Goal: Transaction & Acquisition: Download file/media

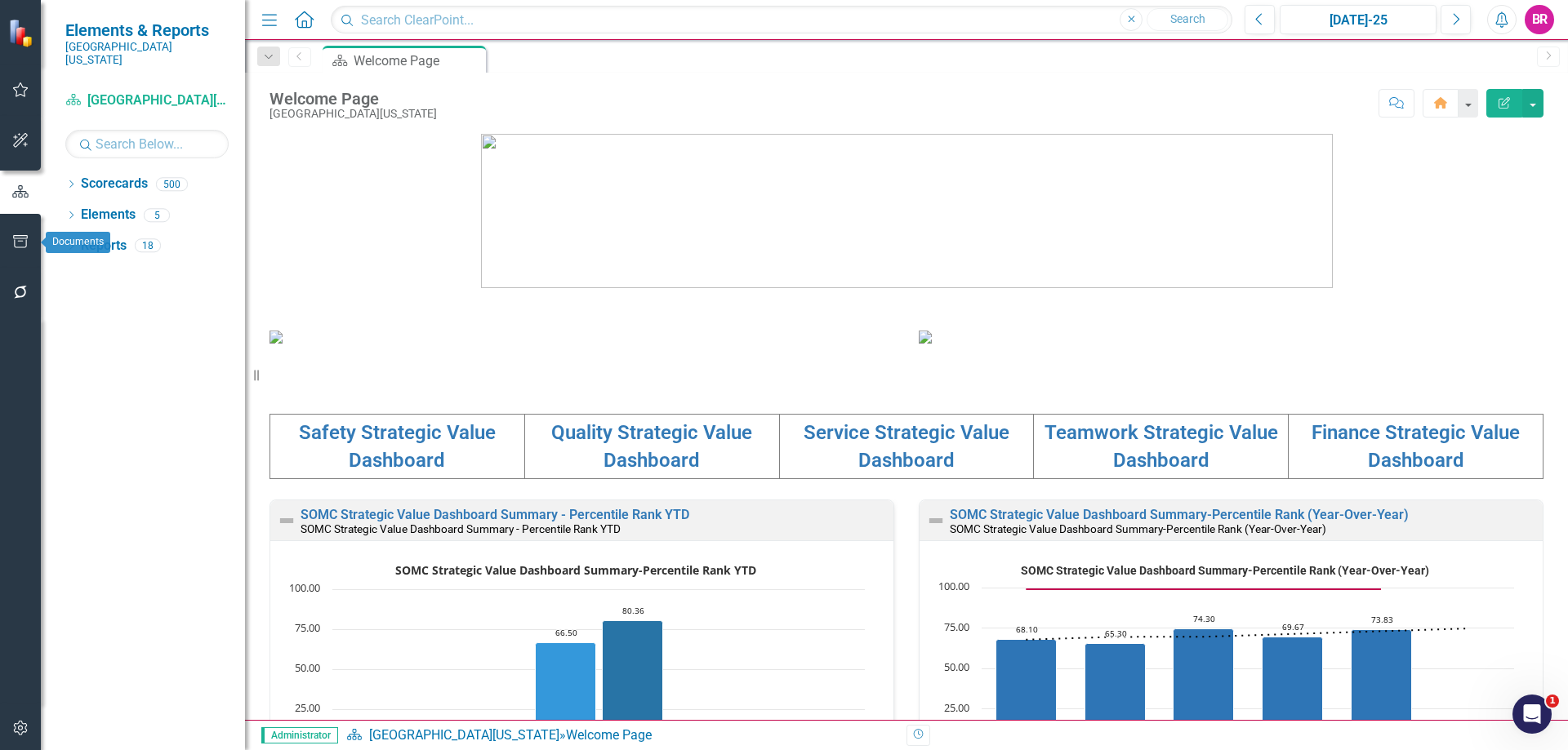
click at [23, 233] on button "button" at bounding box center [21, 242] width 36 height 34
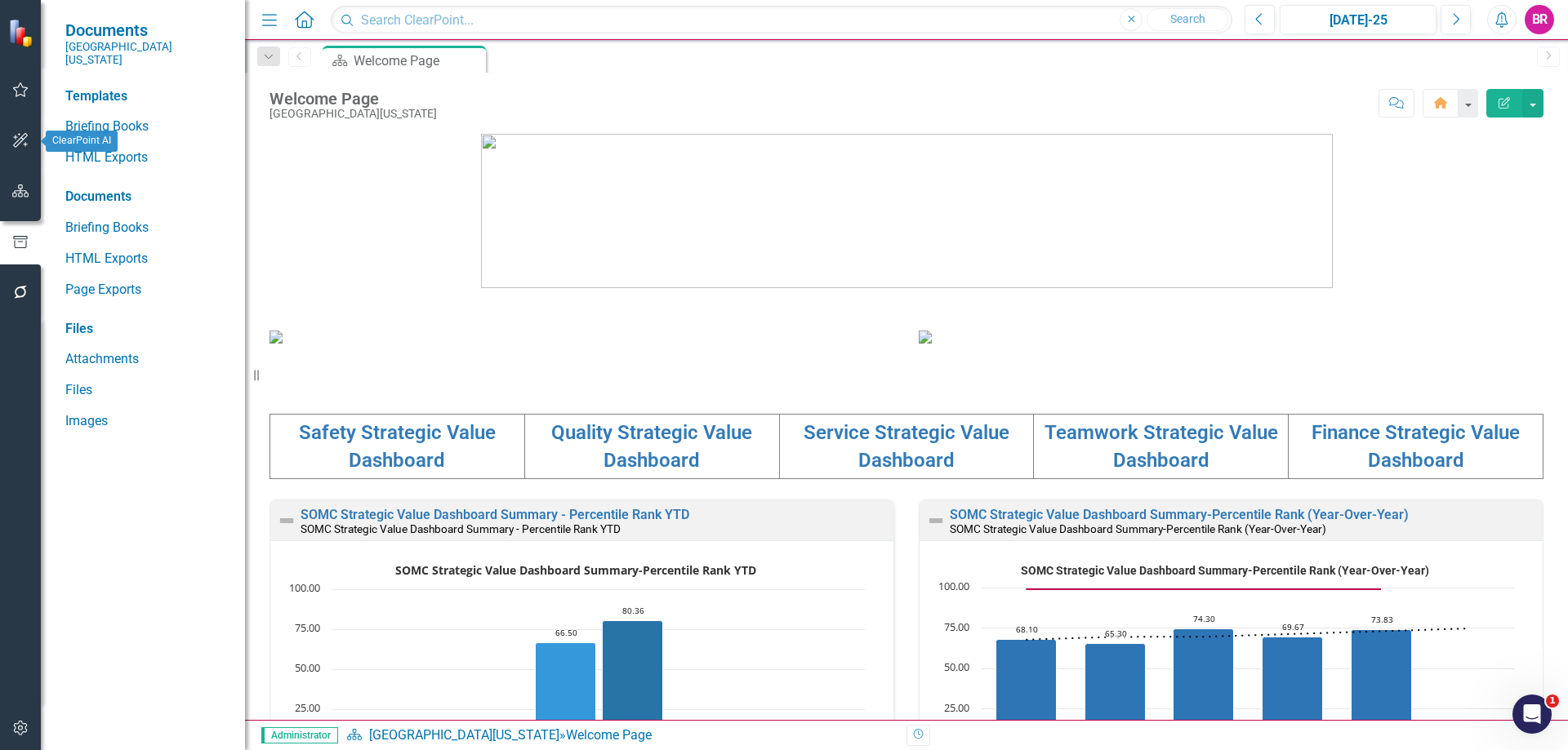
click at [13, 186] on icon "button" at bounding box center [21, 191] width 17 height 13
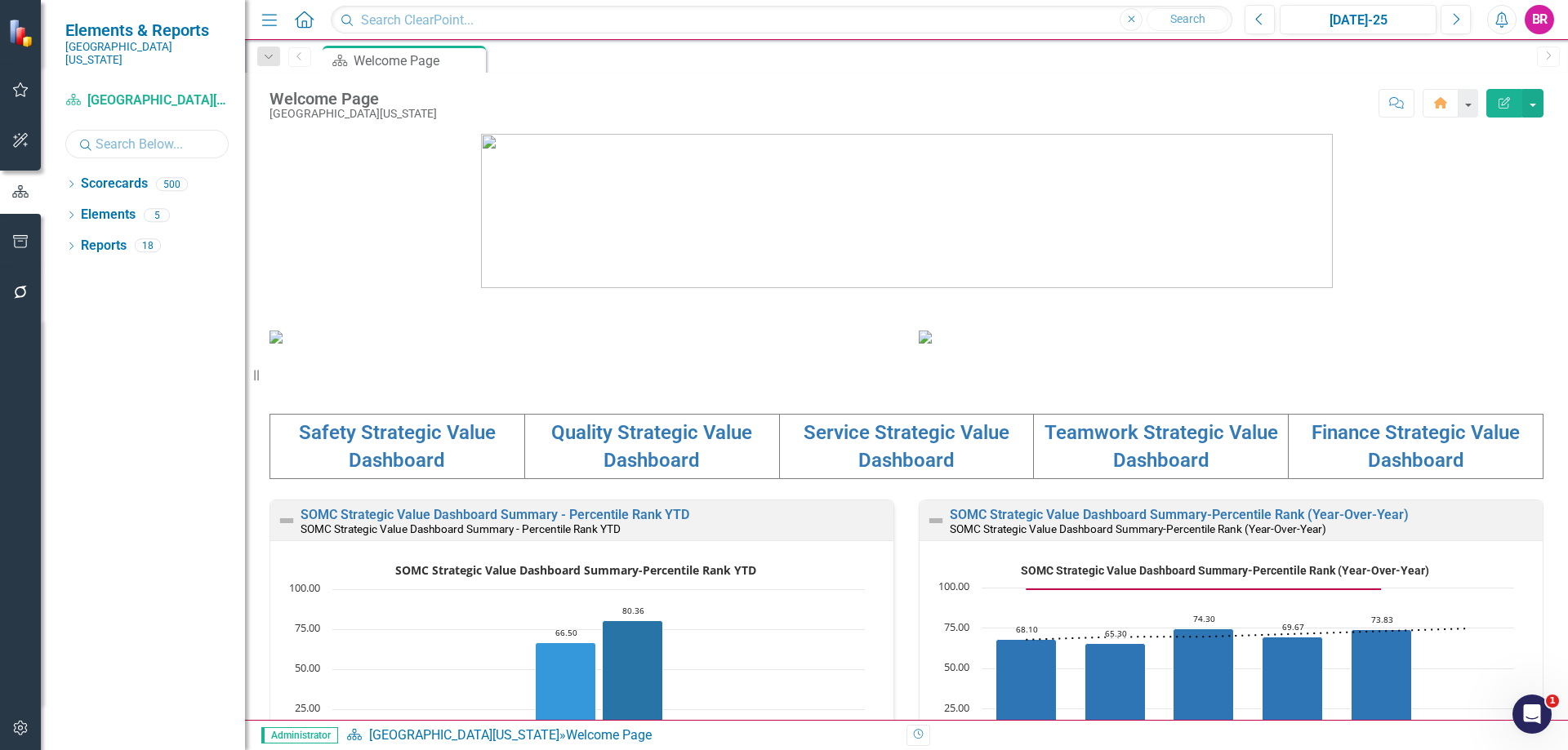
click at [104, 130] on input "text" at bounding box center [146, 143] width 163 height 29
type input "hos"
click at [59, 170] on div "Dropdown Scorecards 10 Dropdown Southern Ohio Medical Center UR Case Management…" at bounding box center [143, 460] width 204 height 580
click at [76, 181] on icon "Dropdown" at bounding box center [71, 185] width 11 height 9
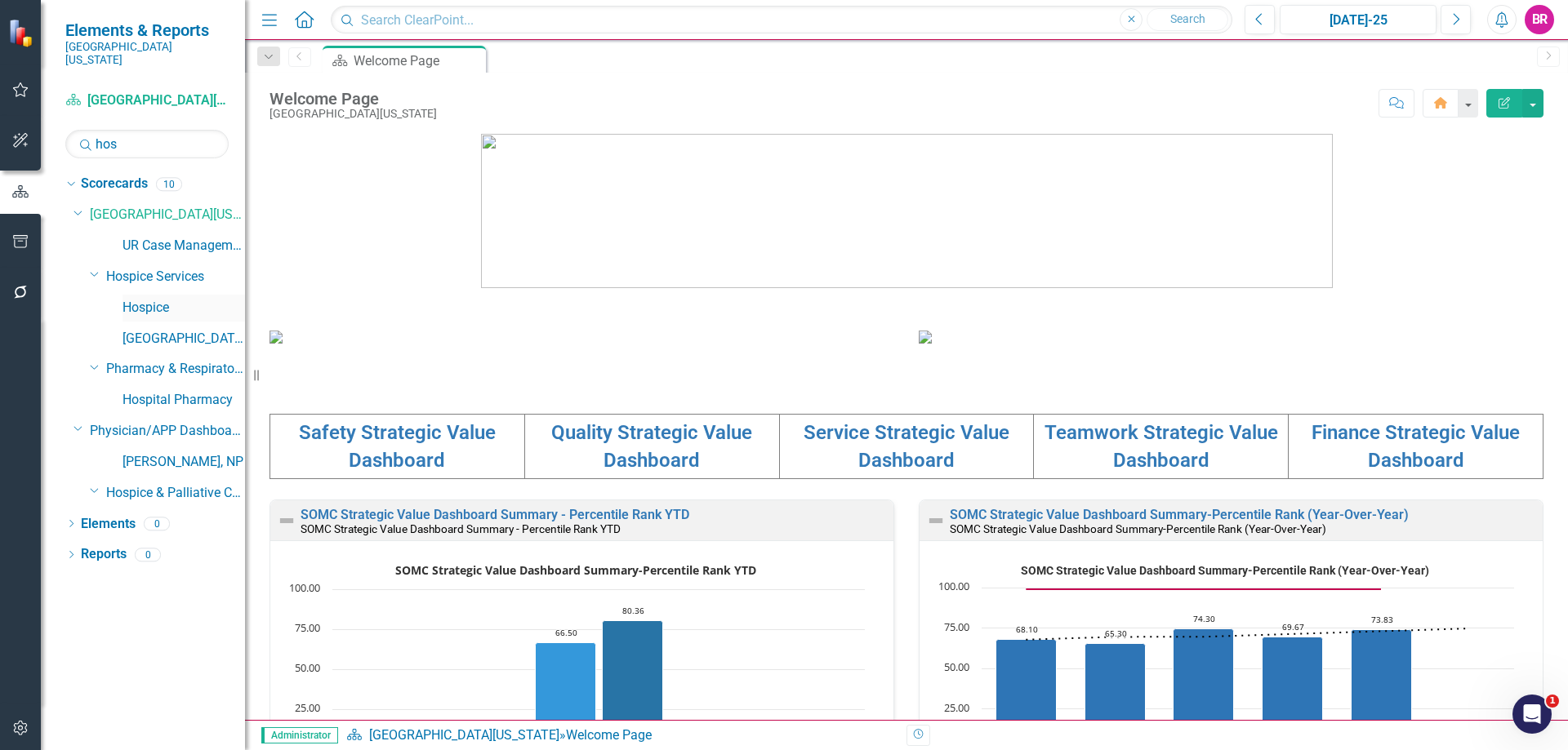
click at [157, 299] on link "Hospice" at bounding box center [183, 308] width 122 height 19
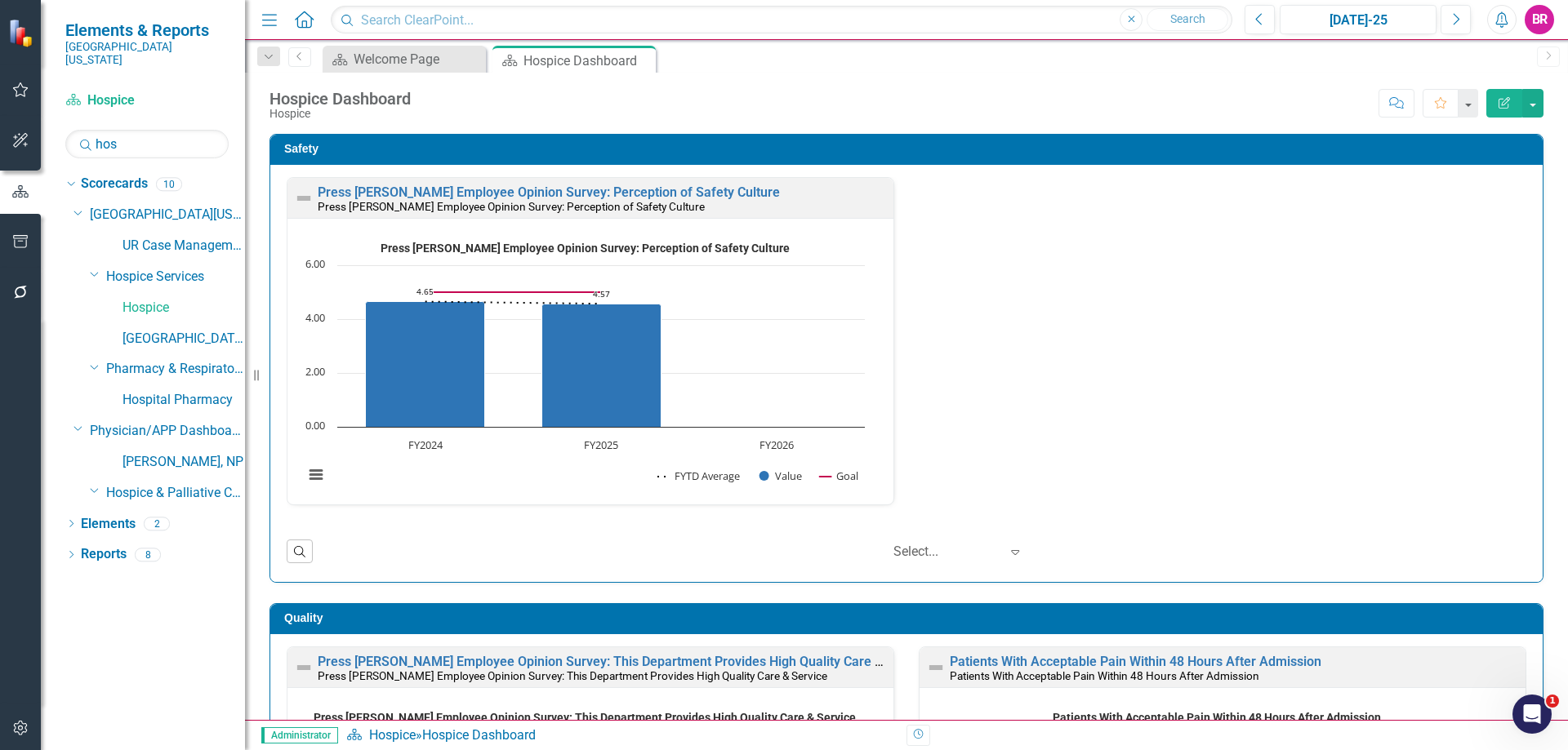
click at [1537, 334] on div "Safety Press Ganey Employee Opinion Survey: Perception of Safety Culture Press …" at bounding box center [906, 348] width 1298 height 470
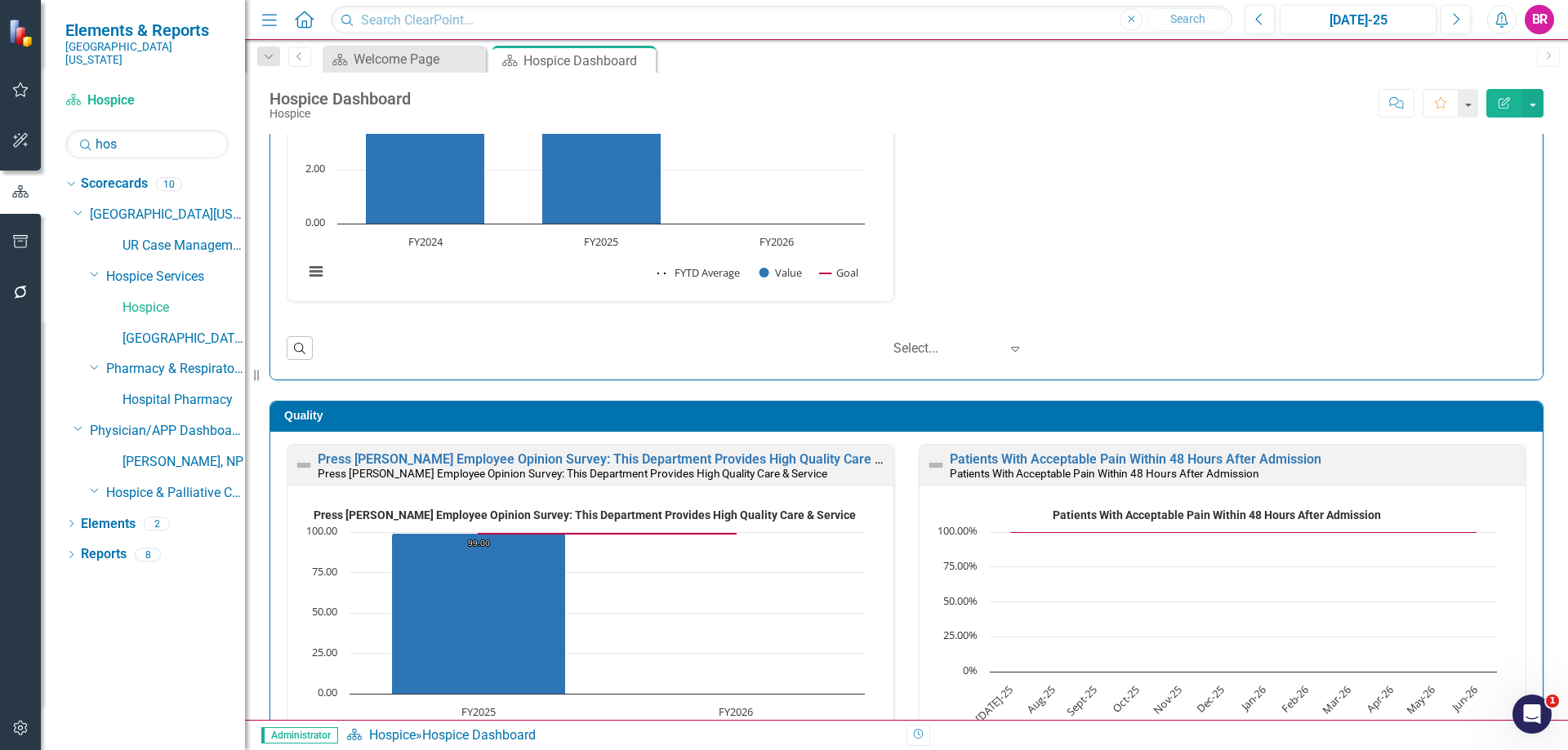
scroll to position [245, 0]
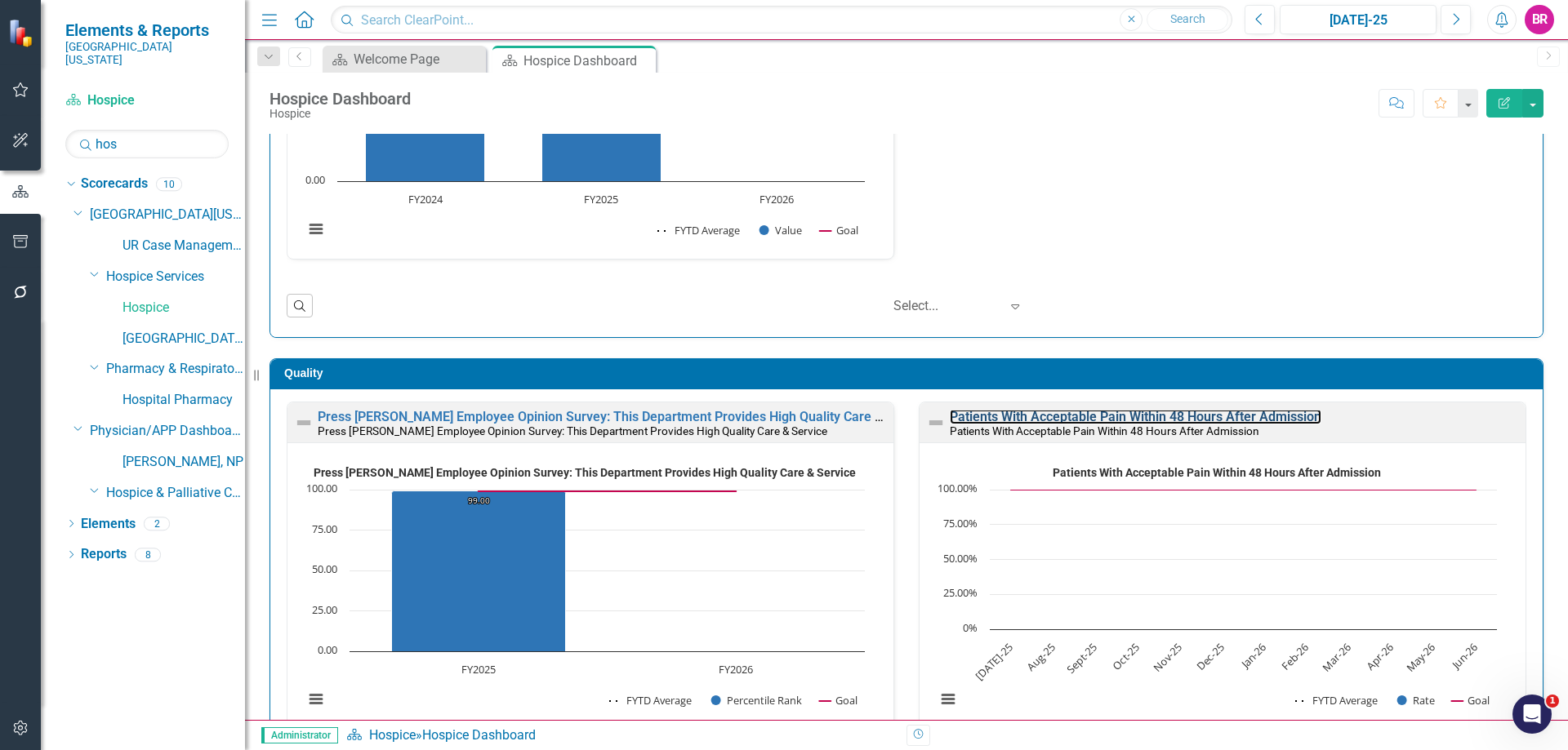
drag, startPoint x: 1035, startPoint y: 416, endPoint x: 1567, endPoint y: 745, distance: 625.5
click at [1035, 416] on link "Patients With Acceptable Pain Within 48 Hours After Admission" at bounding box center [1135, 416] width 371 height 16
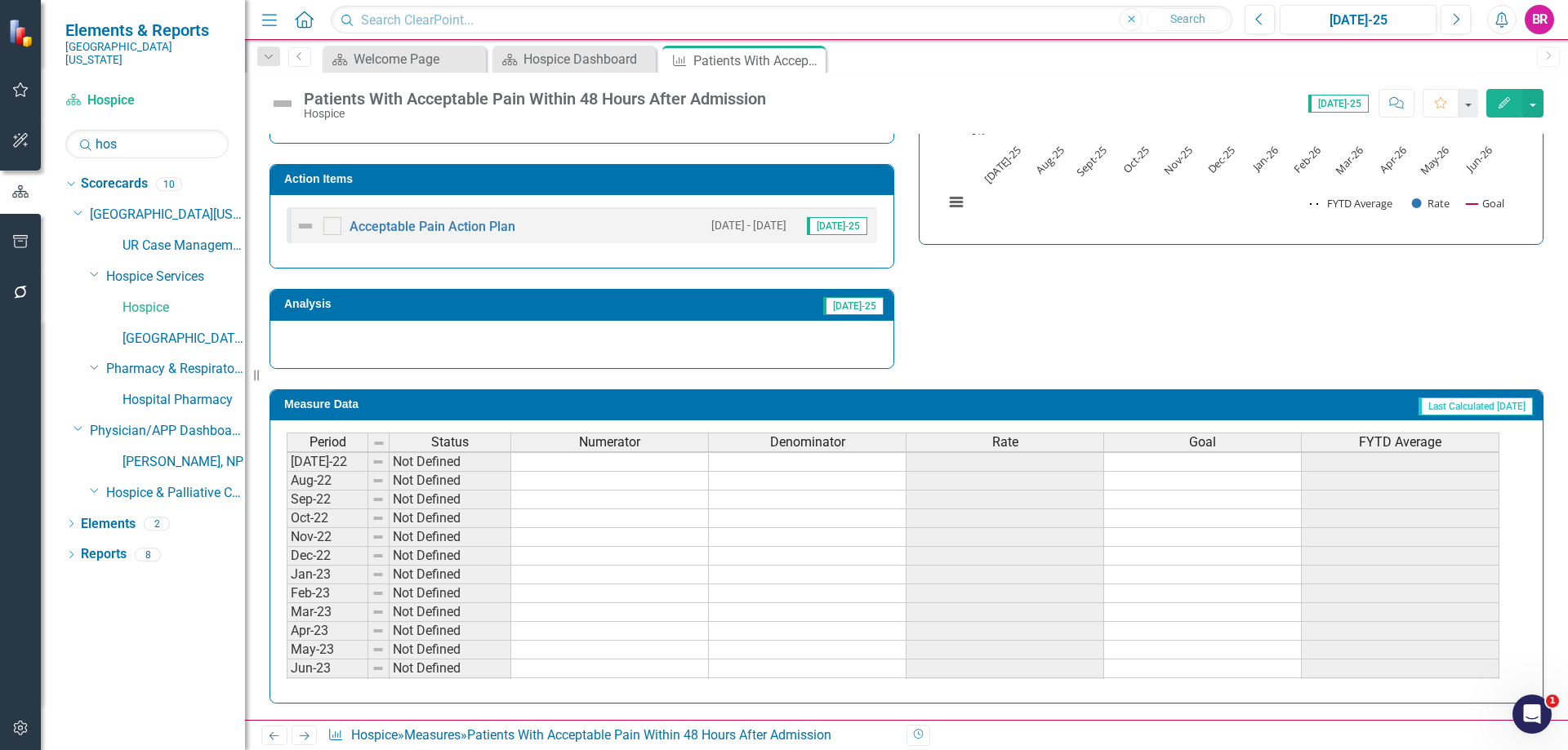
scroll to position [82, 0]
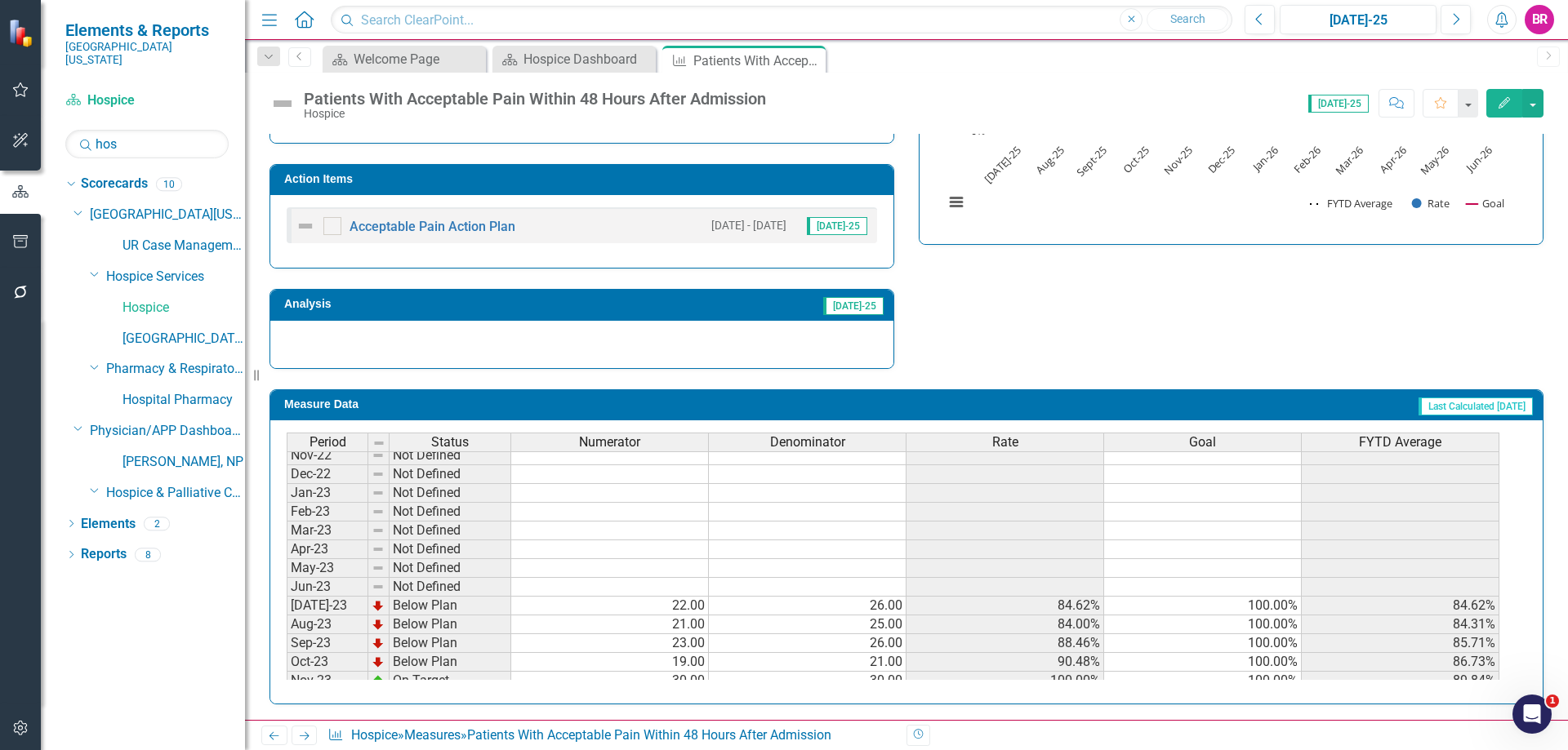
click at [644, 174] on h3 "Action Items" at bounding box center [585, 179] width 601 height 12
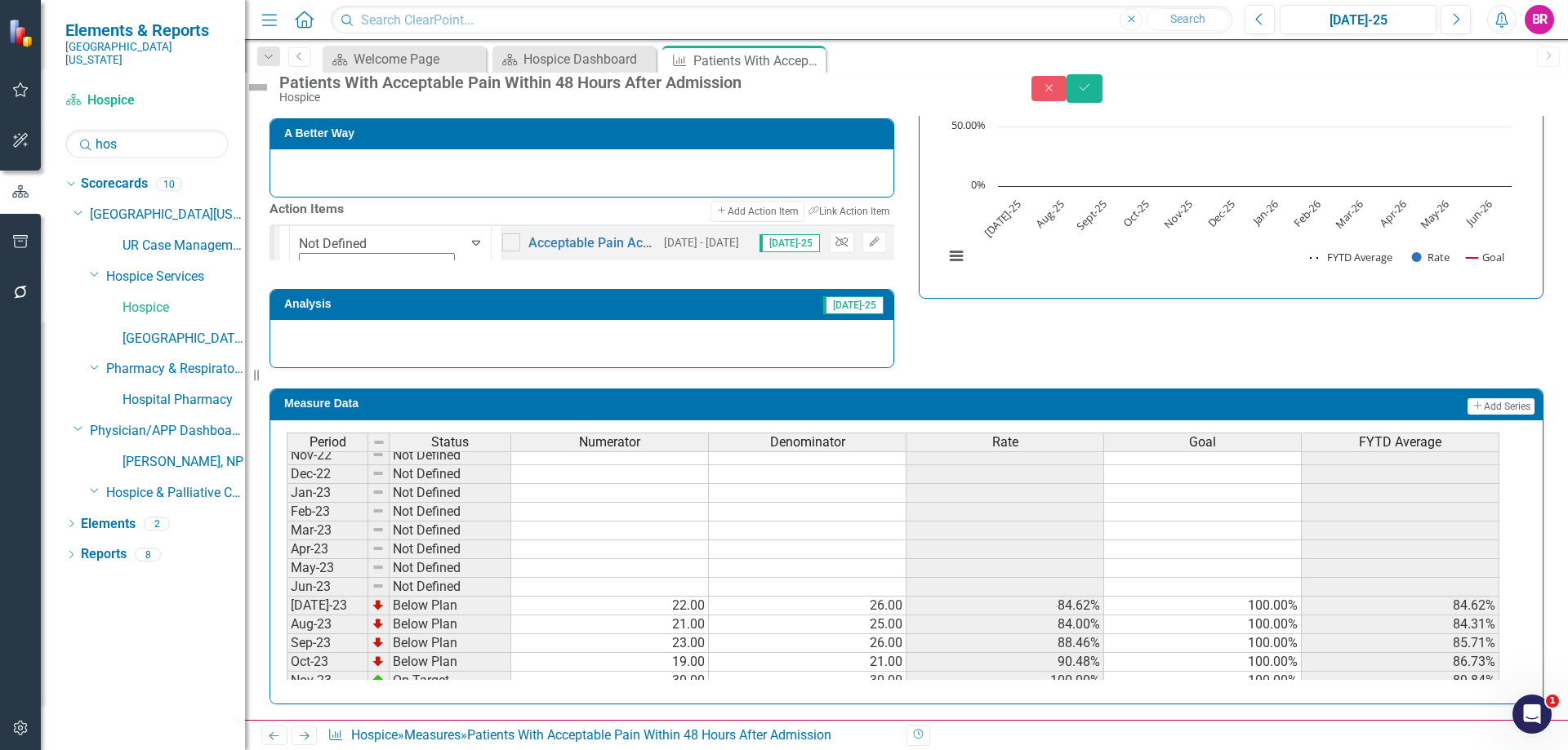
click at [830, 234] on button "Unlink" at bounding box center [841, 242] width 23 height 21
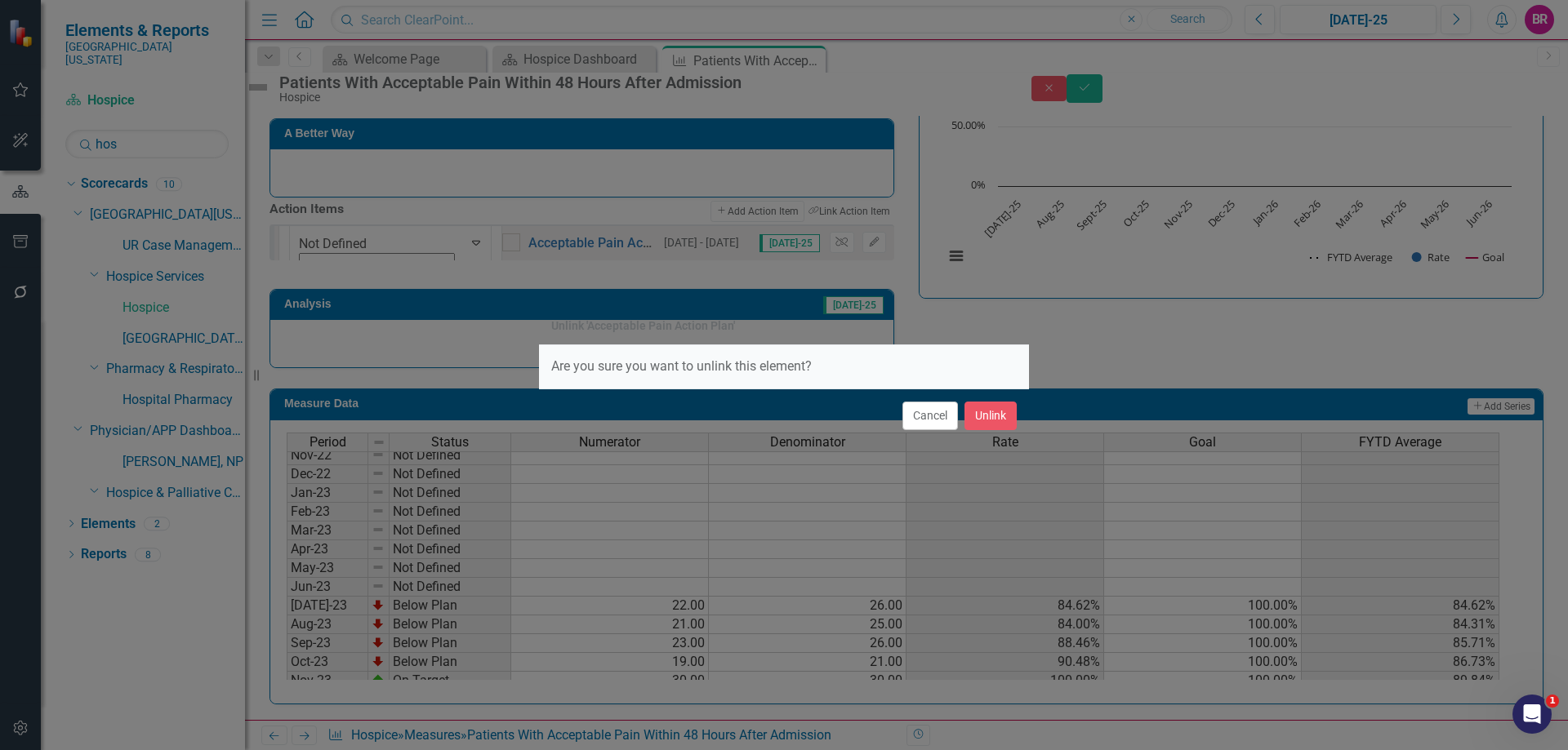
click at [1025, 430] on div "Cancel Unlink" at bounding box center [783, 416] width 489 height 54
click at [1010, 417] on button "Unlink" at bounding box center [990, 416] width 52 height 29
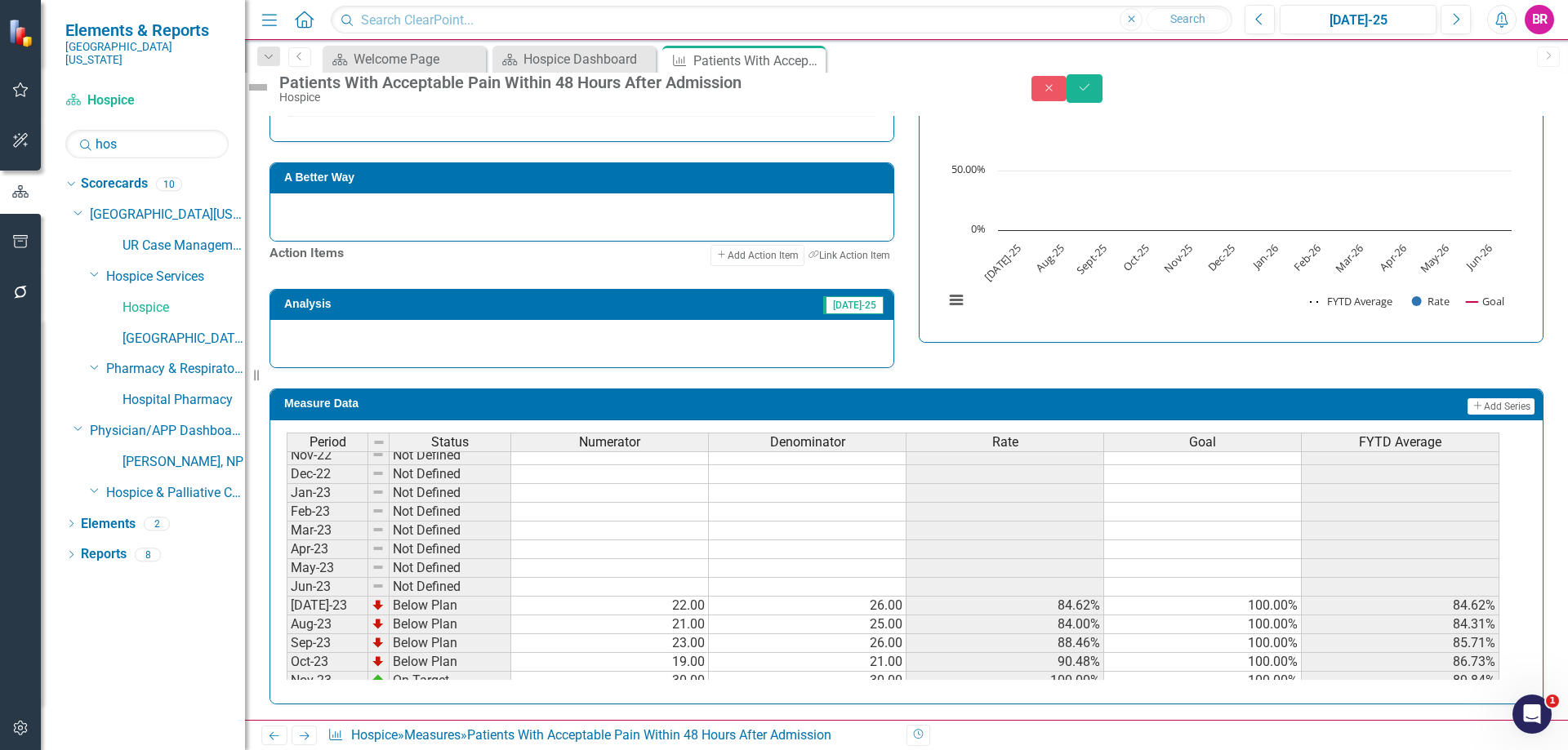
scroll to position [480, 0]
click at [1057, 316] on div "Strategic Values Quality Hospice Services Q1.2026 A Better Way Action Items Add…" at bounding box center [906, 192] width 1298 height 351
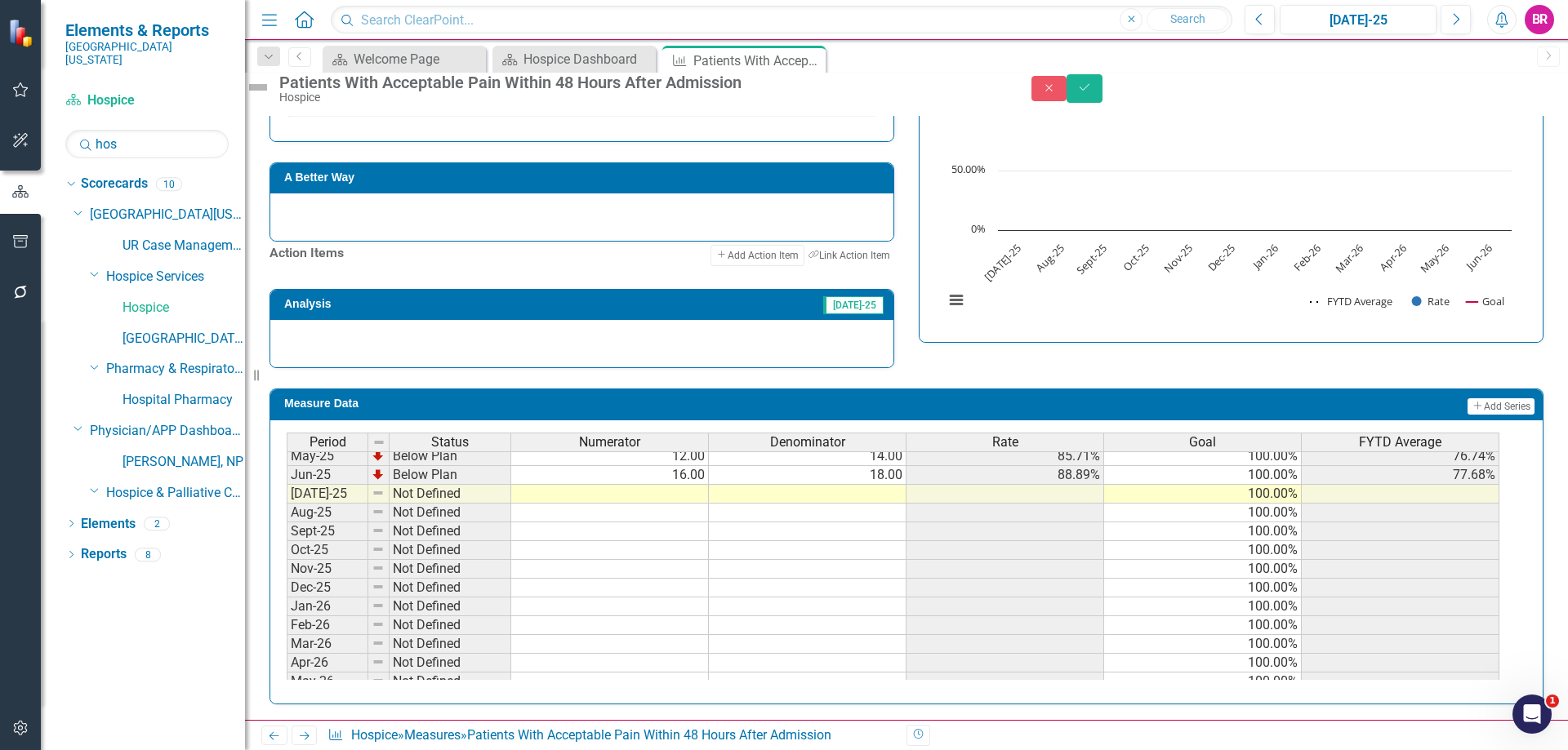
scroll to position [653, 0]
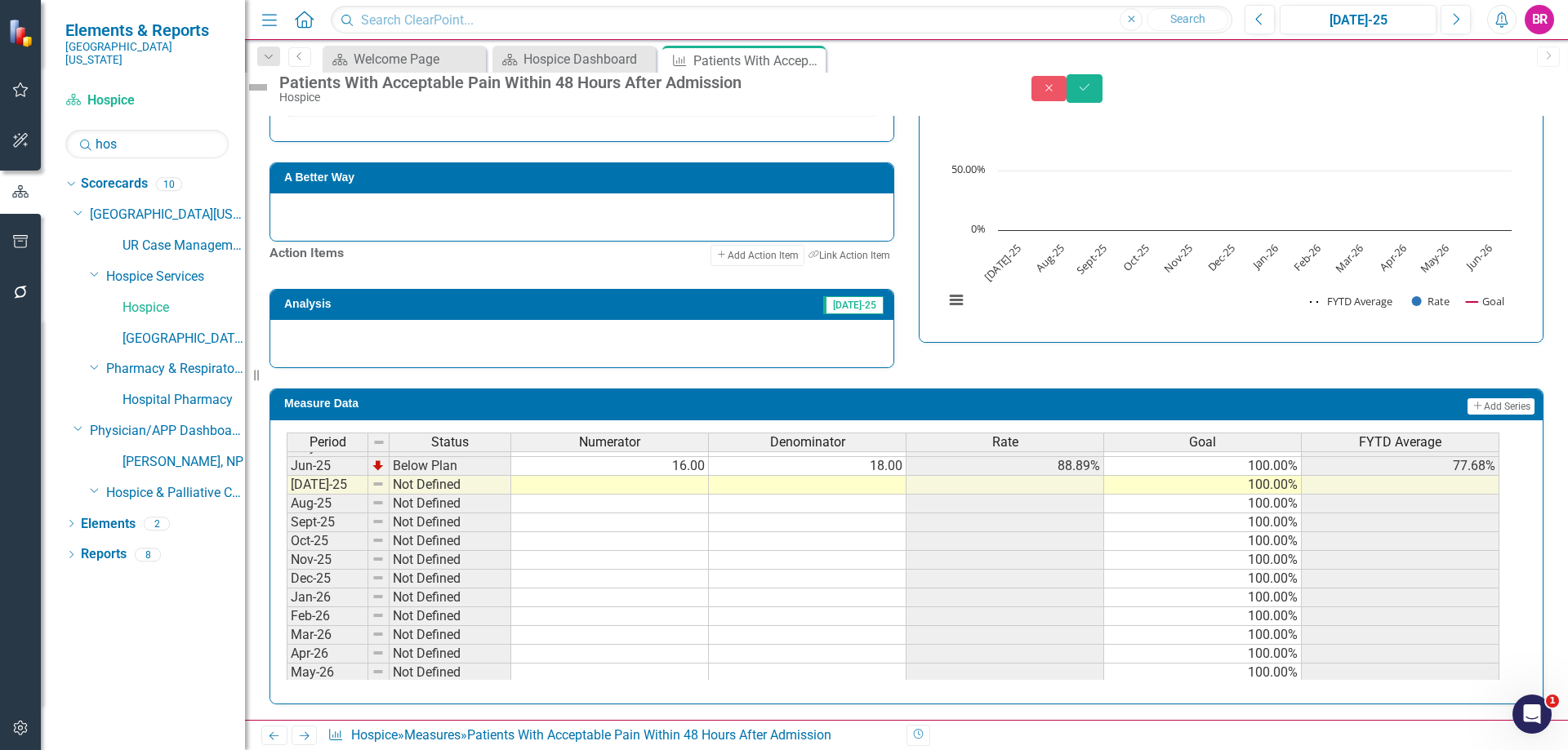
click at [694, 478] on td at bounding box center [610, 485] width 198 height 19
type textarea "8"
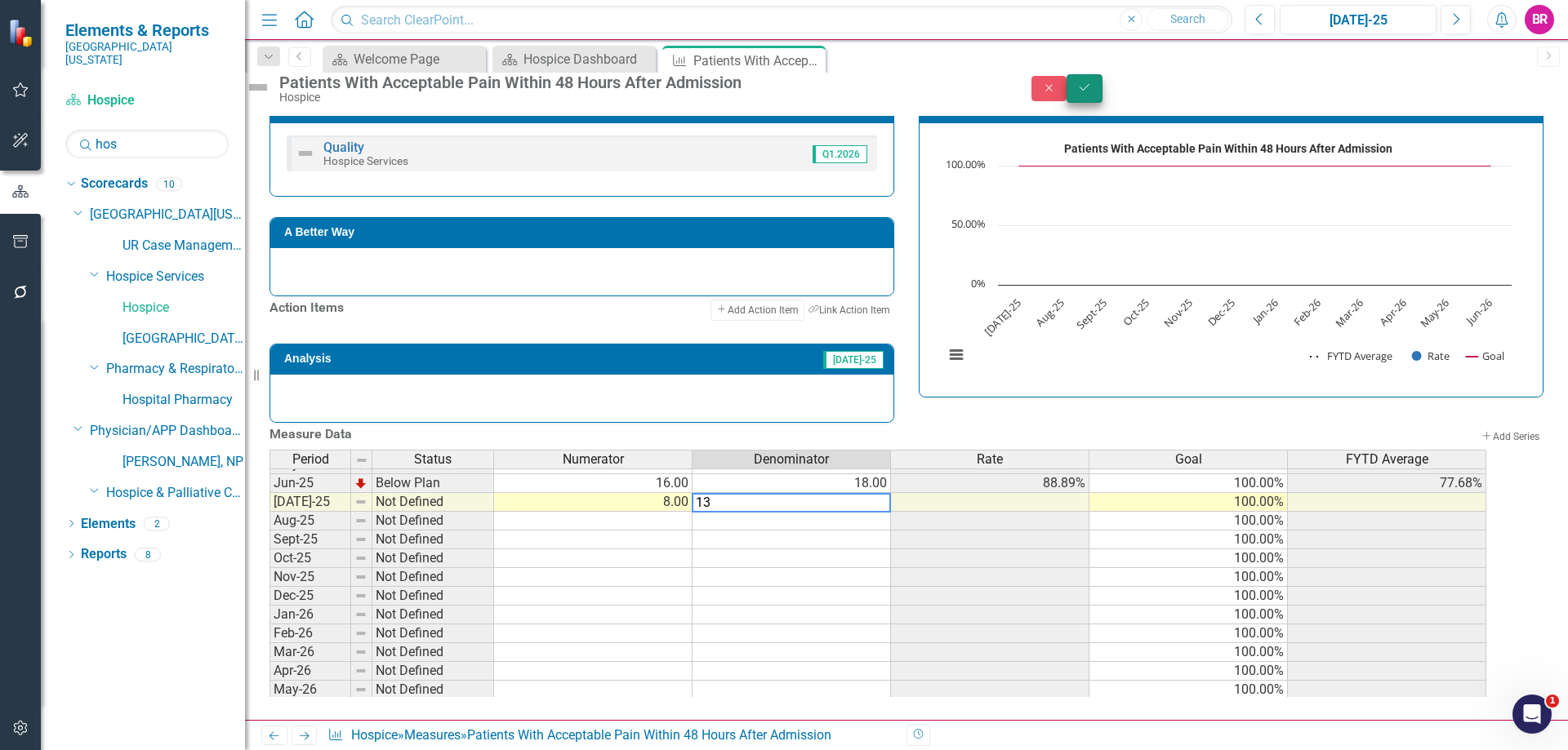
type textarea "13"
click at [1092, 93] on icon "Save" at bounding box center [1084, 88] width 15 height 11
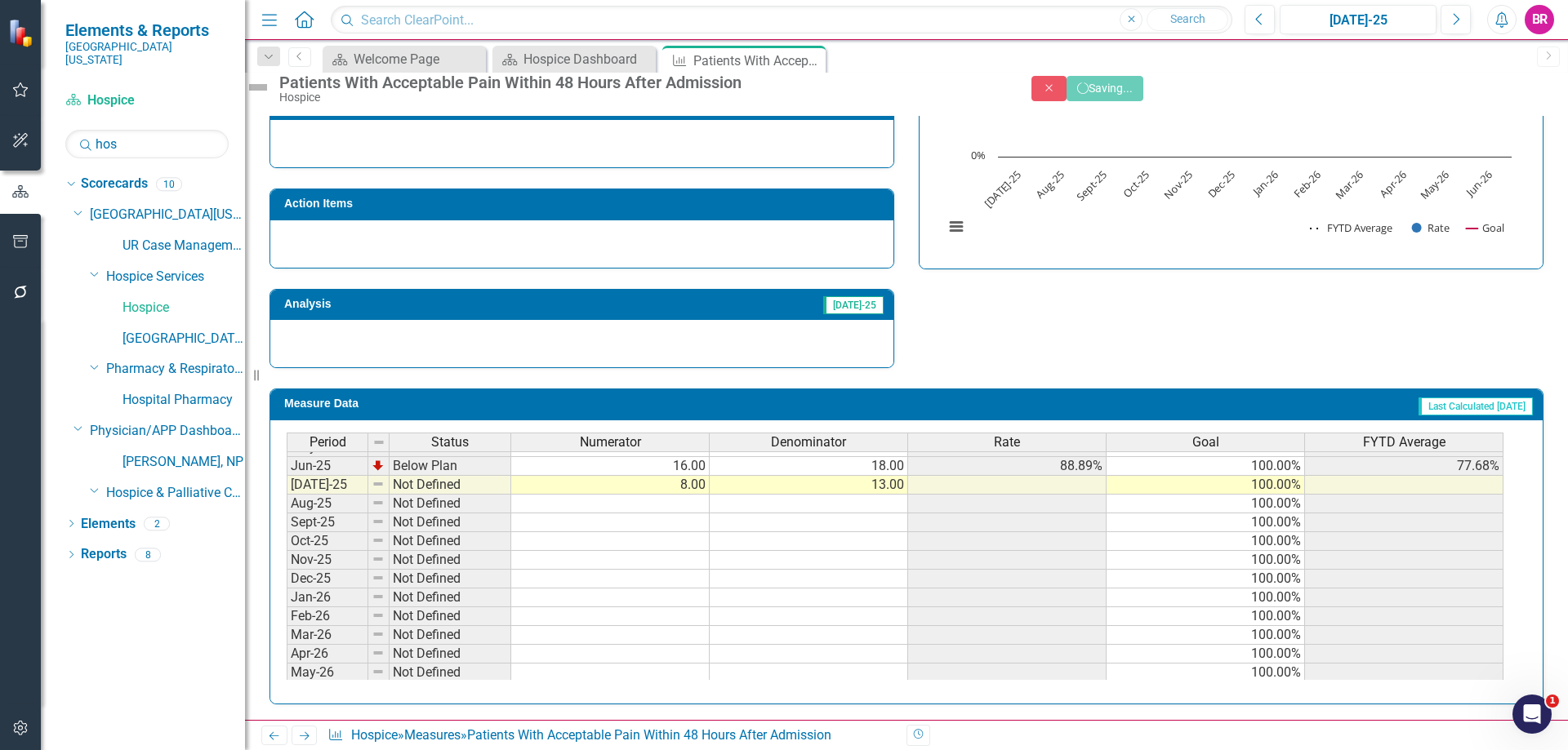
scroll to position [471, 0]
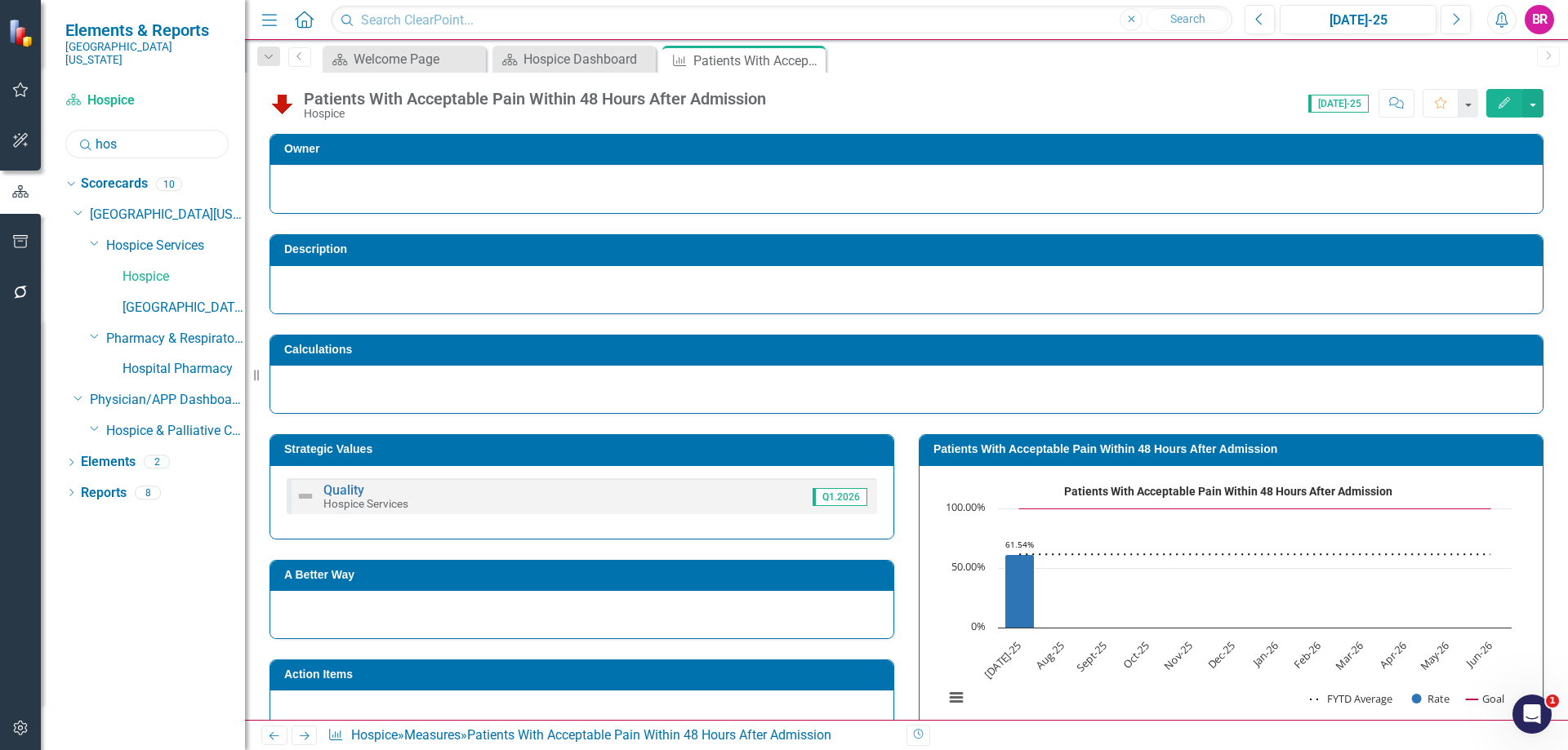
click at [162, 130] on input "hos" at bounding box center [146, 143] width 163 height 29
type input "inte"
click at [194, 267] on link "Intensive Care Unit" at bounding box center [183, 277] width 122 height 19
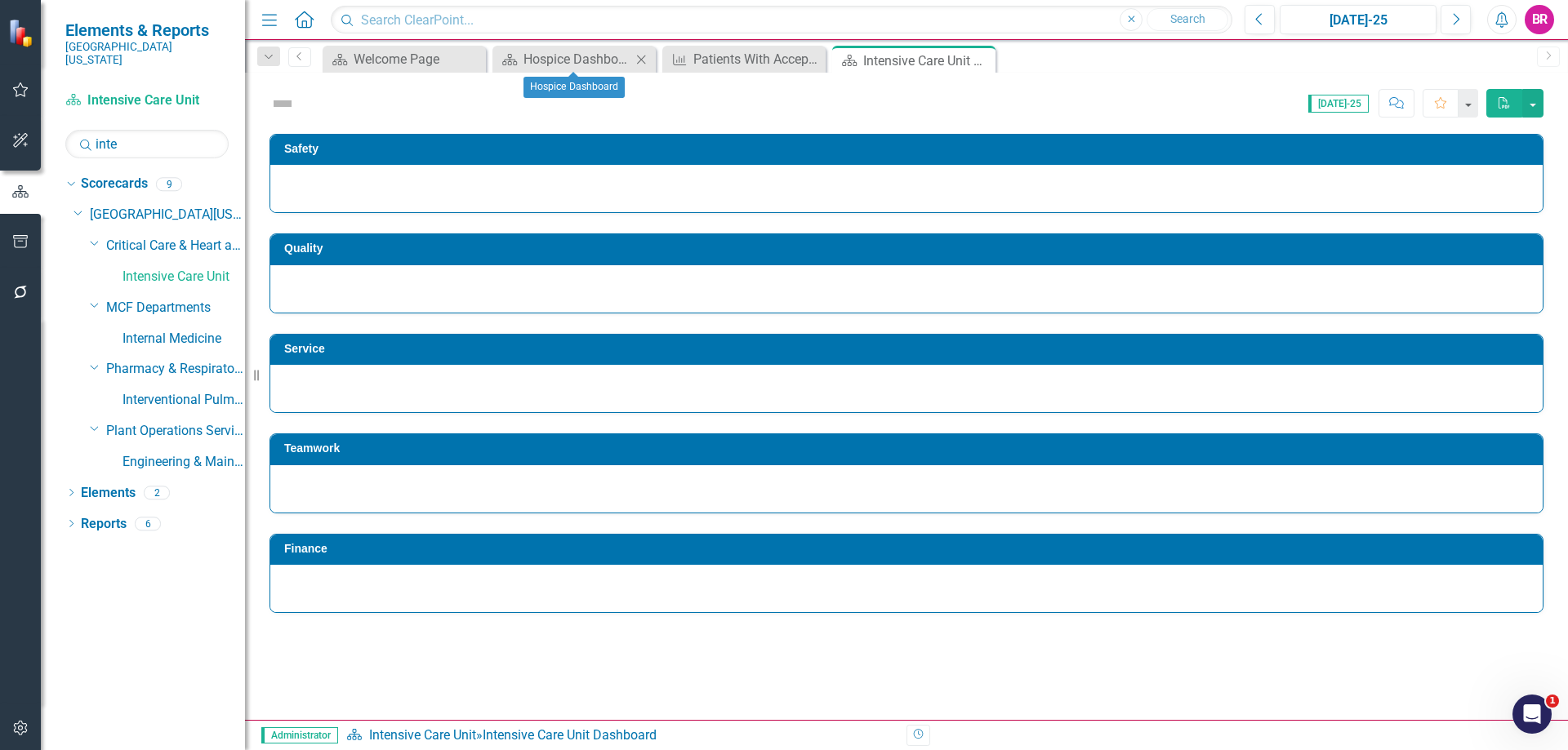
click at [636, 56] on icon "Close" at bounding box center [641, 60] width 17 height 13
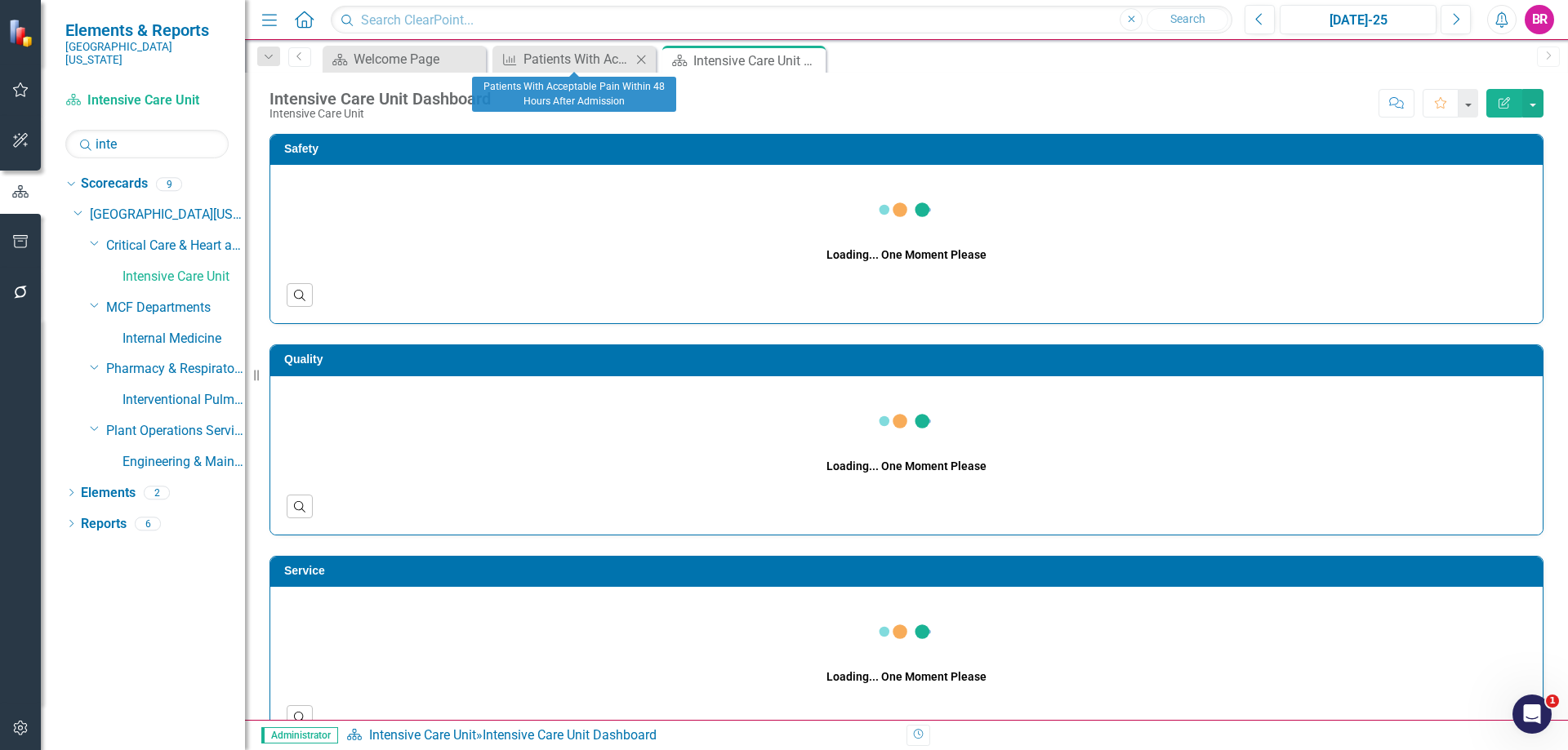
click at [638, 56] on icon "Close" at bounding box center [641, 60] width 17 height 13
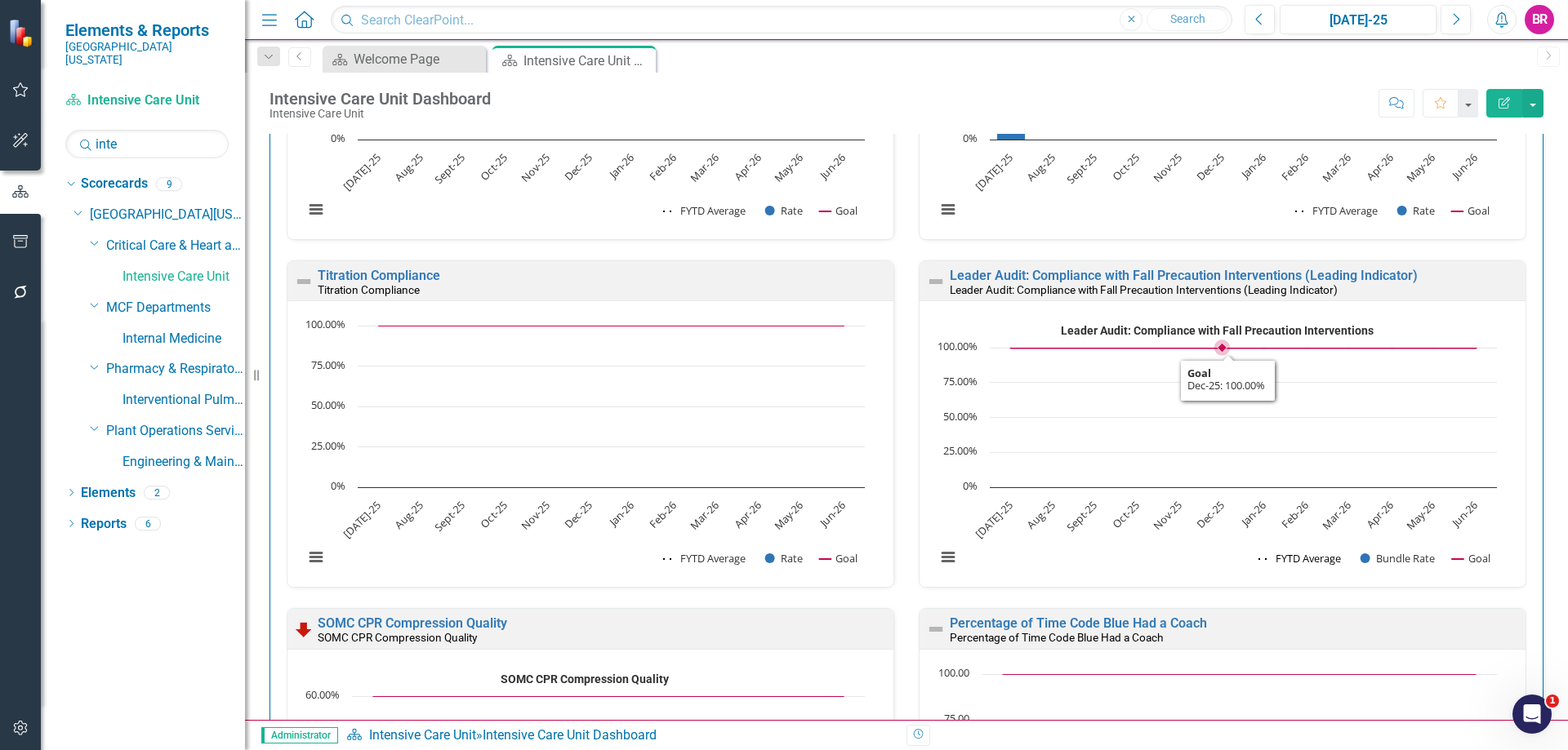
scroll to position [3695, 0]
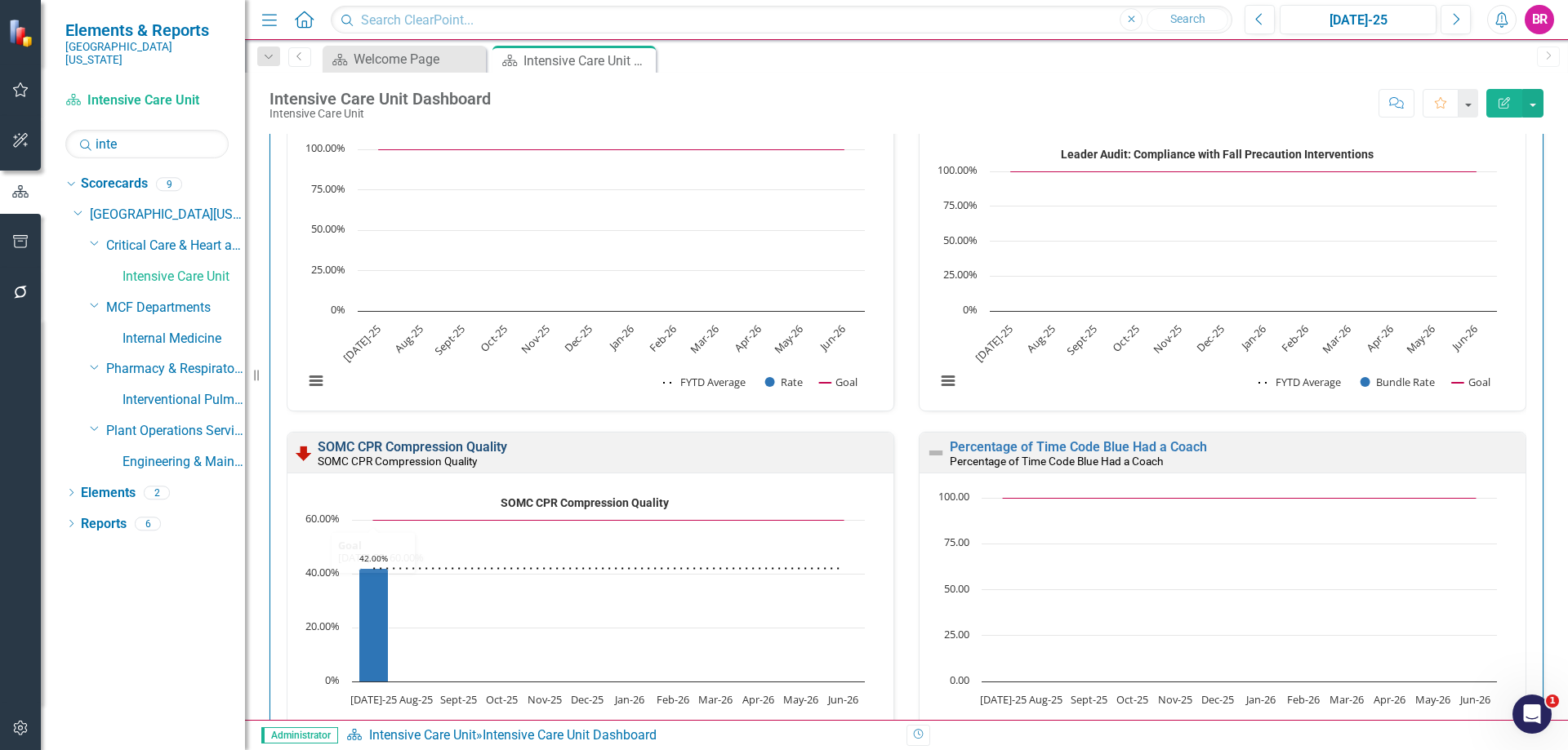
click at [397, 450] on link "SOMC CPR Compression Quality" at bounding box center [412, 446] width 189 height 16
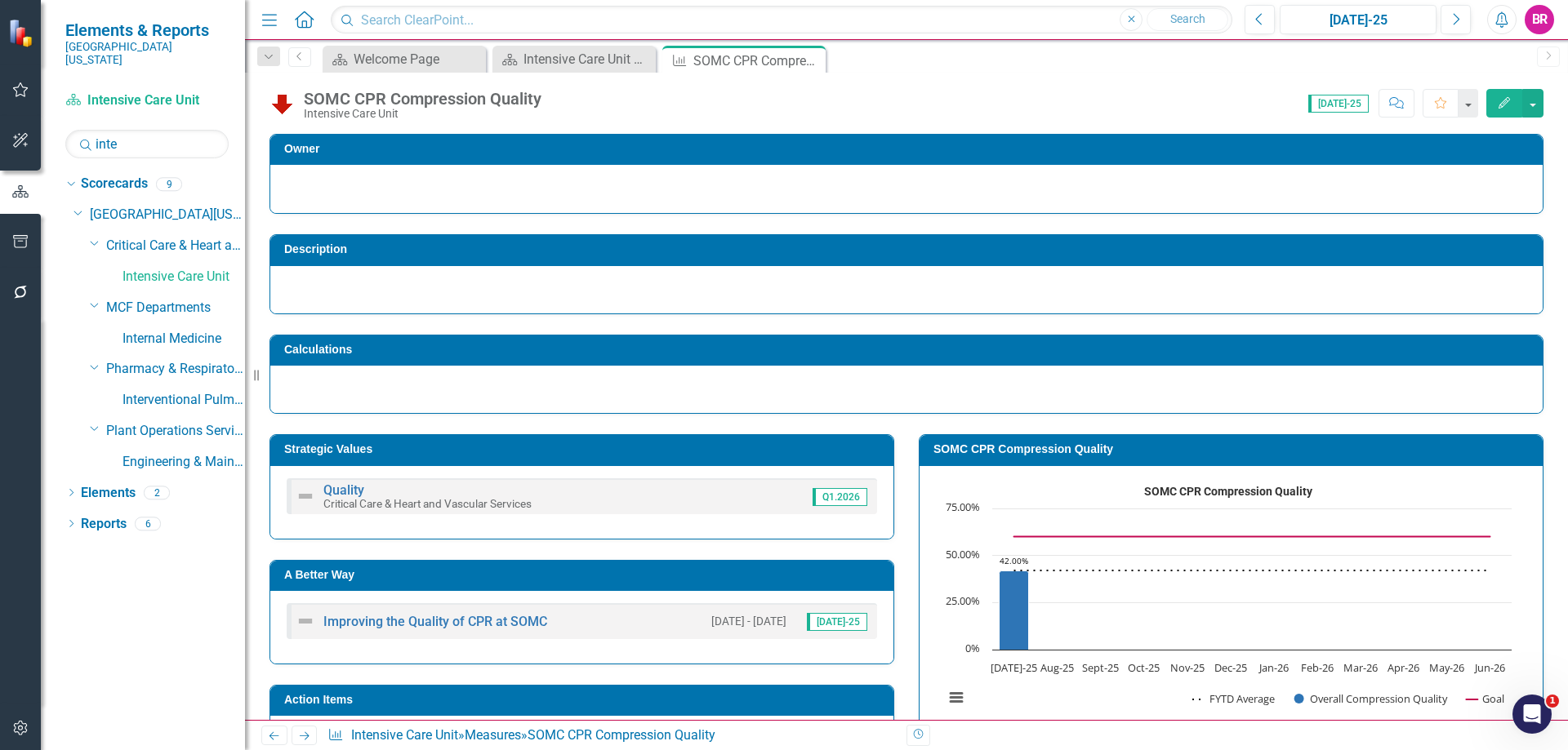
click at [750, 581] on td "A Better Way" at bounding box center [585, 577] width 601 height 24
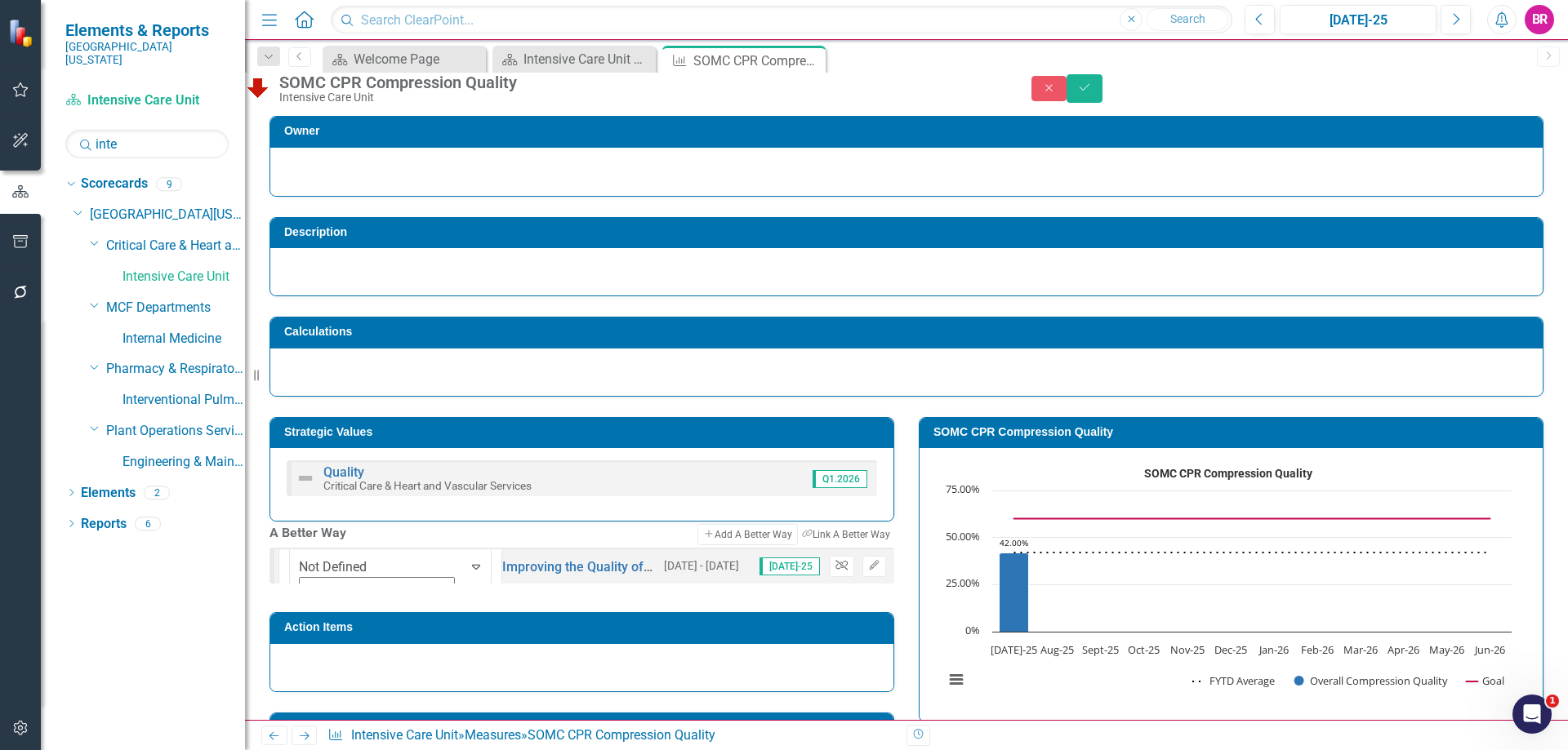
click at [835, 570] on icon "button" at bounding box center [841, 566] width 12 height 10
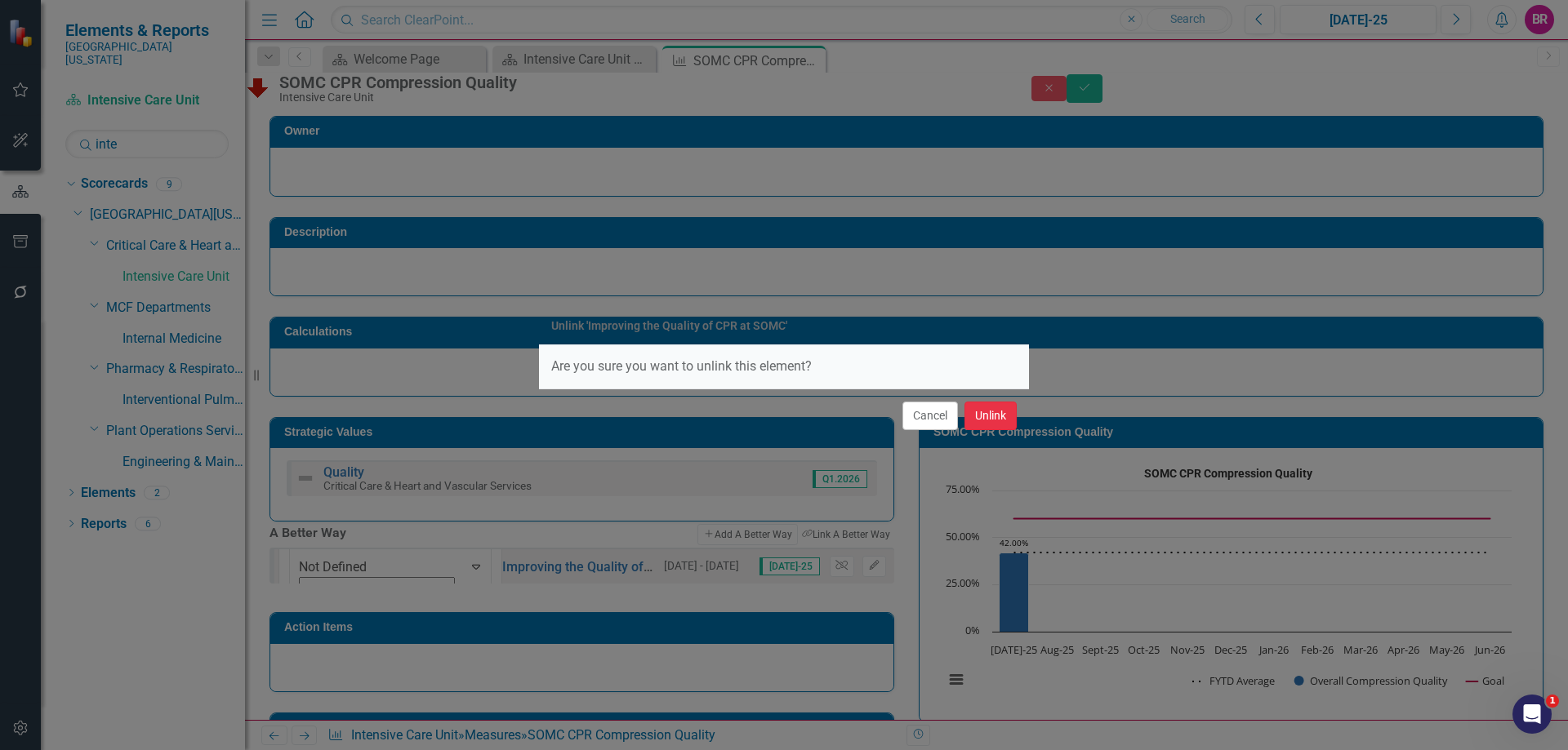
click at [993, 410] on button "Unlink" at bounding box center [990, 416] width 52 height 29
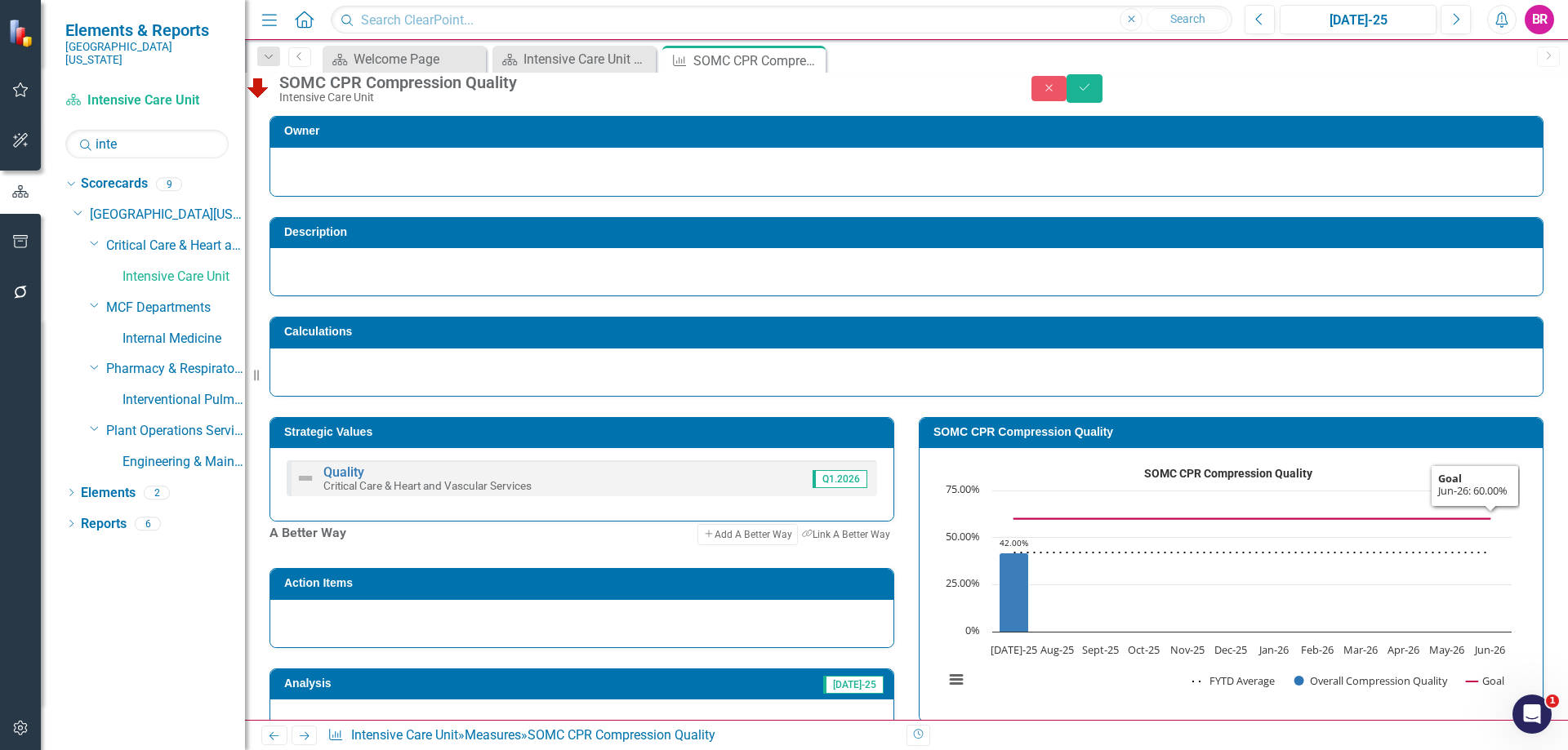
click at [1544, 504] on div "Owner Description Calculations Strategic Values Quality Critical Care & Heart a…" at bounding box center [906, 596] width 1323 height 1002
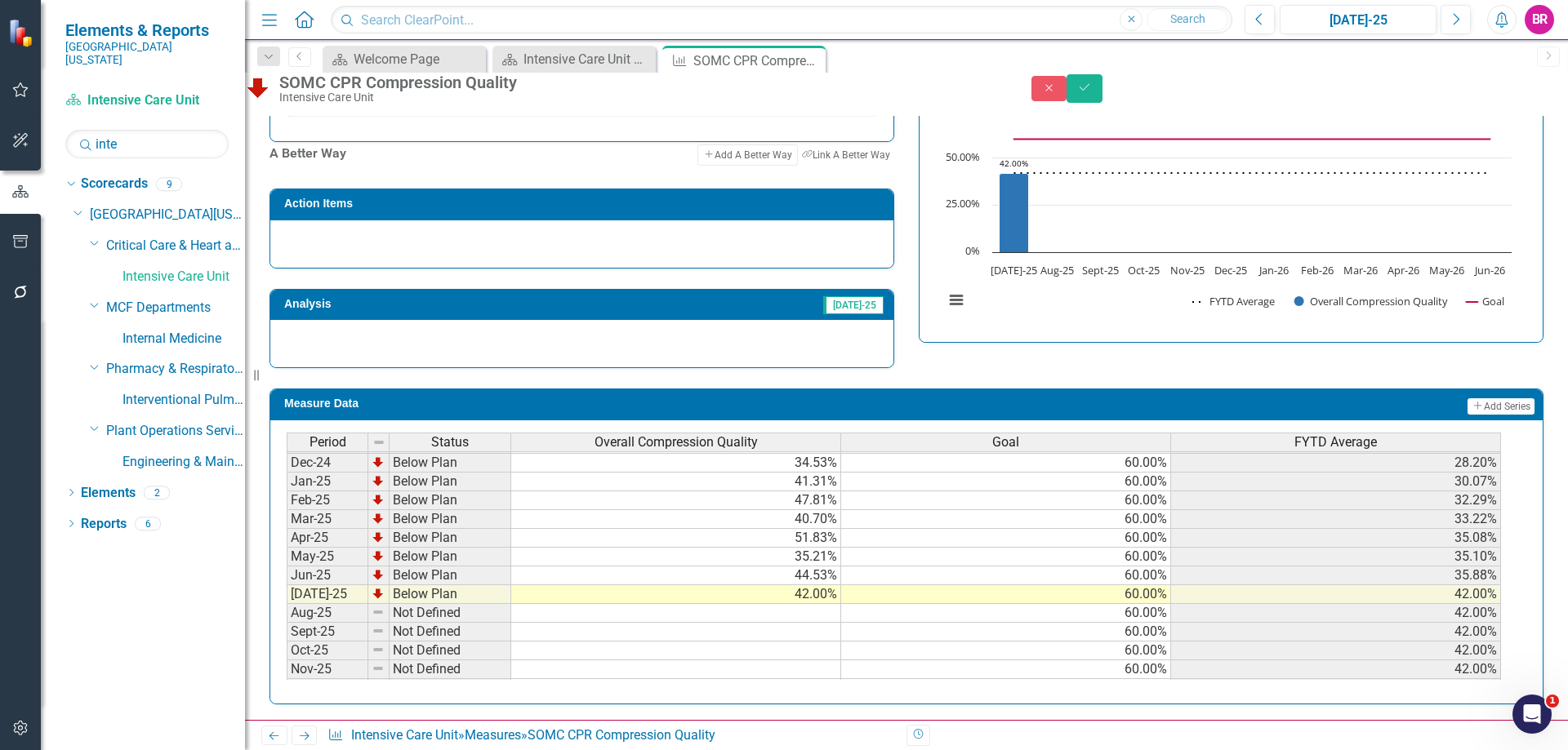
scroll to position [571, 0]
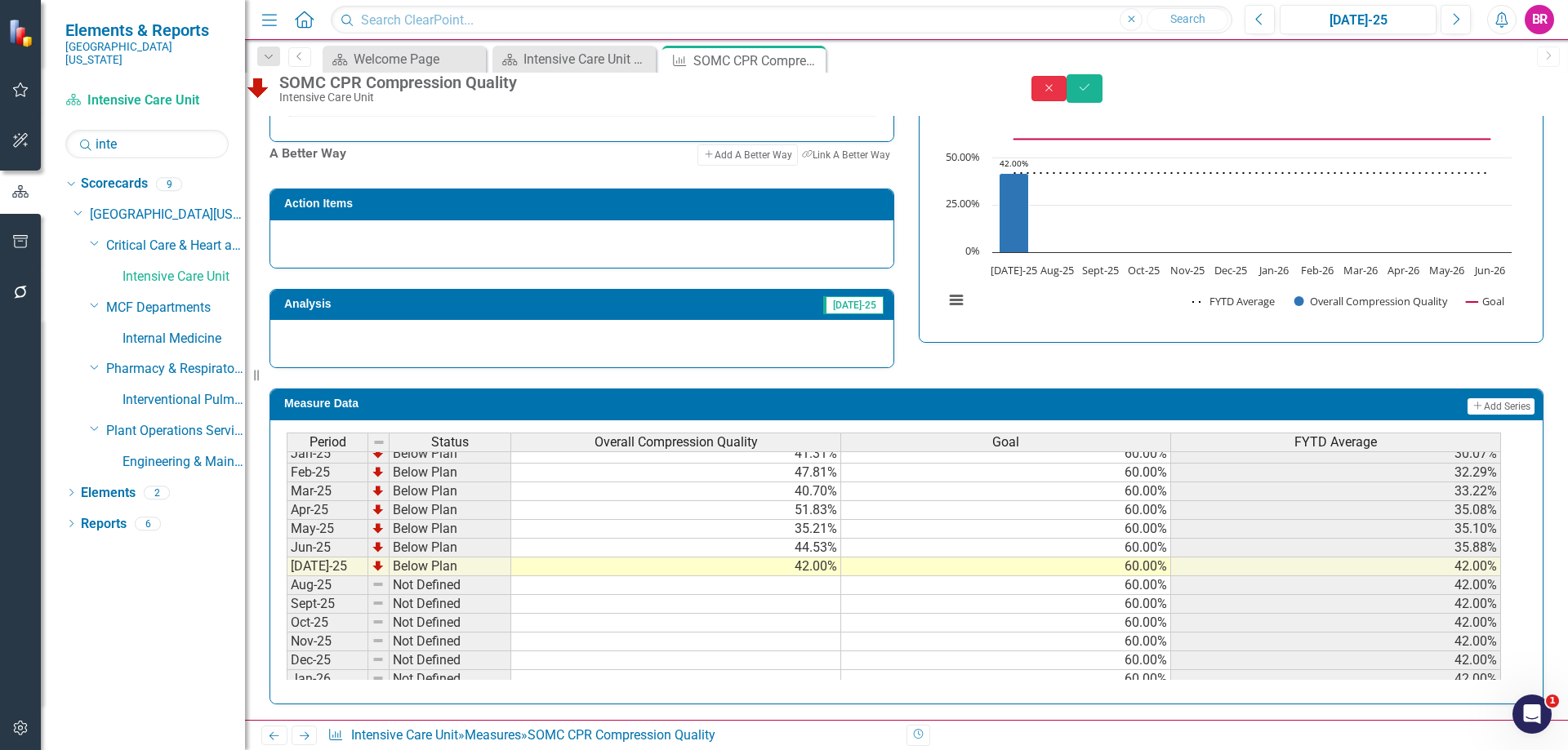
drag, startPoint x: 1477, startPoint y: 105, endPoint x: 989, endPoint y: 146, distance: 489.7
click at [1067, 102] on button "Close" at bounding box center [1049, 88] width 36 height 25
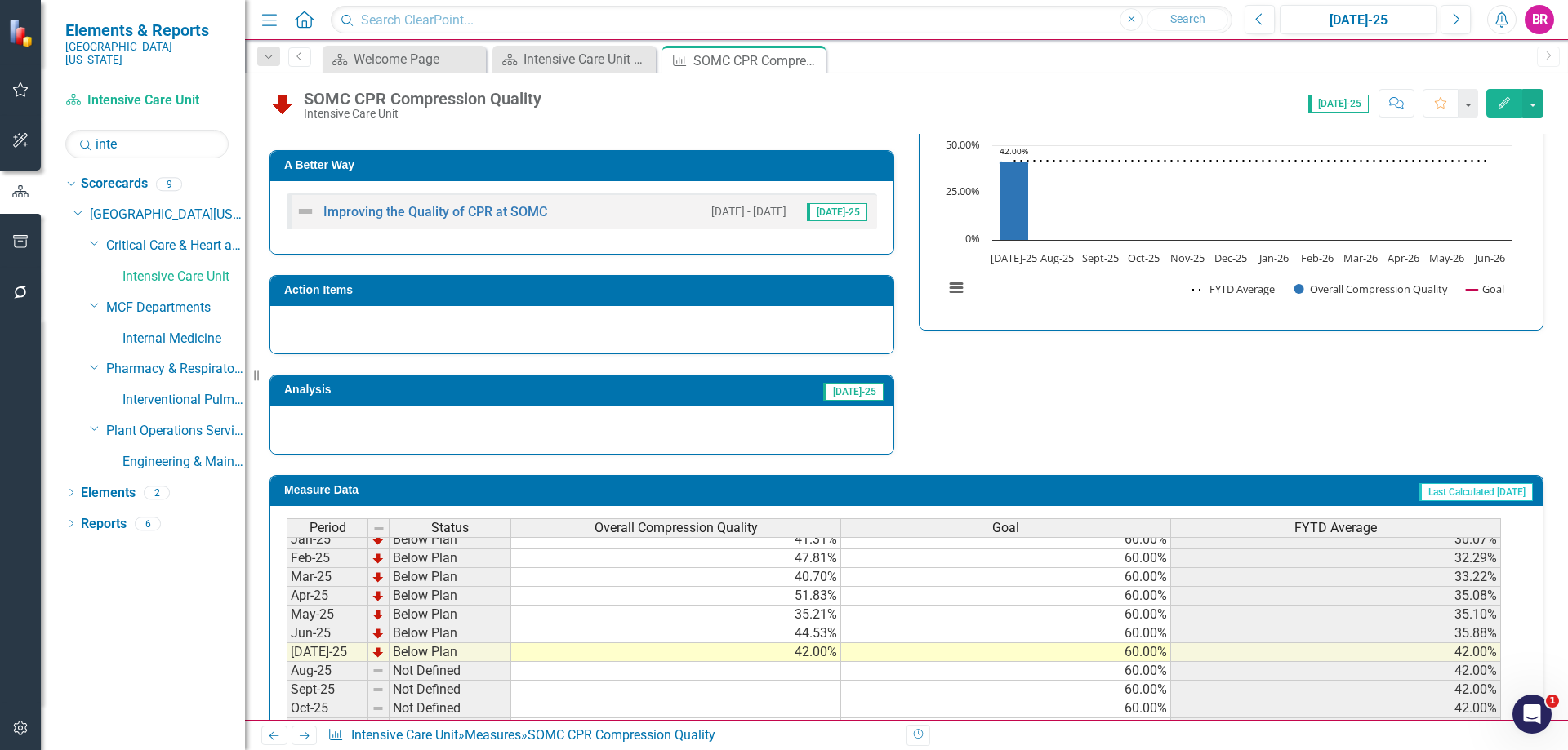
scroll to position [307, 0]
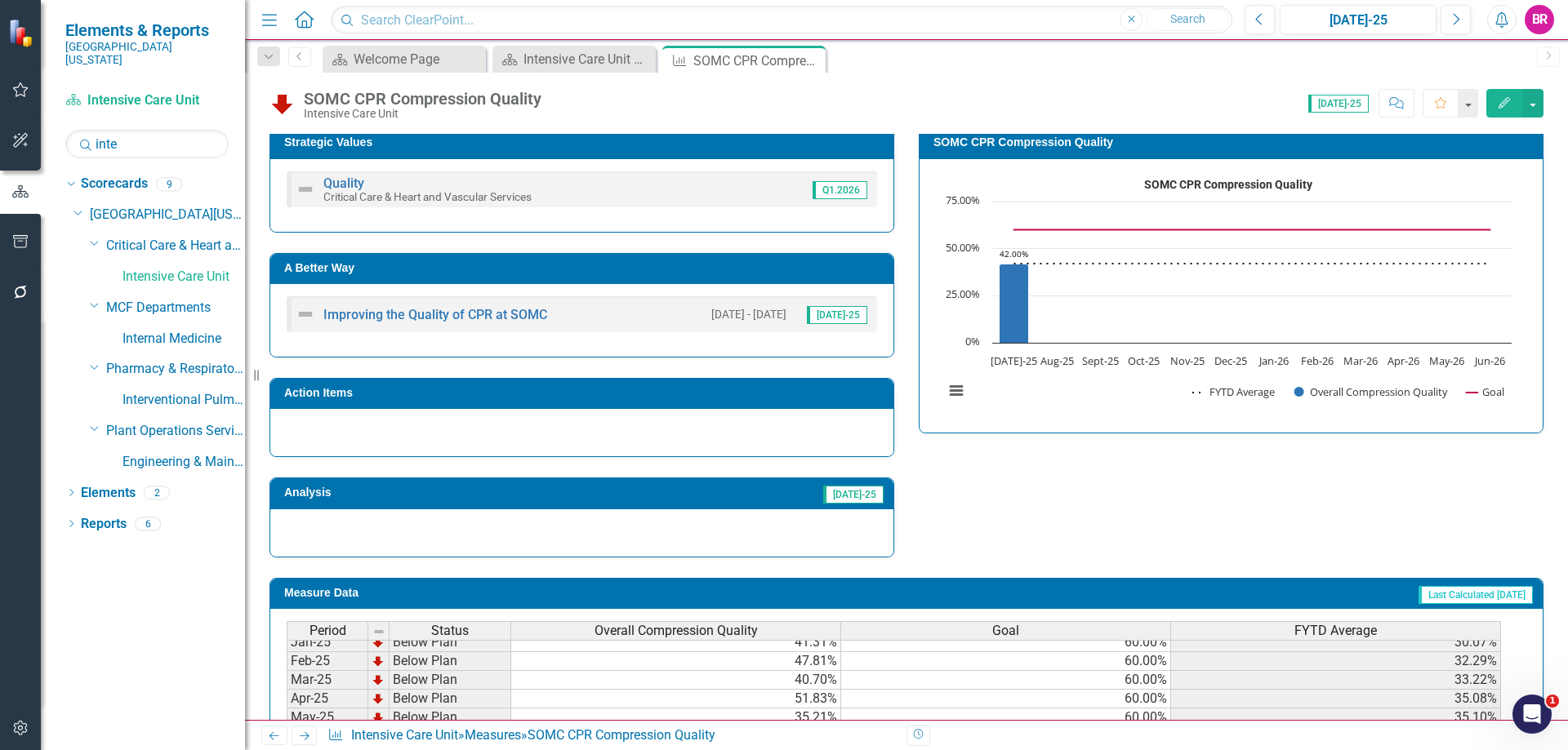
click at [696, 275] on td "A Better Way" at bounding box center [585, 270] width 601 height 24
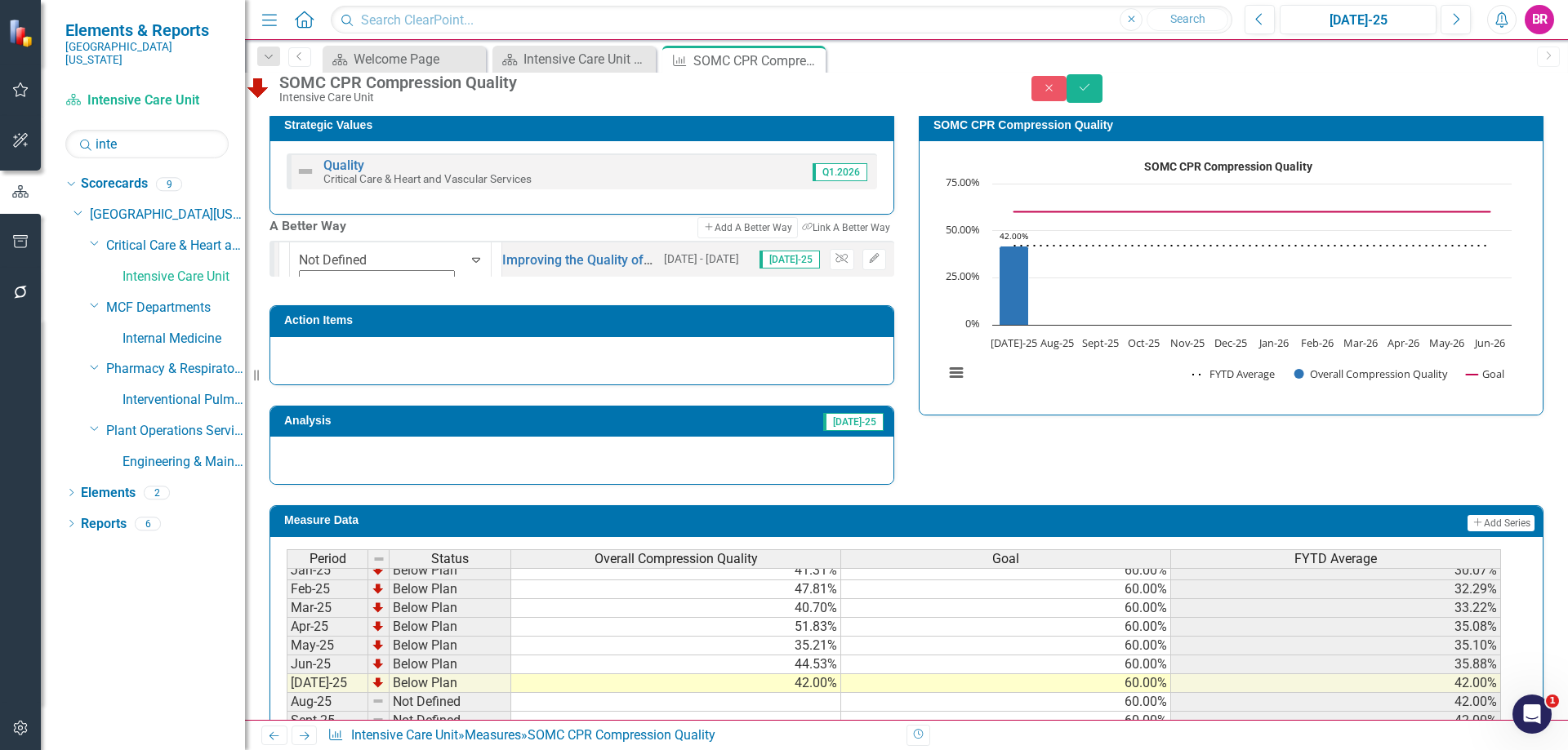
click at [917, 443] on div "Strategic Values Quality Critical Care & Heart and Vascular Services Q1.2026 A …" at bounding box center [906, 287] width 1298 height 396
click at [1056, 94] on icon "Close" at bounding box center [1050, 88] width 15 height 11
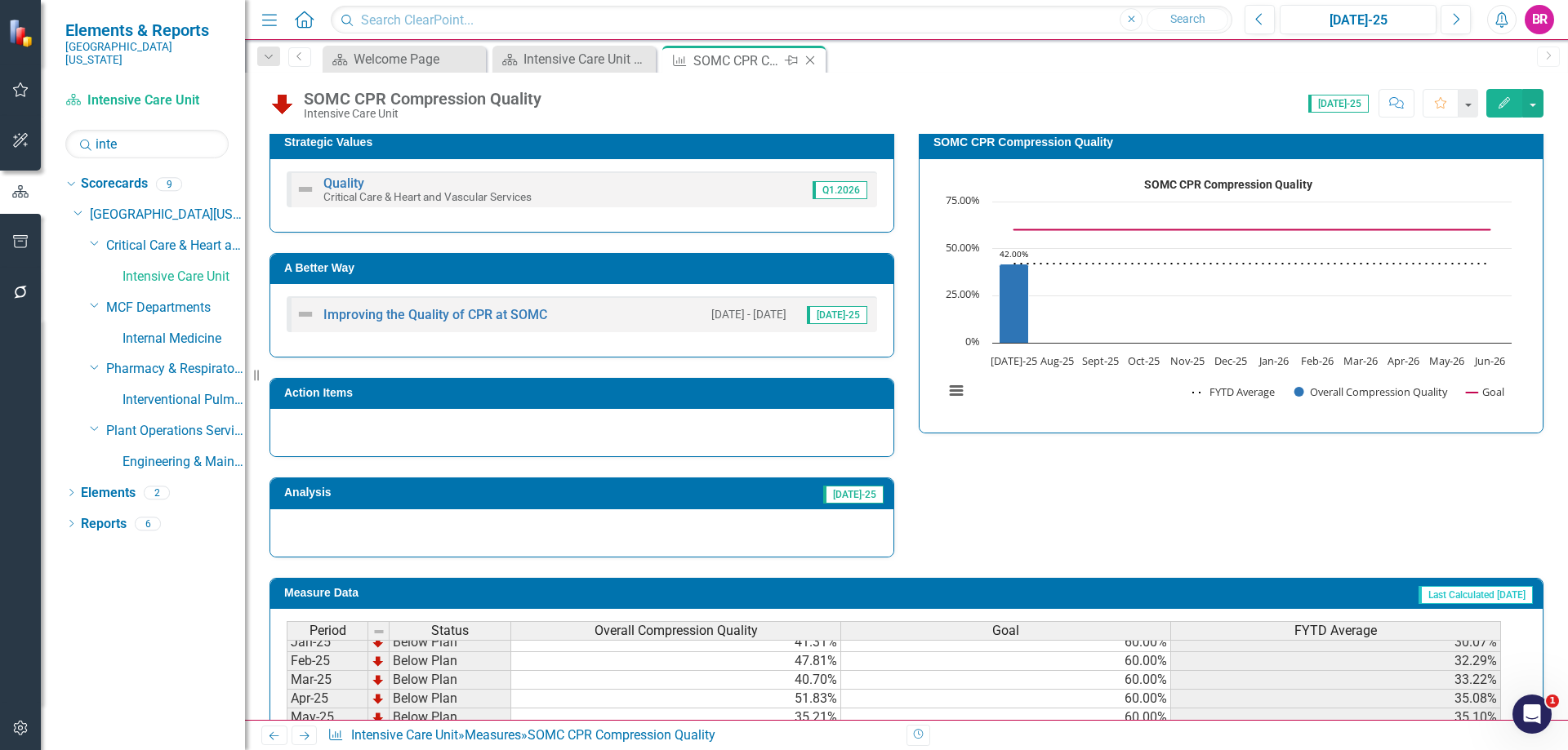
click at [812, 62] on icon at bounding box center [810, 61] width 9 height 9
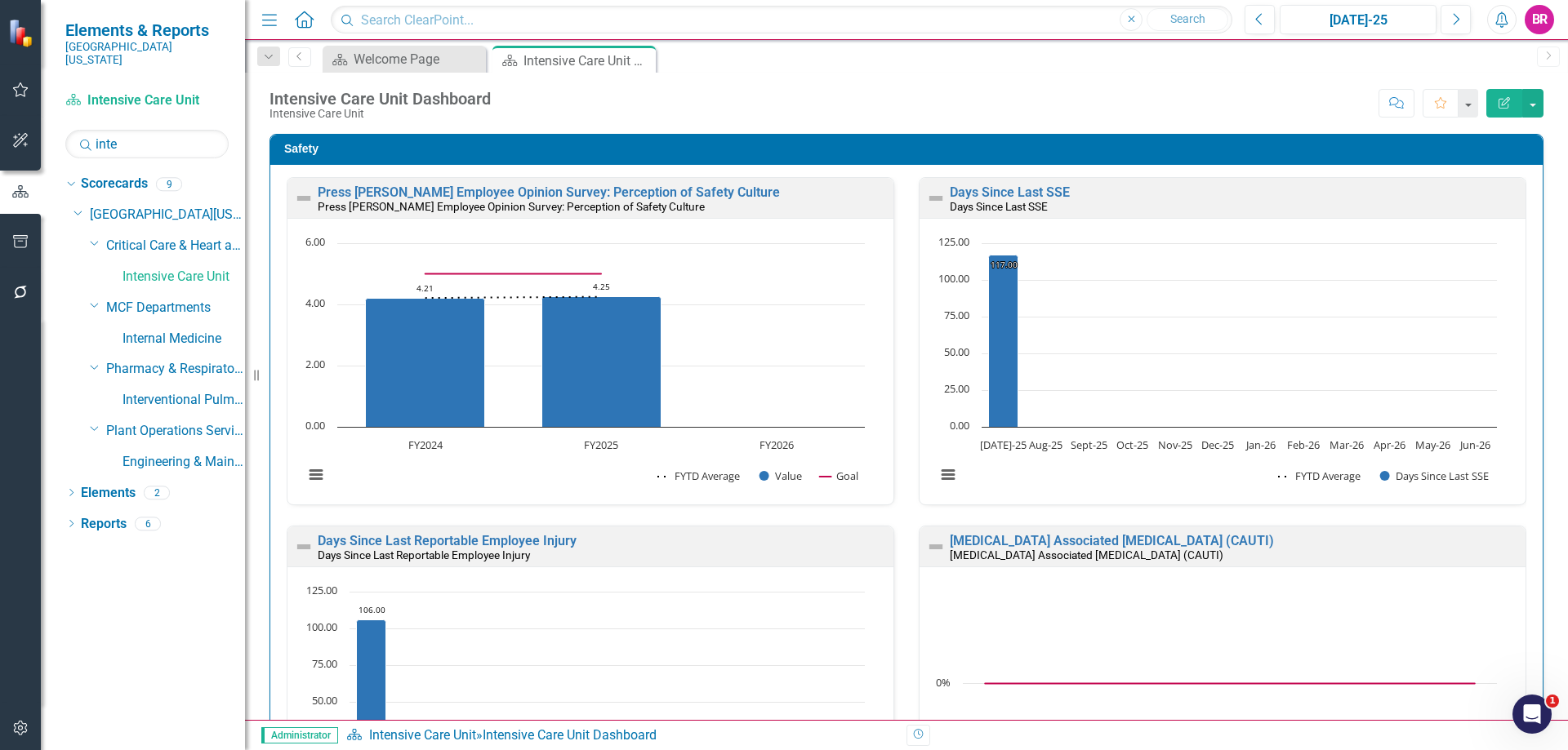
scroll to position [1, 0]
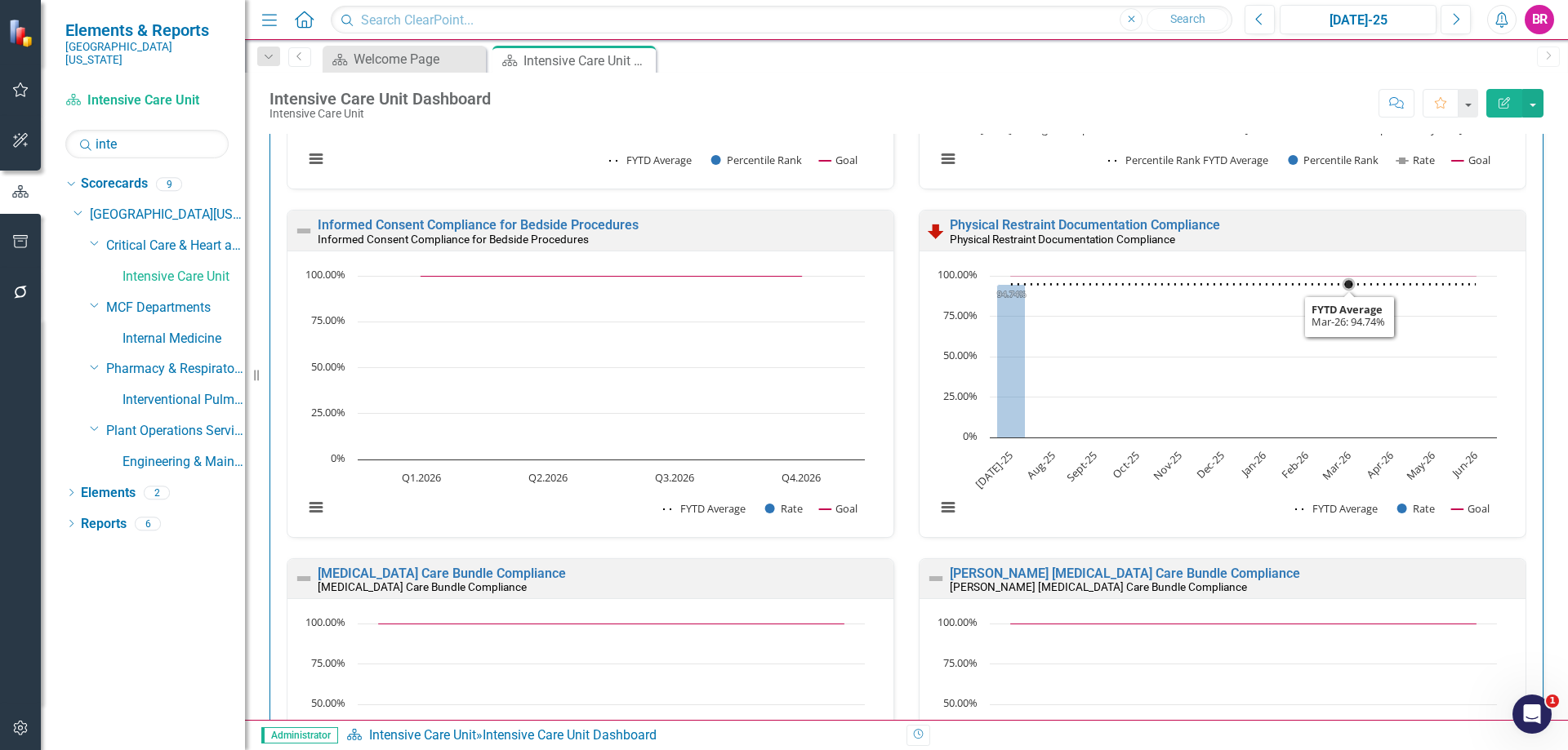
scroll to position [2625, 0]
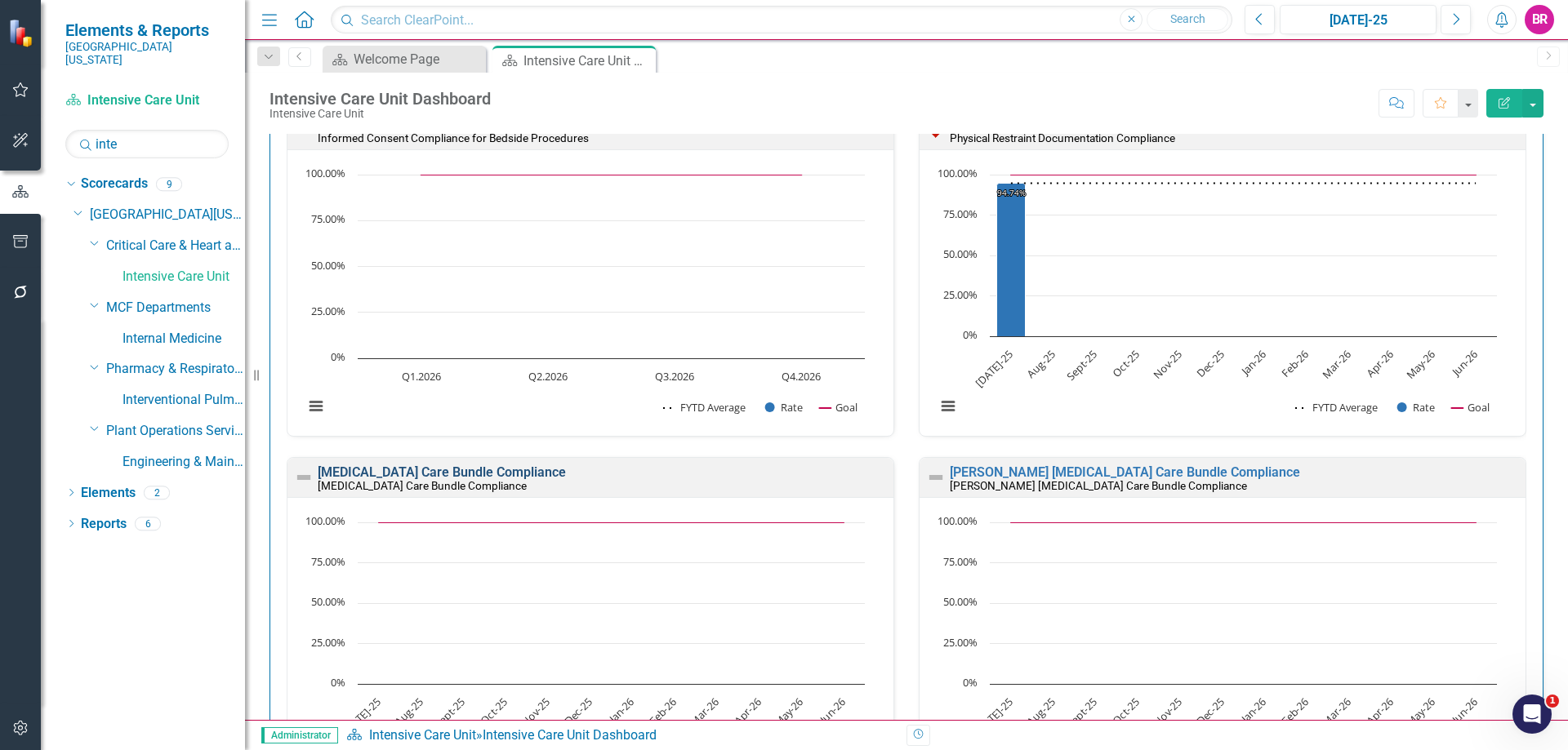
click at [406, 468] on link "[MEDICAL_DATA] Care Bundle Compliance" at bounding box center [442, 471] width 248 height 16
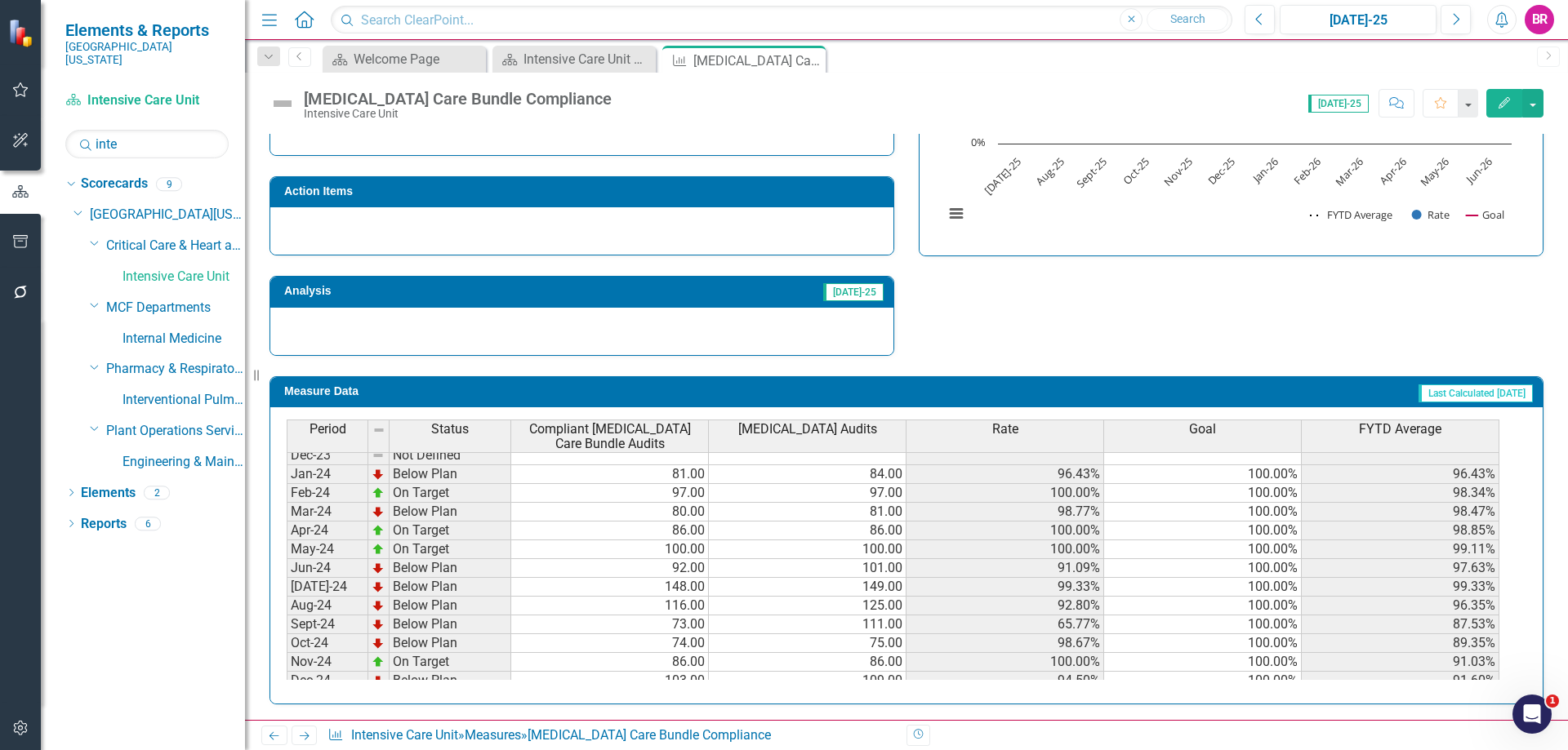
scroll to position [489, 0]
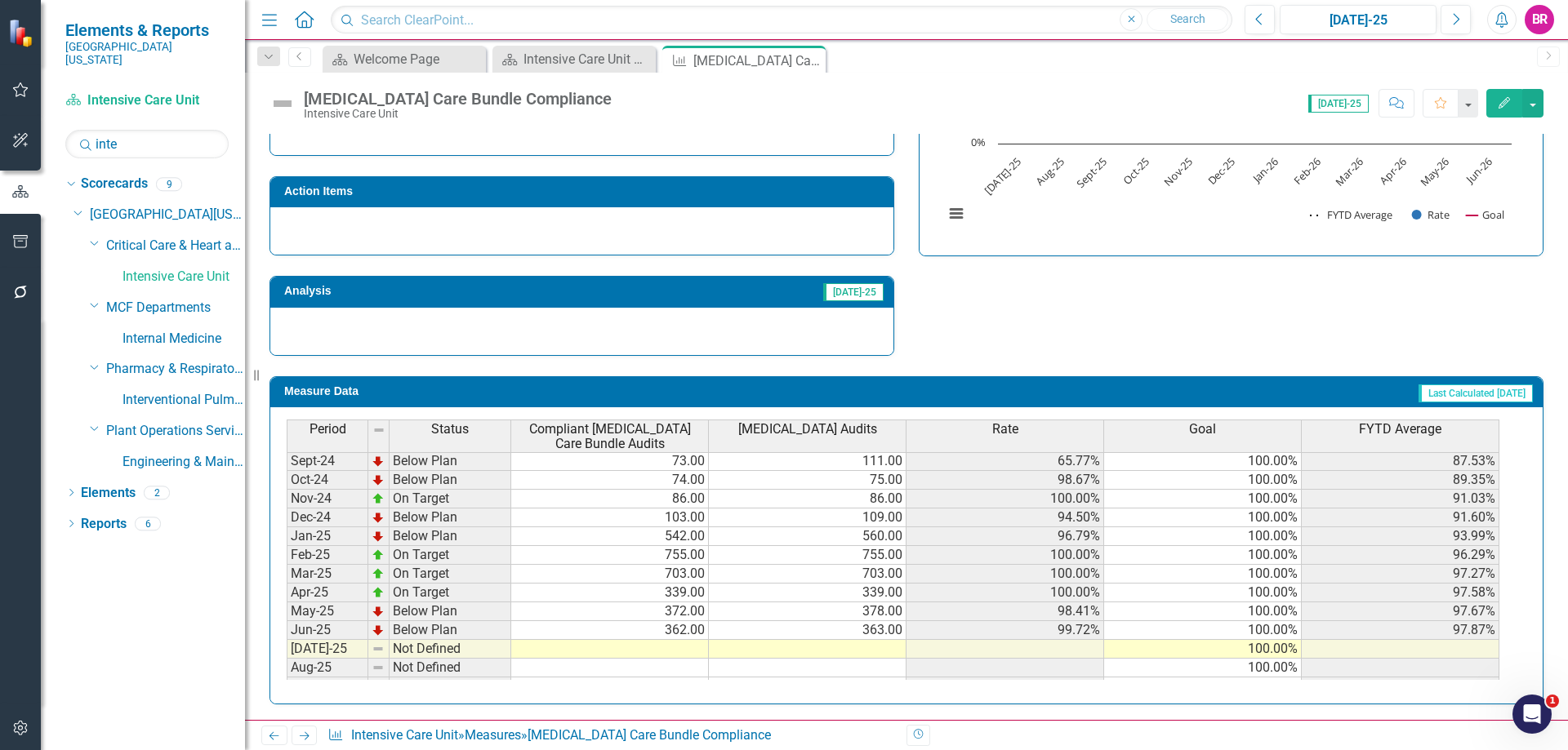
drag, startPoint x: 663, startPoint y: 644, endPoint x: 576, endPoint y: 623, distance: 89.5
click at [663, 644] on tbody "Aug-23 Not Defined Sep-23 Not Defined Oct-23 Not Defined Nov-23 Not Defined Dec…" at bounding box center [892, 498] width 1213 height 582
type textarea "22"
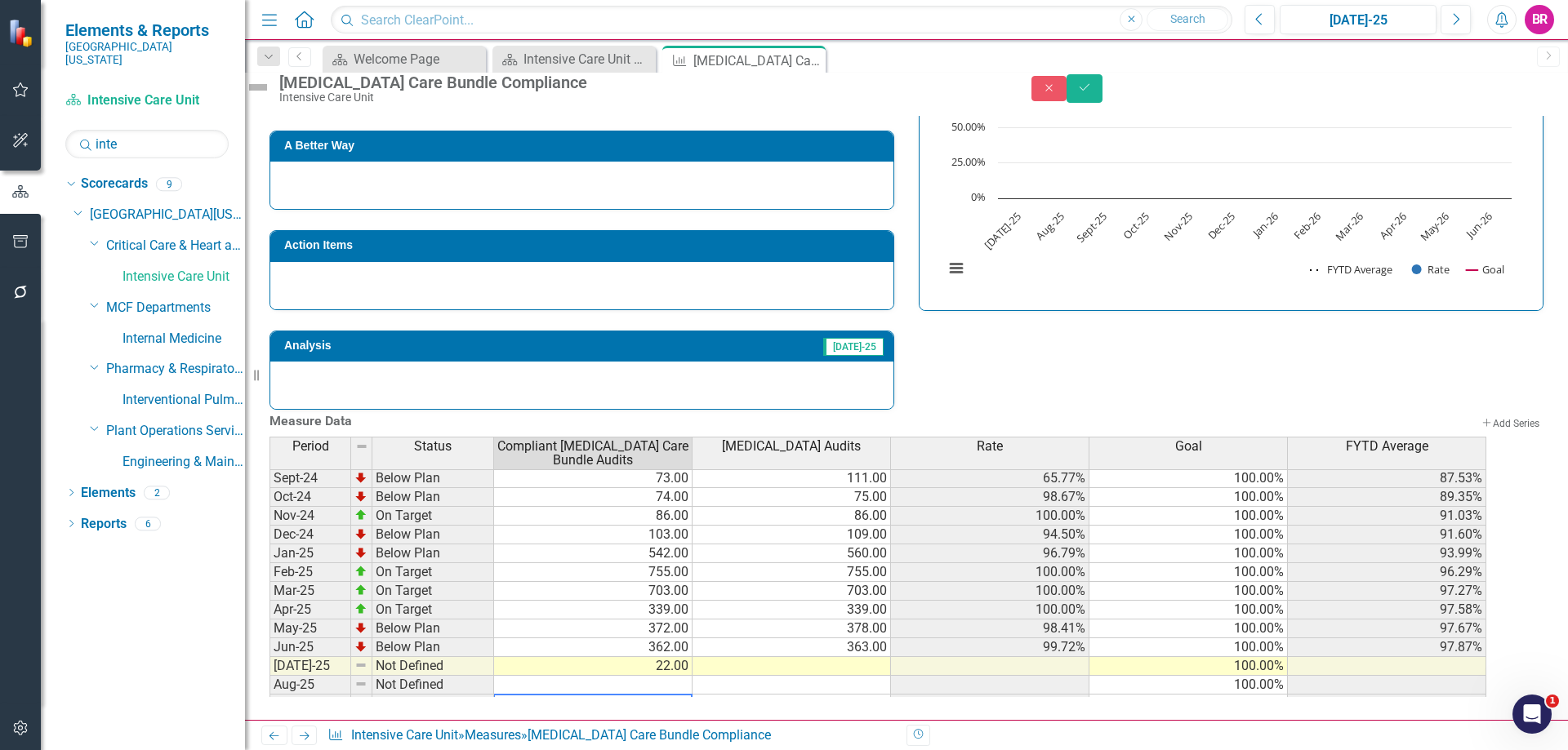
scroll to position [506, 0]
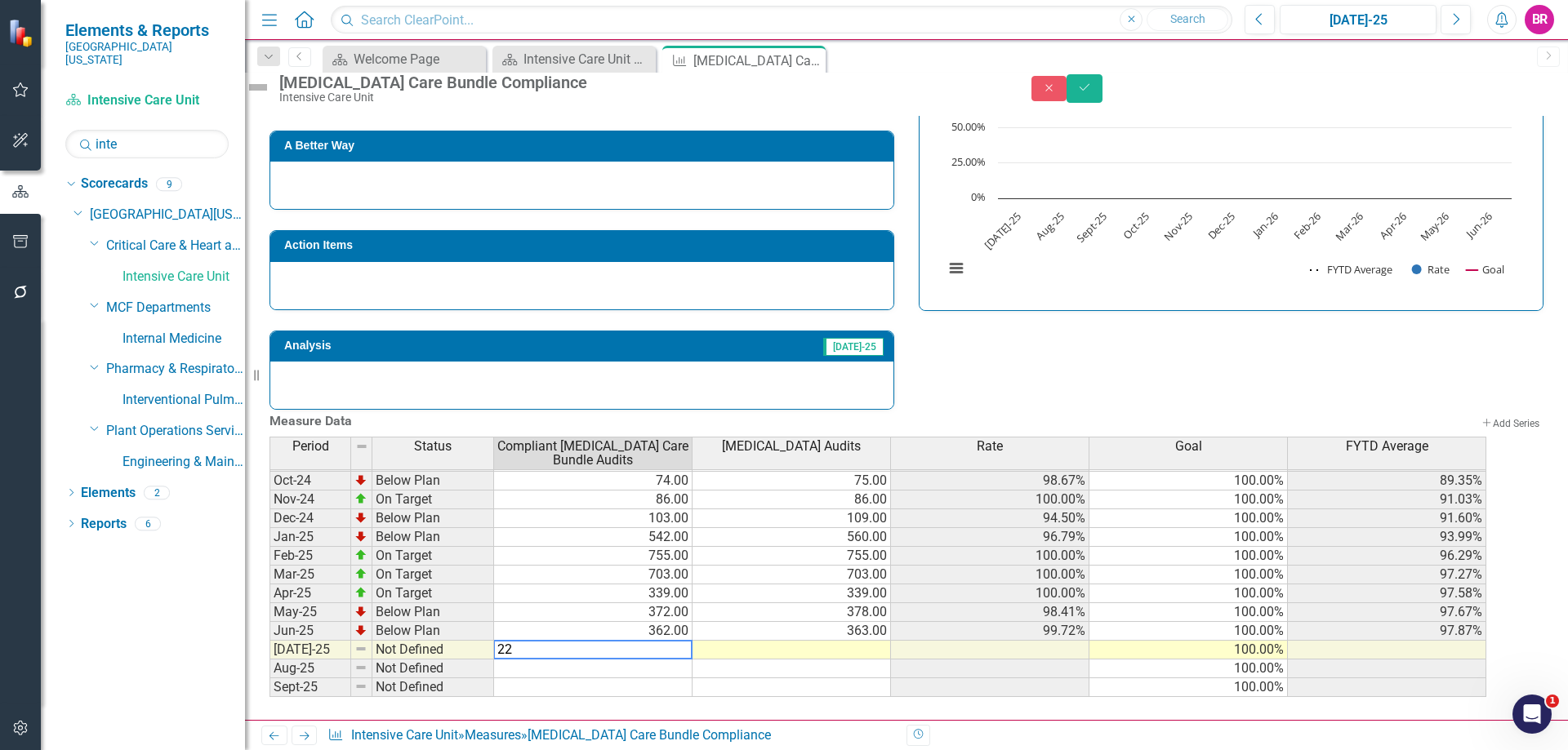
type textarea "227"
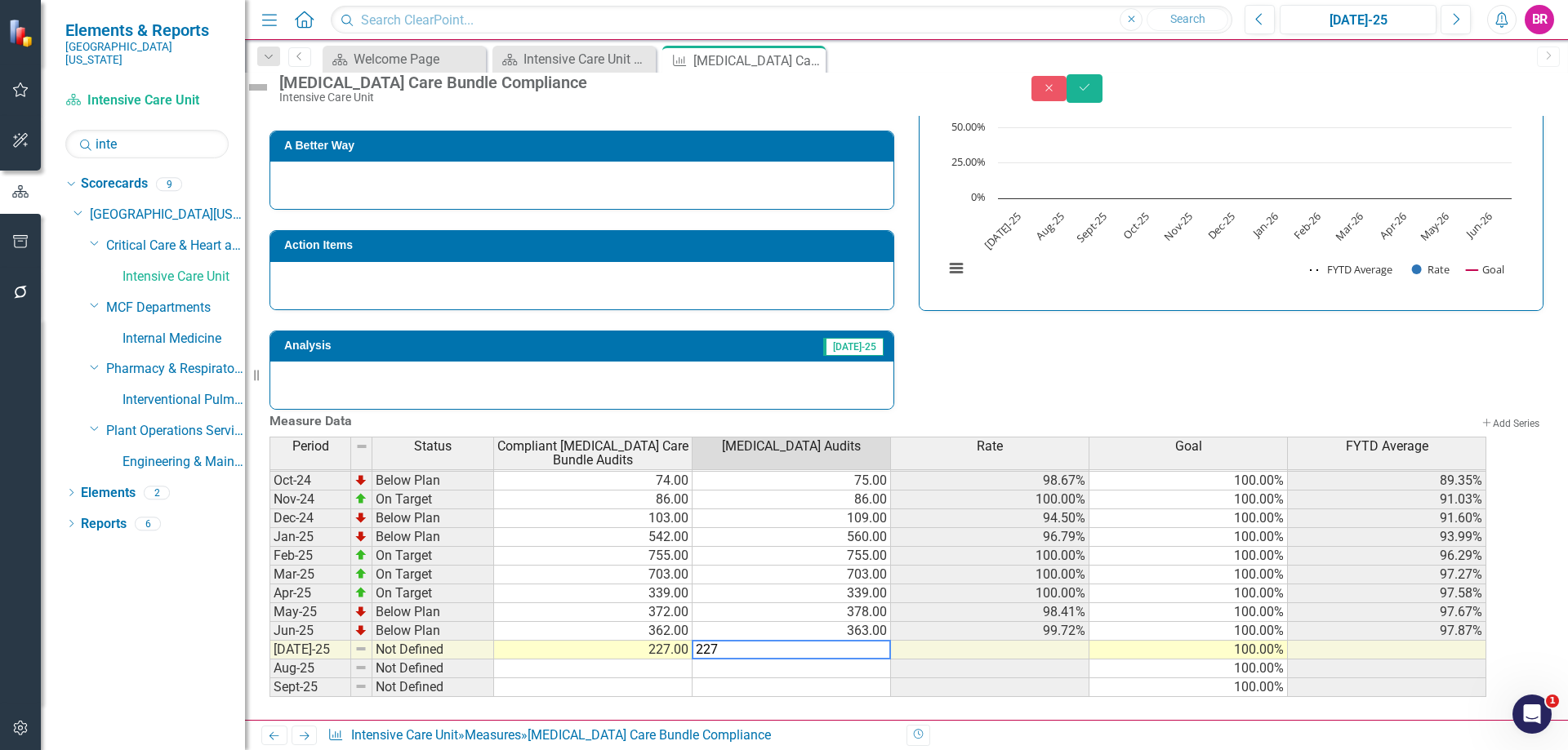
type textarea "227"
click at [1164, 293] on div "Strategic Values Quality Critical Care & Heart and Vascular Services Q1.2026 A …" at bounding box center [906, 197] width 1298 height 425
drag, startPoint x: 1512, startPoint y: 87, endPoint x: 1502, endPoint y: 110, distance: 25.1
click at [1102, 87] on button "Save" at bounding box center [1084, 89] width 36 height 29
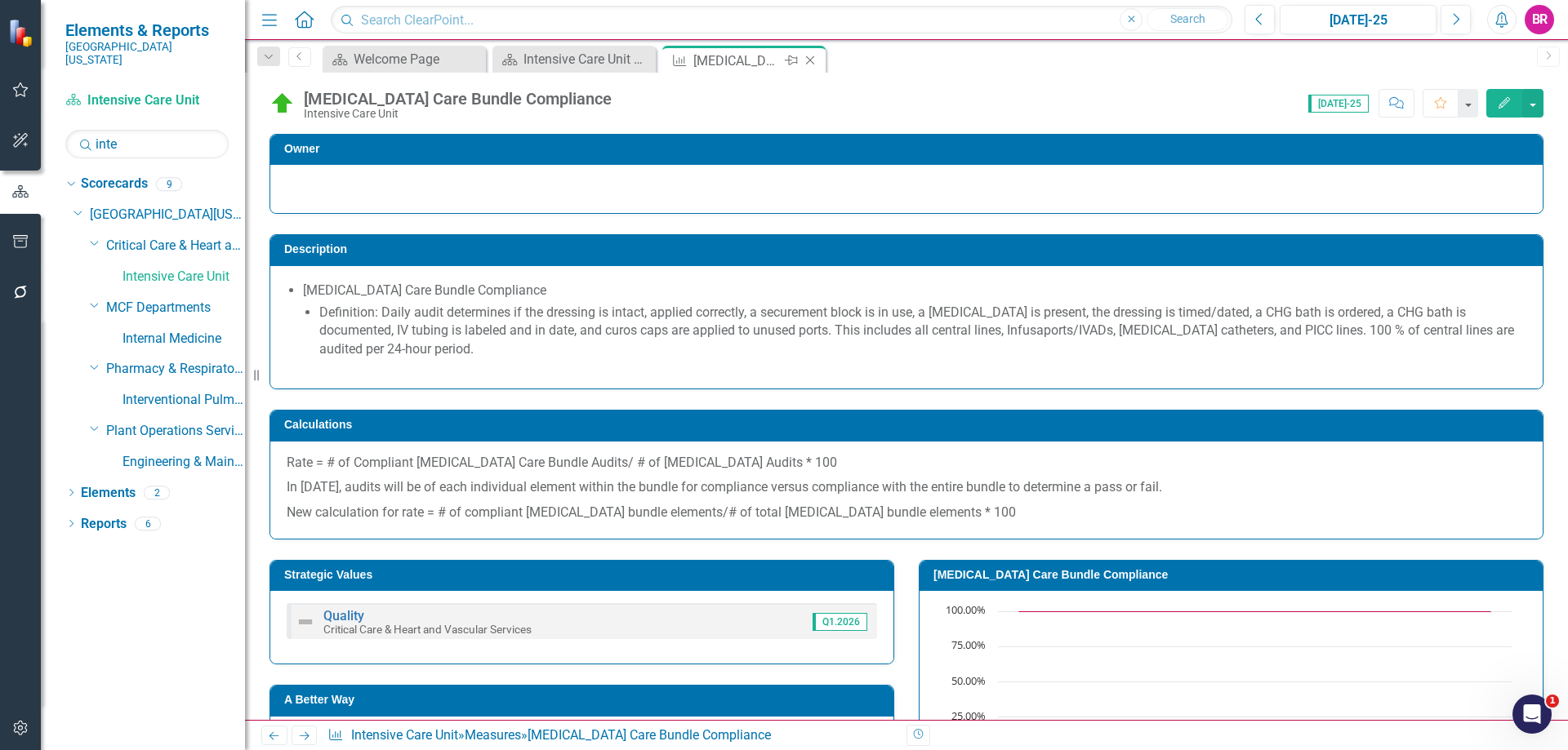
click at [812, 60] on icon "Close" at bounding box center [810, 61] width 17 height 13
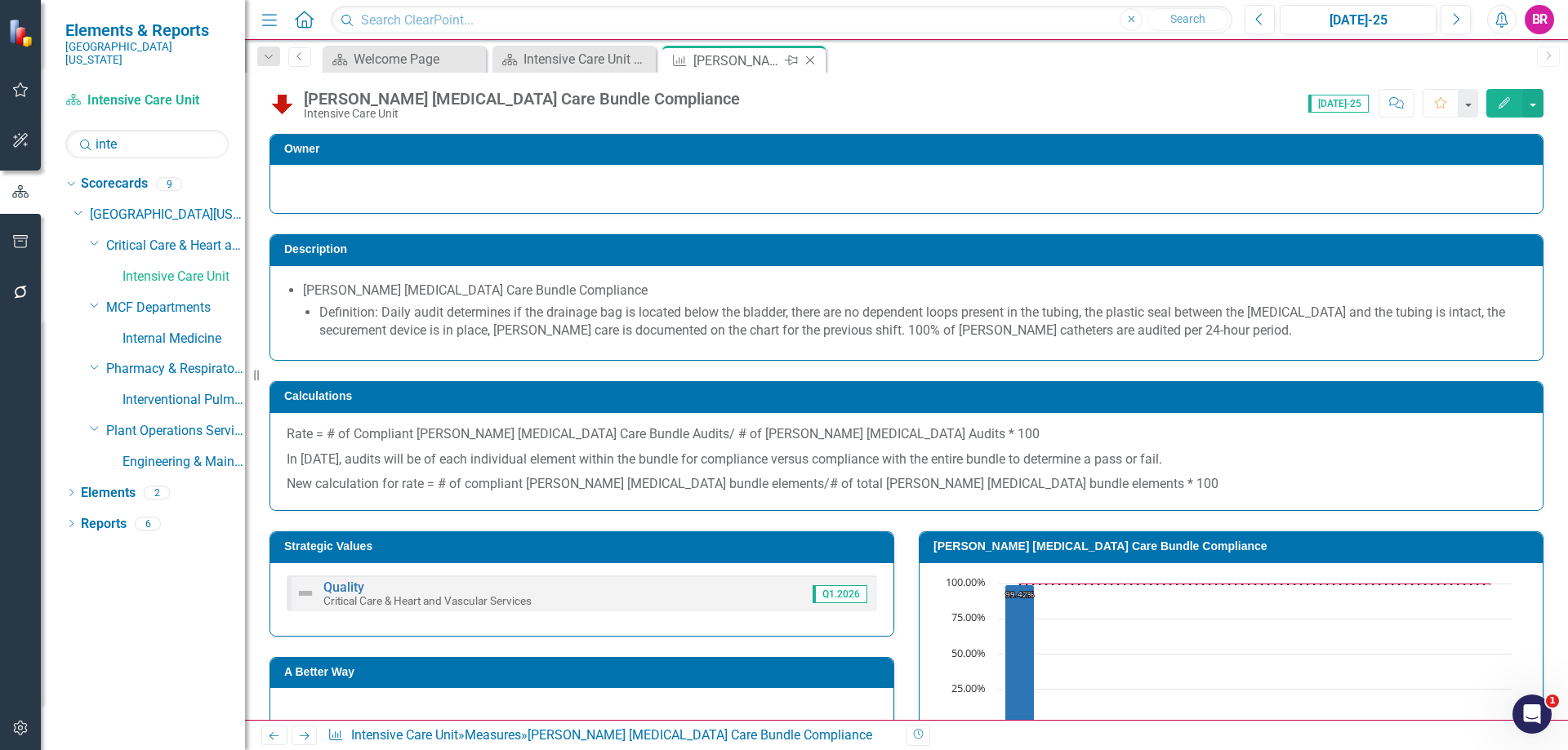
click at [812, 61] on icon "Close" at bounding box center [810, 61] width 17 height 13
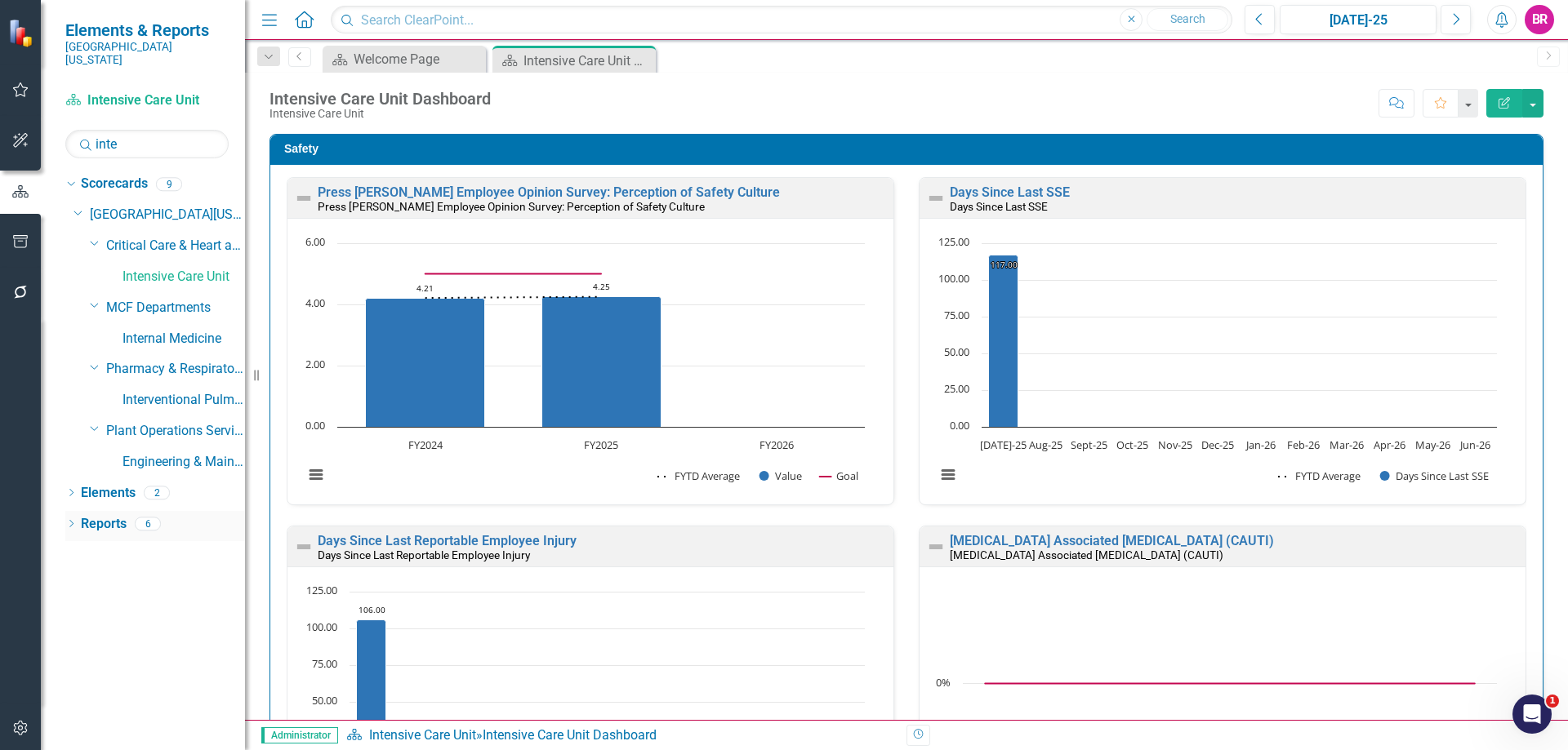
click at [91, 515] on link "Reports" at bounding box center [103, 525] width 46 height 19
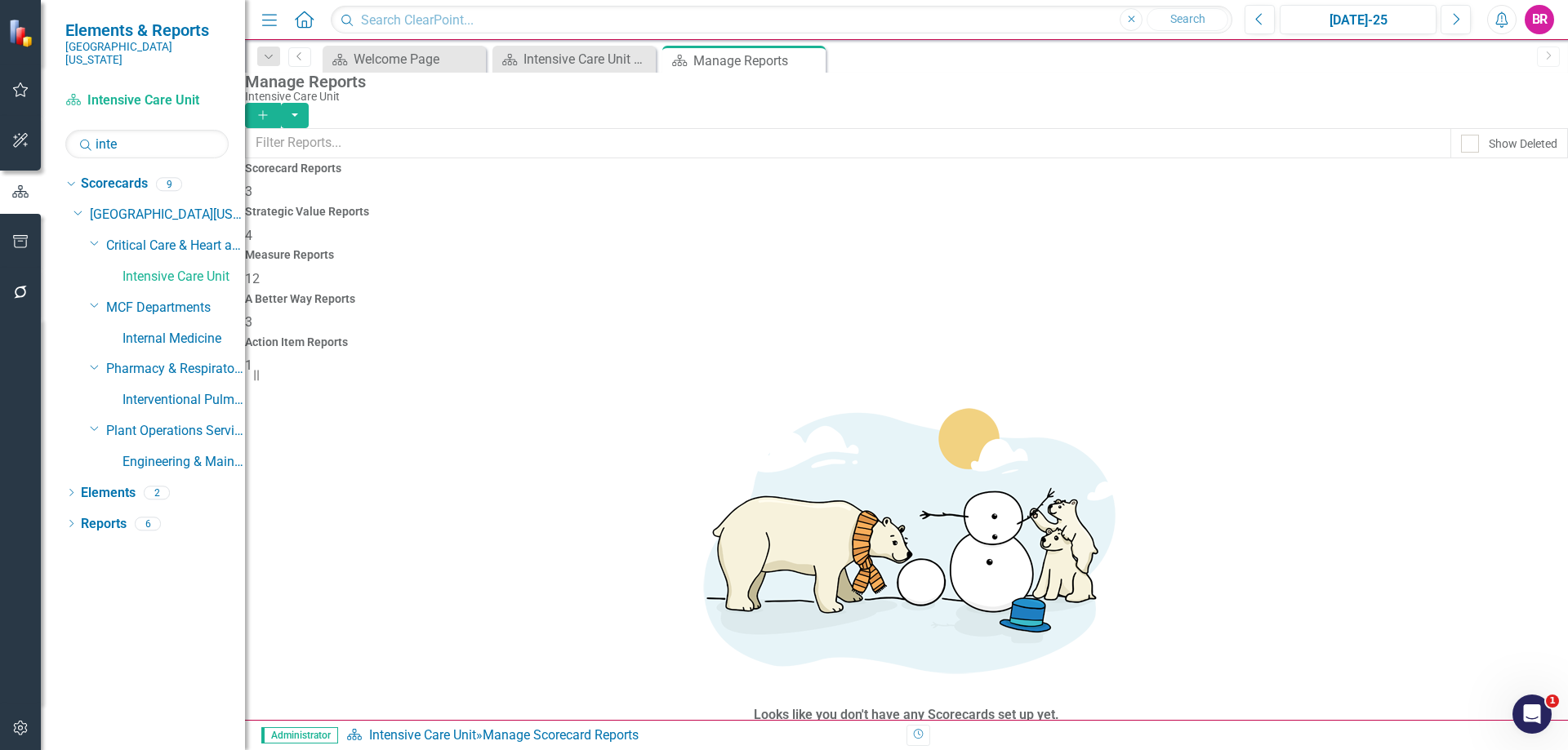
click at [890, 249] on h4 "Measure Reports" at bounding box center [906, 254] width 1323 height 12
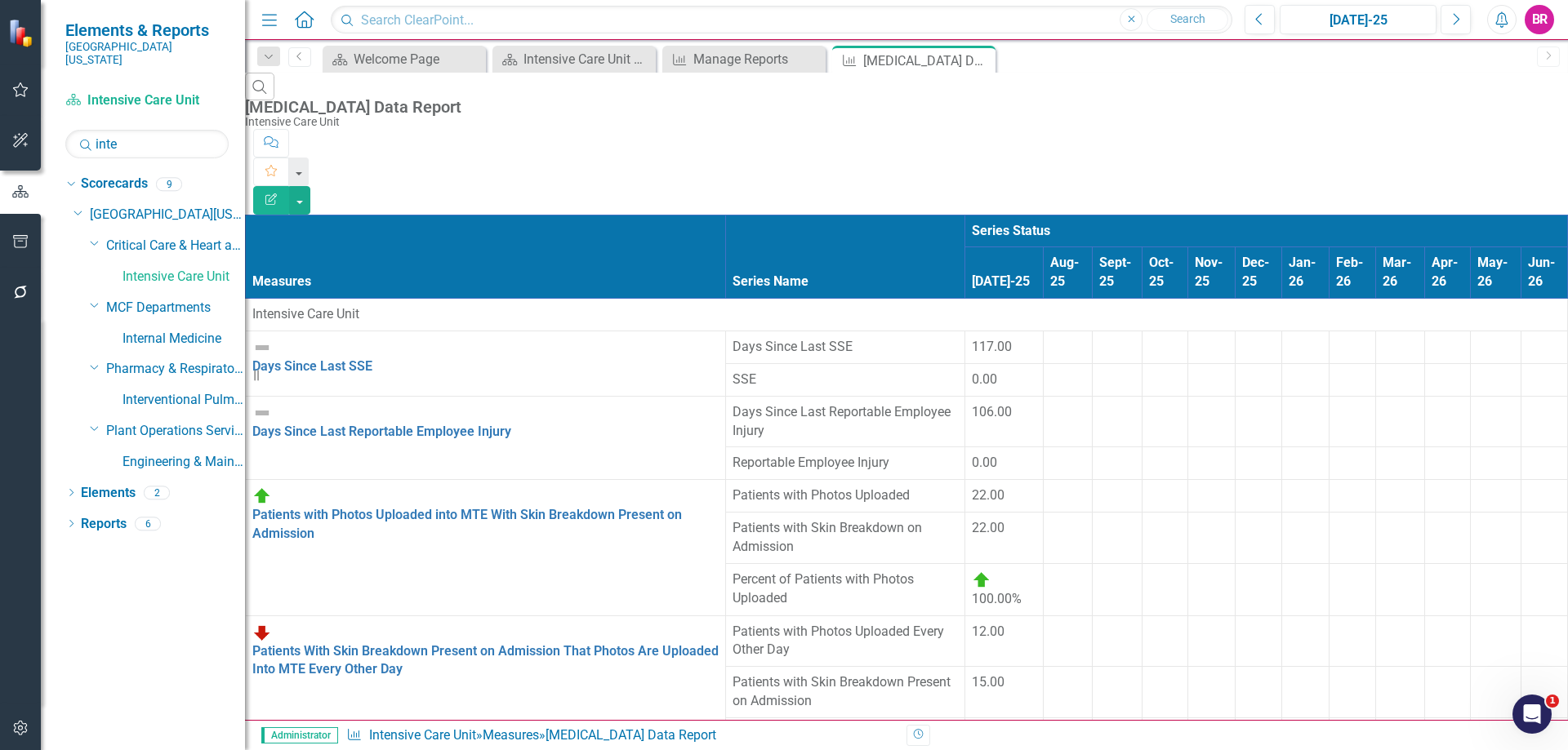
click at [279, 194] on icon "Edit Report" at bounding box center [271, 199] width 15 height 11
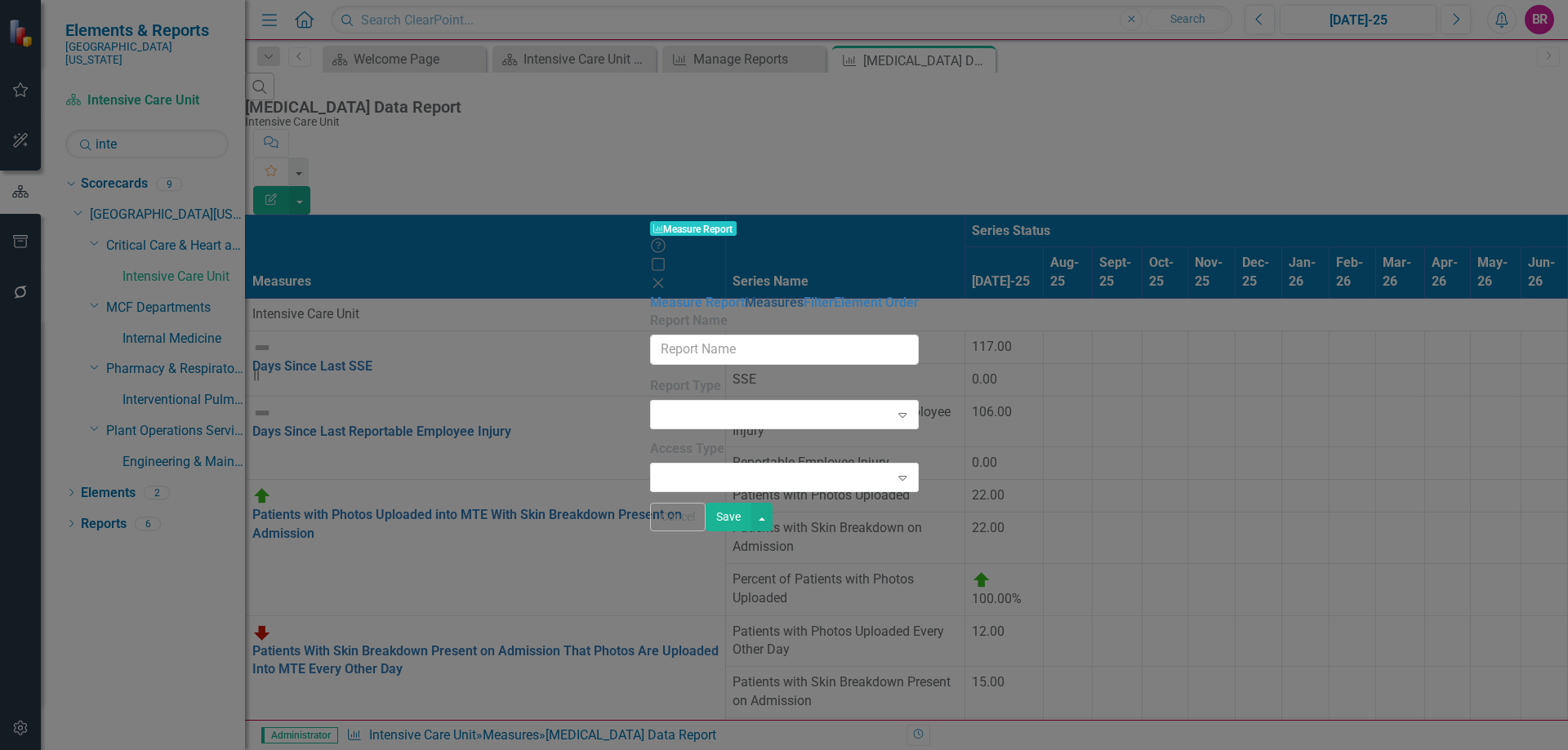
type input "[MEDICAL_DATA] Data Report"
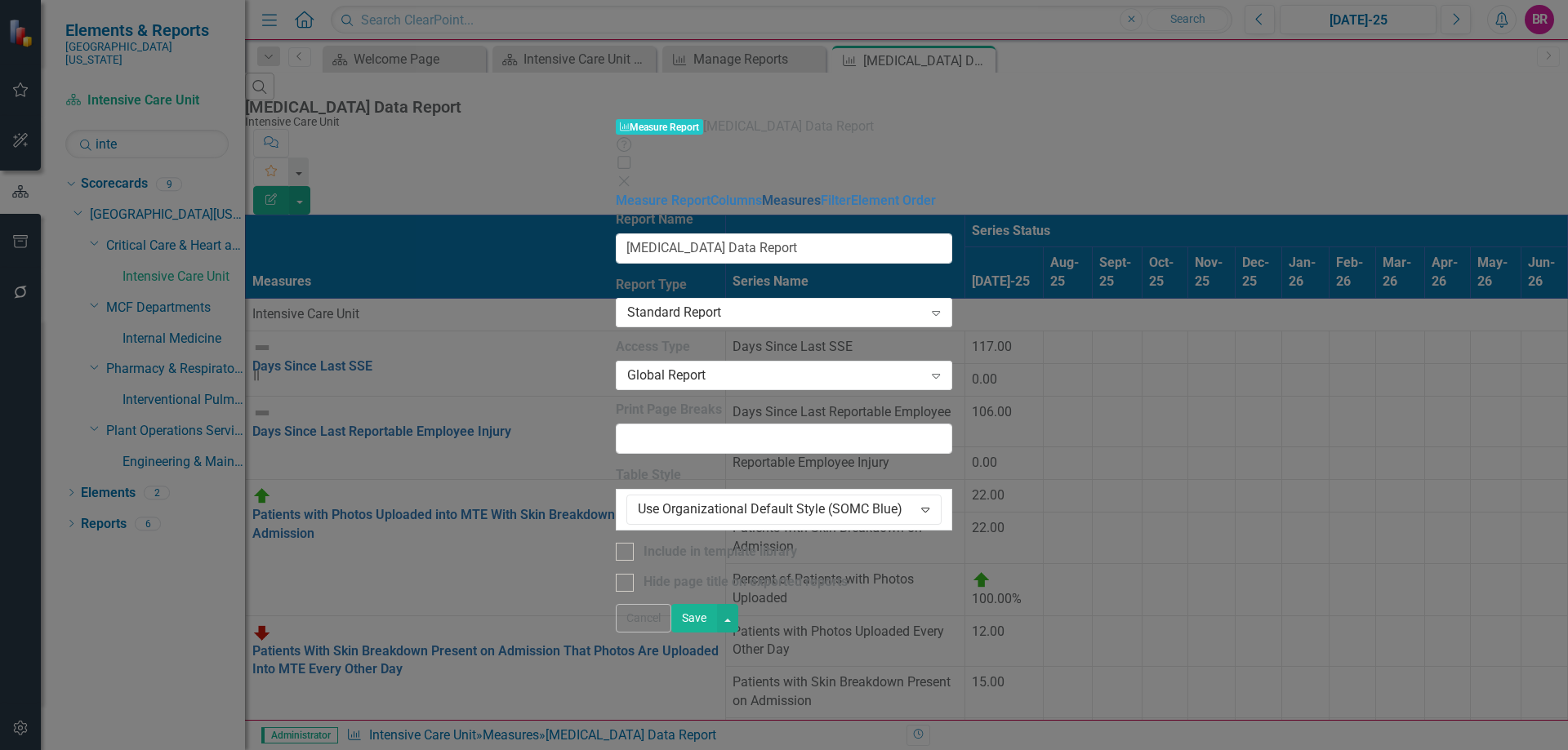
click at [710, 193] on link "Columns" at bounding box center [736, 200] width 51 height 16
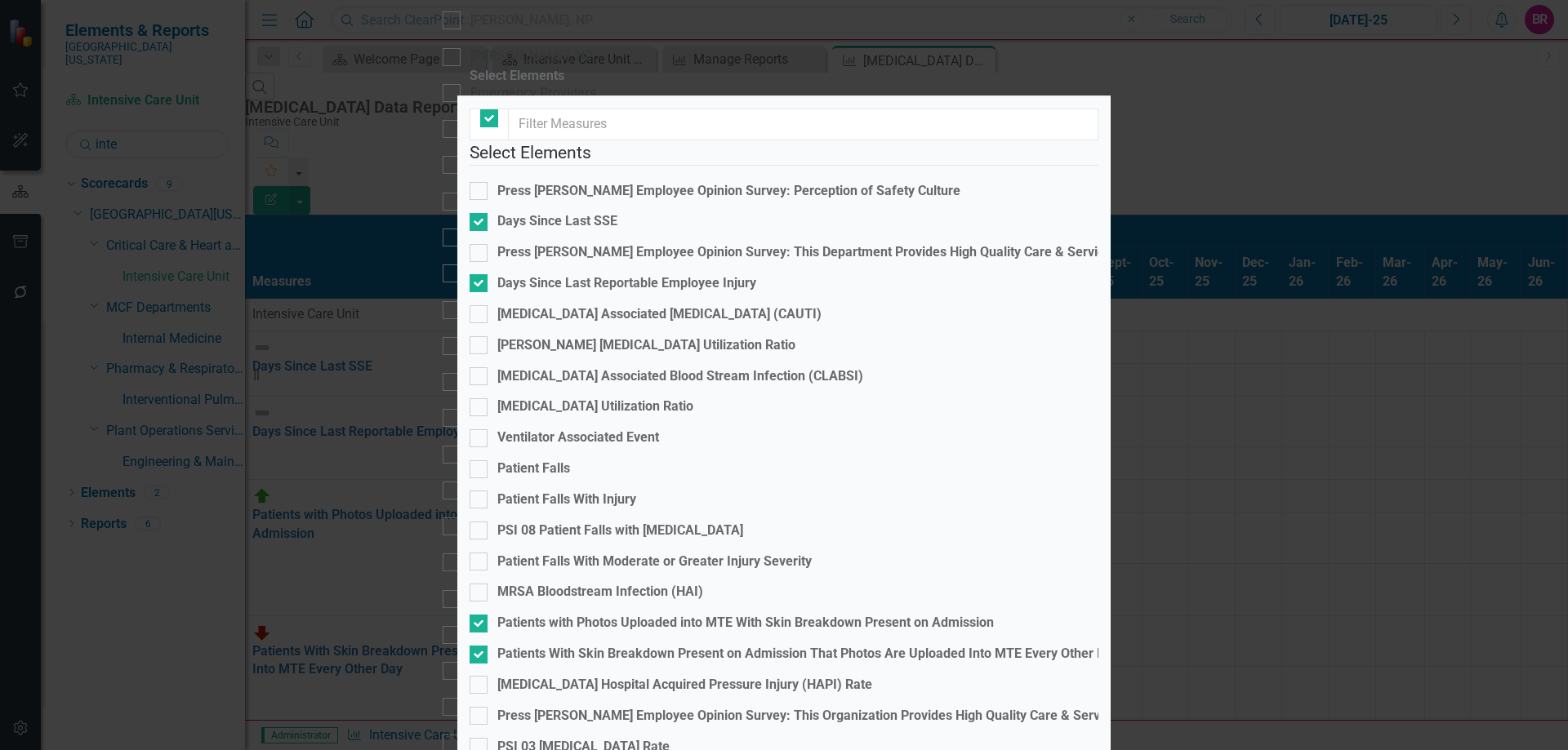
checkbox input "true"
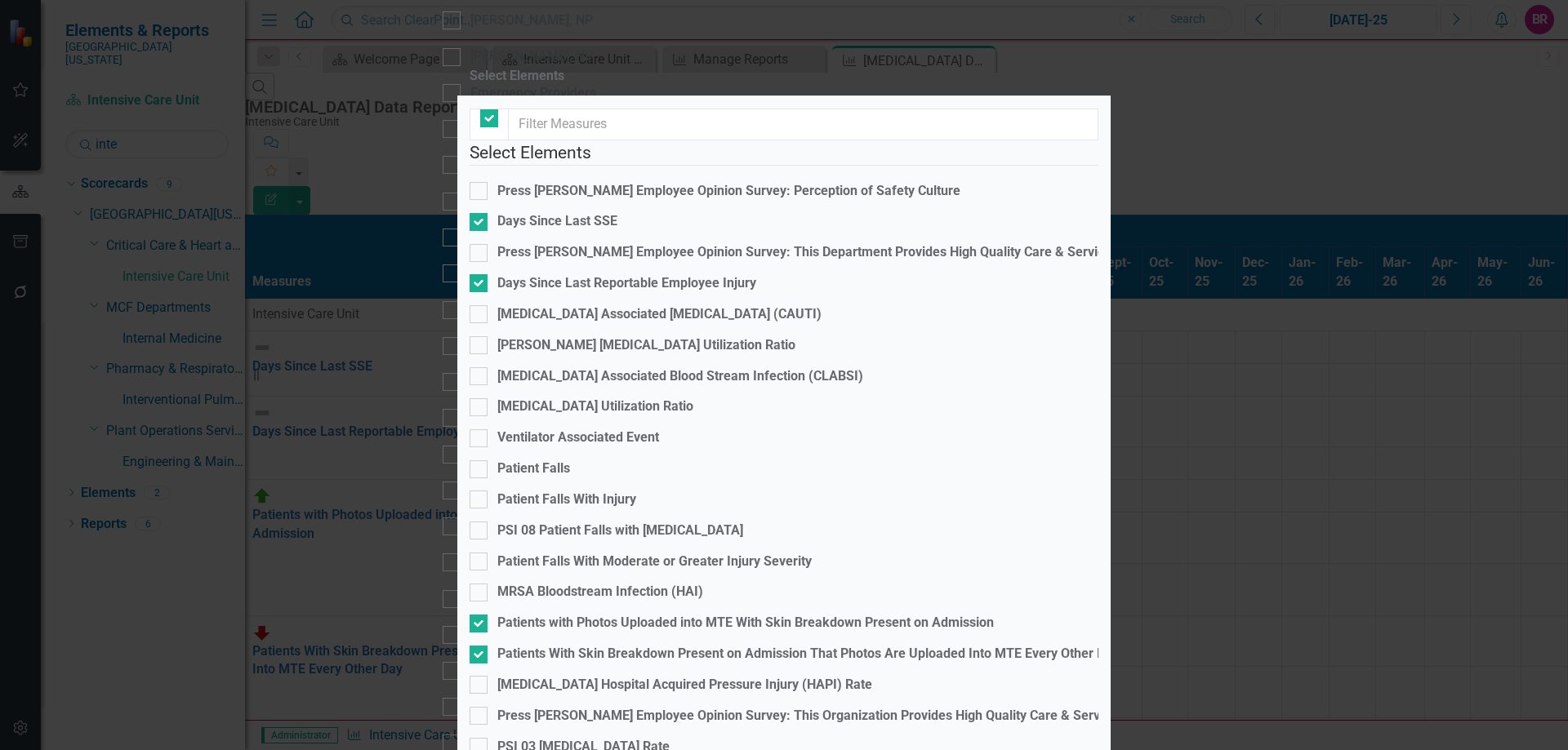
checkbox input "true"
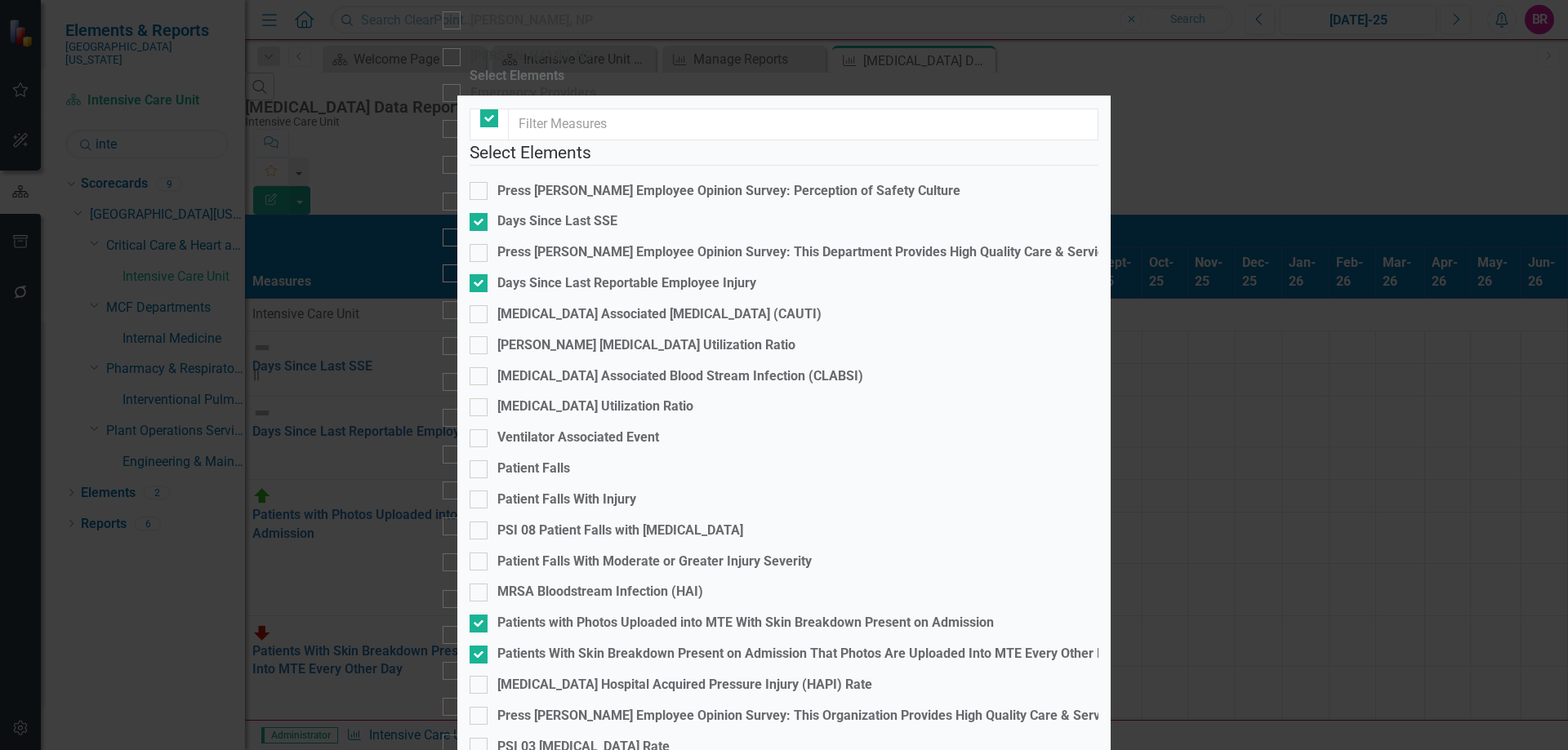
checkbox input "true"
checkbox input "false"
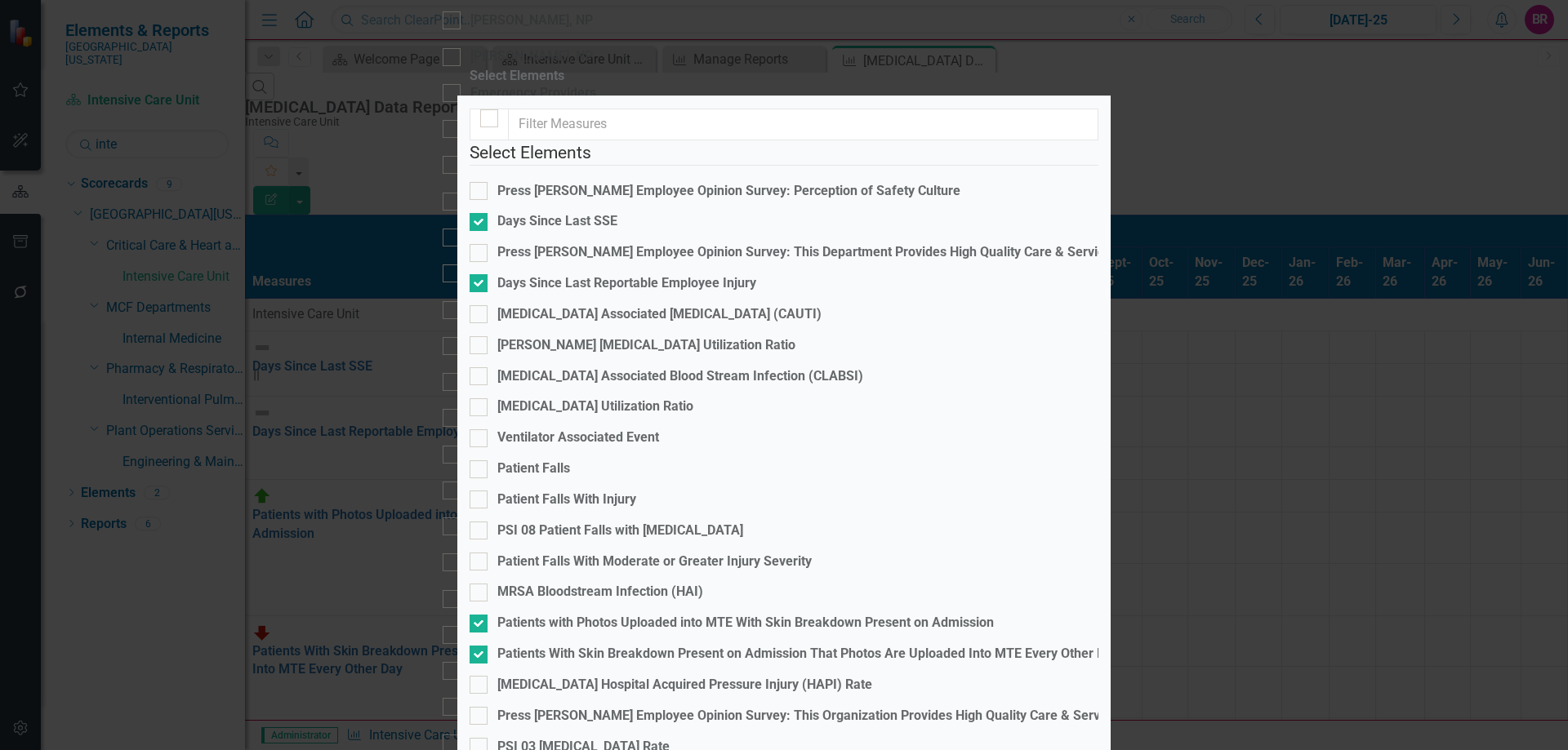
checkbox input "true"
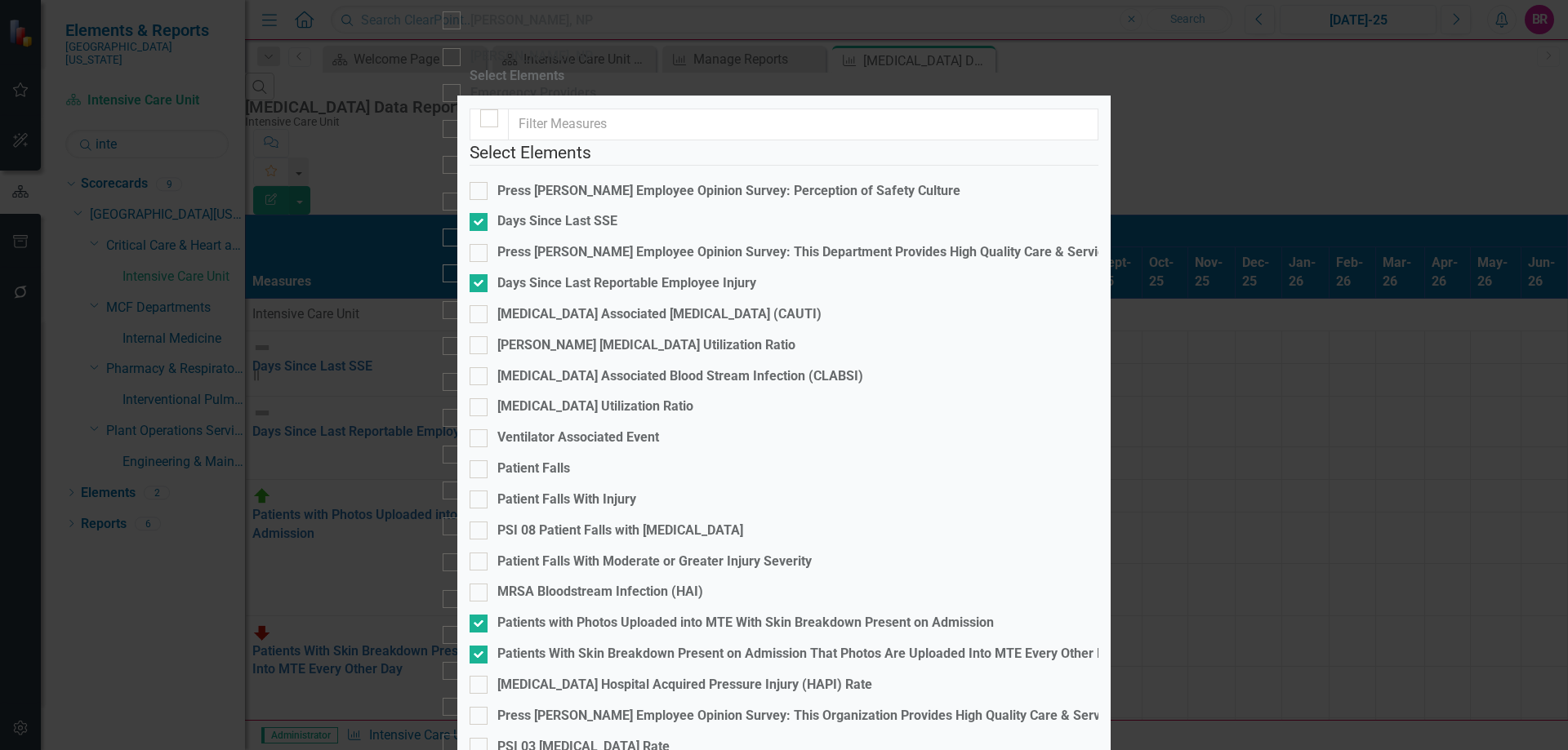
checkbox input "true"
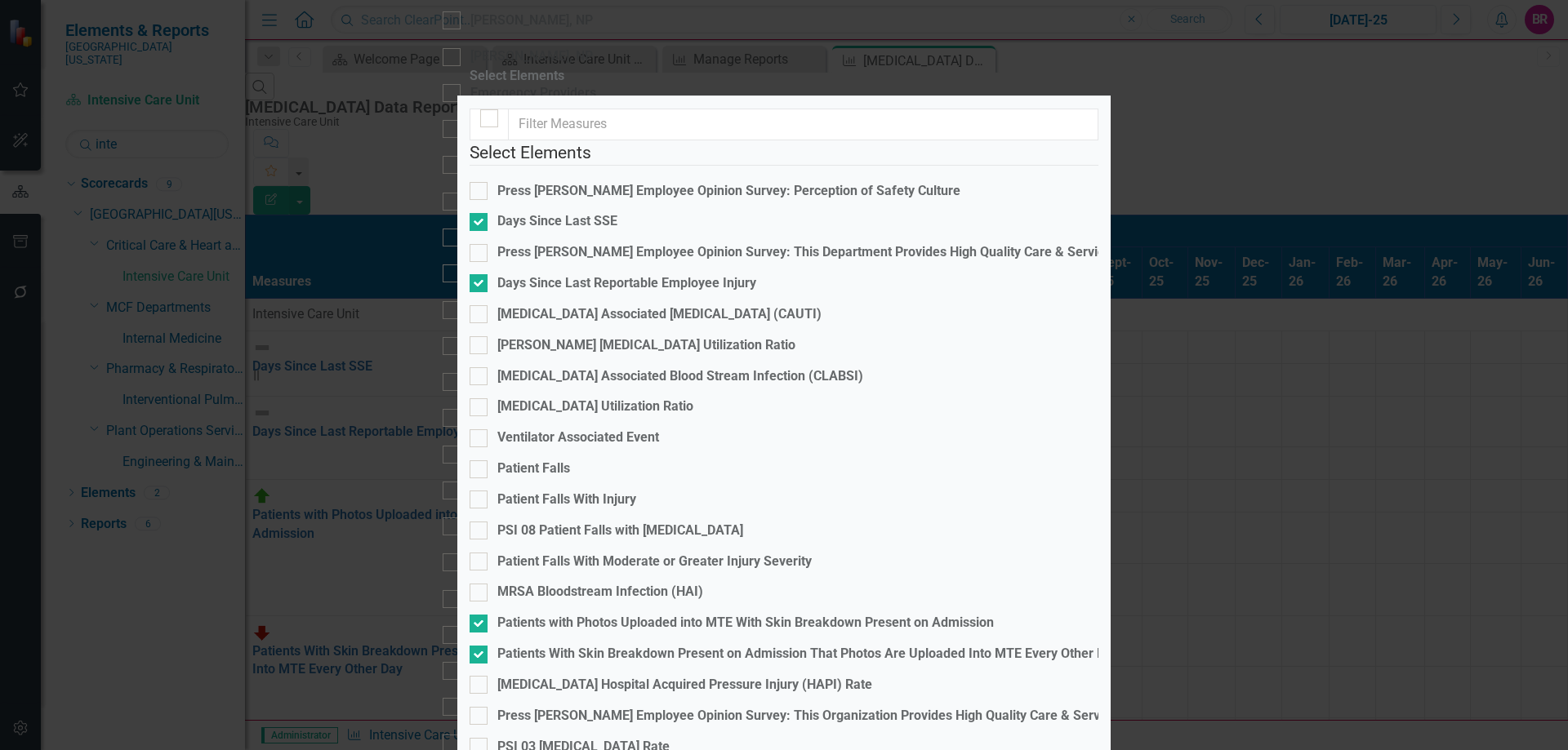
checkbox input "true"
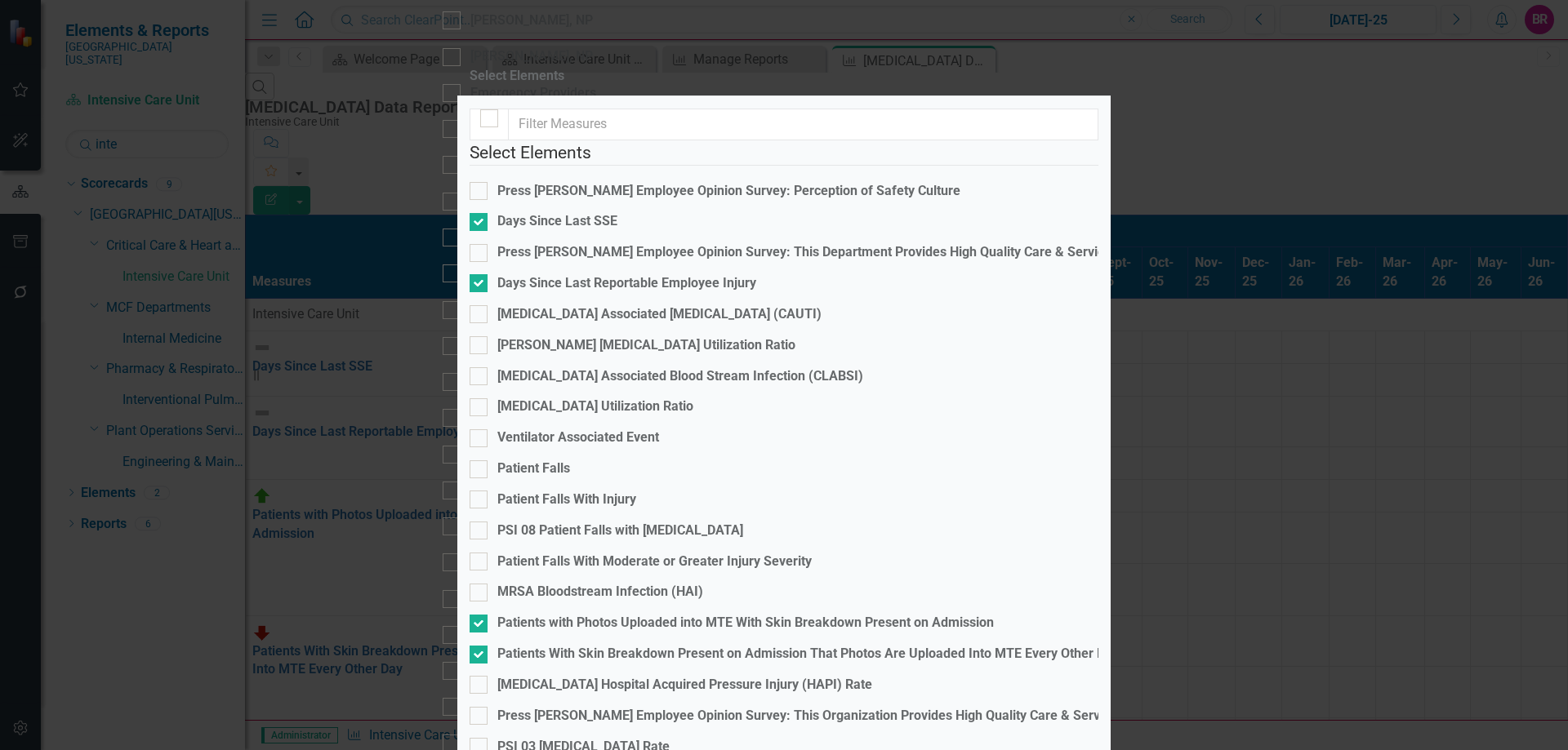
checkbox input "true"
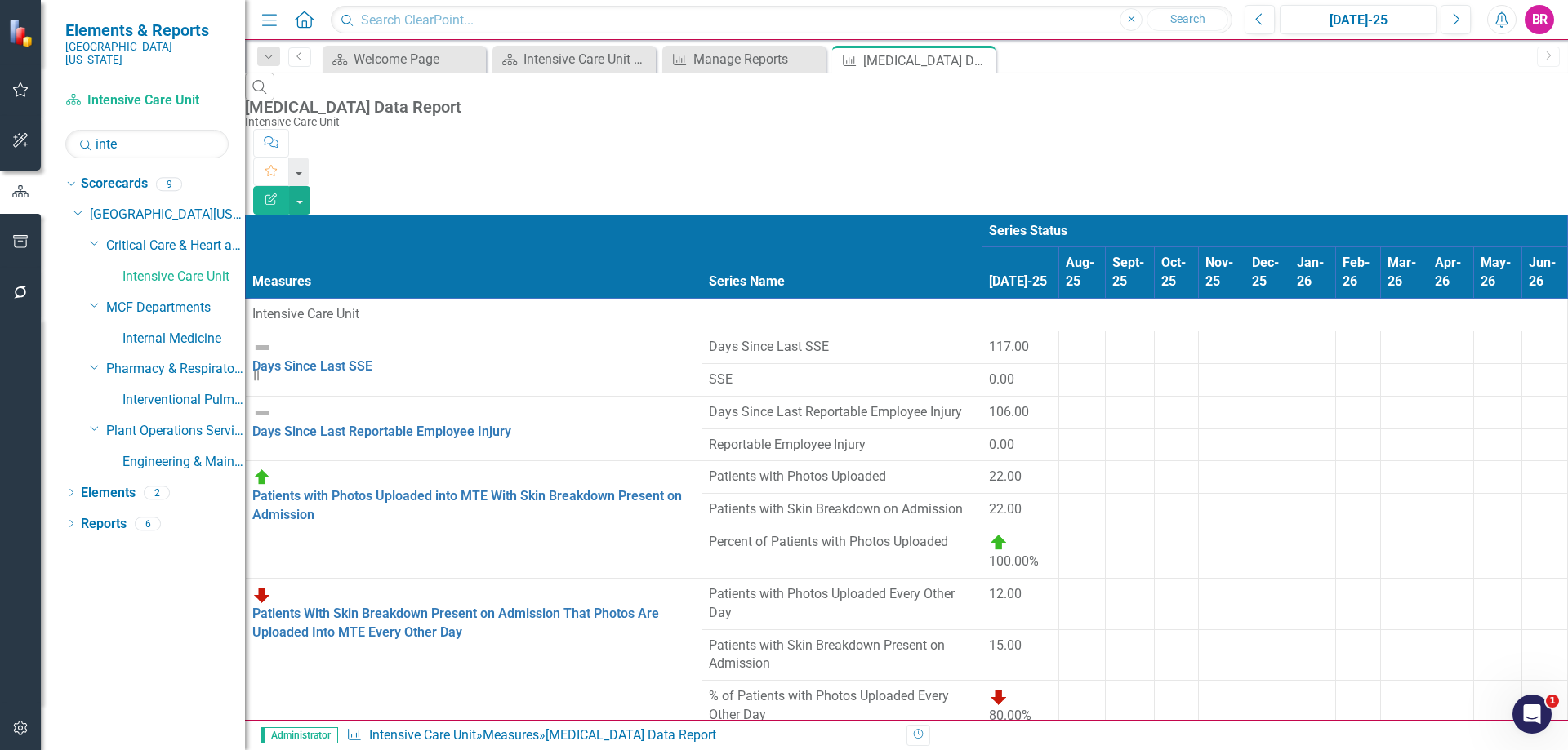
scroll to position [1468, 0]
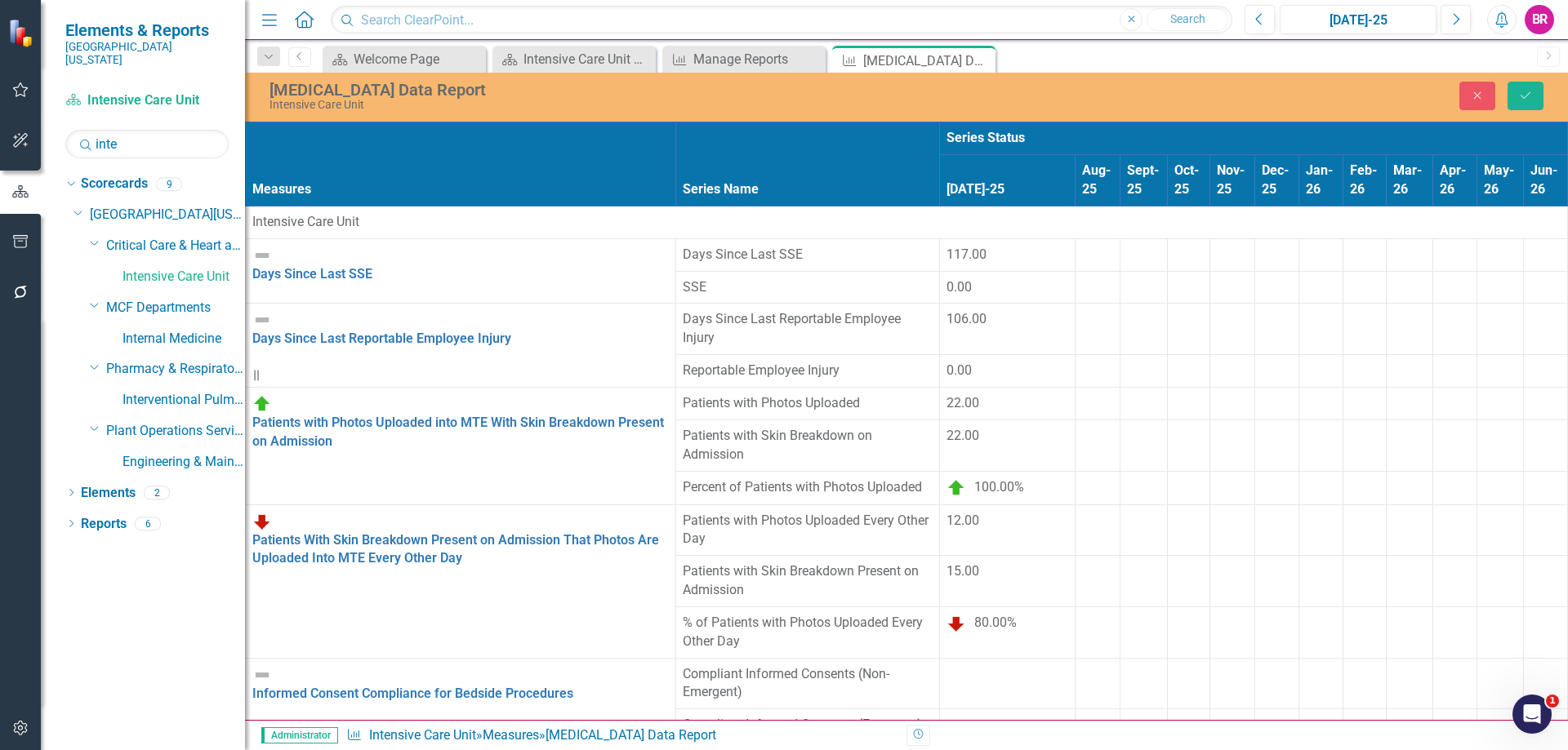
type input "696"
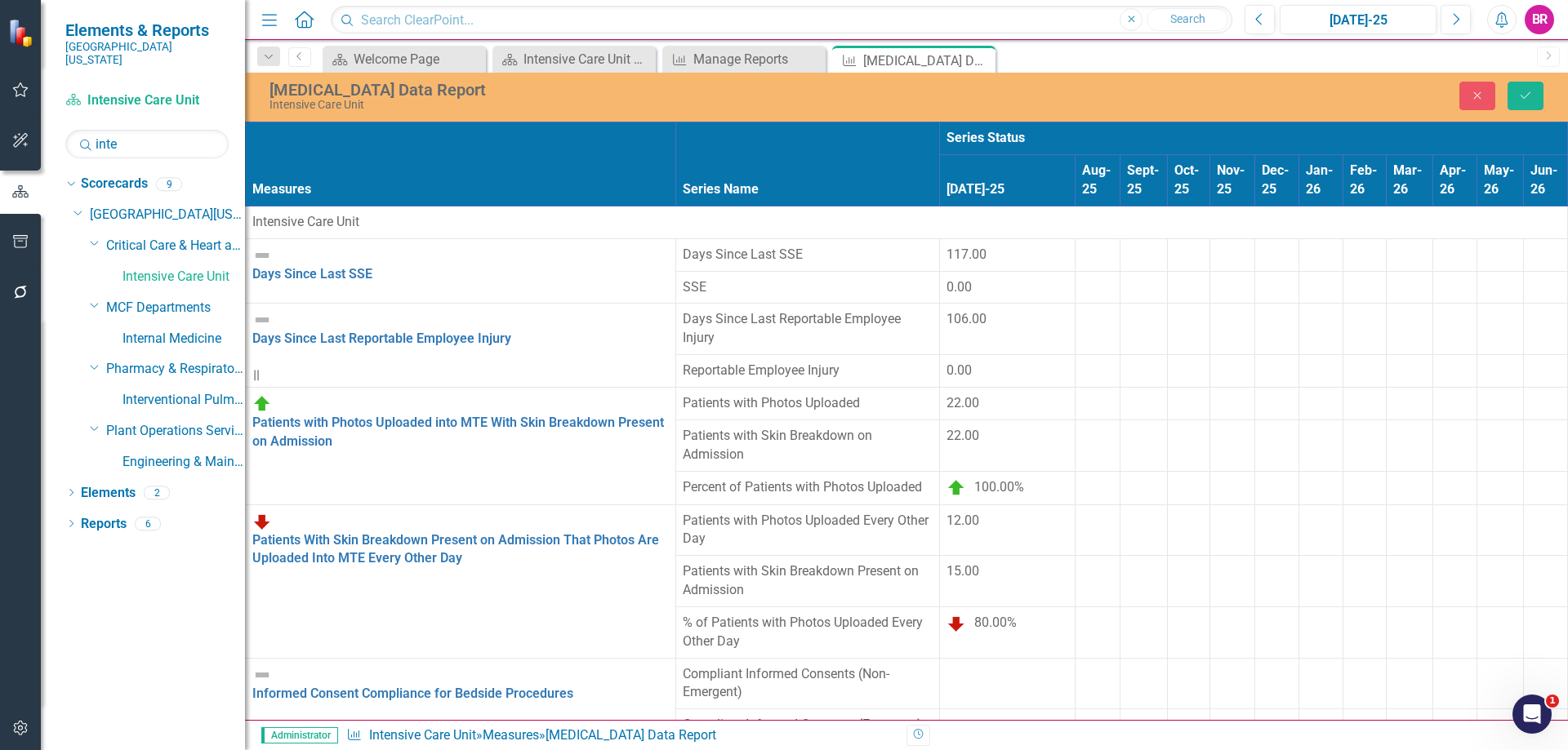
type input "696"
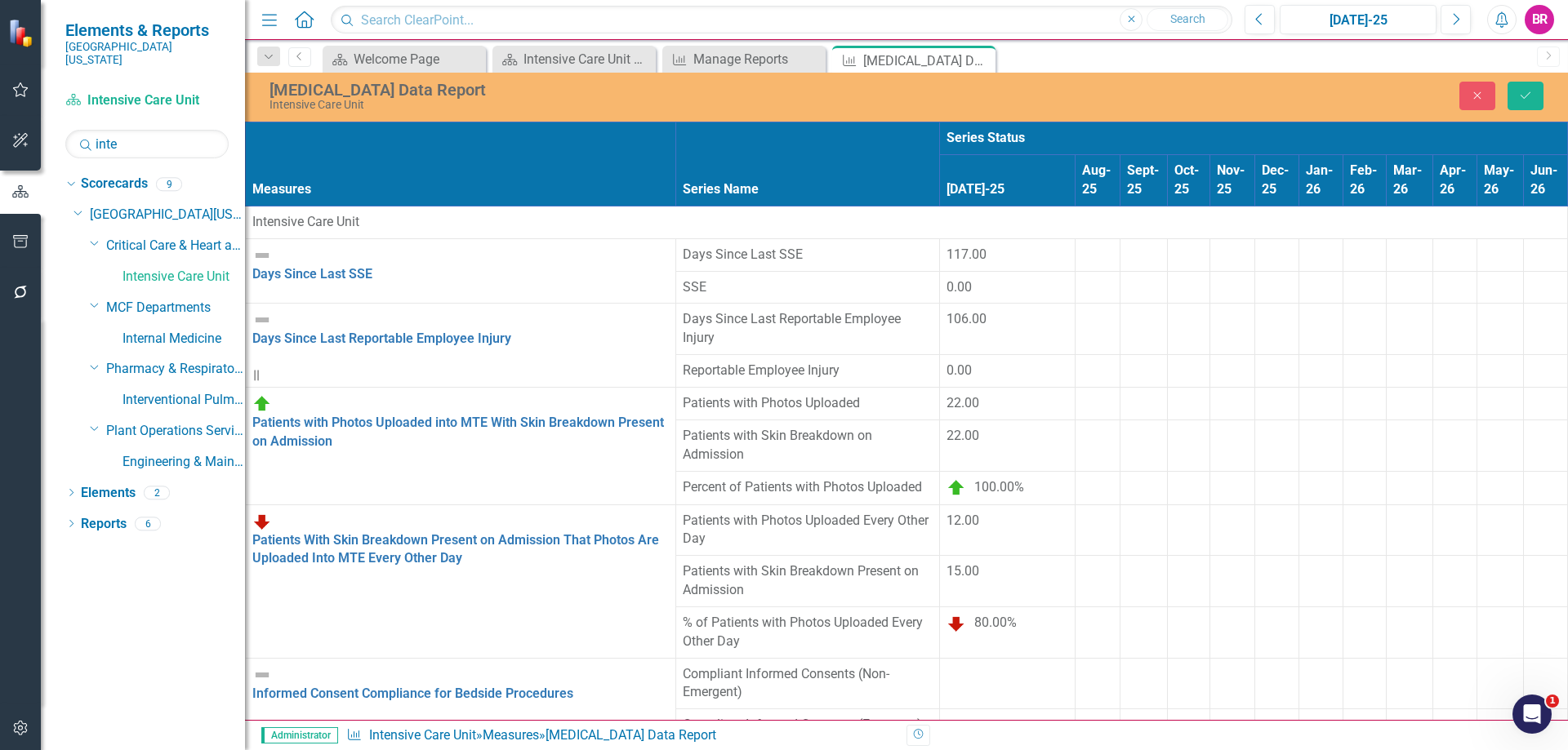
type input "145"
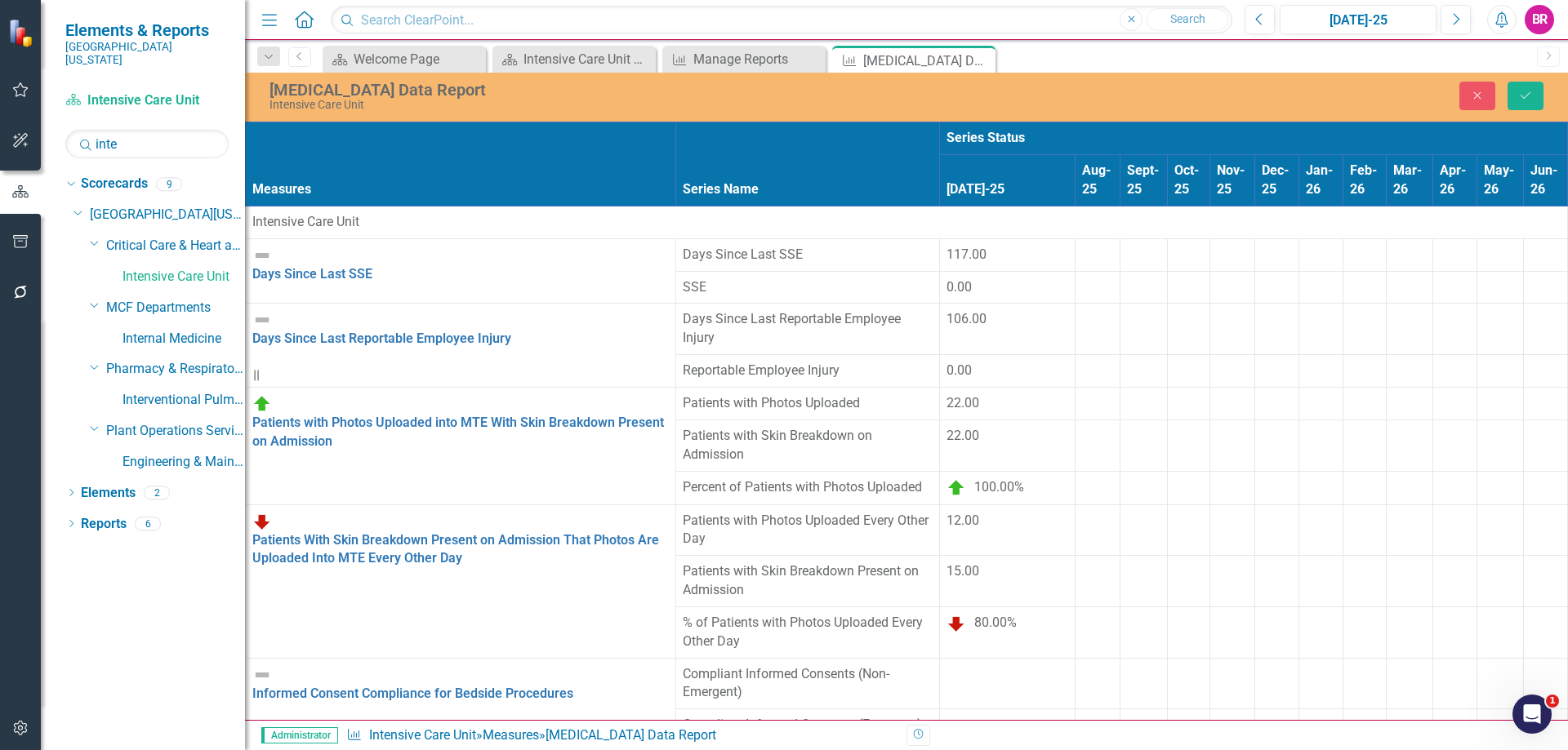
type input "151"
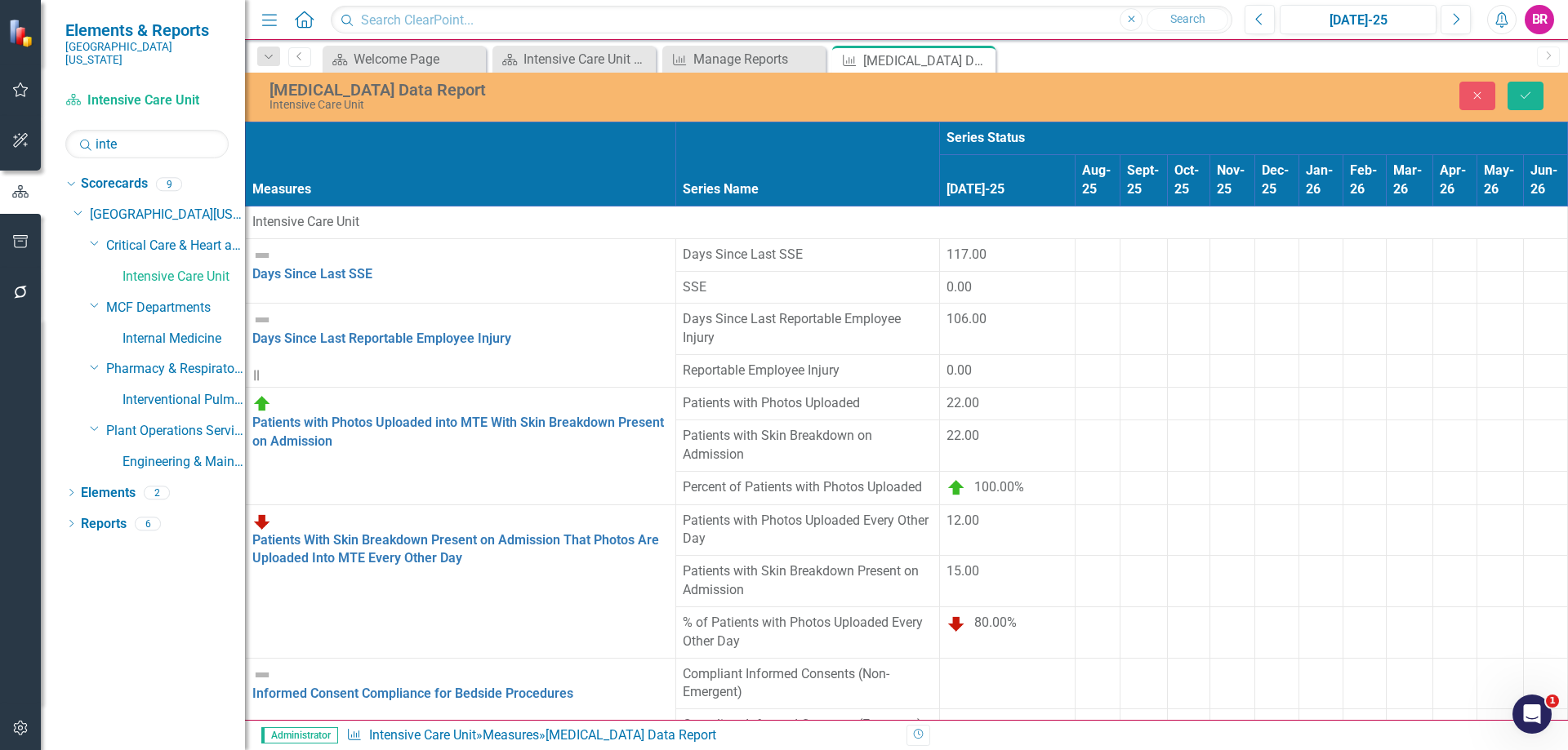
scroll to position [1795, 0]
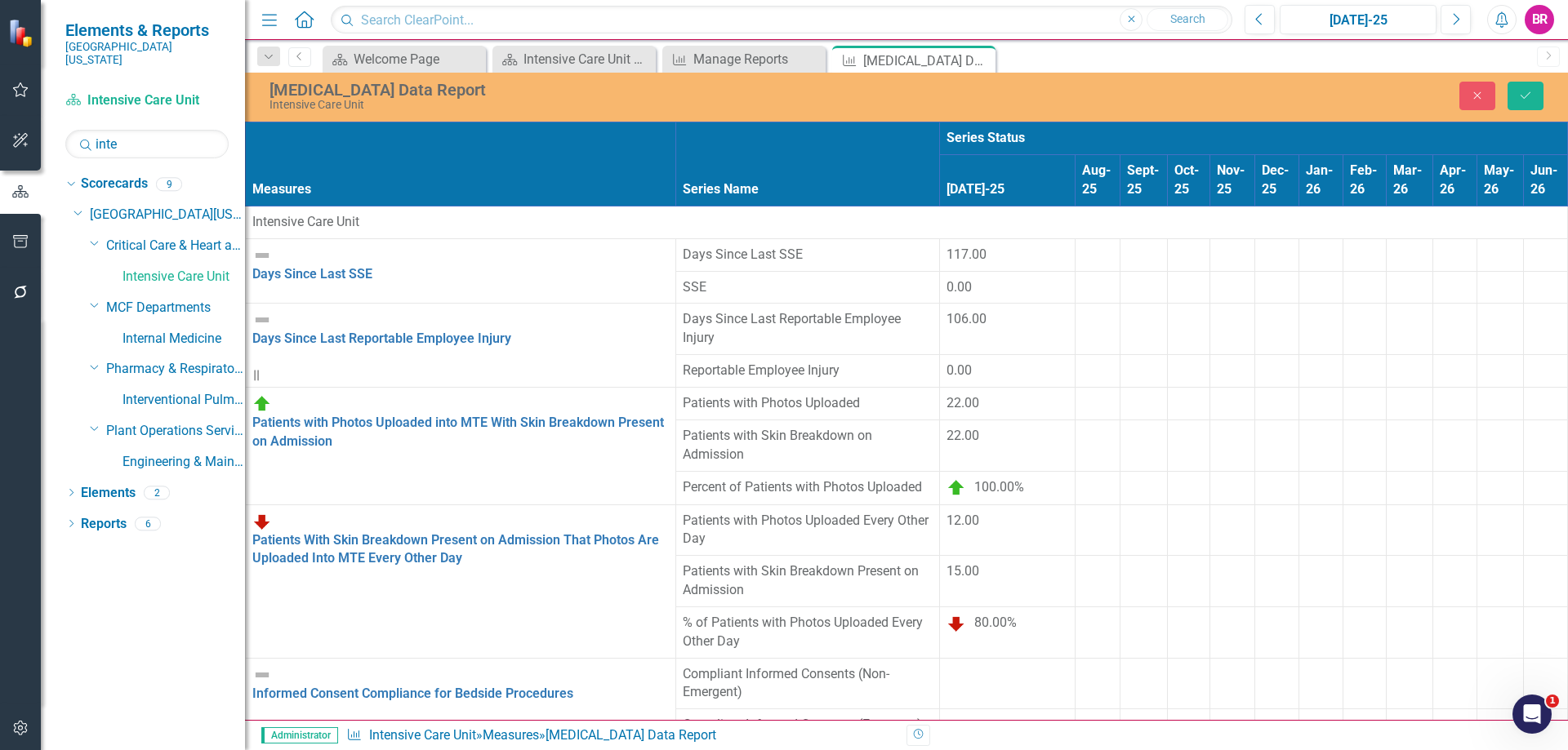
type input "252"
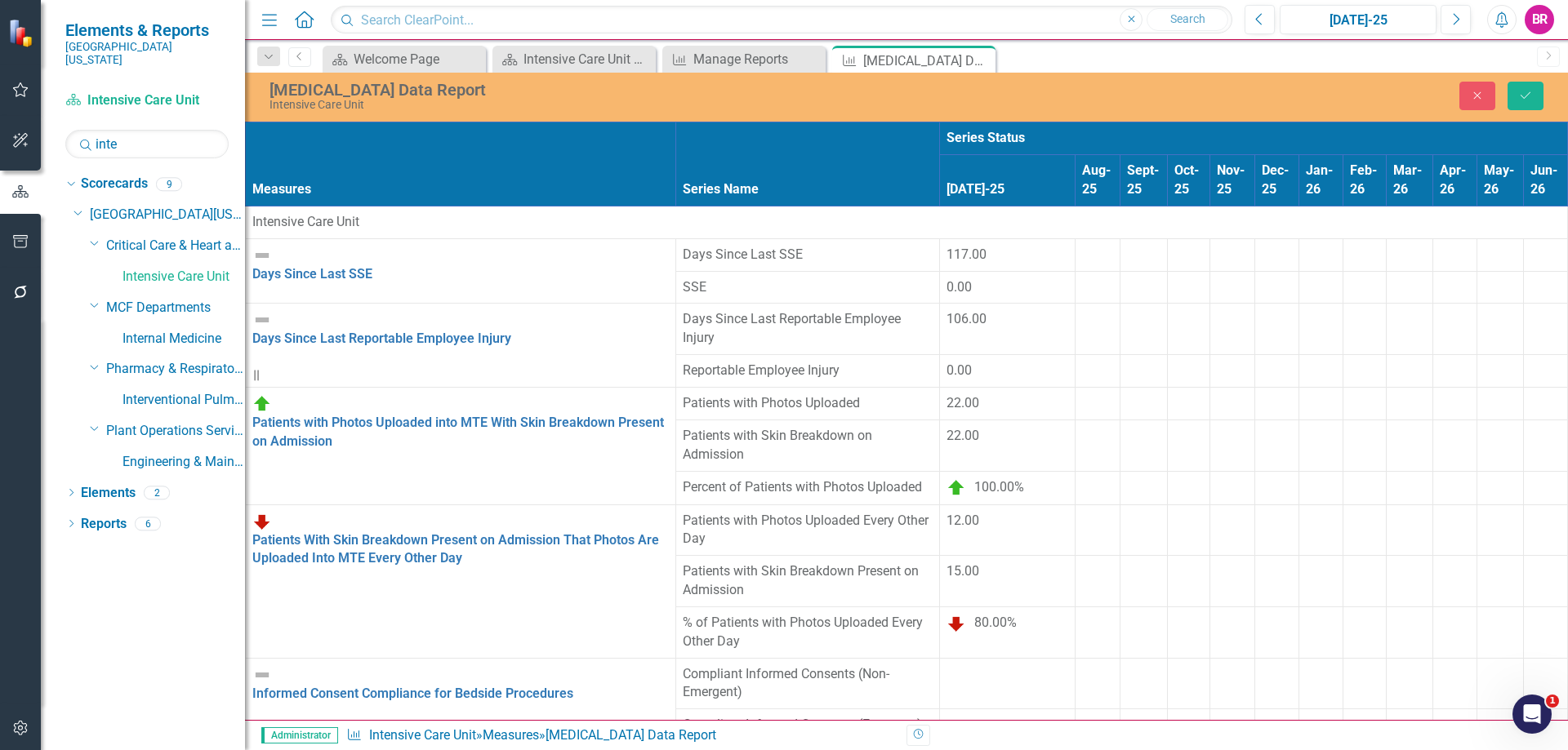
type input "273"
click at [1531, 98] on icon "Save" at bounding box center [1525, 95] width 15 height 11
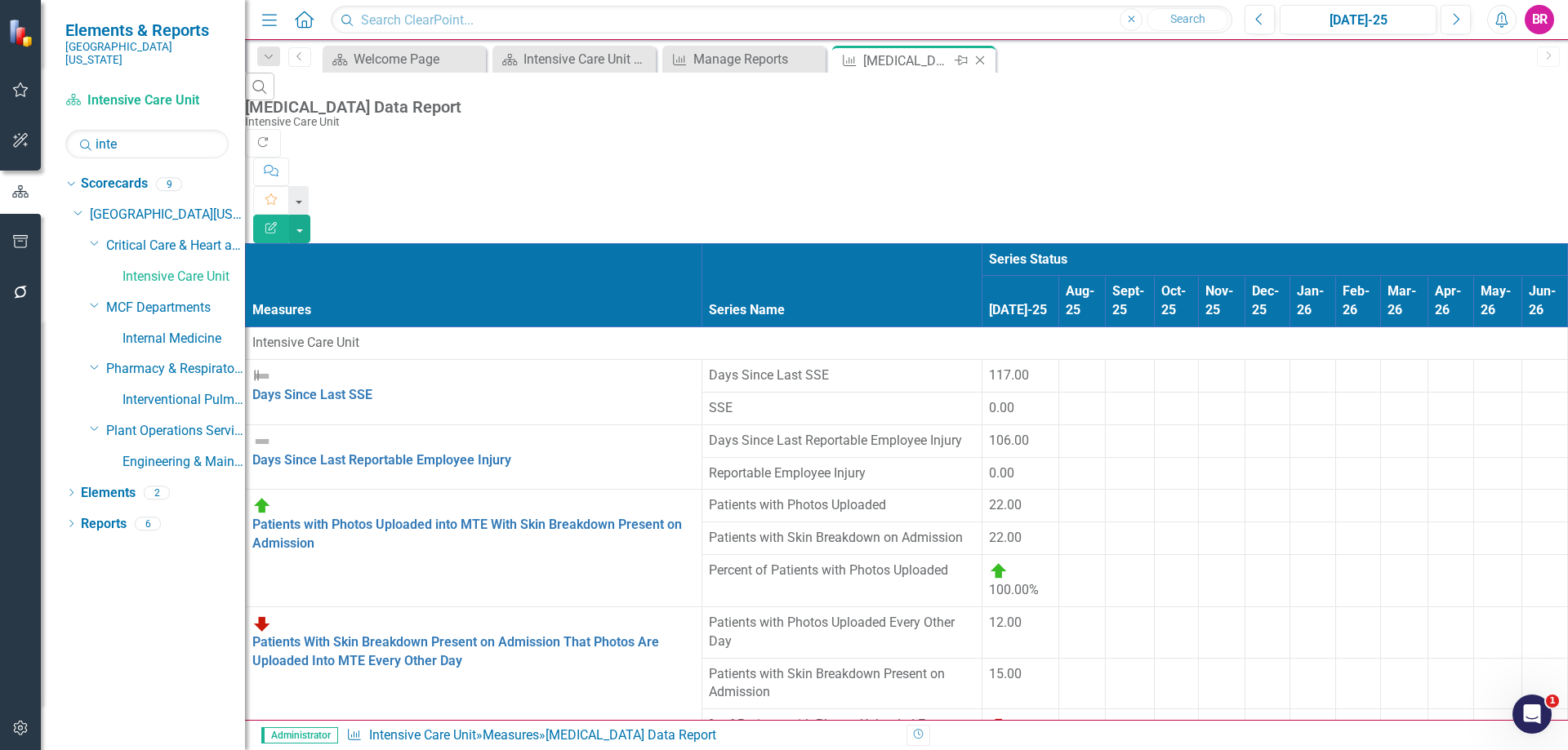
click at [983, 62] on icon "Close" at bounding box center [980, 61] width 17 height 13
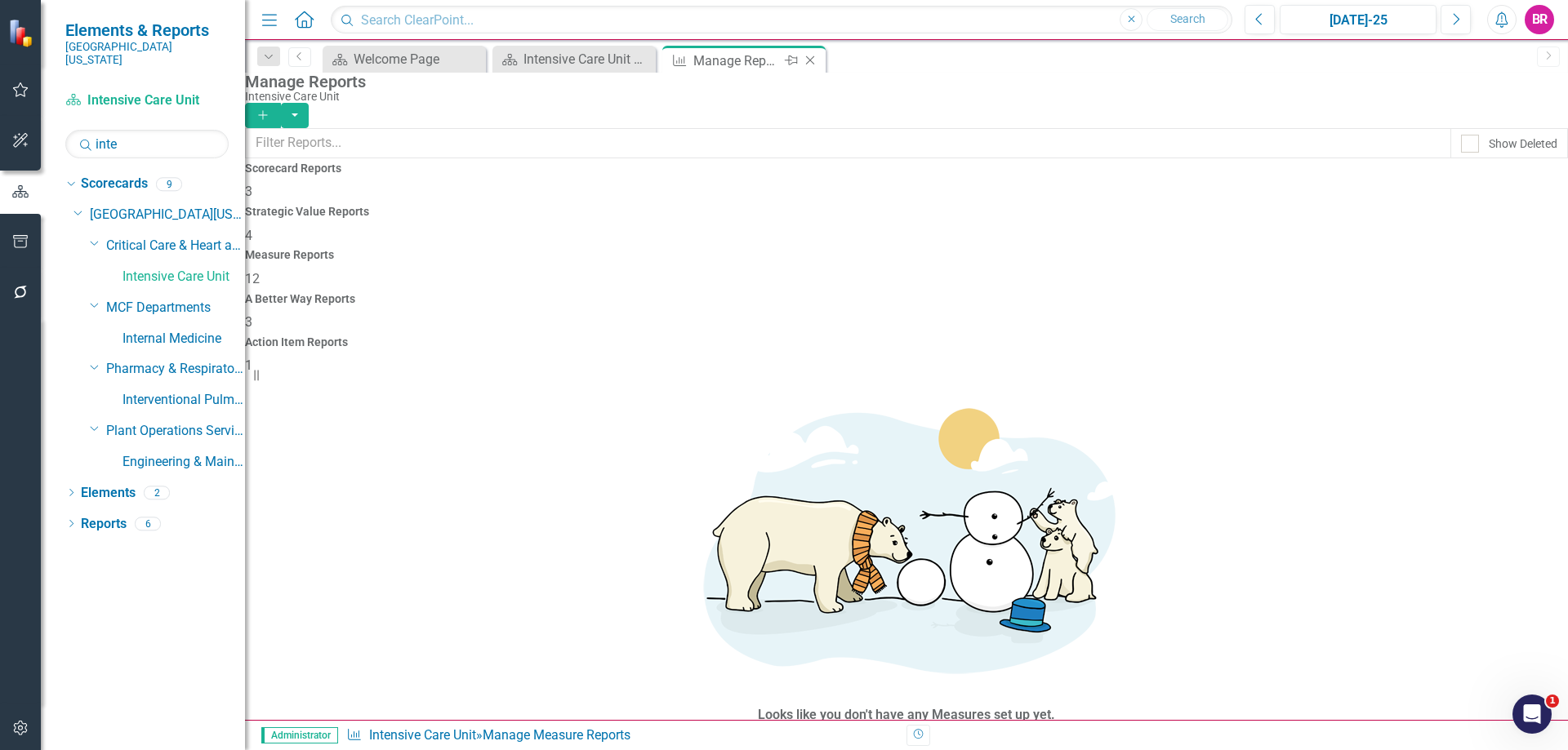
click at [815, 55] on icon "Close" at bounding box center [810, 61] width 17 height 13
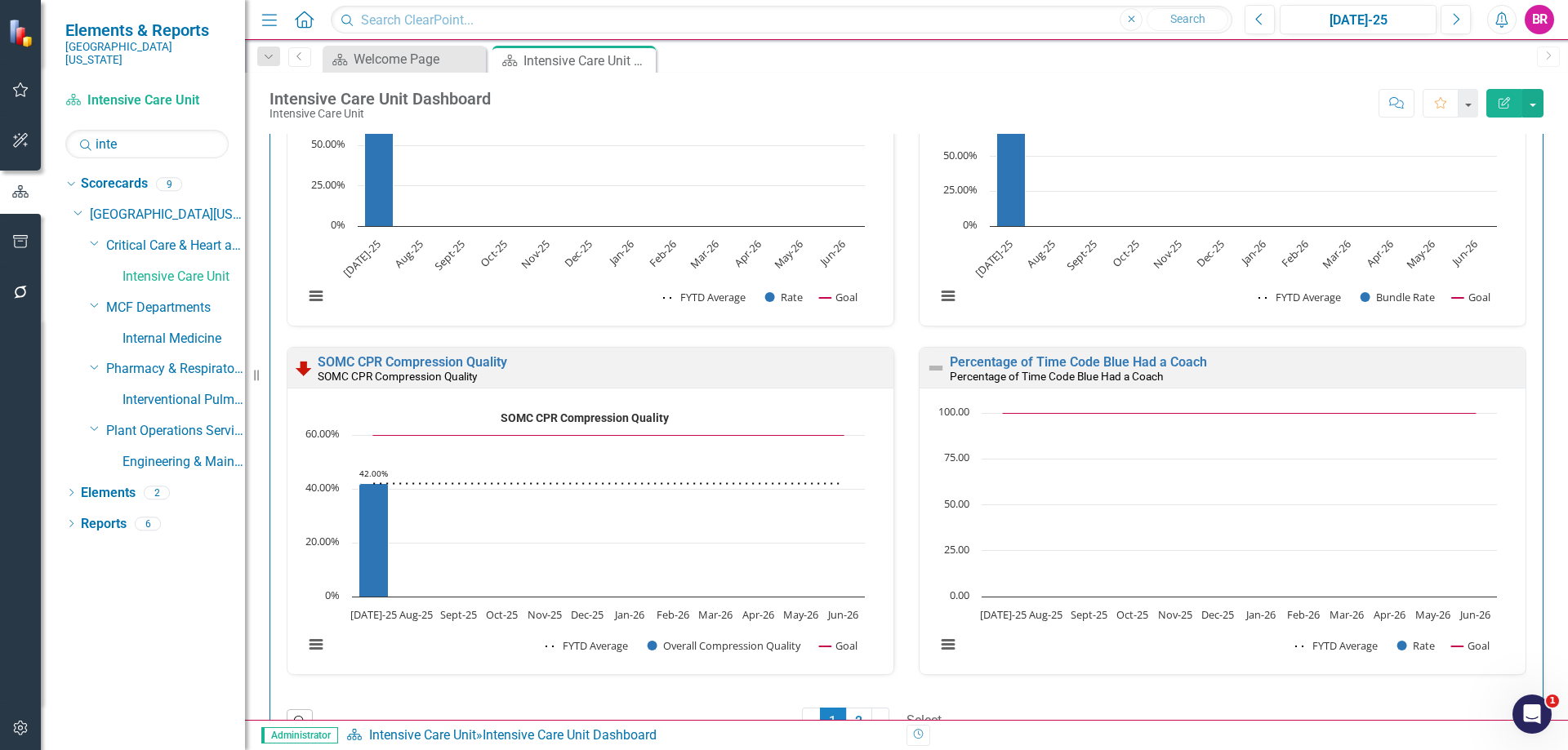
scroll to position [3835, 0]
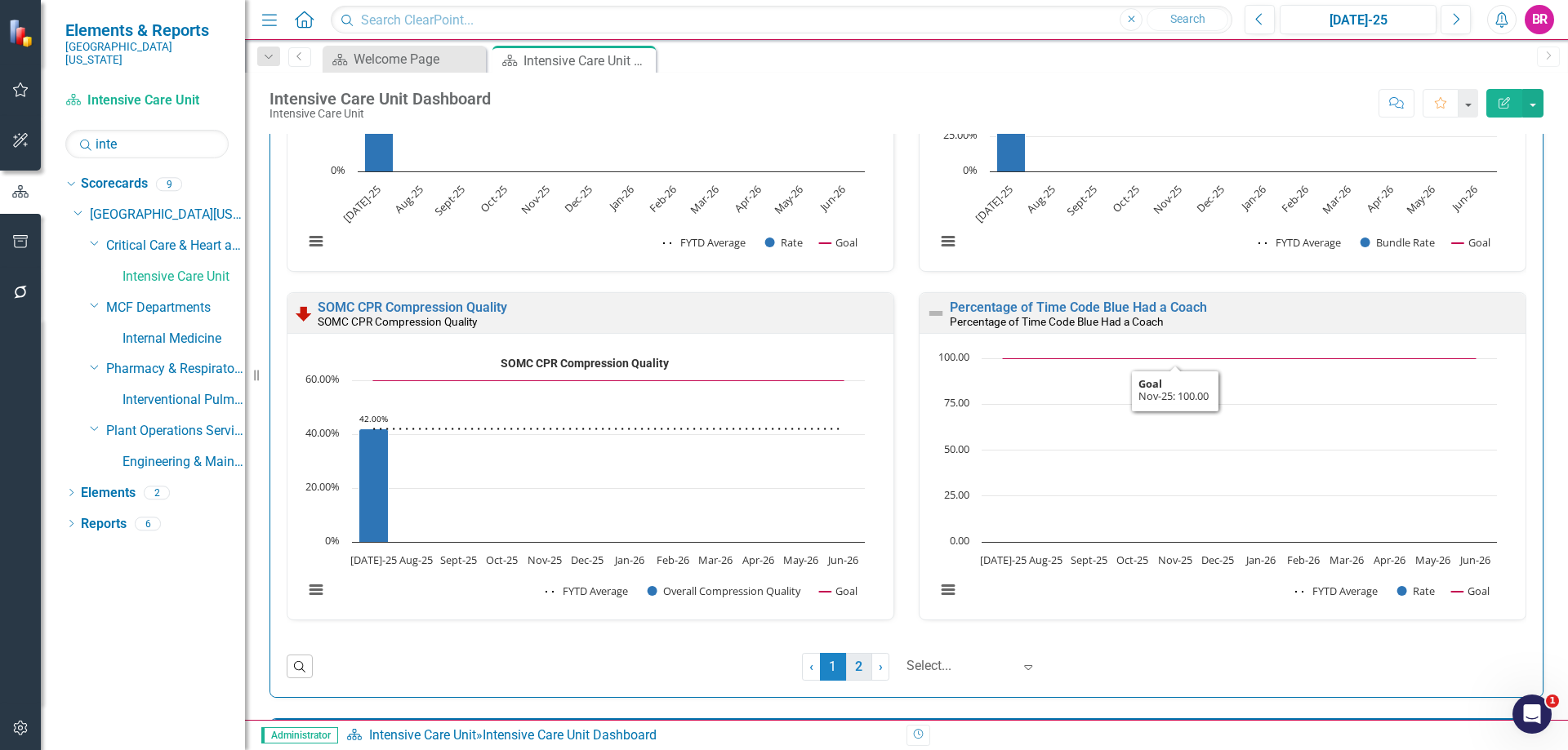
click at [846, 667] on link "2" at bounding box center [859, 667] width 26 height 28
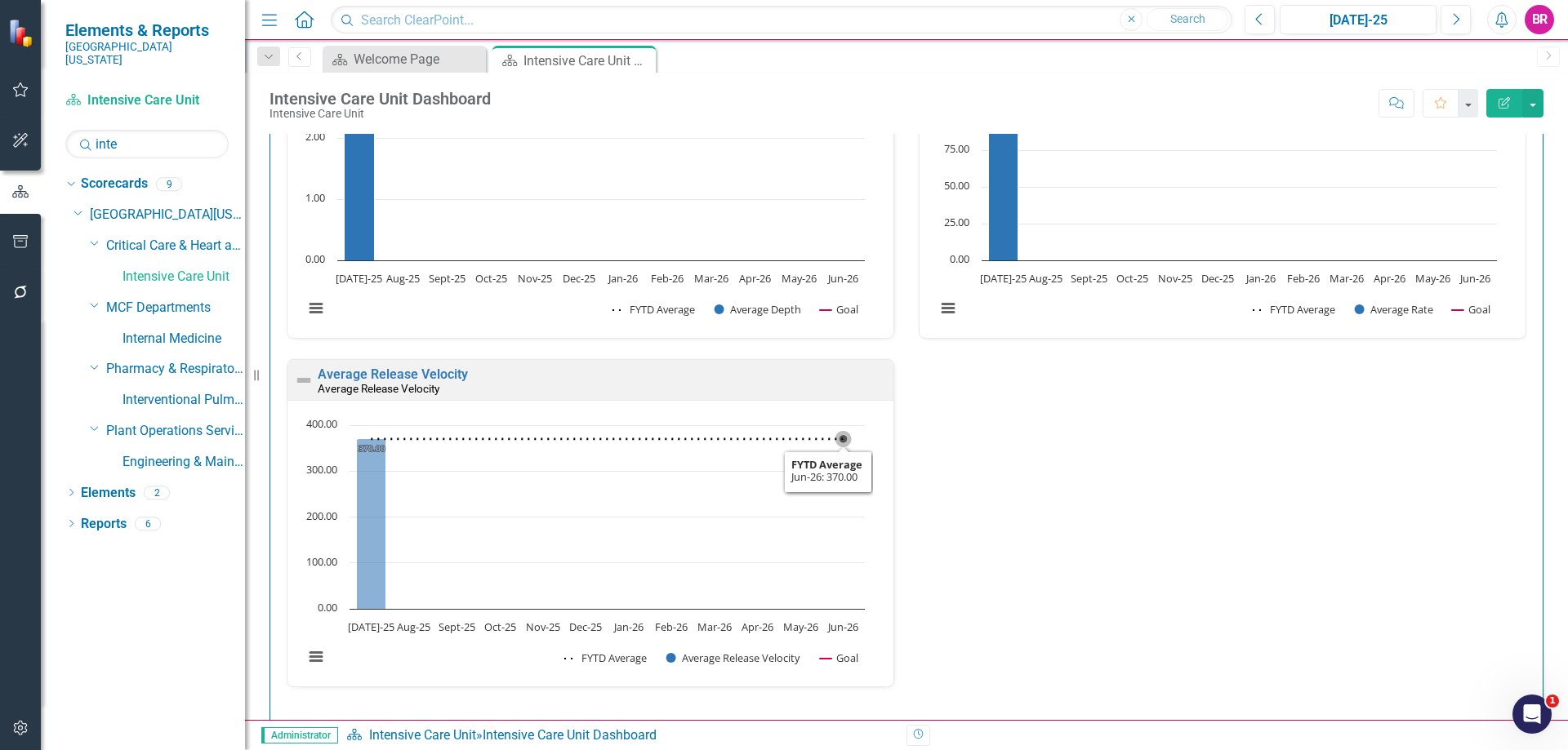
scroll to position [2539, 0]
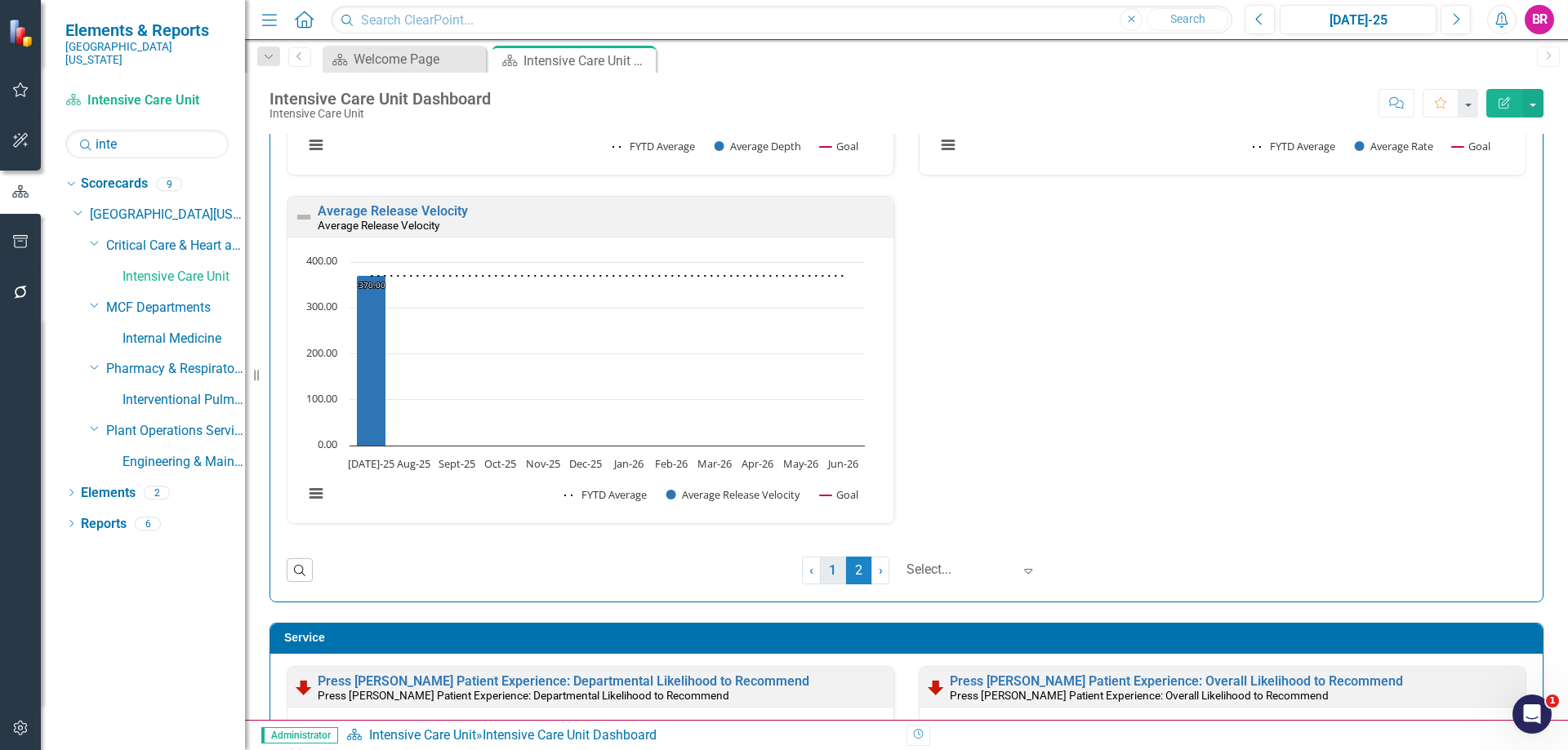
click at [826, 568] on link "1" at bounding box center [832, 570] width 26 height 28
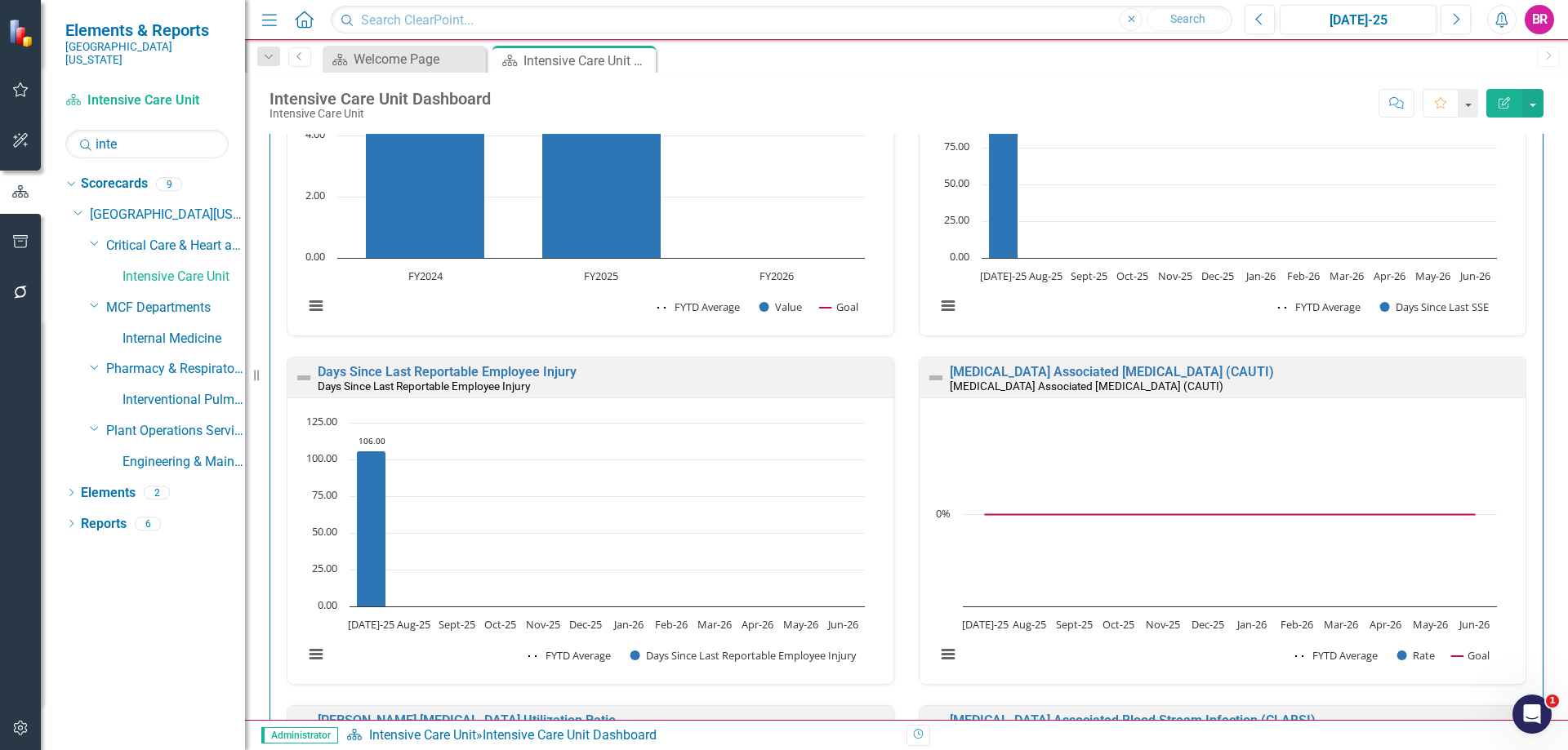
scroll to position [245, 0]
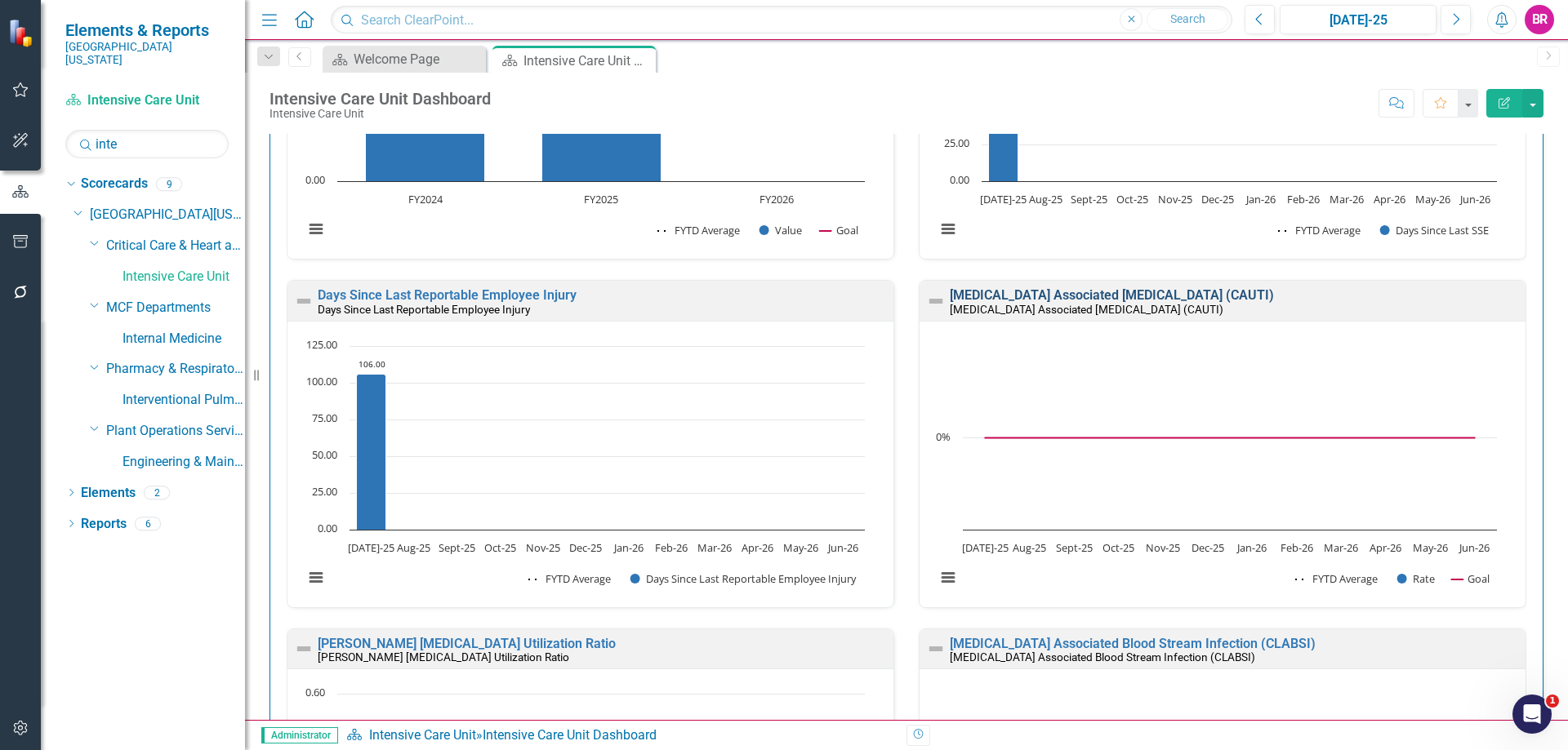
click at [1056, 293] on link "[MEDICAL_DATA] Associated [MEDICAL_DATA] (CAUTI)" at bounding box center [1112, 294] width 324 height 16
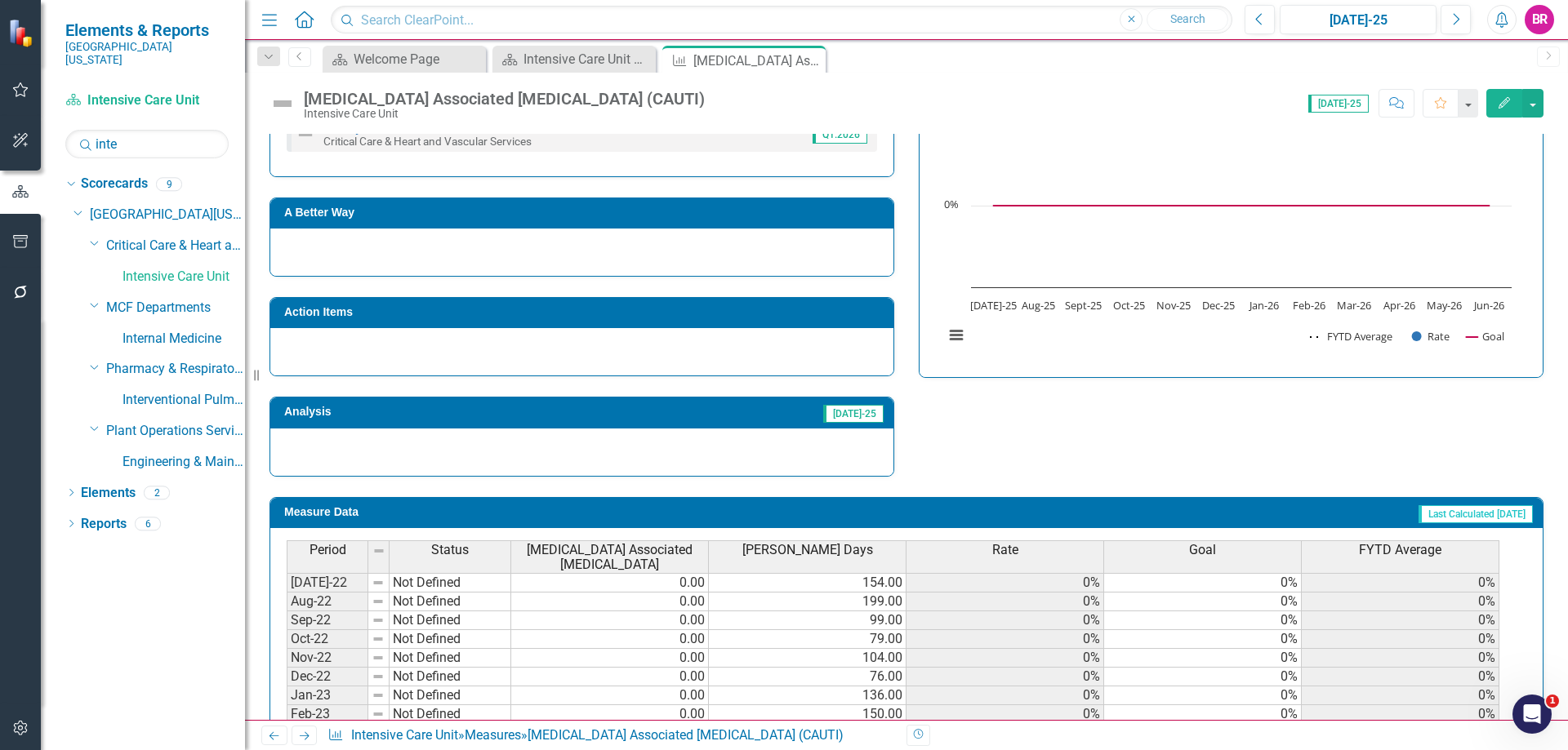
scroll to position [408, 0]
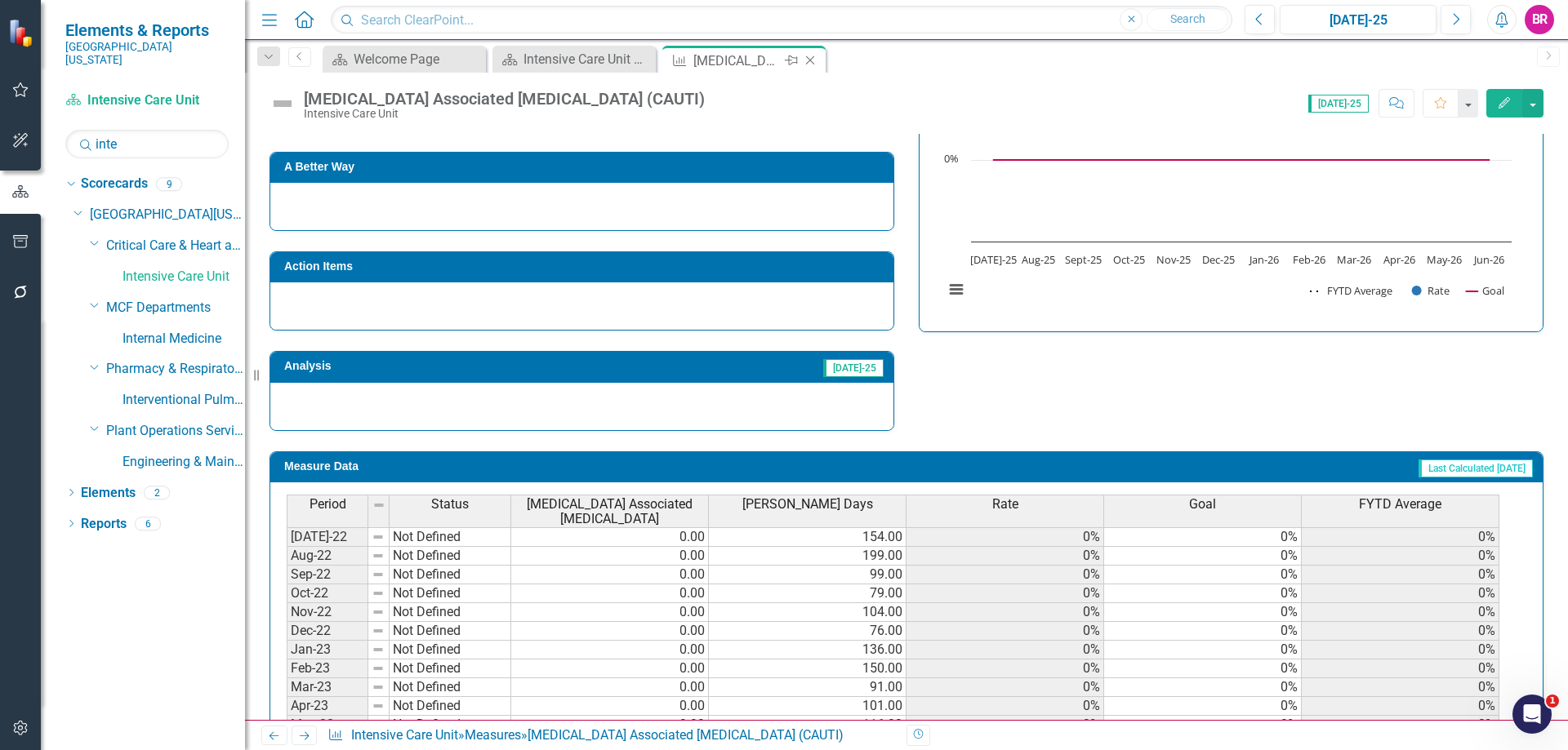
click at [812, 61] on icon "Close" at bounding box center [810, 61] width 17 height 13
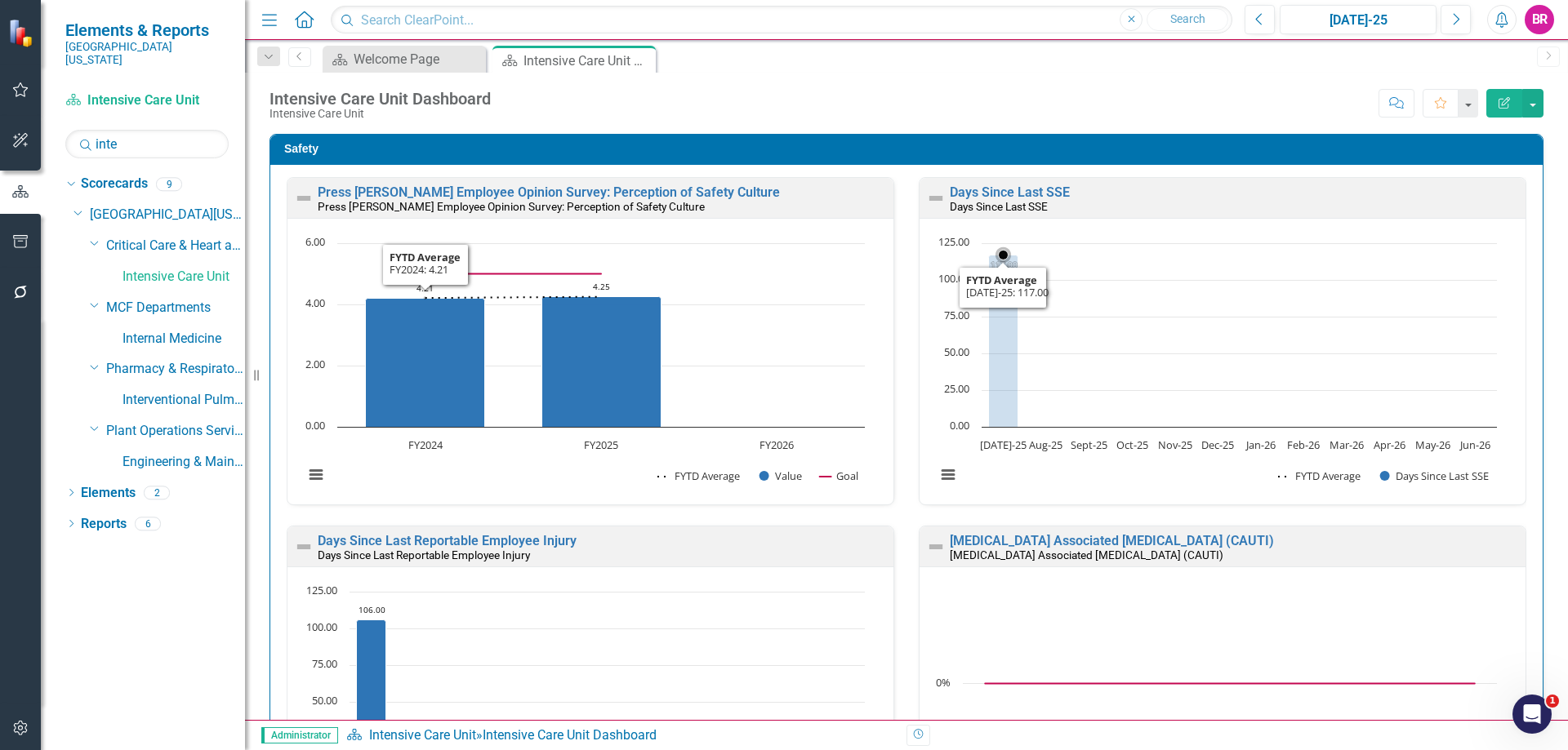
scroll to position [1, 0]
click at [882, 507] on div "Press Ganey Employee Opinion Survey: Perception of Safety Culture Press Ganey E…" at bounding box center [590, 350] width 632 height 348
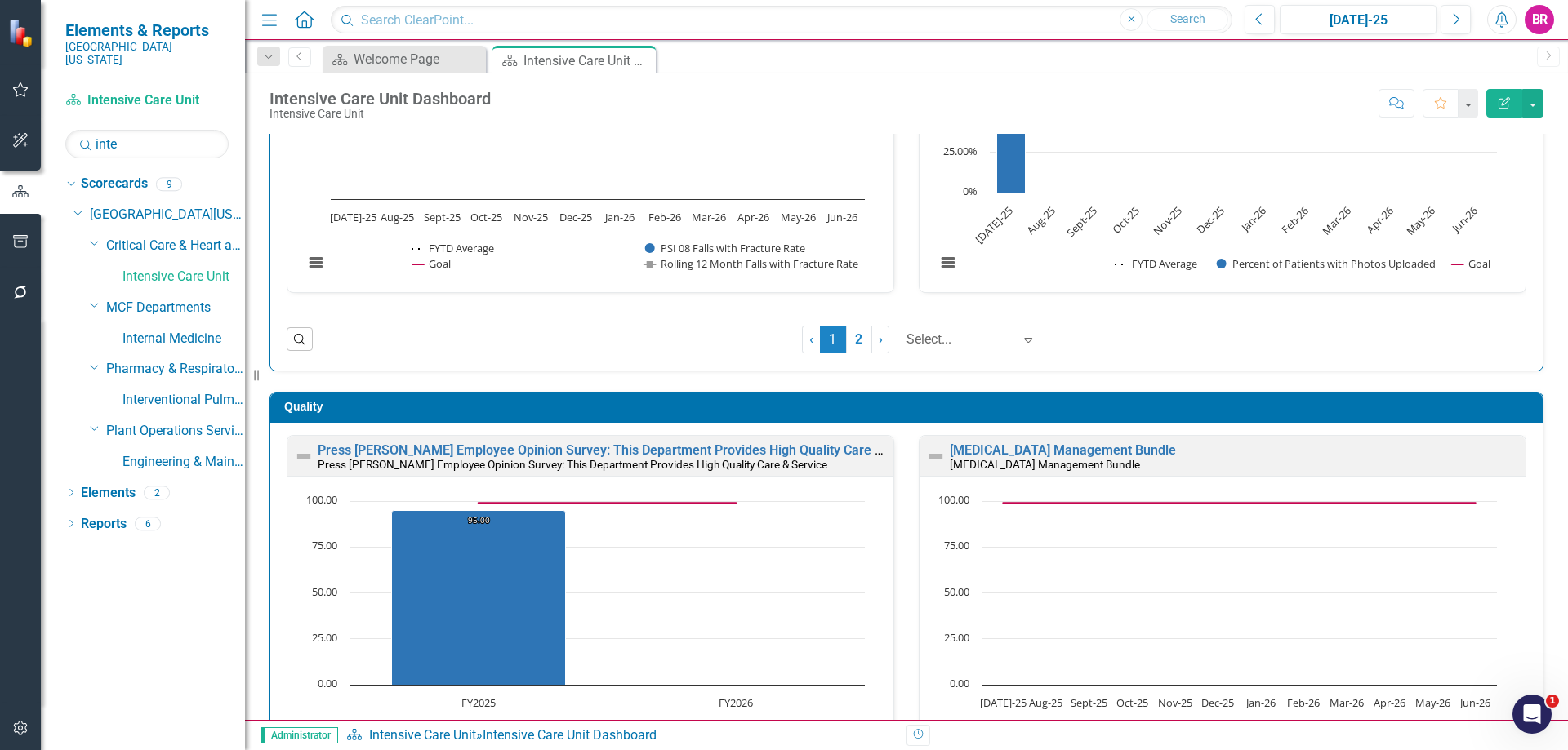
scroll to position [1958, 0]
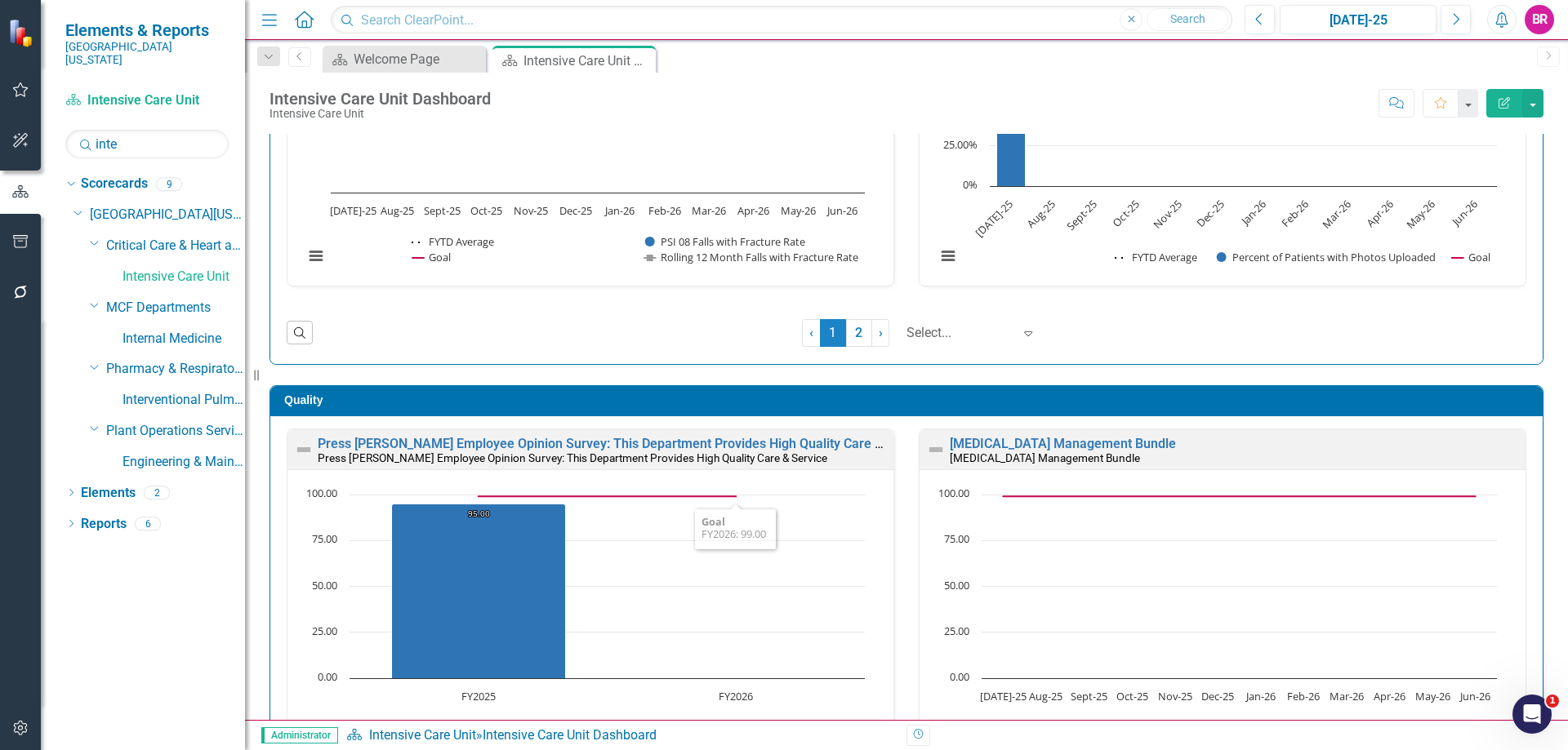
click at [846, 339] on link "2" at bounding box center [859, 333] width 26 height 28
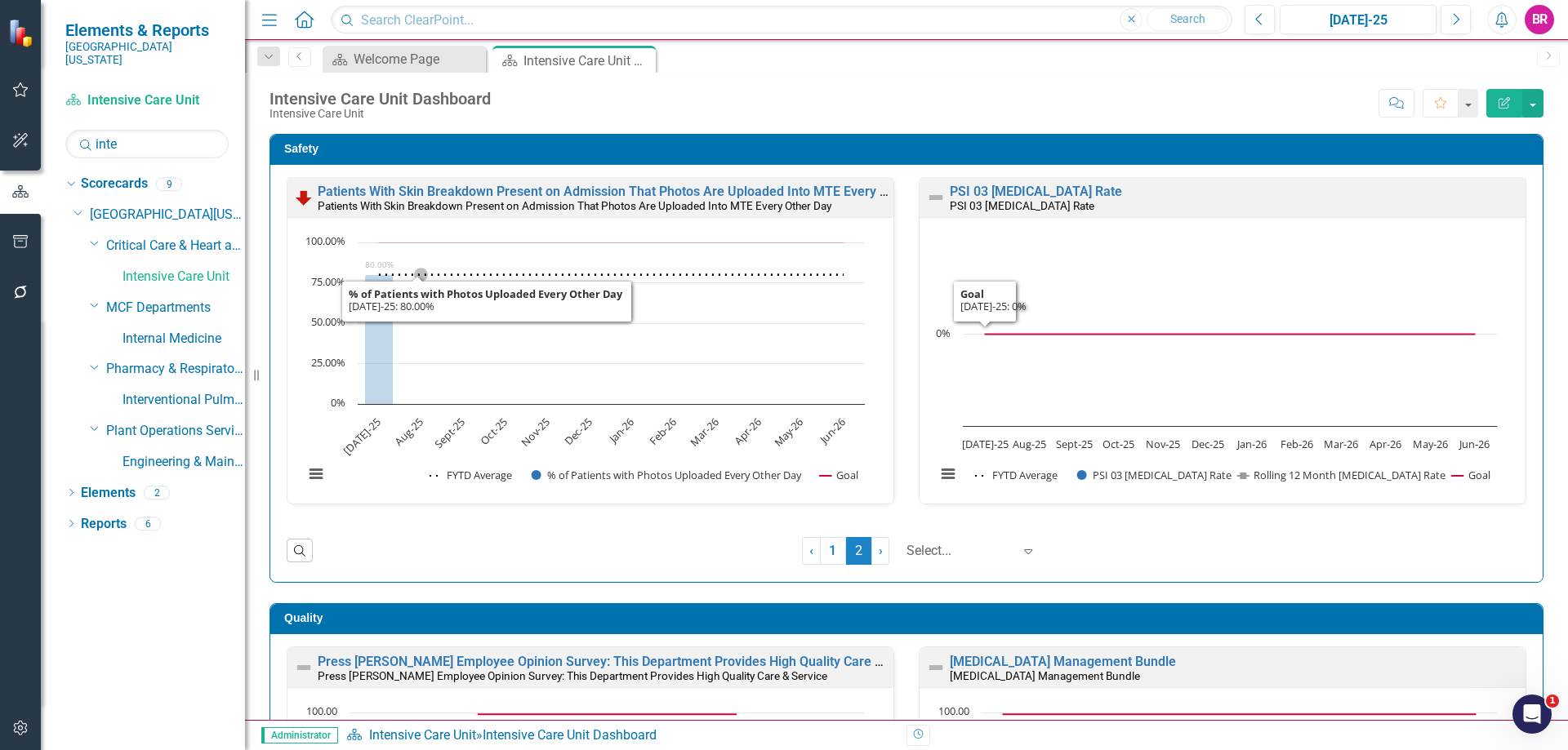
scroll to position [0, 0]
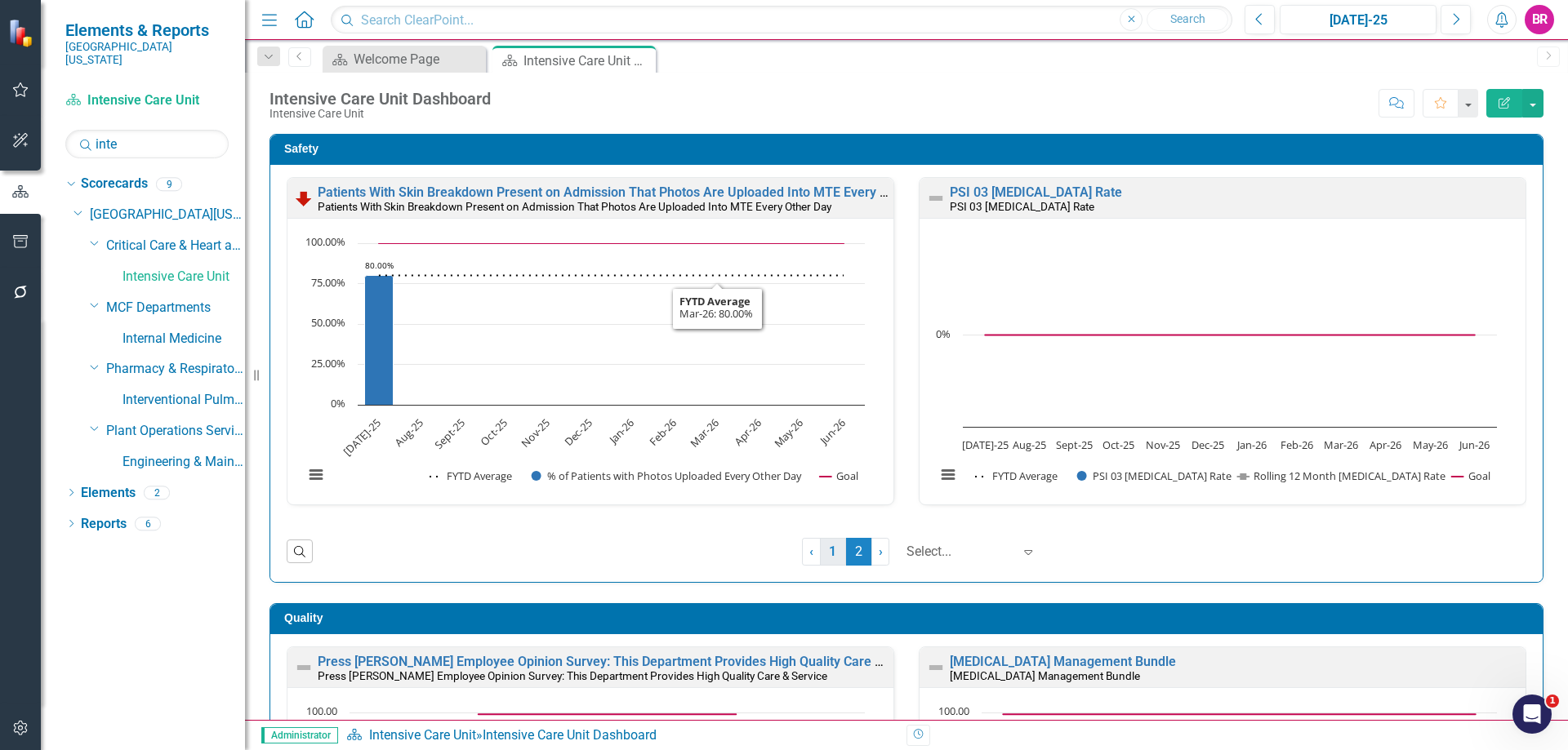
click at [819, 547] on link "1" at bounding box center [832, 552] width 26 height 28
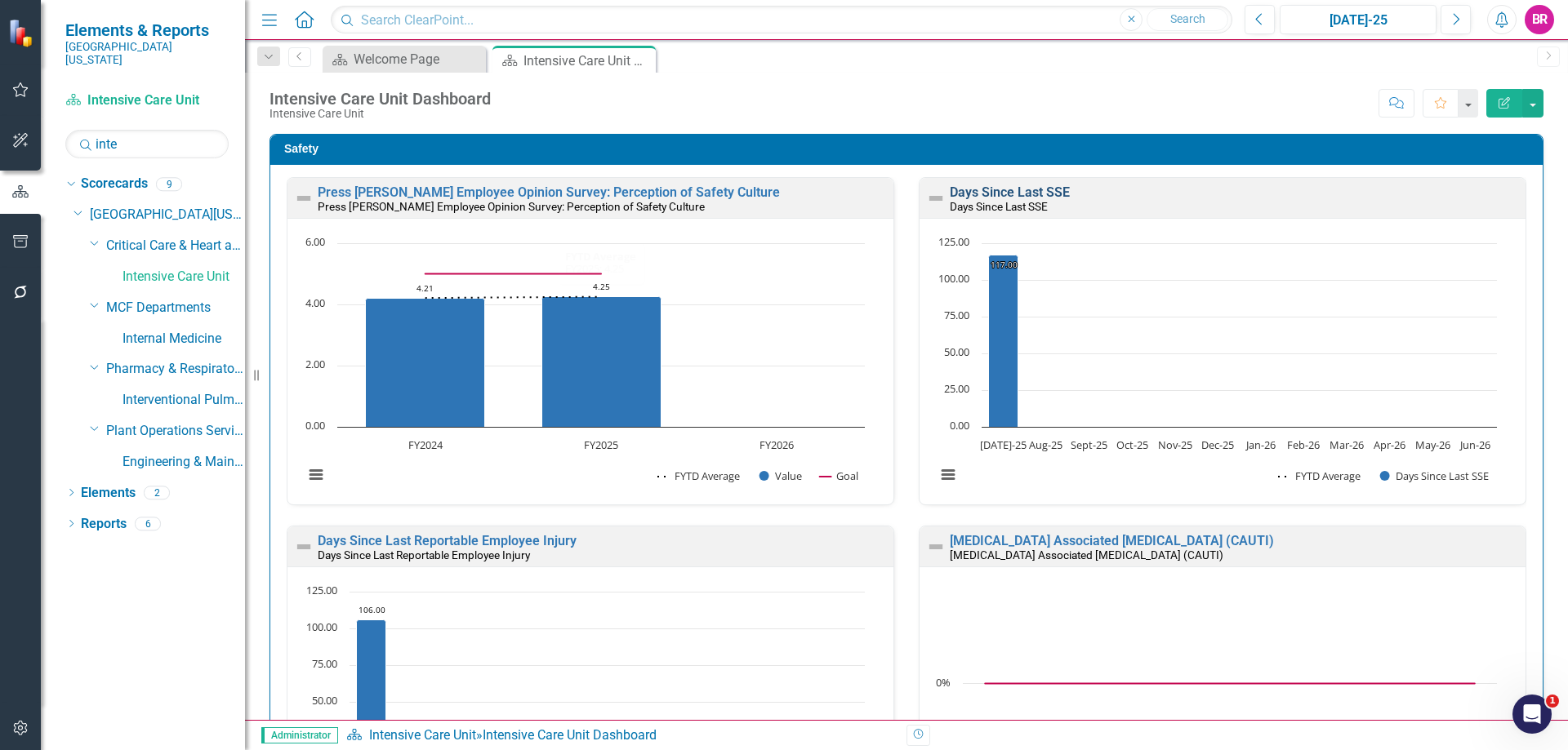
click at [970, 186] on link "Days Since Last SSE" at bounding box center [1010, 192] width 120 height 16
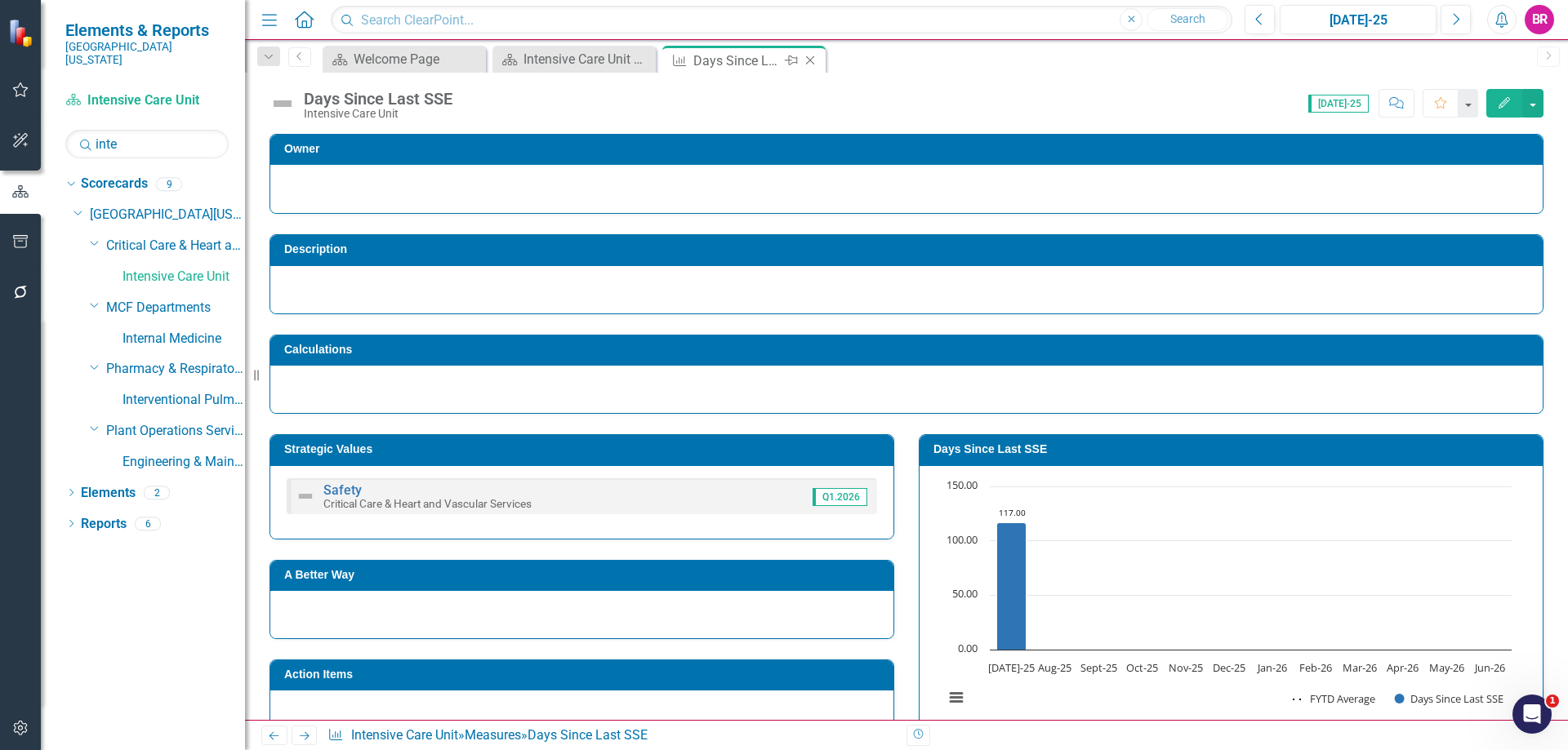
click at [812, 61] on icon "Close" at bounding box center [810, 61] width 17 height 13
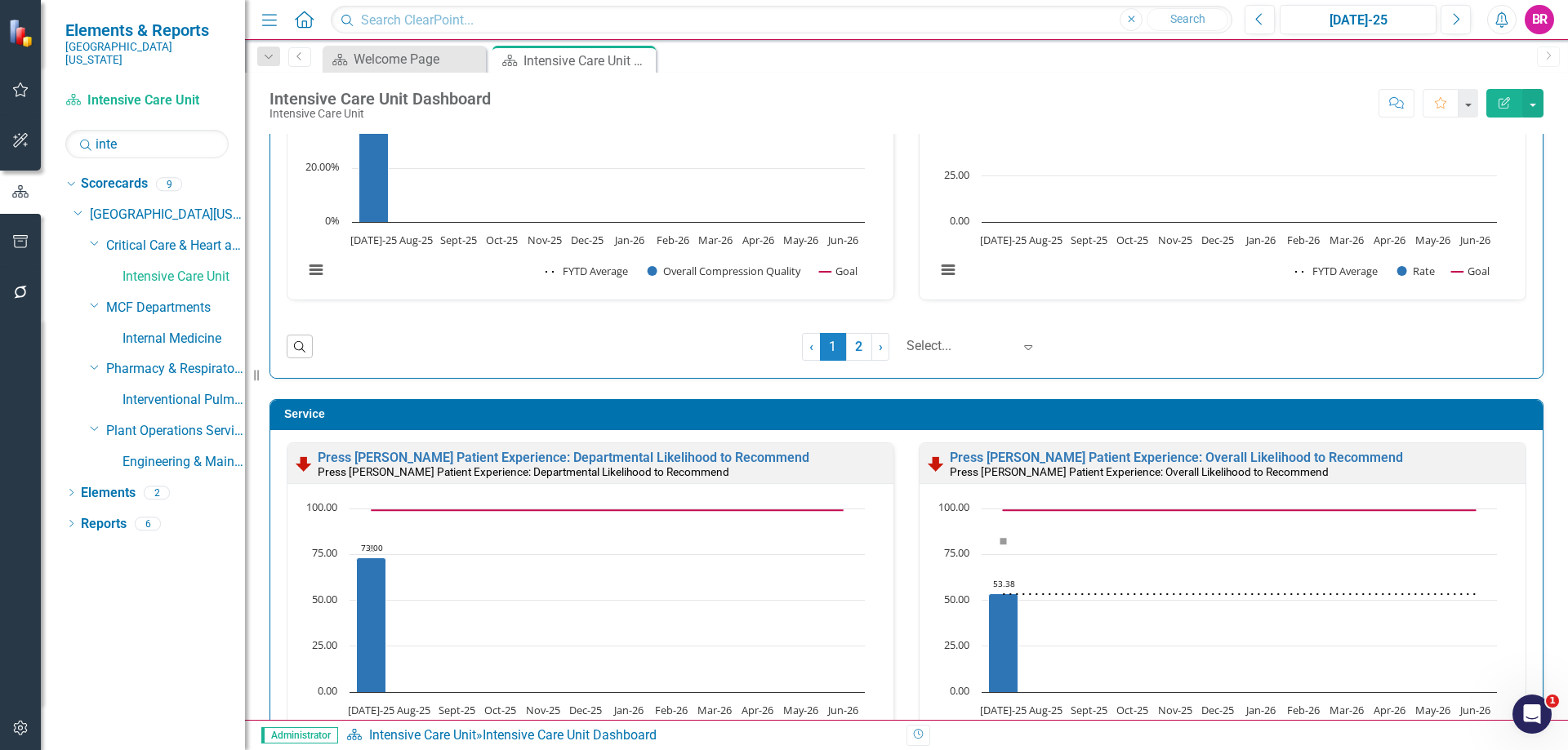
scroll to position [4162, 0]
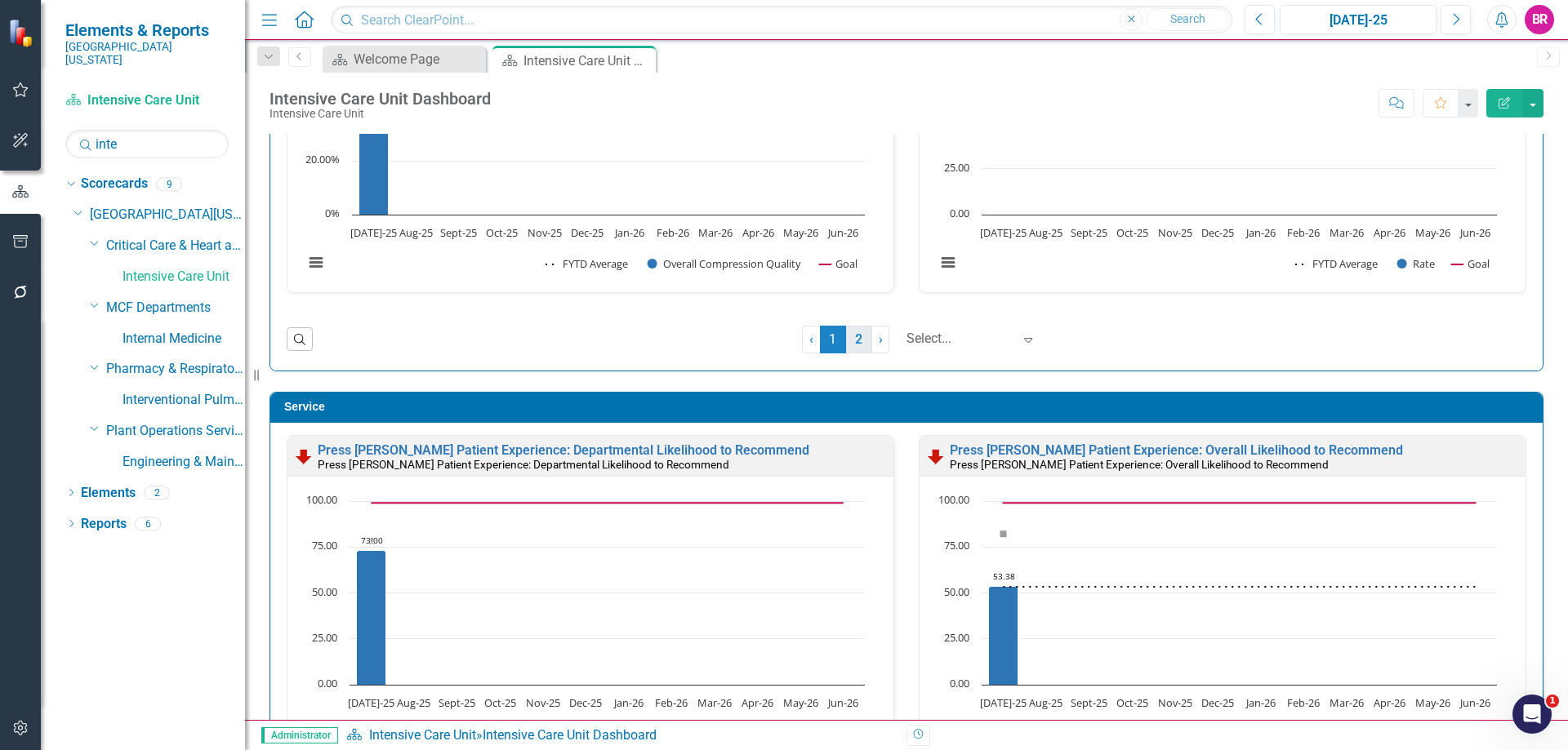
click at [858, 344] on link "2" at bounding box center [859, 339] width 26 height 28
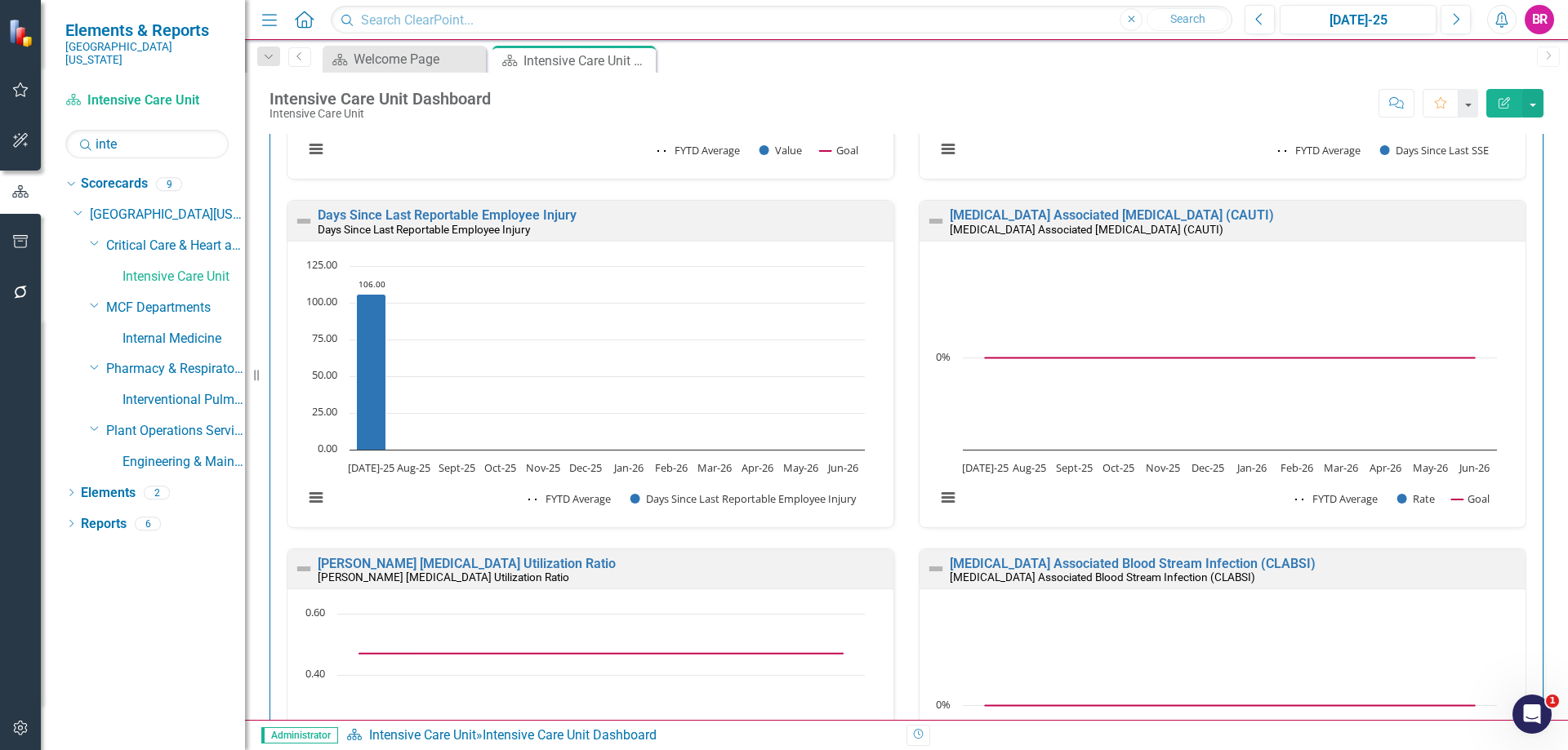
scroll to position [326, 0]
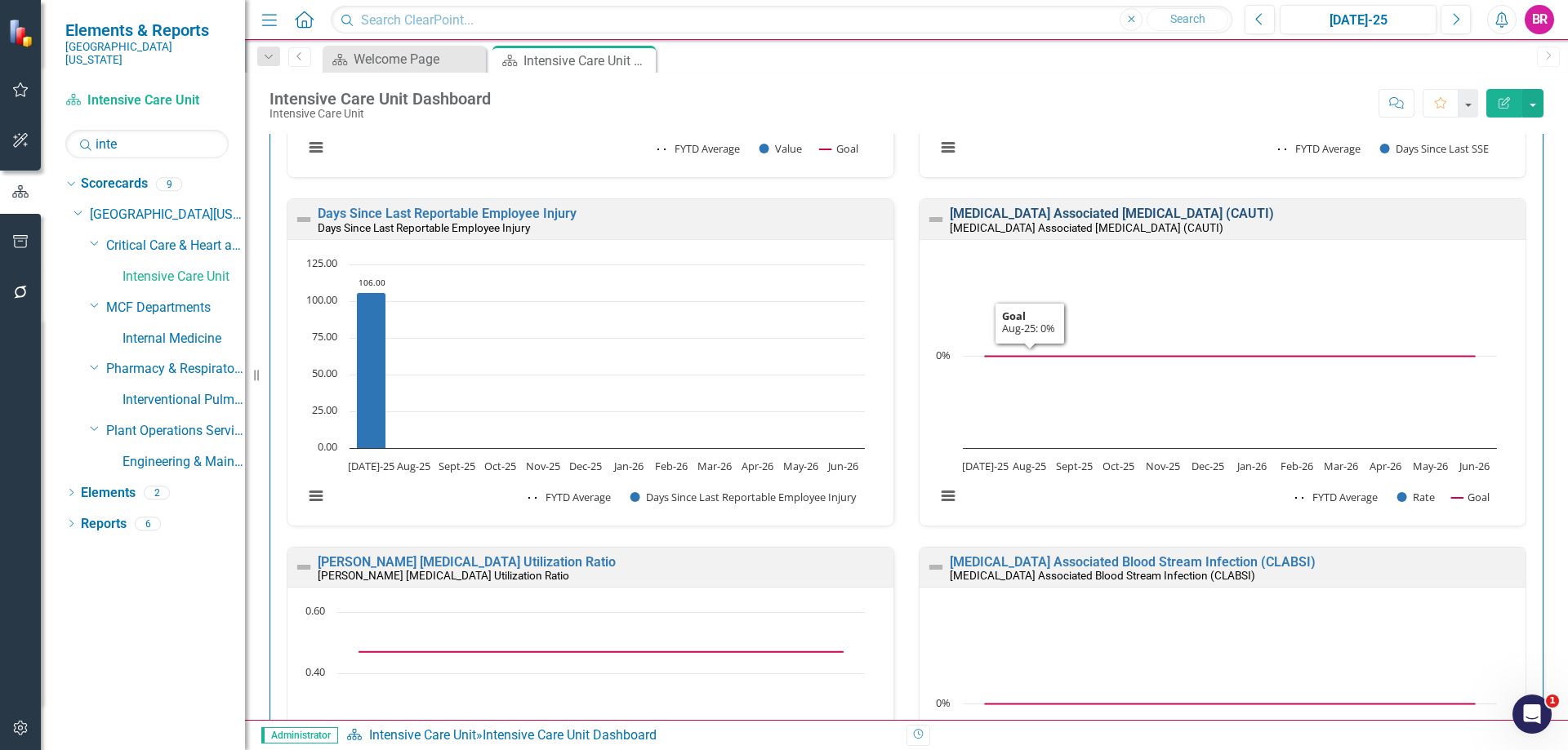
click at [1006, 218] on link "Catheter Associated Urinary Tract Infection (CAUTI)" at bounding box center [1112, 213] width 324 height 16
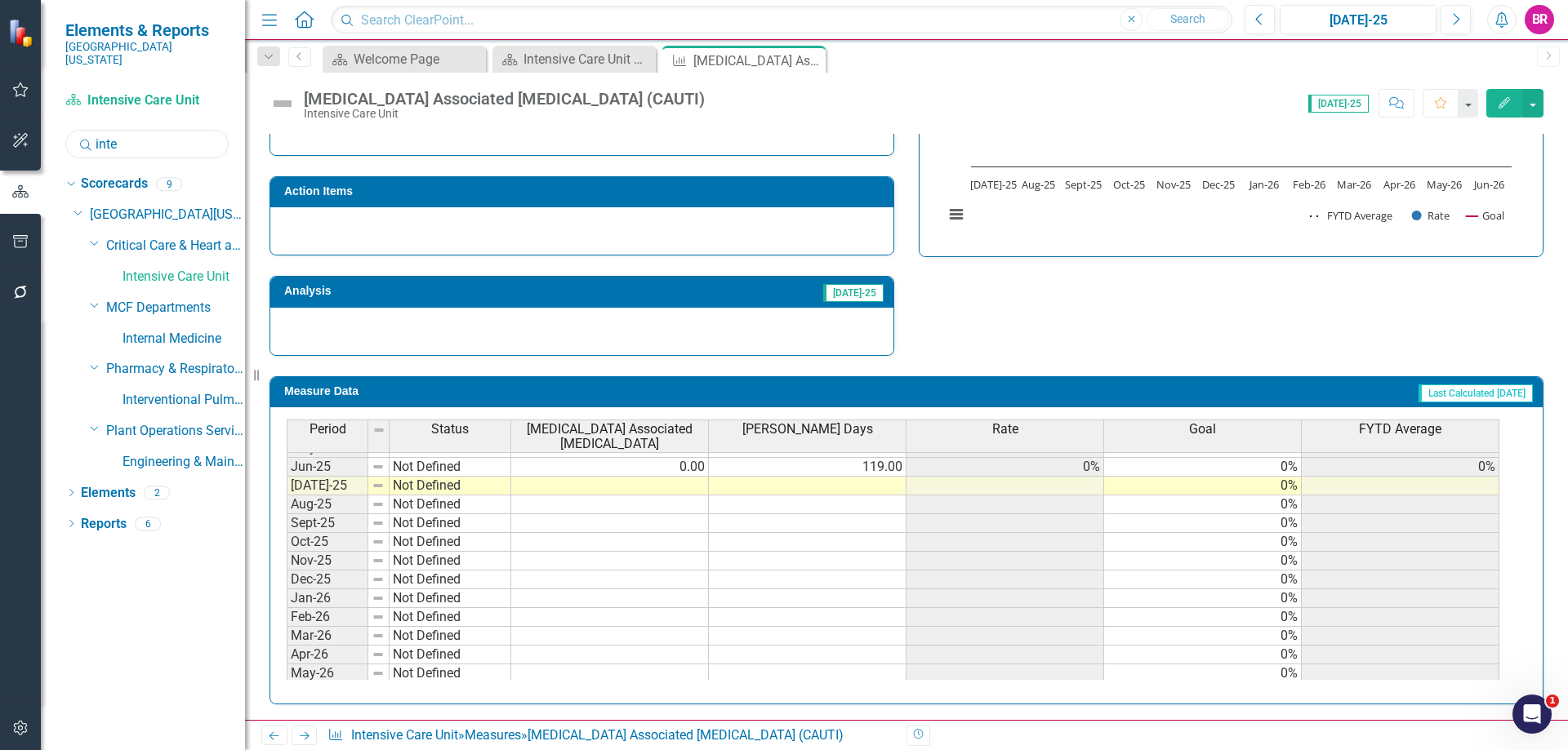
click at [144, 130] on input "inte" at bounding box center [146, 143] width 163 height 29
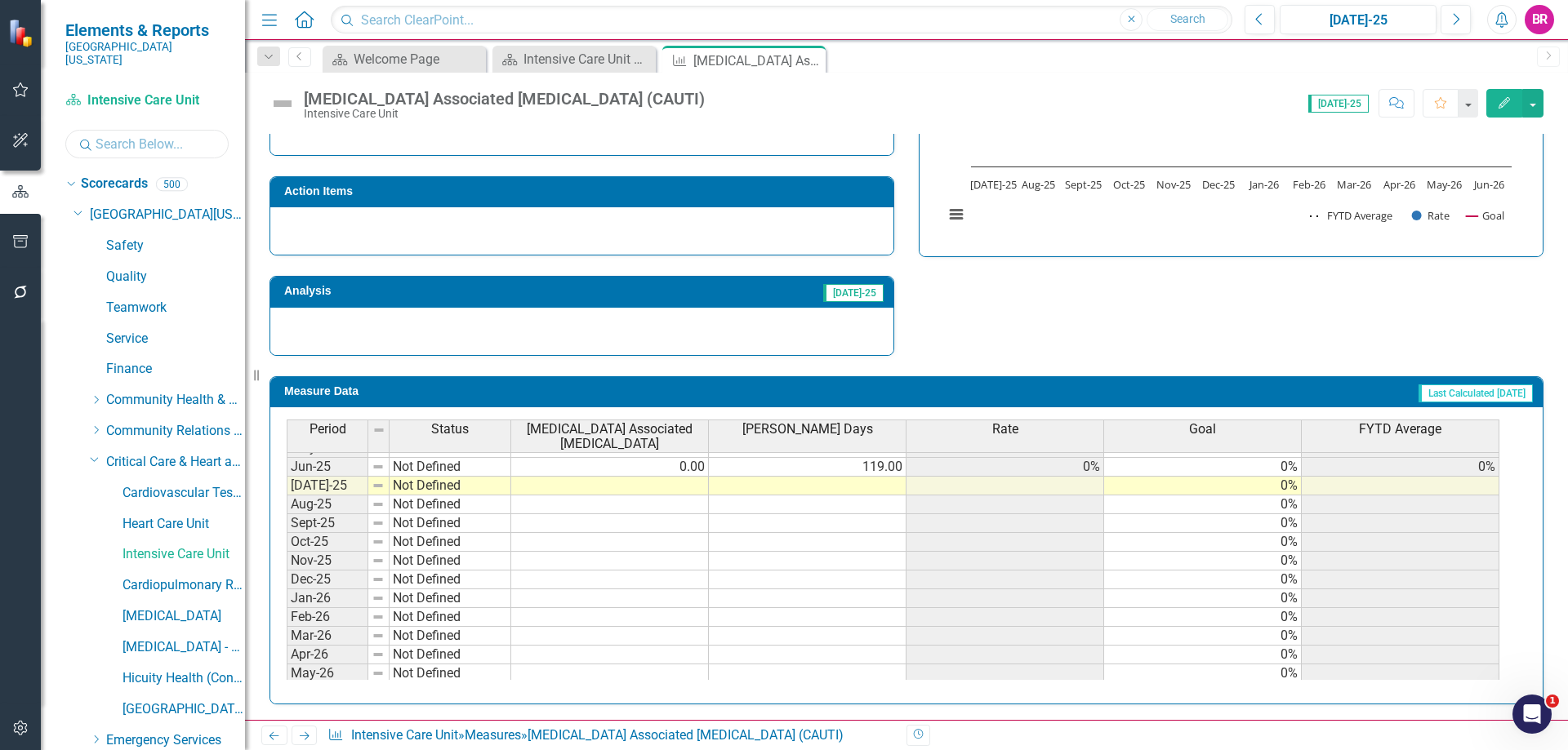
type input "p"
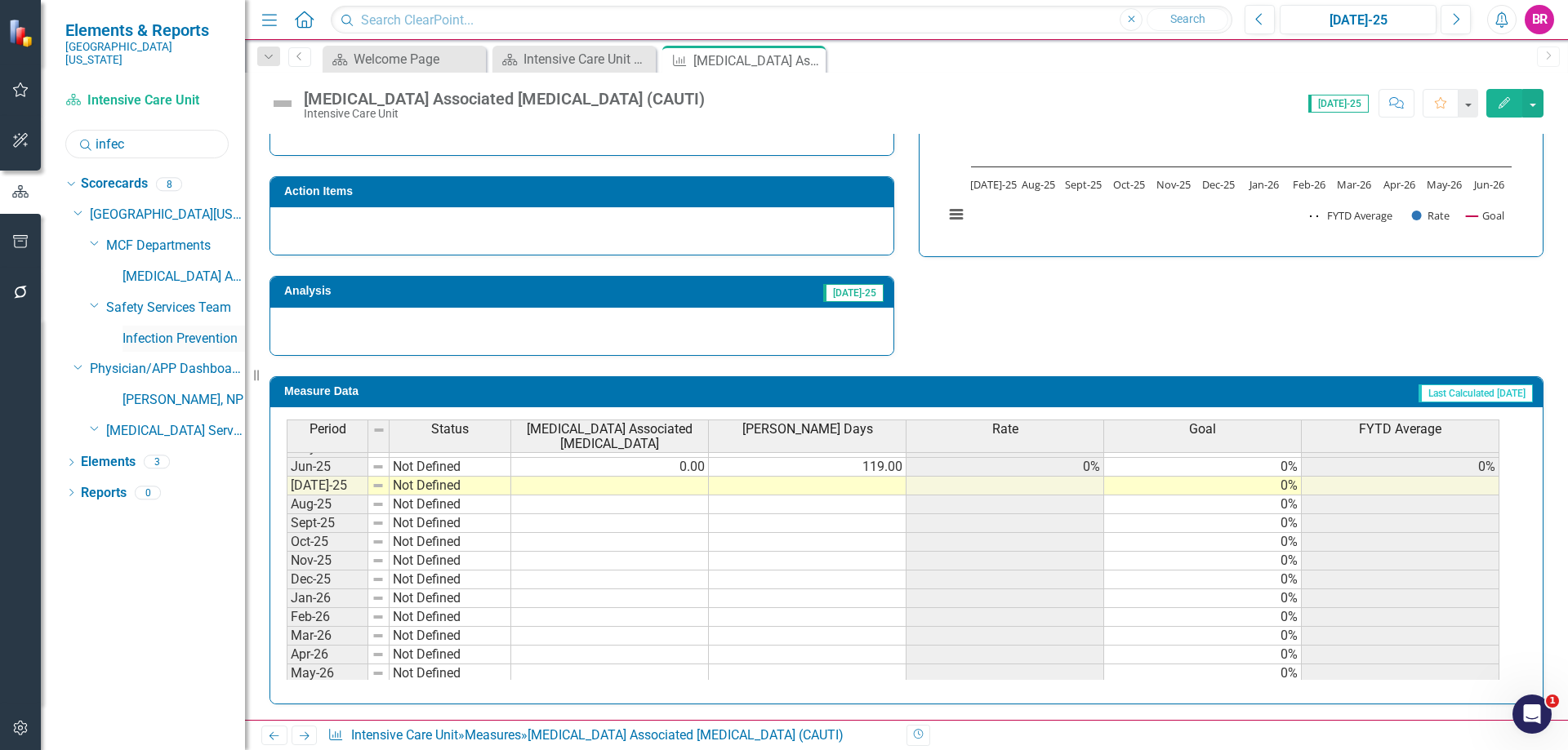
type input "infec"
click at [183, 335] on div "Infection Prevention" at bounding box center [183, 338] width 122 height 27
click at [194, 330] on link "Infection Prevention" at bounding box center [183, 339] width 122 height 19
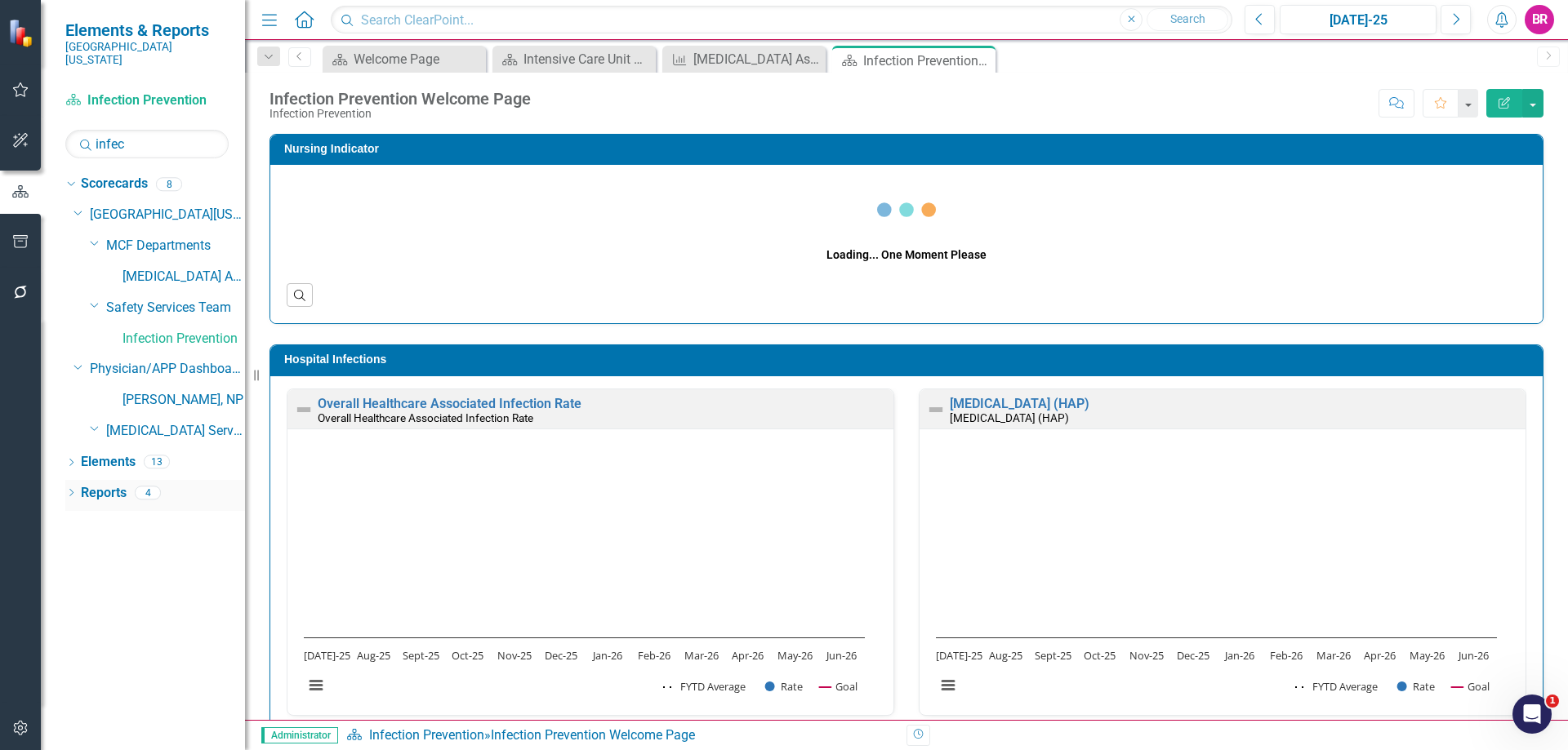
click at [96, 484] on link "Reports" at bounding box center [103, 493] width 46 height 19
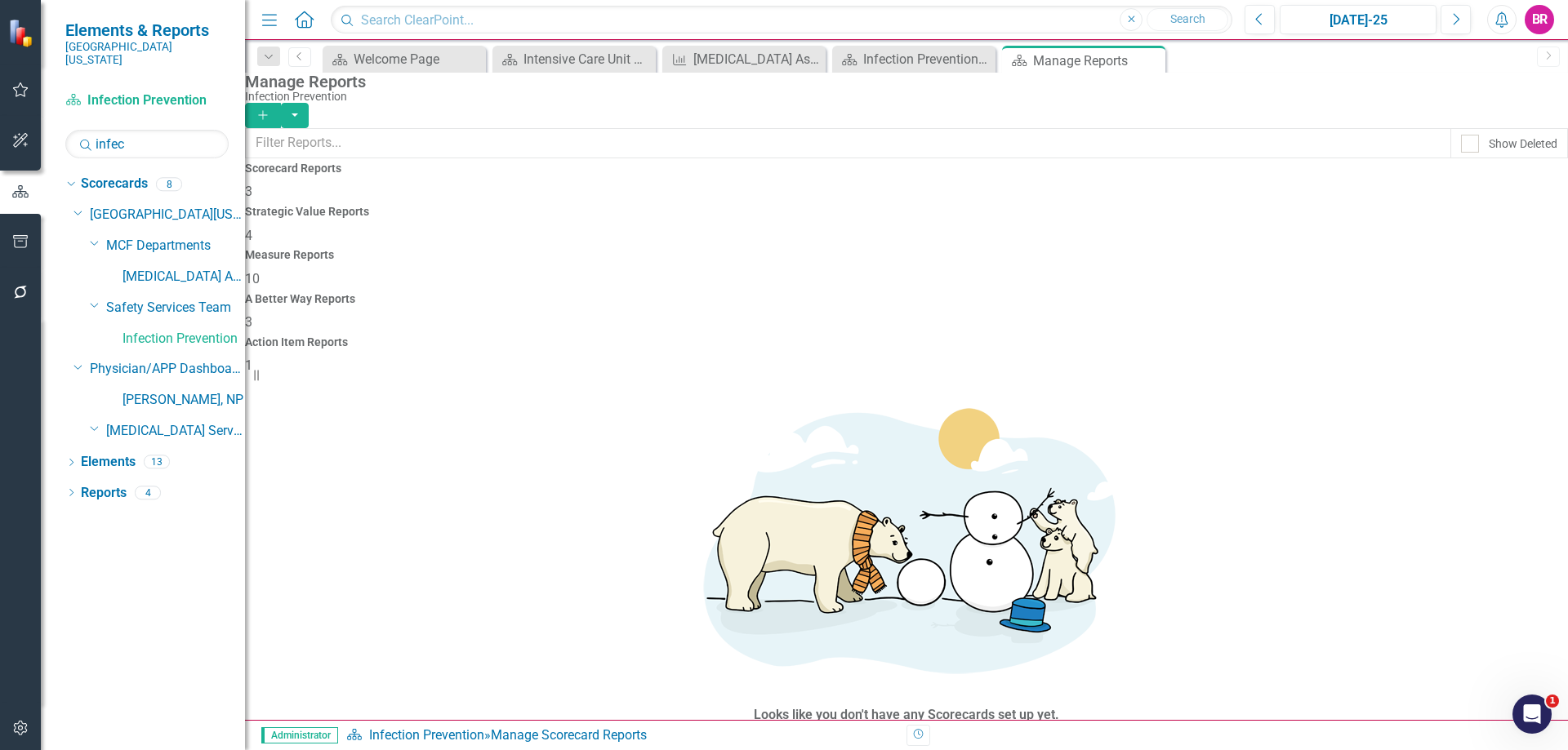
drag, startPoint x: 917, startPoint y: 229, endPoint x: 908, endPoint y: 232, distance: 9.5
click at [259, 271] on span "10" at bounding box center [253, 279] width 15 height 16
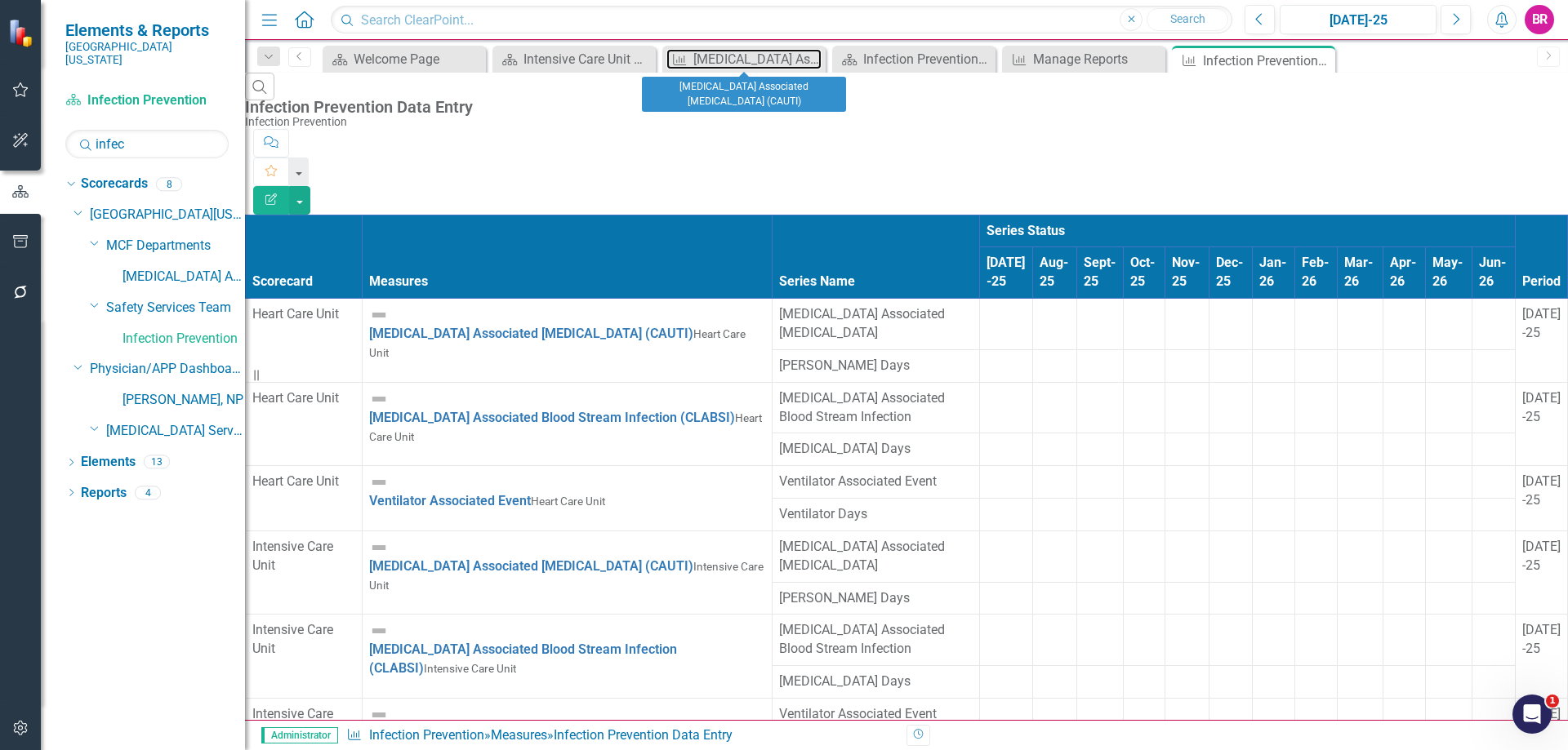
drag, startPoint x: 744, startPoint y: 63, endPoint x: 708, endPoint y: 5, distance: 68.3
click at [744, 63] on div "Catheter Associated Urinary Tract Infection (CAUTI)" at bounding box center [757, 60] width 128 height 20
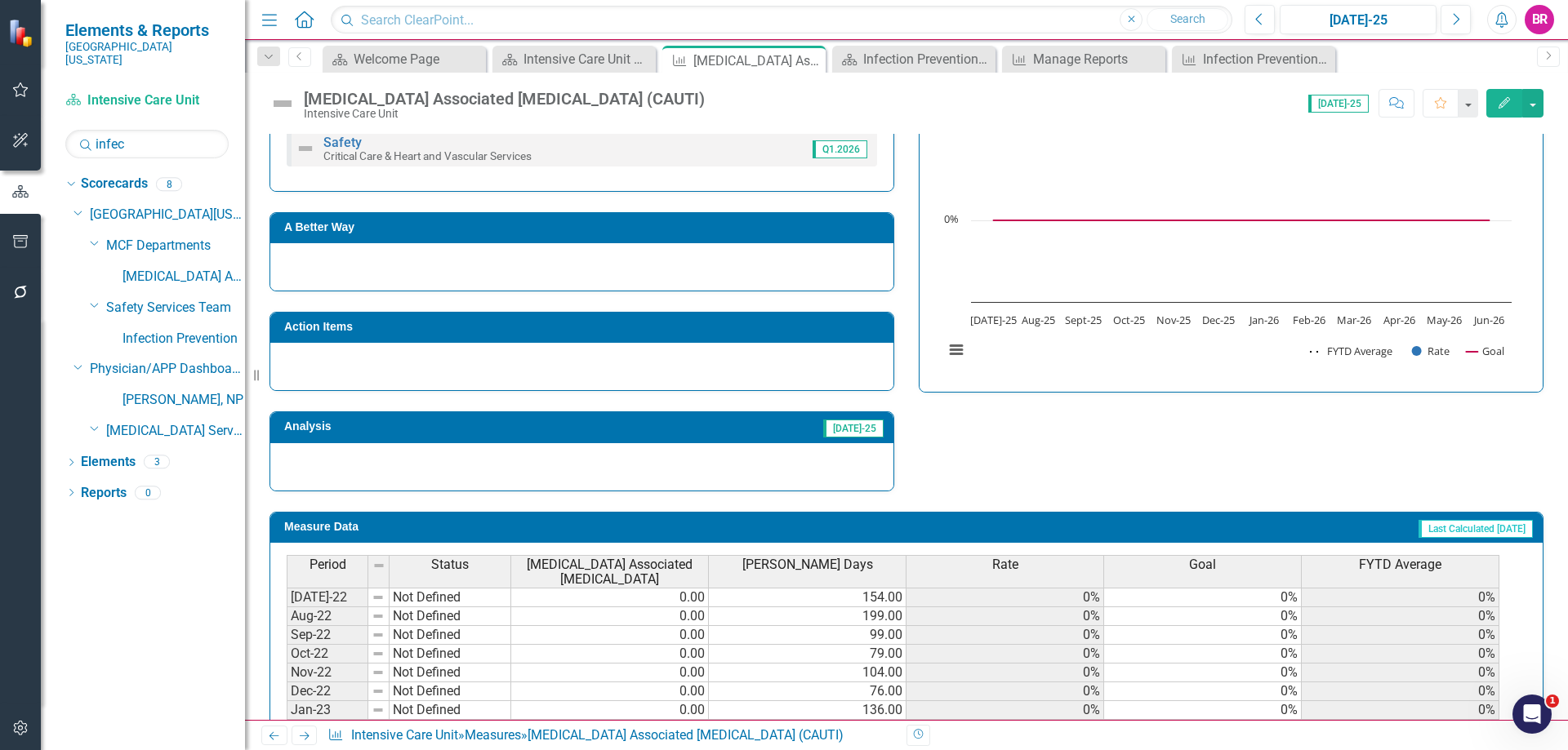
scroll to position [483, 0]
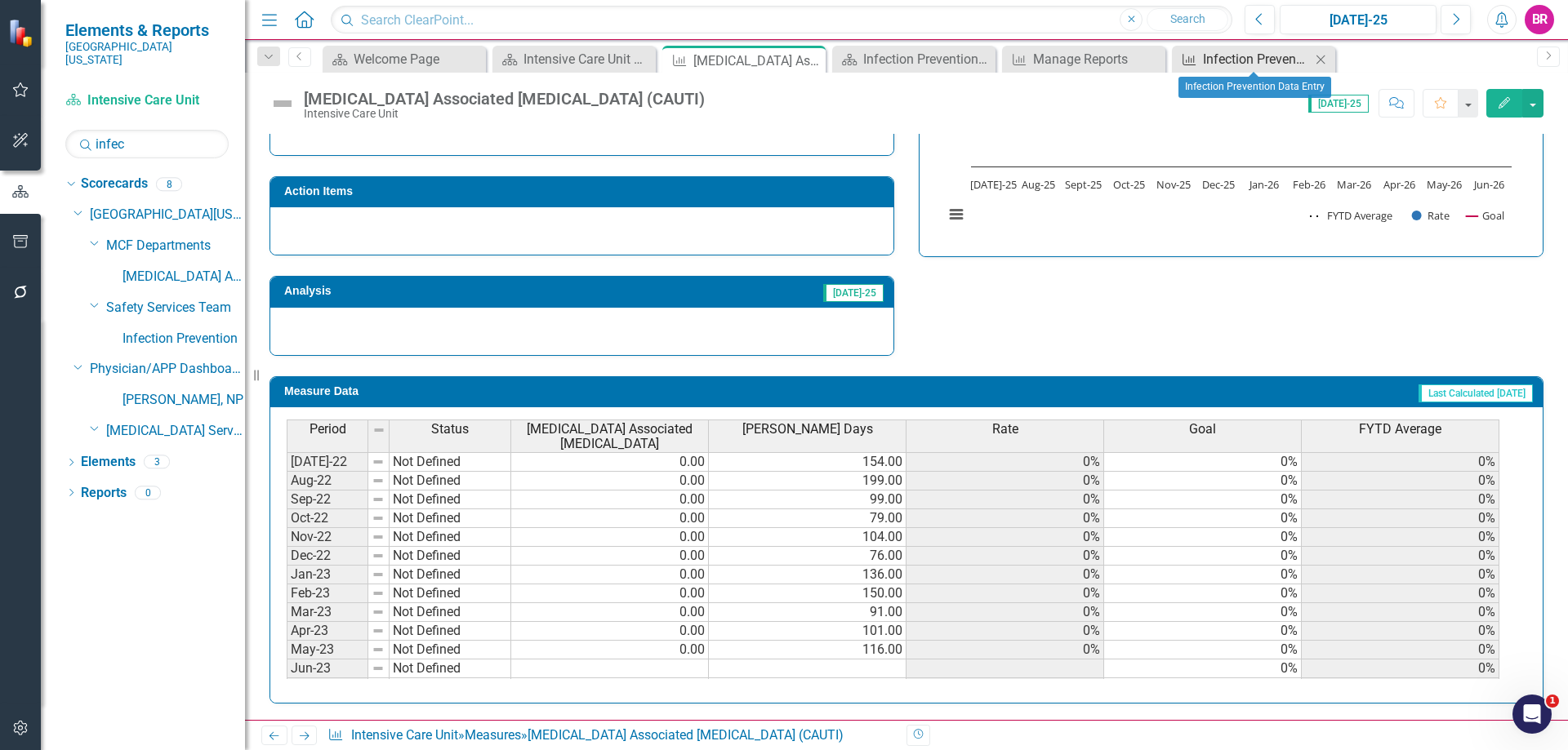
click at [1257, 53] on div "Infection Prevention Data Entry" at bounding box center [1257, 60] width 108 height 20
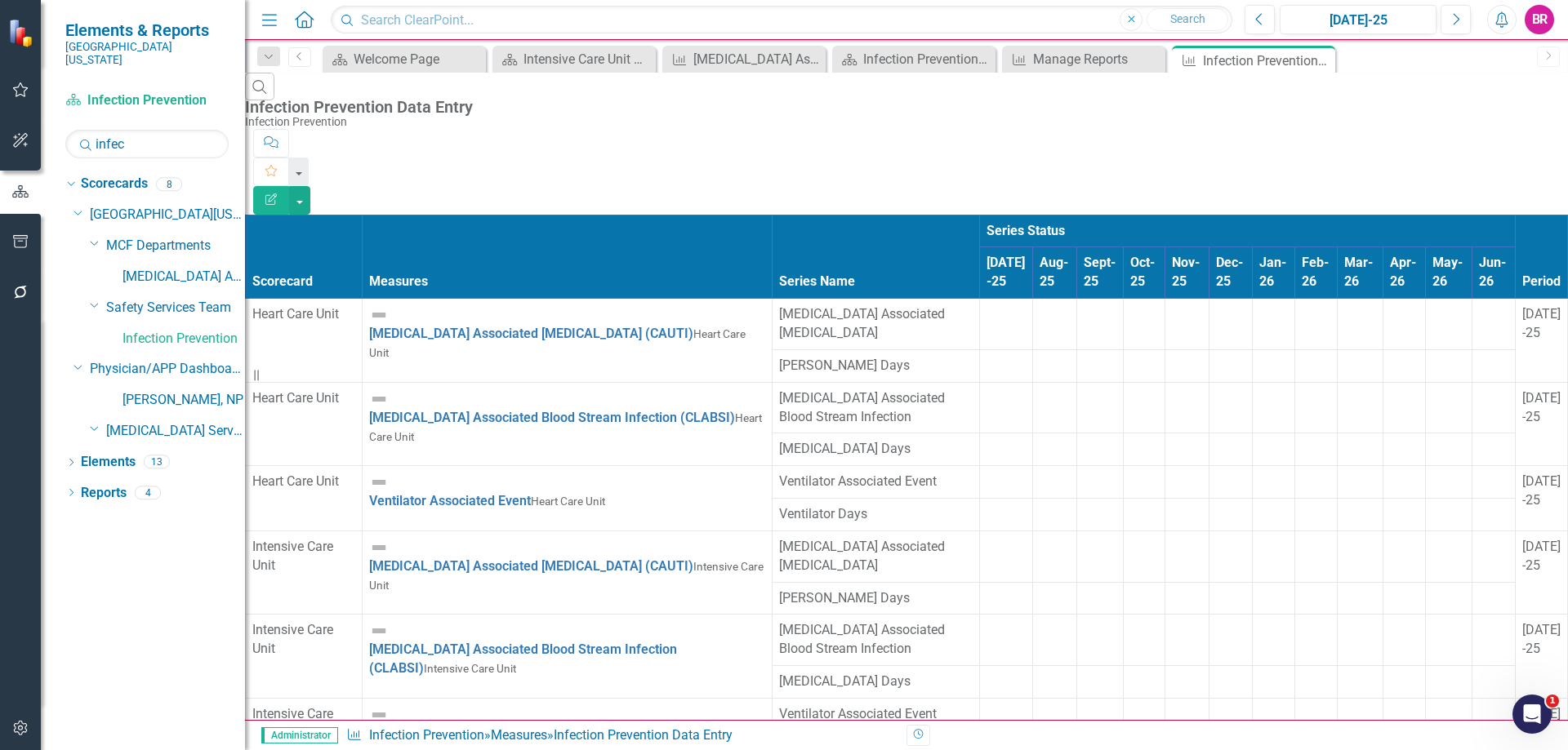
scroll to position [82, 0]
click at [750, 61] on div "Catheter Associated Urinary Tract Infection (CAUTI)" at bounding box center [748, 60] width 108 height 20
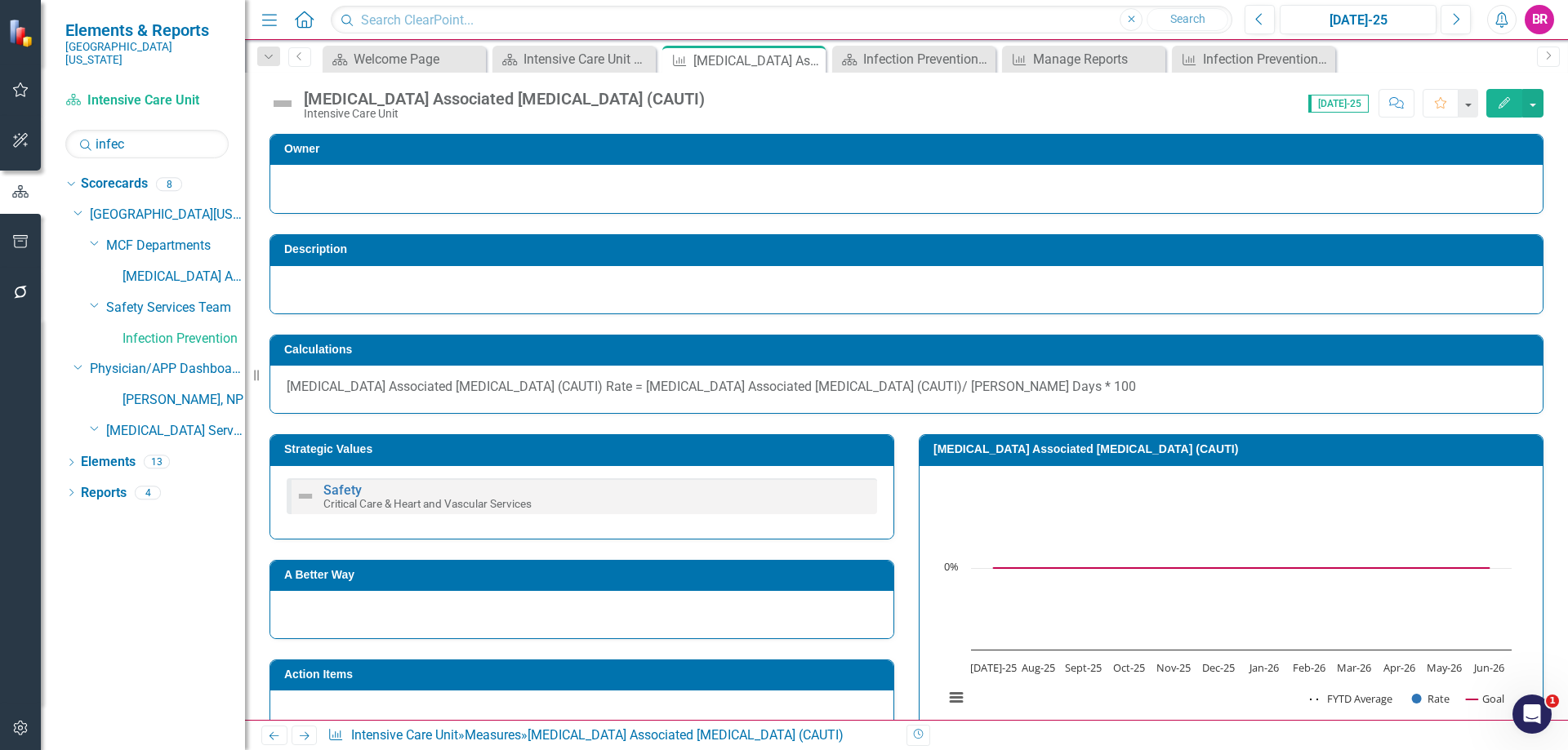
click at [765, 52] on div "Catheter Associated Urinary Tract Infection (CAUTI)" at bounding box center [757, 61] width 128 height 20
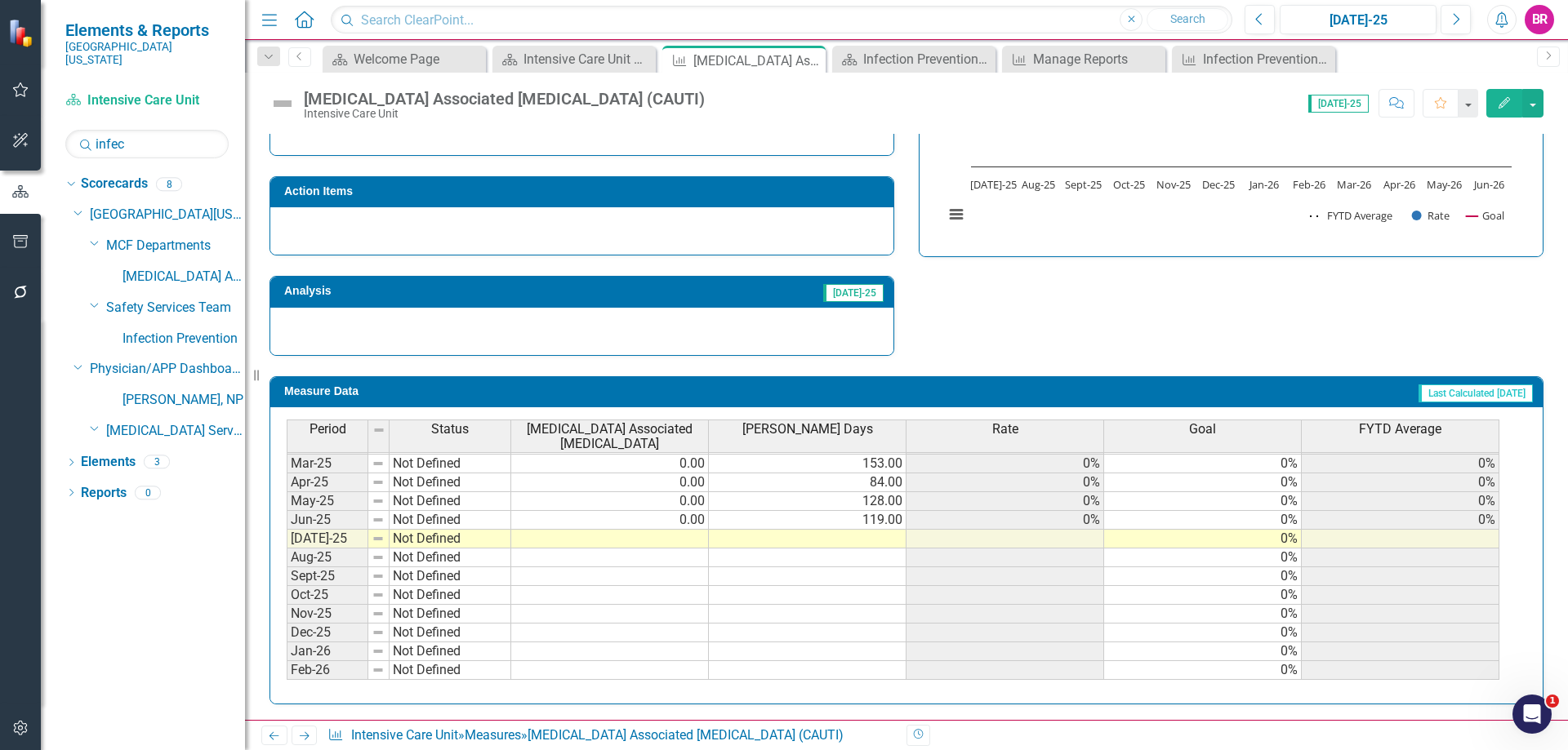
scroll to position [571, 0]
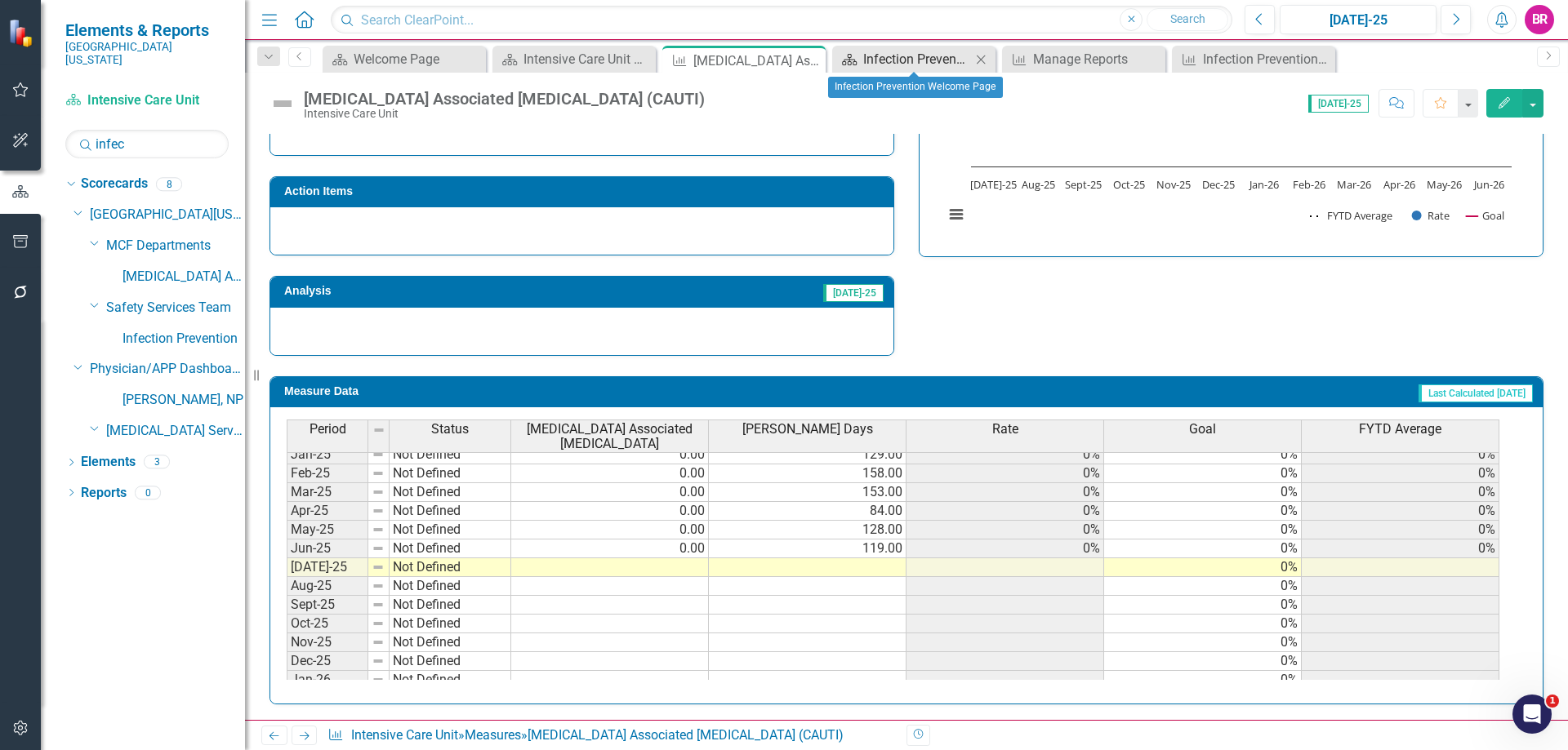
click at [895, 62] on div "Infection Prevention Welcome Page" at bounding box center [917, 60] width 108 height 20
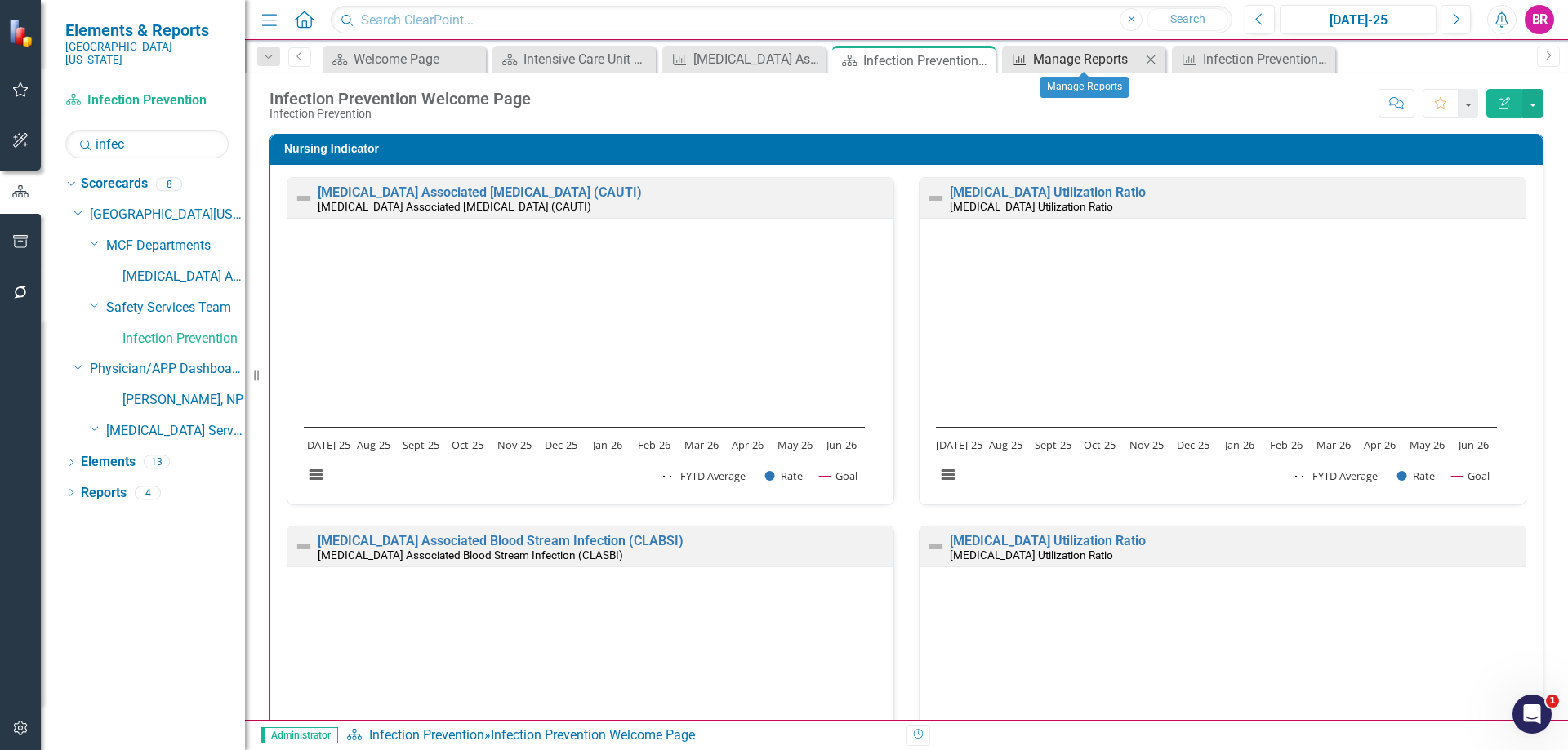
click at [1054, 64] on div "Manage Reports" at bounding box center [1087, 60] width 108 height 20
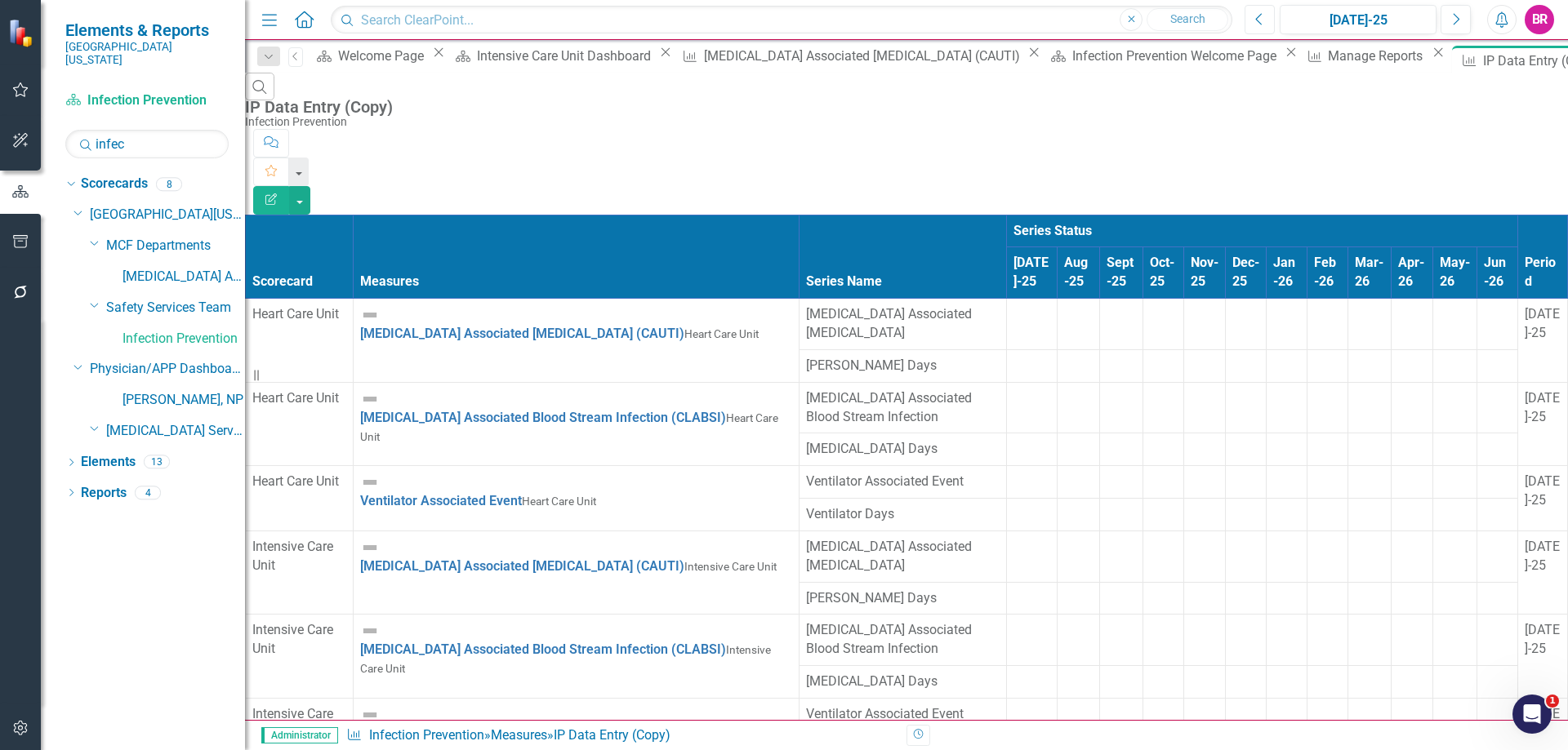
click at [1260, 17] on icon "Previous" at bounding box center [1259, 20] width 9 height 15
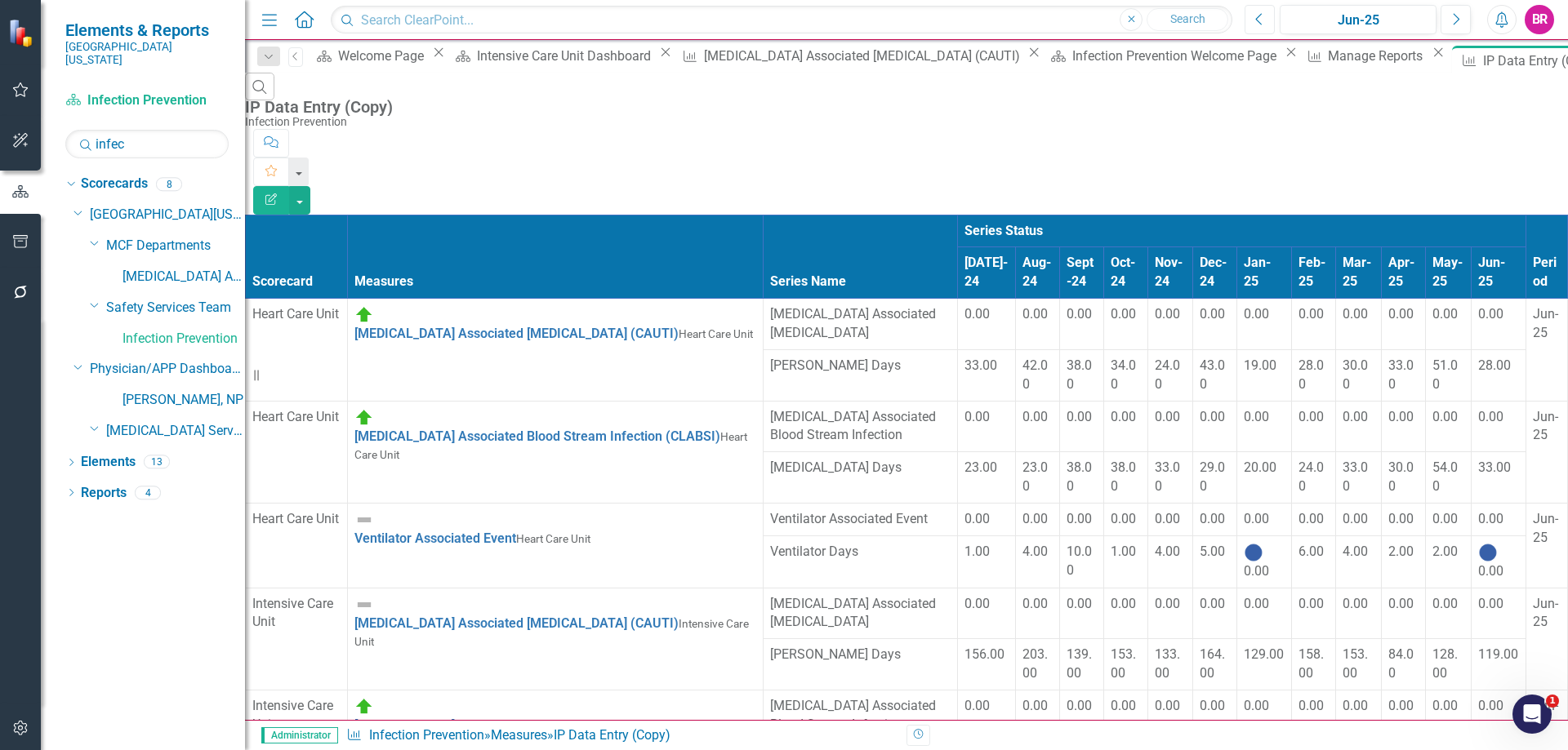
scroll to position [245, 372]
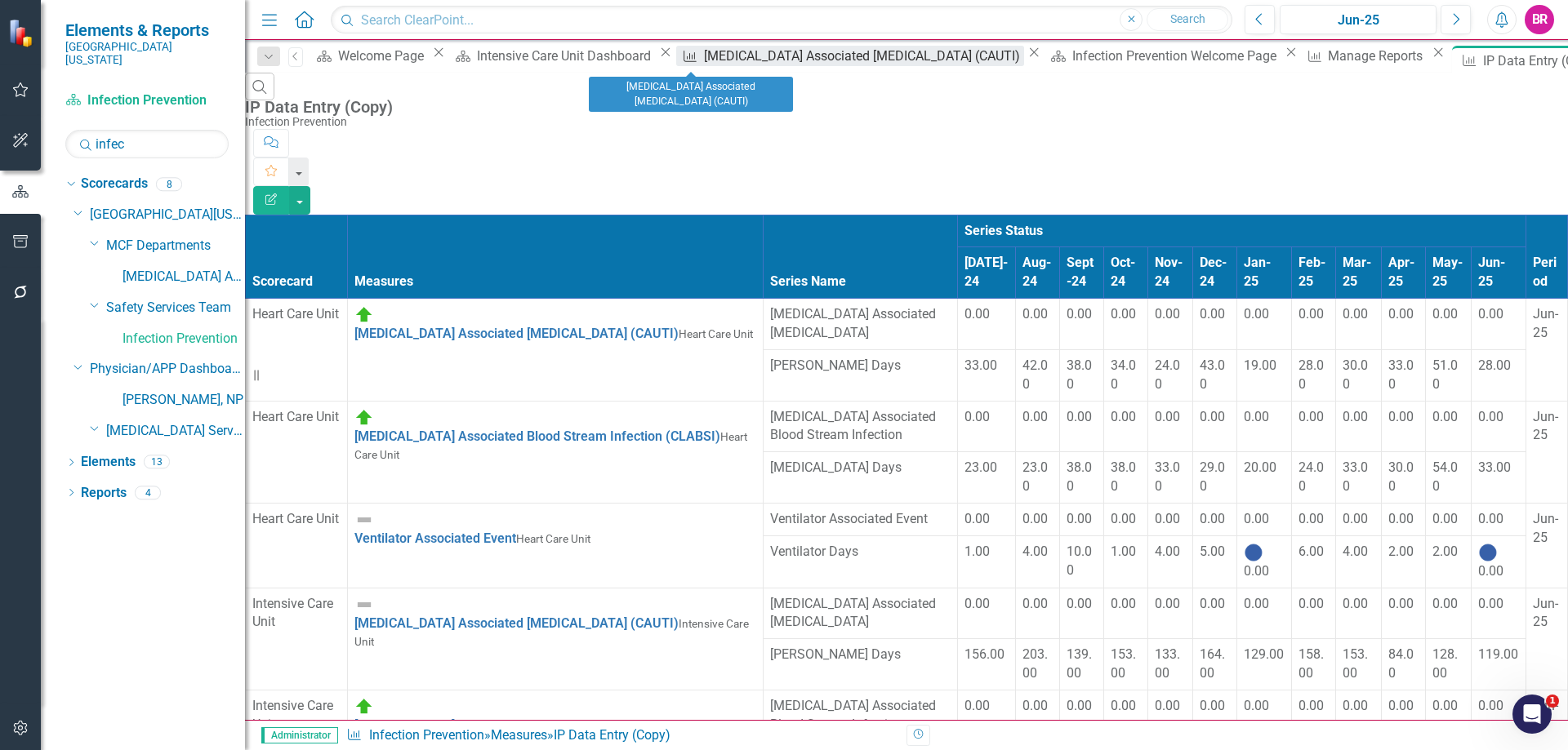
click at [704, 55] on div "Catheter Associated Urinary Tract Infection (CAUTI)" at bounding box center [863, 56] width 320 height 20
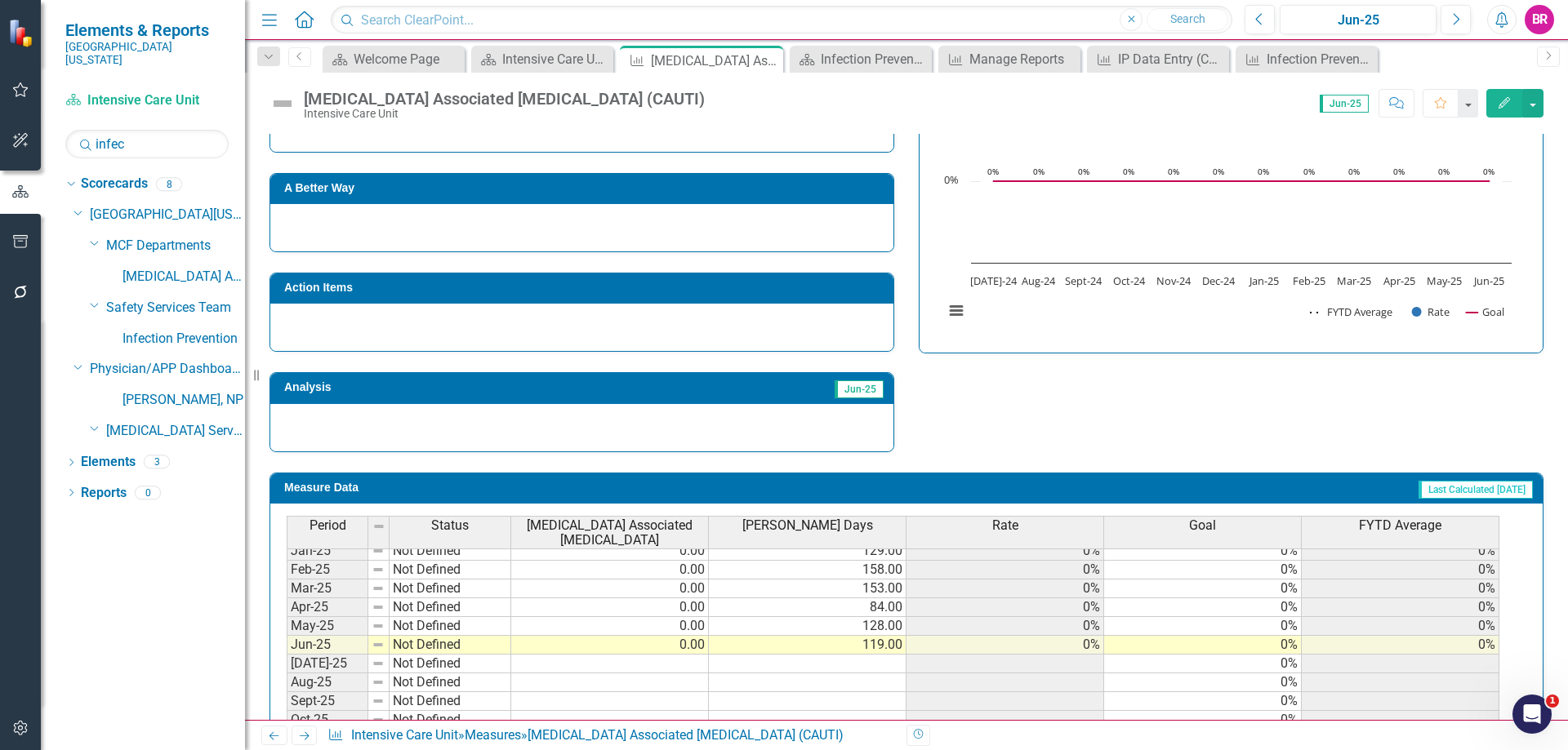
scroll to position [489, 0]
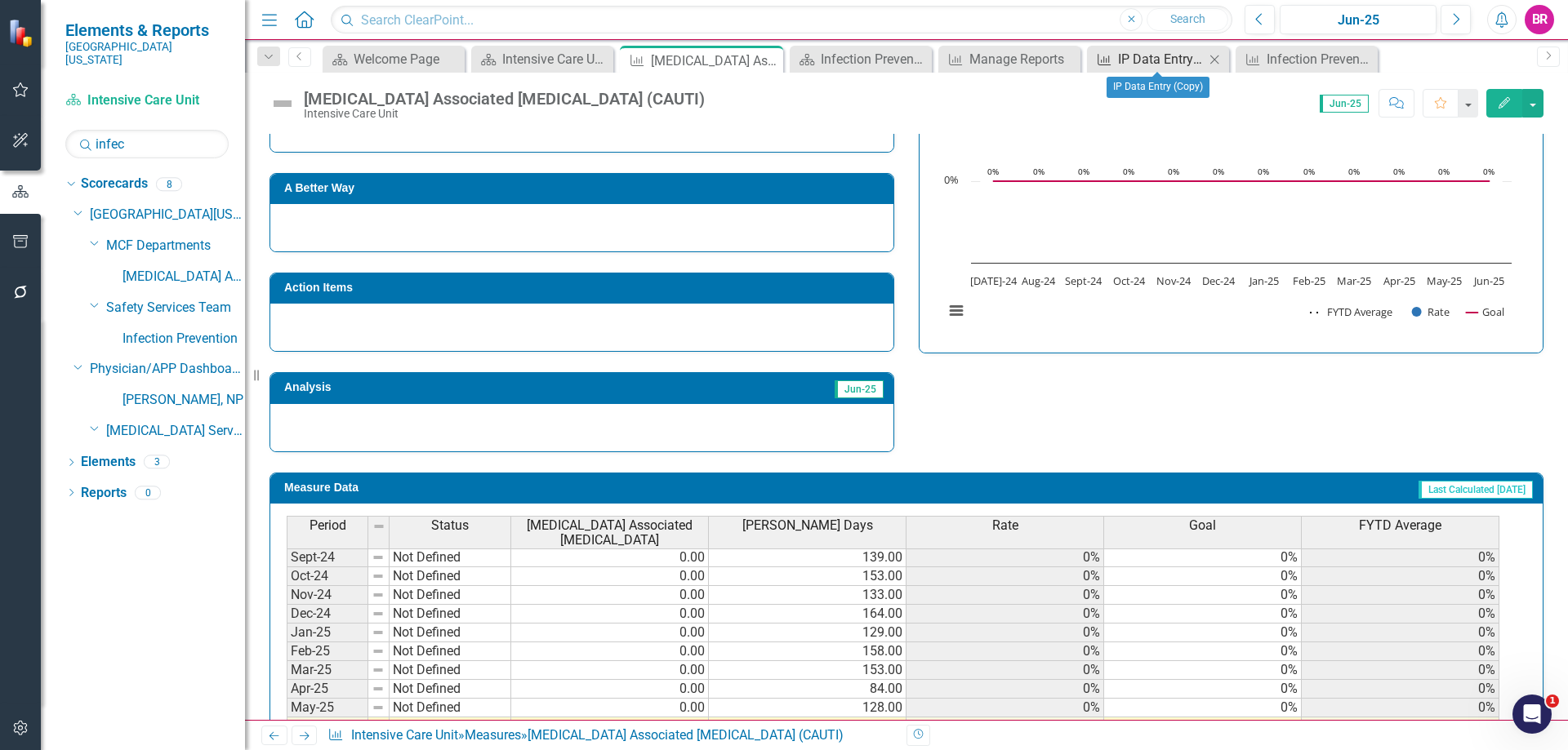
click at [1141, 56] on div "IP Data Entry (Copy)" at bounding box center [1161, 60] width 87 height 20
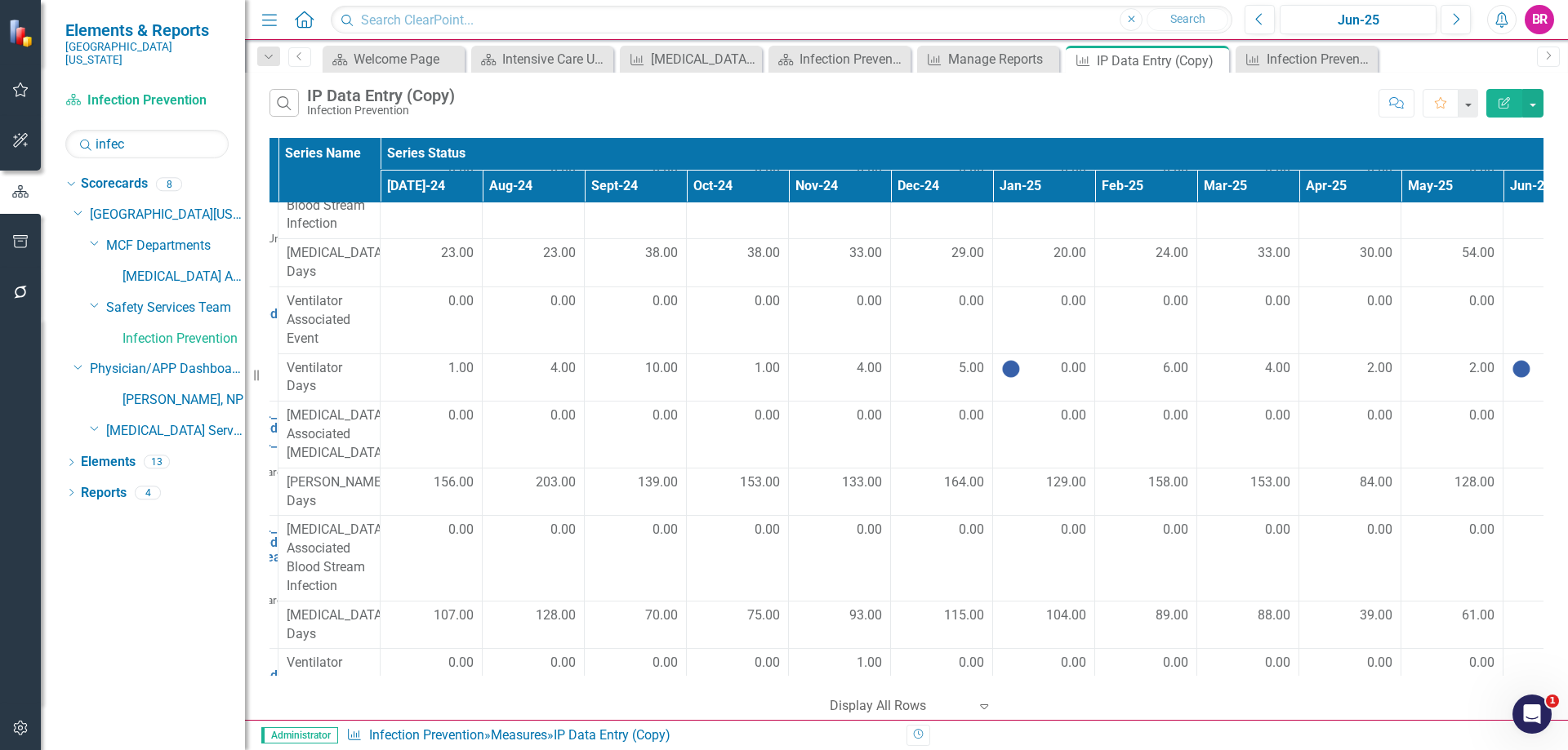
scroll to position [163, 0]
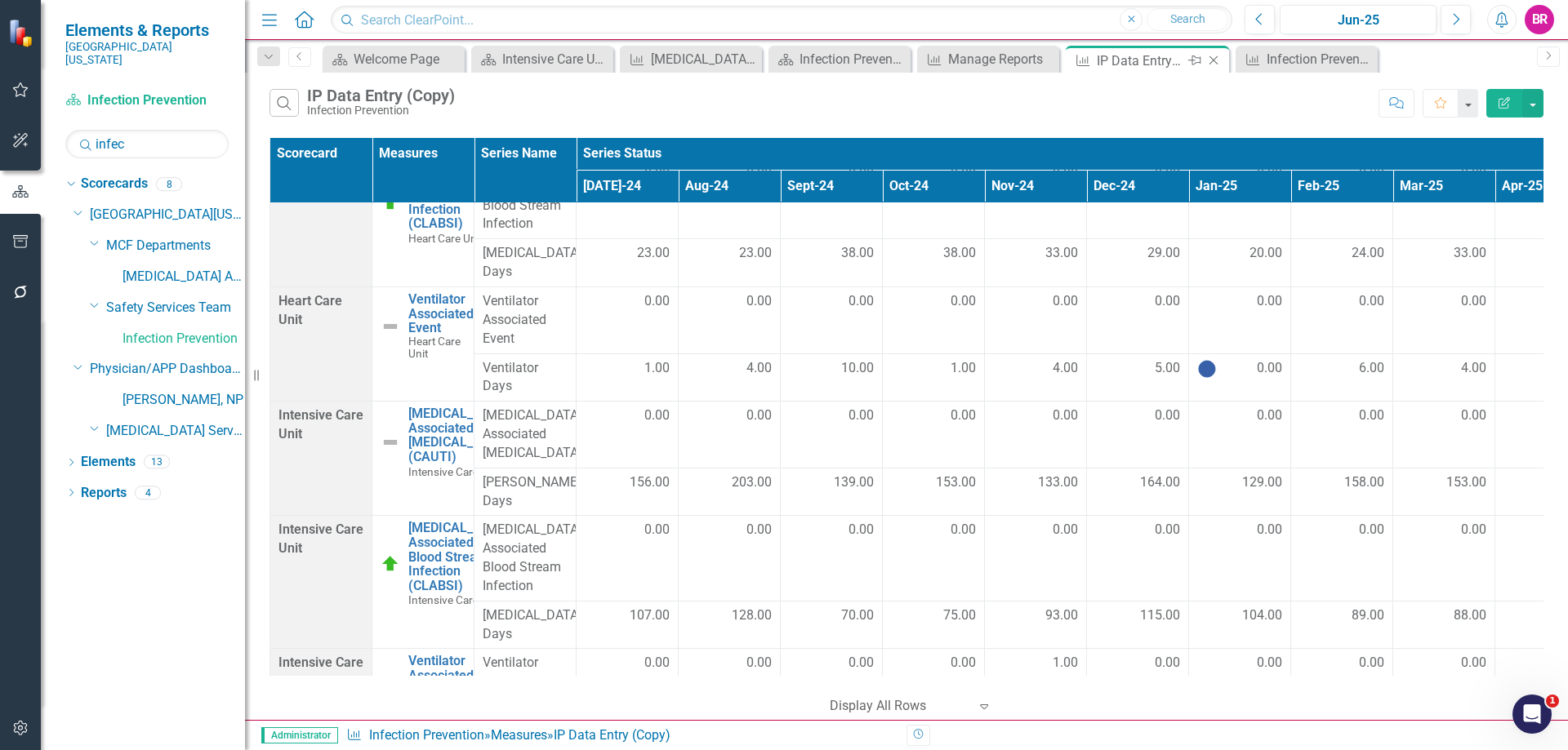
click at [1211, 62] on icon at bounding box center [1214, 61] width 9 height 9
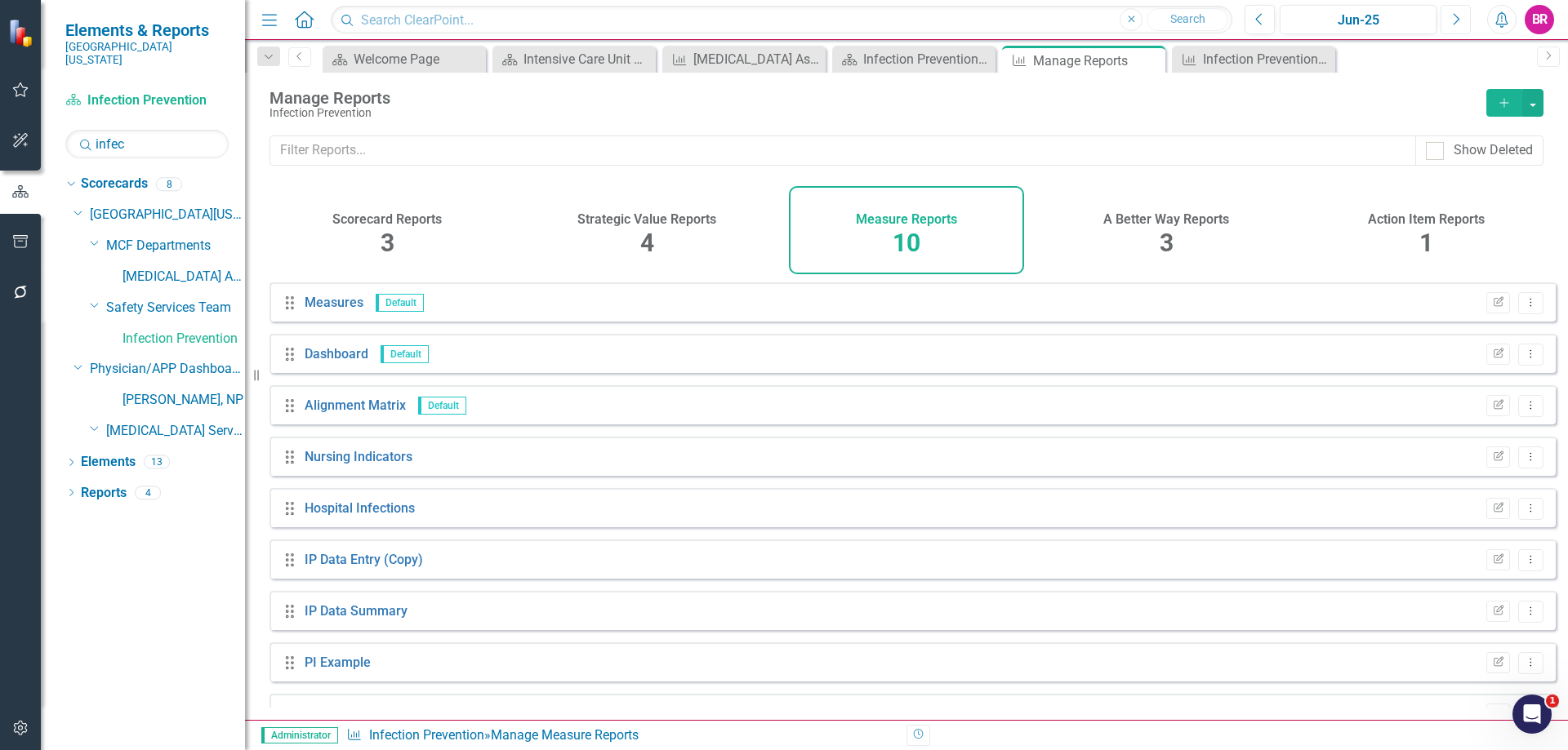
click at [1449, 24] on button "Next" at bounding box center [1455, 20] width 30 height 30
click at [1150, 62] on icon "Close" at bounding box center [1149, 61] width 17 height 13
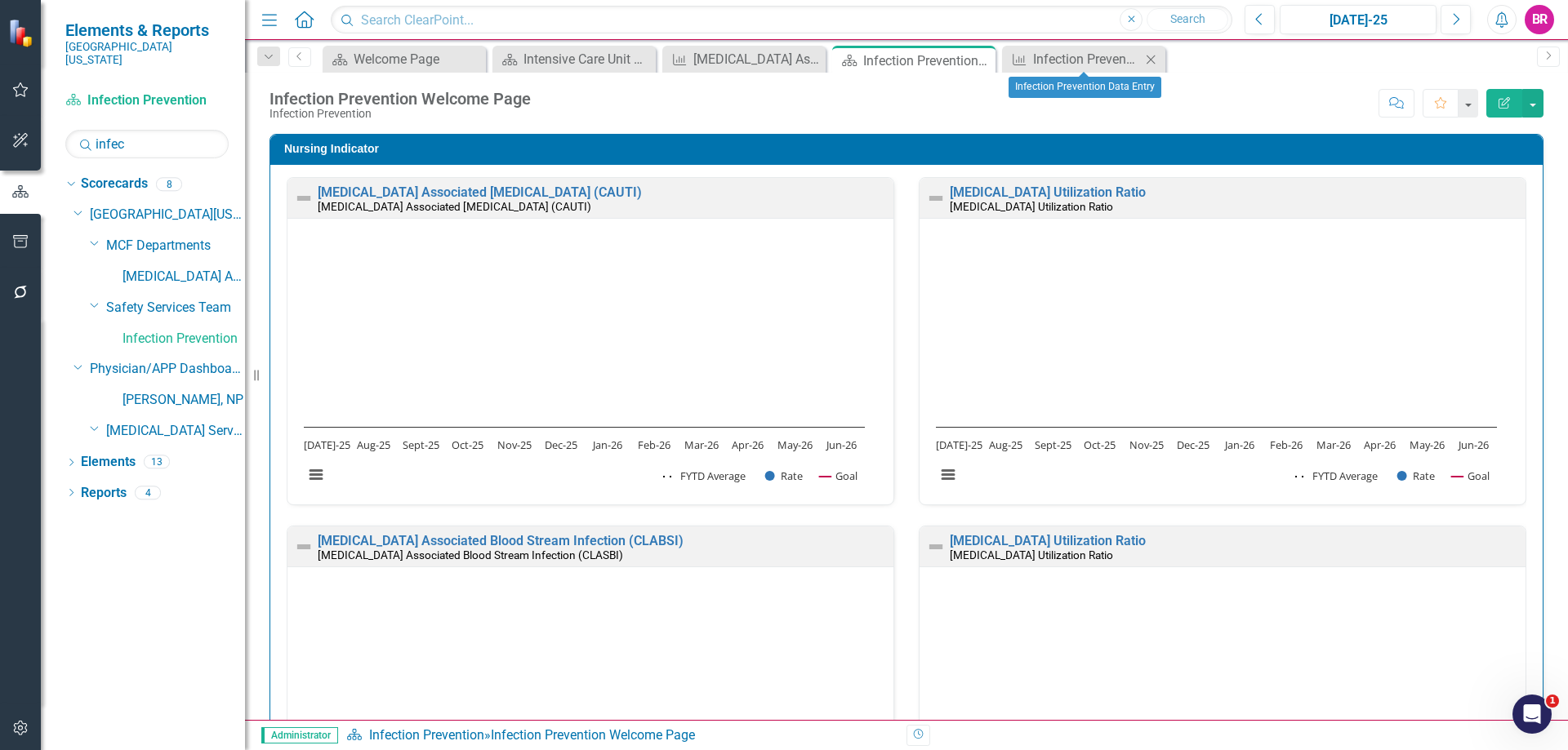
click at [1151, 57] on icon "Close" at bounding box center [1150, 60] width 17 height 13
click at [976, 57] on icon at bounding box center [981, 61] width 9 height 9
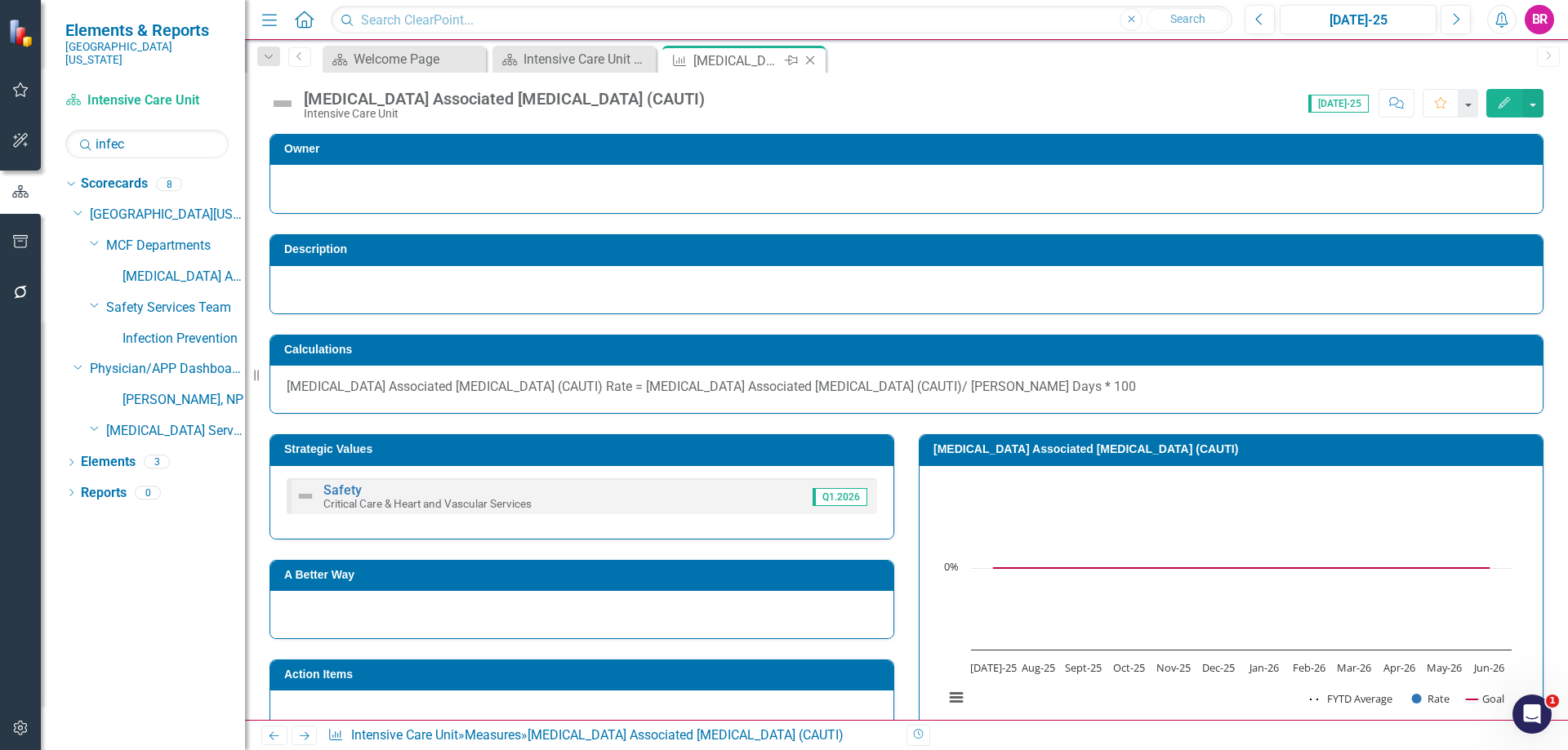
click at [812, 59] on icon "Close" at bounding box center [810, 61] width 17 height 13
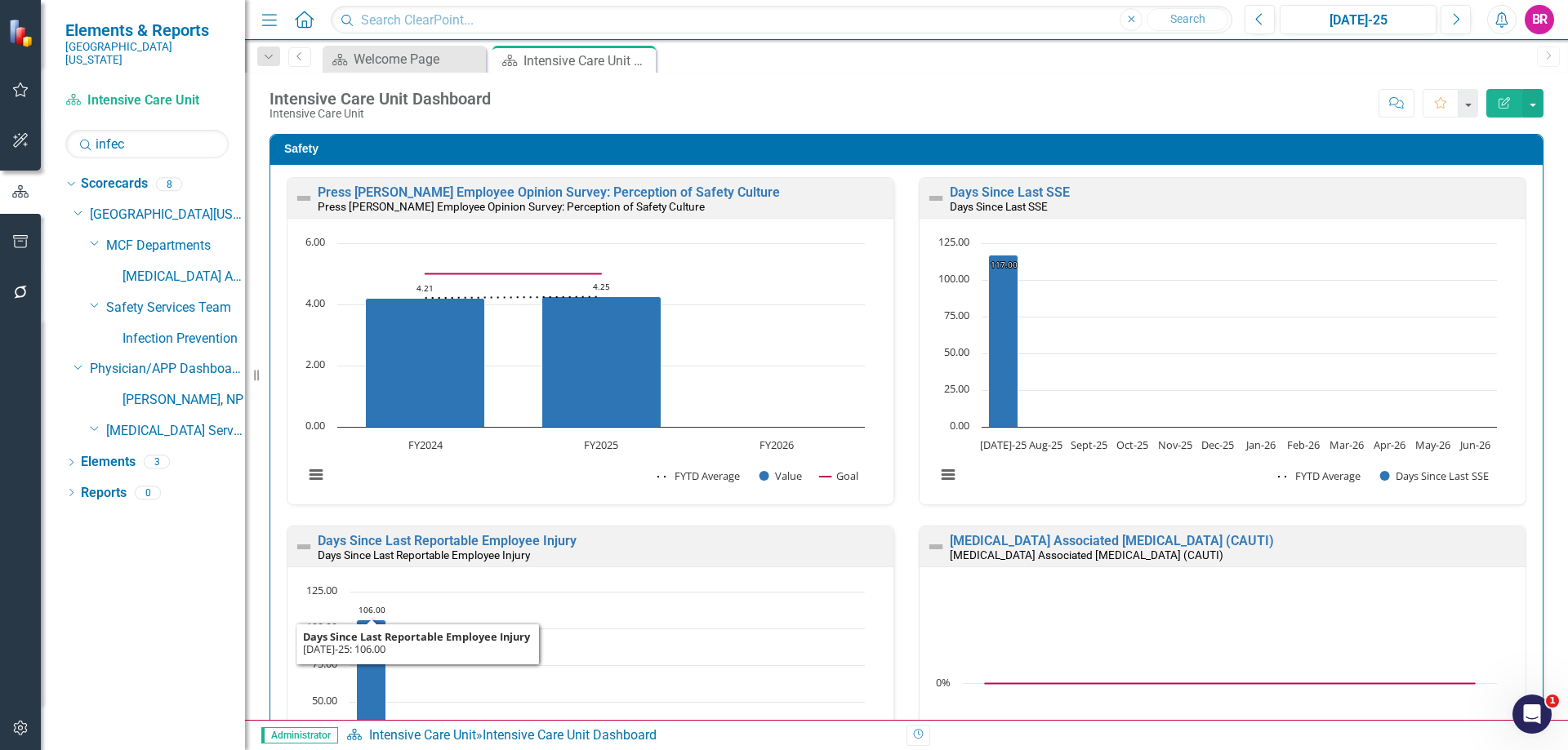
scroll to position [1, 0]
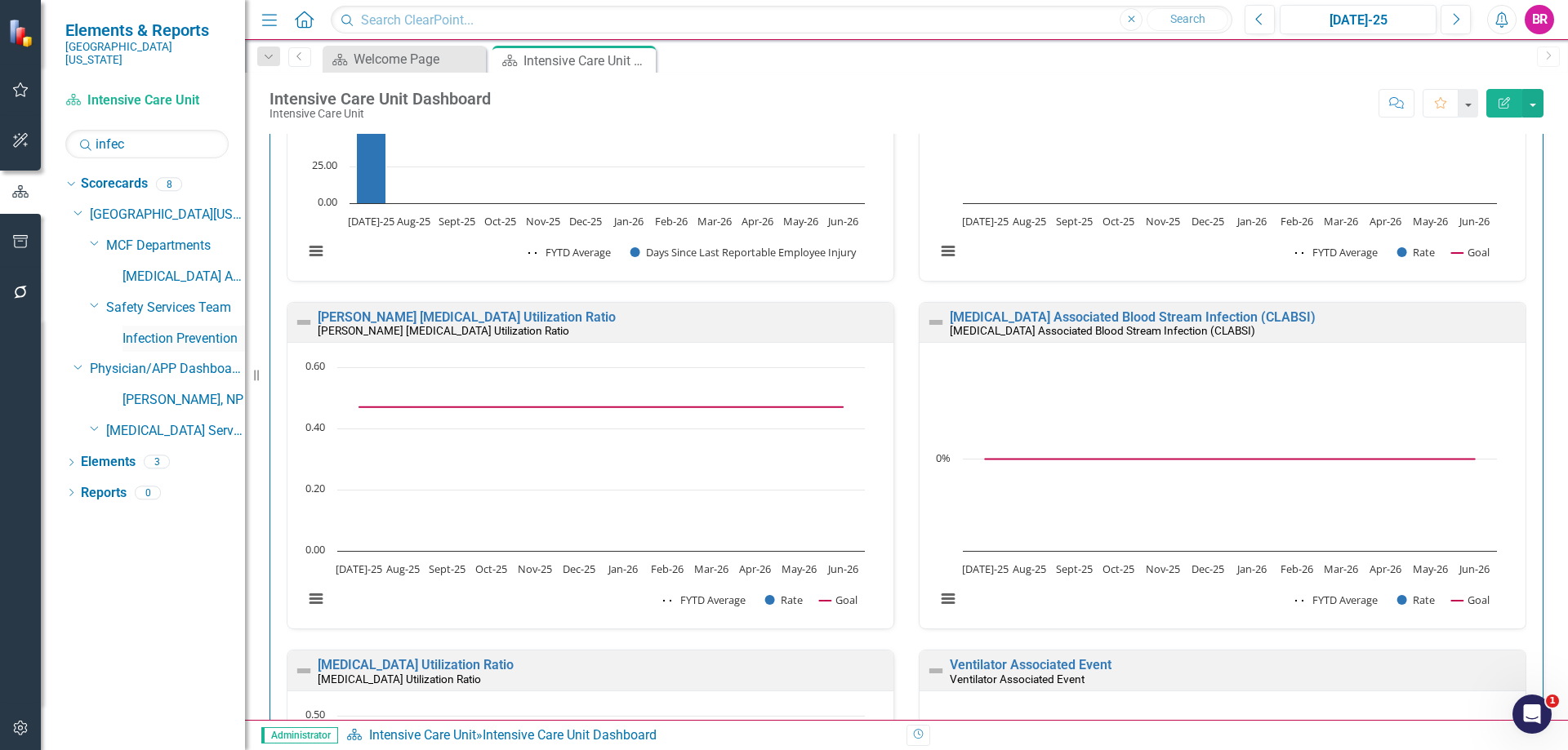
click at [161, 330] on link "Infection Prevention" at bounding box center [183, 339] width 122 height 19
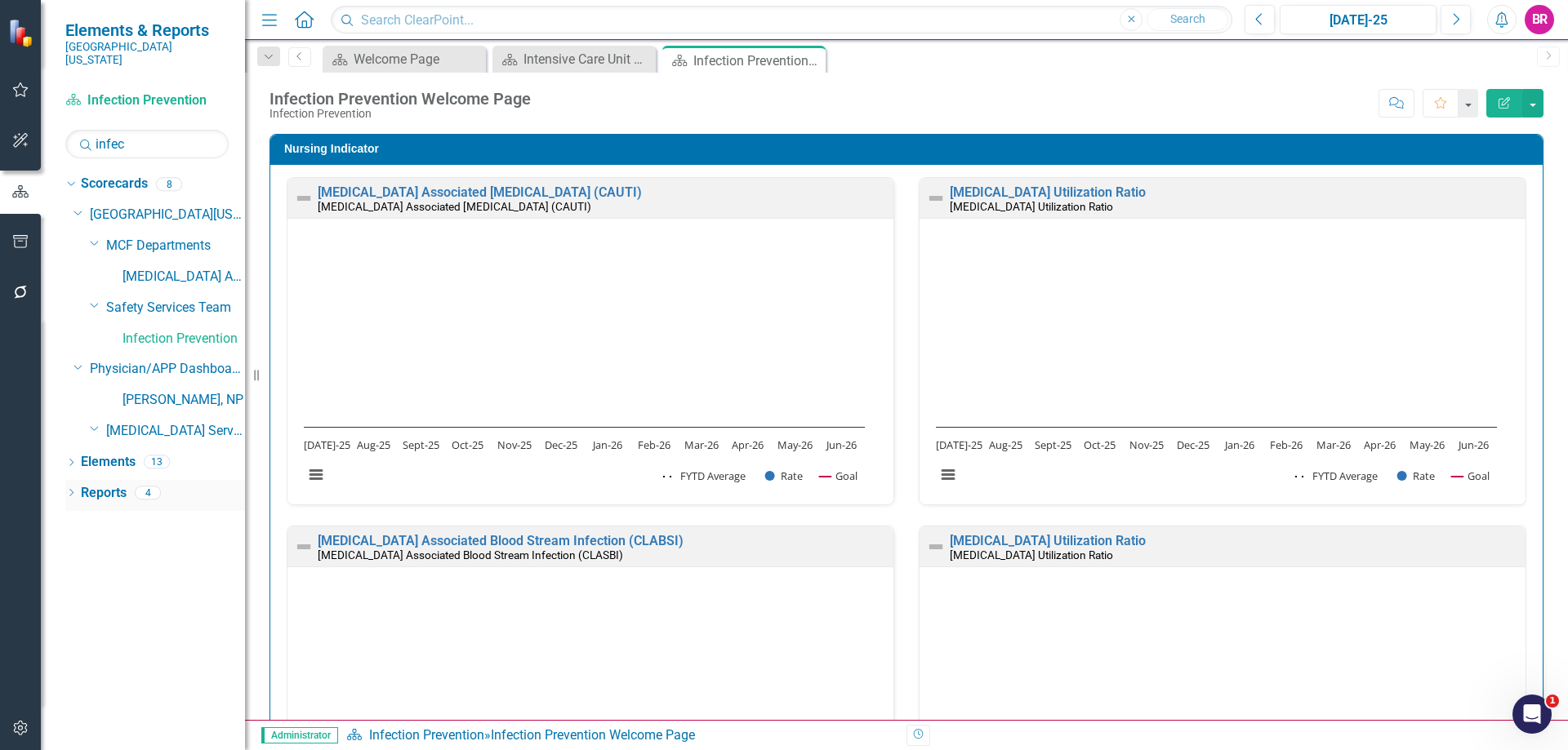
click at [69, 489] on icon "Dropdown" at bounding box center [71, 494] width 11 height 9
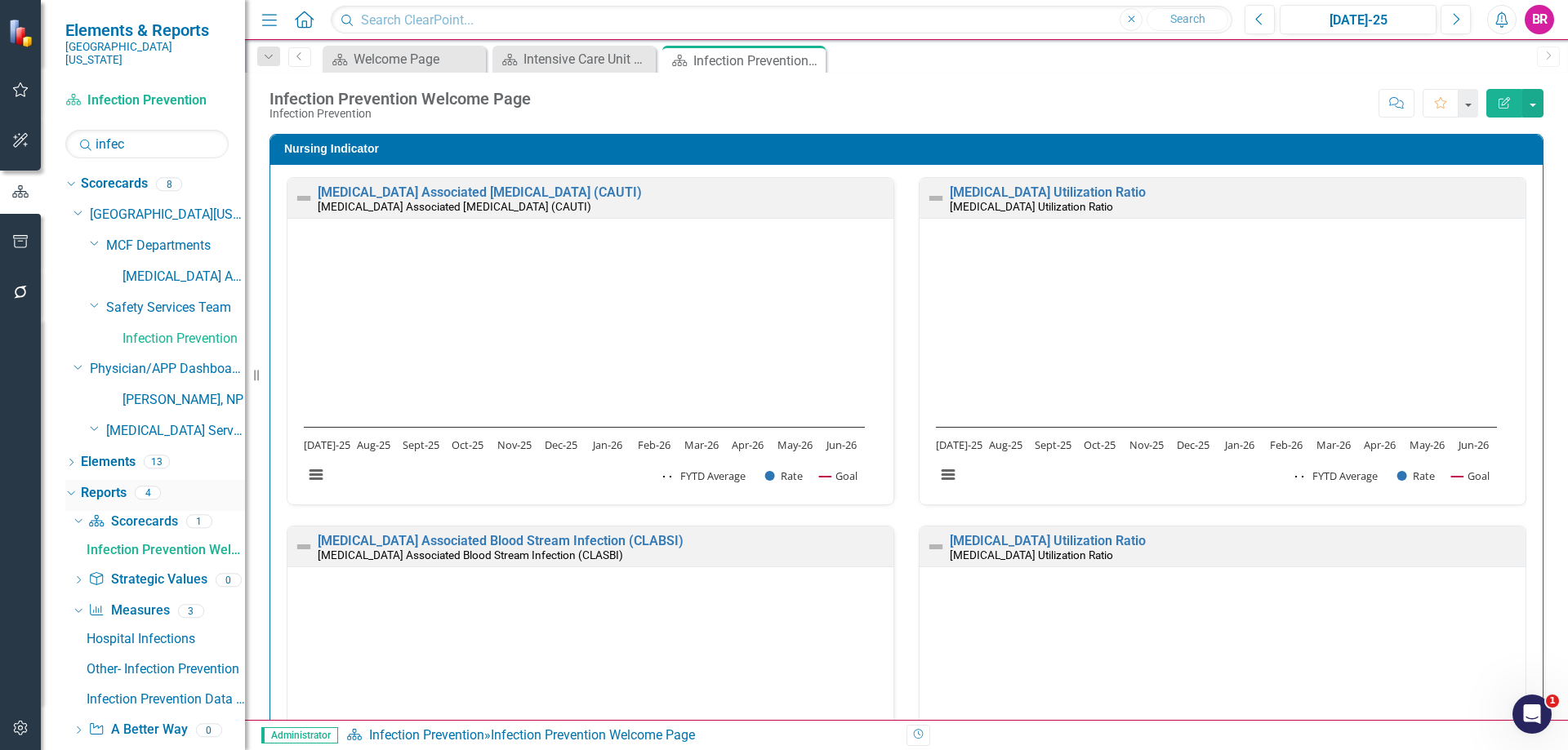
click at [99, 484] on link "Reports" at bounding box center [103, 493] width 46 height 19
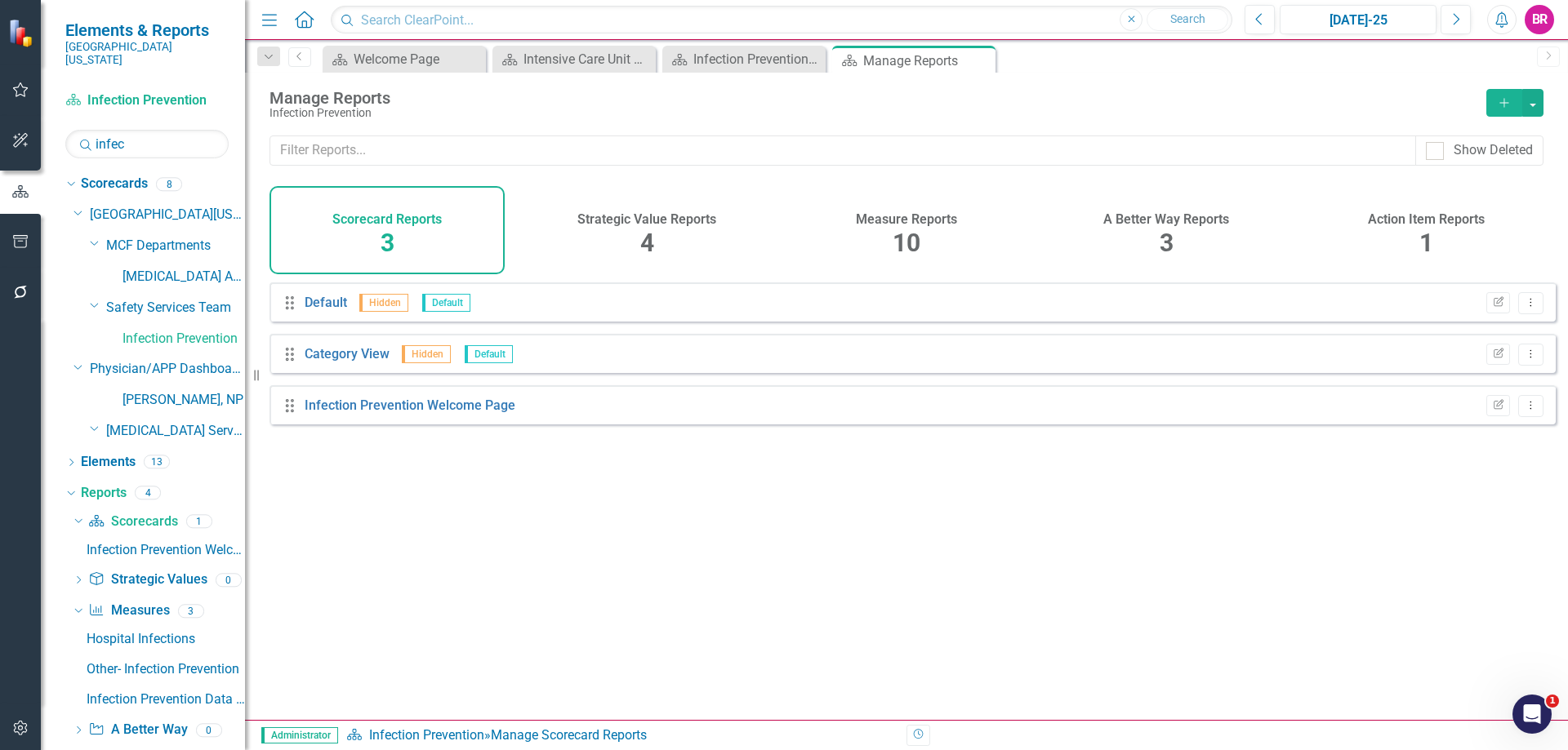
click at [895, 228] on span "10" at bounding box center [906, 242] width 28 height 29
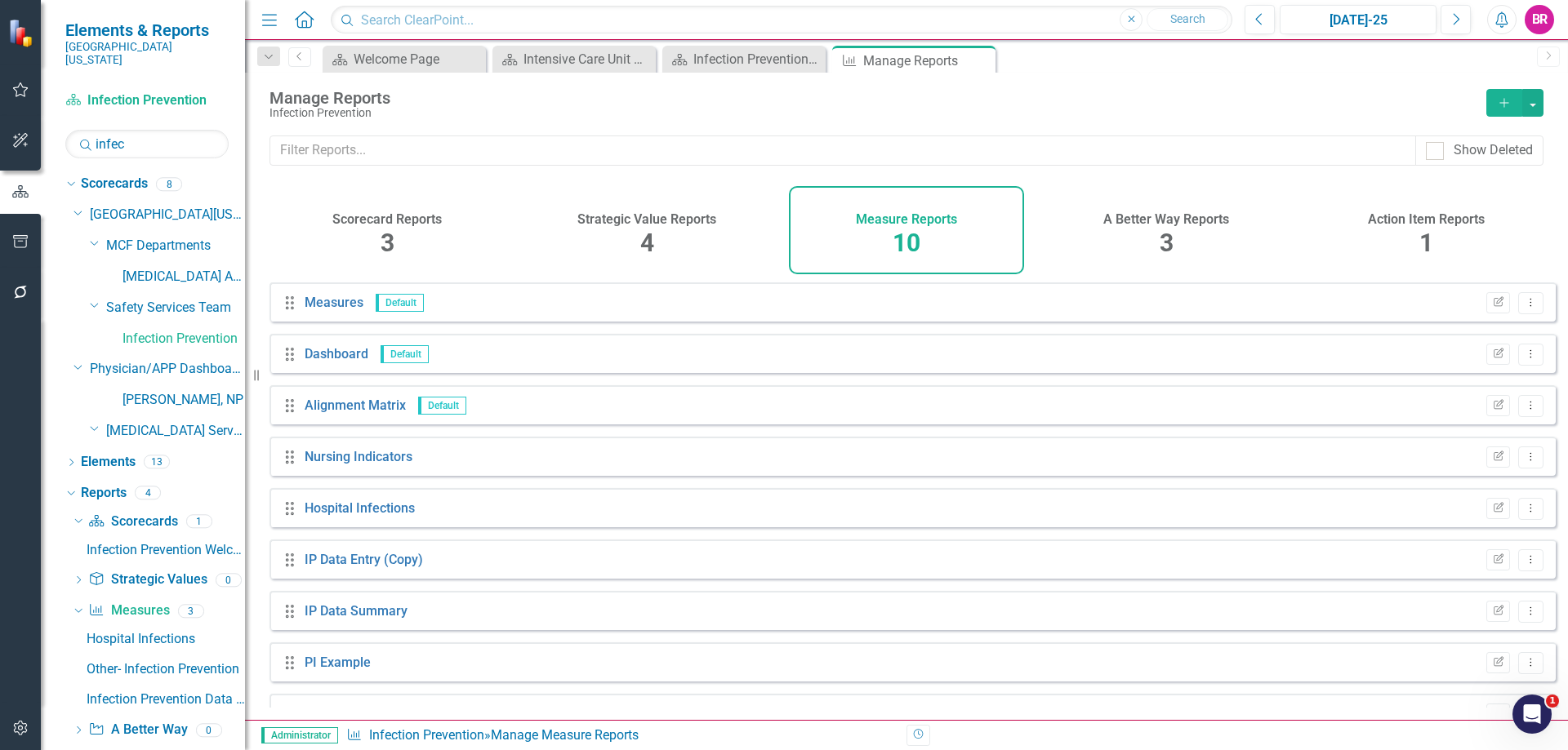
scroll to position [89, 0]
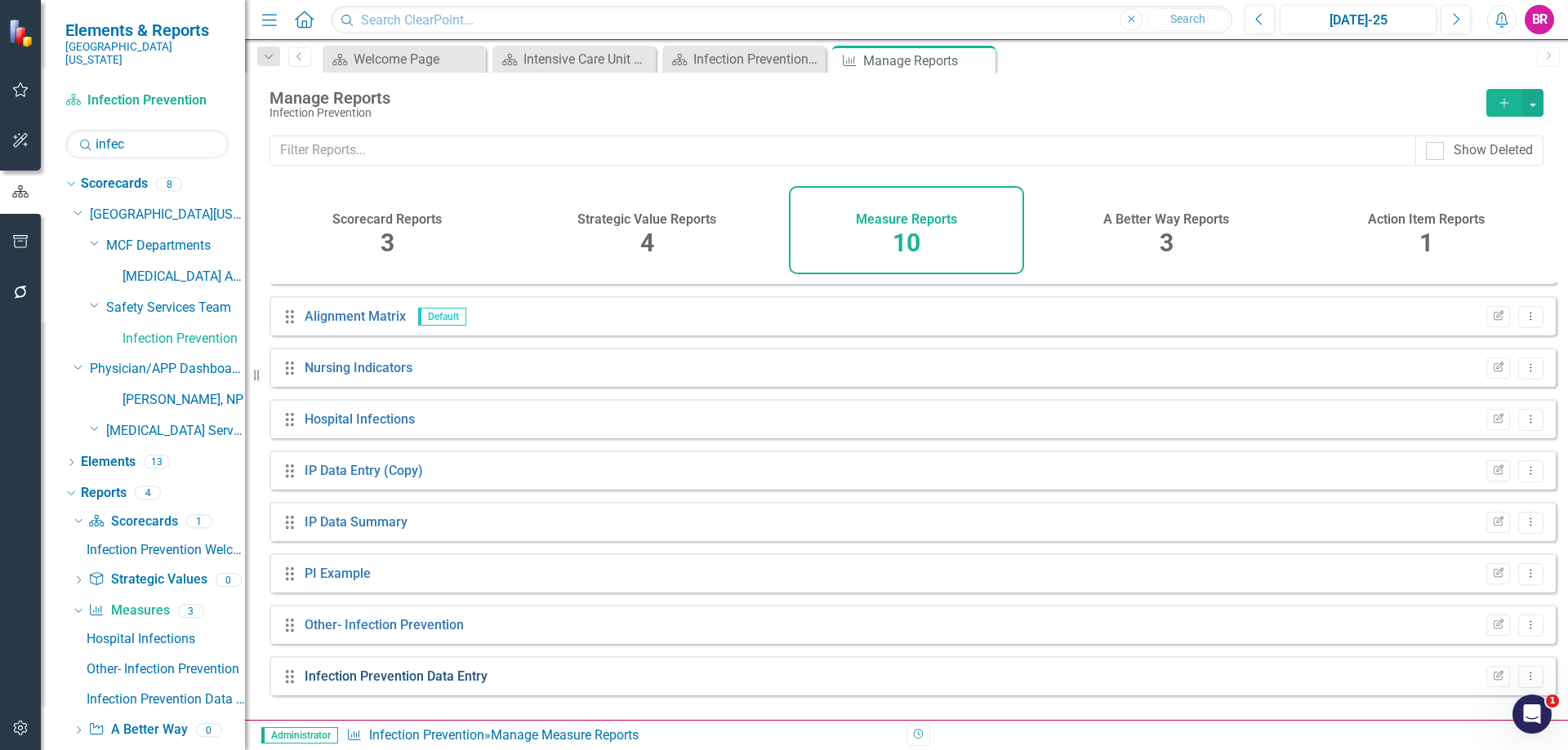
click at [413, 684] on link "Infection Prevention Data Entry" at bounding box center [396, 675] width 183 height 16
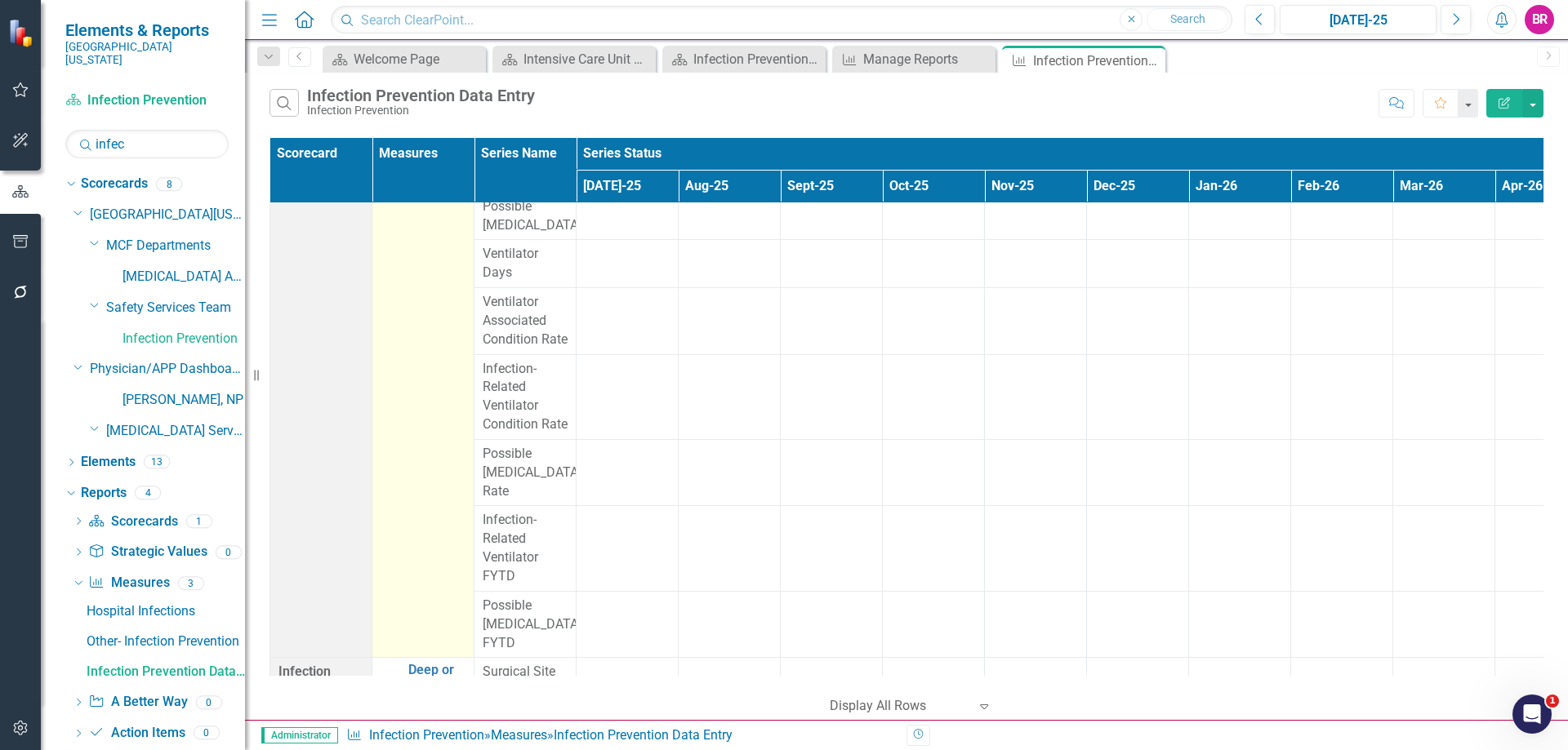
scroll to position [4004, 0]
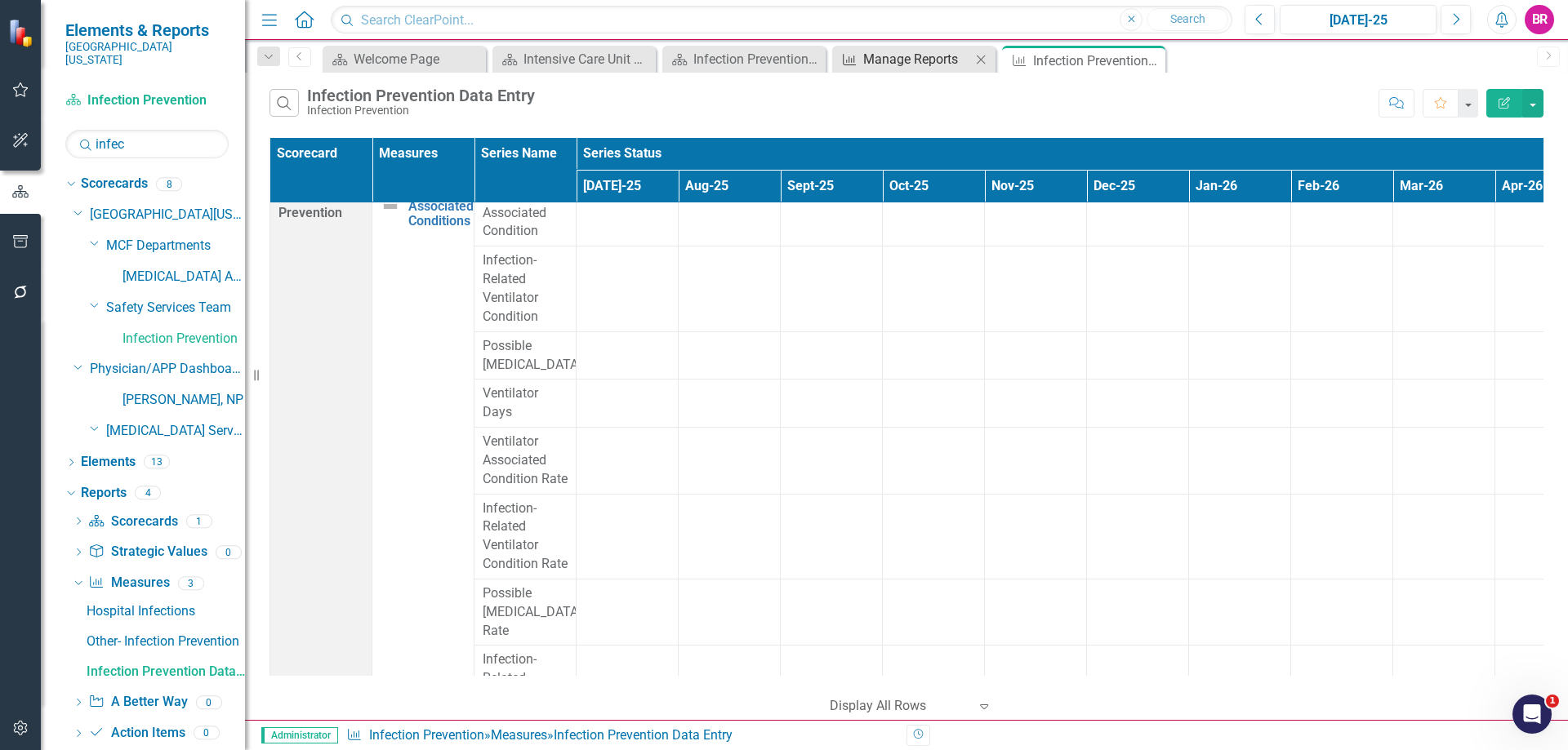
click at [892, 69] on div "Manage Reports" at bounding box center [917, 60] width 108 height 20
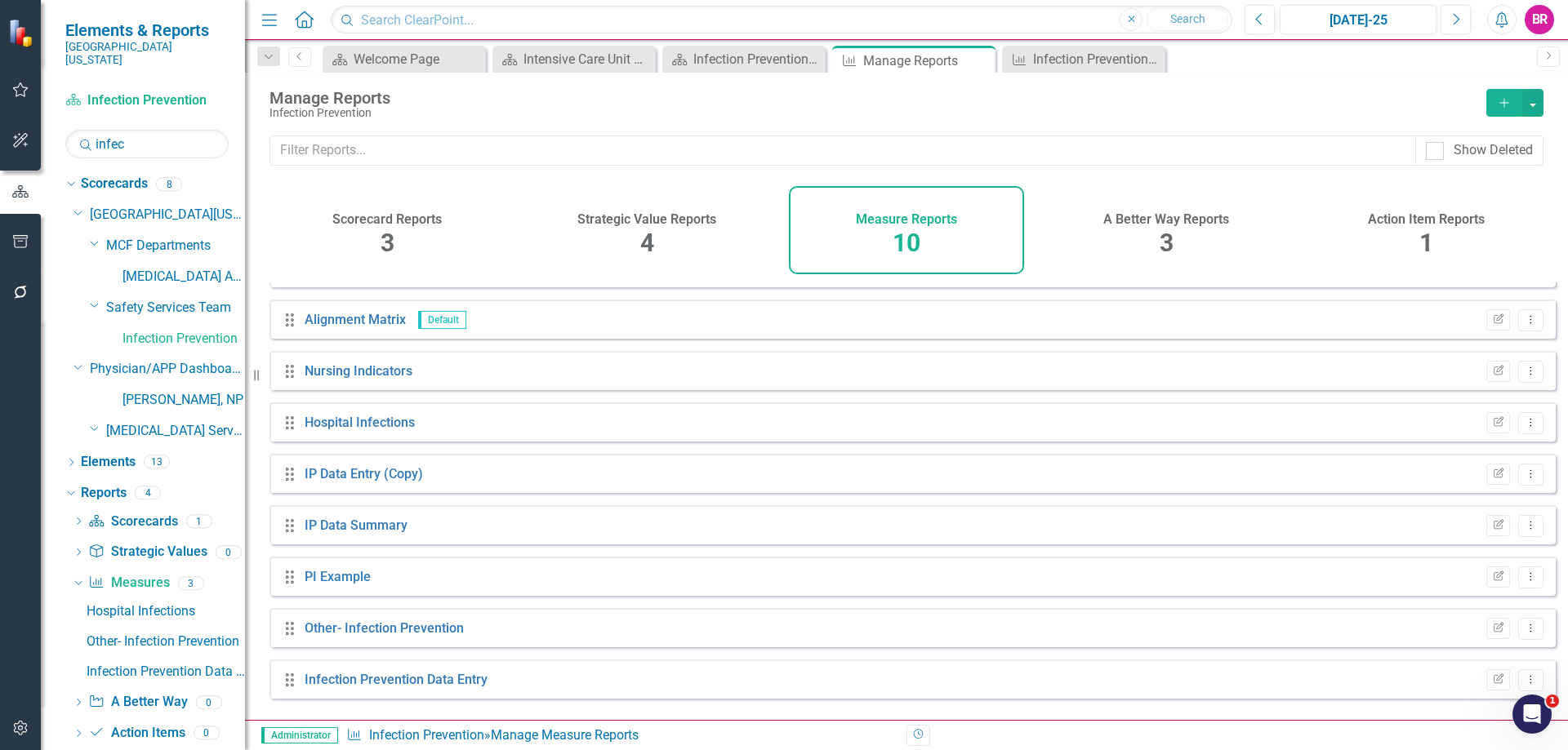
scroll to position [89, 0]
drag, startPoint x: 755, startPoint y: 67, endPoint x: 752, endPoint y: 0, distance: 67.1
click at [755, 67] on div "Infection Prevention Welcome Page" at bounding box center [757, 60] width 128 height 20
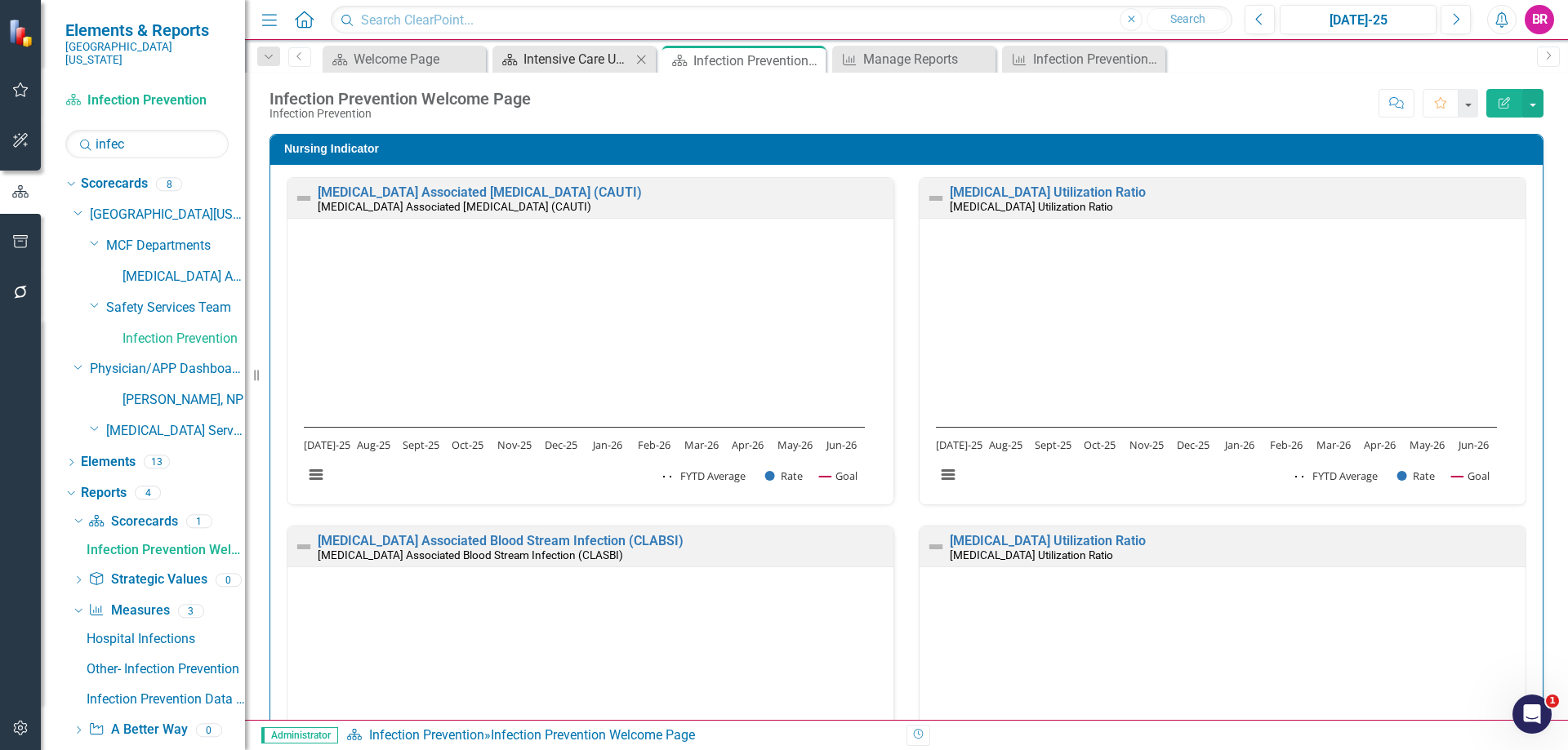
click at [565, 68] on div "Intensive Care Unit Dashboard" at bounding box center [577, 60] width 108 height 20
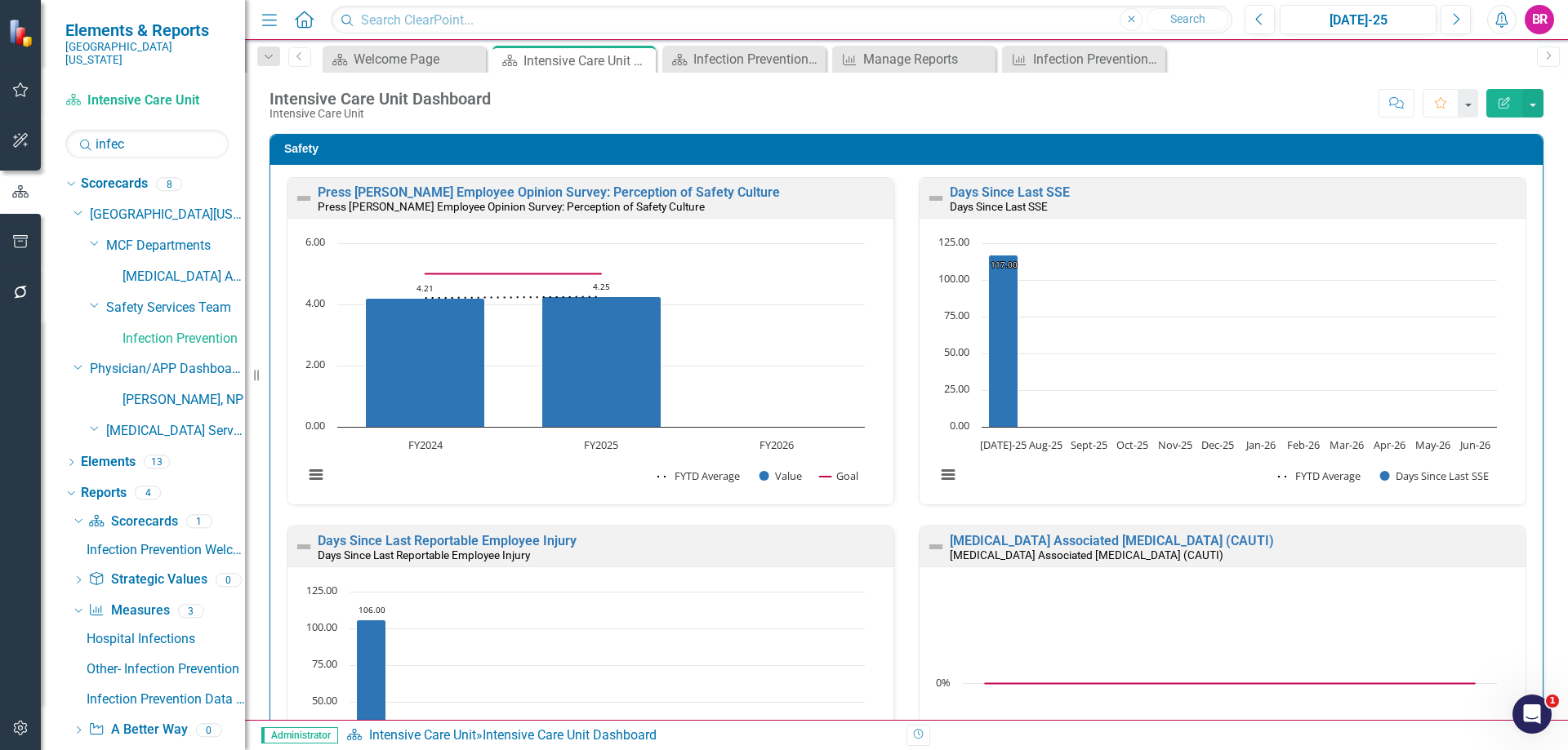
click at [889, 525] on div "Days Since Last Reportable Employee Injury Days Since Last Reportable Employee …" at bounding box center [590, 700] width 632 height 348
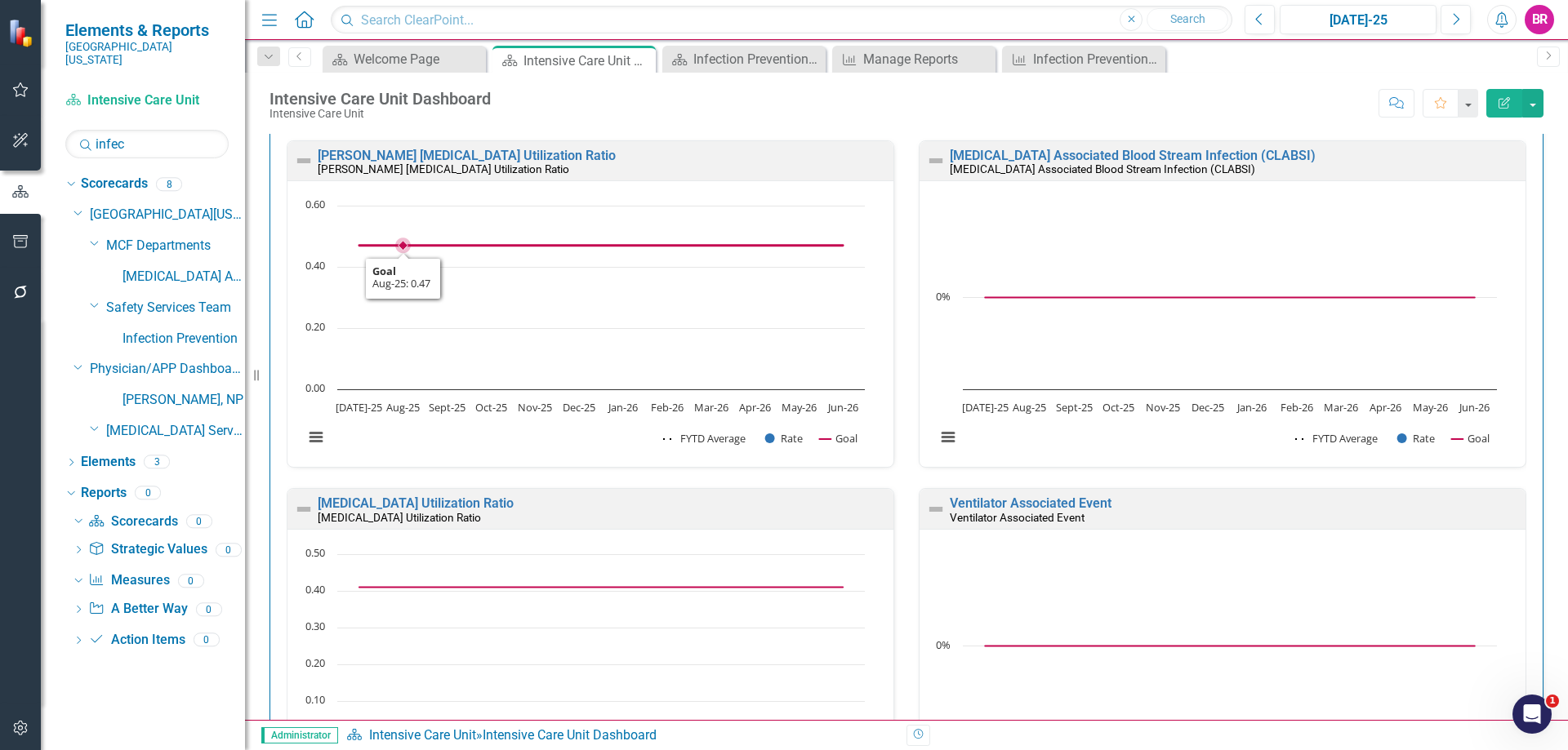
scroll to position [734, 0]
click at [479, 155] on link "[PERSON_NAME] [MEDICAL_DATA] Utilization Ratio" at bounding box center [467, 154] width 298 height 16
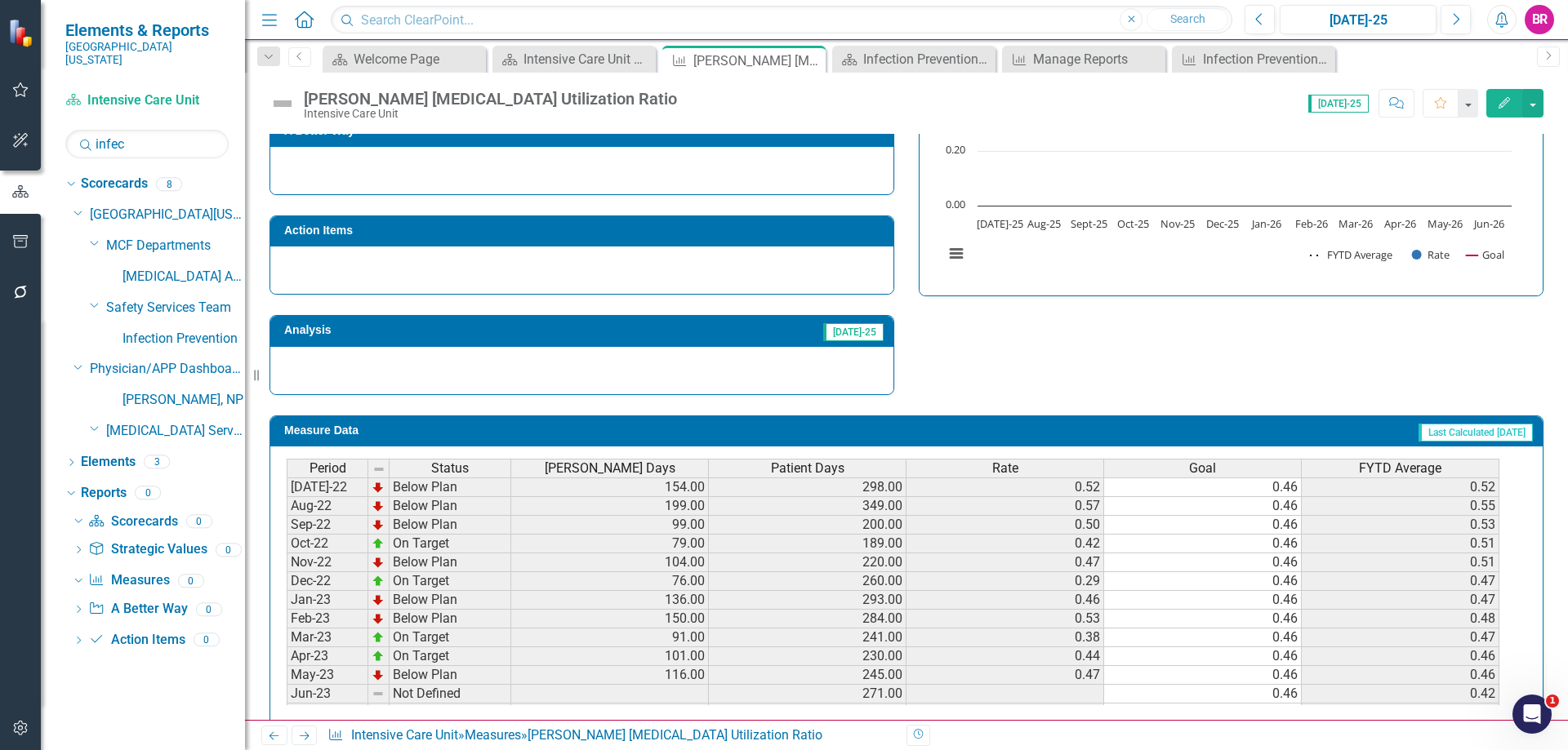
scroll to position [470, 0]
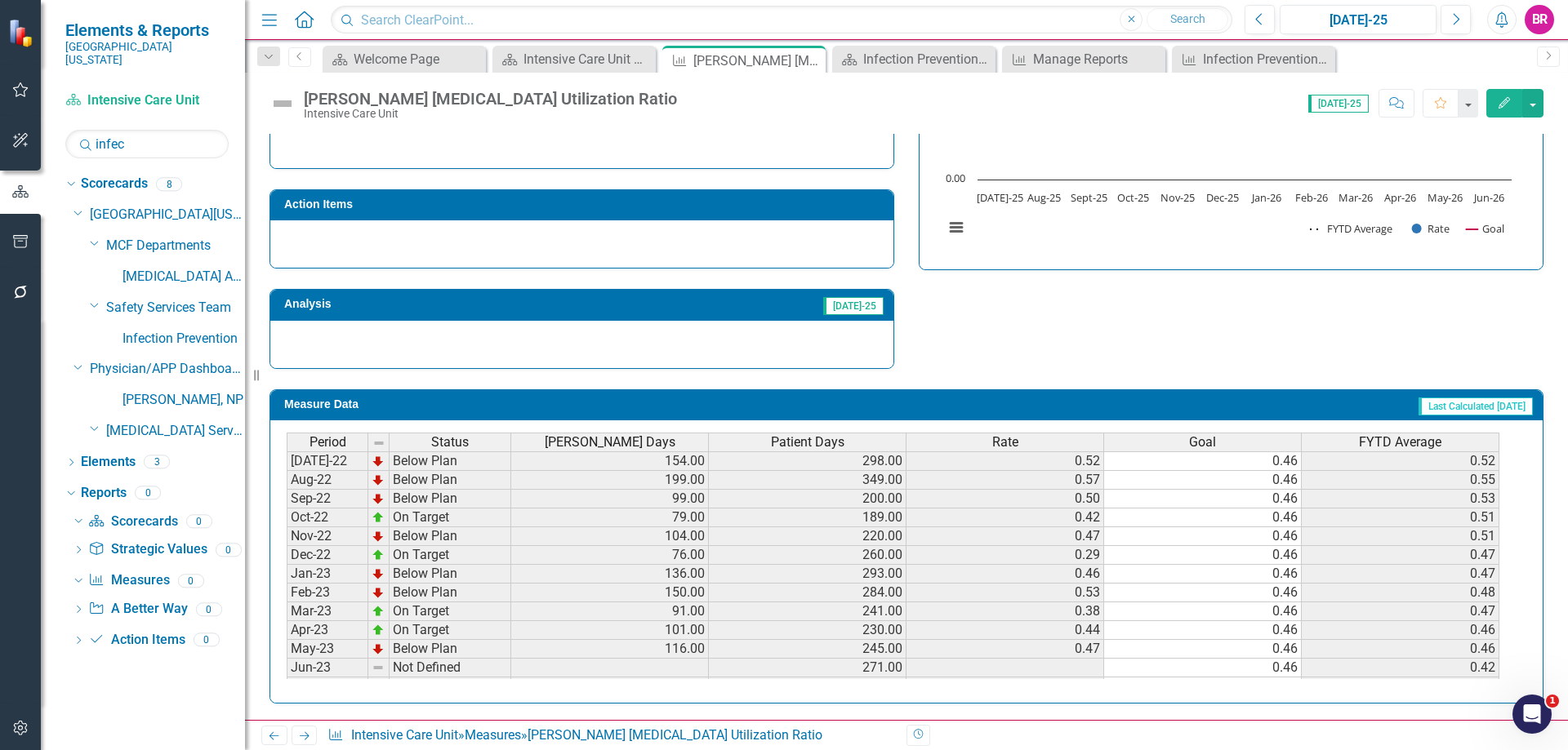
click at [617, 445] on span "Foley Days" at bounding box center [610, 443] width 131 height 15
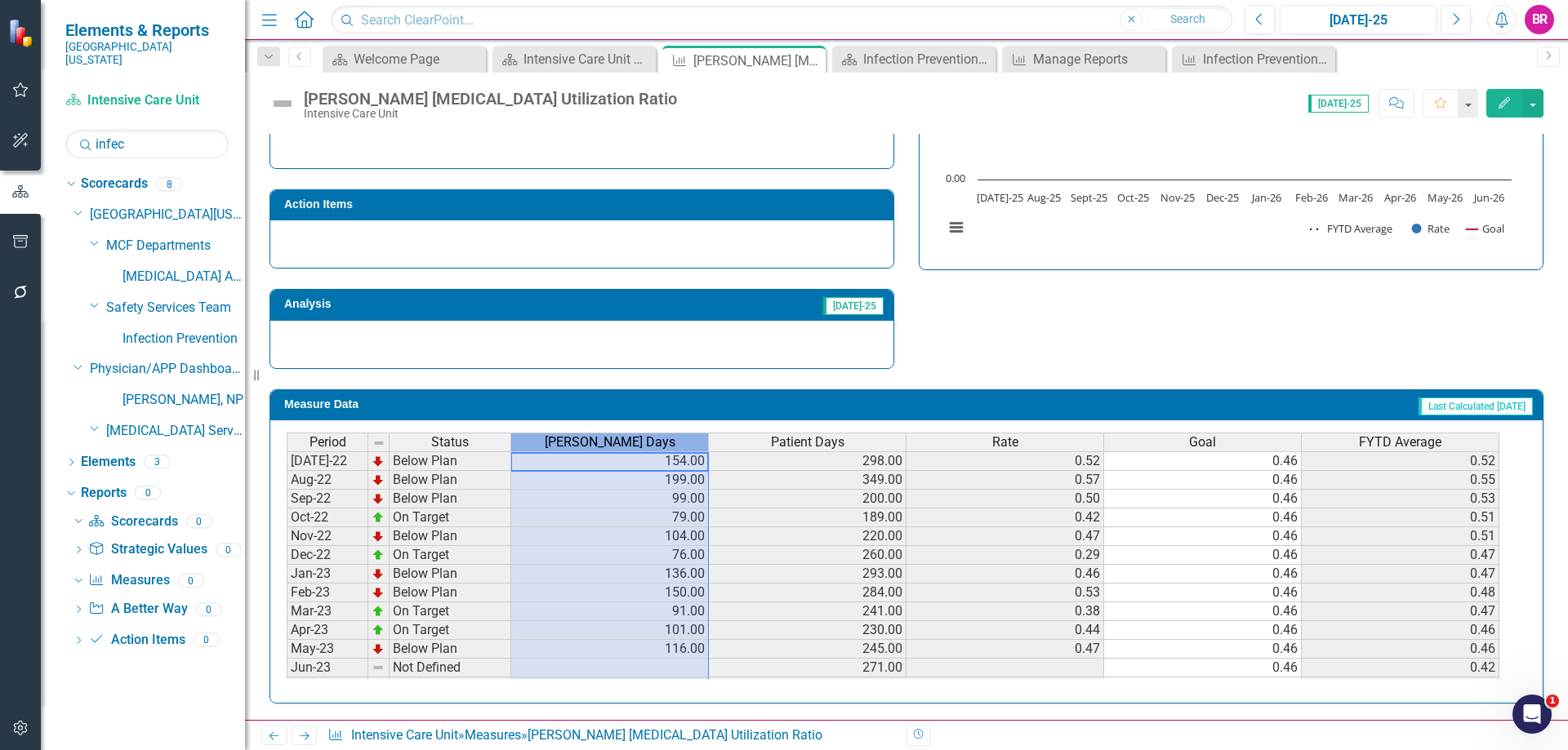
click at [617, 445] on span "Foley Days" at bounding box center [610, 443] width 131 height 15
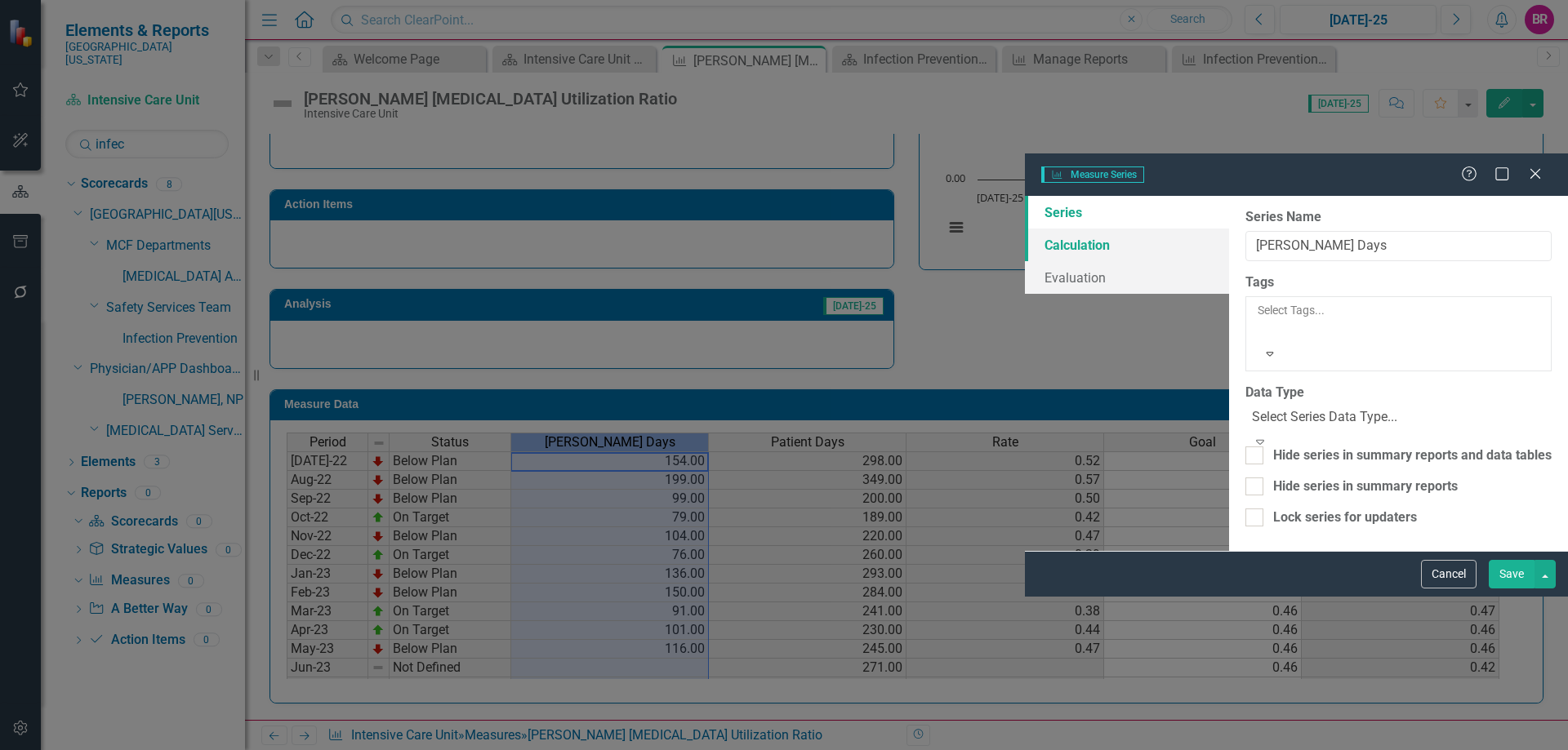
click at [1025, 228] on link "Calculation" at bounding box center [1126, 244] width 204 height 33
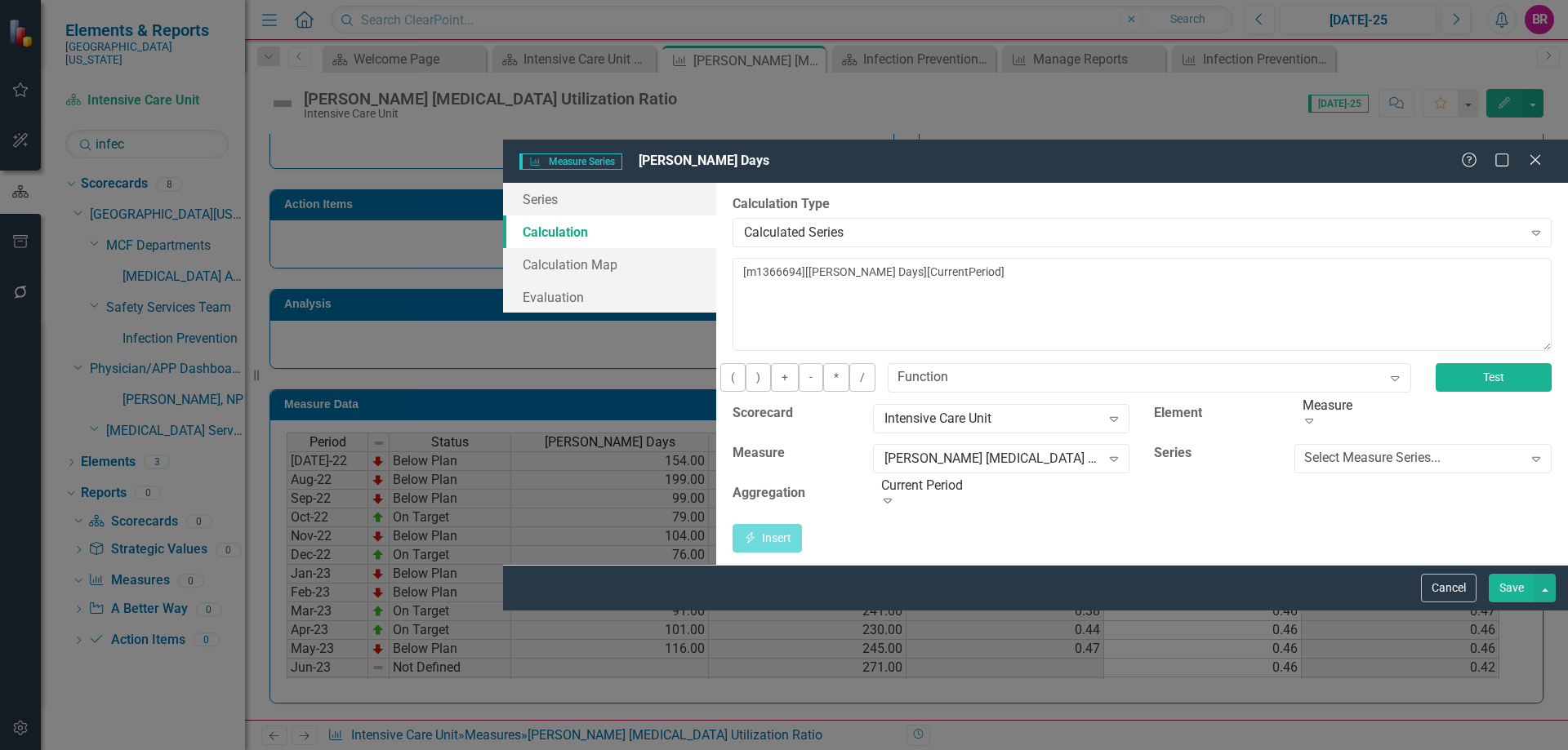
click at [1508, 363] on button "Test" at bounding box center [1493, 377] width 116 height 29
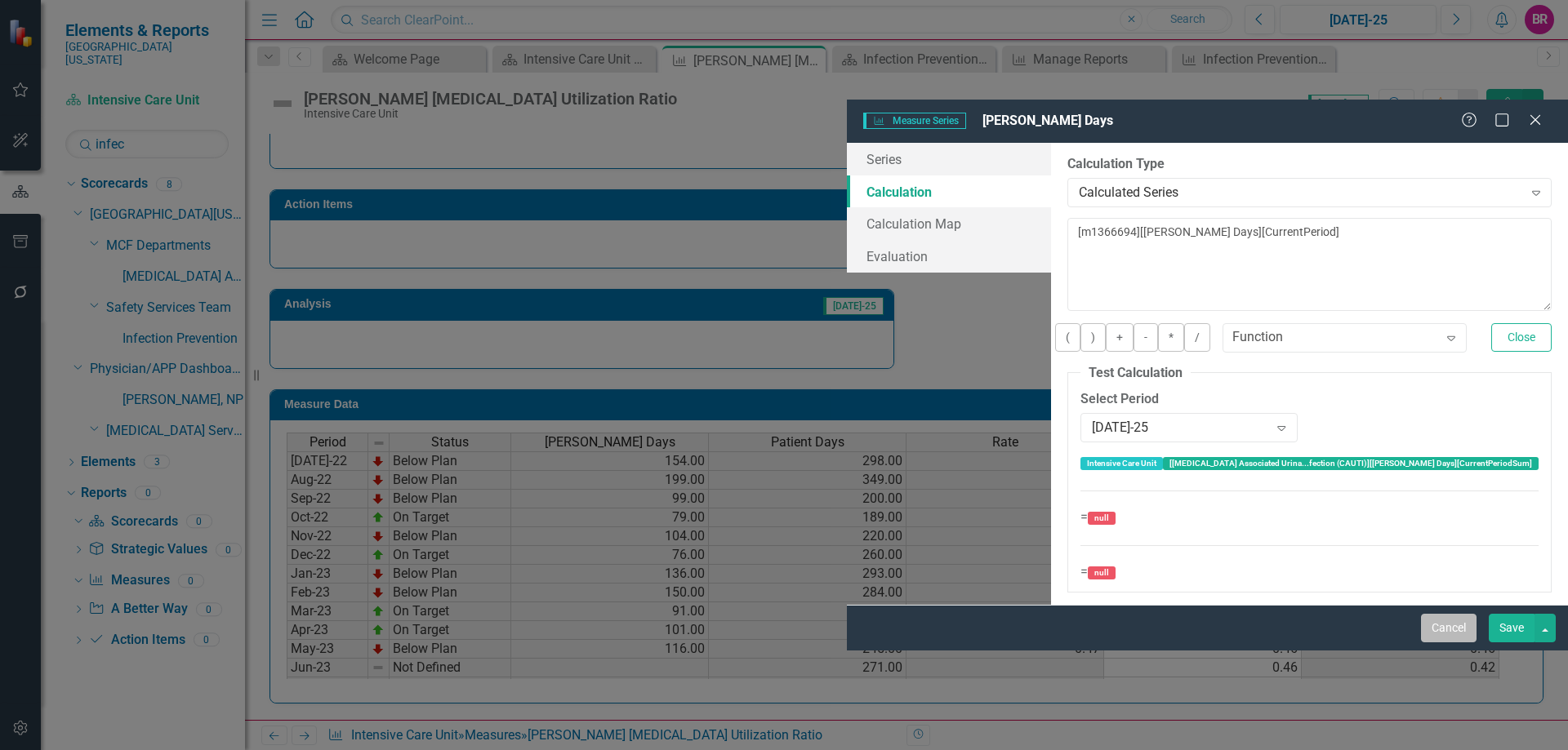
click at [1437, 642] on button "Cancel" at bounding box center [1449, 628] width 56 height 29
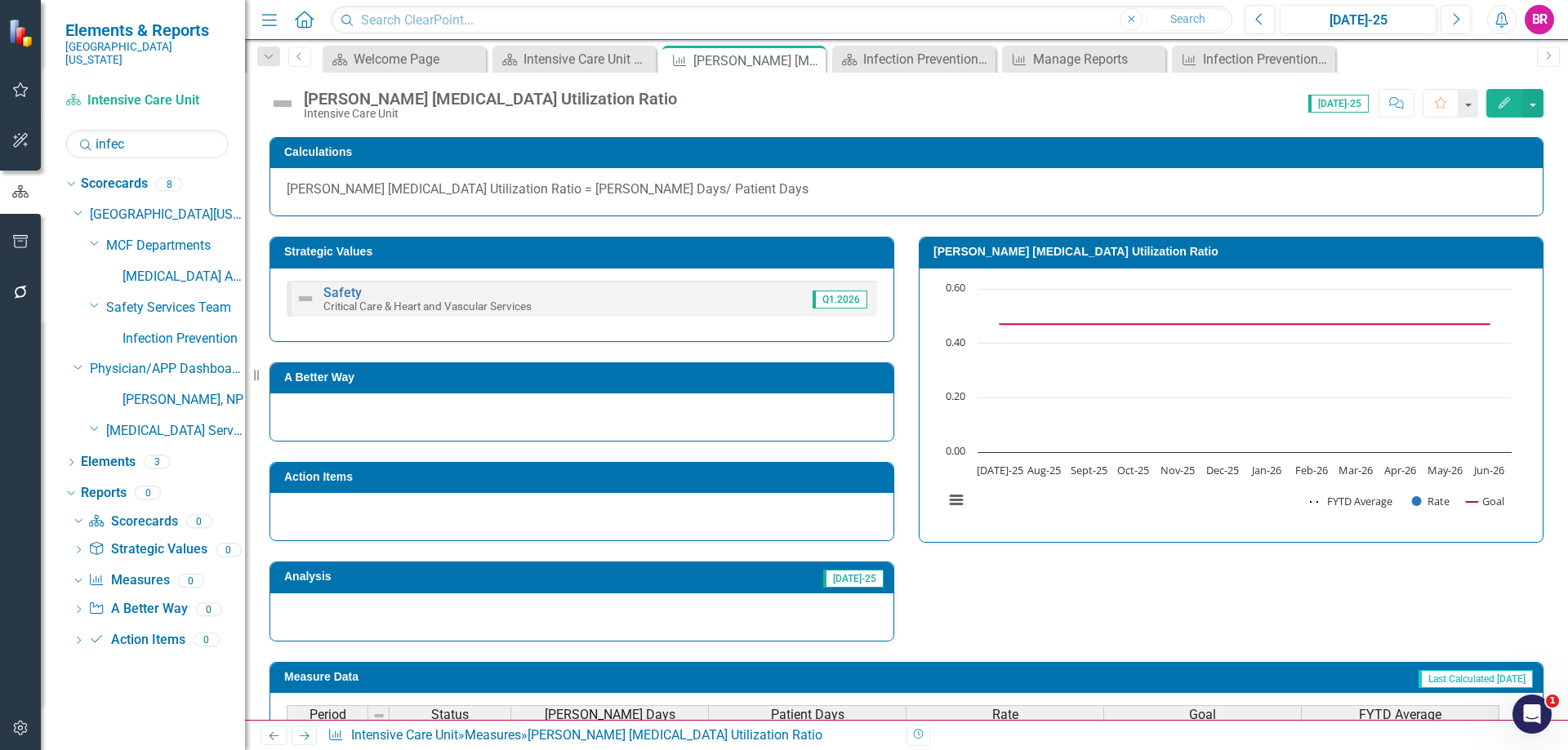
scroll to position [225, 0]
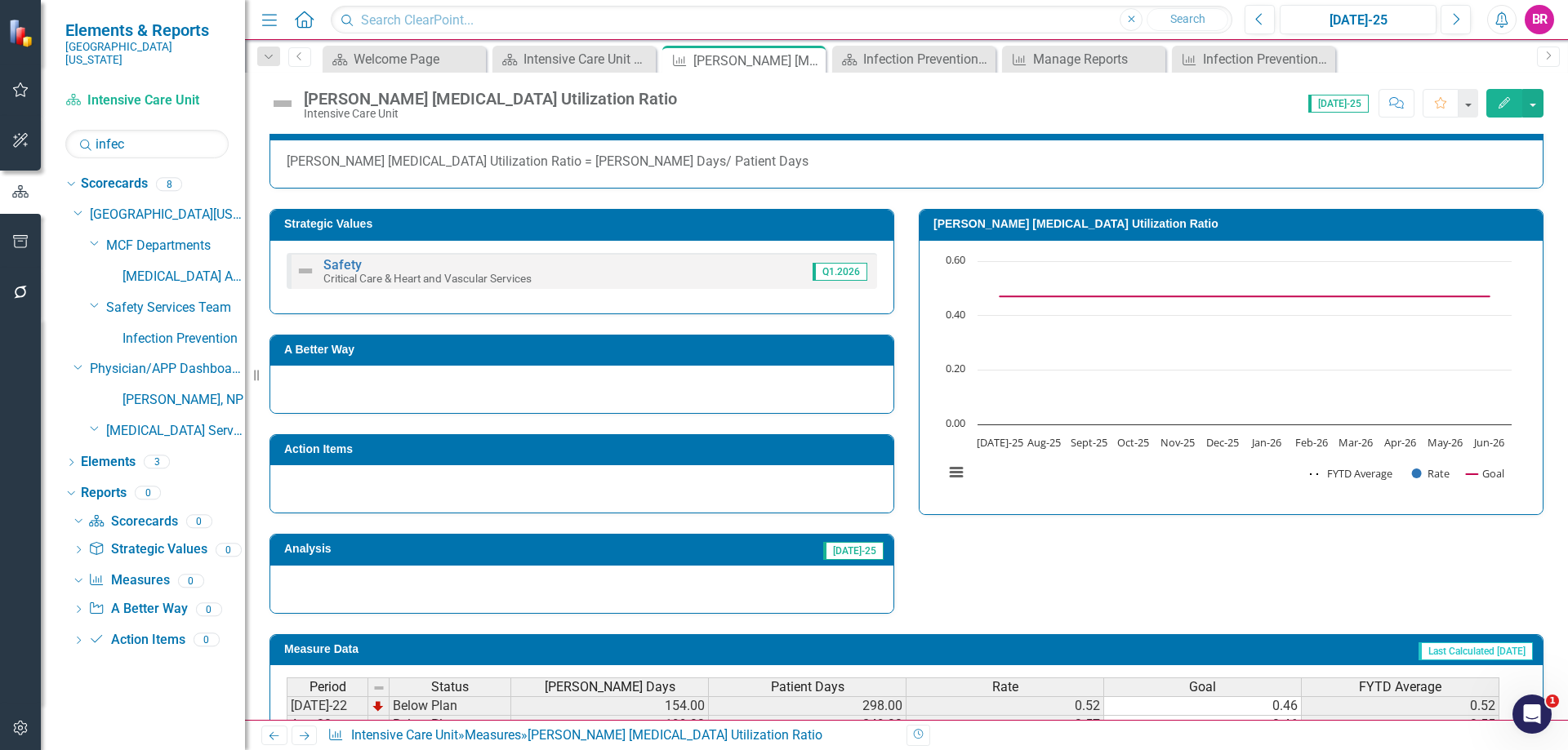
click at [625, 687] on span "Foley Days" at bounding box center [610, 688] width 131 height 15
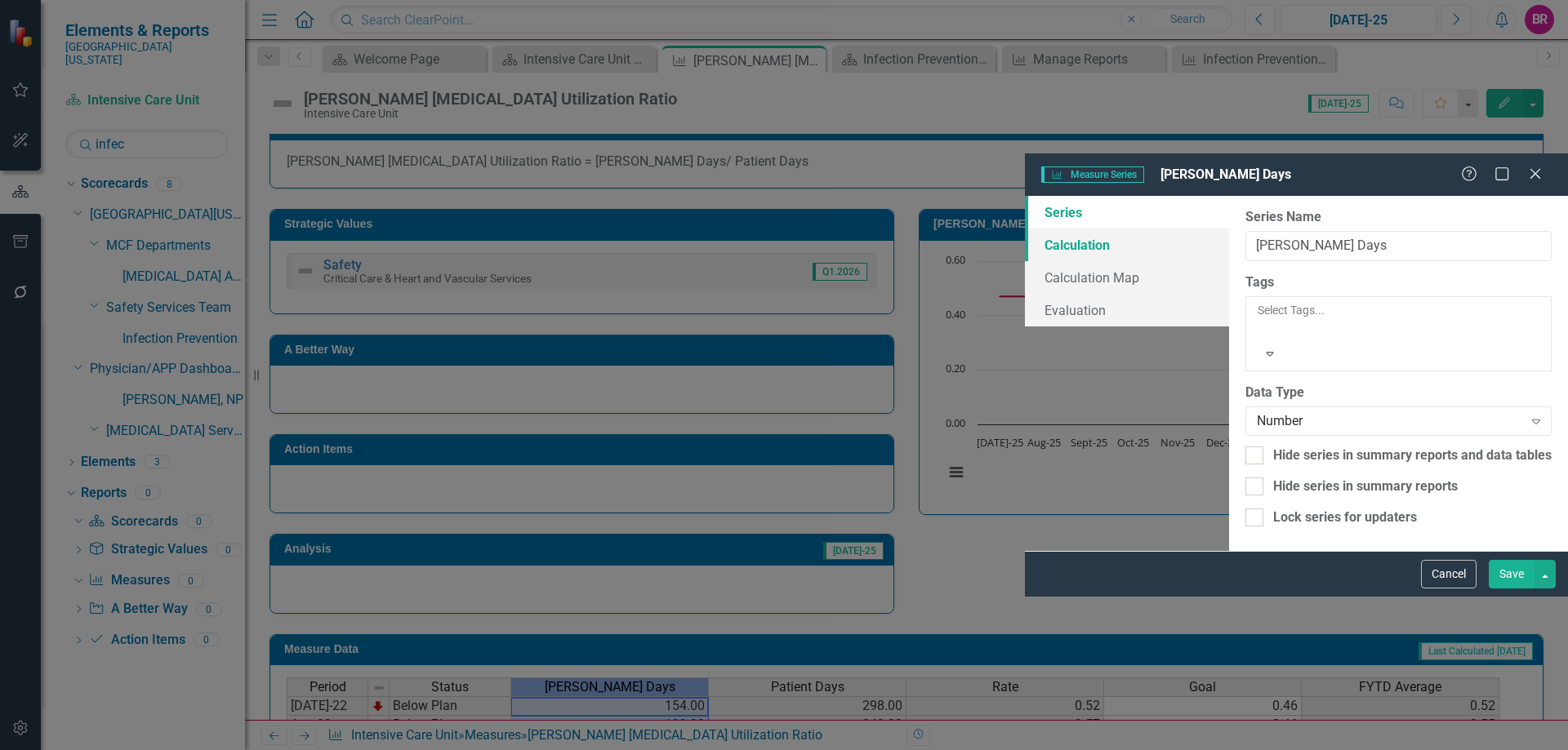
click at [1025, 228] on link "Calculation" at bounding box center [1126, 244] width 204 height 33
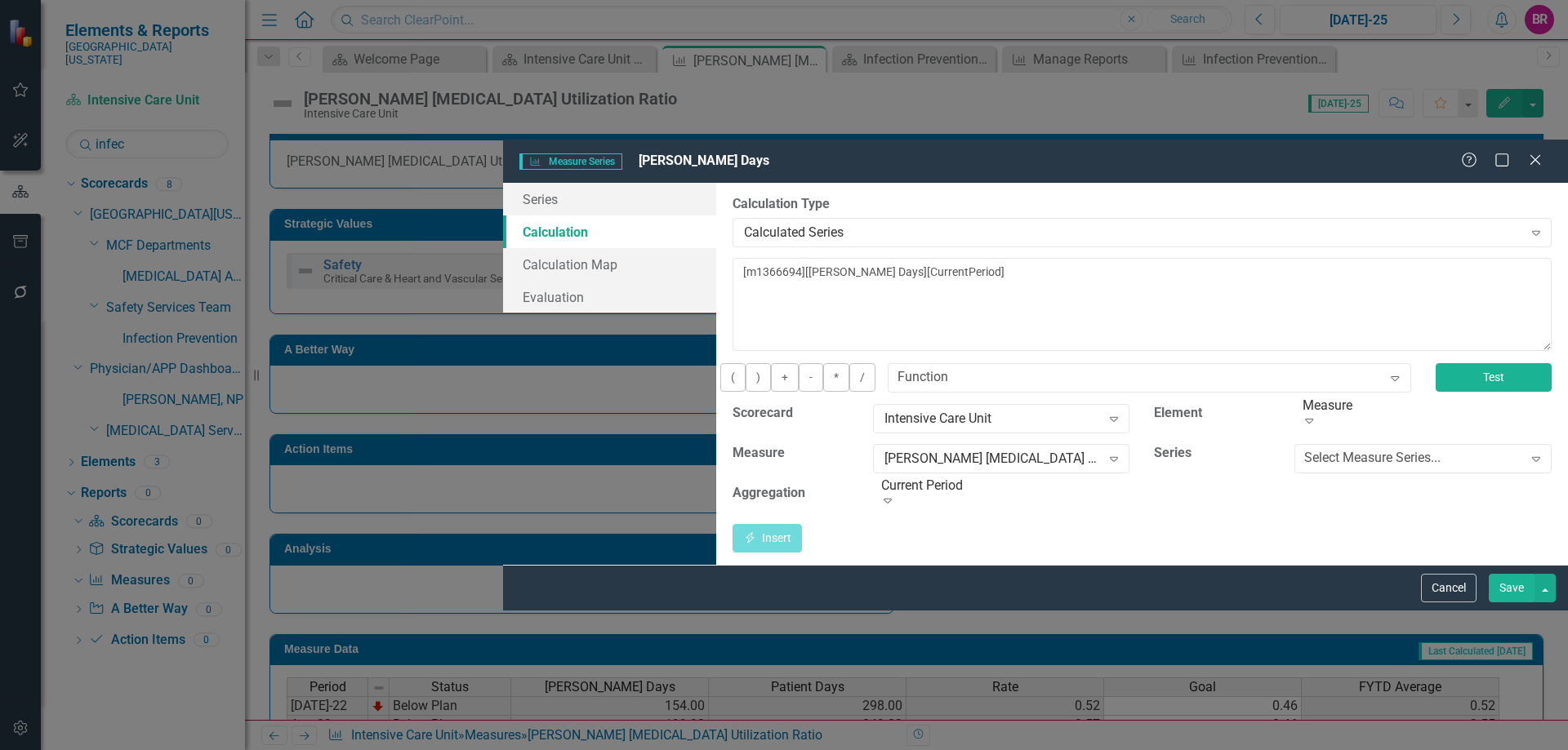
click at [1446, 363] on button "Test" at bounding box center [1493, 377] width 116 height 29
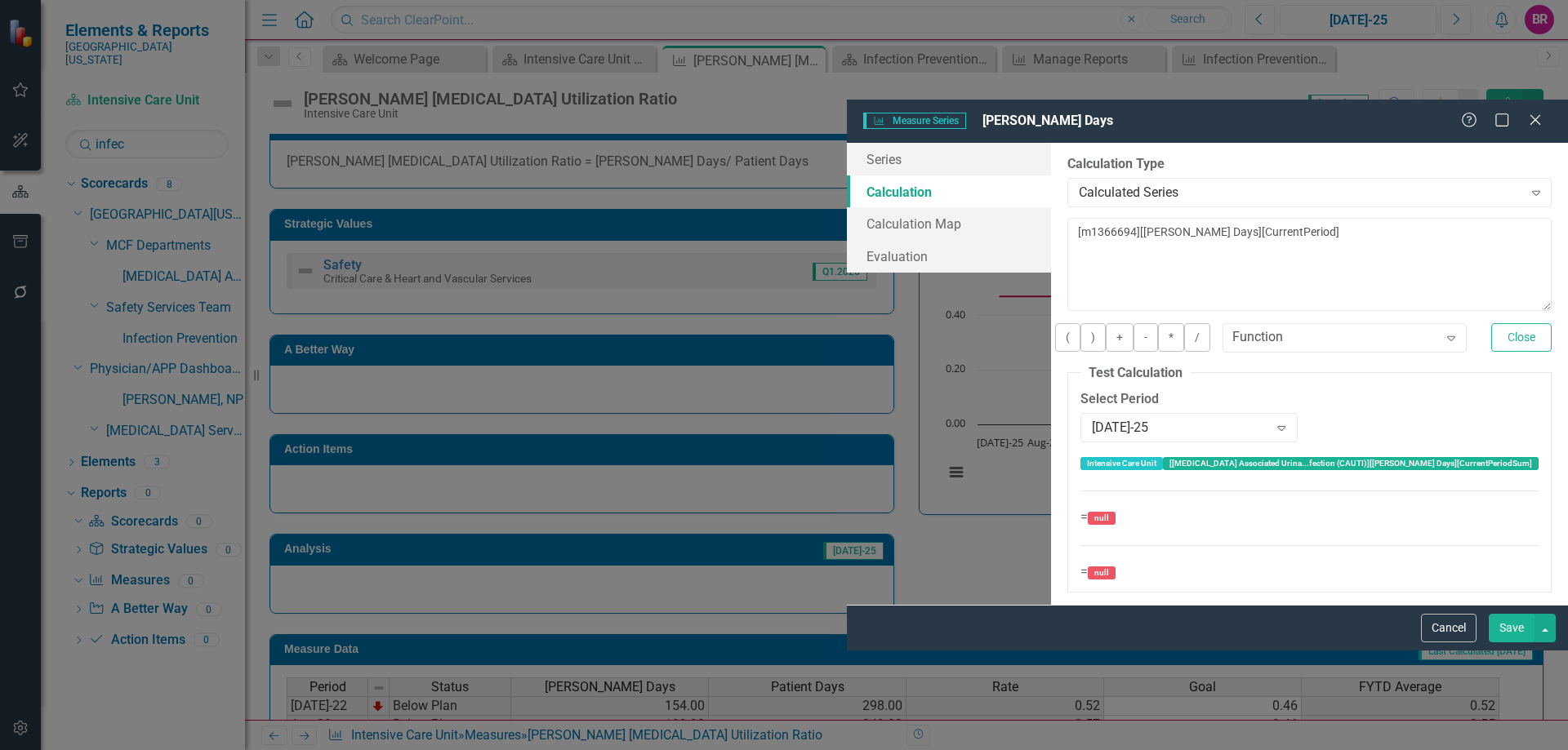
drag, startPoint x: 1433, startPoint y: 739, endPoint x: 1095, endPoint y: 570, distance: 377.9
click at [1433, 642] on button "Cancel" at bounding box center [1449, 628] width 56 height 29
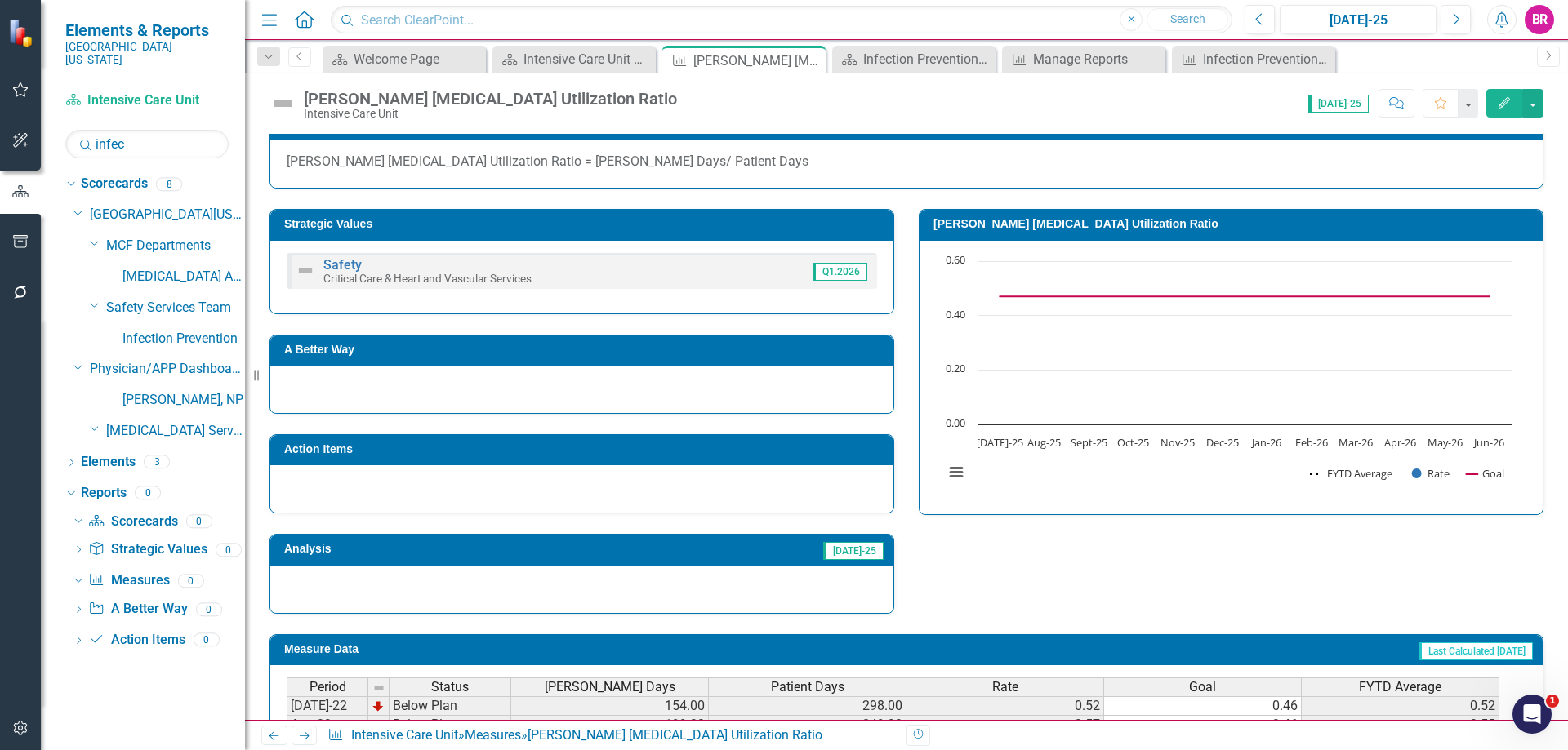
click at [806, 681] on span "Patient Days" at bounding box center [807, 688] width 74 height 15
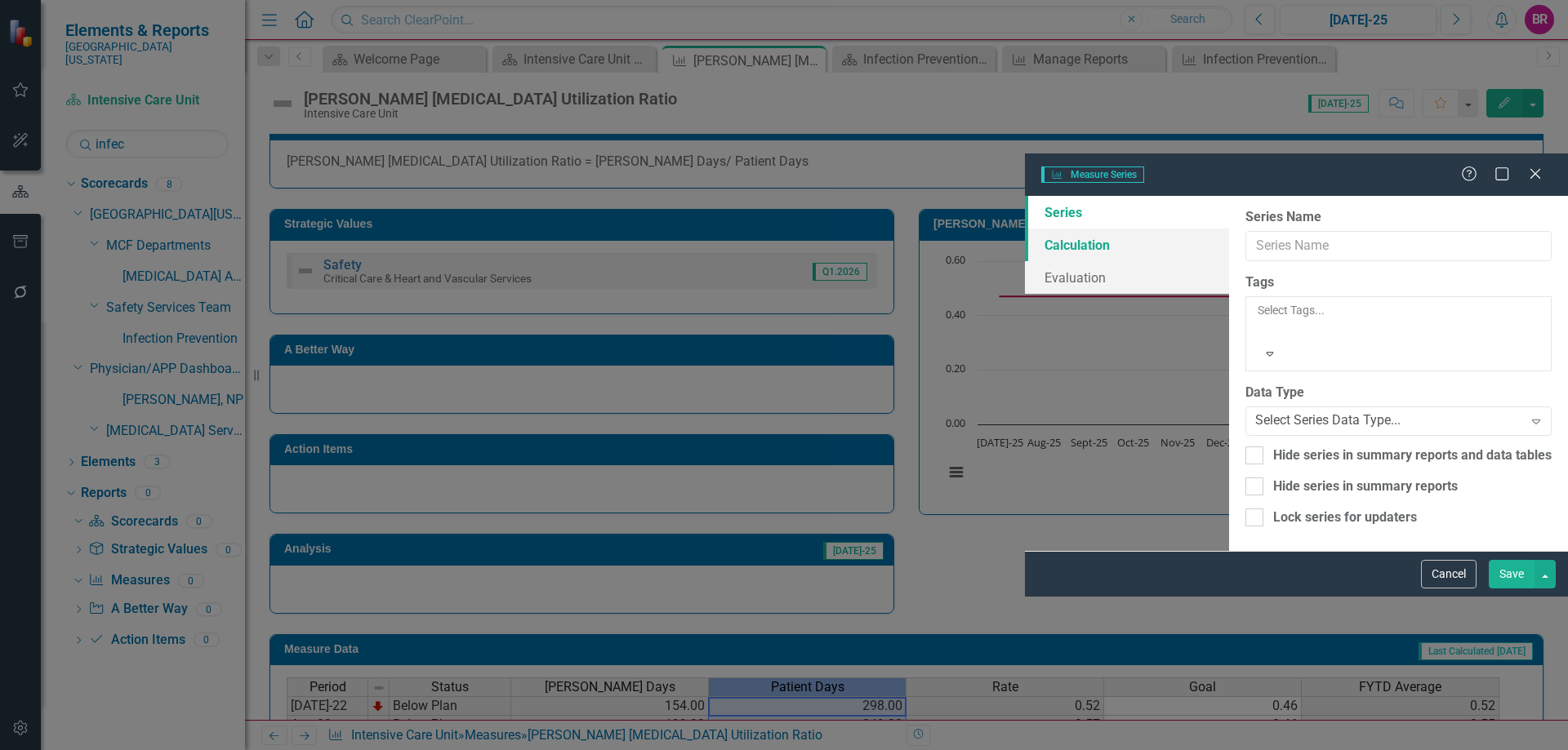
type input "Patient Days"
click at [1025, 228] on link "Calculation" at bounding box center [1126, 244] width 204 height 33
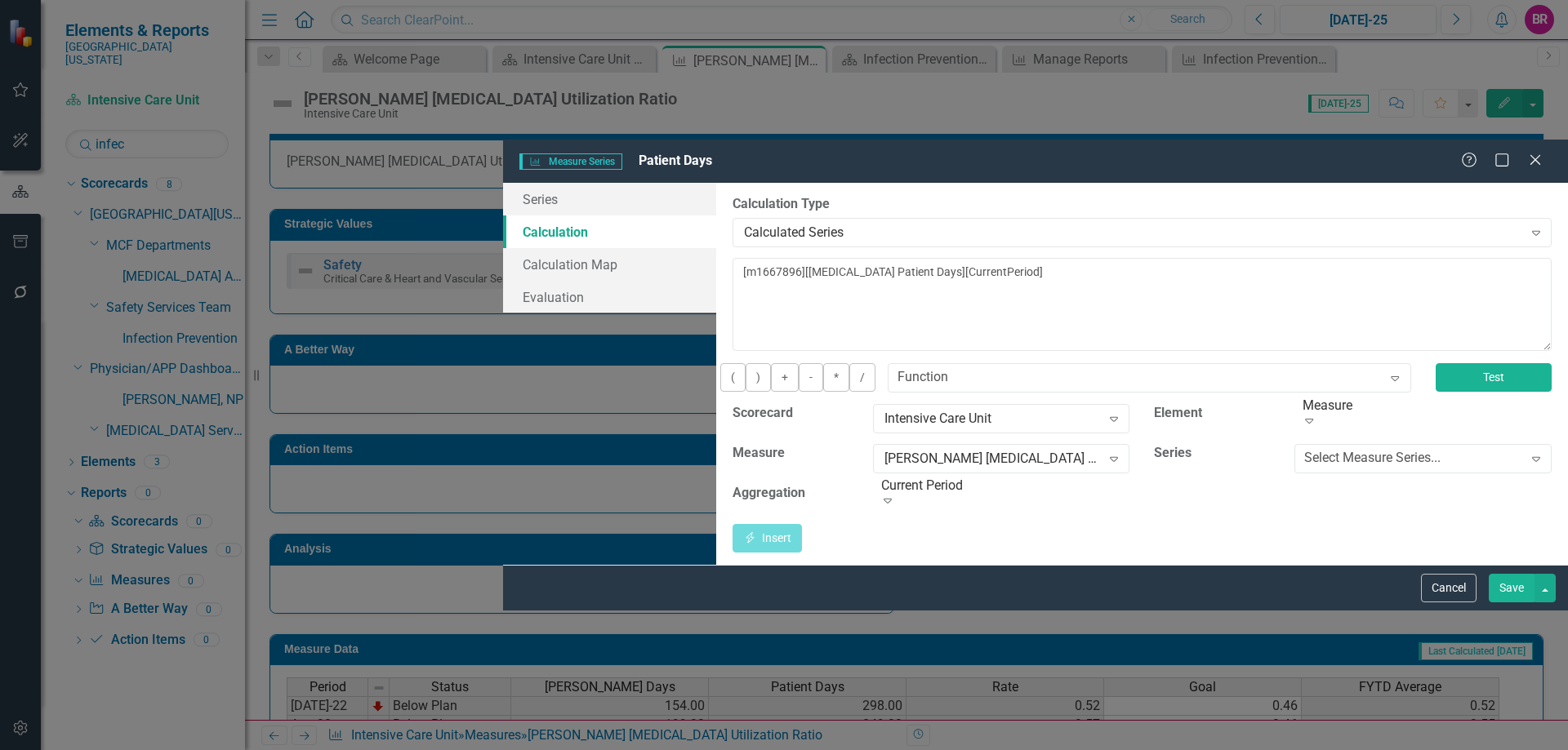
click at [1480, 363] on button "Test" at bounding box center [1493, 377] width 116 height 29
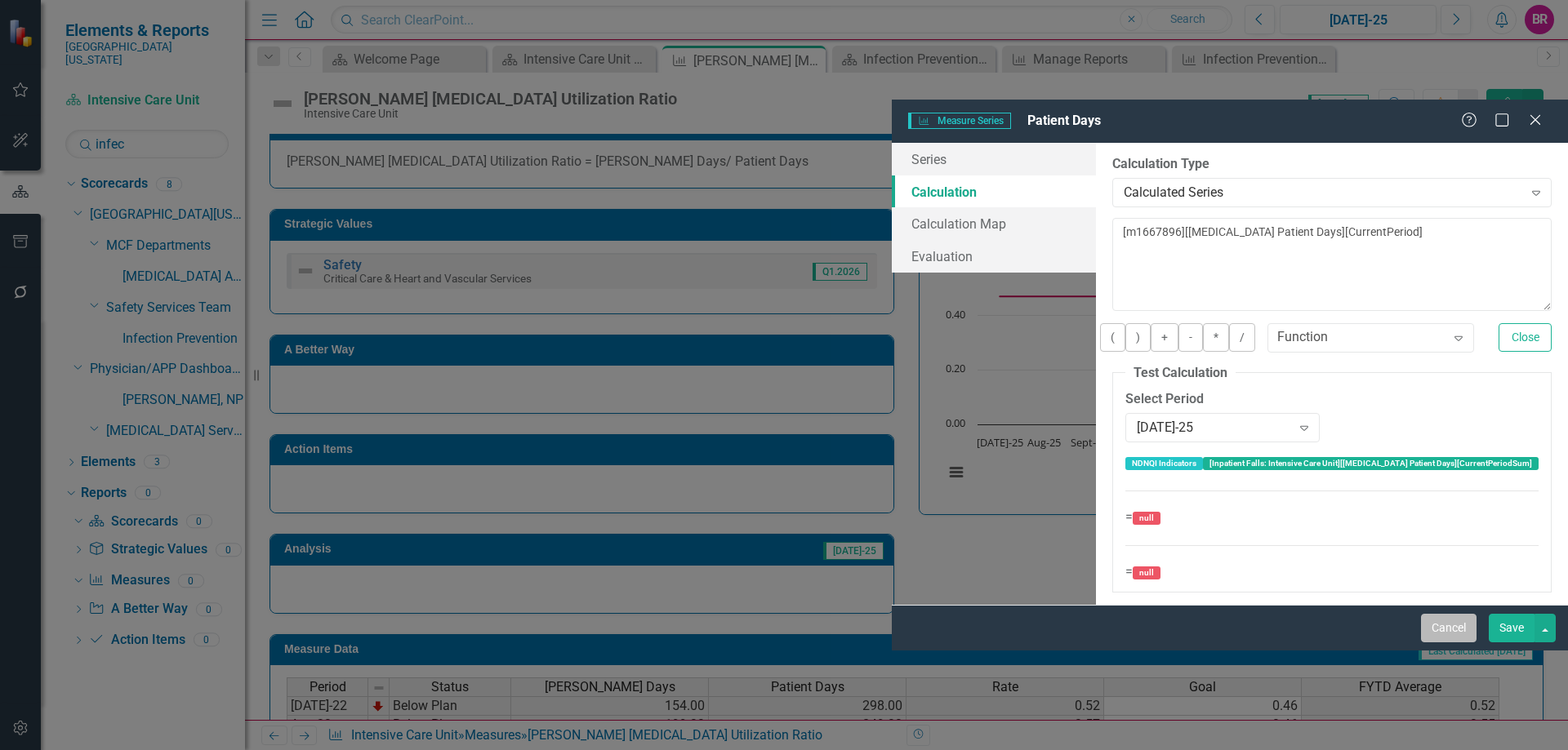
click at [1454, 642] on button "Cancel" at bounding box center [1449, 628] width 56 height 29
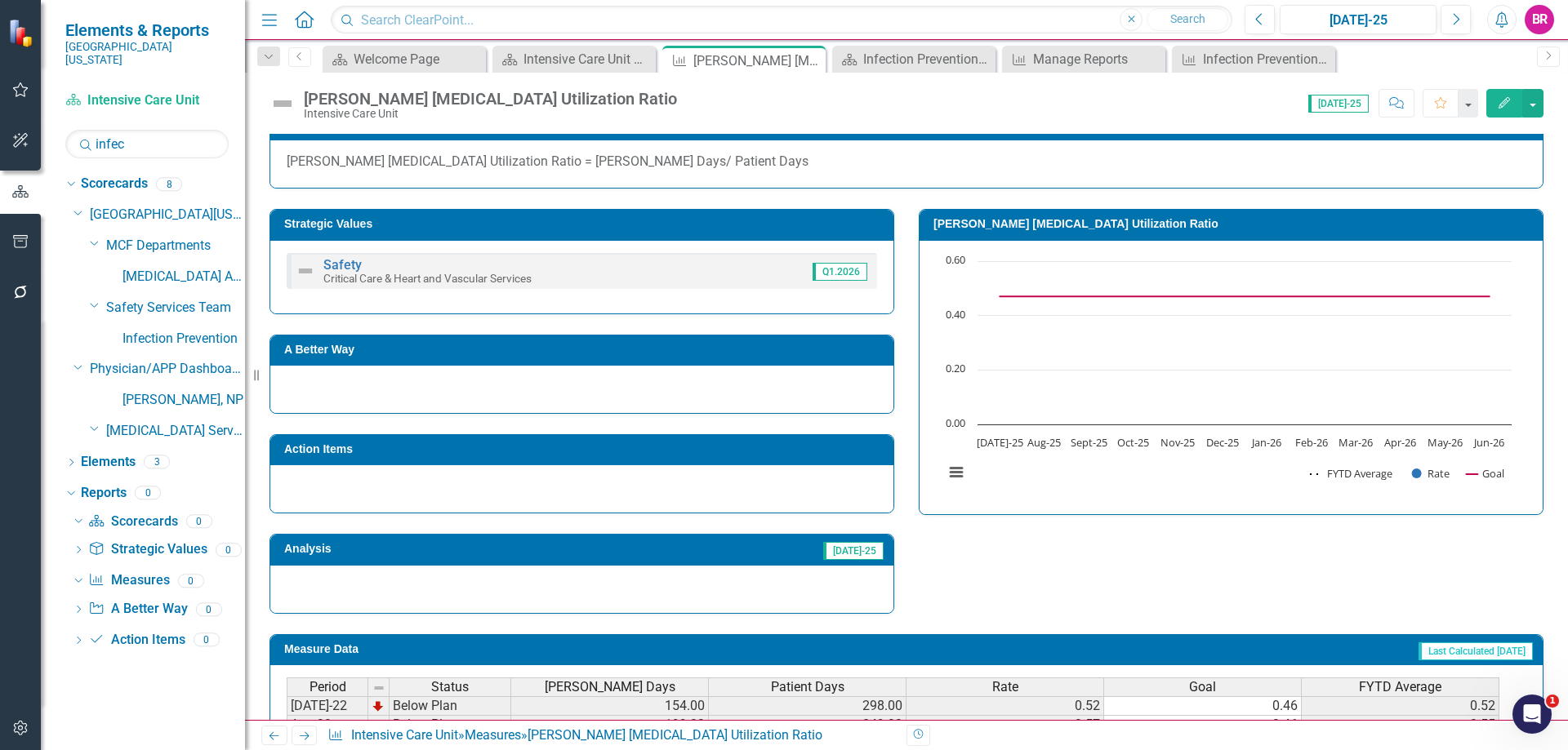
click at [308, 732] on icon "Next" at bounding box center [304, 735] width 14 height 10
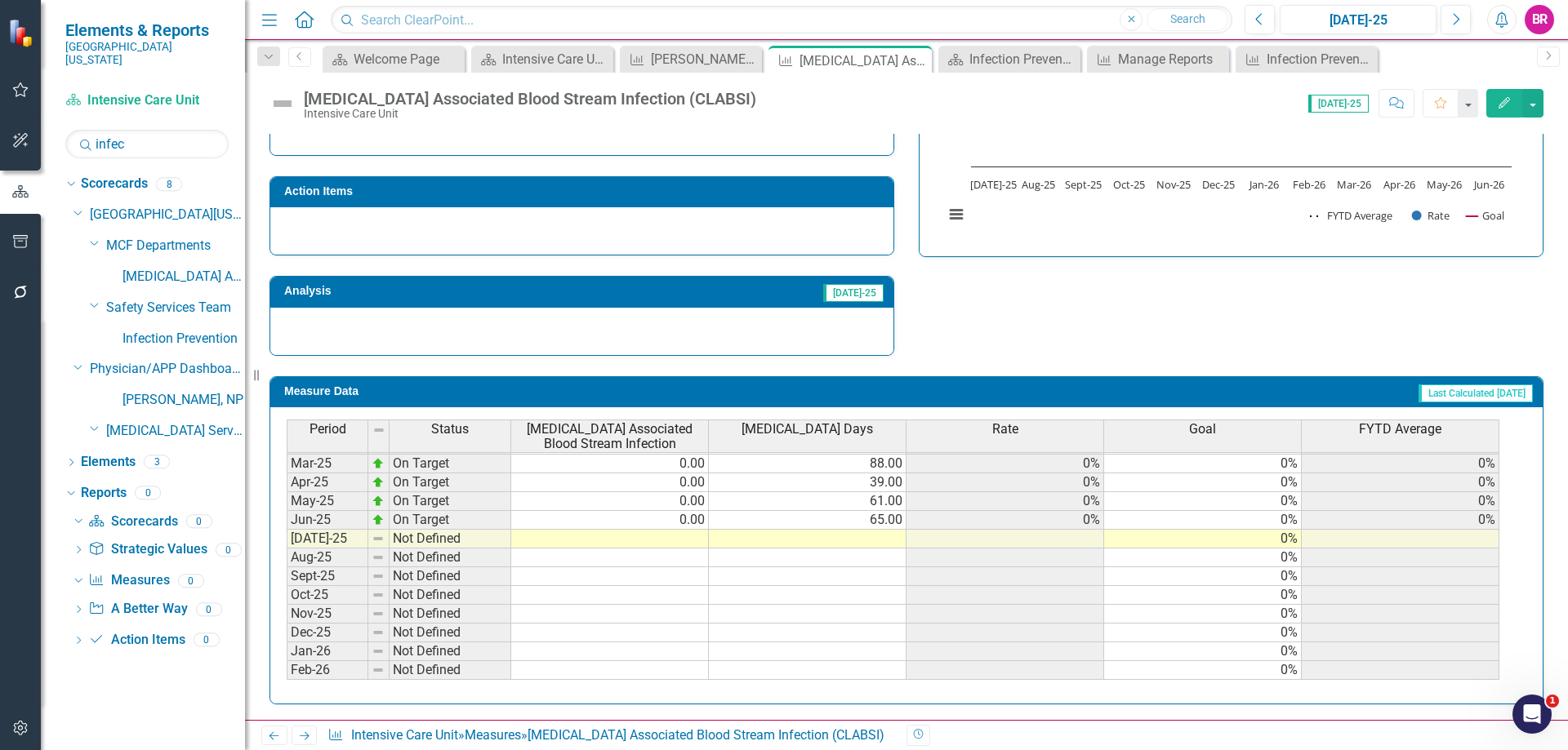
scroll to position [571, 0]
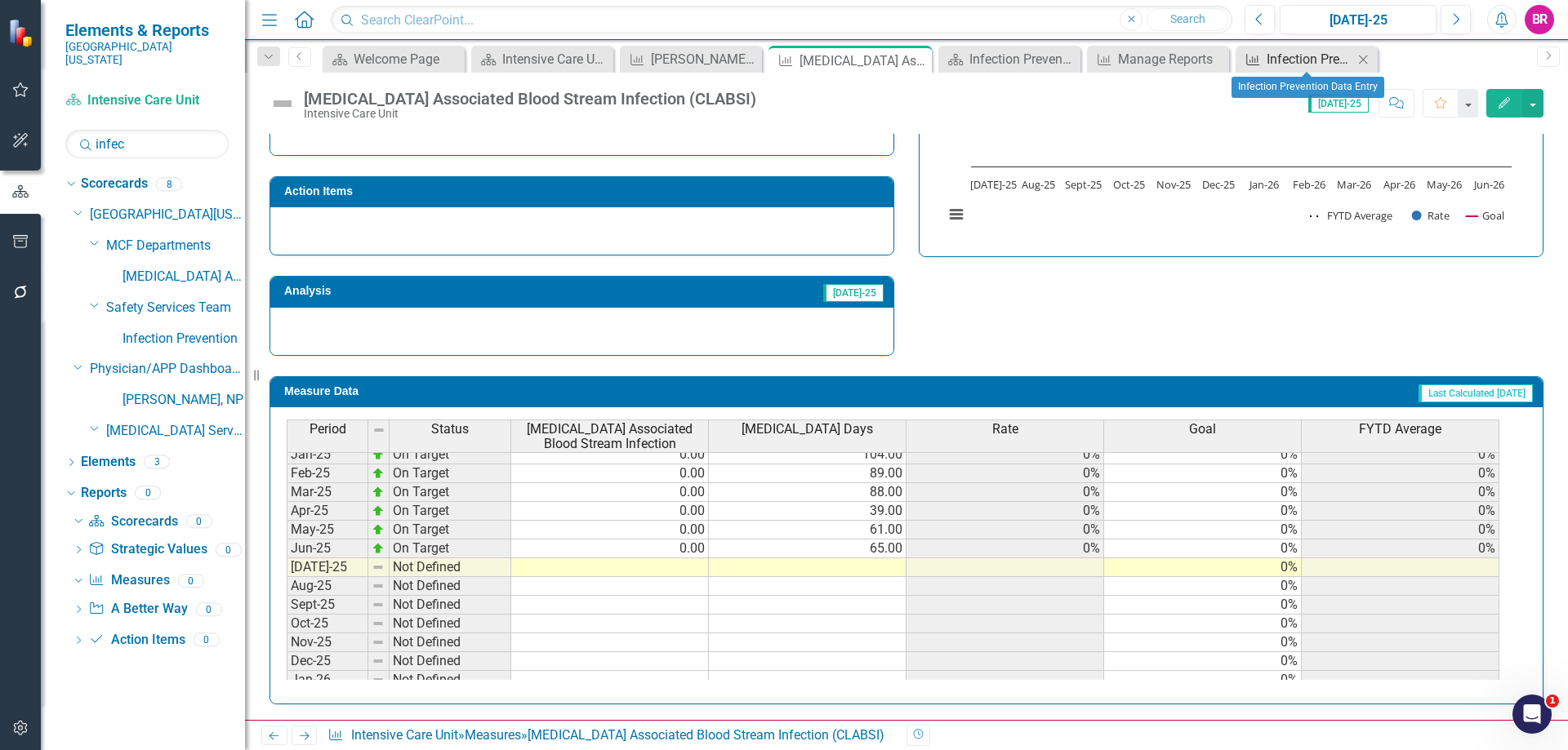
click at [1298, 56] on div "Infection Prevention Data Entry" at bounding box center [1309, 60] width 87 height 20
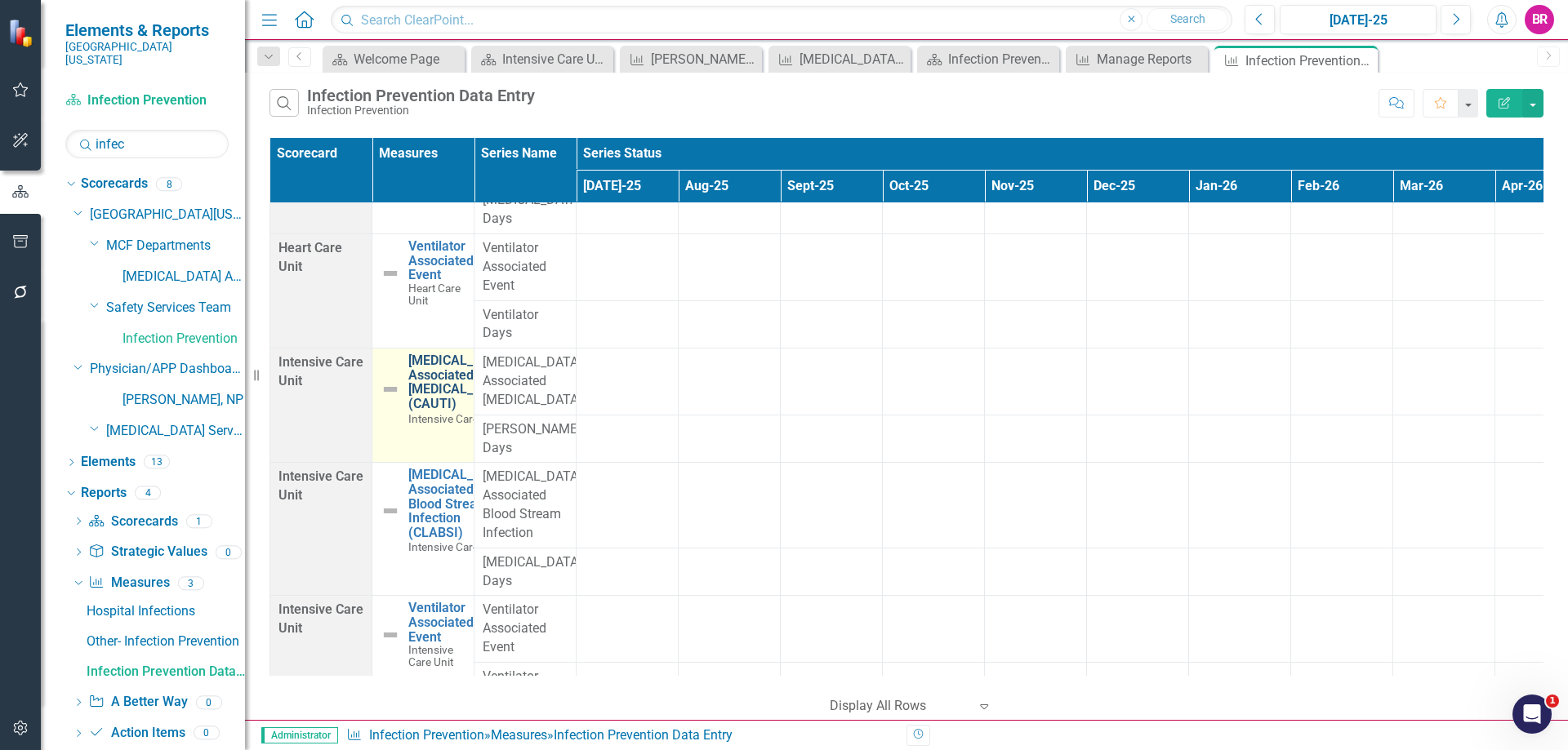
scroll to position [245, 0]
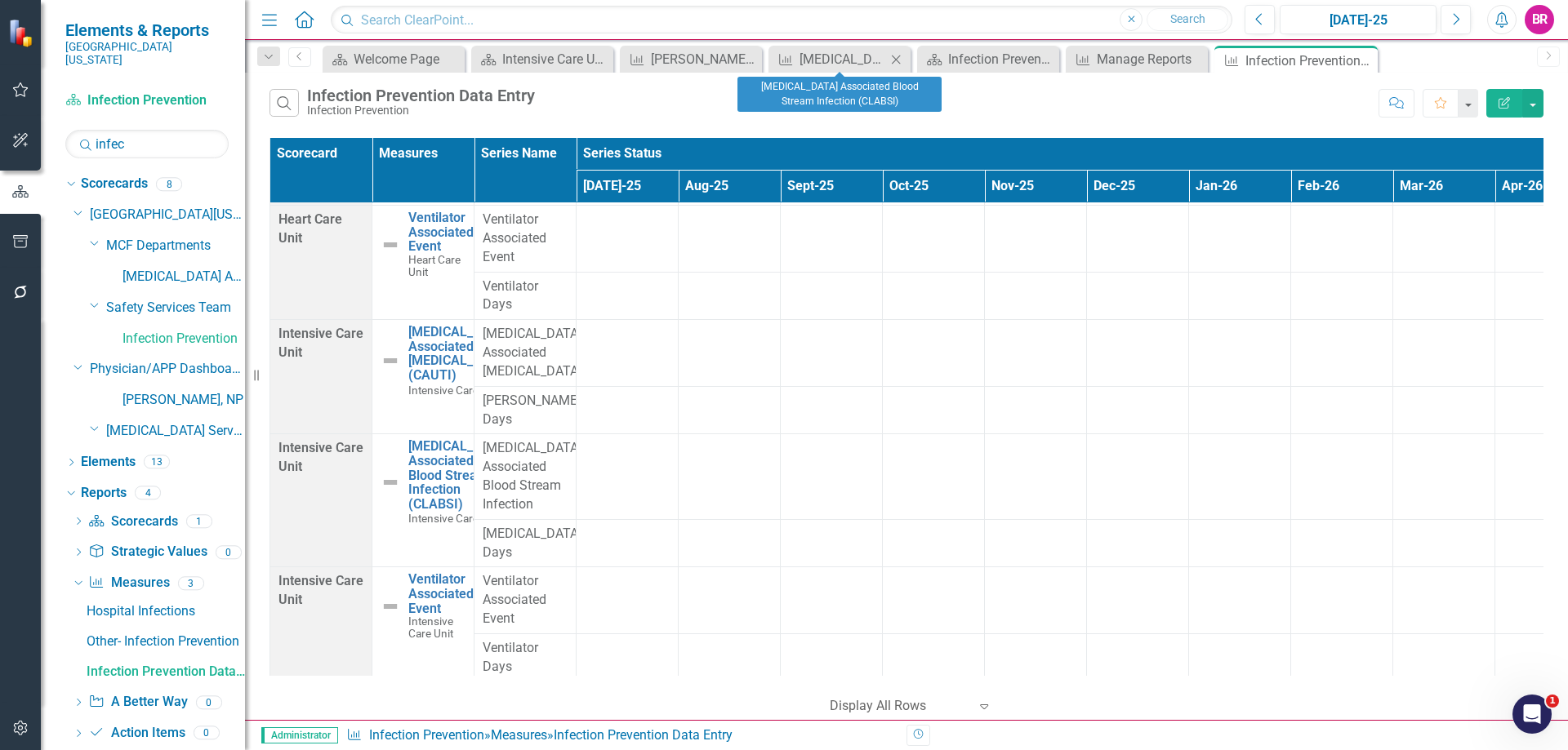
drag, startPoint x: 891, startPoint y: 58, endPoint x: 743, endPoint y: 62, distance: 148.1
click at [891, 58] on icon "Close" at bounding box center [896, 60] width 17 height 13
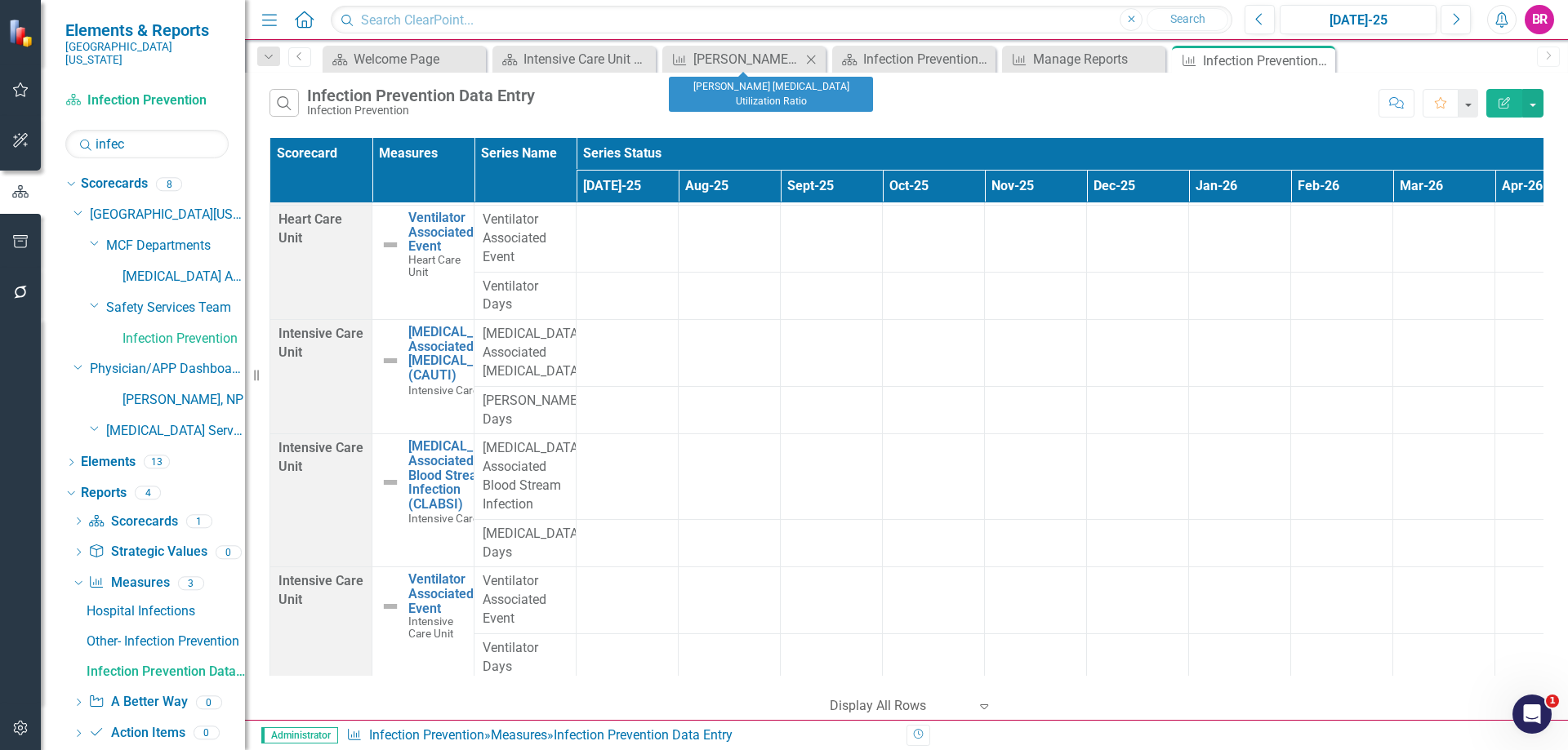
click at [809, 61] on icon "Close" at bounding box center [811, 60] width 17 height 13
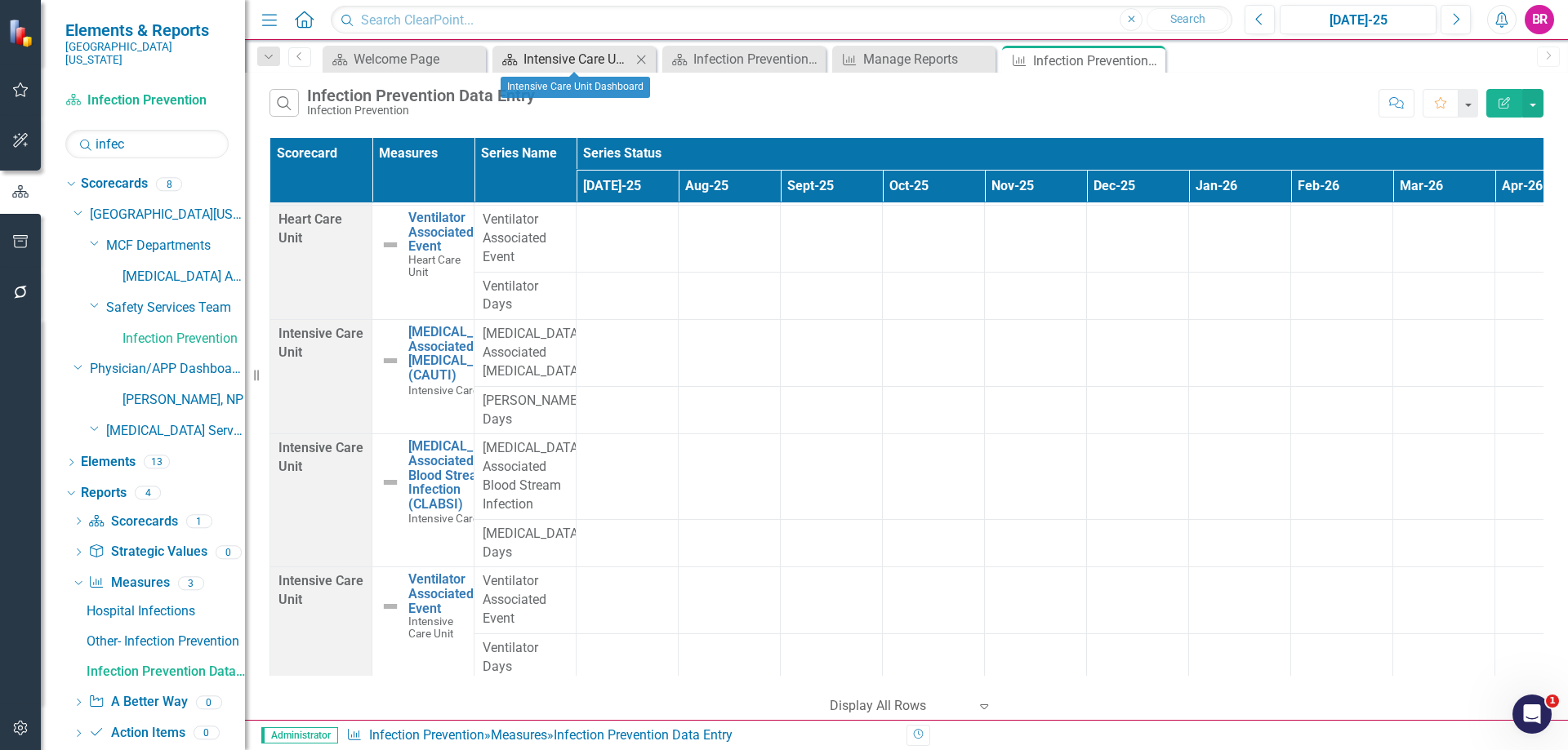
click at [559, 62] on div "Intensive Care Unit Dashboard" at bounding box center [577, 60] width 108 height 20
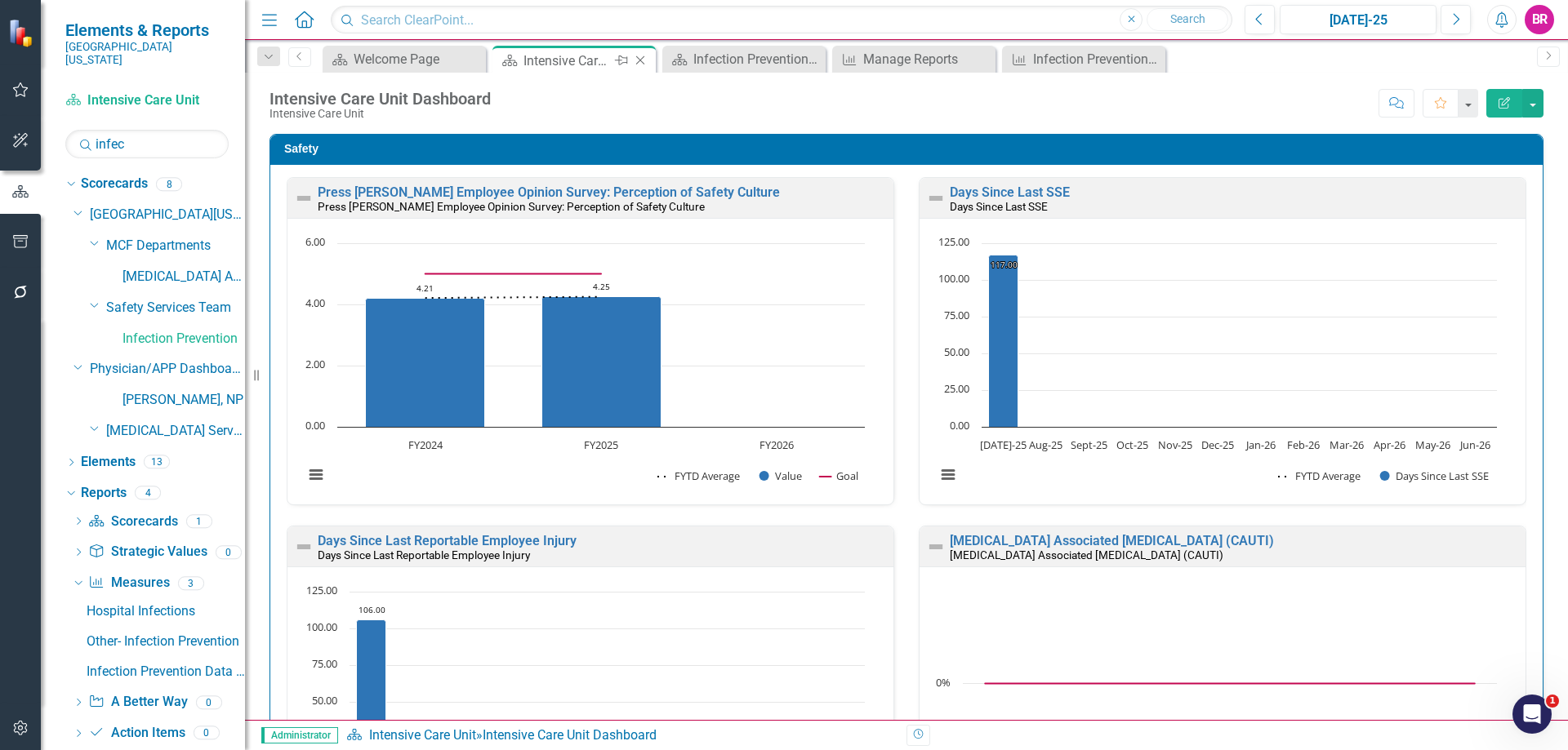
drag, startPoint x: 559, startPoint y: 62, endPoint x: 573, endPoint y: 61, distance: 14.0
click at [573, 61] on div "Intensive Care Unit Dashboard" at bounding box center [567, 61] width 88 height 20
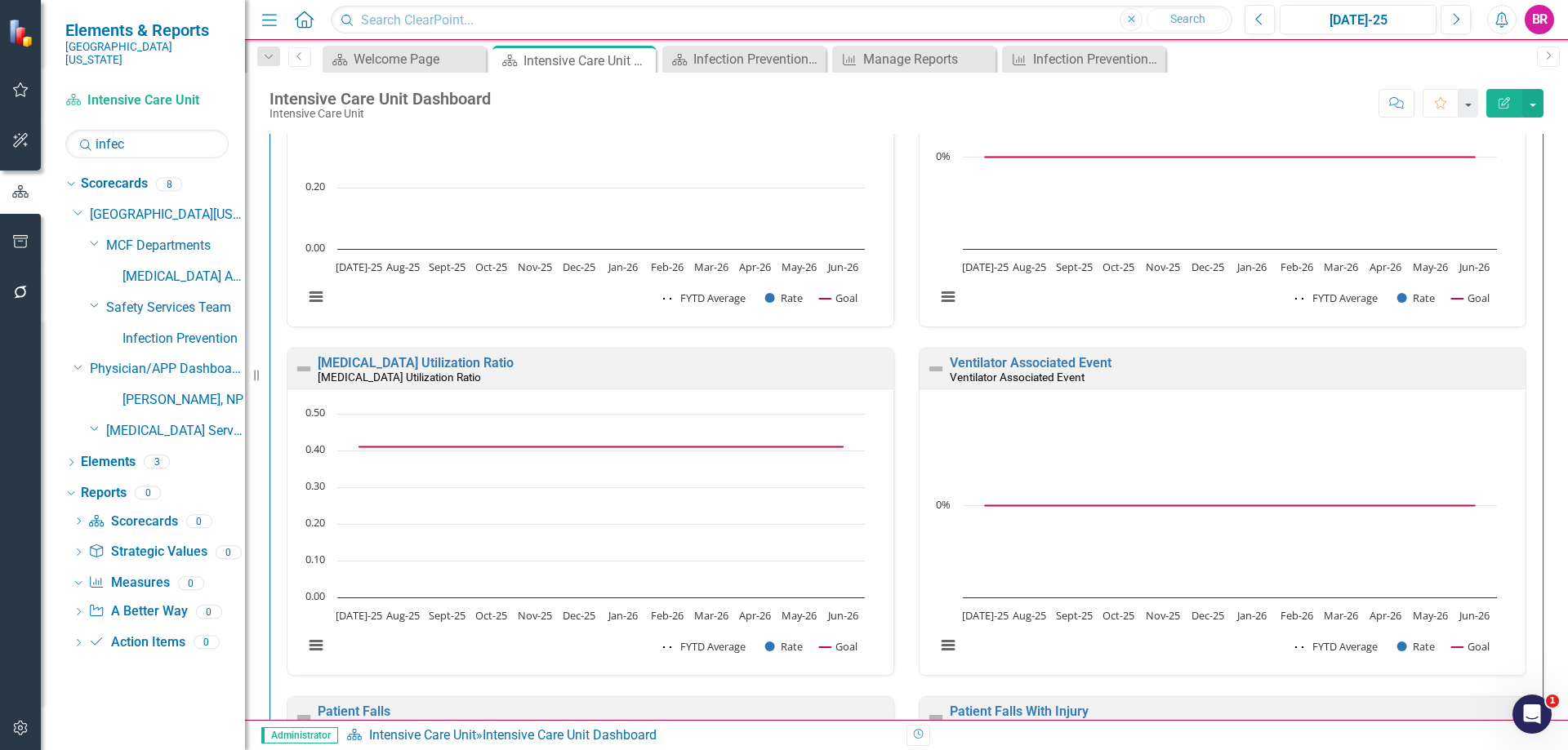
scroll to position [897, 0]
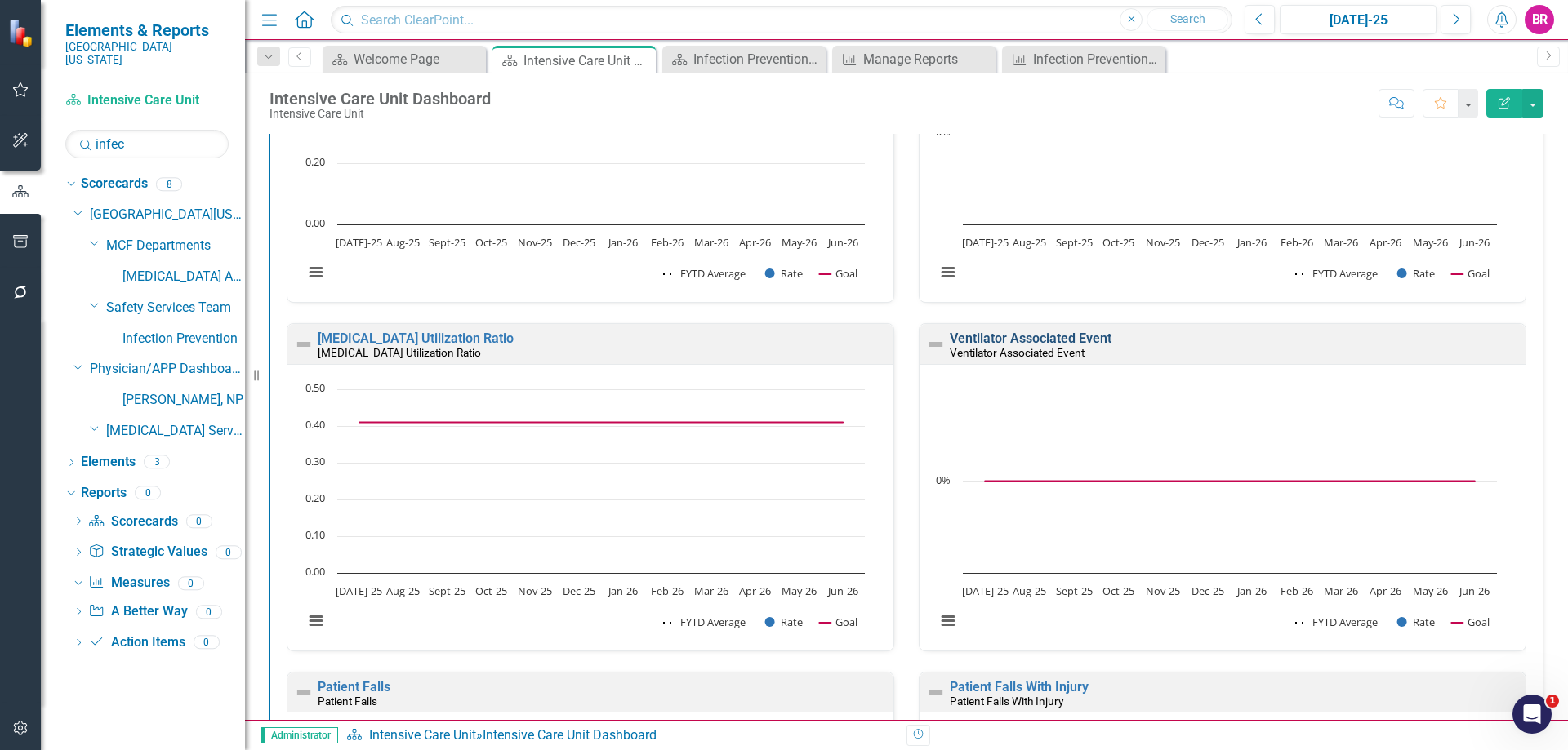
click at [1029, 337] on link "Ventilator Associated Event" at bounding box center [1030, 338] width 161 height 16
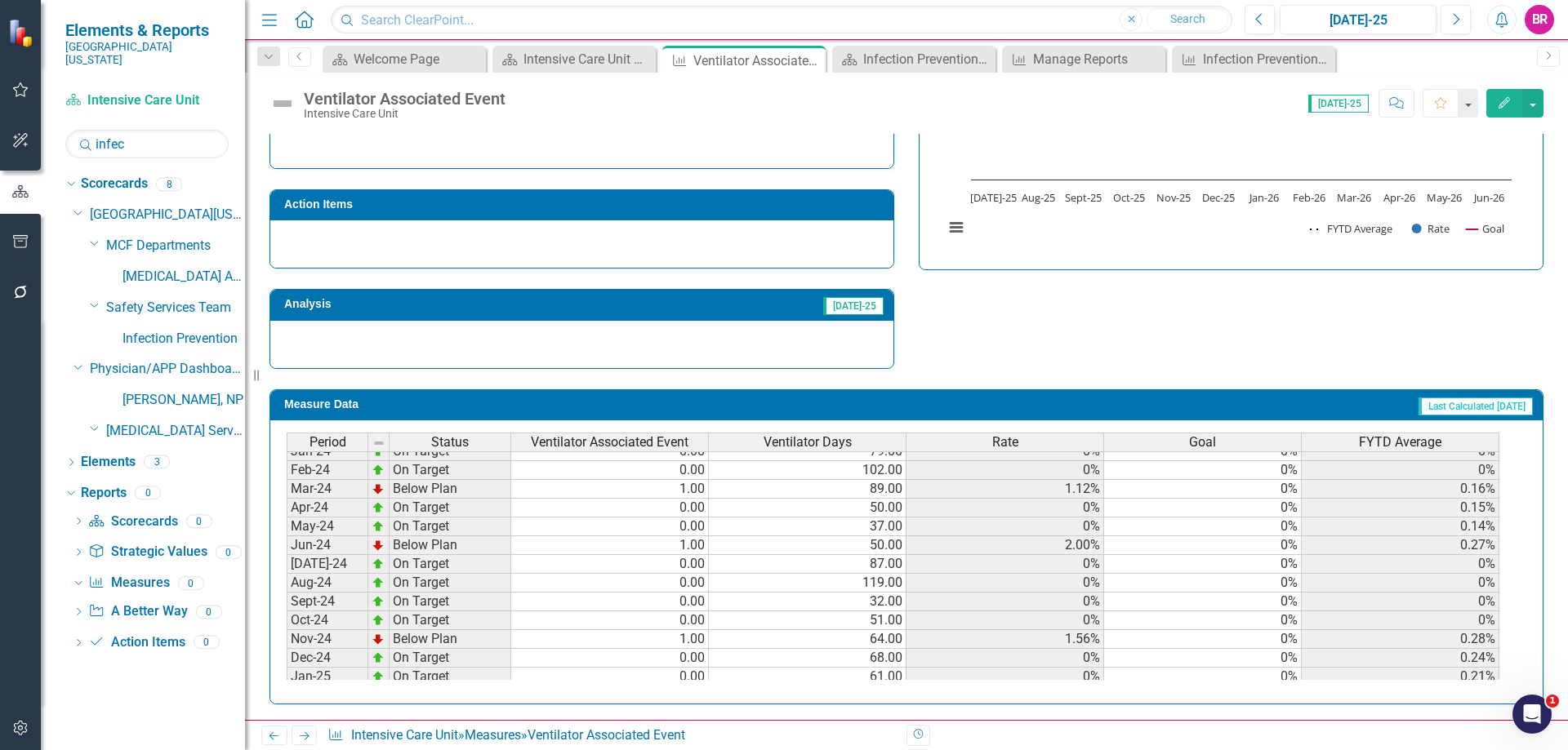
scroll to position [489, 0]
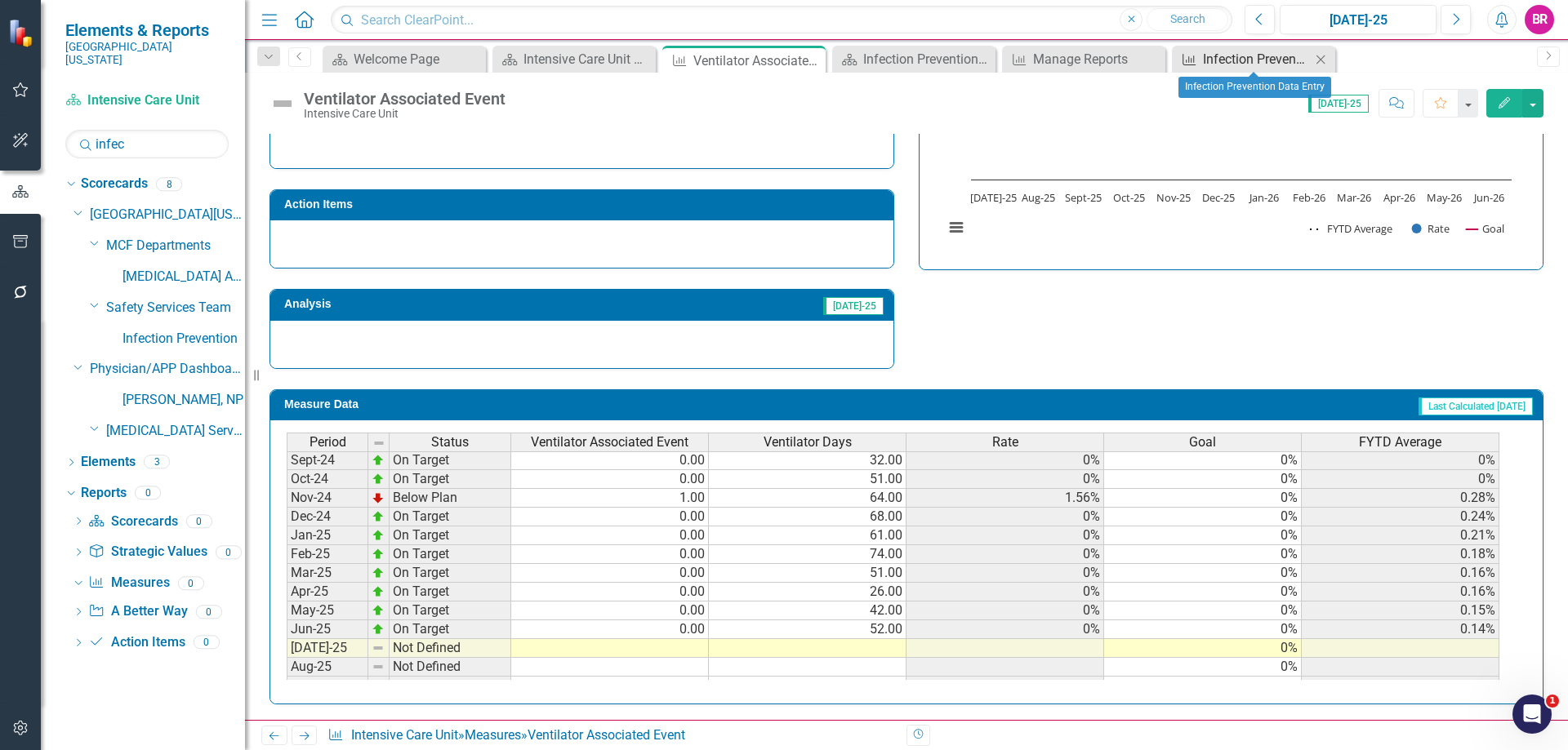
click at [1227, 57] on div "Infection Prevention Data Entry" at bounding box center [1257, 60] width 108 height 20
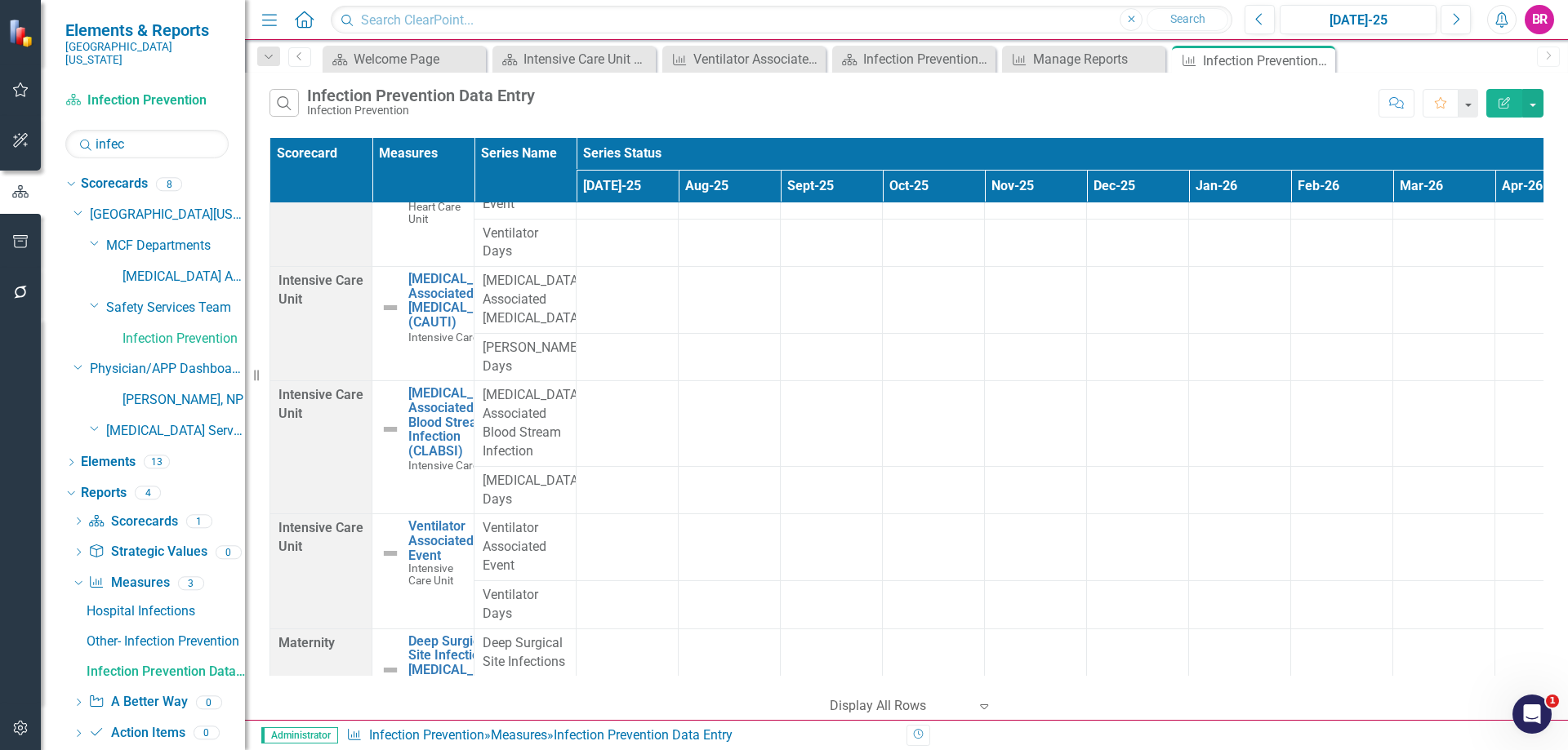
scroll to position [326, 0]
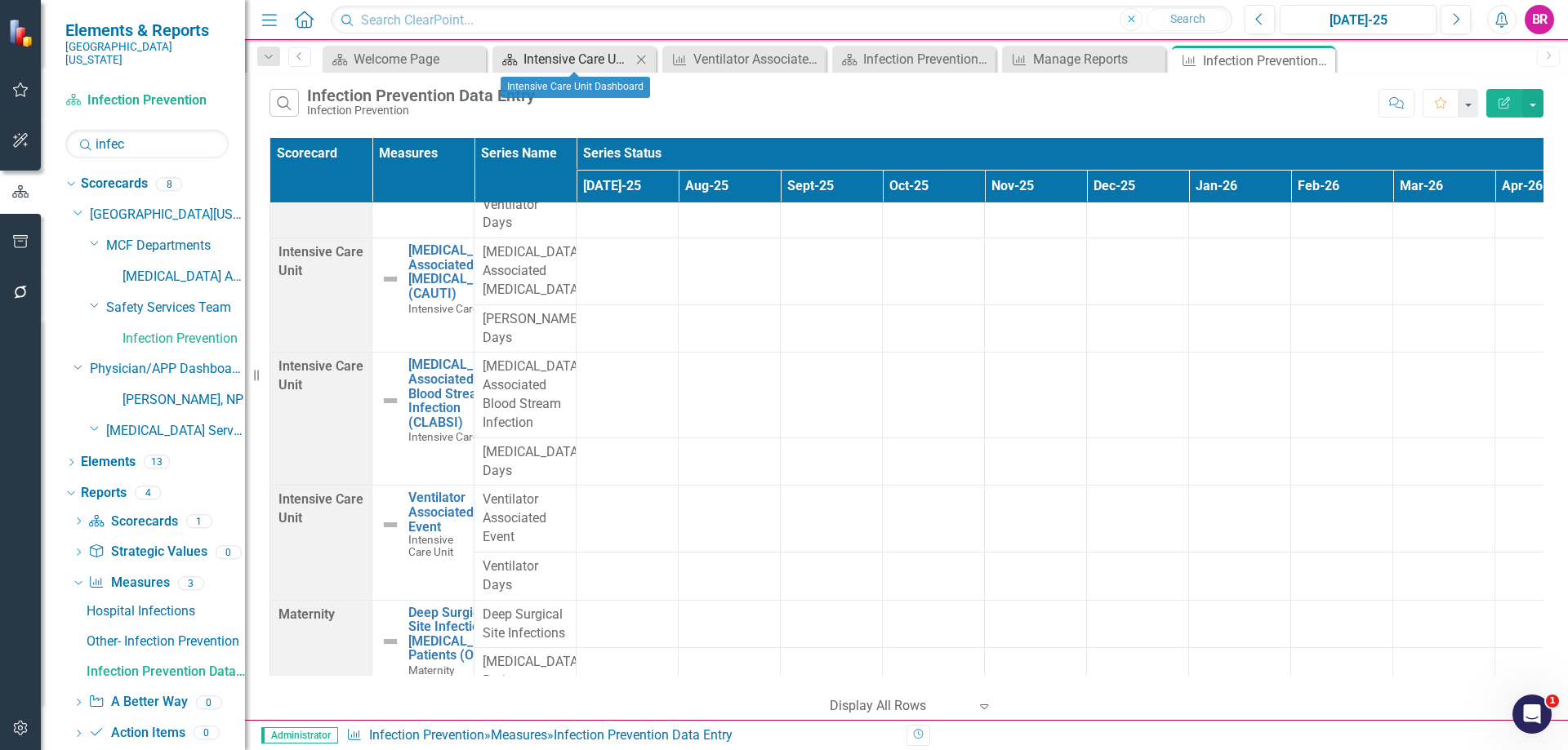
click at [551, 53] on div "Intensive Care Unit Dashboard" at bounding box center [577, 60] width 108 height 20
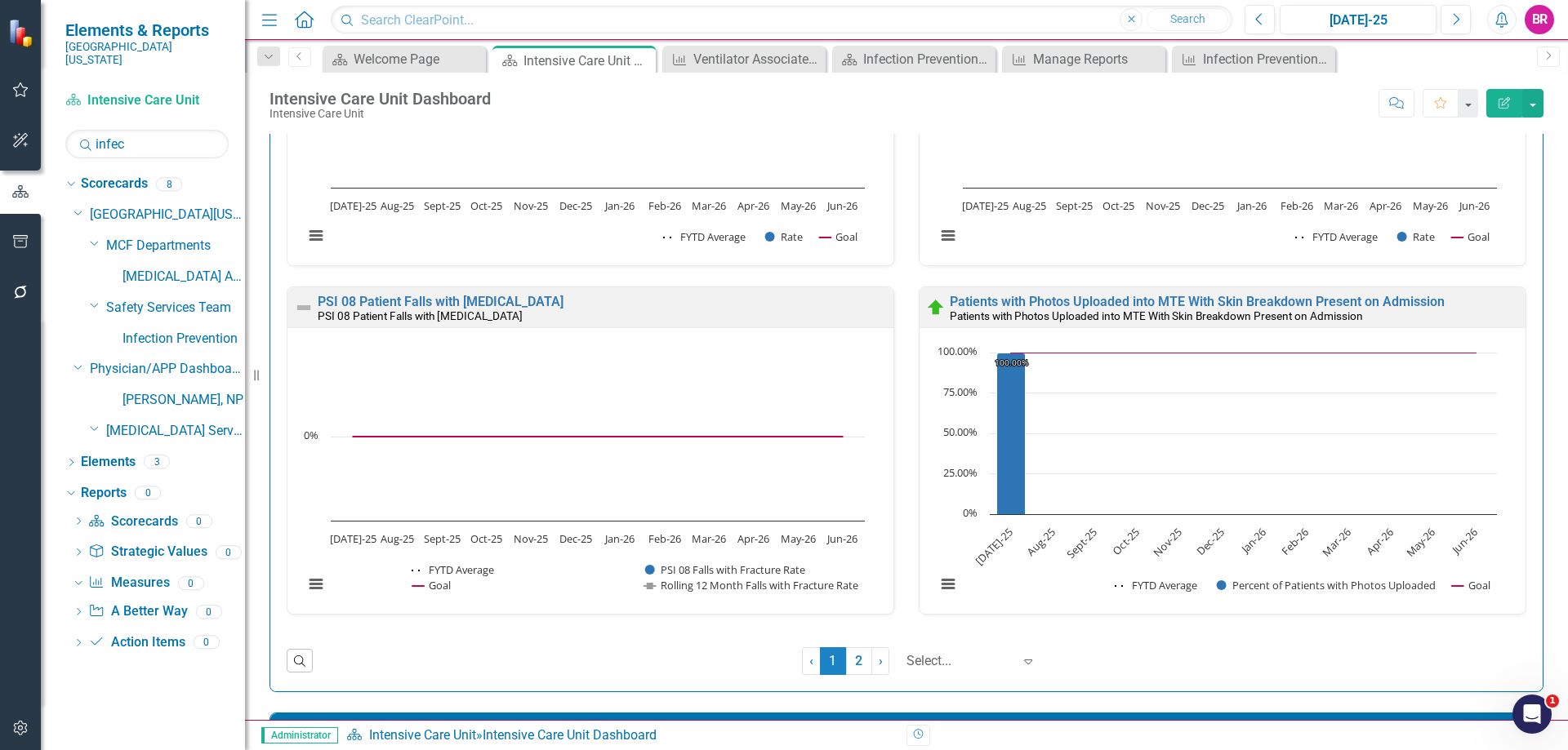
scroll to position [1632, 0]
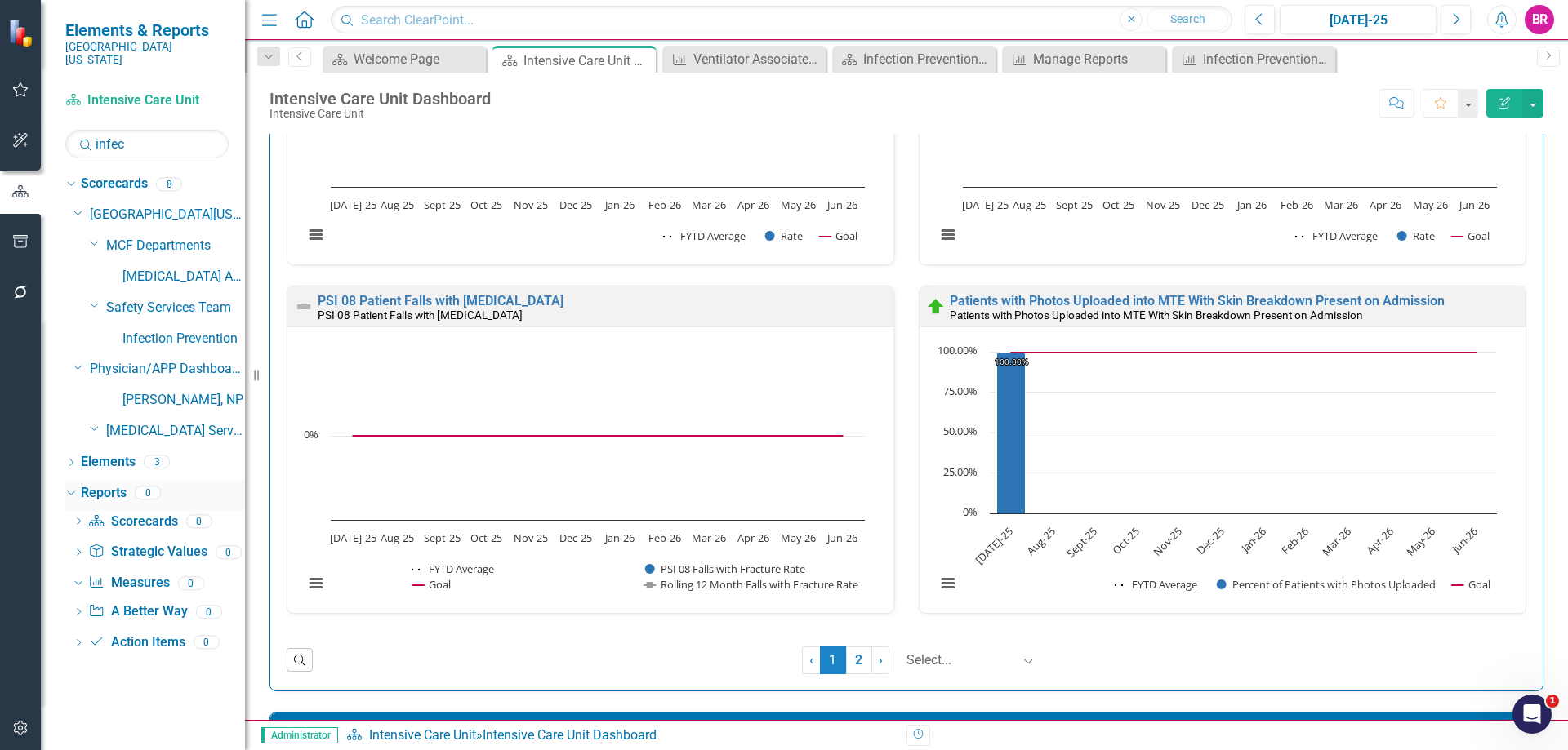
click at [110, 484] on link "Reports" at bounding box center [103, 493] width 46 height 19
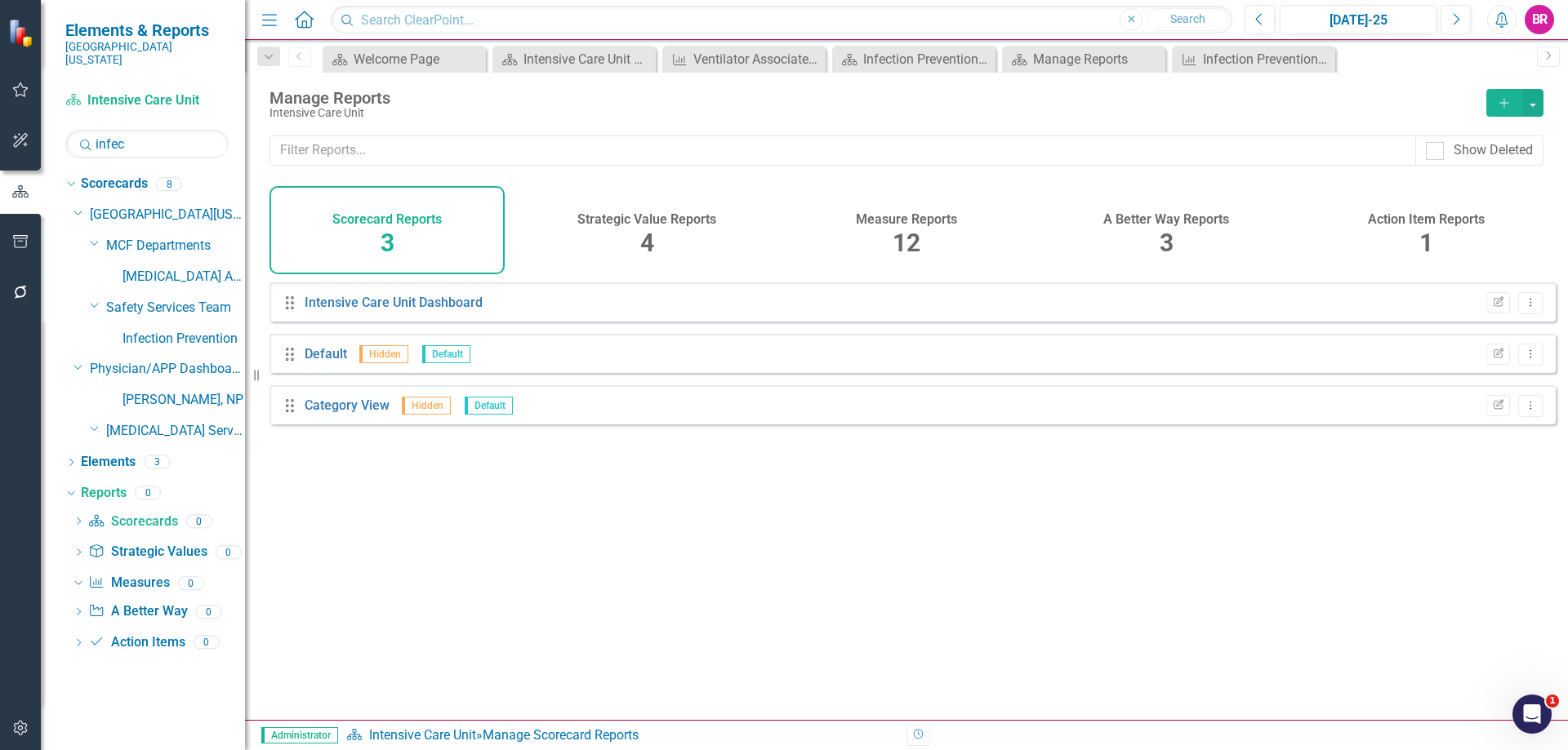
click at [888, 208] on div "Measure Reports" at bounding box center [906, 217] width 102 height 19
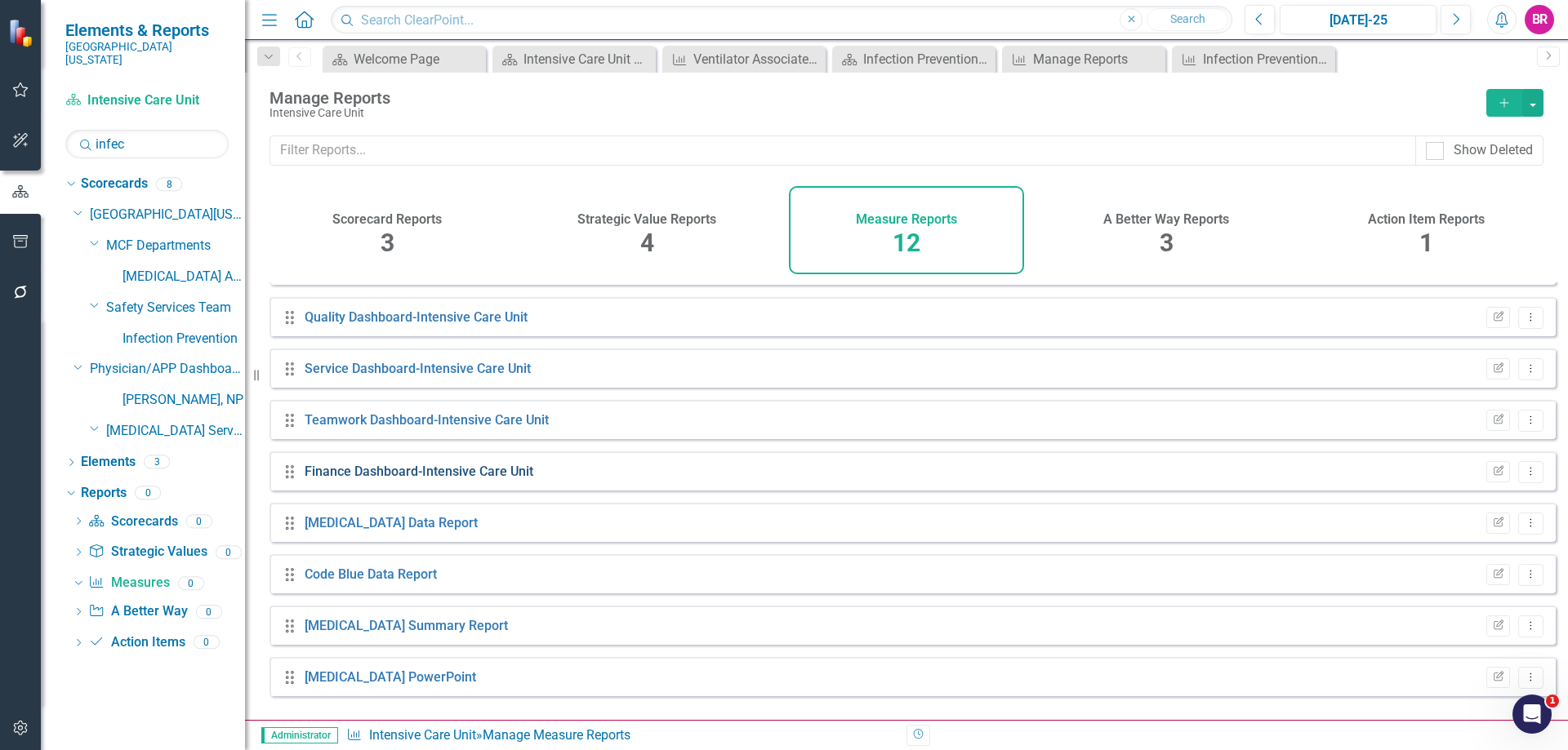
scroll to position [192, 0]
click at [371, 529] on link "ICU Data Report" at bounding box center [392, 522] width 173 height 16
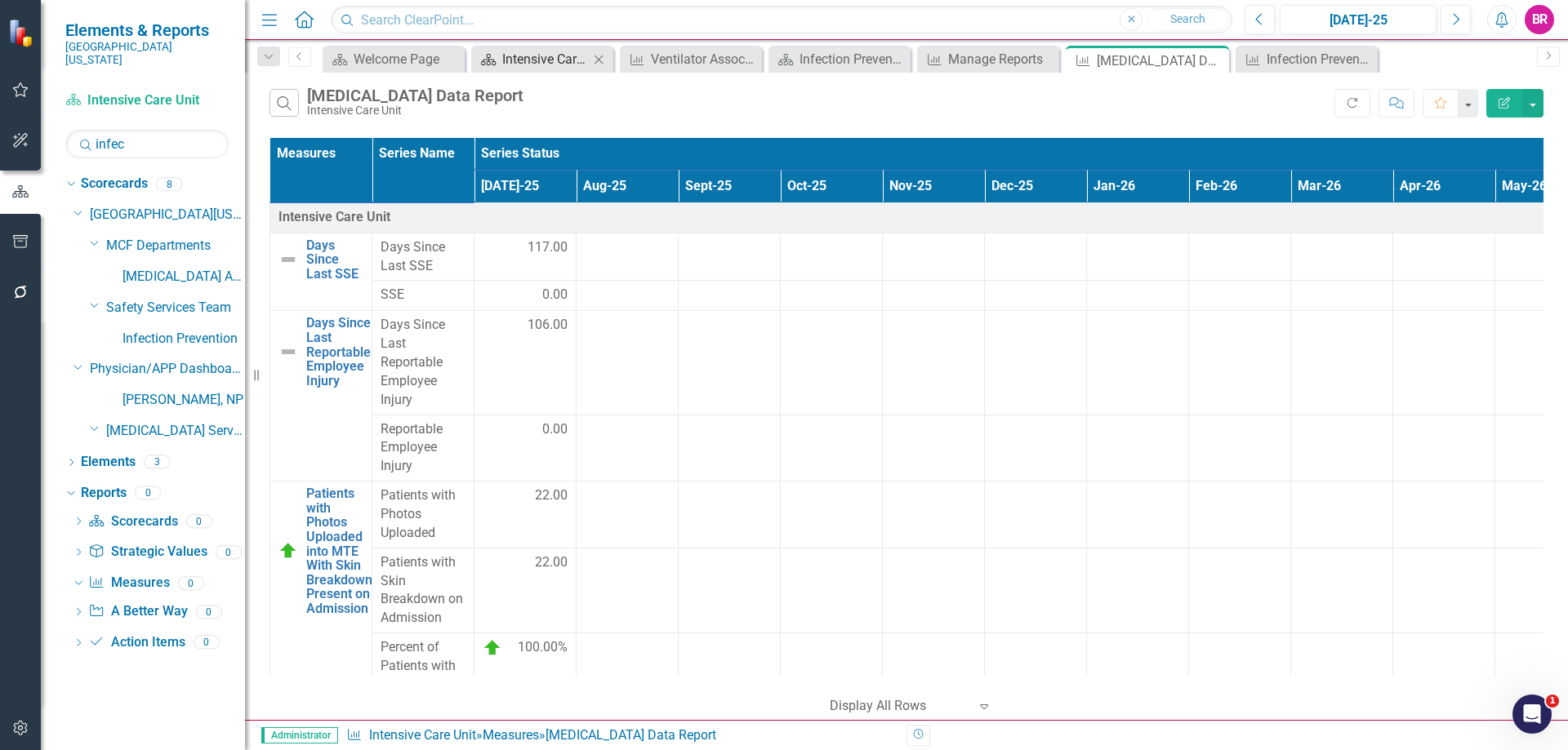
click at [568, 52] on div "Intensive Care Unit Dashboard" at bounding box center [545, 60] width 87 height 20
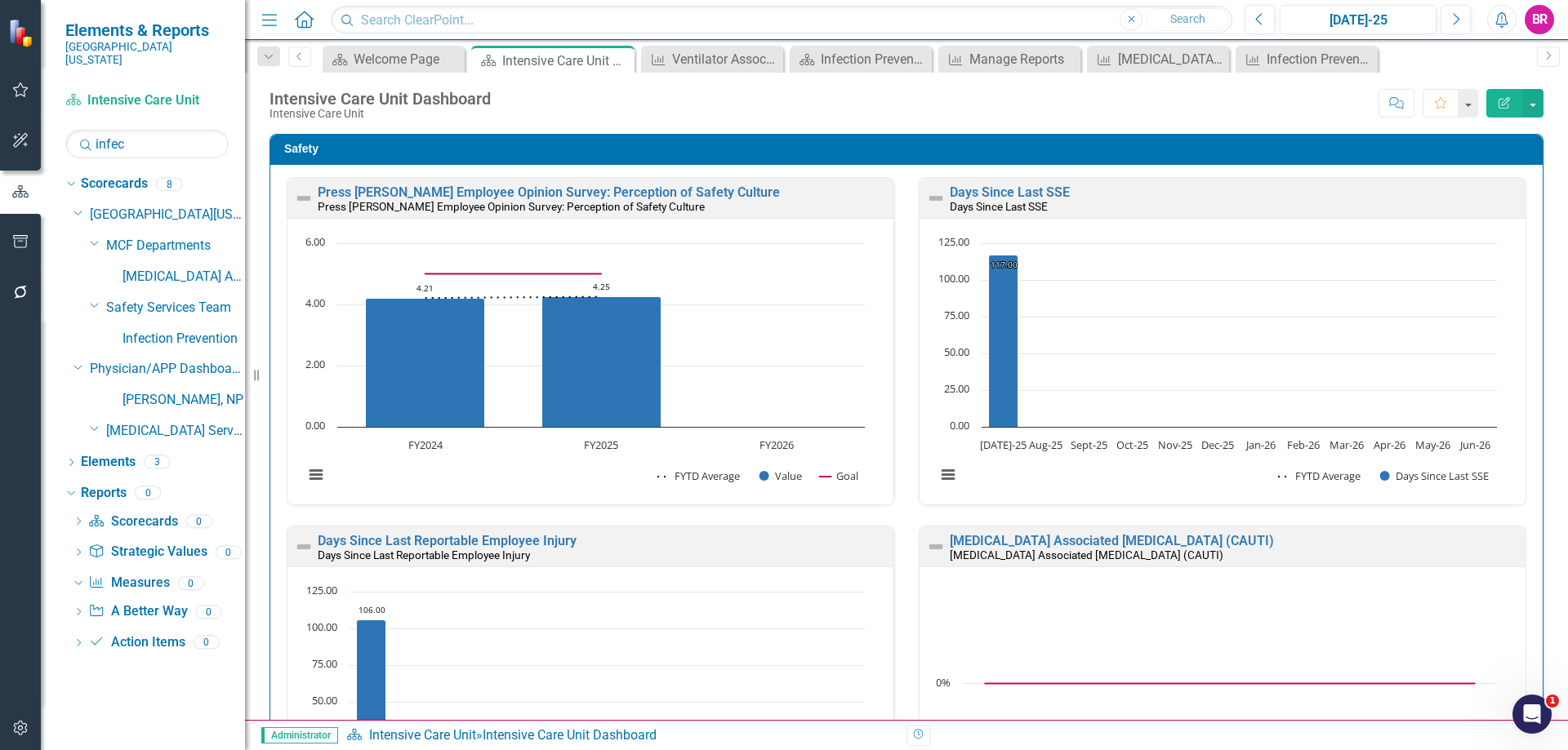
scroll to position [1061, 0]
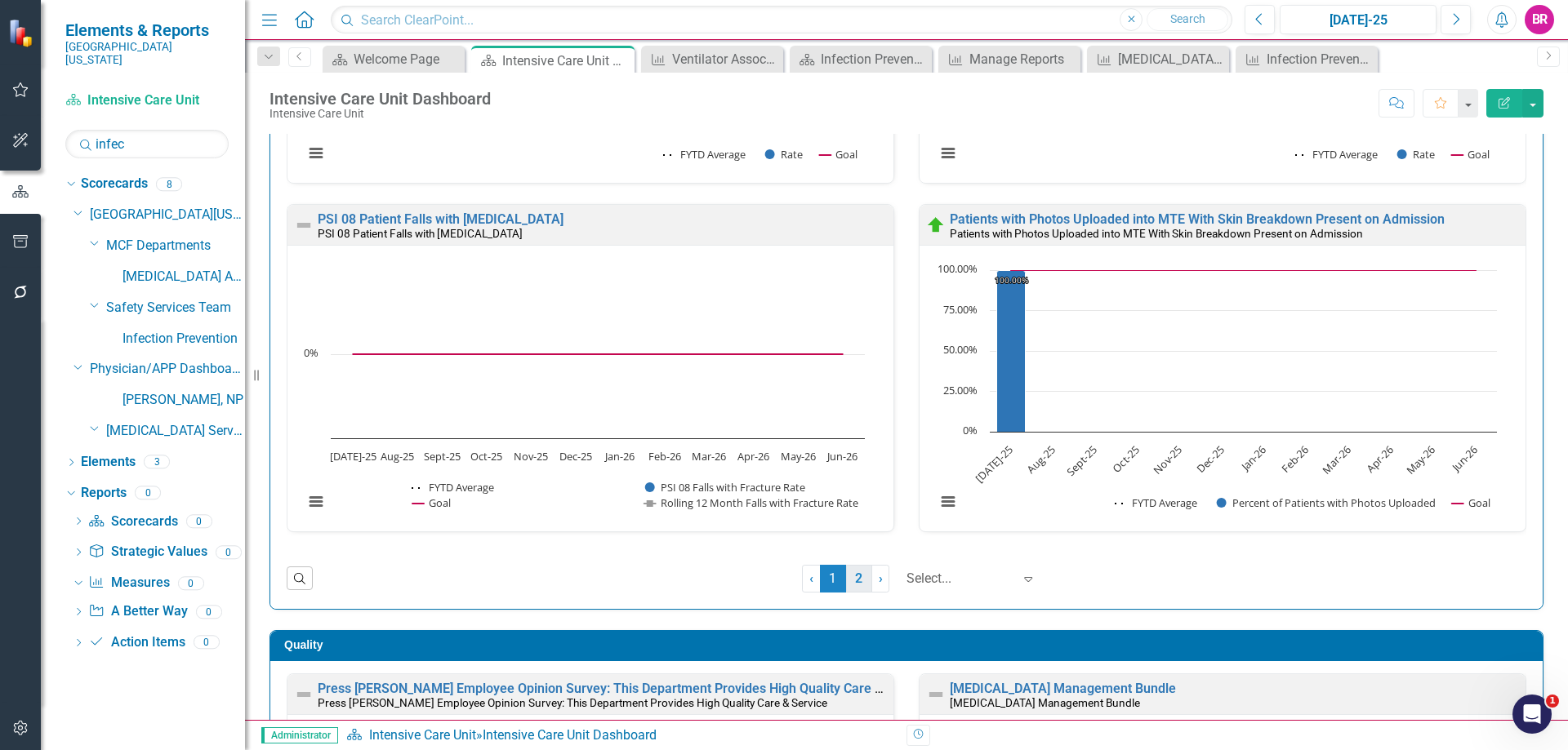
click at [855, 577] on link "2" at bounding box center [859, 579] width 26 height 28
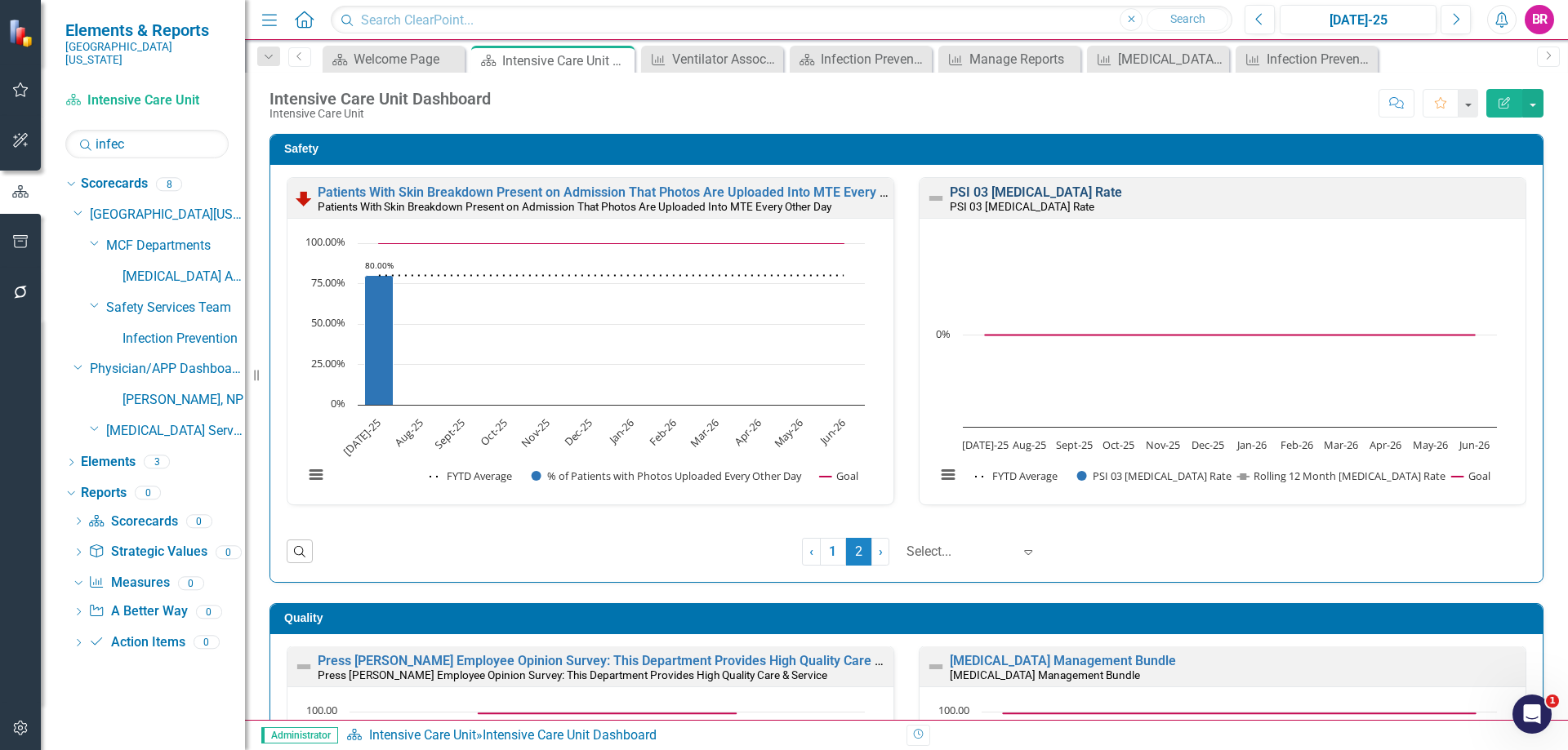
click at [1044, 188] on link "PSI 03 [MEDICAL_DATA] Rate" at bounding box center [1036, 192] width 172 height 16
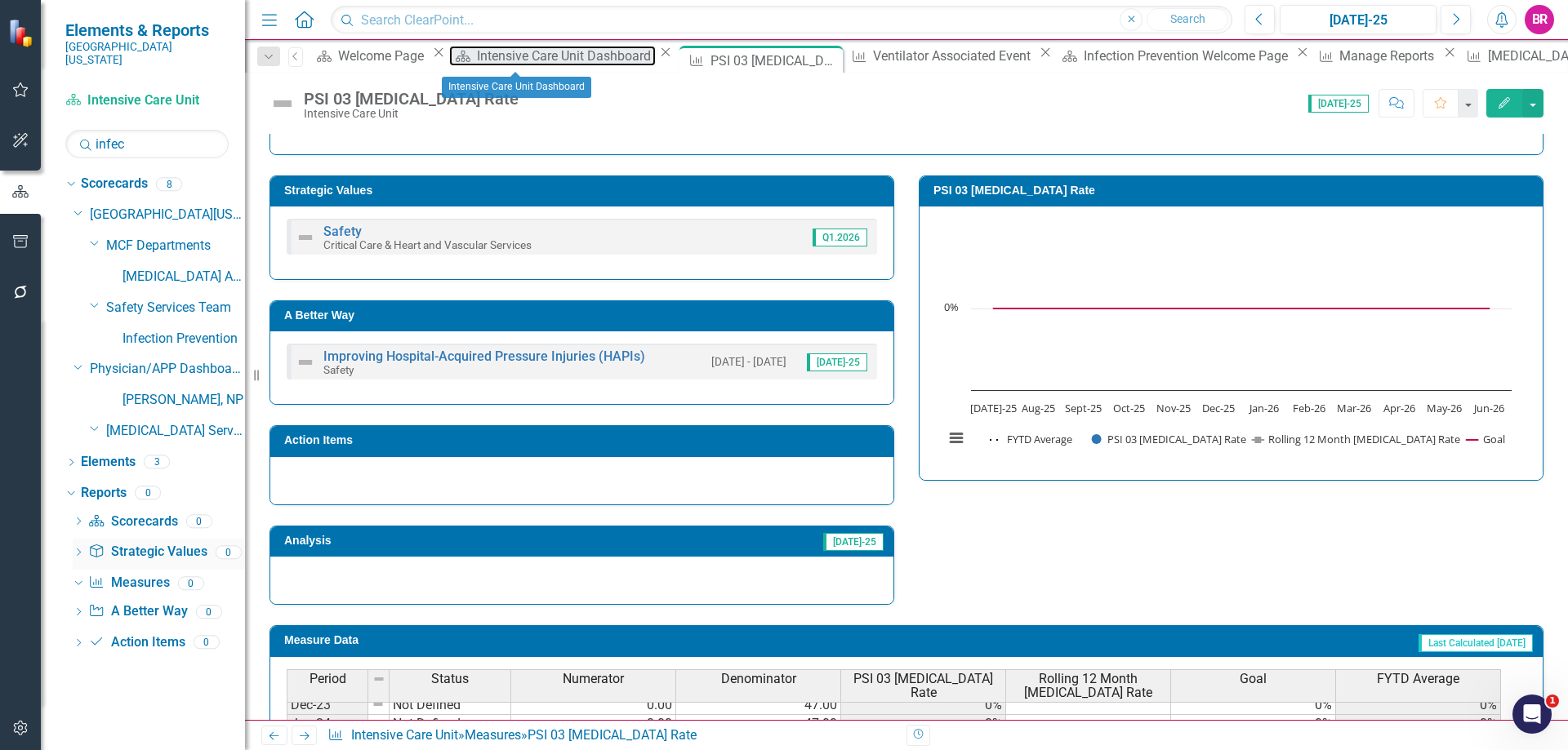
drag, startPoint x: 530, startPoint y: 59, endPoint x: 218, endPoint y: 544, distance: 576.7
click at [530, 59] on div "Intensive Care Unit Dashboard" at bounding box center [566, 56] width 179 height 20
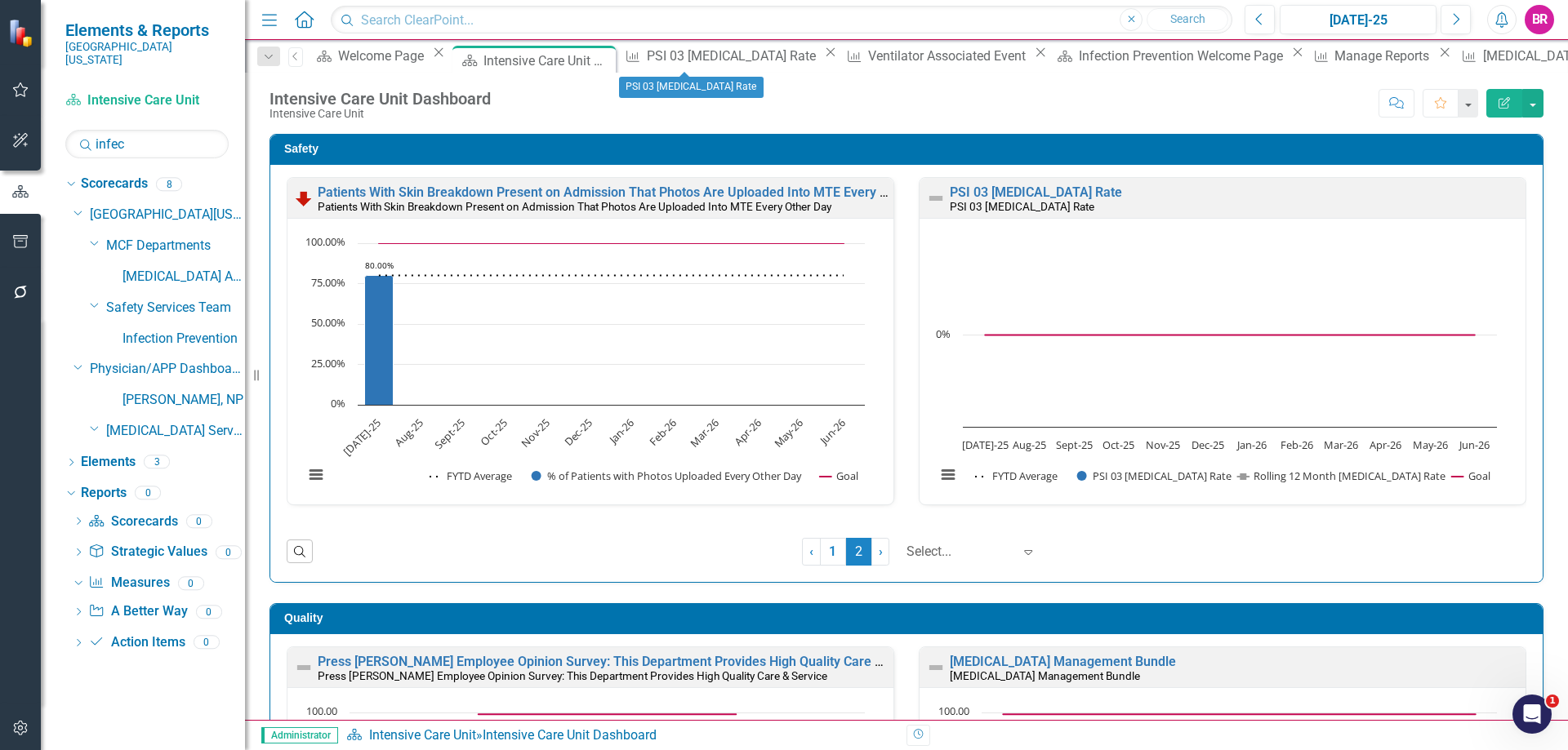
click at [822, 56] on icon "Close" at bounding box center [831, 52] width 17 height 13
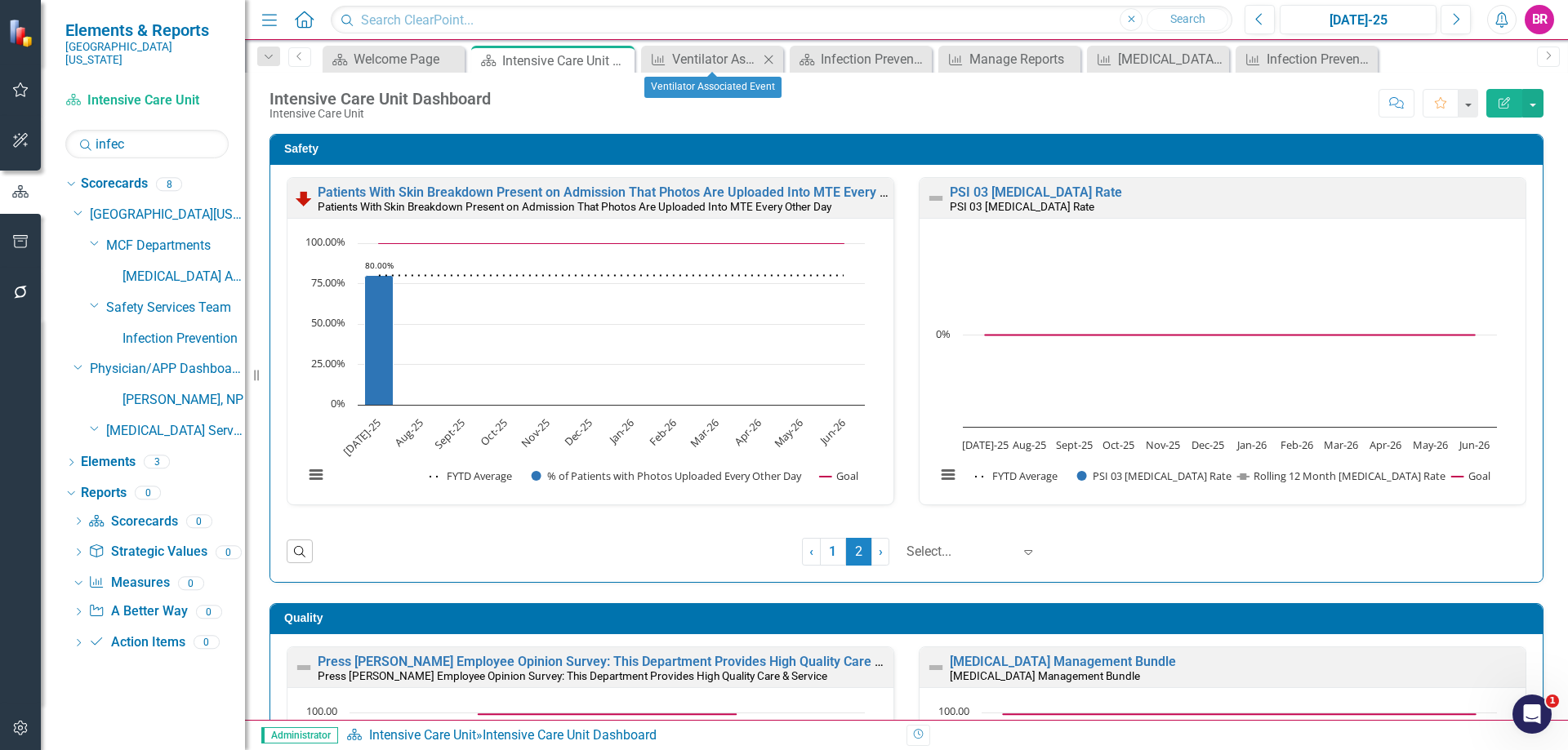
click at [773, 61] on icon "Close" at bounding box center [768, 60] width 17 height 13
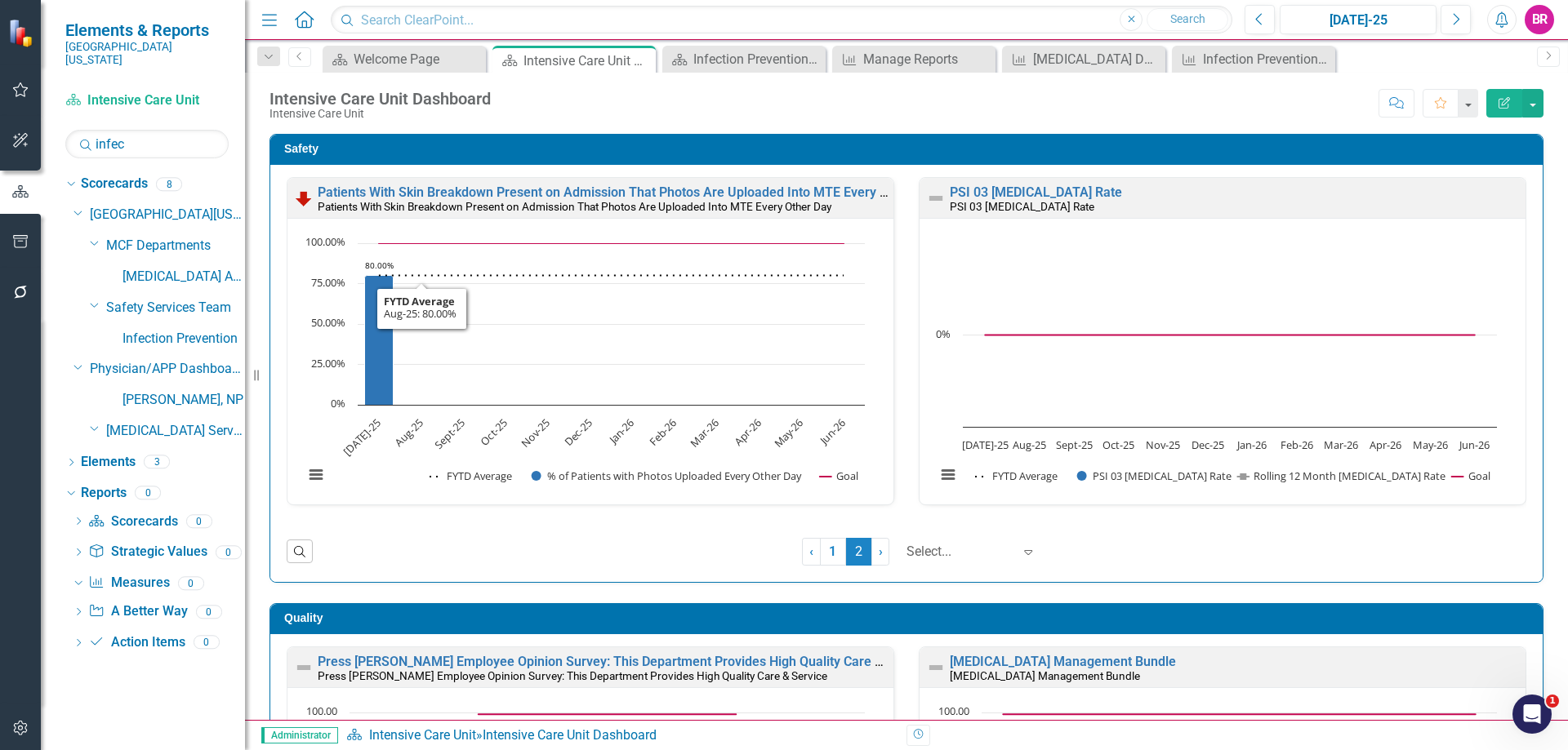
click at [319, 544] on div "Search ‹ Previous 1 2 (current) › Next Select... Expand" at bounding box center [905, 552] width 1239 height 28
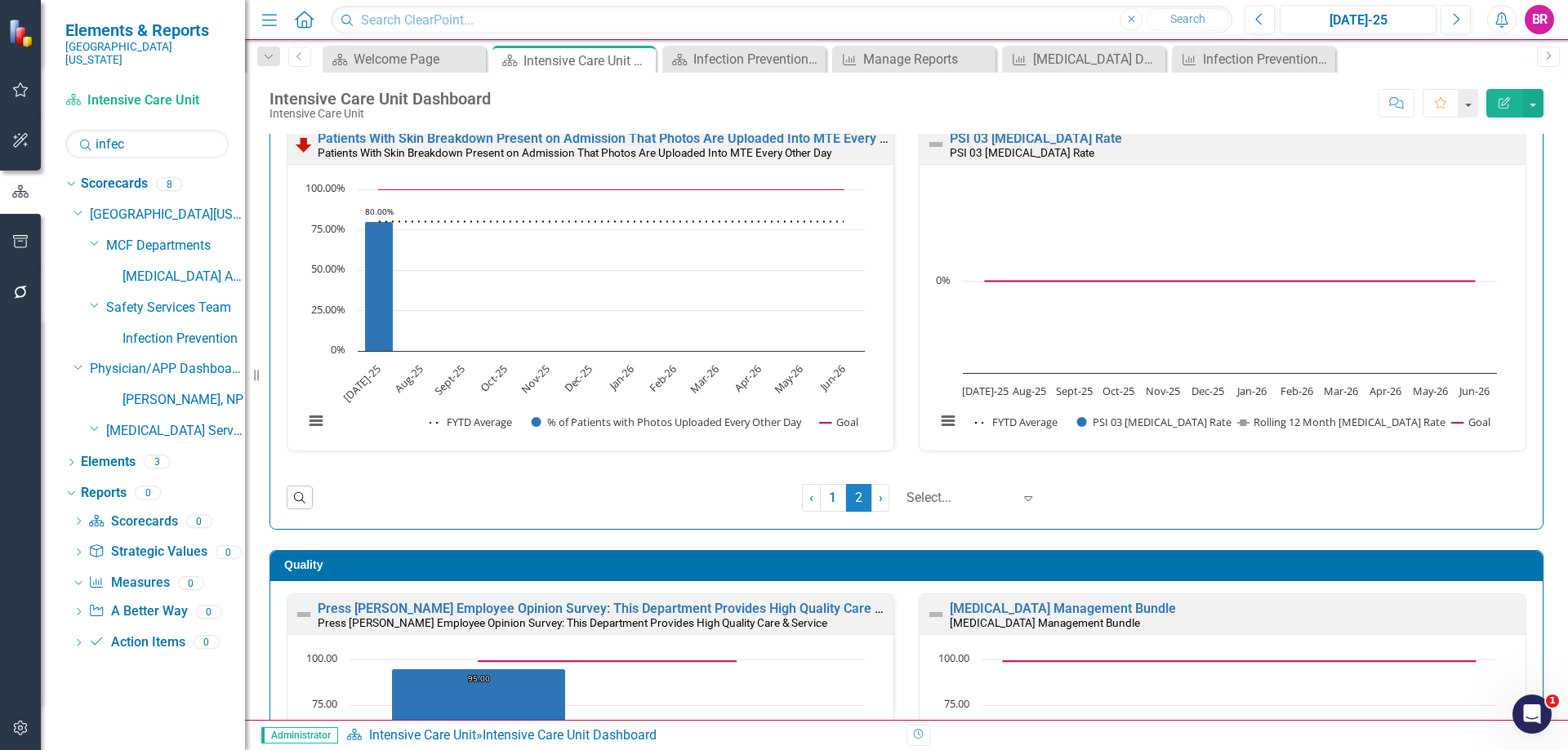
scroll to position [163, 0]
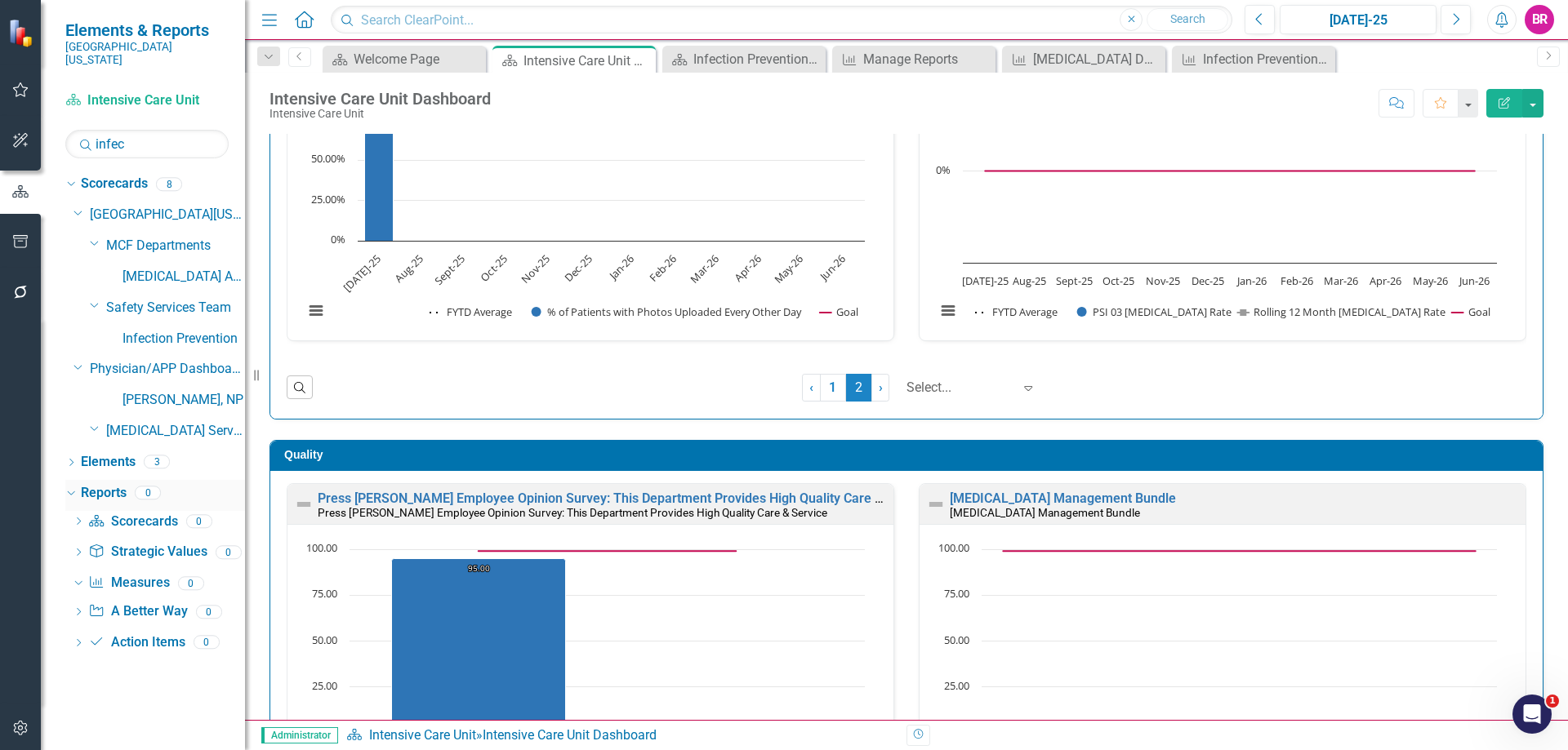
click at [113, 484] on link "Reports" at bounding box center [103, 493] width 46 height 19
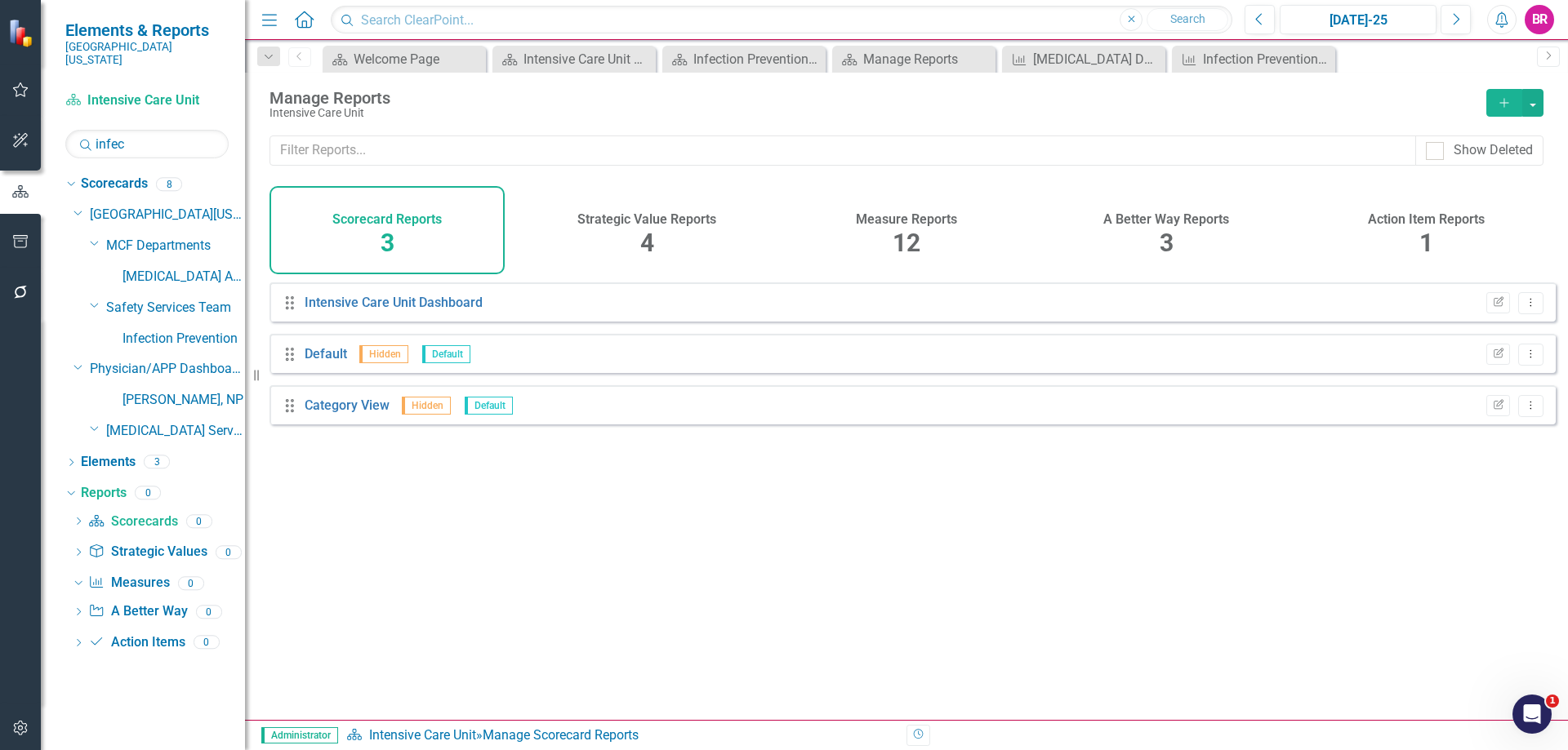
click at [908, 220] on h4 "Measure Reports" at bounding box center [906, 220] width 102 height 15
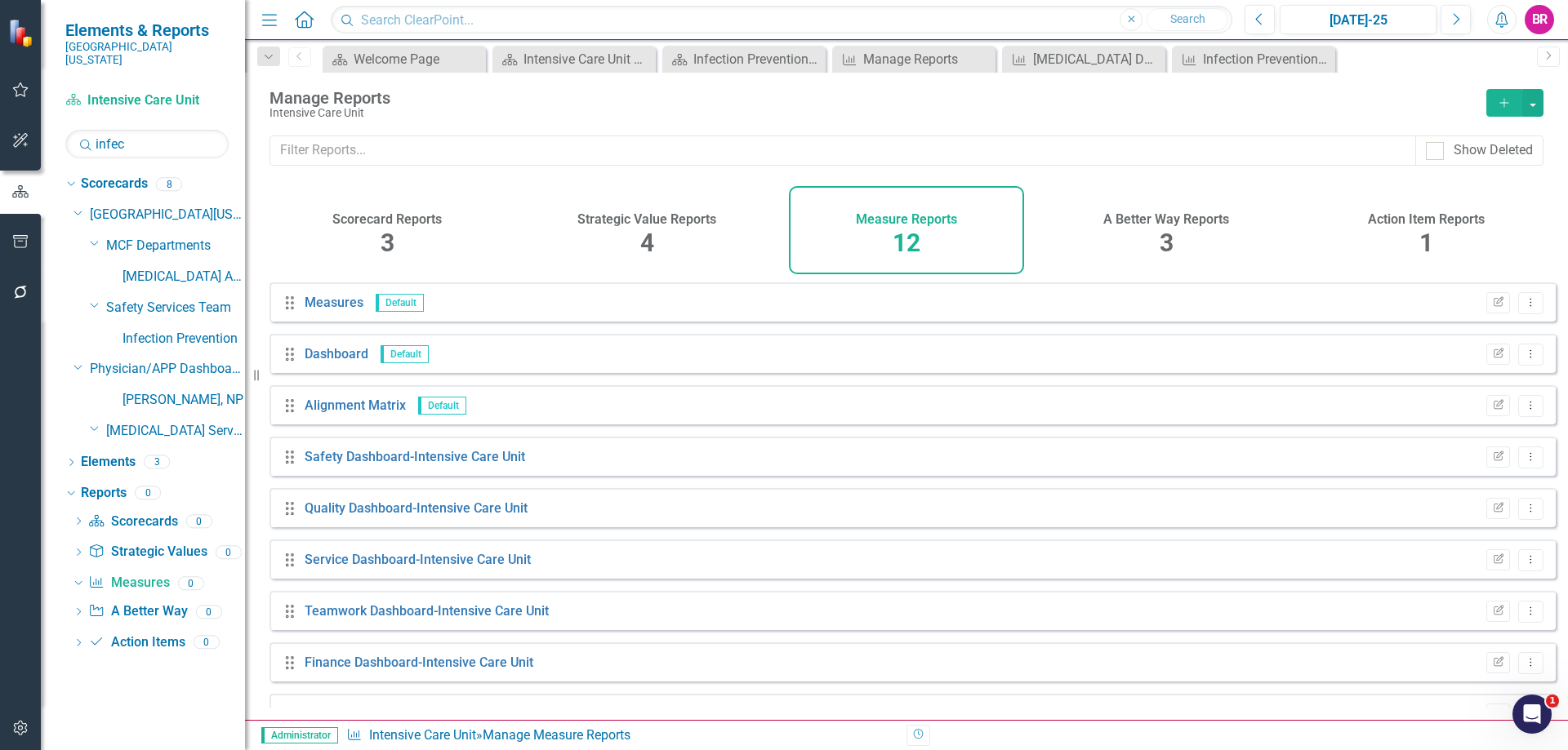
scroll to position [192, 0]
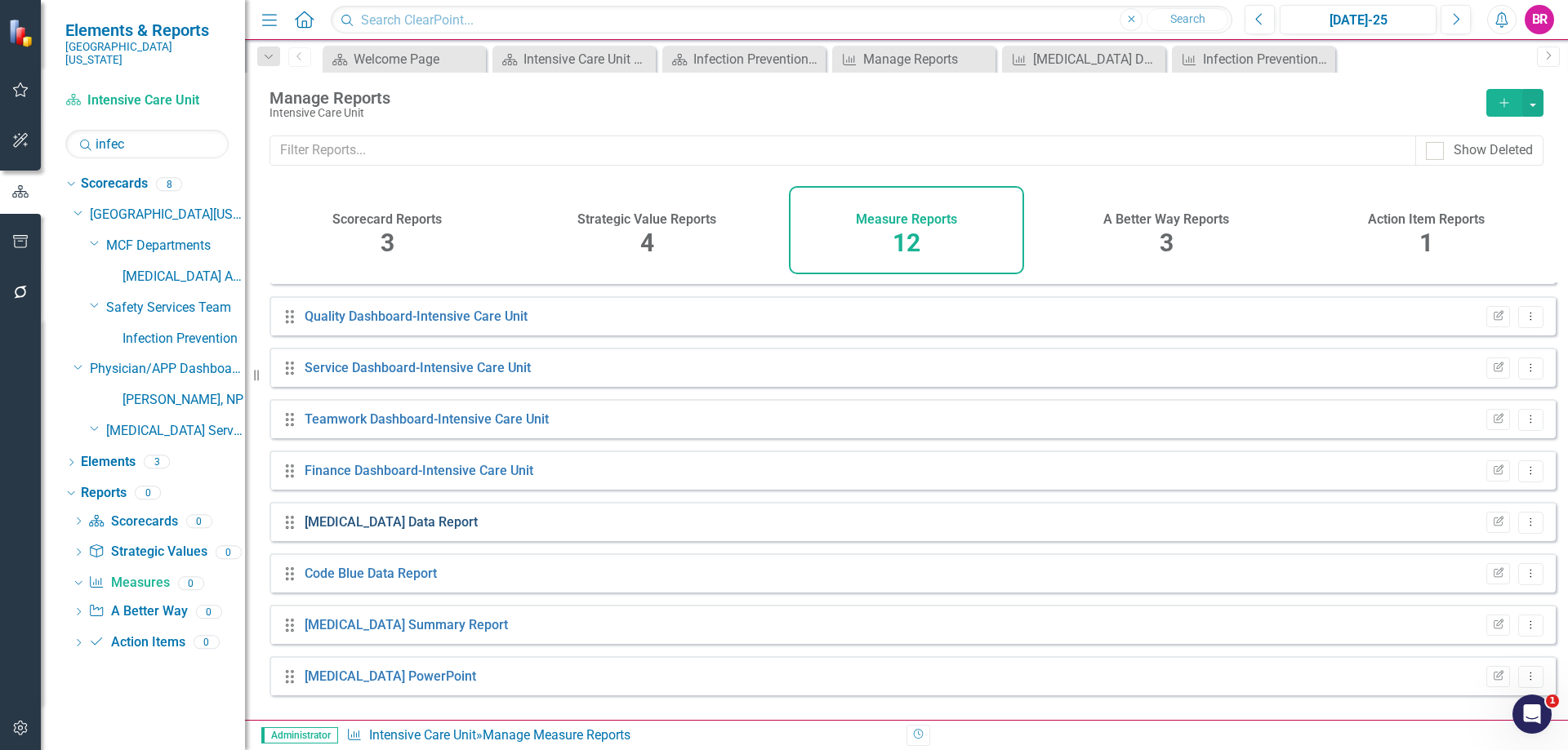
click at [341, 529] on link "[MEDICAL_DATA] Data Report" at bounding box center [392, 522] width 173 height 16
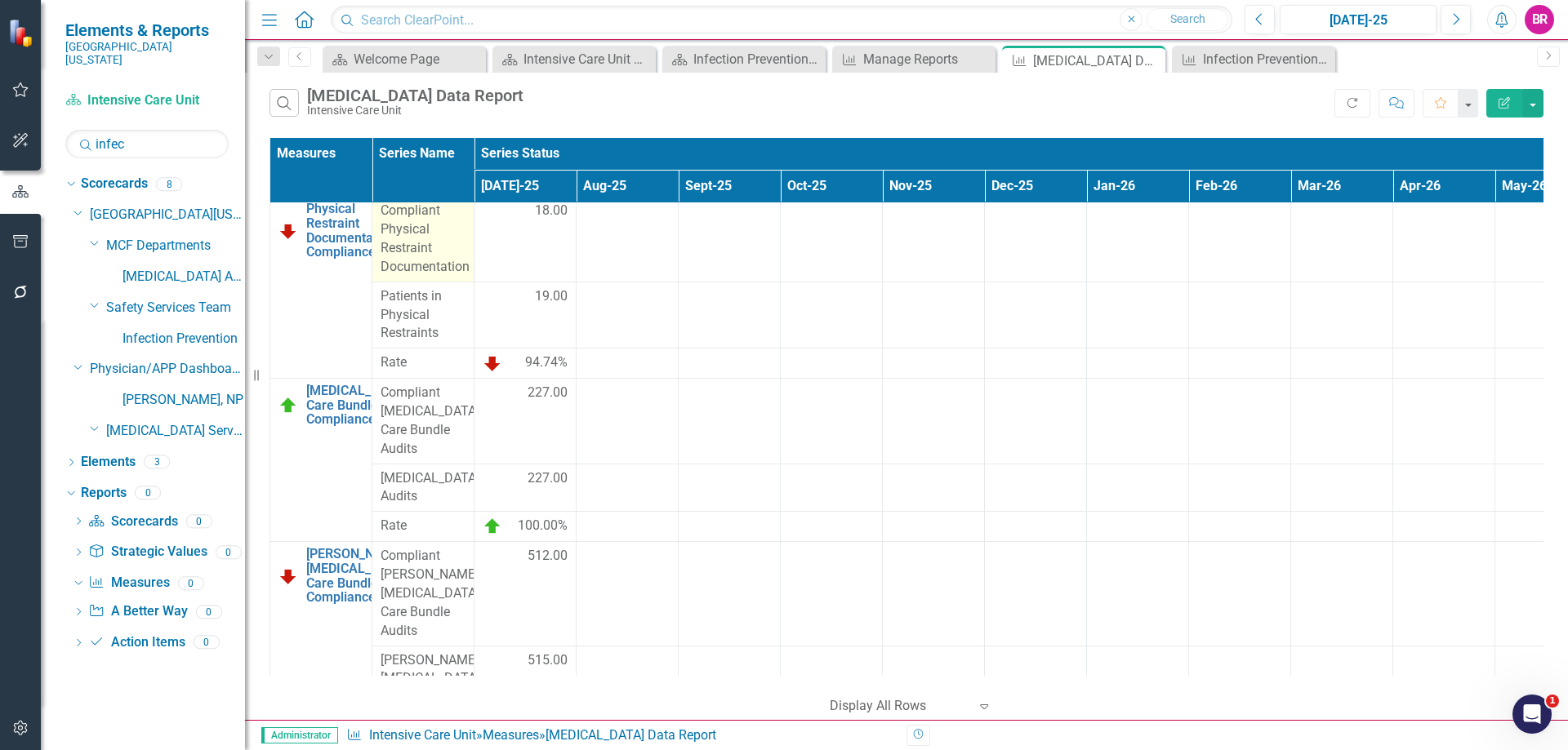
scroll to position [1099, 0]
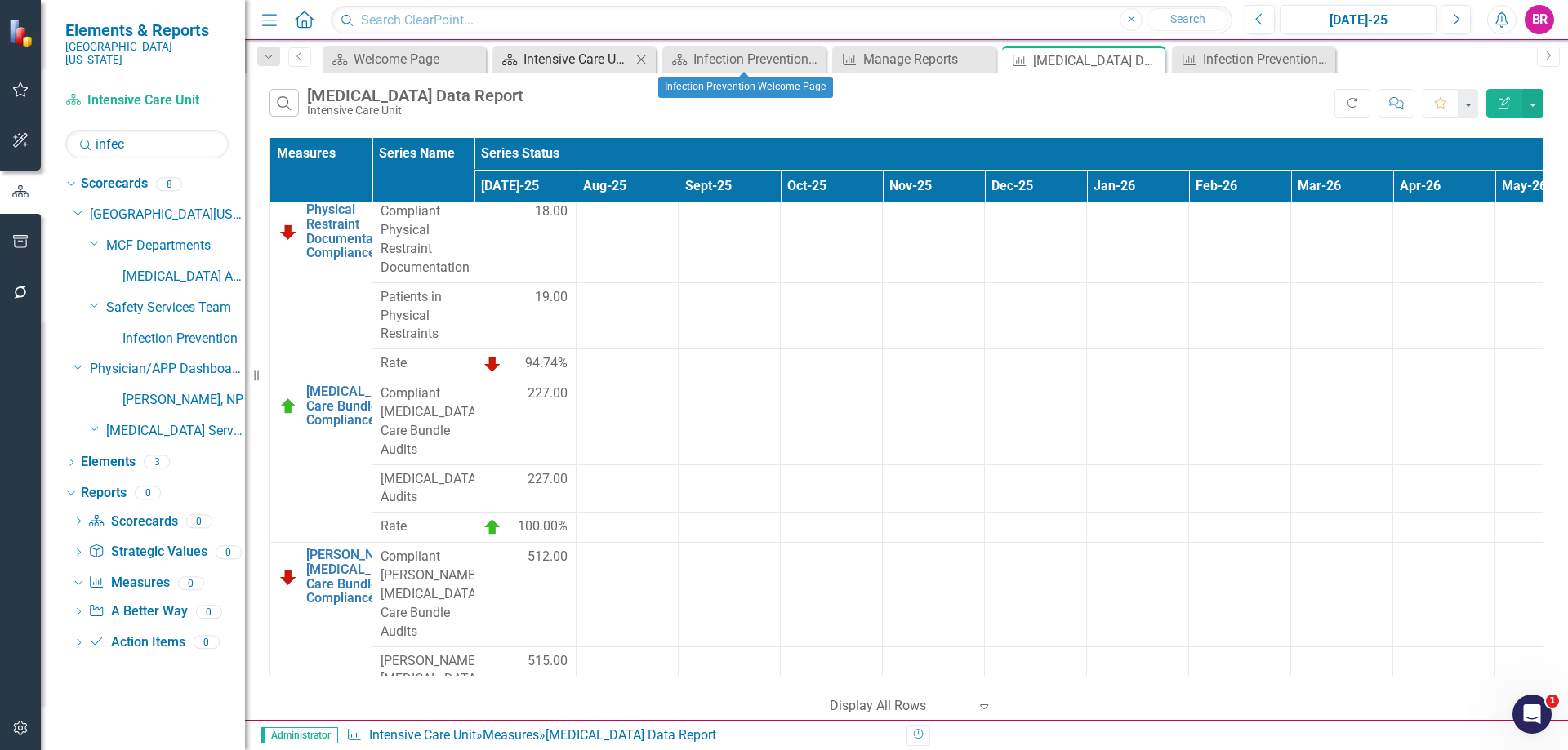
click at [592, 58] on div "Intensive Care Unit Dashboard" at bounding box center [577, 60] width 108 height 20
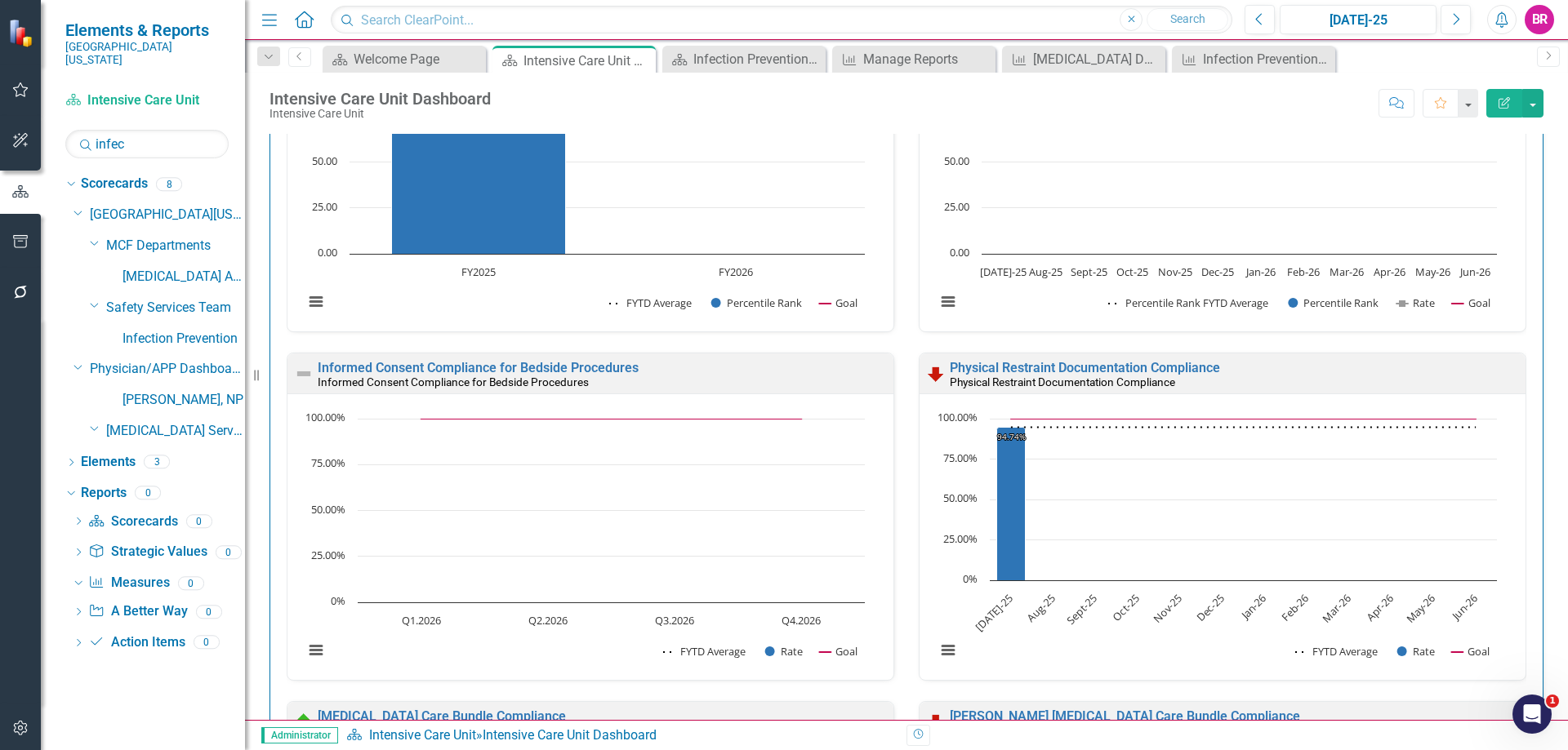
scroll to position [653, 0]
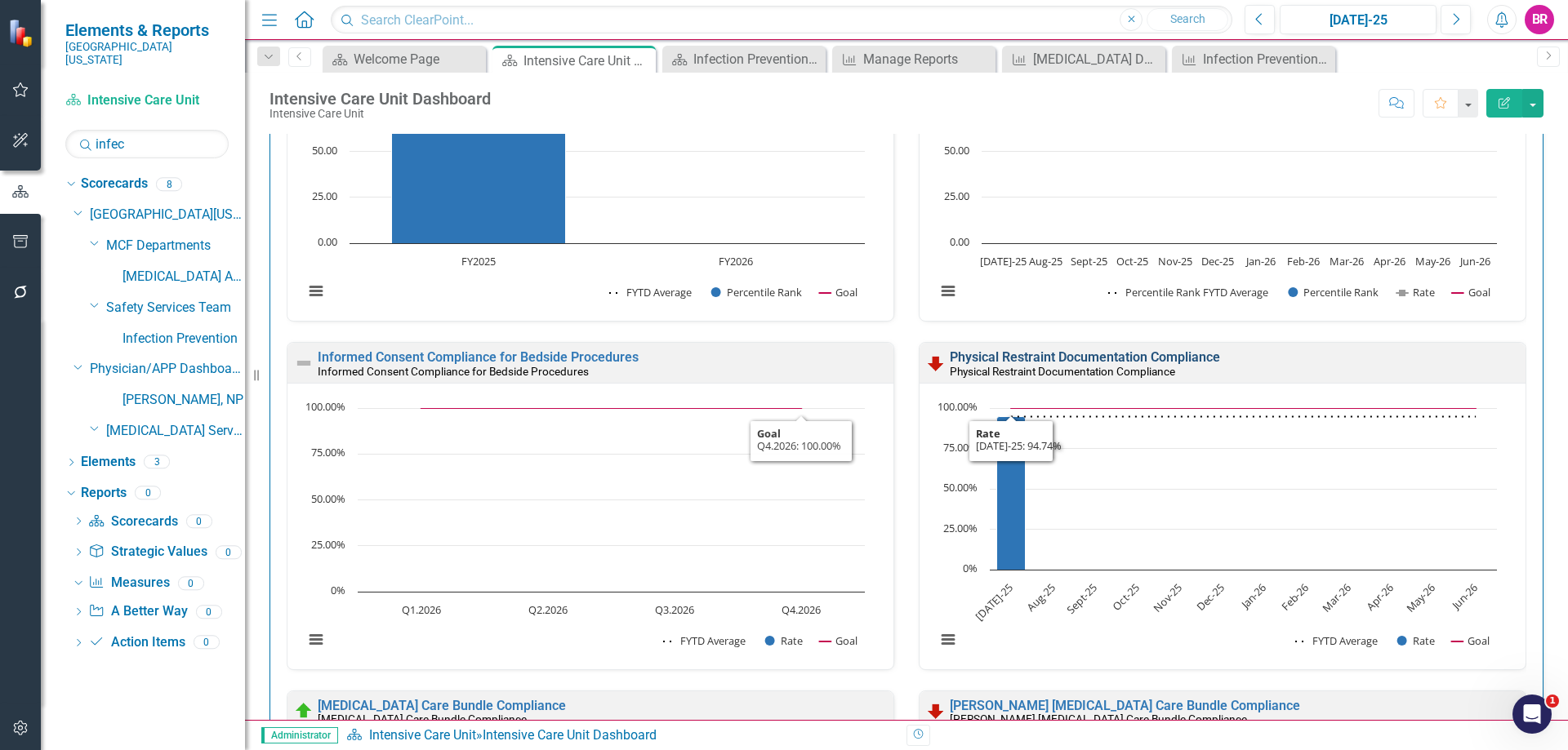
click at [1117, 358] on link "Physical Restraint Documentation Compliance" at bounding box center [1085, 357] width 270 height 16
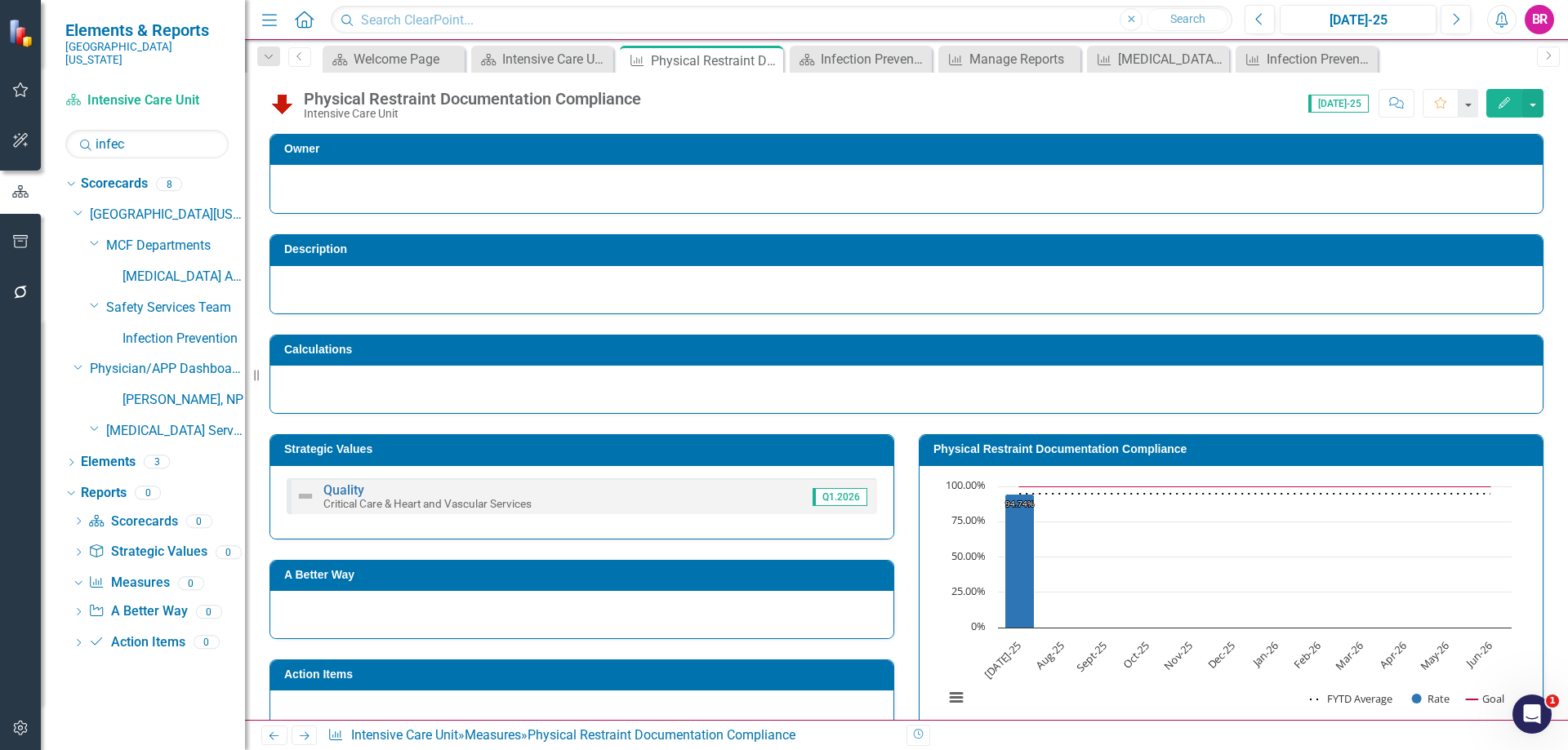
click at [0, 0] on icon "Close" at bounding box center [0, 0] width 0 height 0
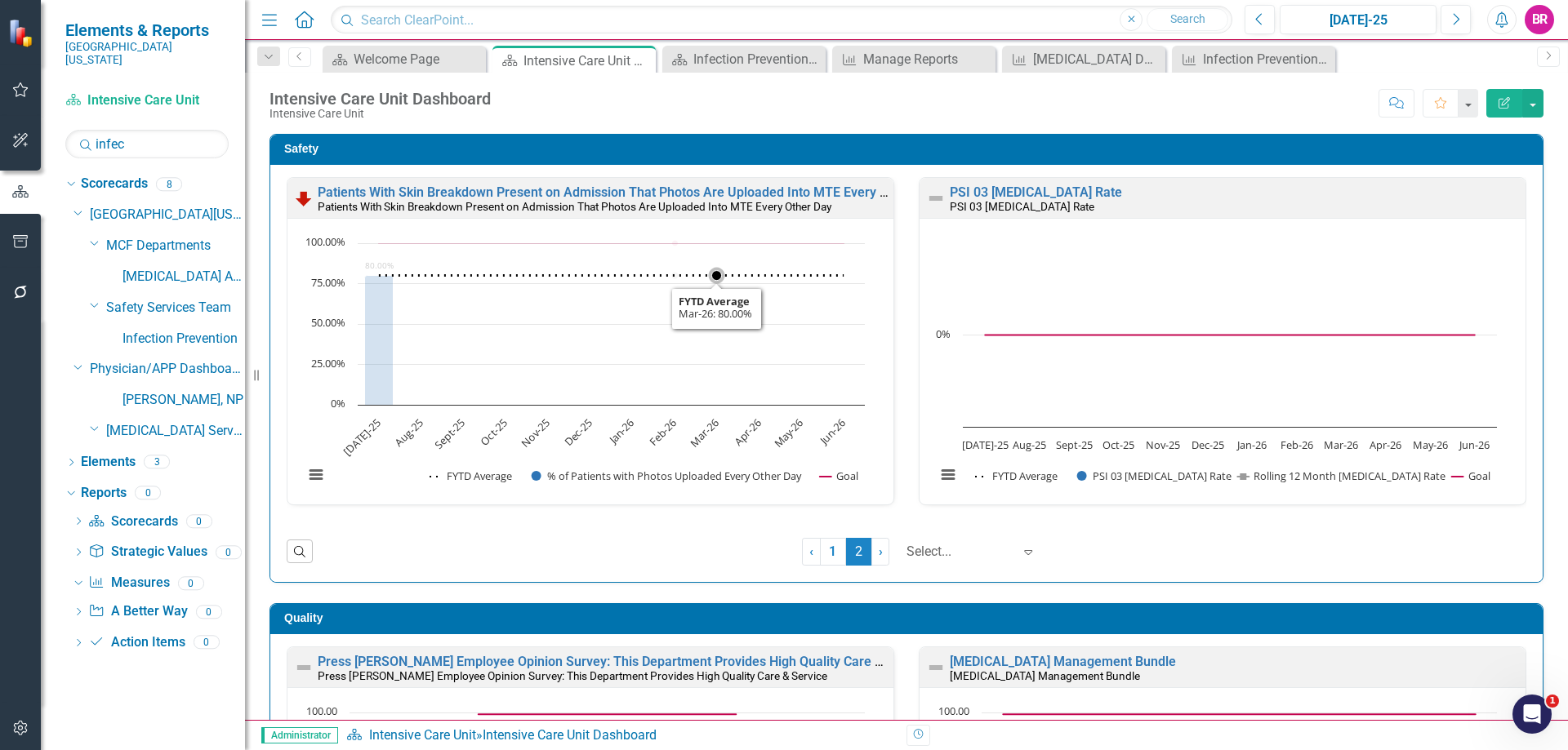
scroll to position [1, 0]
click at [819, 550] on link "1" at bounding box center [832, 551] width 26 height 28
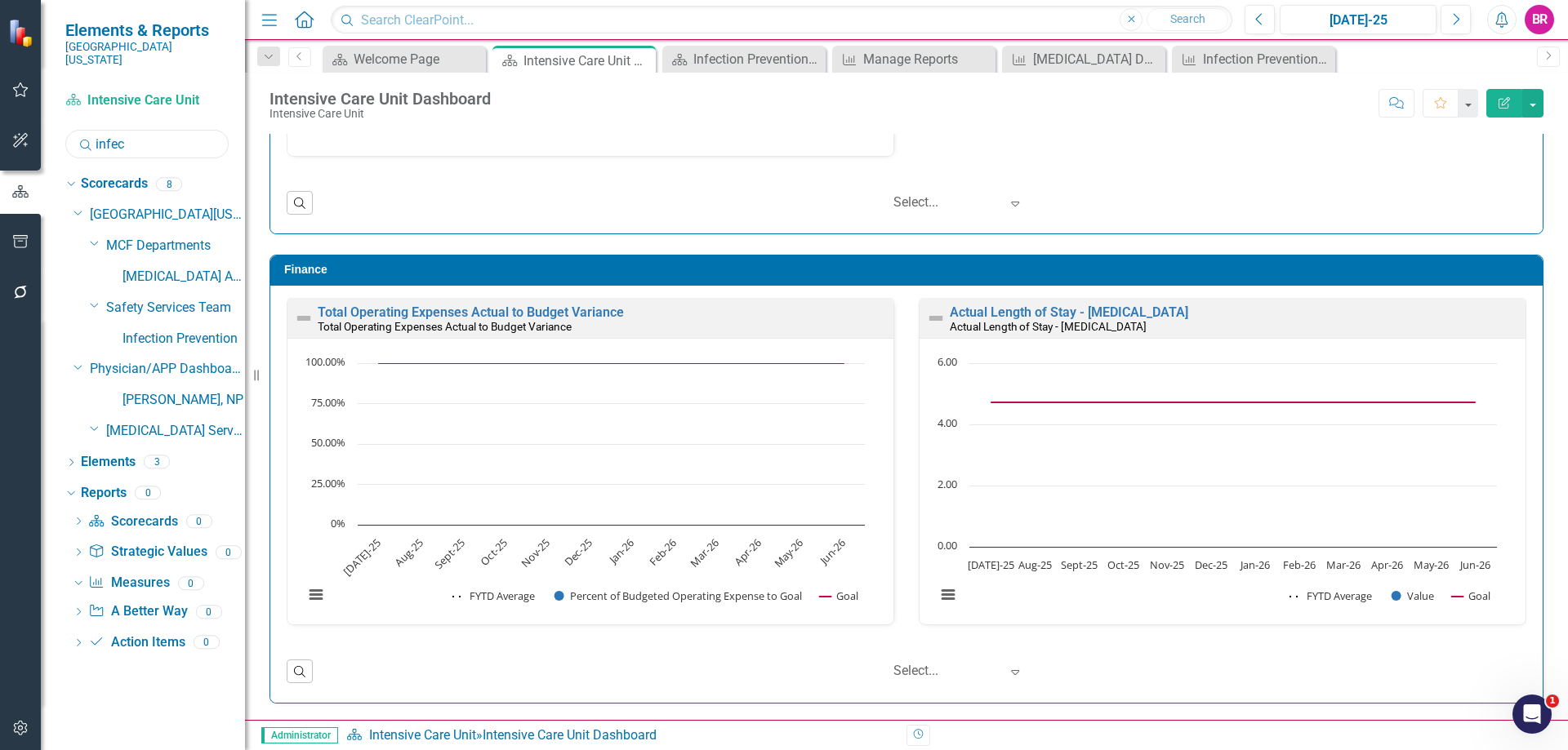
click at [163, 138] on input "infec" at bounding box center [146, 143] width 163 height 29
click at [161, 138] on input "infec" at bounding box center [146, 143] width 163 height 29
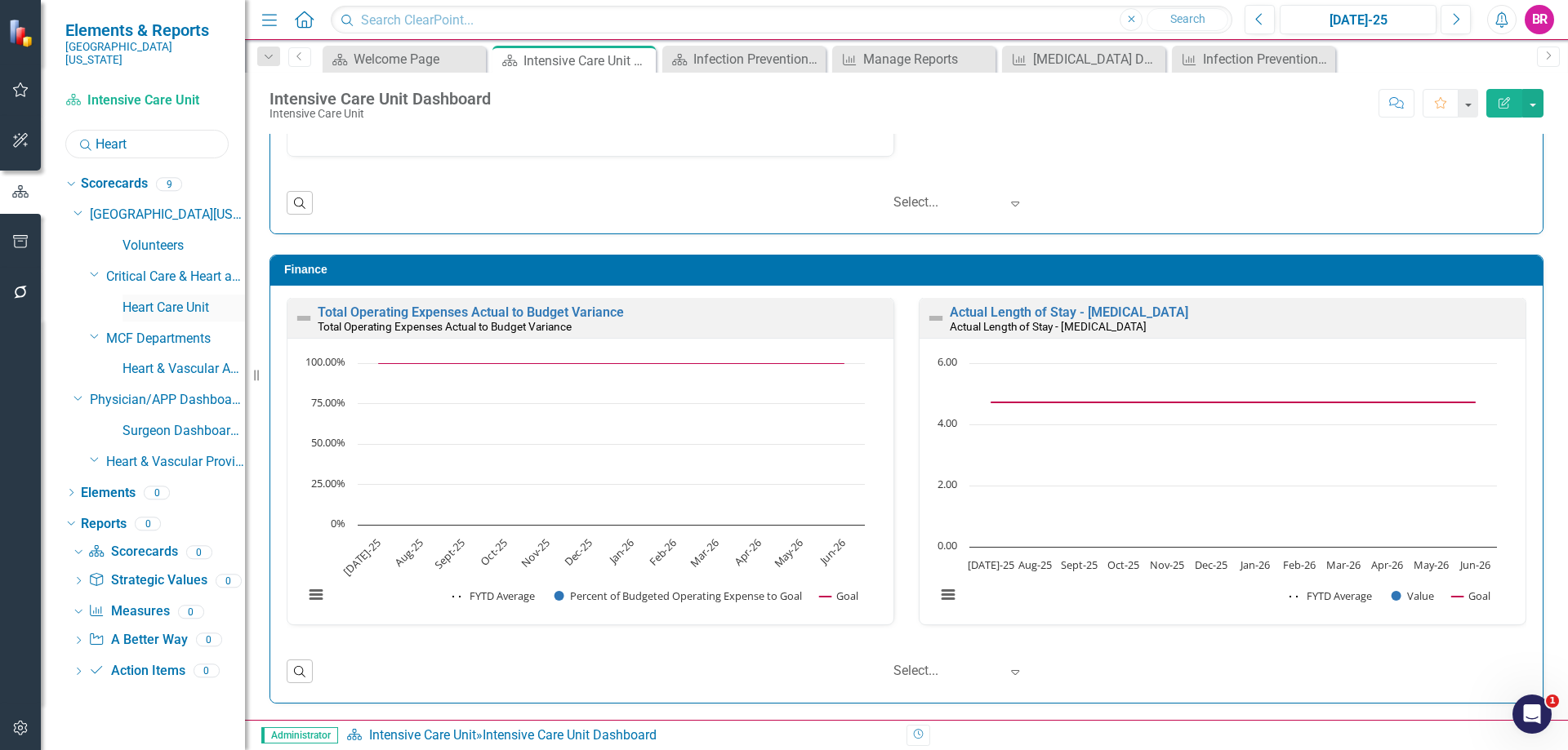
type input "Heart"
drag, startPoint x: 160, startPoint y: 289, endPoint x: 164, endPoint y: 347, distance: 58.1
click at [160, 299] on link "Heart Care Unit" at bounding box center [183, 308] width 122 height 19
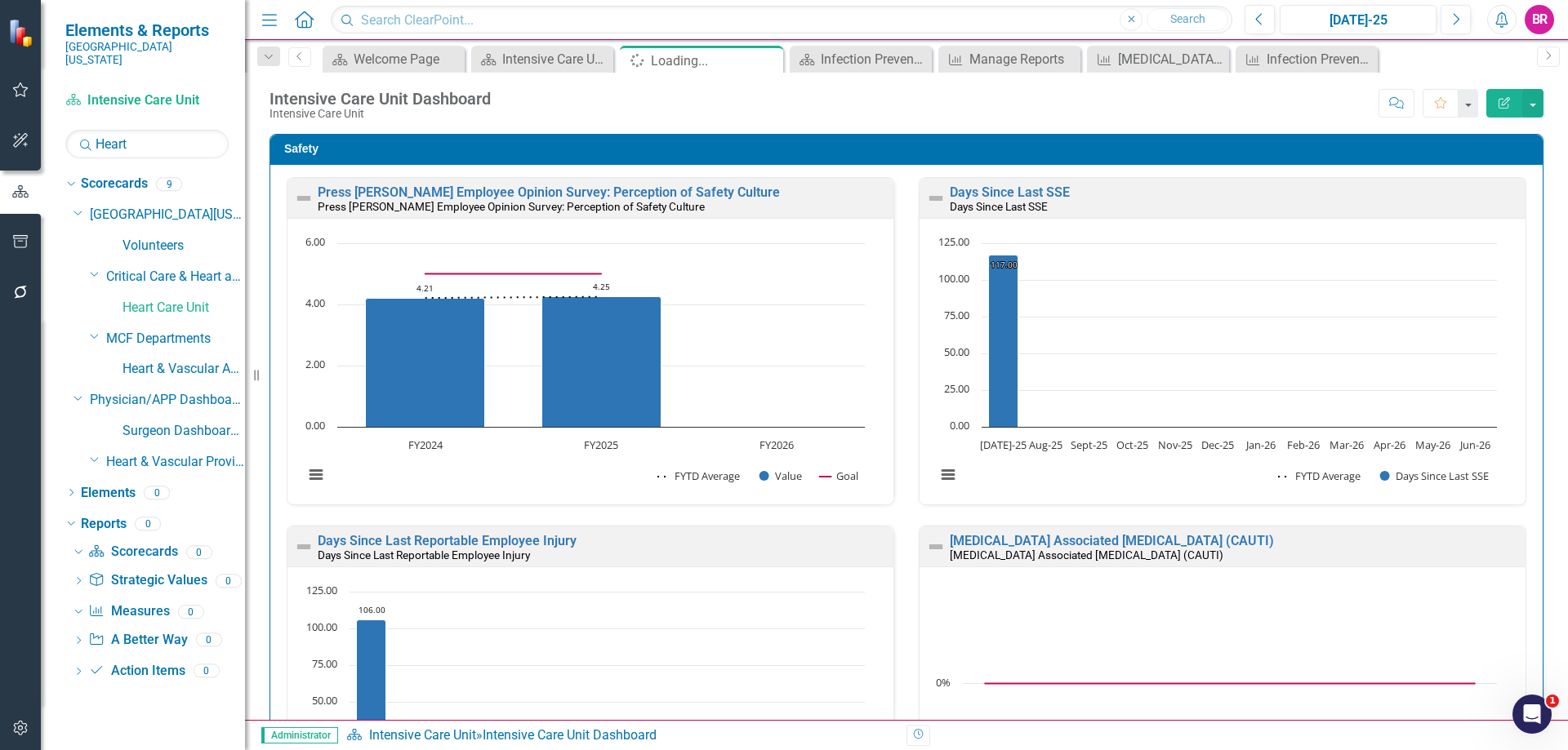
click at [270, 54] on icon "Dropdown" at bounding box center [268, 57] width 15 height 11
click at [0, 0] on icon "Close" at bounding box center [0, 0] width 0 height 0
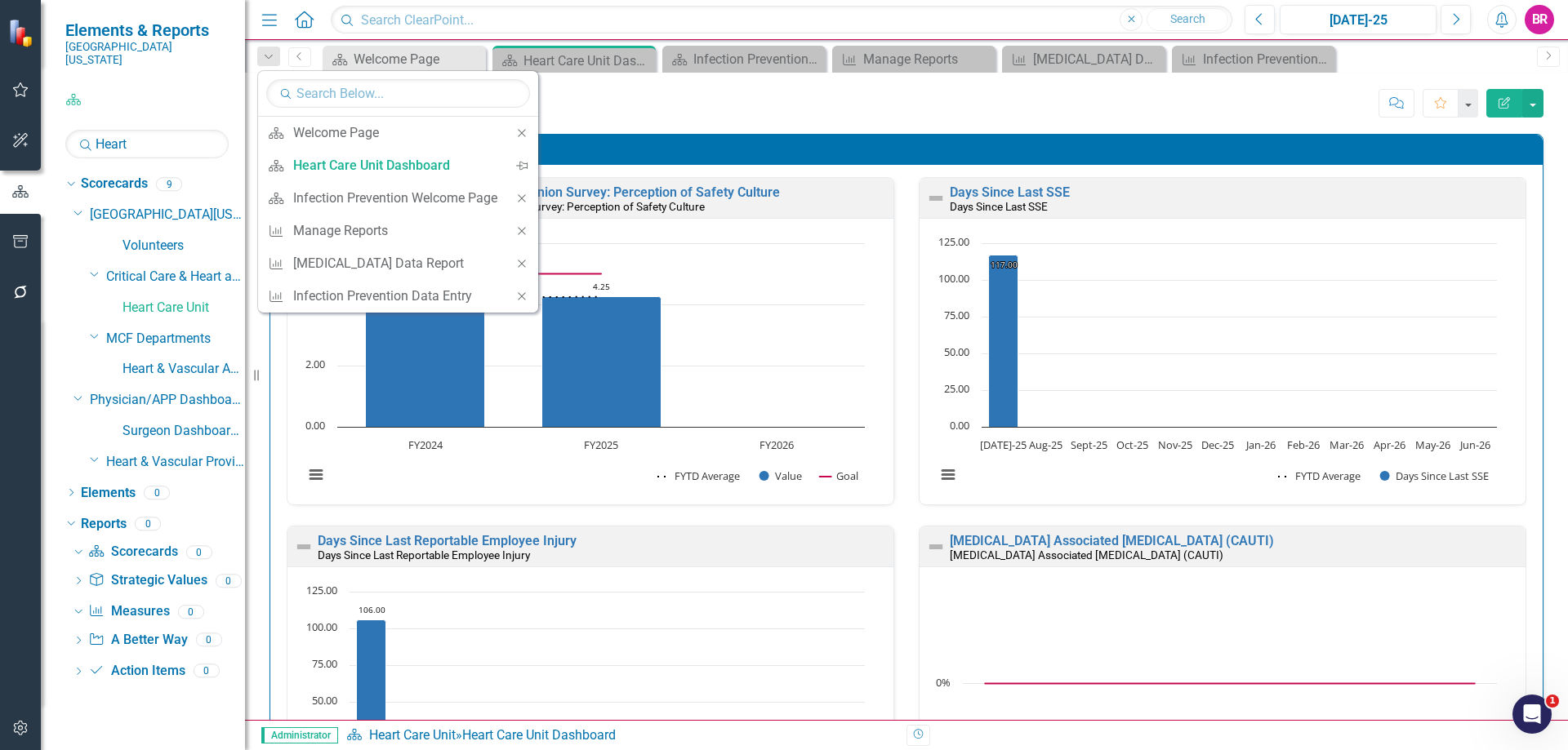
click at [528, 197] on icon "Close" at bounding box center [522, 198] width 15 height 11
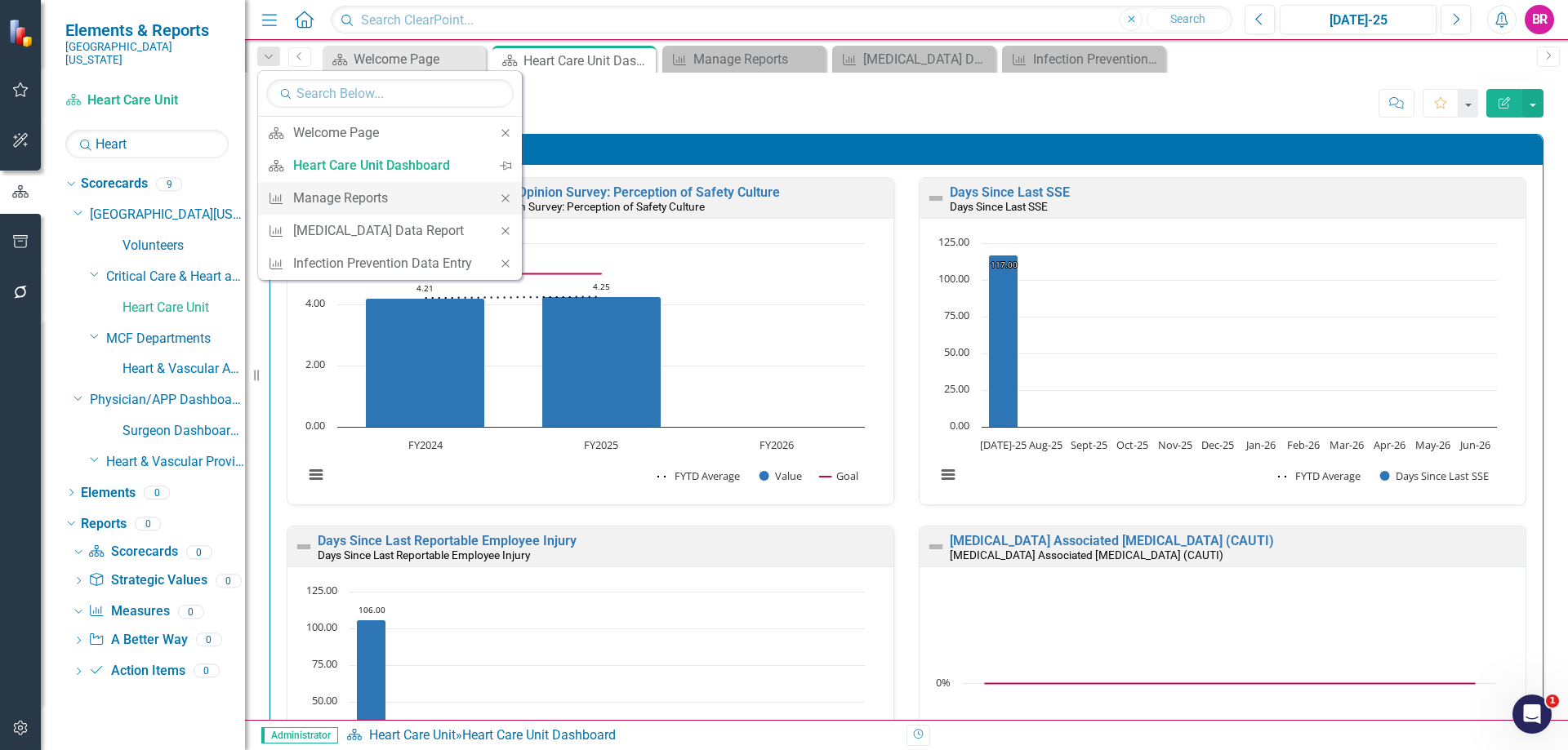
click at [503, 198] on icon "Close" at bounding box center [505, 198] width 15 height 11
click at [506, 200] on icon "Close" at bounding box center [505, 198] width 15 height 11
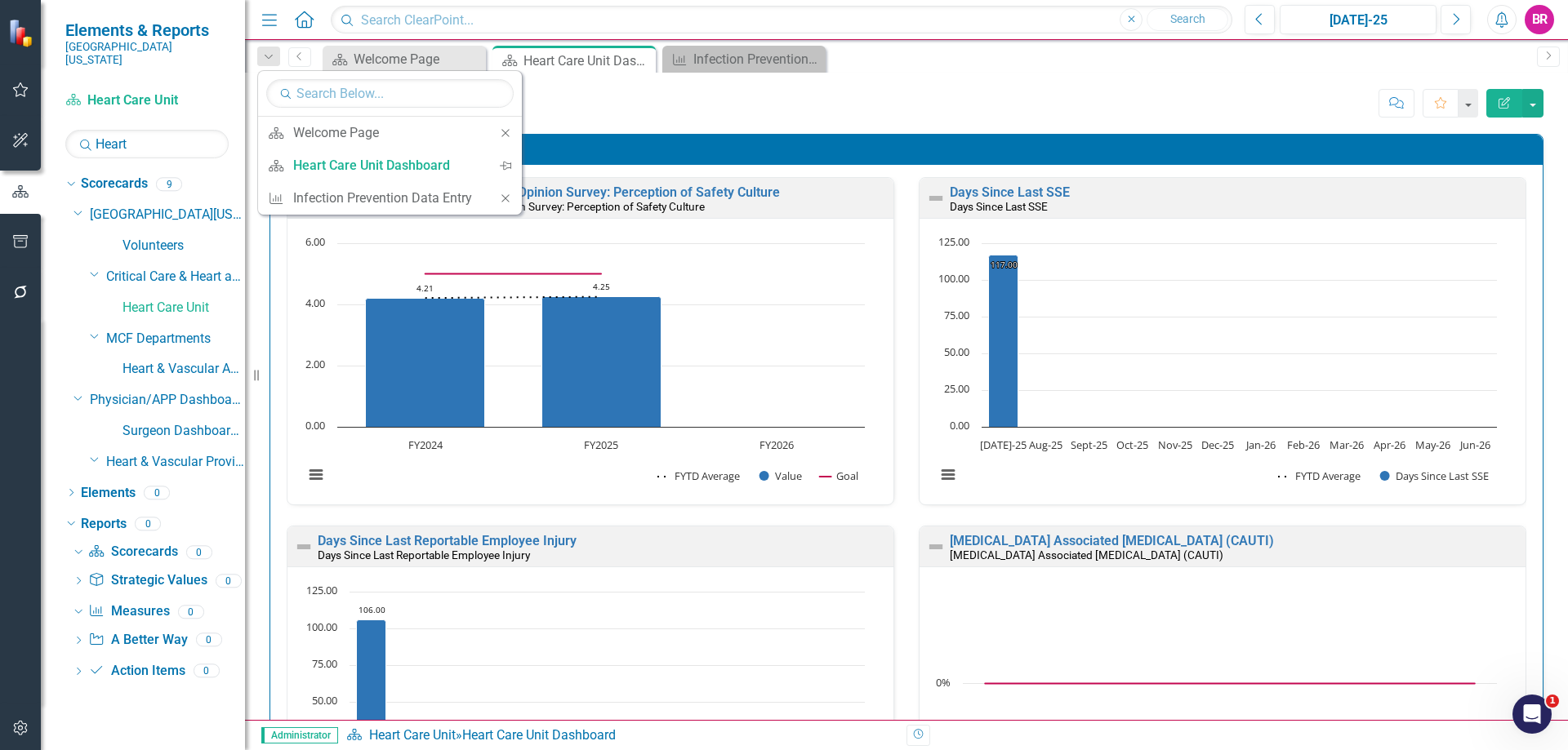
click at [502, 201] on icon "Close" at bounding box center [505, 198] width 15 height 11
click at [739, 87] on div "Heart Care Unit Dashboard Intensive Care Unit Score: N/A Jul-25 Completed Comme…" at bounding box center [906, 97] width 1323 height 49
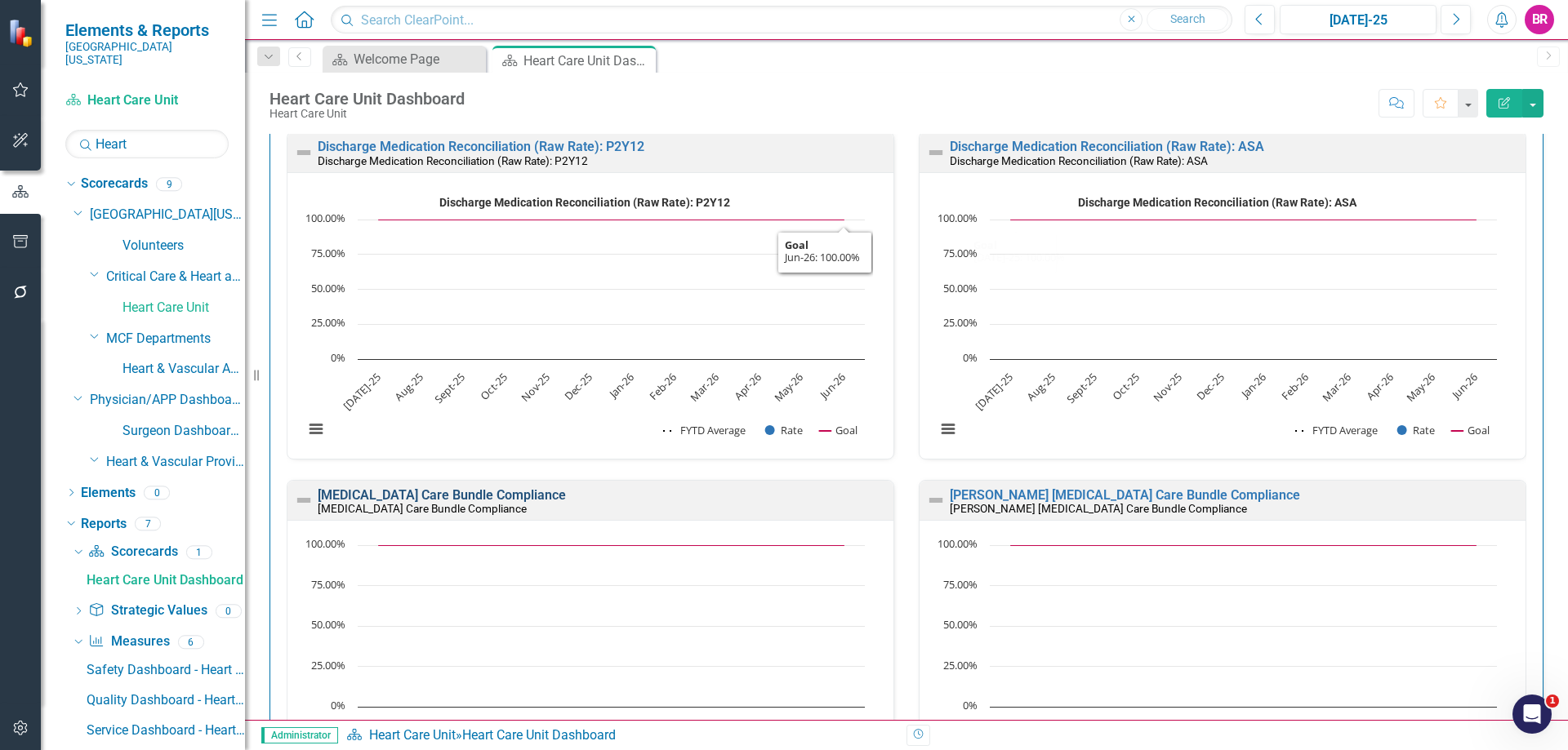
scroll to position [1, 0]
drag, startPoint x: 461, startPoint y: 493, endPoint x: 39, endPoint y: 66, distance: 600.3
click at [461, 493] on link "[MEDICAL_DATA] Care Bundle Compliance" at bounding box center [442, 494] width 248 height 16
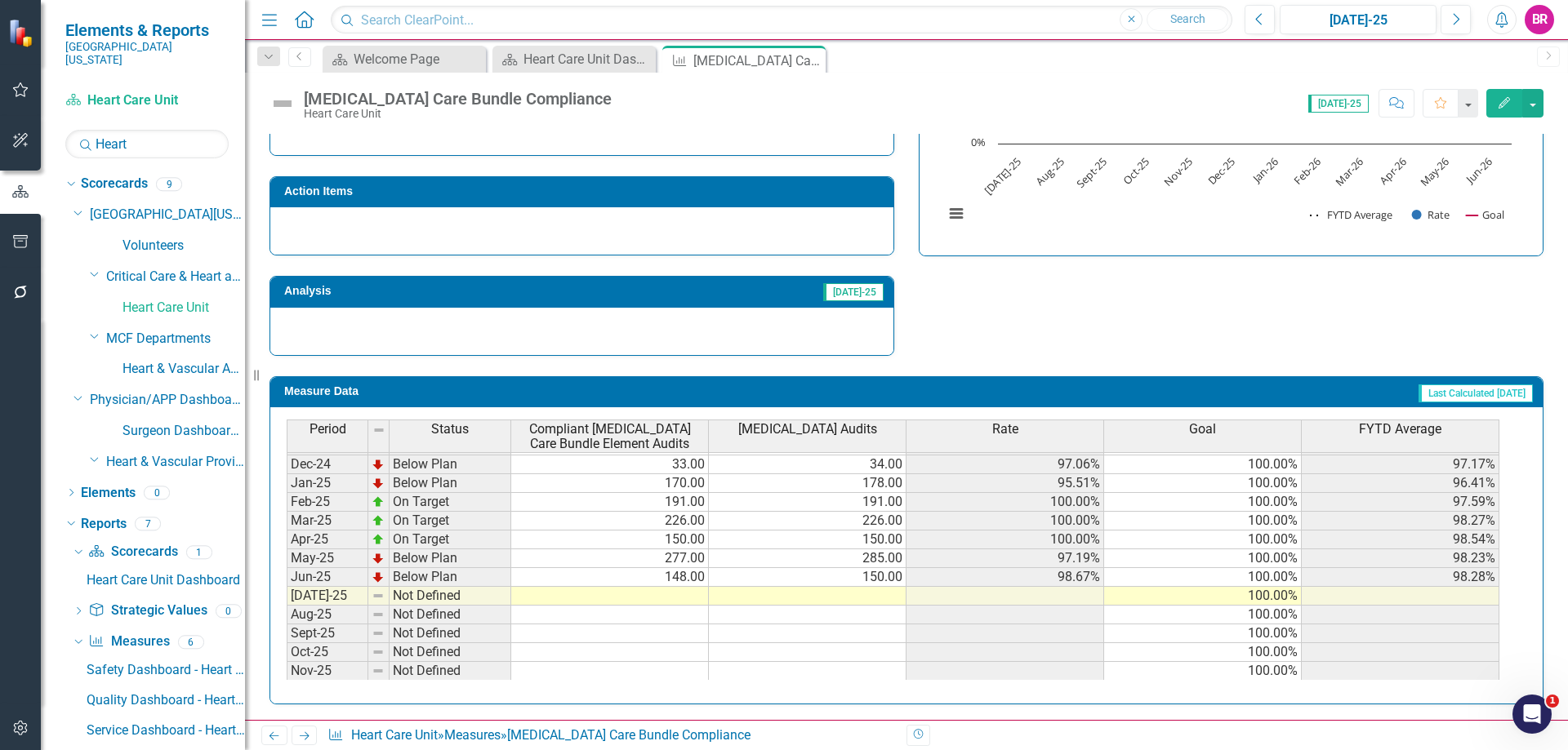
scroll to position [571, 0]
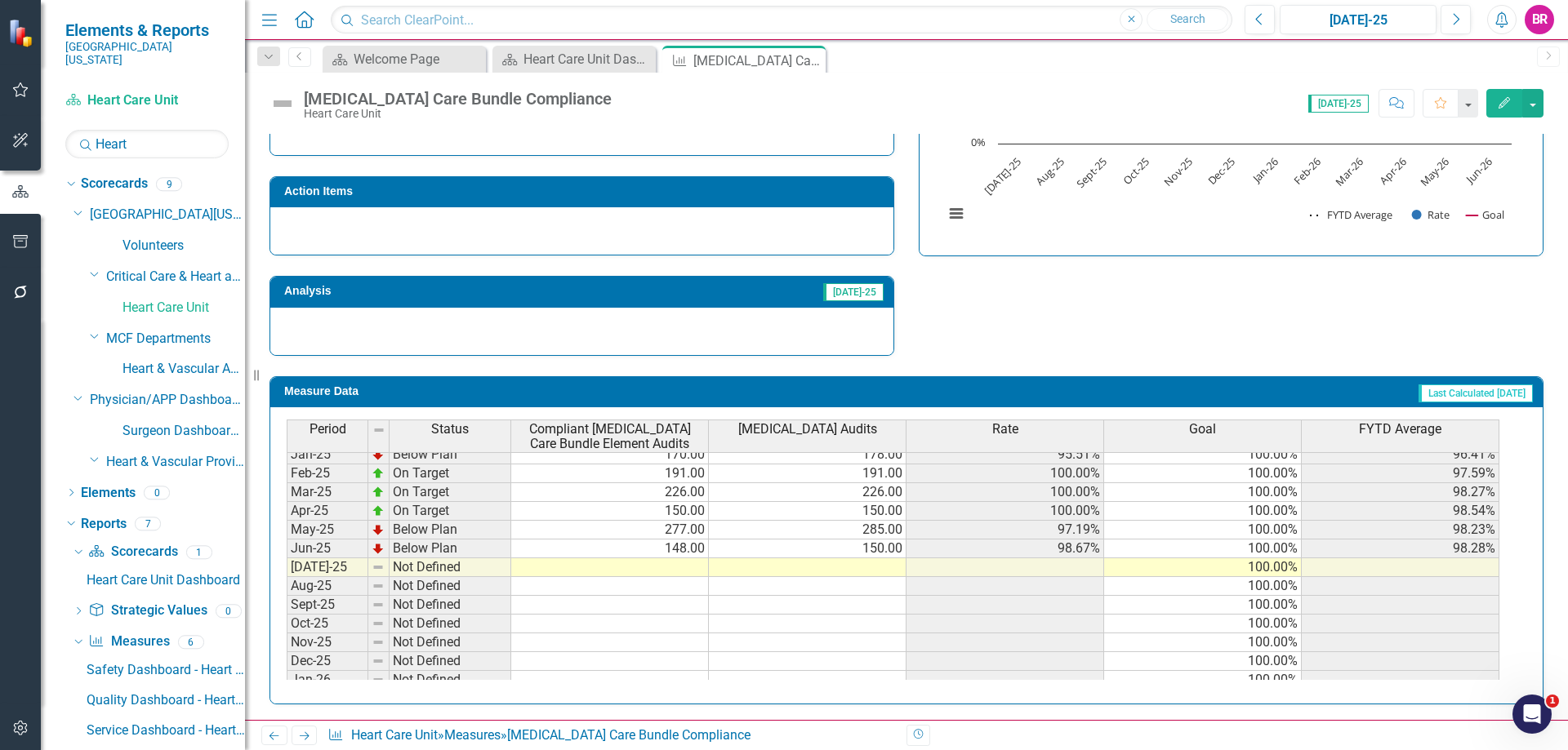
click at [286, 578] on div "Period Status Compliant Central Line Care Bundle Element Audits Central Line Au…" at bounding box center [286, 457] width 0 height 654
click at [674, 563] on td at bounding box center [610, 567] width 198 height 19
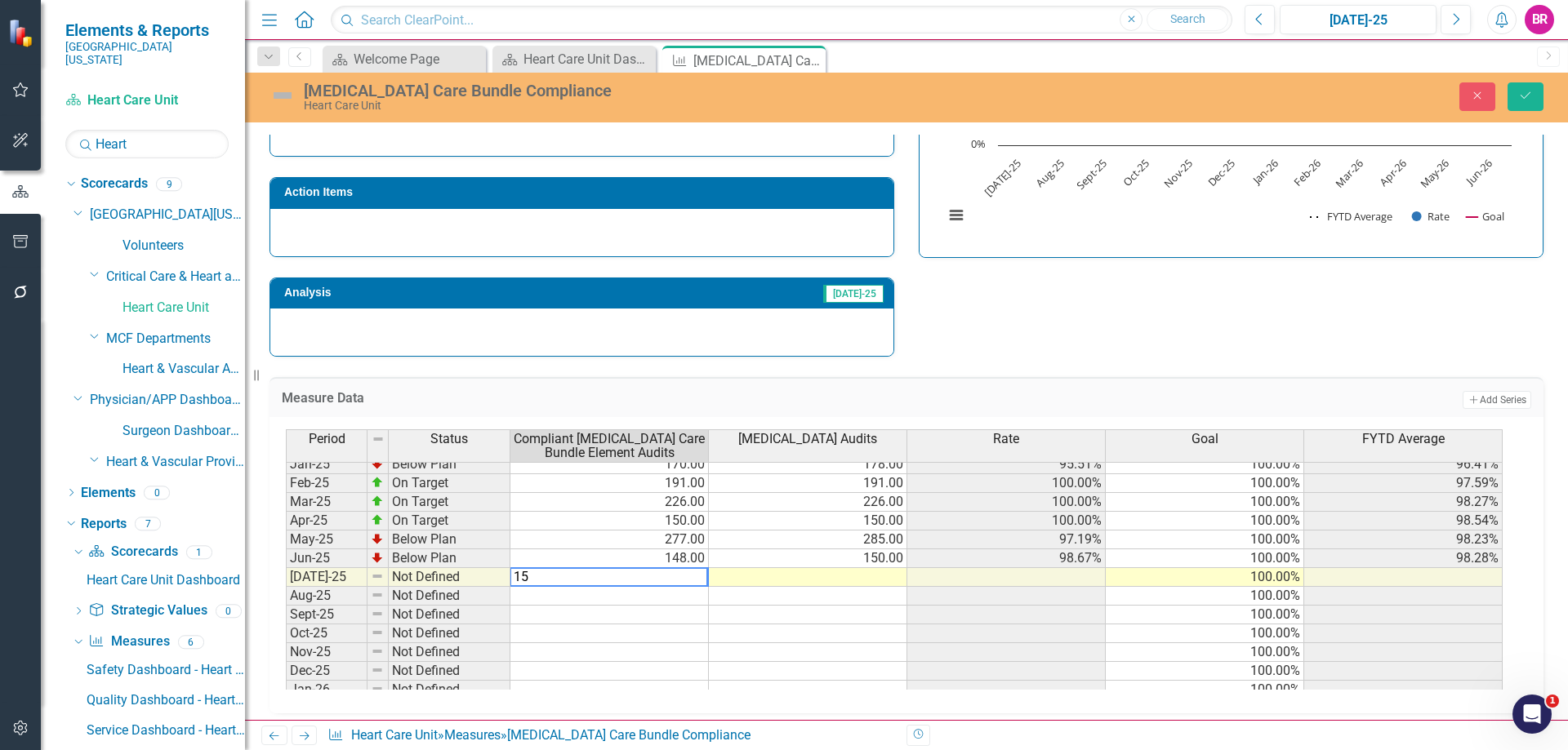
type textarea "150"
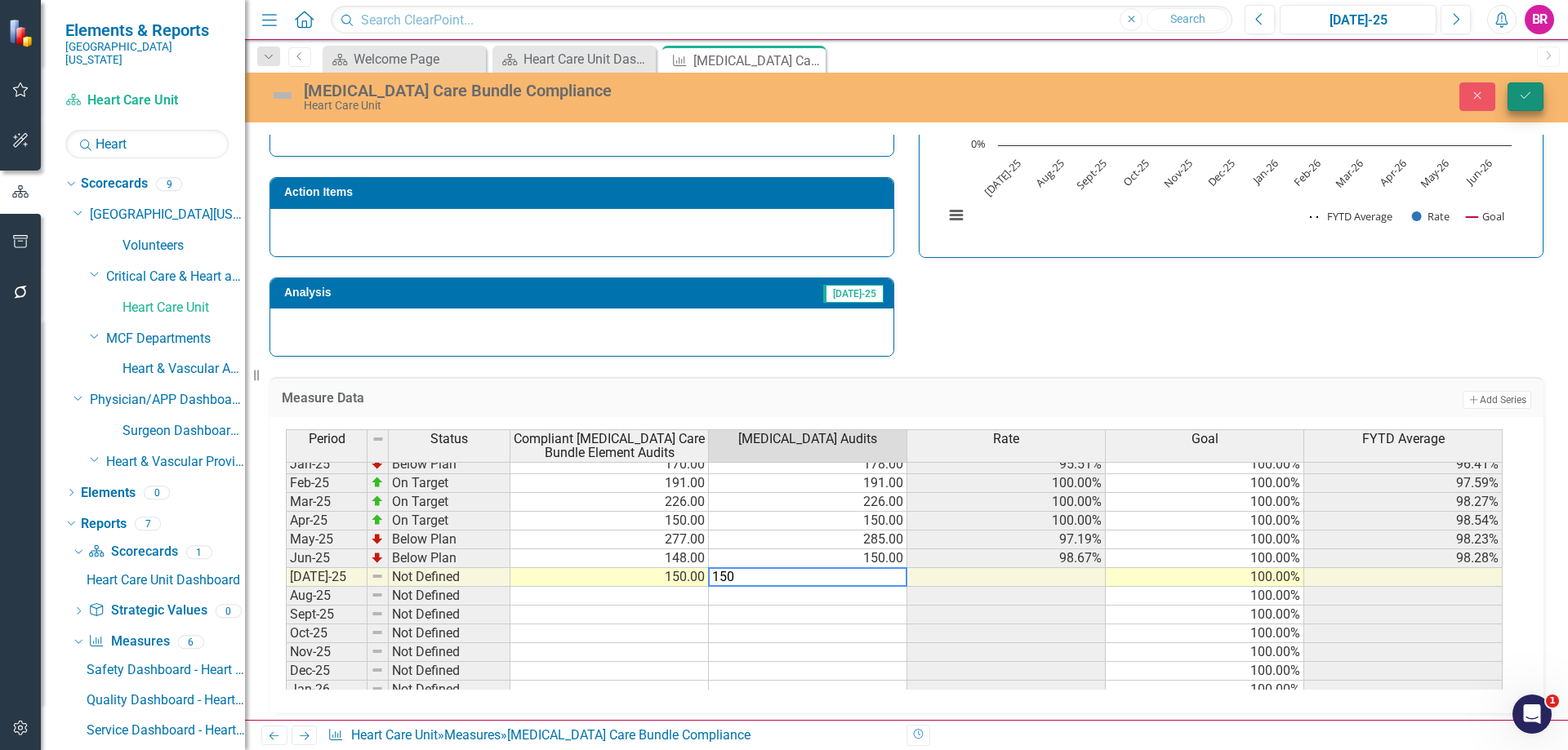
type textarea "150"
click at [1511, 89] on button "Save" at bounding box center [1525, 96] width 36 height 29
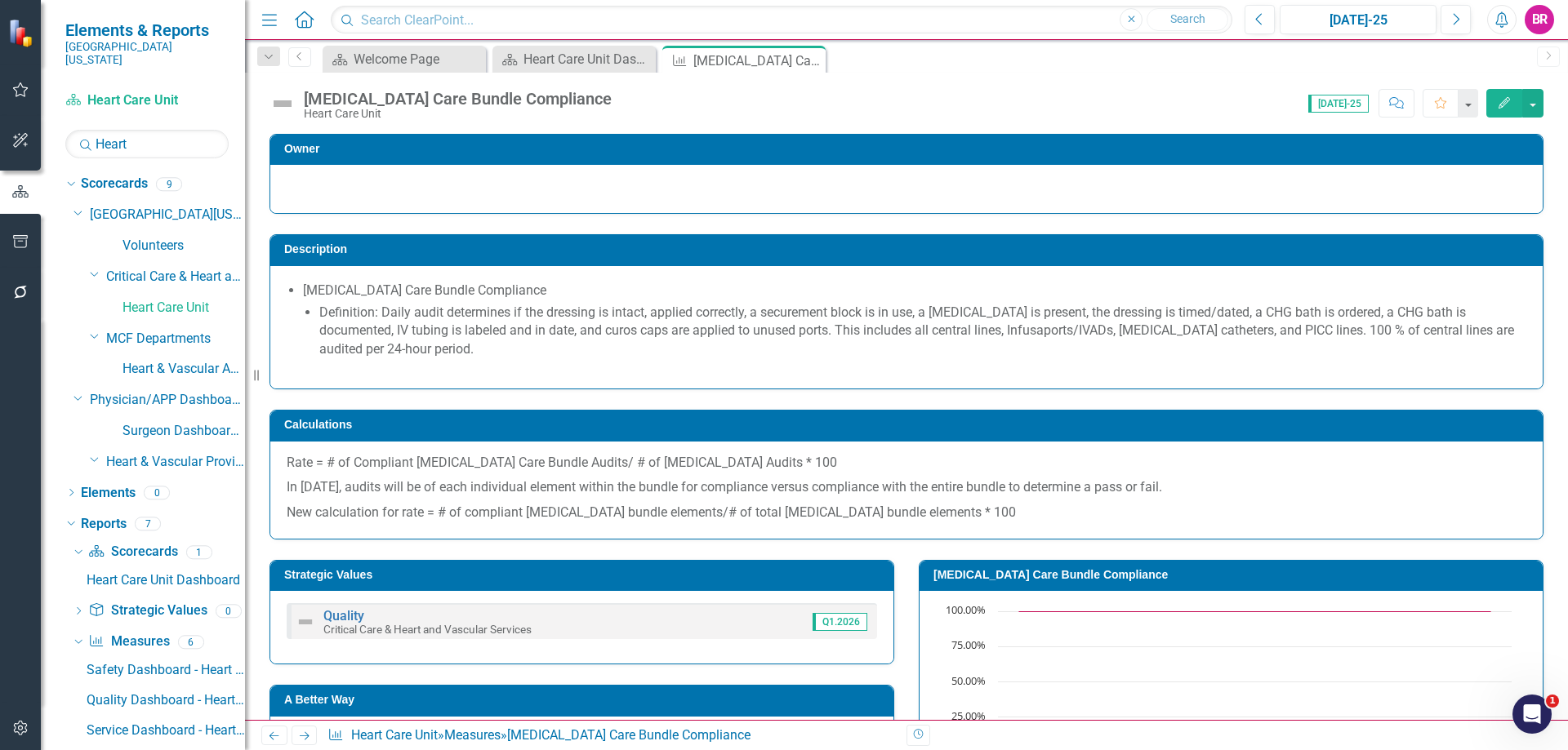
click at [303, 736] on icon at bounding box center [304, 736] width 10 height 8
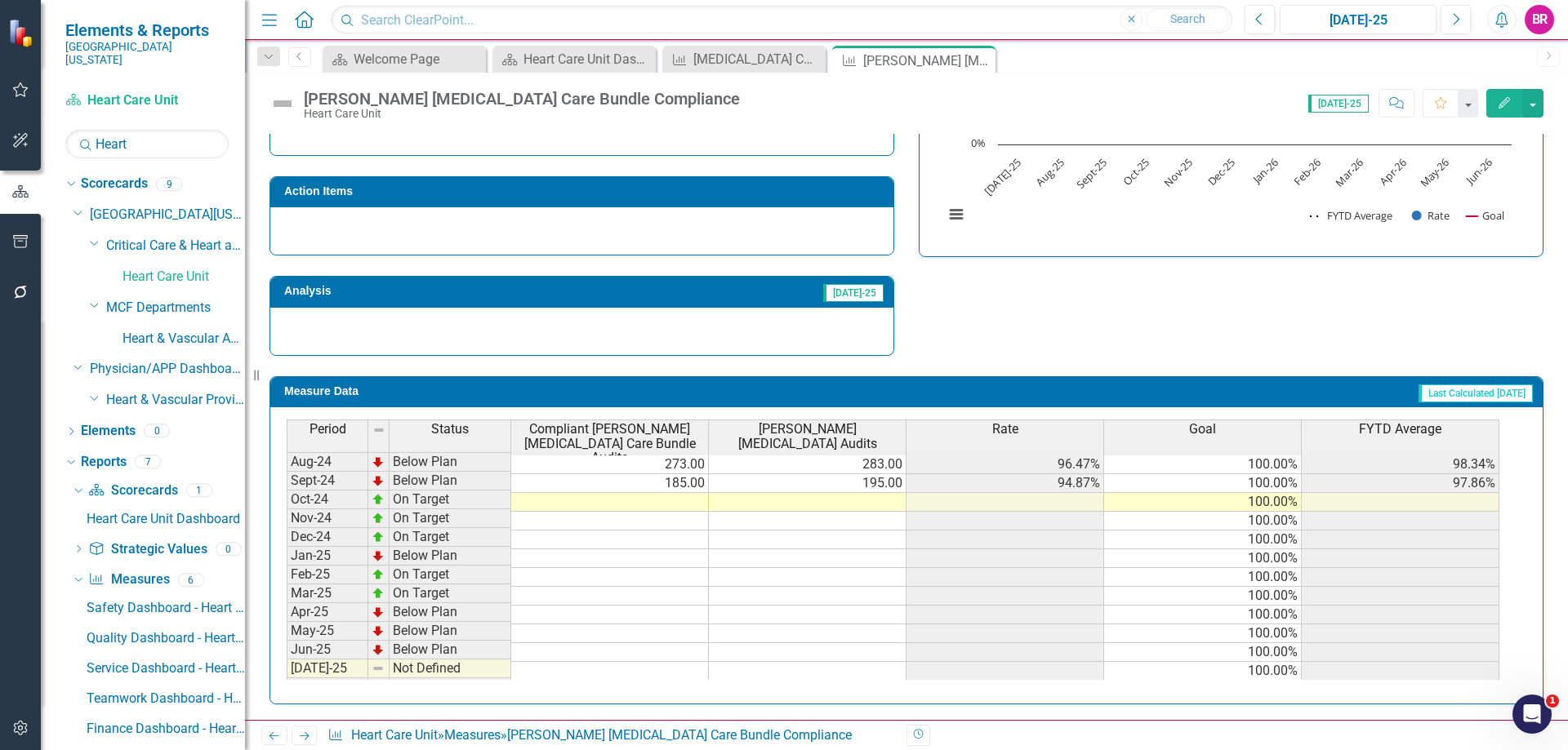
scroll to position [653, 0]
click at [694, 488] on tbody "Dec-23 Not Defined Jan-24 On Target 28.00 28.00 100.00% 100.00% 100.00% Feb-24 …" at bounding box center [892, 425] width 1213 height 582
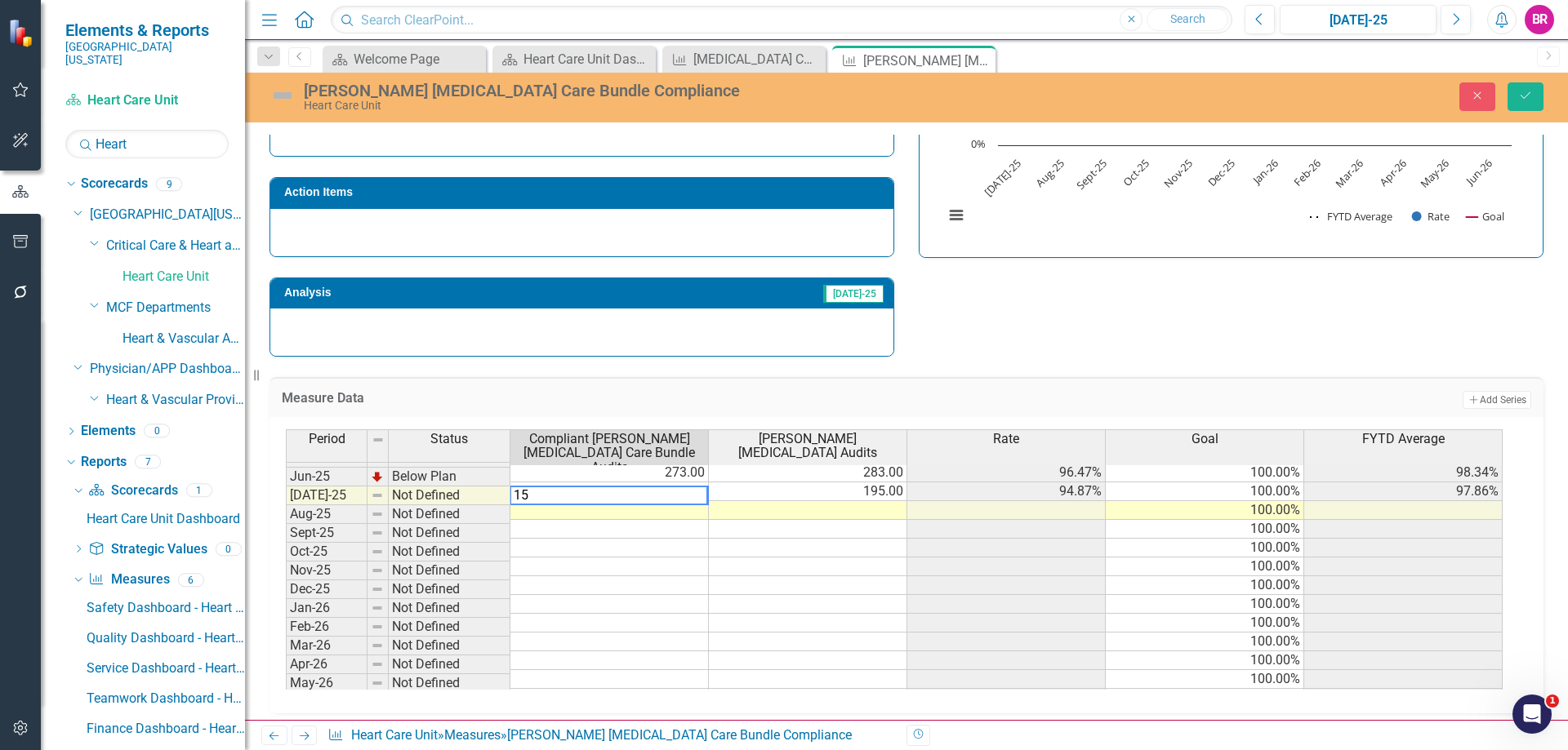
type textarea "158"
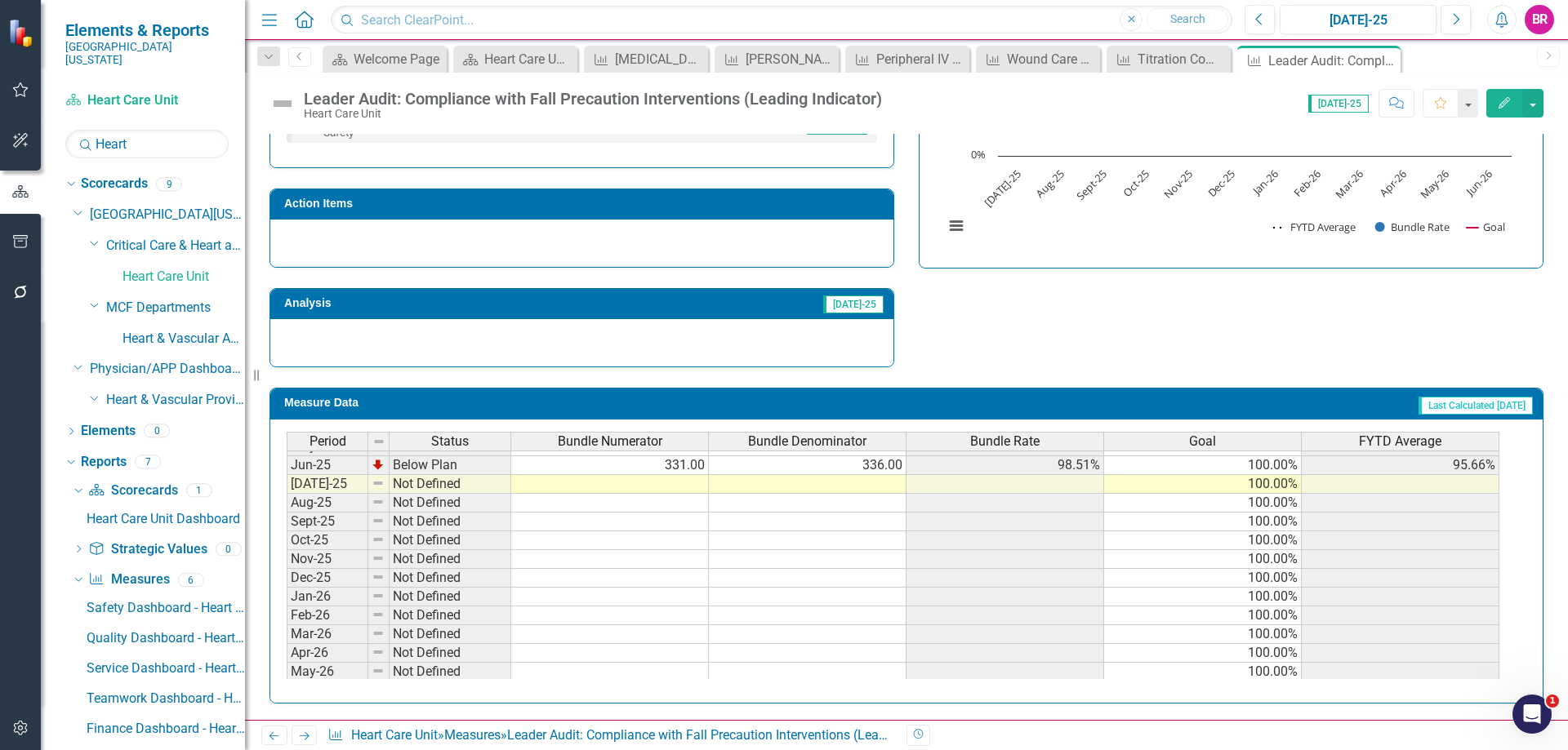
click at [677, 484] on tbody "Nov-23 Not Defined Dec-23 Not Defined Jan-24 Not Defined Feb-24 Not Defined Mar…" at bounding box center [892, 399] width 1213 height 601
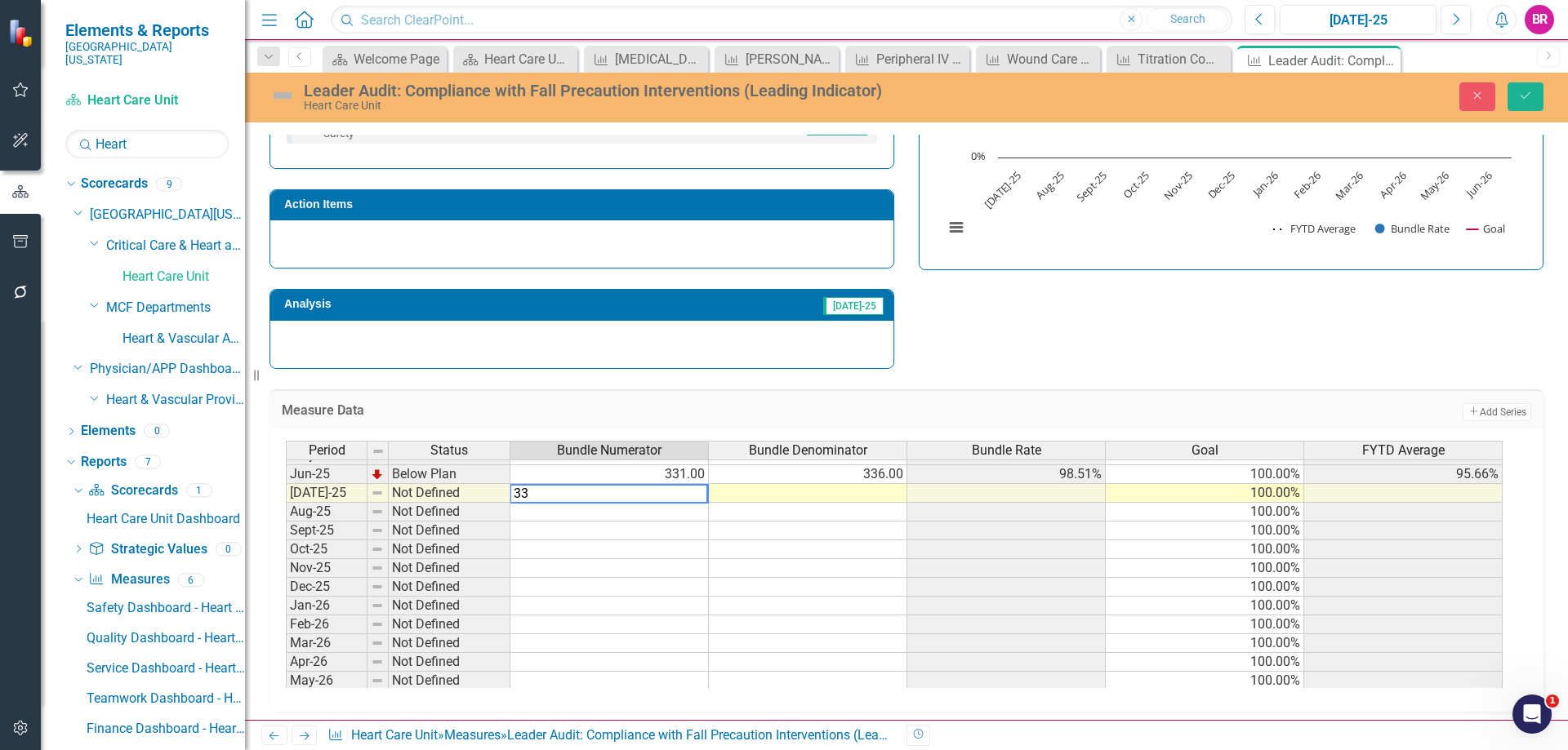
type textarea "339"
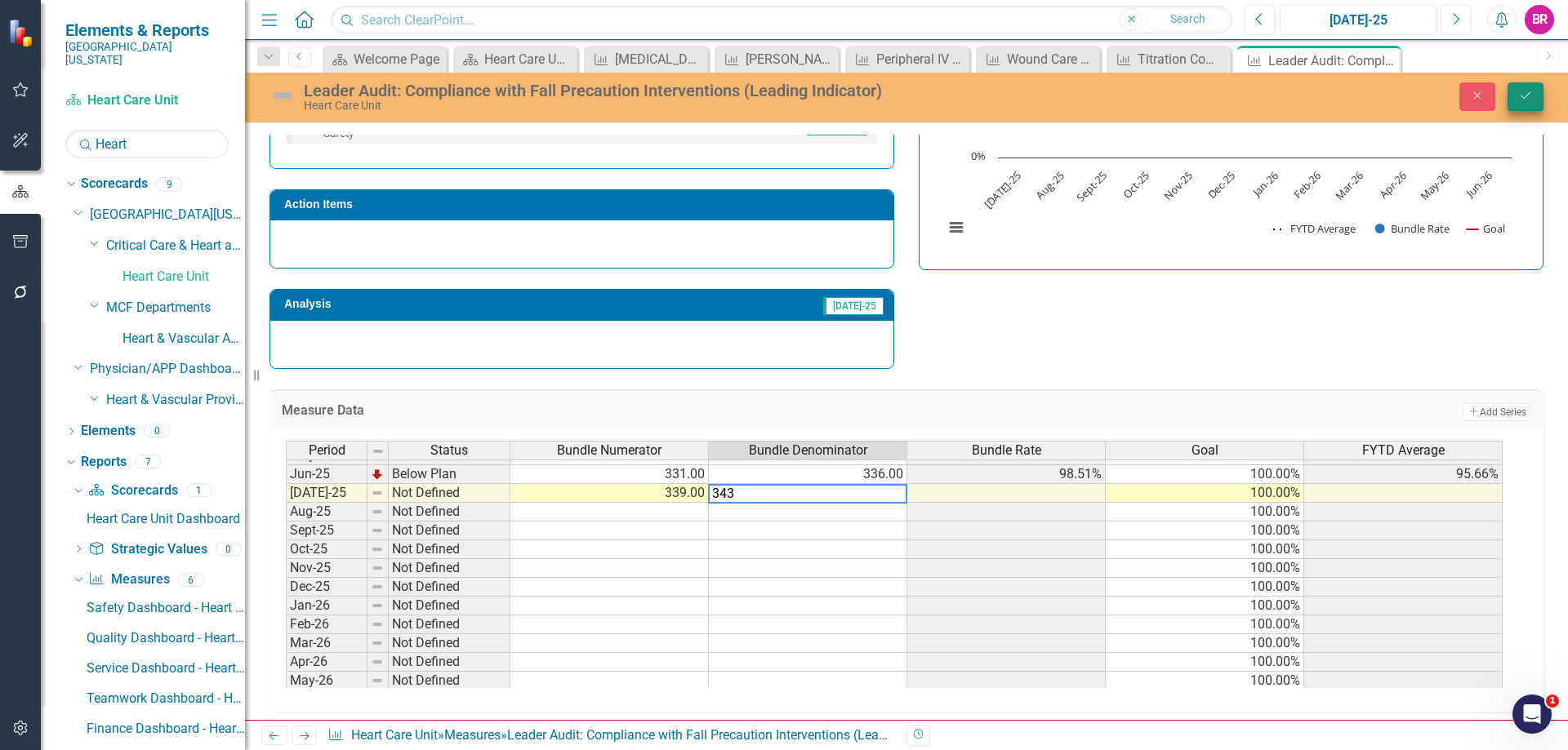
type textarea "343"
click at [1516, 97] on button "Save" at bounding box center [1525, 96] width 36 height 29
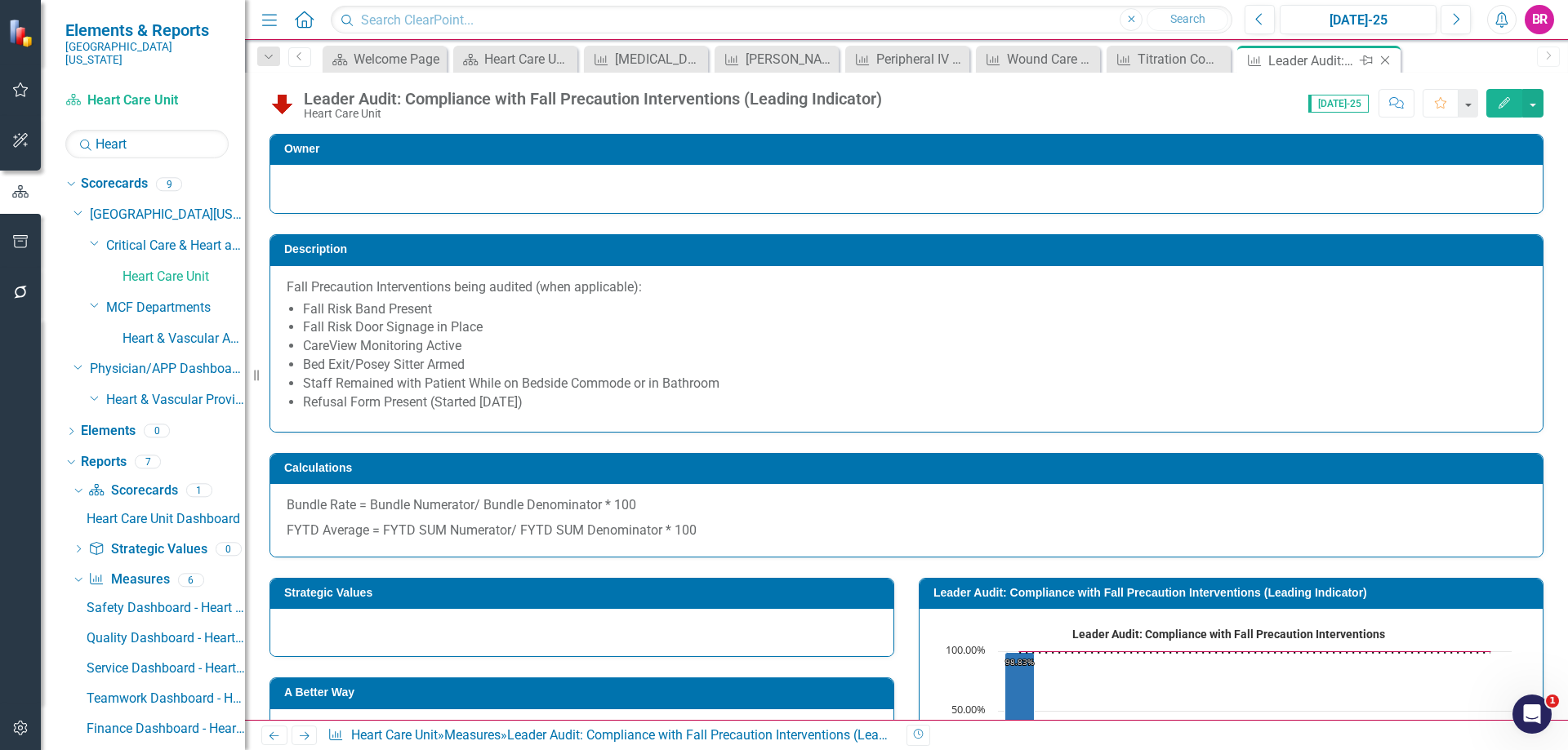
click at [1386, 55] on icon "Close" at bounding box center [1385, 61] width 17 height 13
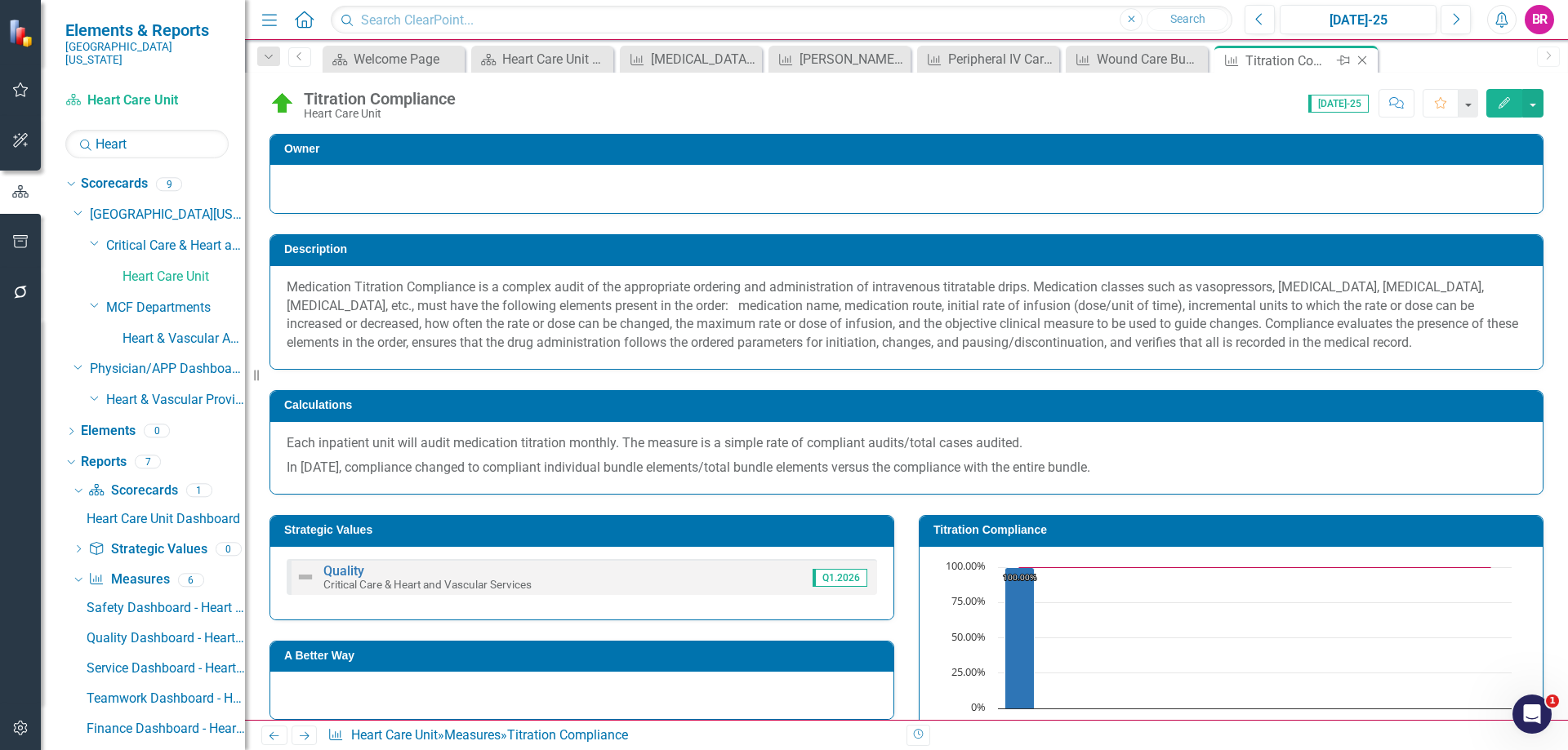
click at [1363, 61] on icon at bounding box center [1362, 61] width 9 height 9
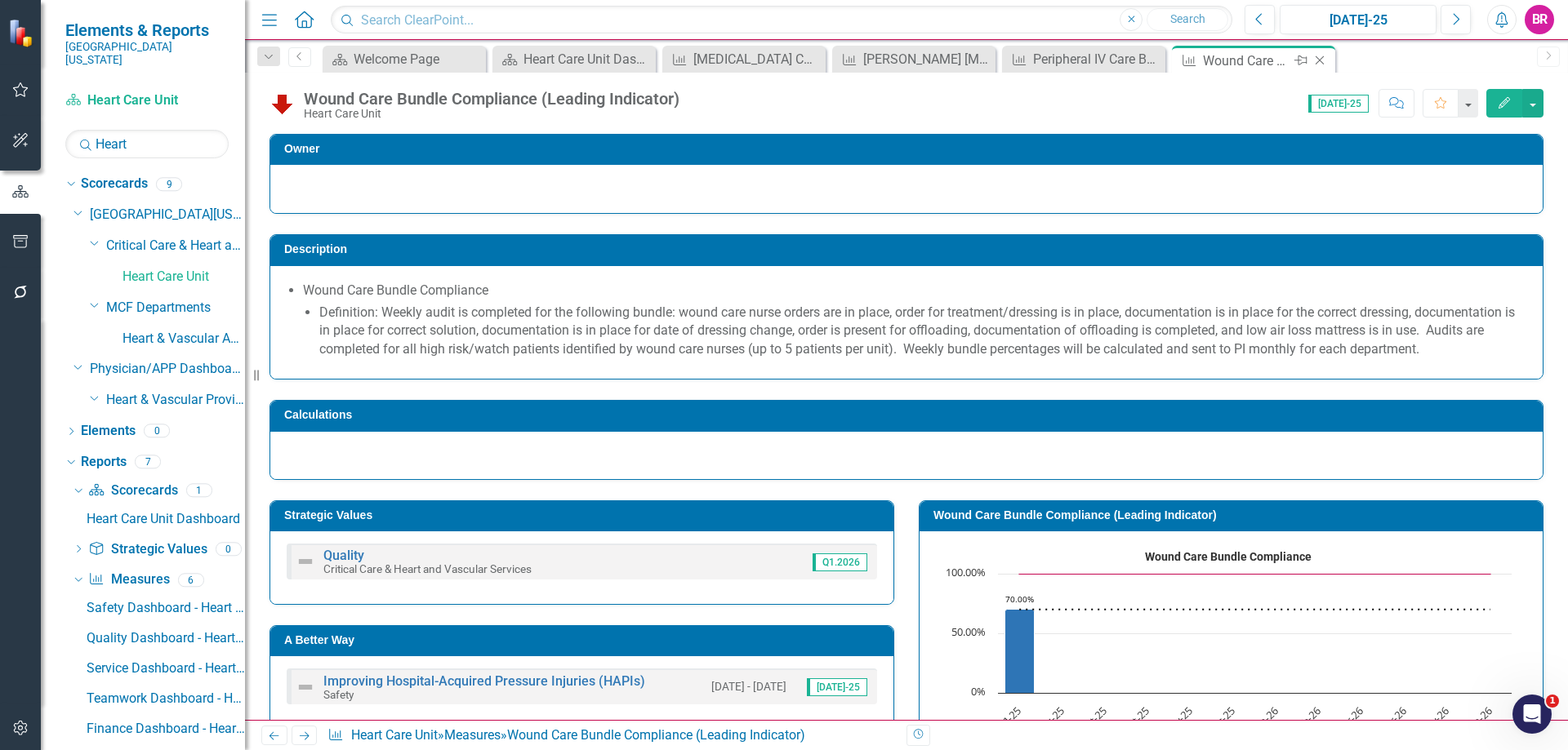
click at [1319, 60] on icon "Close" at bounding box center [1320, 61] width 17 height 13
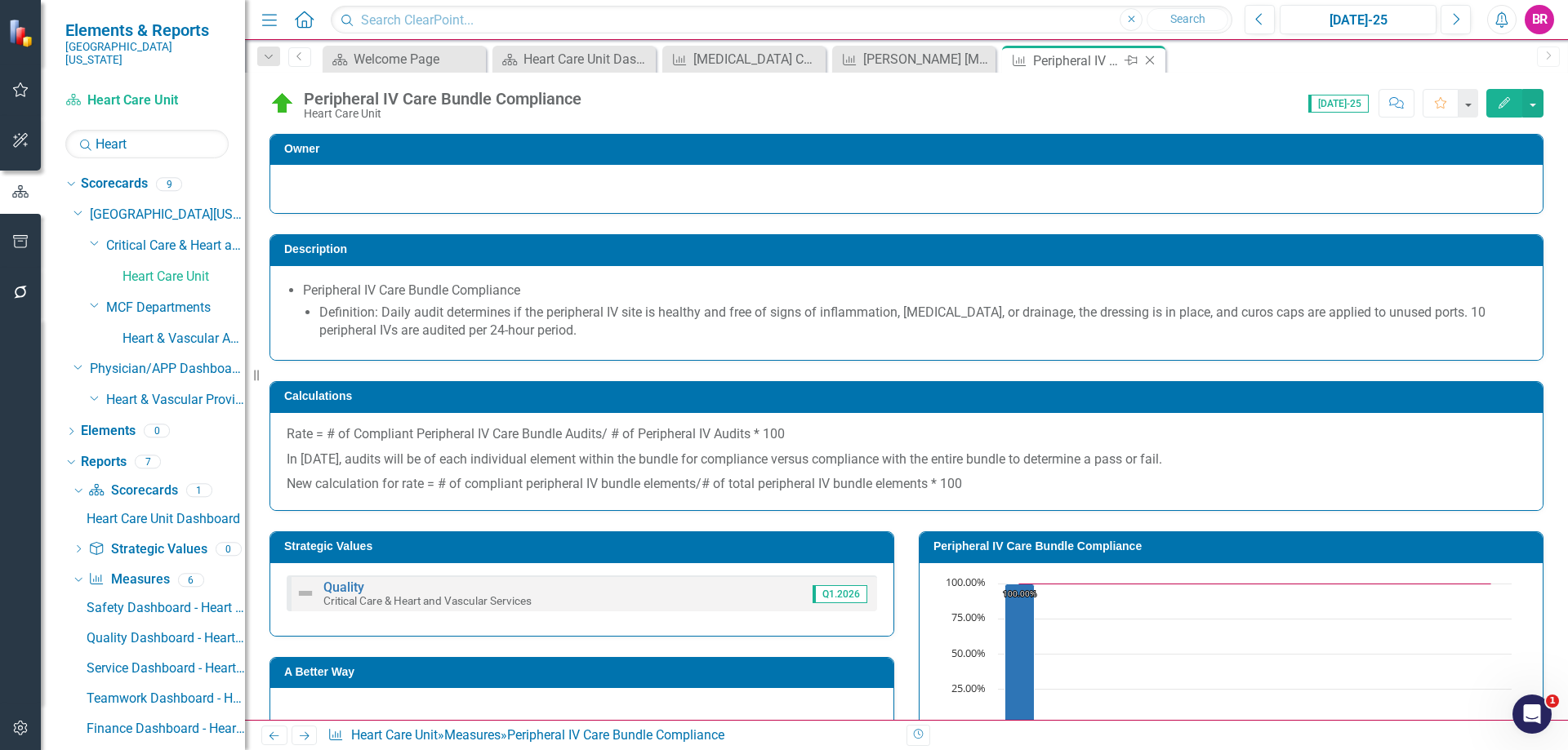
click at [1155, 61] on icon "Close" at bounding box center [1149, 61] width 17 height 13
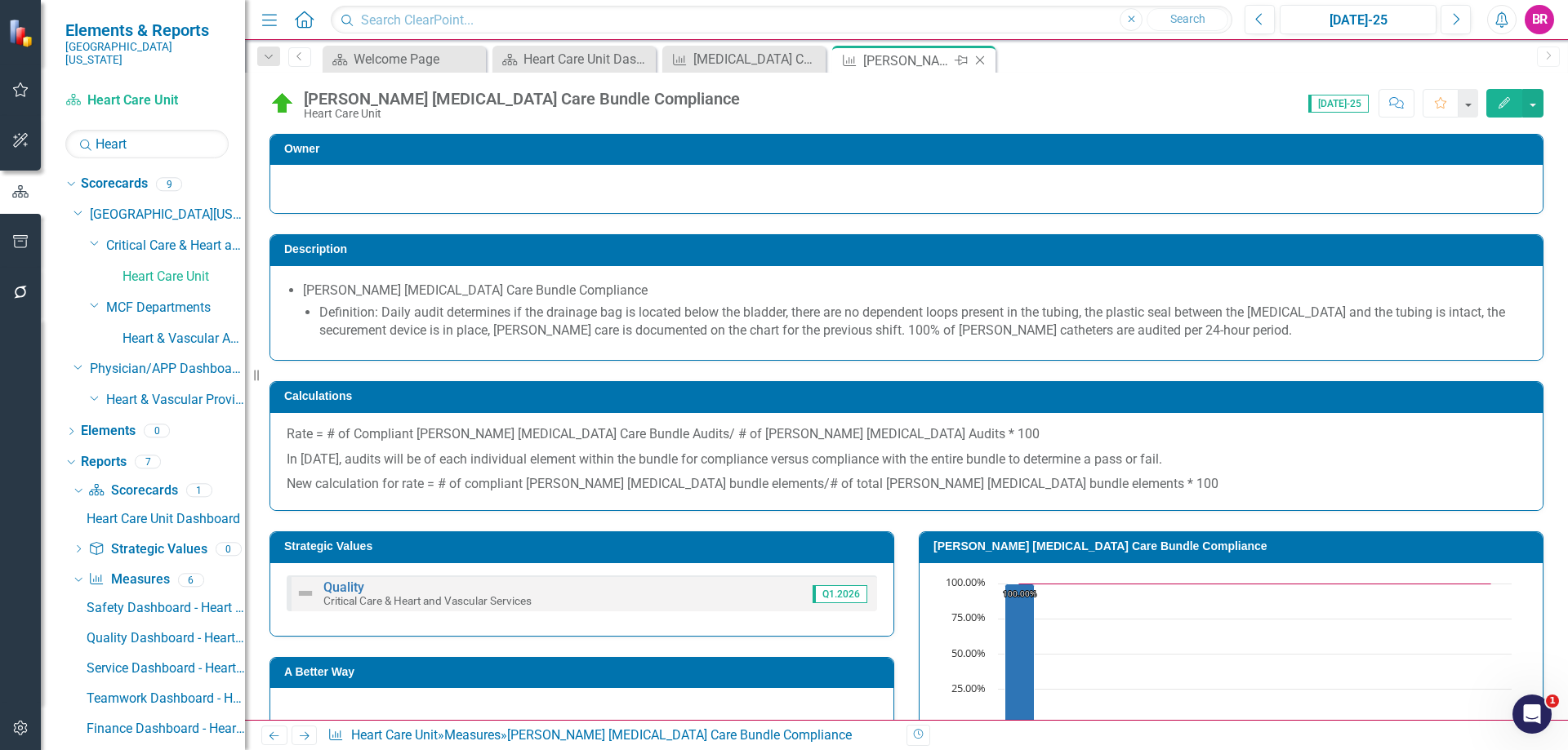
click at [981, 57] on icon "Close" at bounding box center [980, 61] width 17 height 13
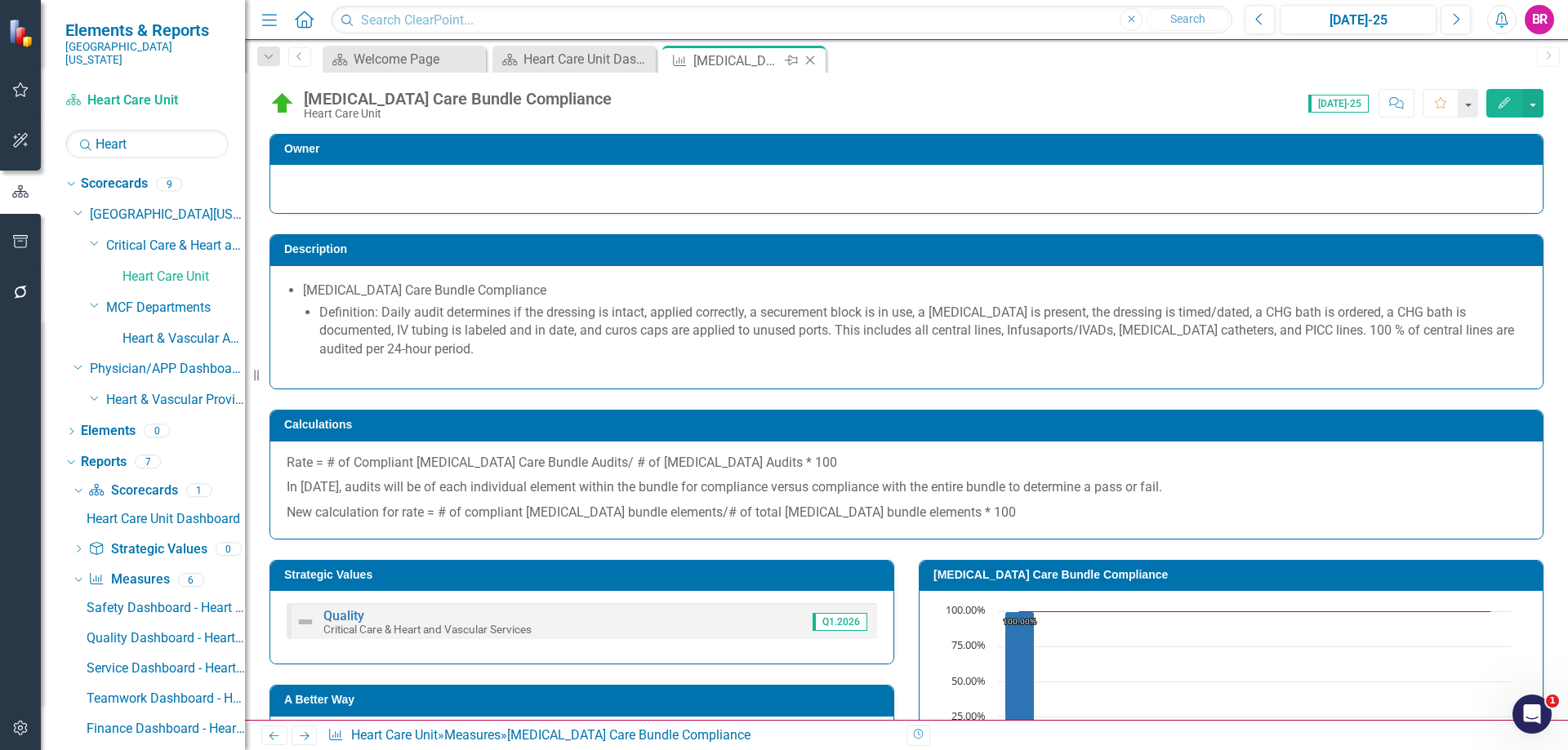
click at [811, 62] on icon "Close" at bounding box center [810, 61] width 17 height 13
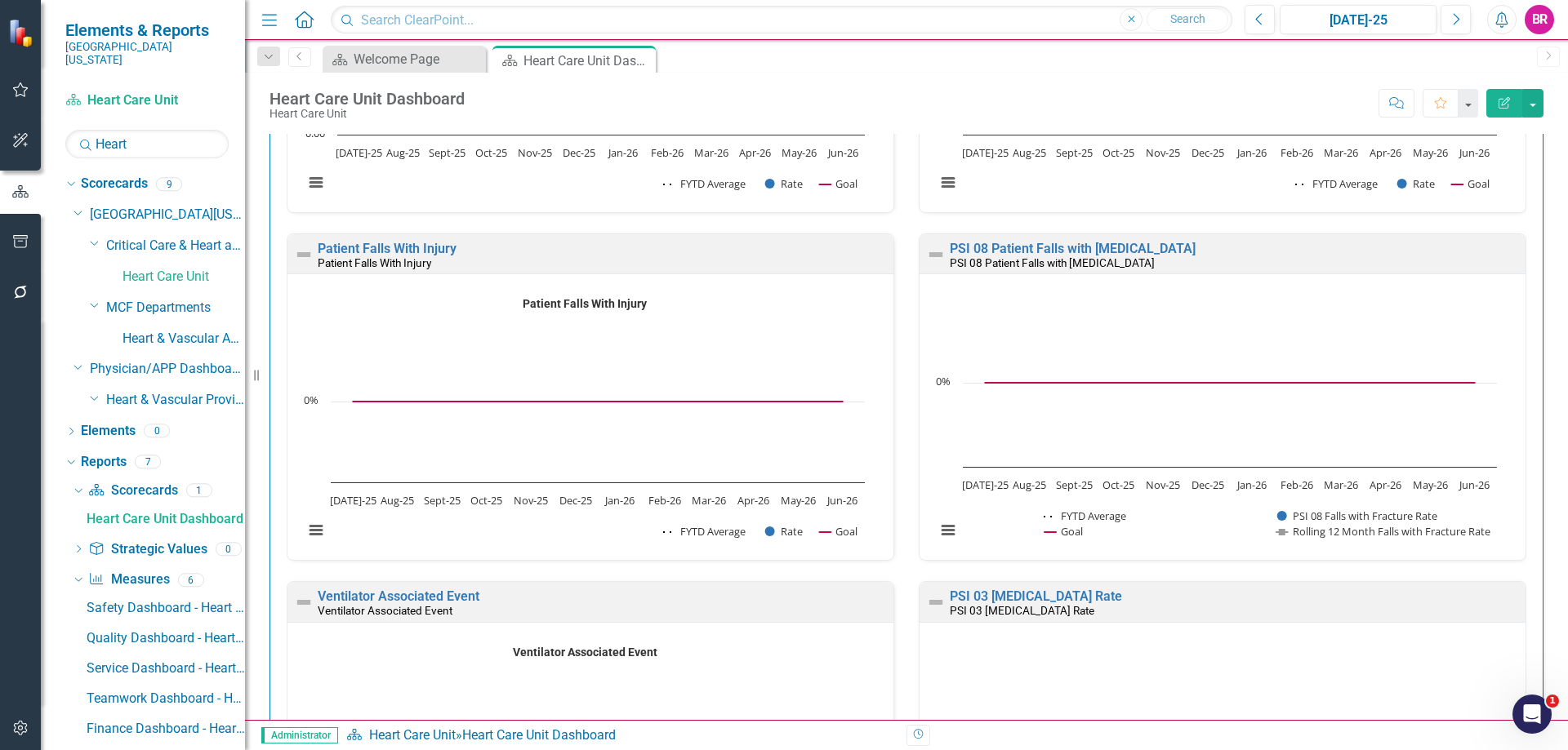
scroll to position [1387, 0]
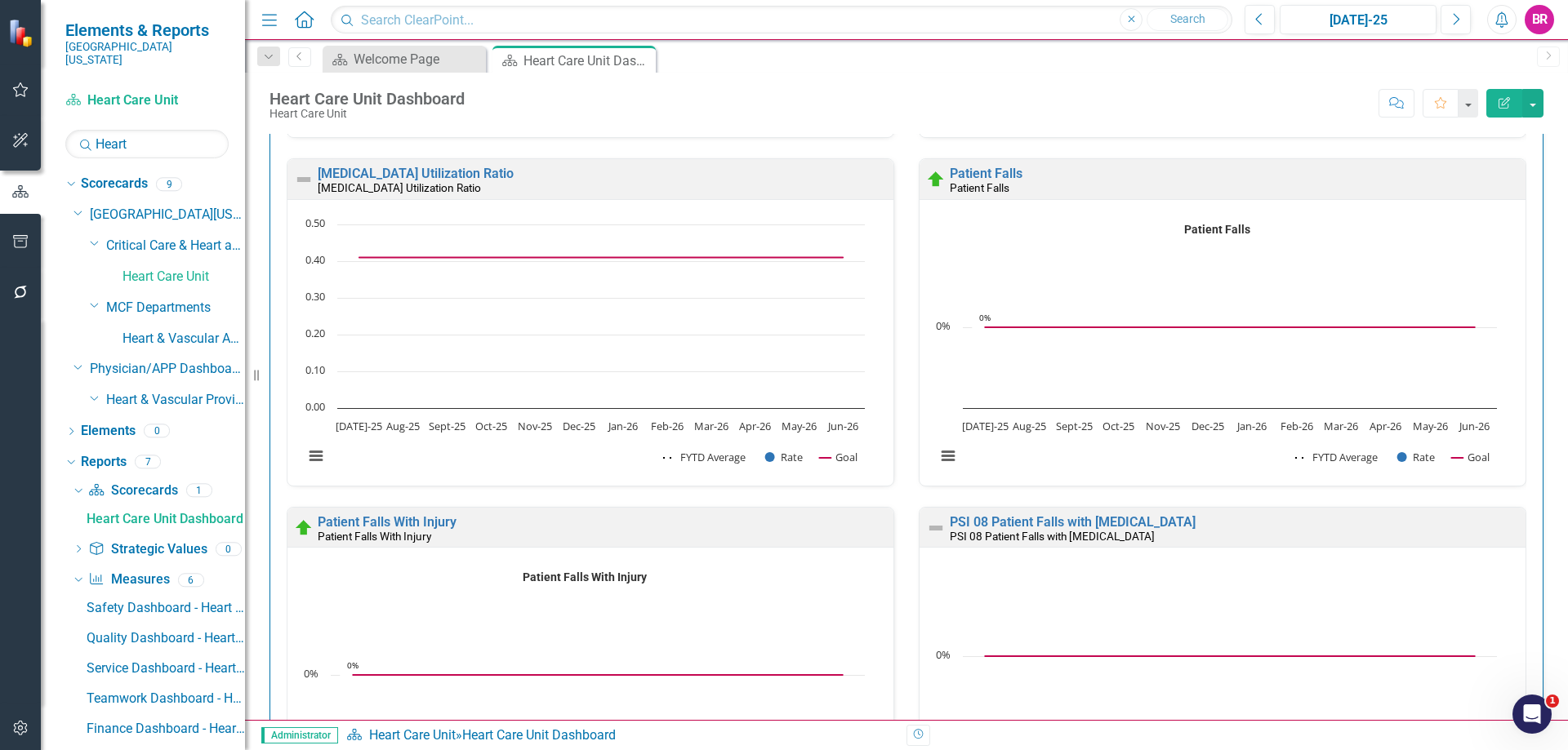
scroll to position [1061, 0]
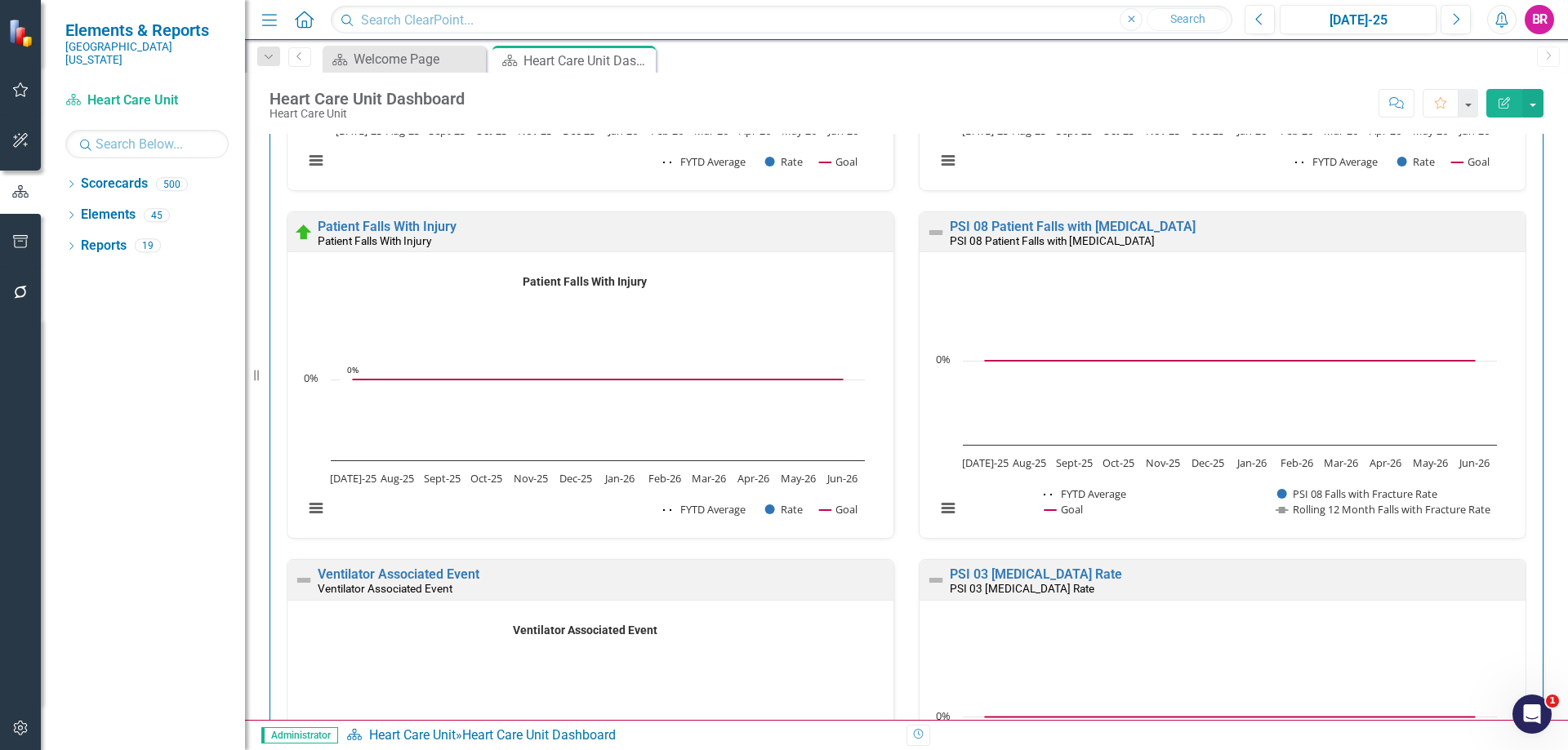
scroll to position [1387, 0]
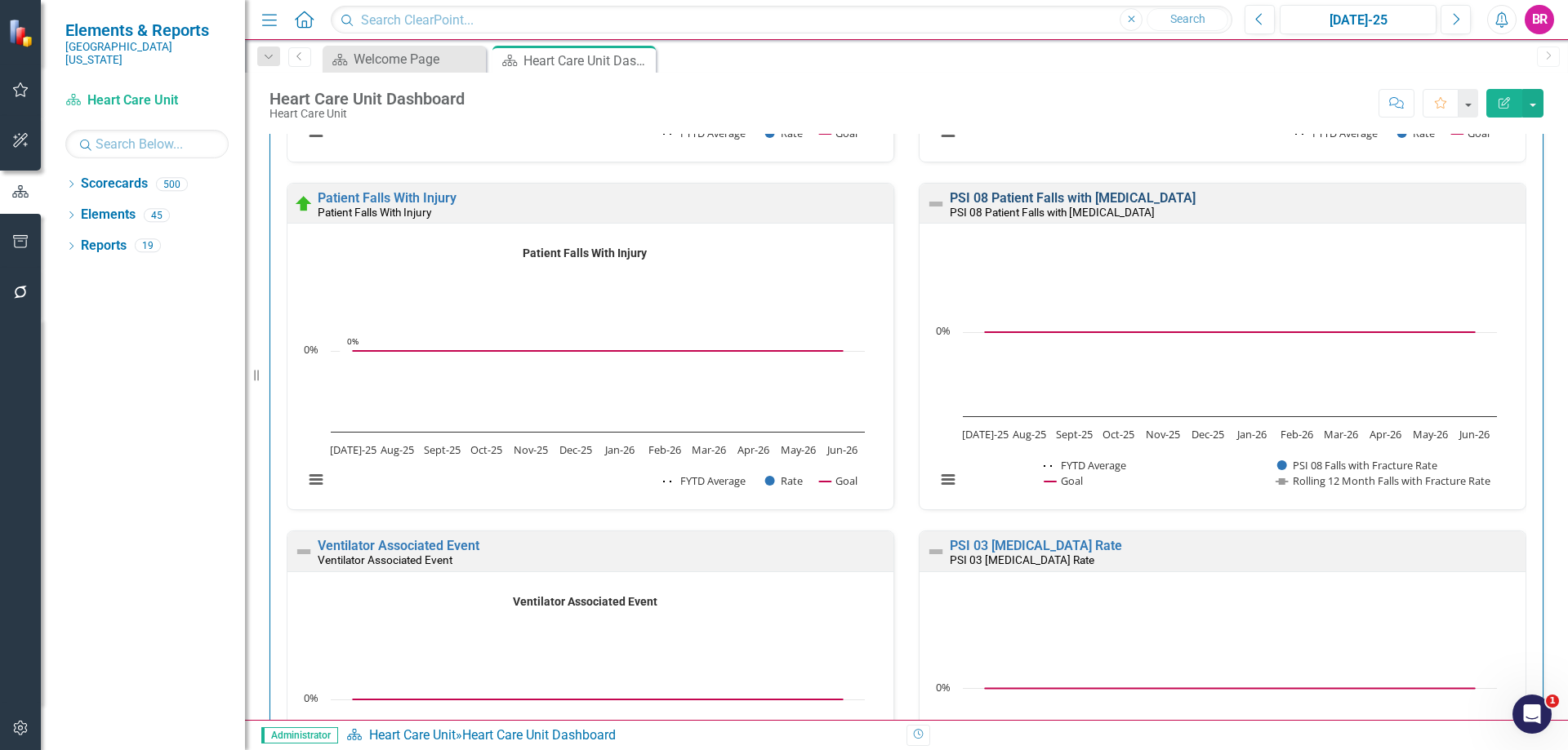
click at [1059, 192] on link "PSI 08 Patient Falls with [MEDICAL_DATA]" at bounding box center [1073, 198] width 246 height 16
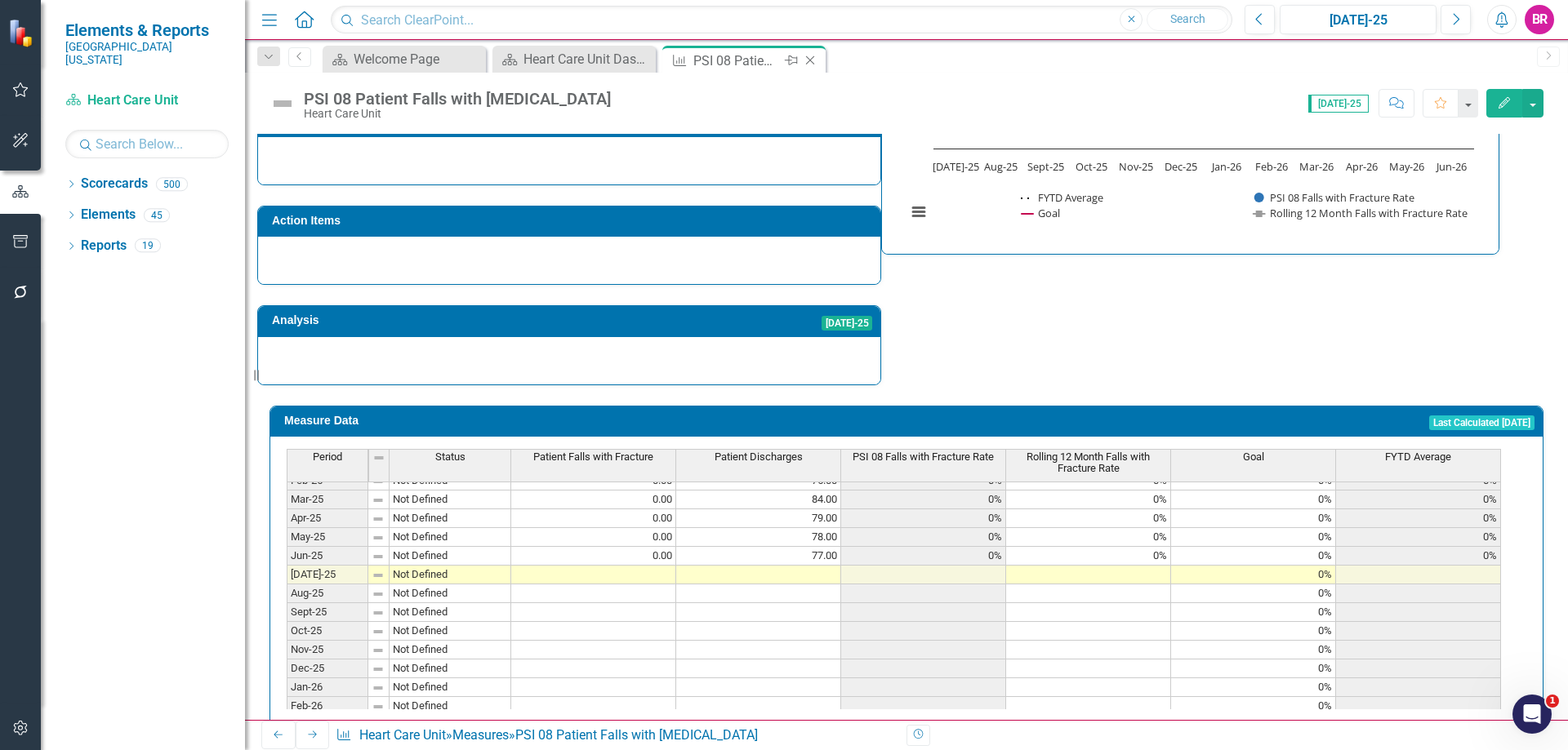
click at [810, 59] on icon "Close" at bounding box center [810, 61] width 17 height 13
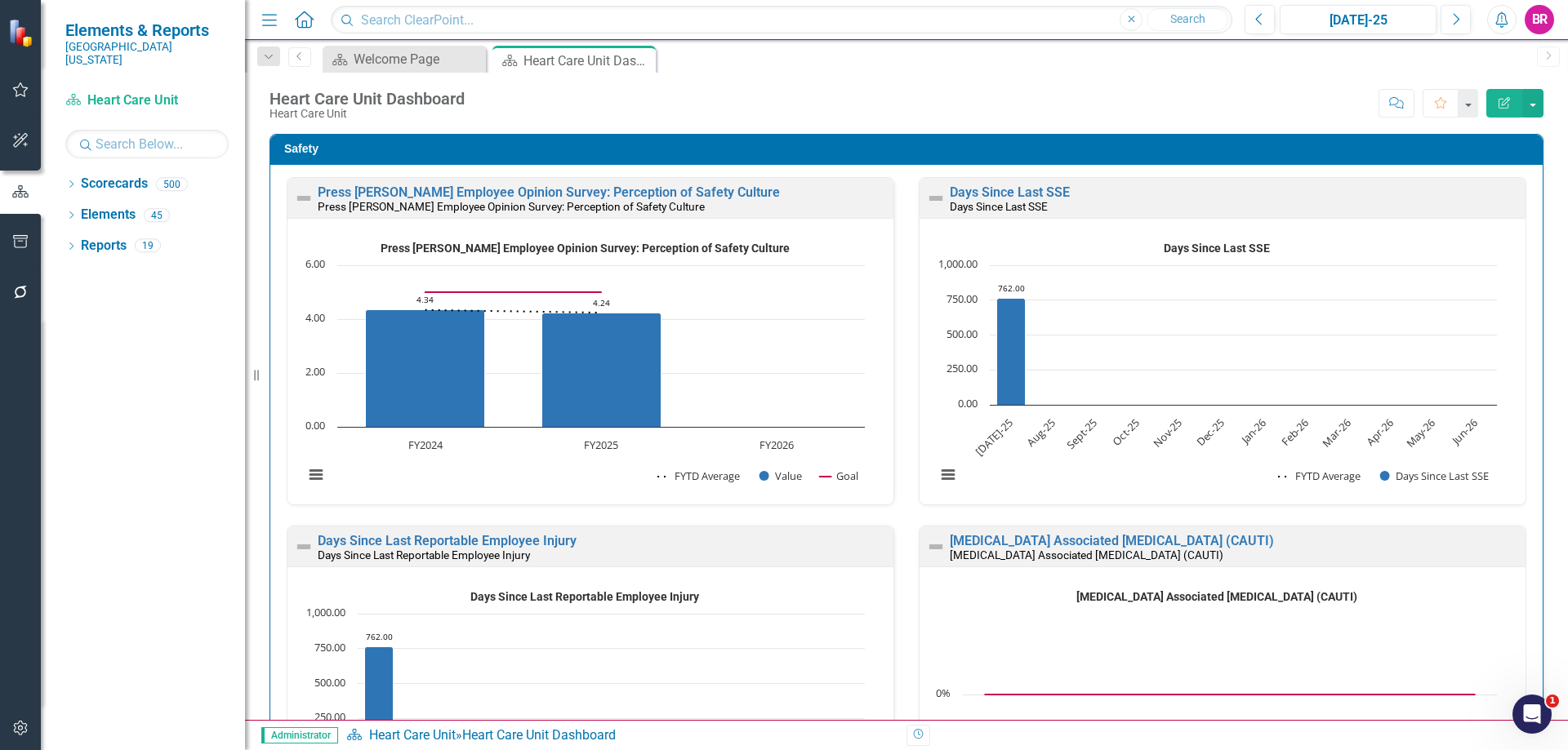
drag, startPoint x: 810, startPoint y: 59, endPoint x: 894, endPoint y: 425, distance: 375.5
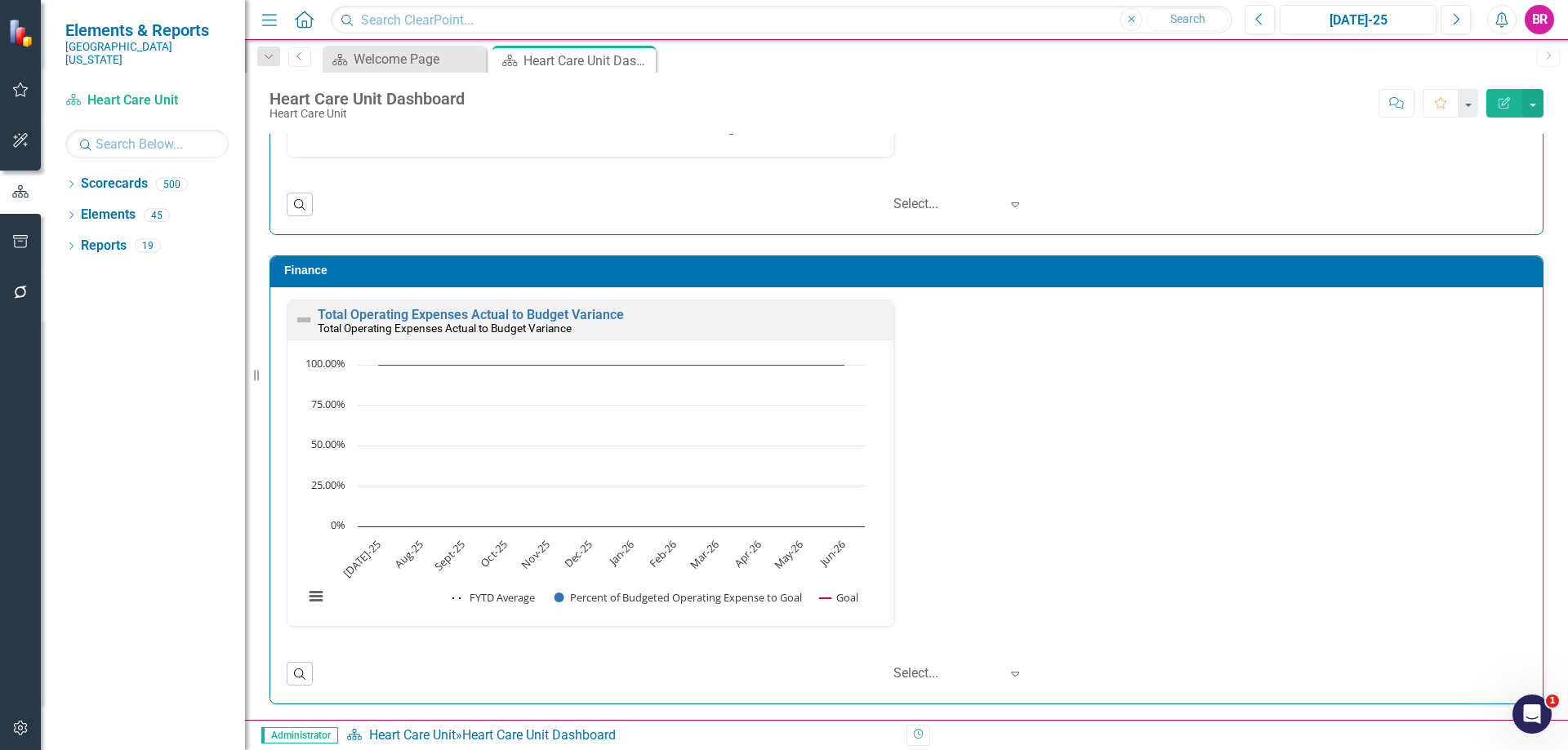
scroll to position [4889, 0]
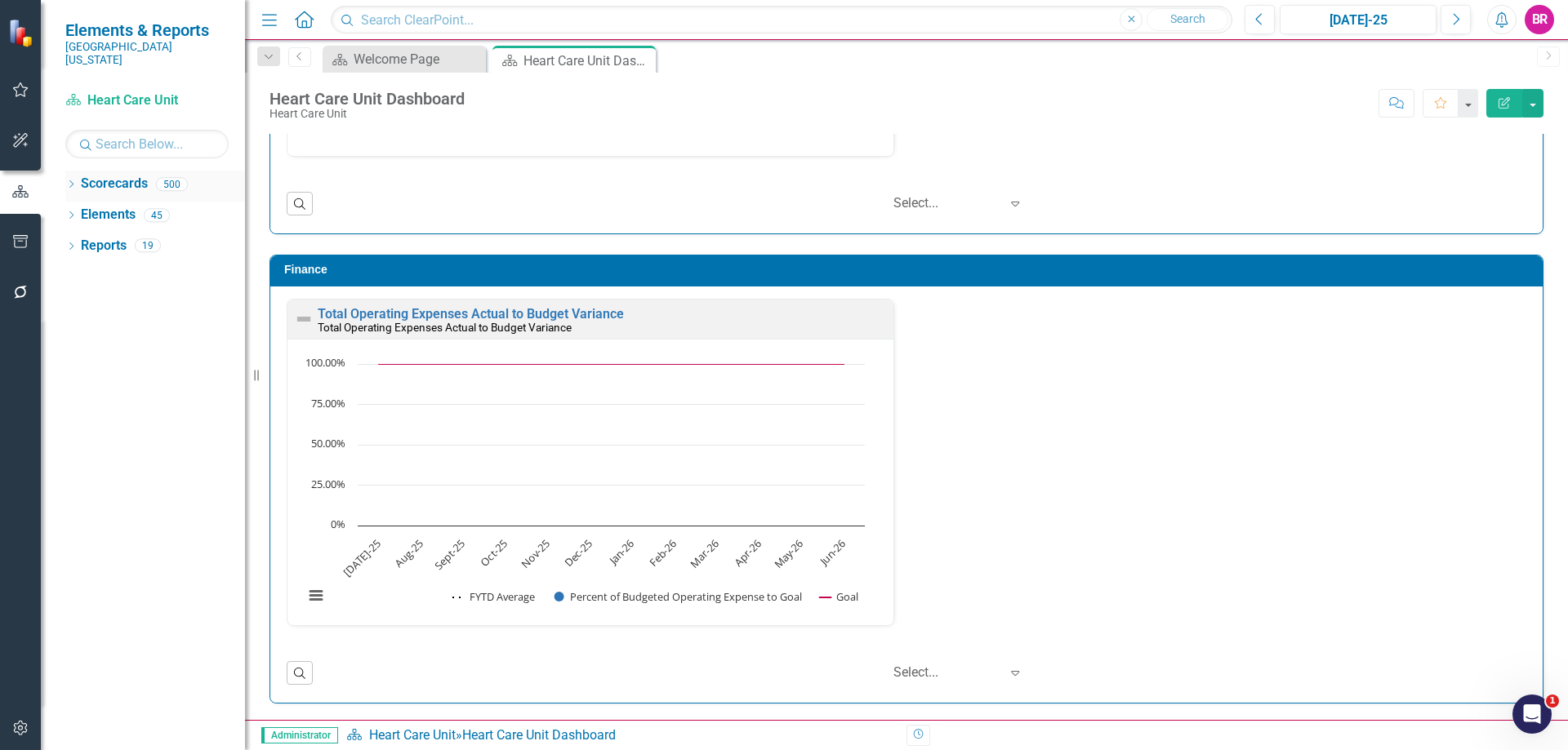
click at [72, 181] on icon "Dropdown" at bounding box center [71, 185] width 11 height 9
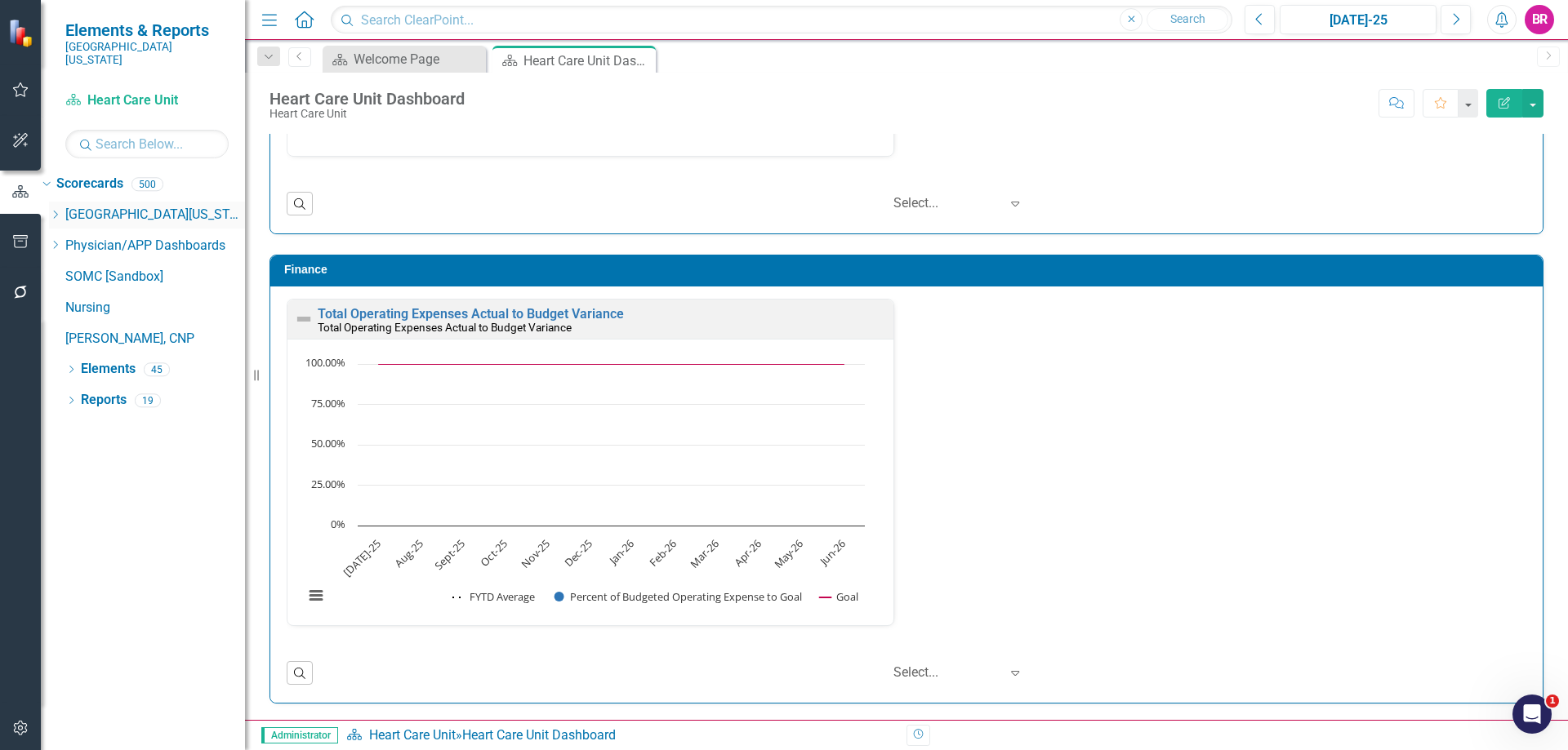
click at [62, 210] on icon "Dropdown" at bounding box center [55, 214] width 12 height 10
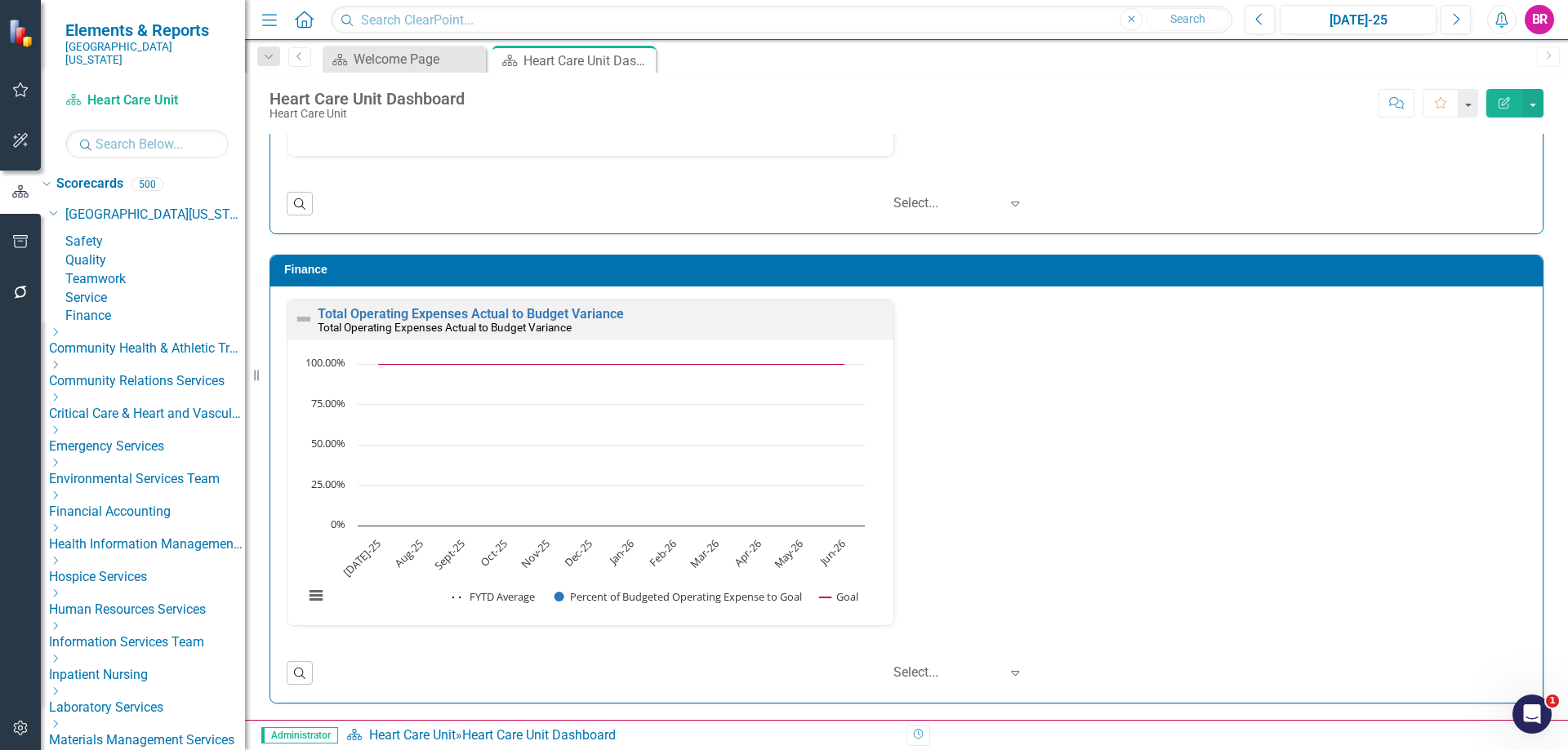
click at [58, 402] on icon at bounding box center [56, 397] width 4 height 8
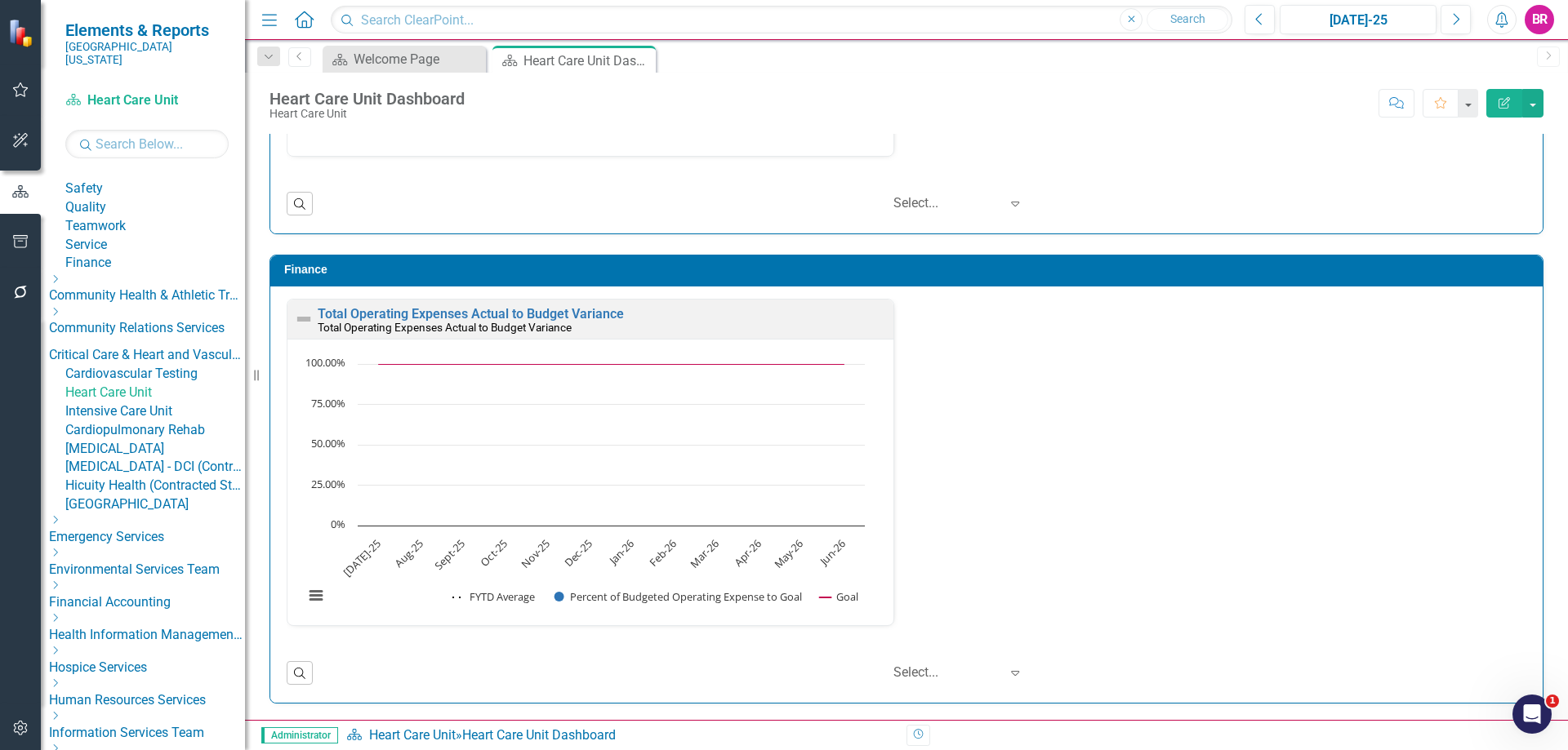
scroll to position [82, 0]
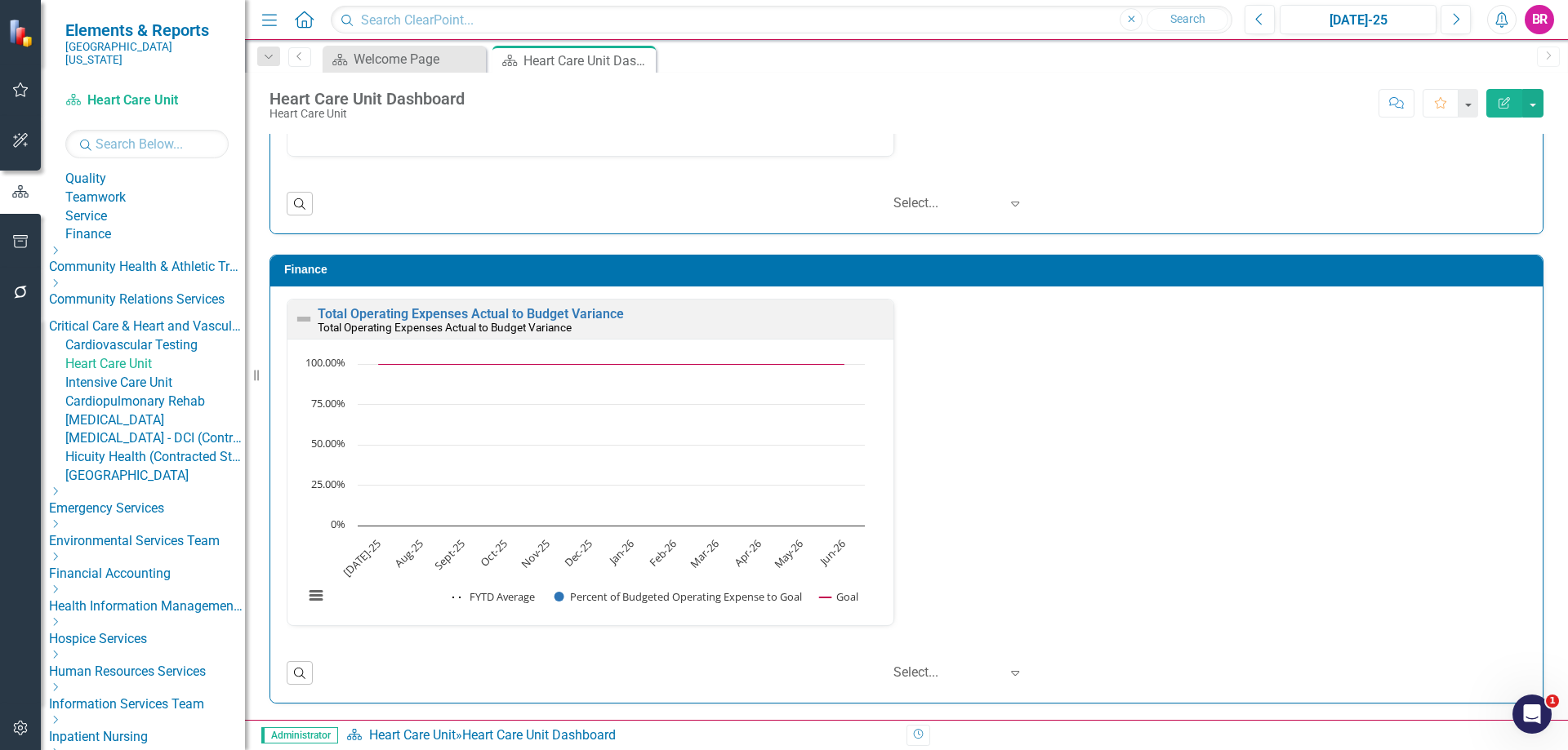
click at [181, 355] on link "Cardiovascular Testing" at bounding box center [155, 346] width 180 height 19
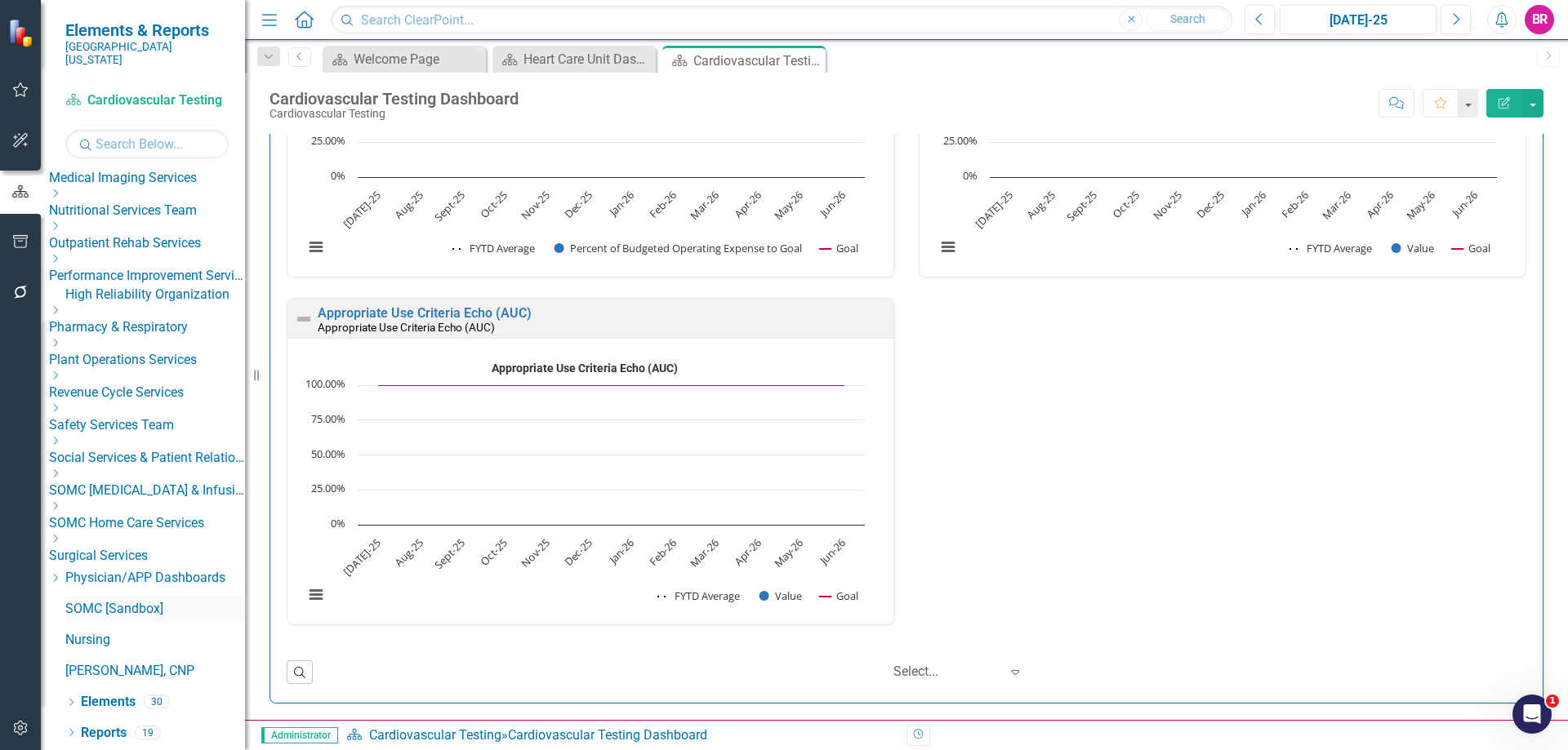
scroll to position [890, 0]
click at [126, 732] on link "Reports" at bounding box center [103, 733] width 46 height 19
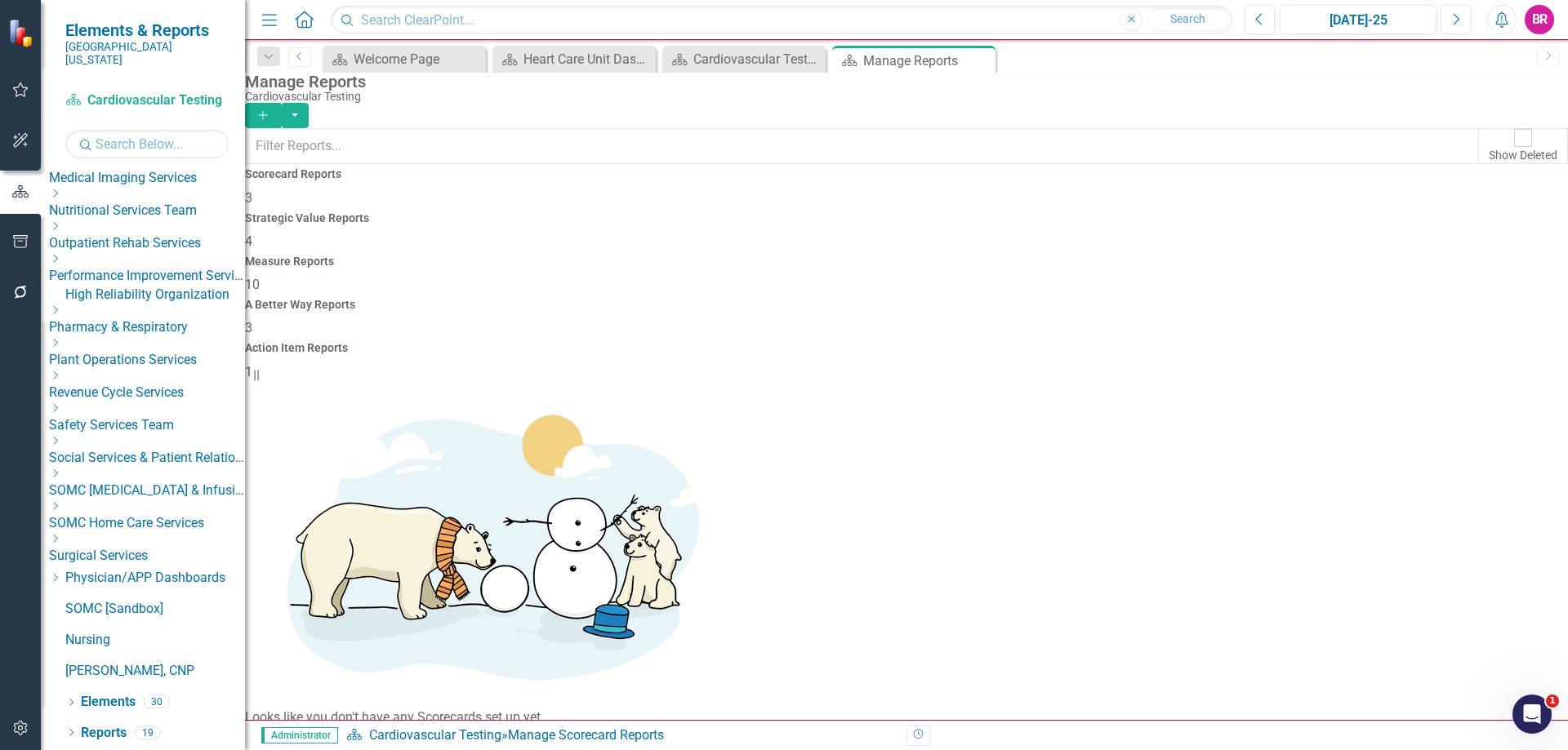
click at [910, 255] on h4 "Measure Reports" at bounding box center [906, 261] width 1323 height 12
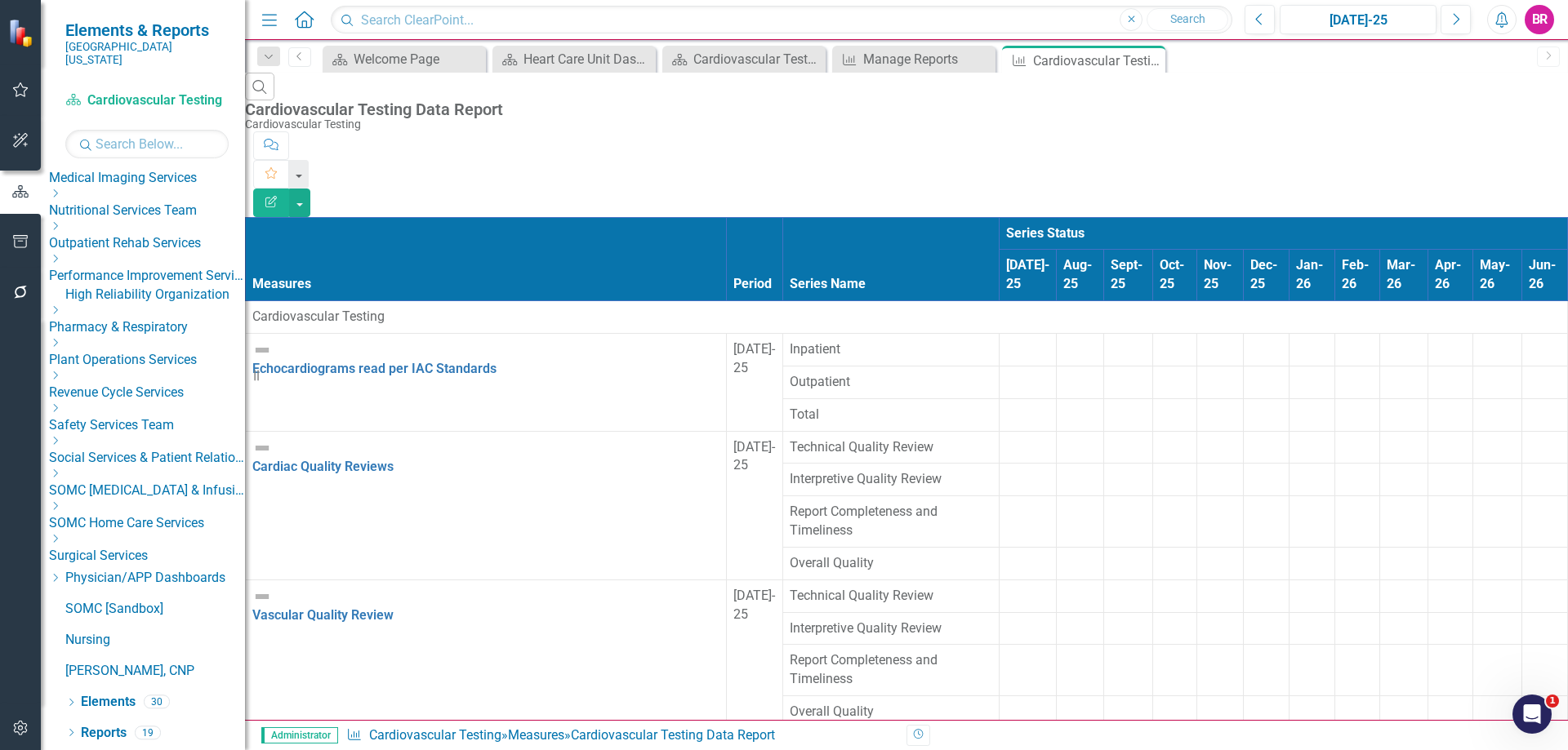
scroll to position [523, 0]
click at [805, 56] on icon "Close" at bounding box center [811, 60] width 17 height 13
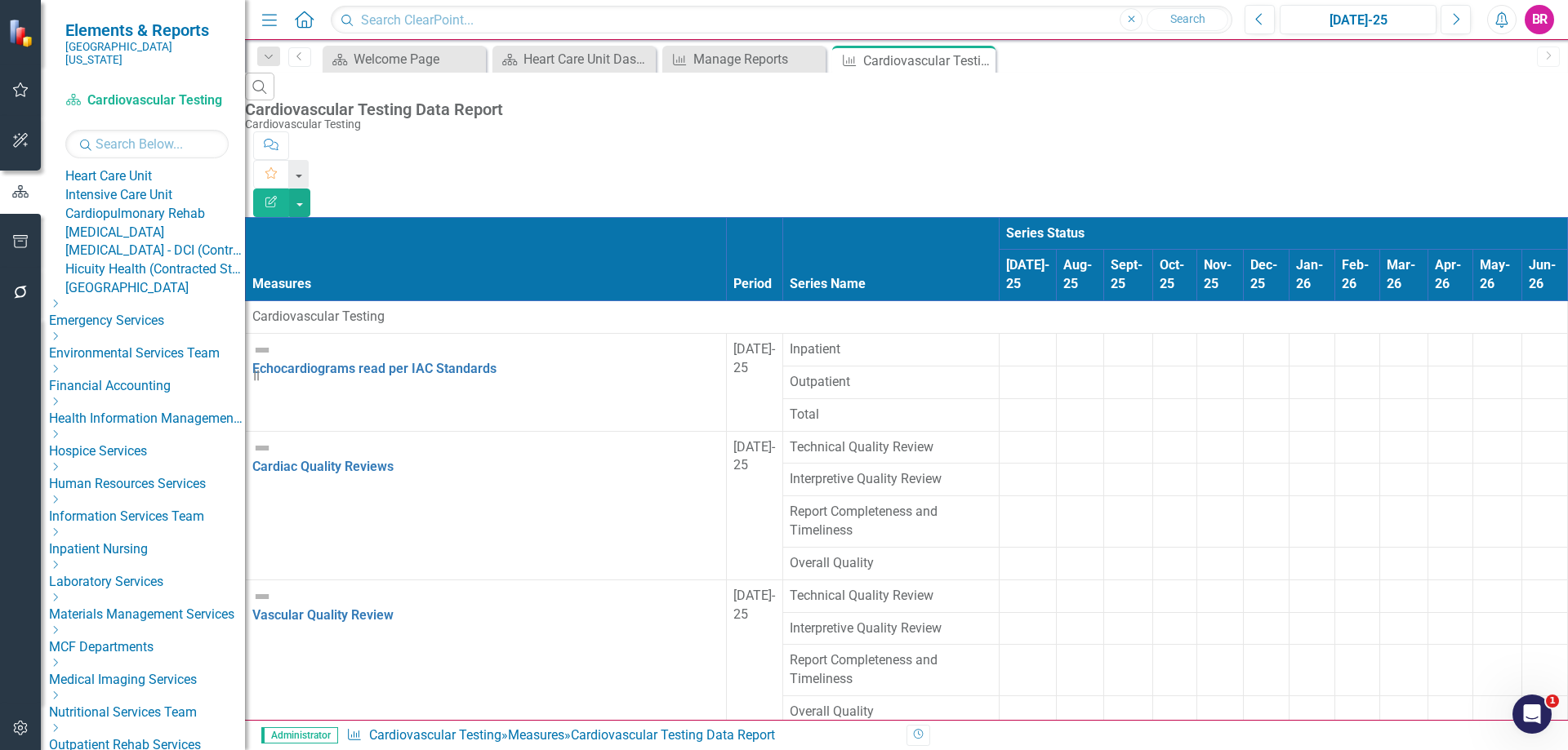
scroll to position [238, 0]
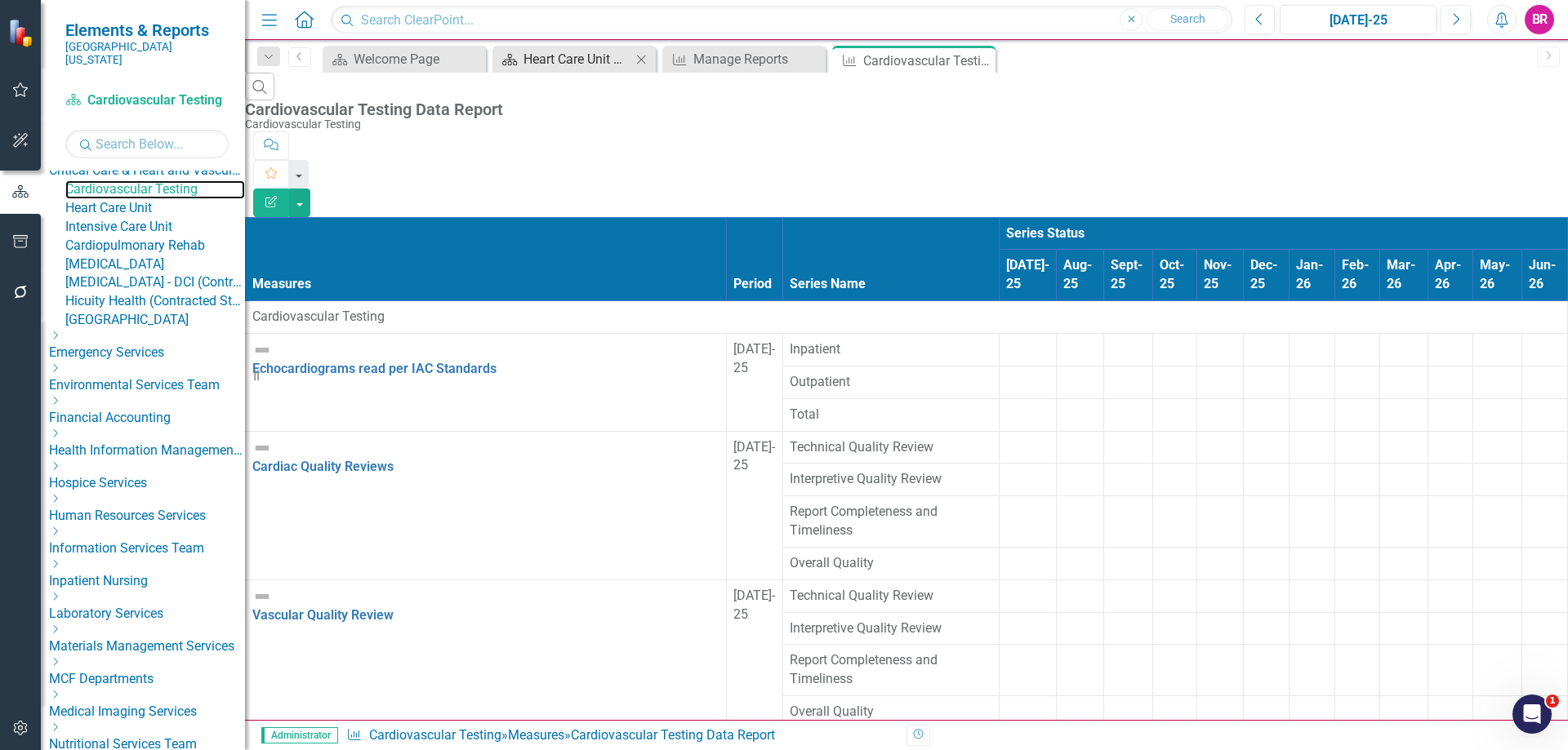
drag, startPoint x: 196, startPoint y: 239, endPoint x: 600, endPoint y: 64, distance: 440.3
click at [195, 199] on link "Cardiovascular Testing" at bounding box center [155, 190] width 180 height 19
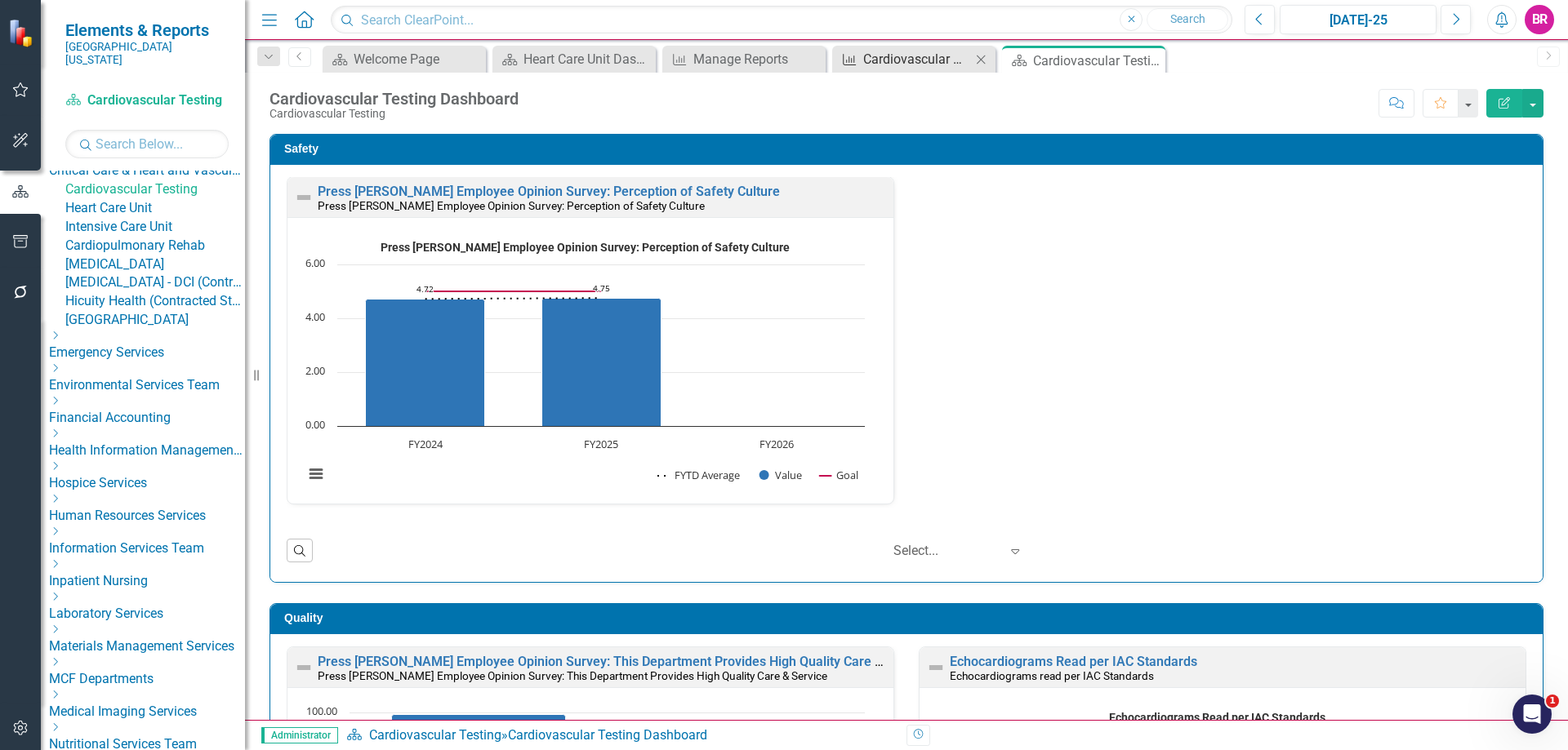
click at [939, 63] on div "Cardiovascular Testing Data Report" at bounding box center [917, 60] width 108 height 20
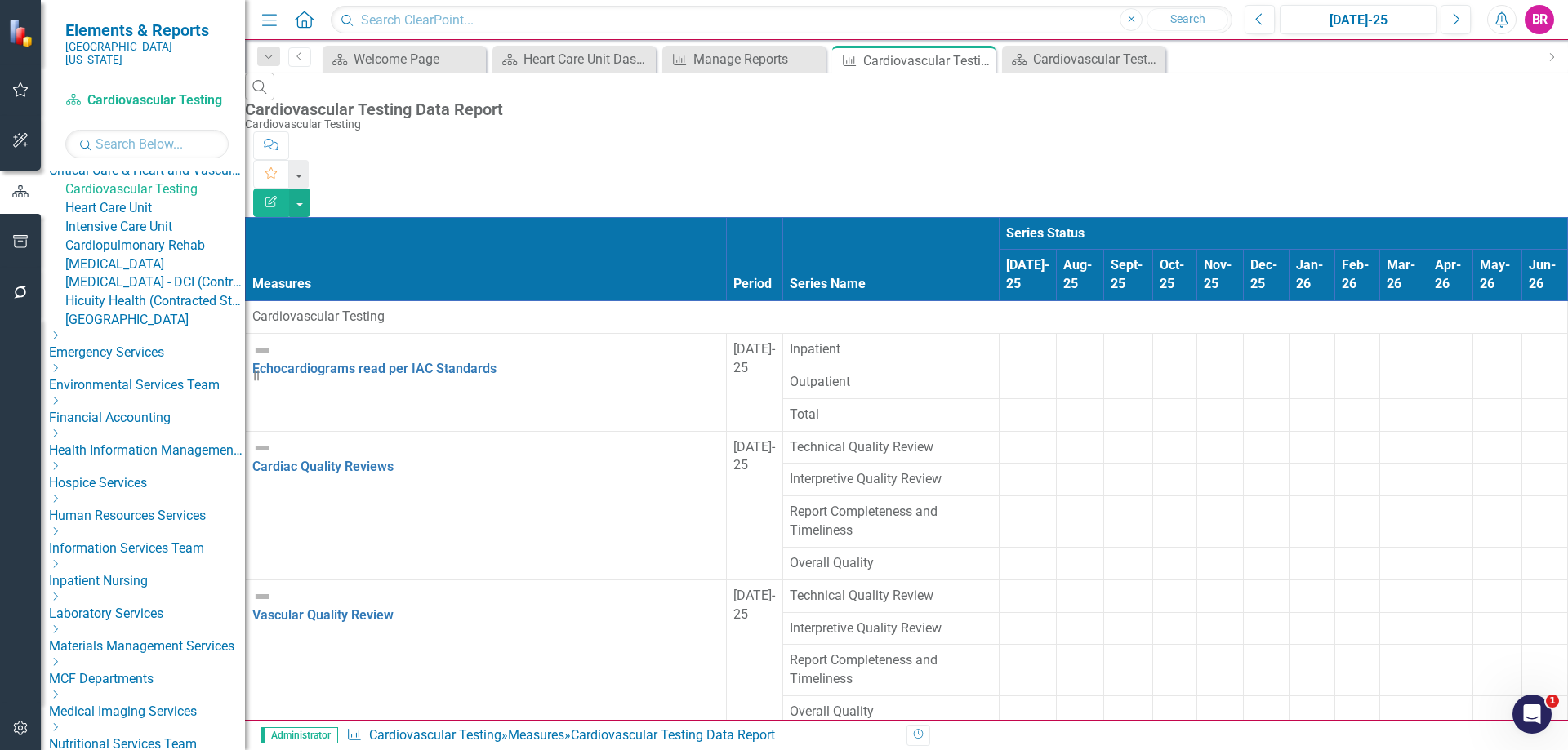
scroll to position [523, 0]
click at [310, 188] on button "button" at bounding box center [299, 202] width 21 height 29
click at [1491, 194] on link "Excel Export to Excel" at bounding box center [1478, 196] width 129 height 30
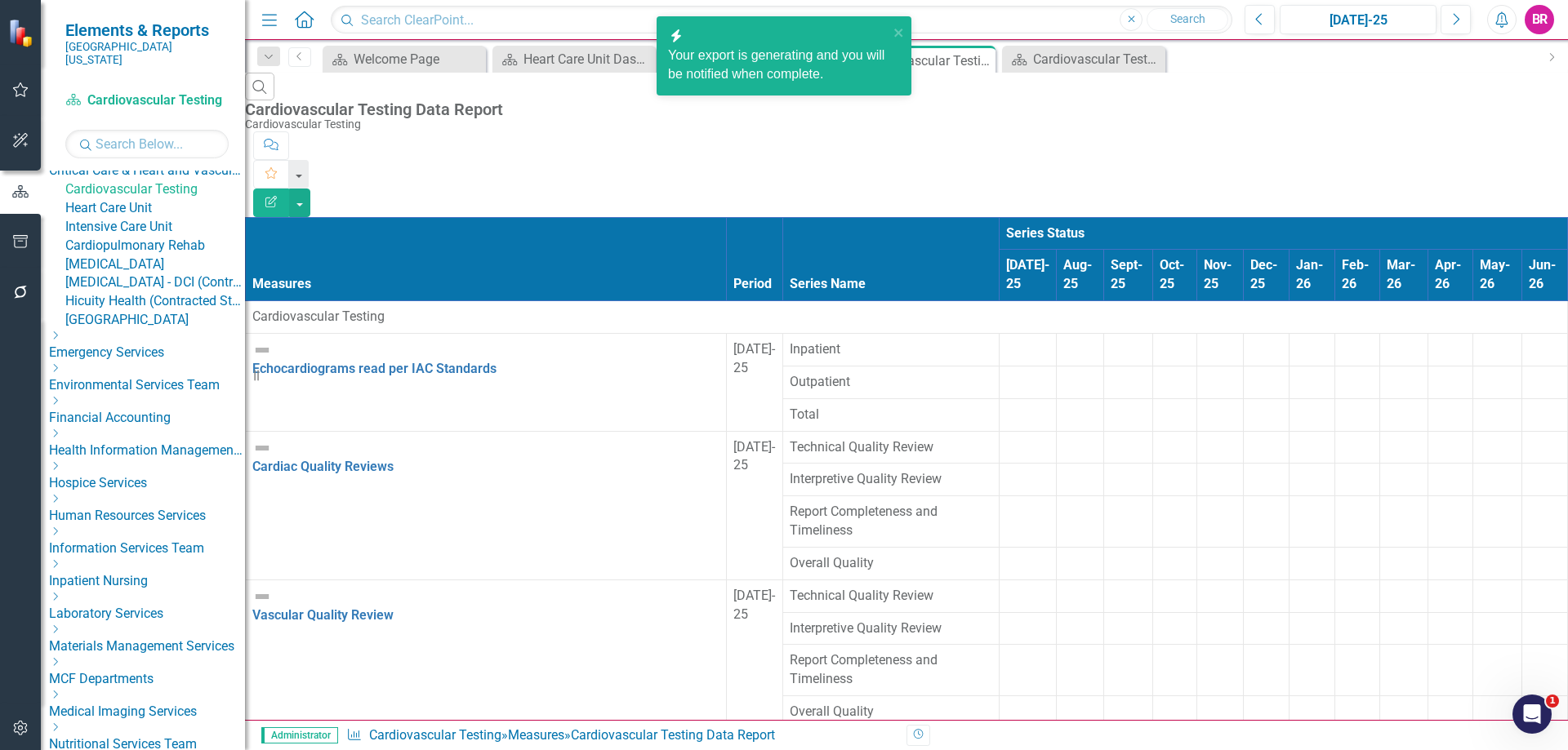
click at [795, 94] on link "Click here to download." at bounding box center [741, 92] width 147 height 14
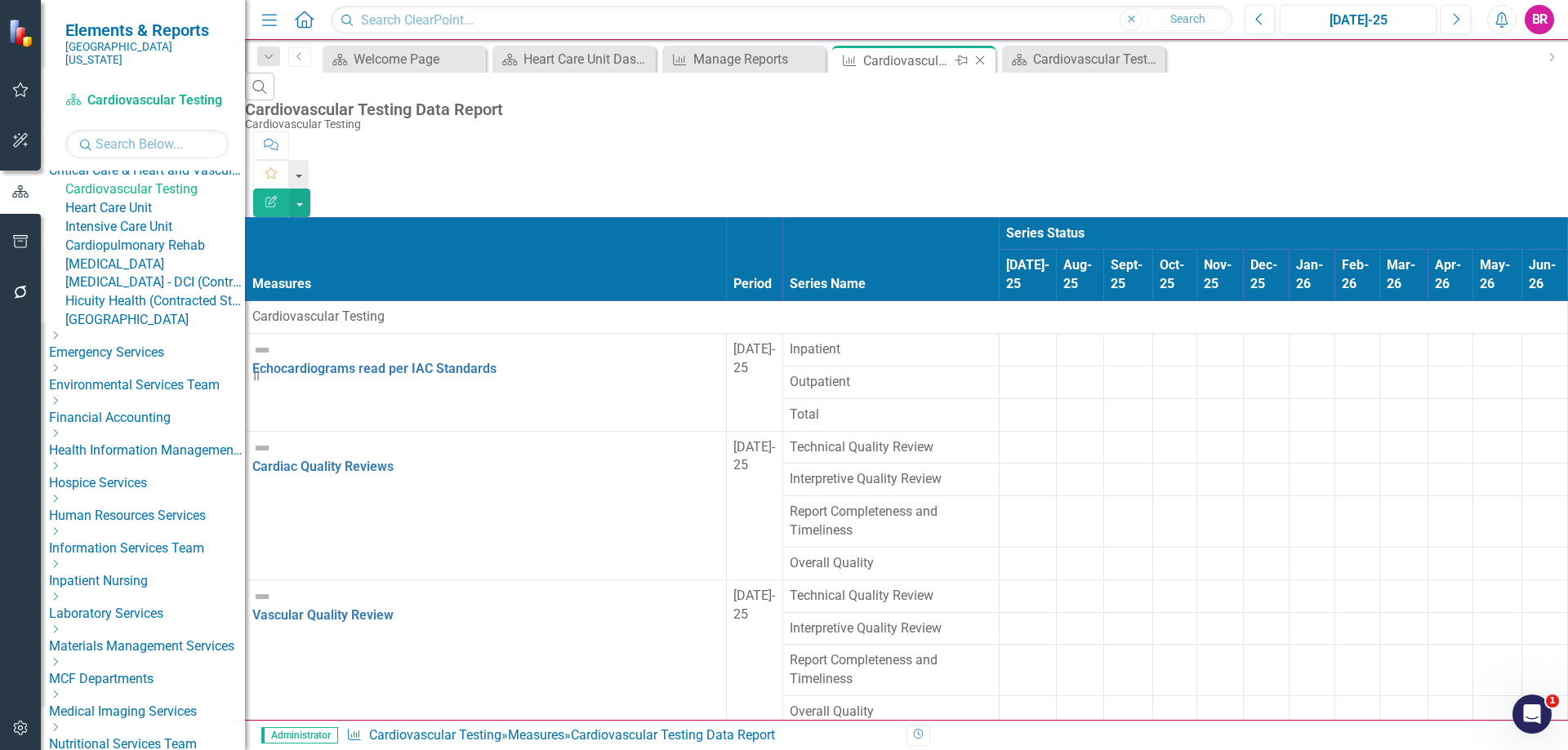
click at [980, 59] on icon "Close" at bounding box center [980, 61] width 17 height 13
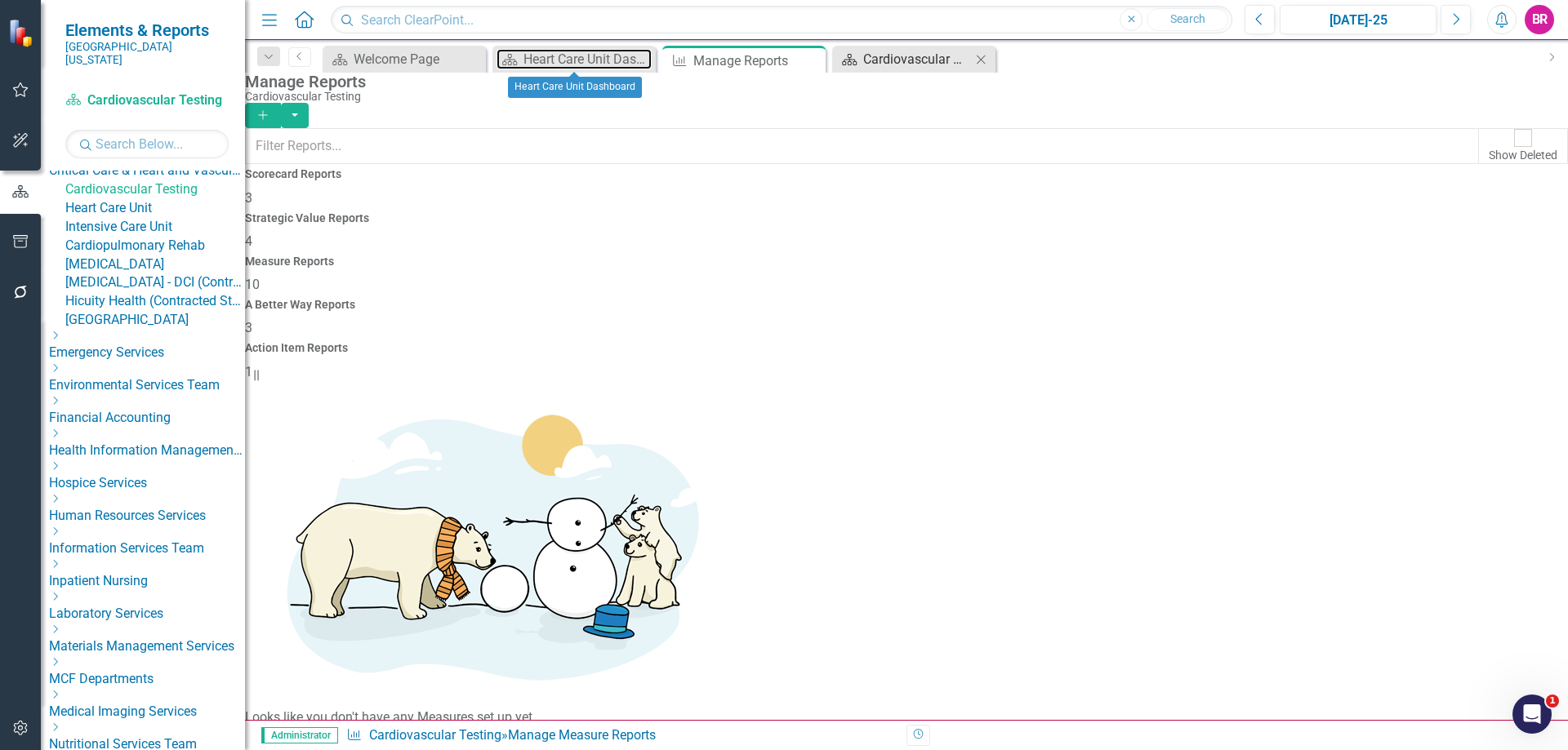
drag, startPoint x: 555, startPoint y: 52, endPoint x: 891, endPoint y: 57, distance: 336.0
click at [555, 52] on div "Heart Care Unit Dashboard" at bounding box center [586, 60] width 128 height 20
click at [891, 57] on div "Cardiovascular Testing Dashboard" at bounding box center [917, 60] width 108 height 20
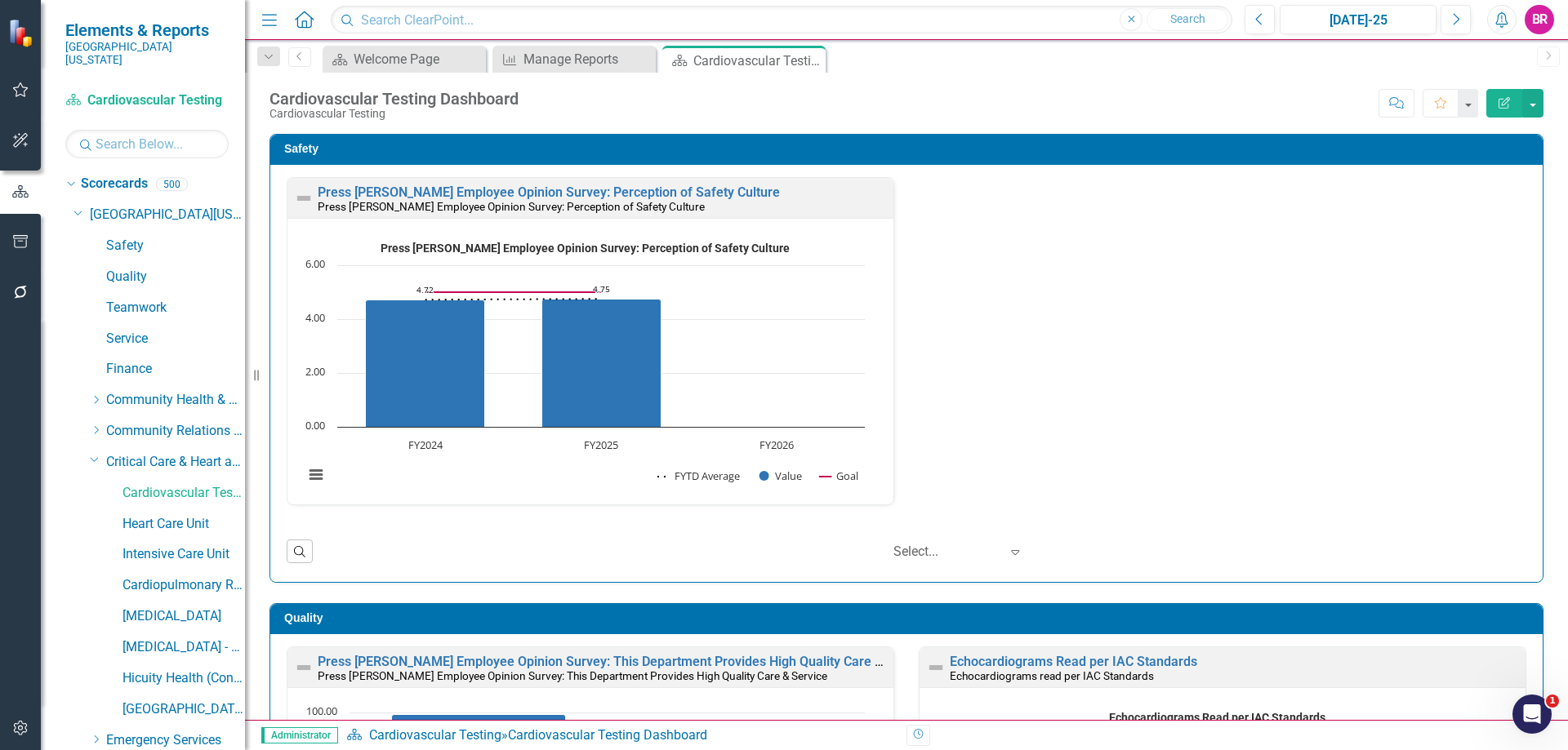
scroll to position [238, 0]
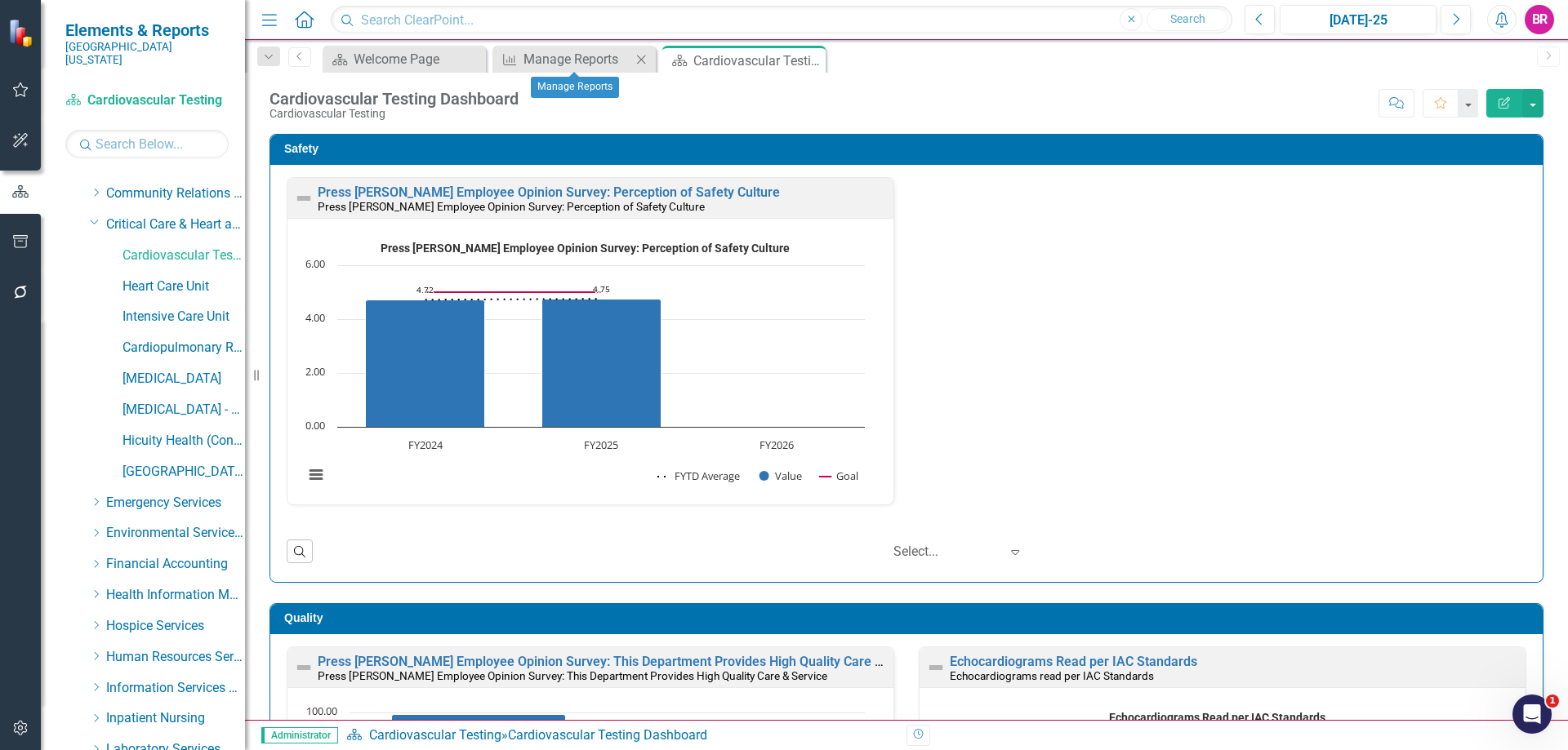
click at [644, 61] on icon "Close" at bounding box center [641, 60] width 17 height 13
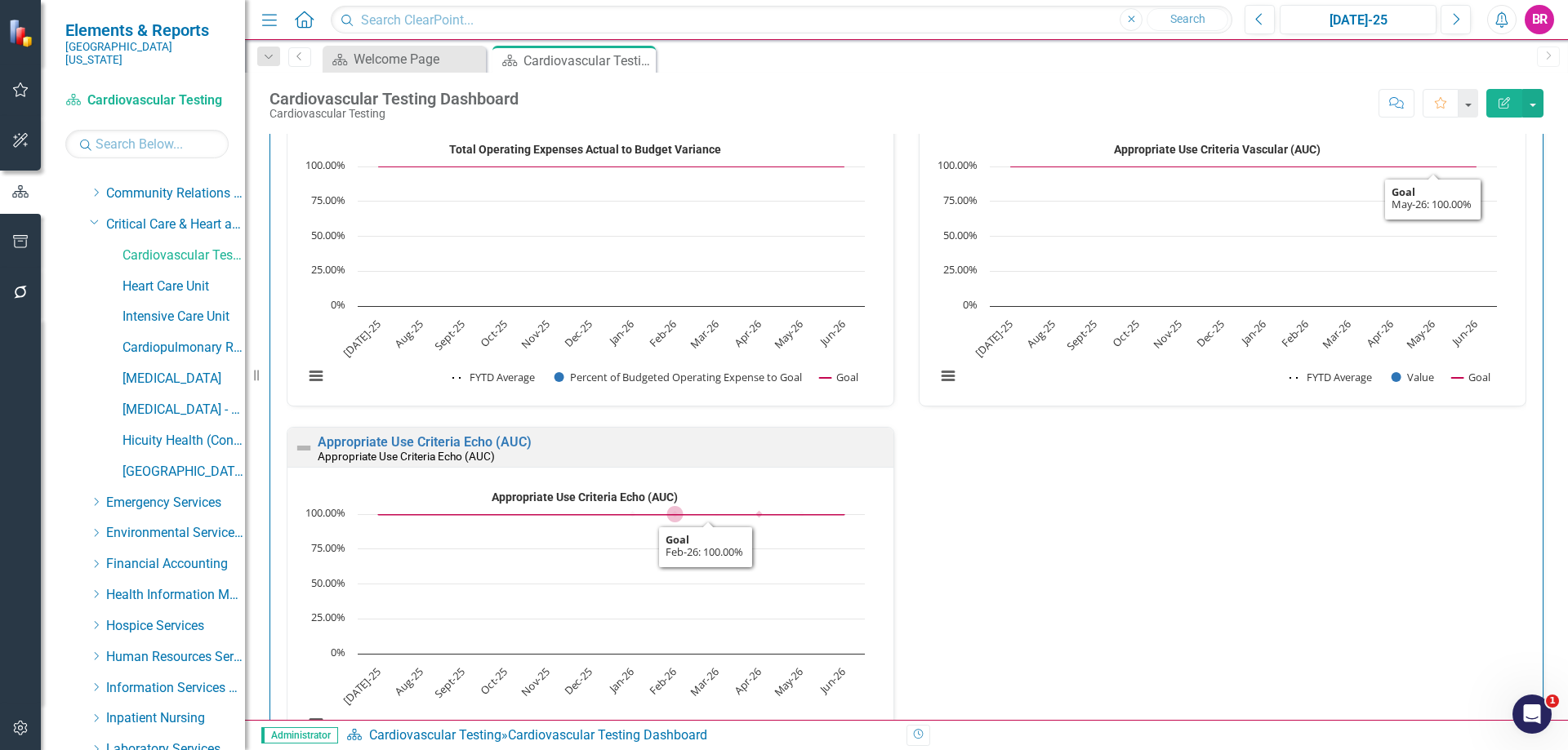
scroll to position [3148, 0]
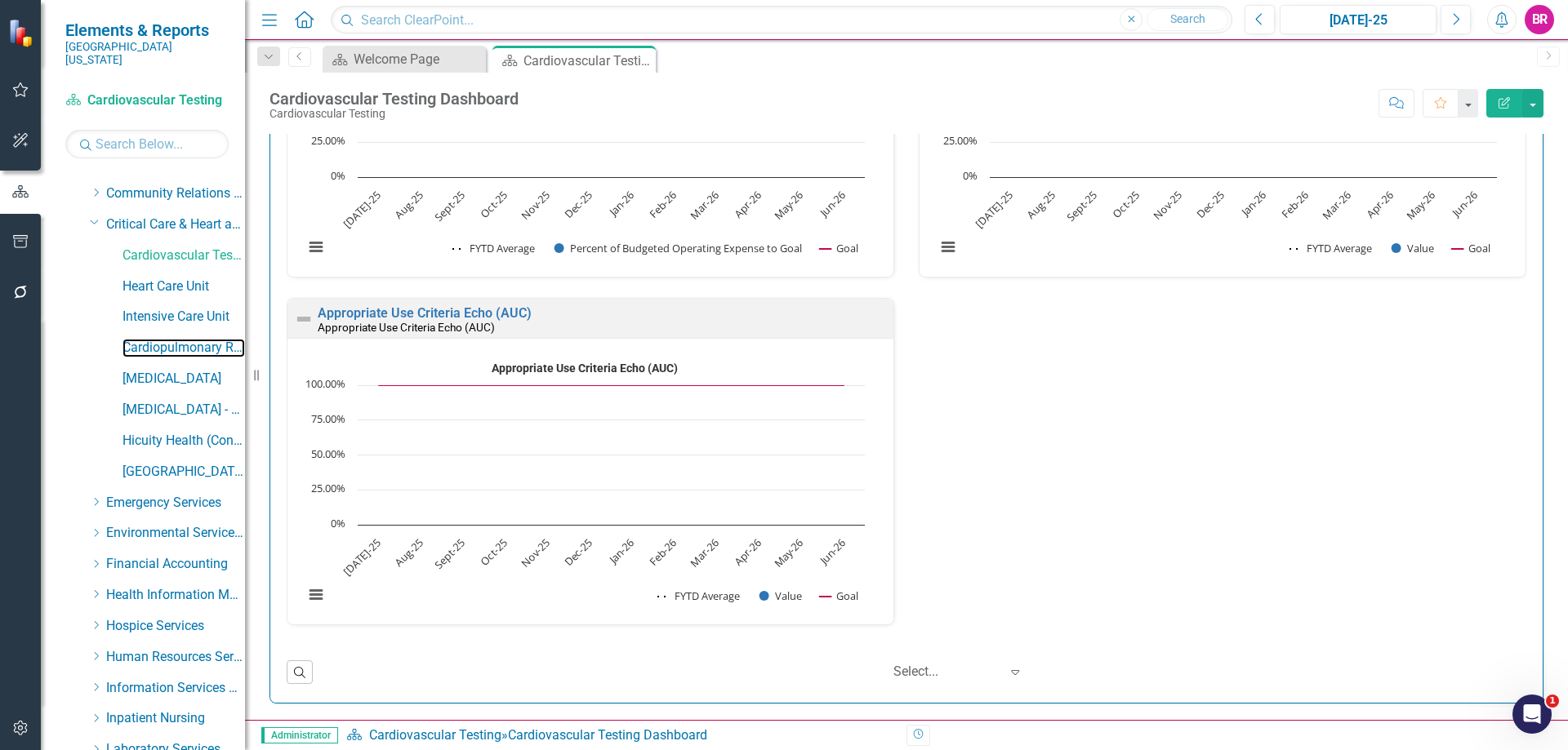
drag, startPoint x: 187, startPoint y: 332, endPoint x: 1, endPoint y: 210, distance: 222.4
click at [187, 338] on link "Cardiopulmonary Rehab" at bounding box center [183, 348] width 122 height 19
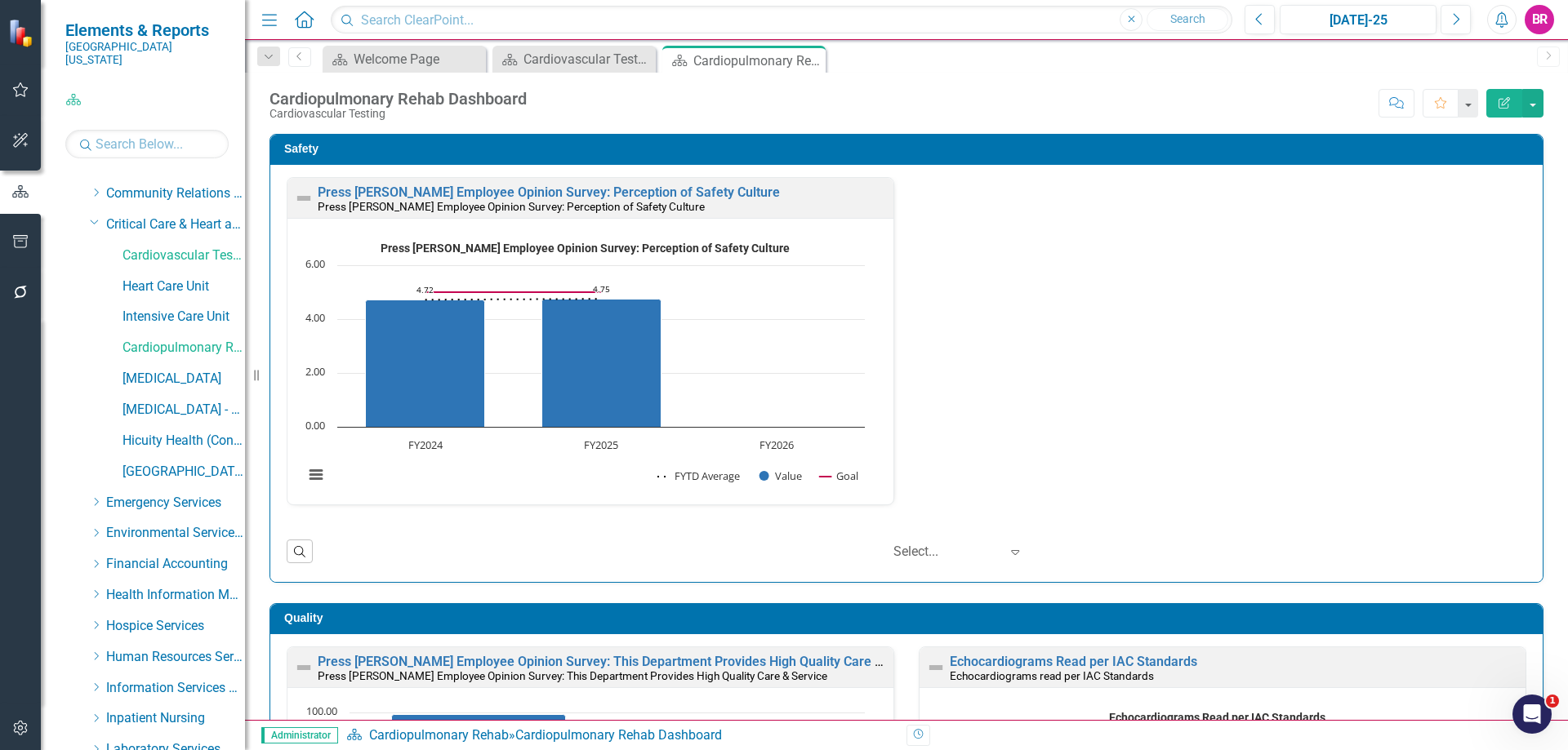
click at [1542, 226] on div "Safety Press Ganey Employee Opinion Survey: Perception of Safety Culture Press …" at bounding box center [906, 348] width 1298 height 470
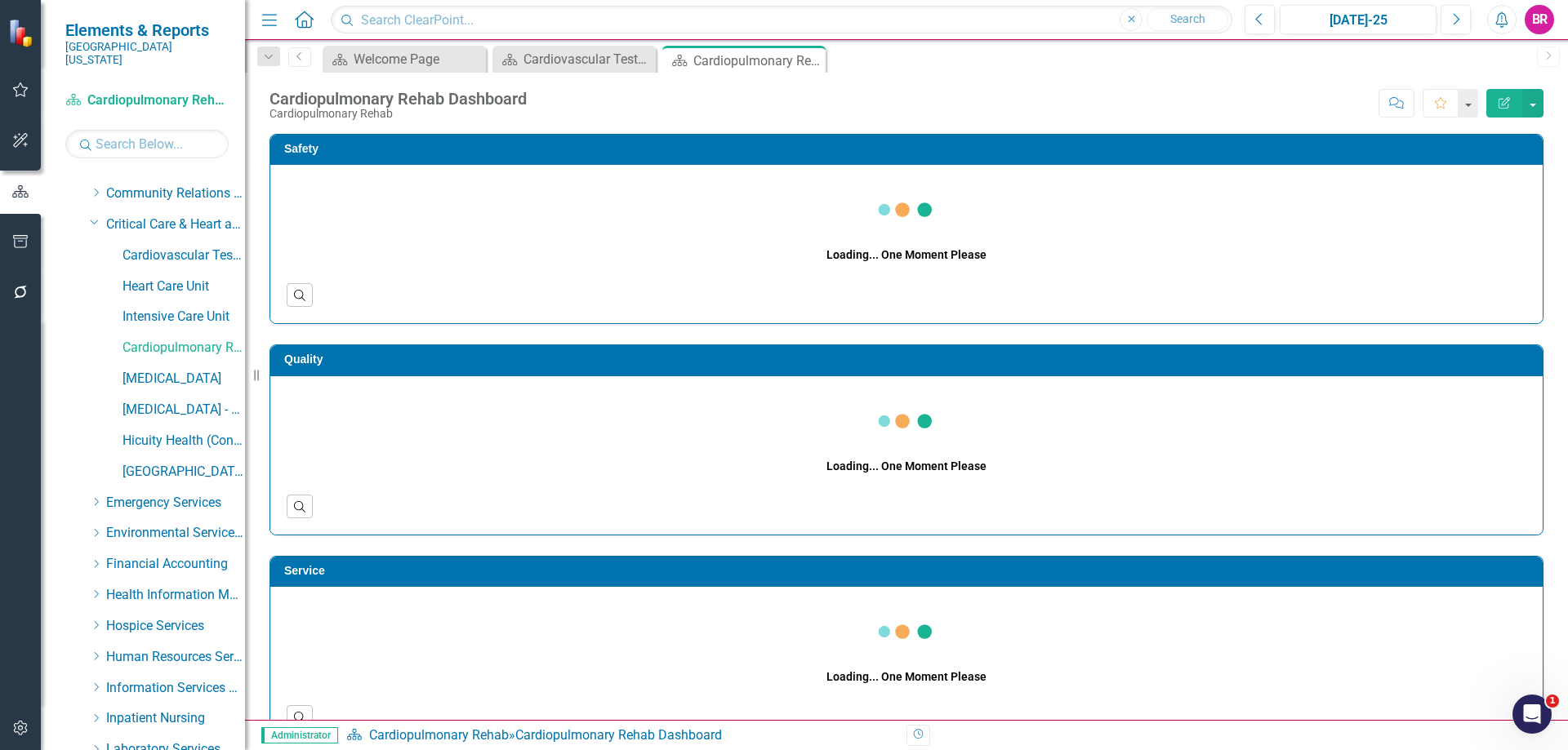
drag, startPoint x: 1547, startPoint y: 234, endPoint x: 1533, endPoint y: 251, distance: 22.0
click at [1547, 234] on div "Safety Loading... One Moment Please Search Quality Loading... One Moment Please…" at bounding box center [906, 648] width 1323 height 1070
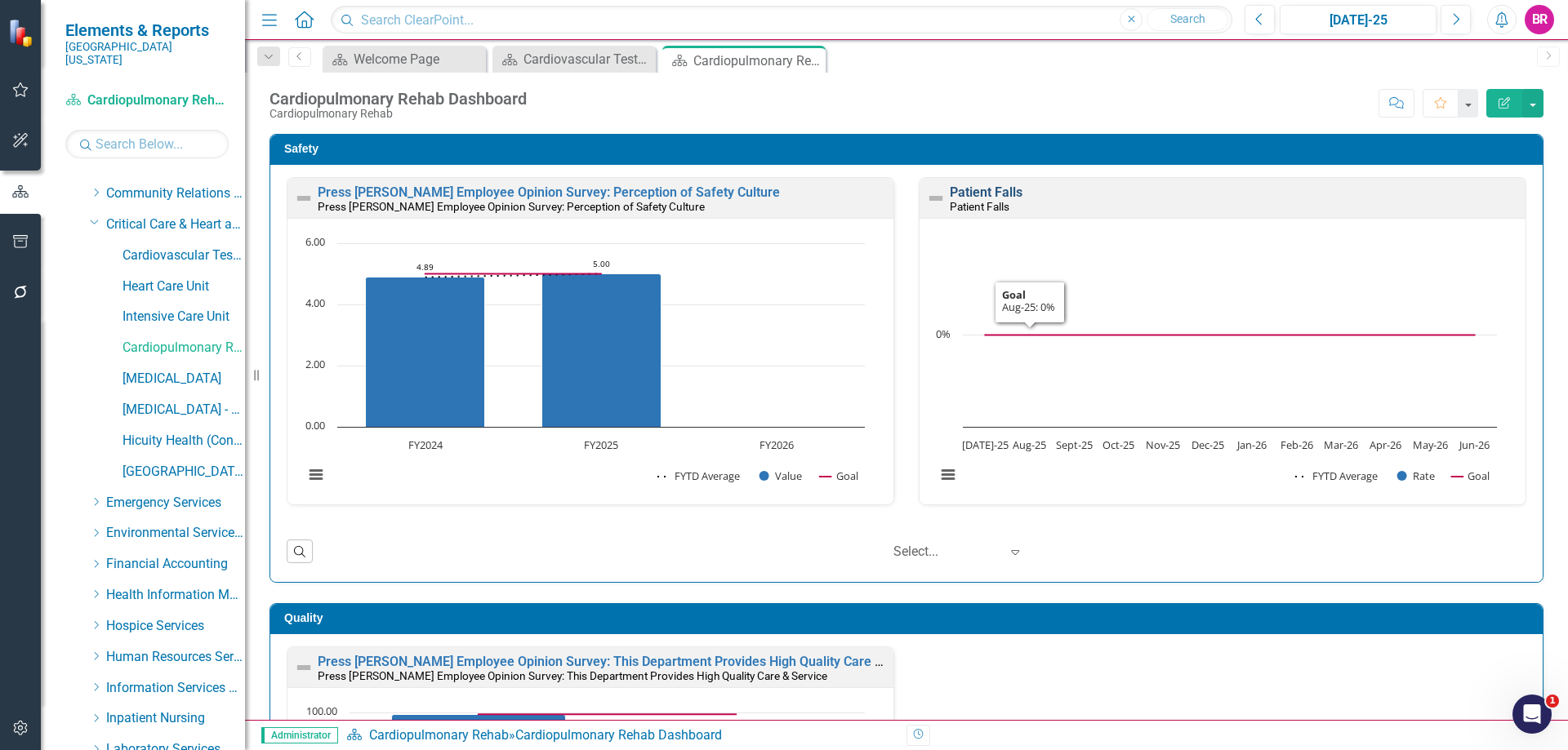
click at [978, 189] on link "Patient Falls" at bounding box center [986, 192] width 73 height 16
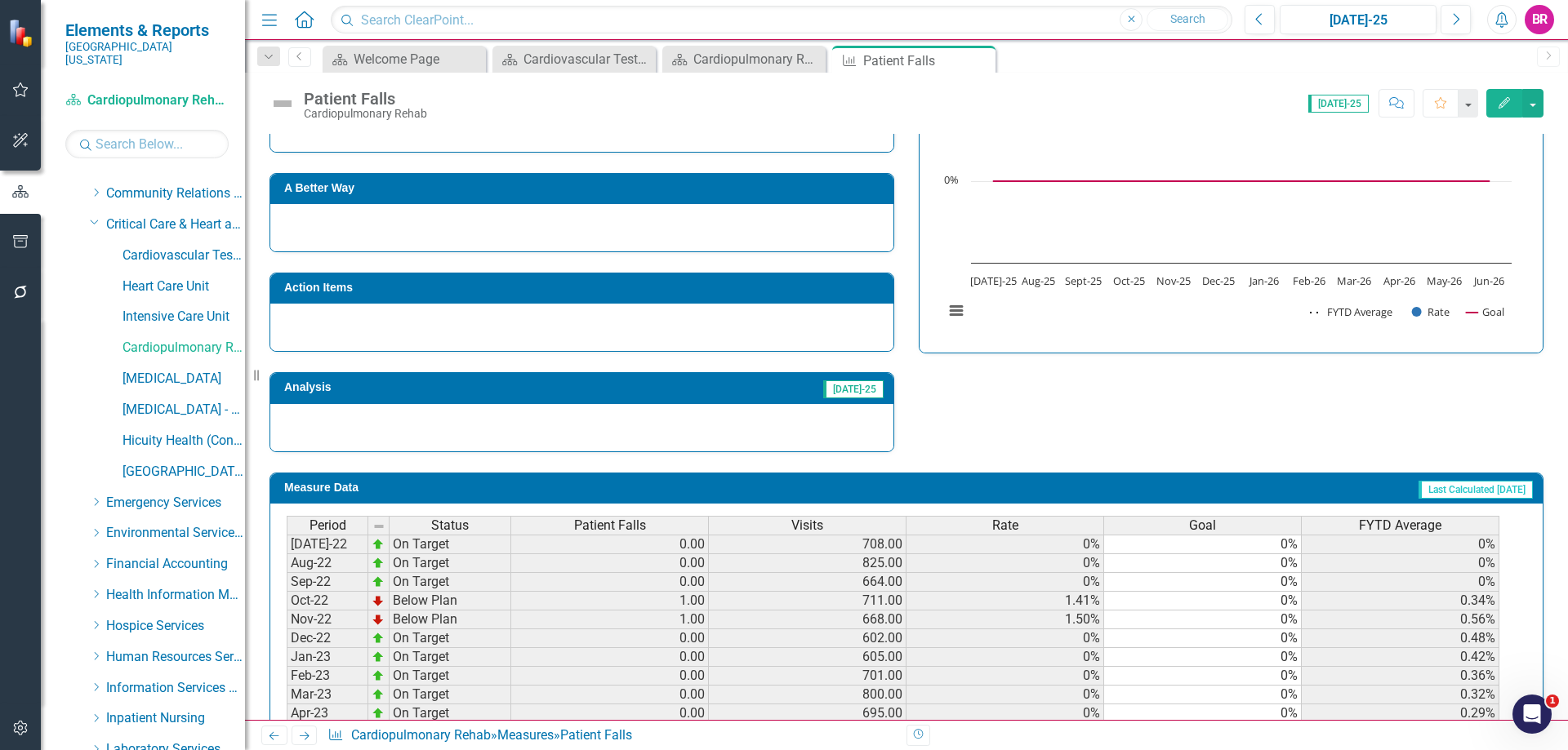
scroll to position [470, 0]
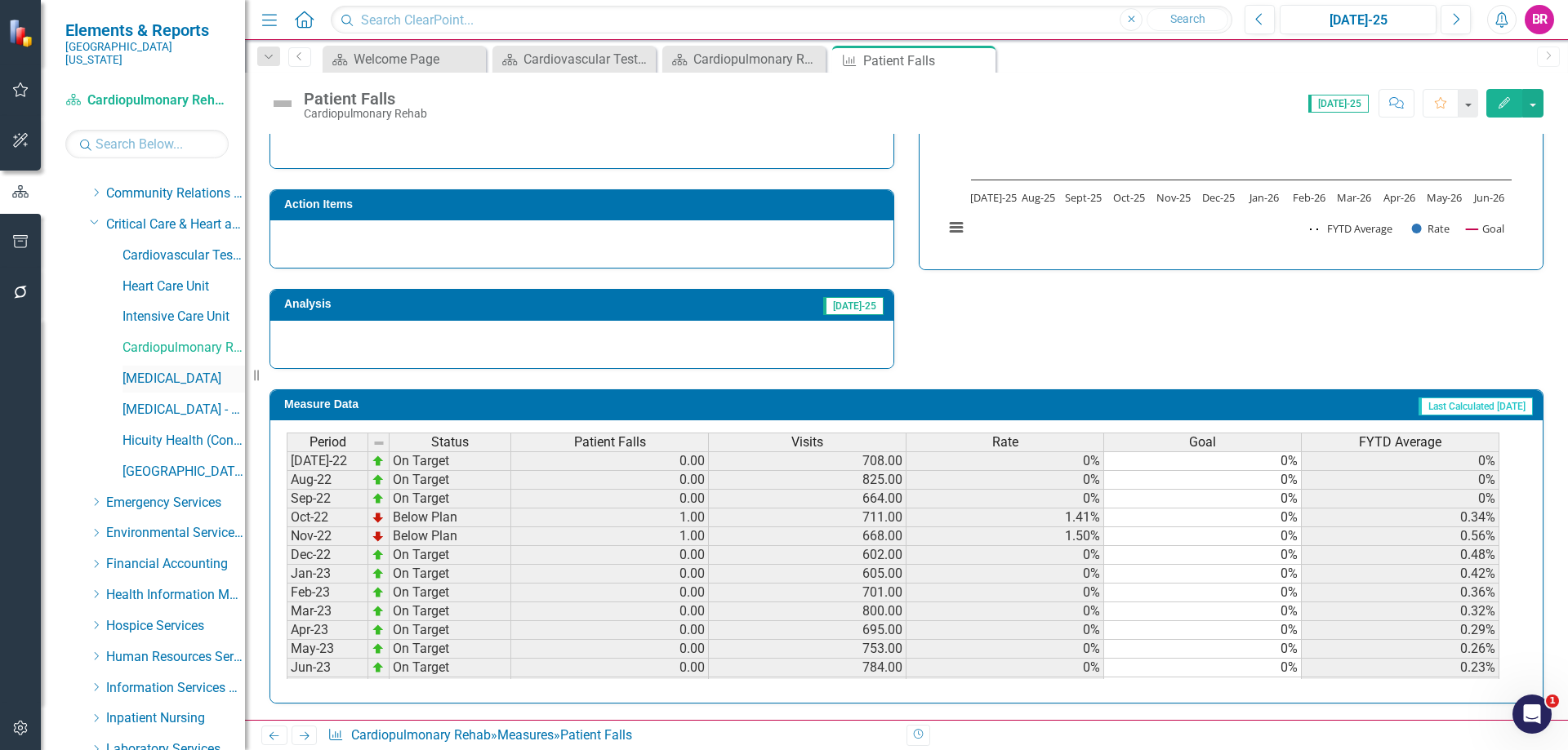
drag, startPoint x: 983, startPoint y: 58, endPoint x: 140, endPoint y: 376, distance: 901.0
click at [0, 0] on icon "Close" at bounding box center [0, 0] width 0 height 0
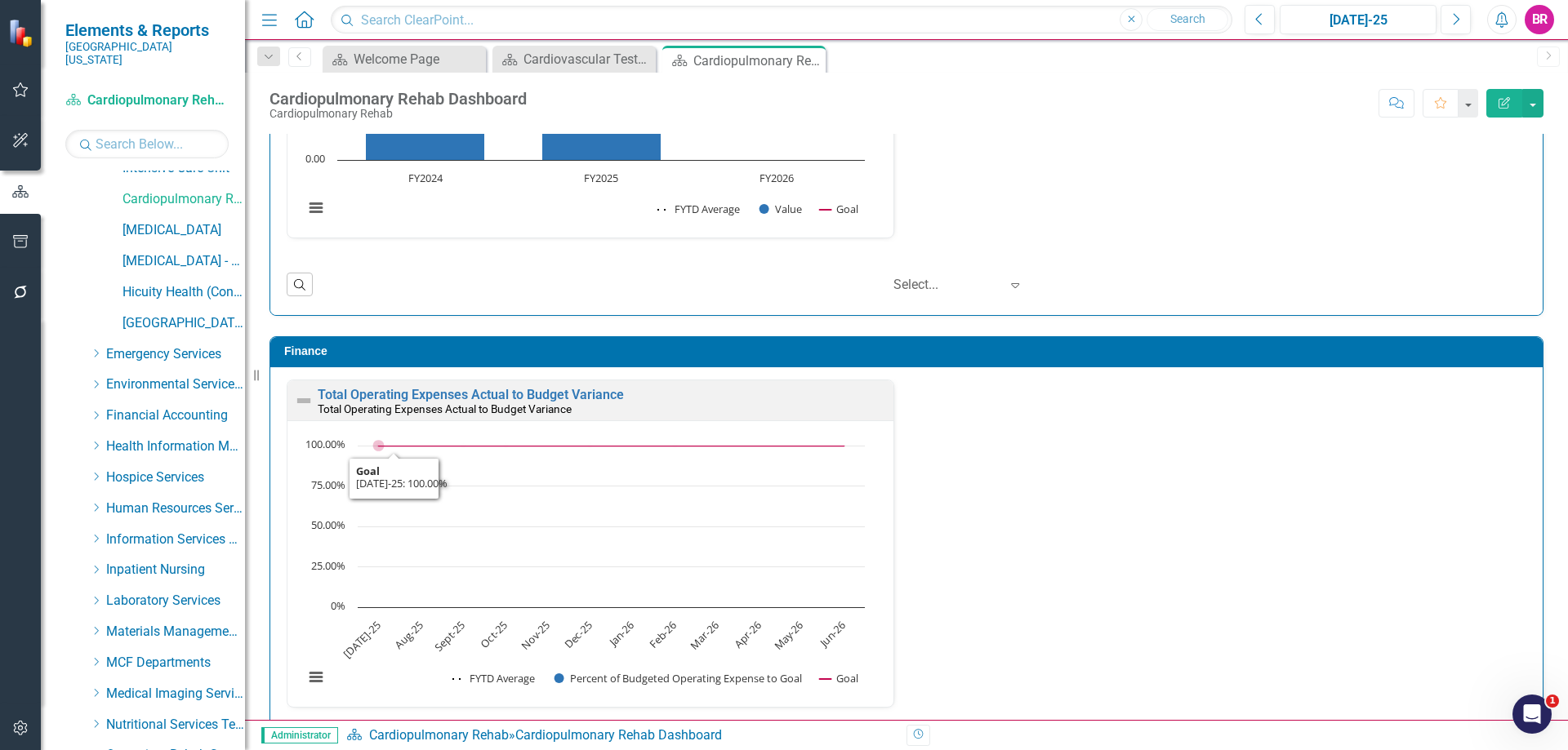
scroll to position [75, 0]
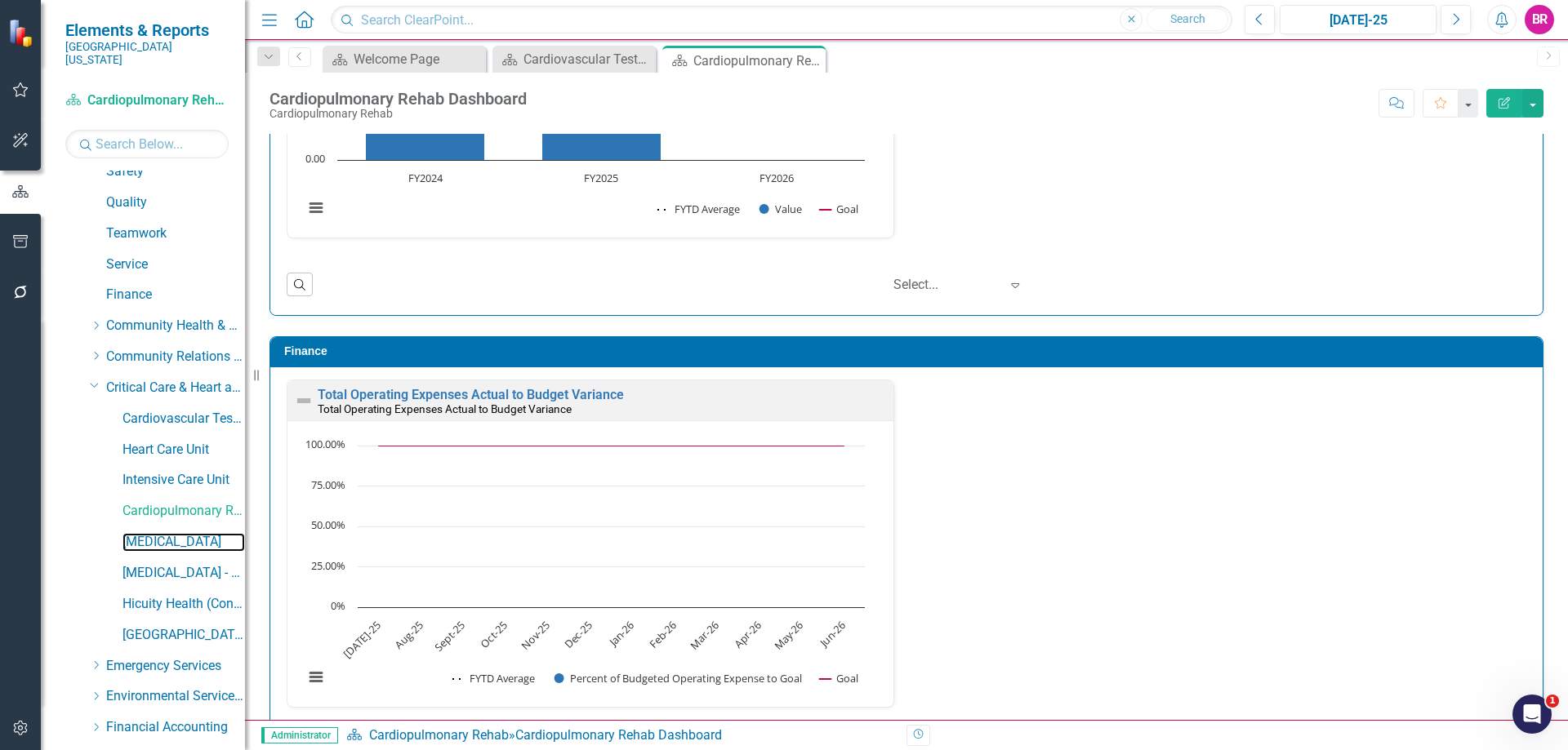
drag, startPoint x: 150, startPoint y: 525, endPoint x: 336, endPoint y: 523, distance: 186.0
click at [150, 533] on link "[MEDICAL_DATA]" at bounding box center [183, 542] width 122 height 19
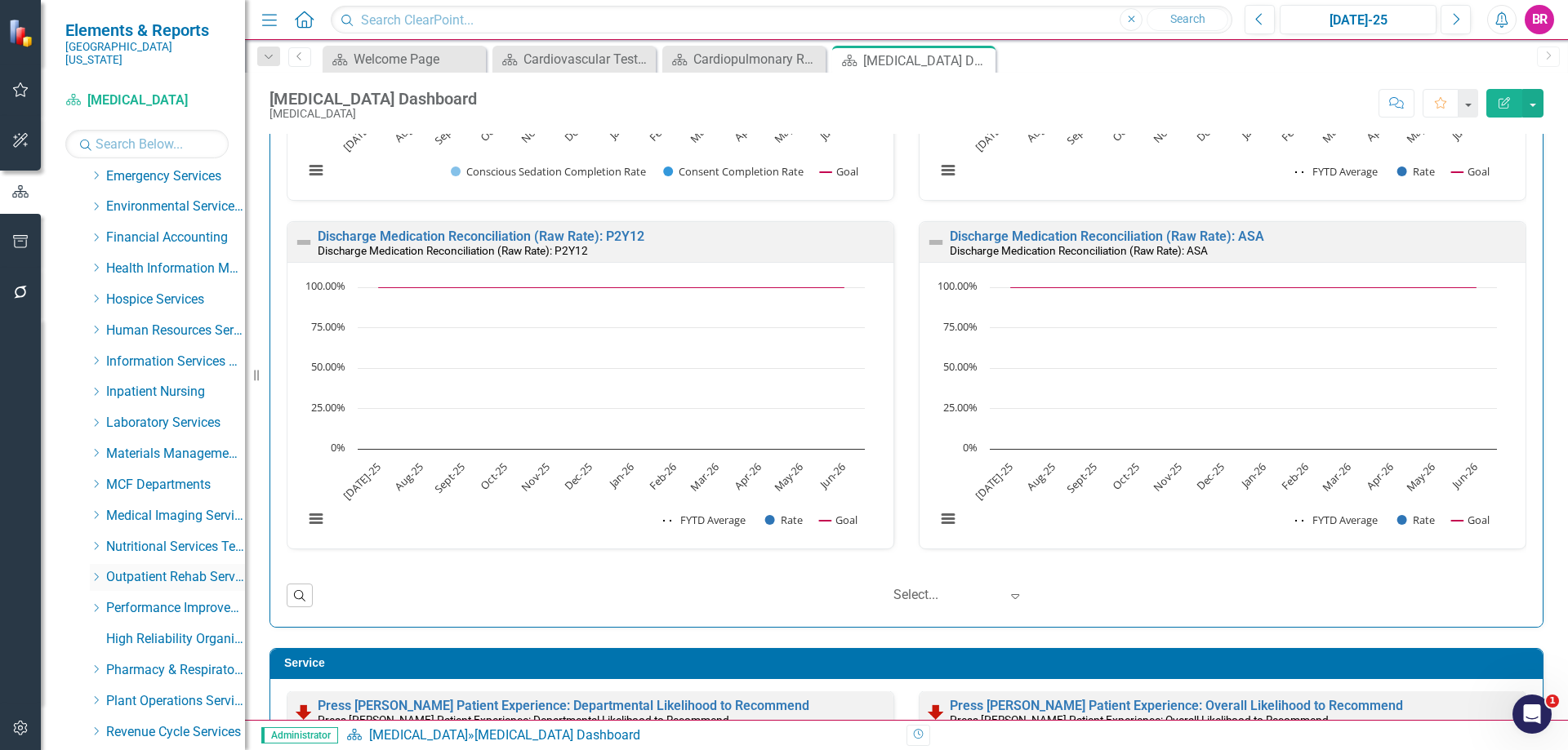
scroll to position [890, 0]
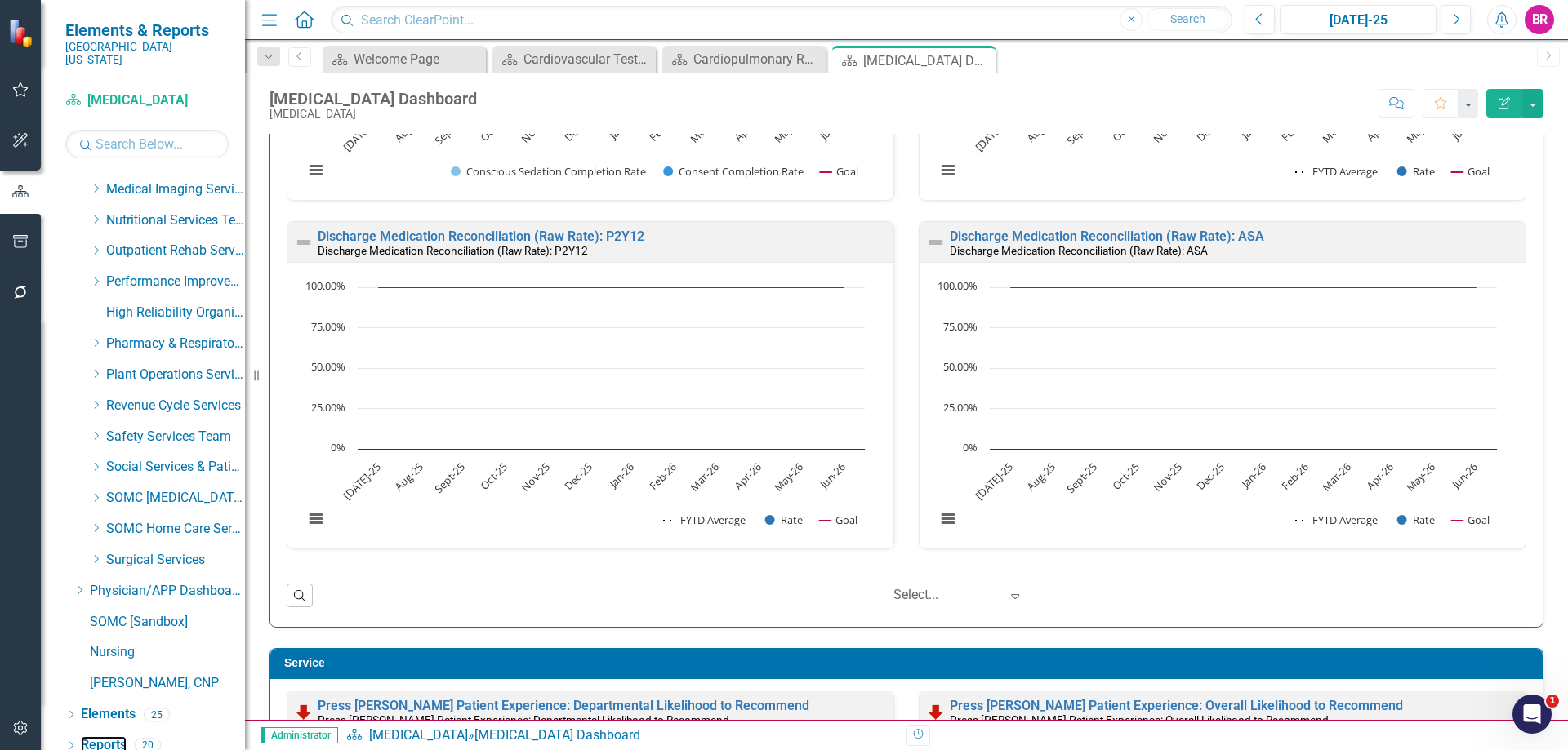
drag, startPoint x: 117, startPoint y: 729, endPoint x: 39, endPoint y: 682, distance: 91.1
click at [117, 736] on link "Reports" at bounding box center [103, 745] width 46 height 19
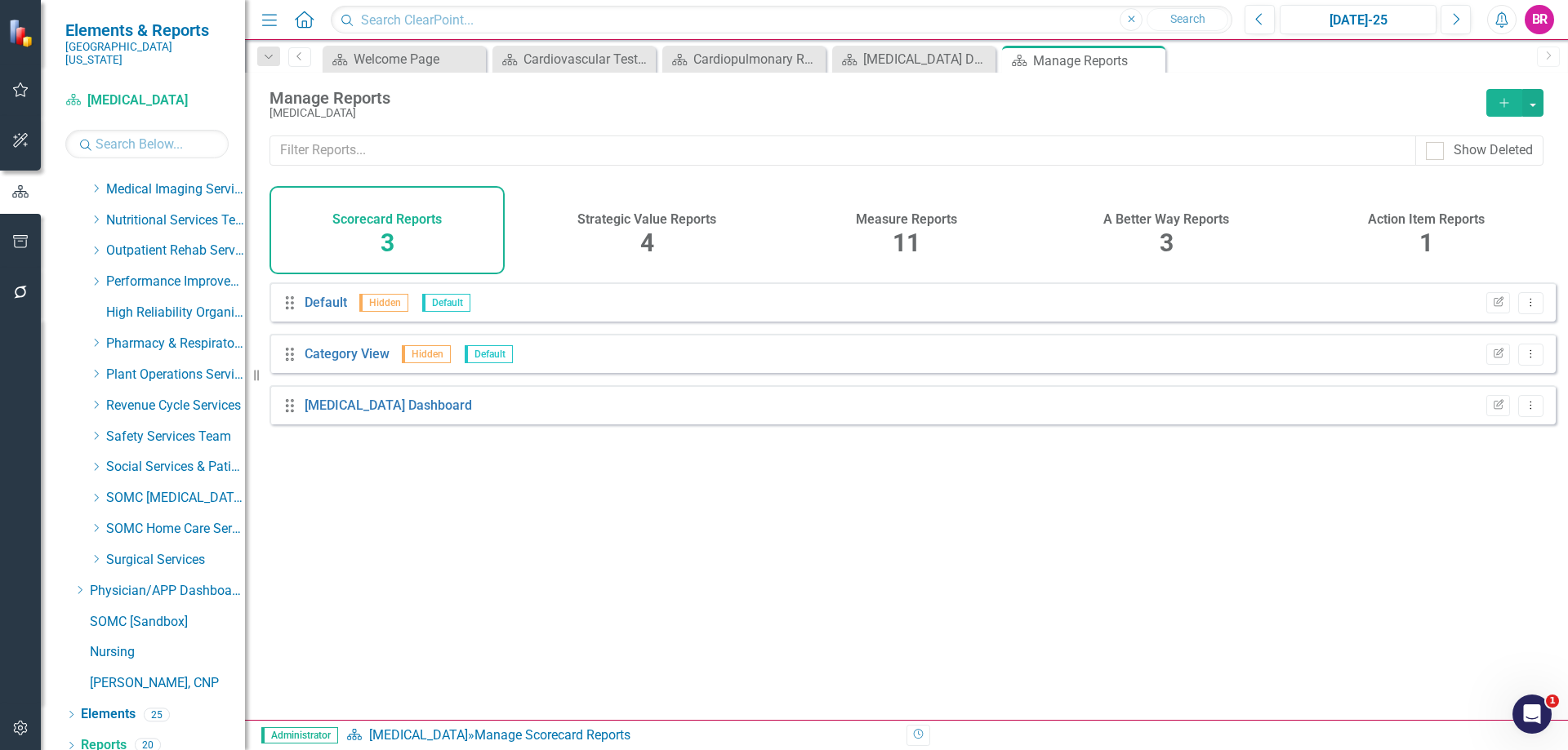
click at [927, 233] on div "Measure Reports 11" at bounding box center [906, 230] width 235 height 89
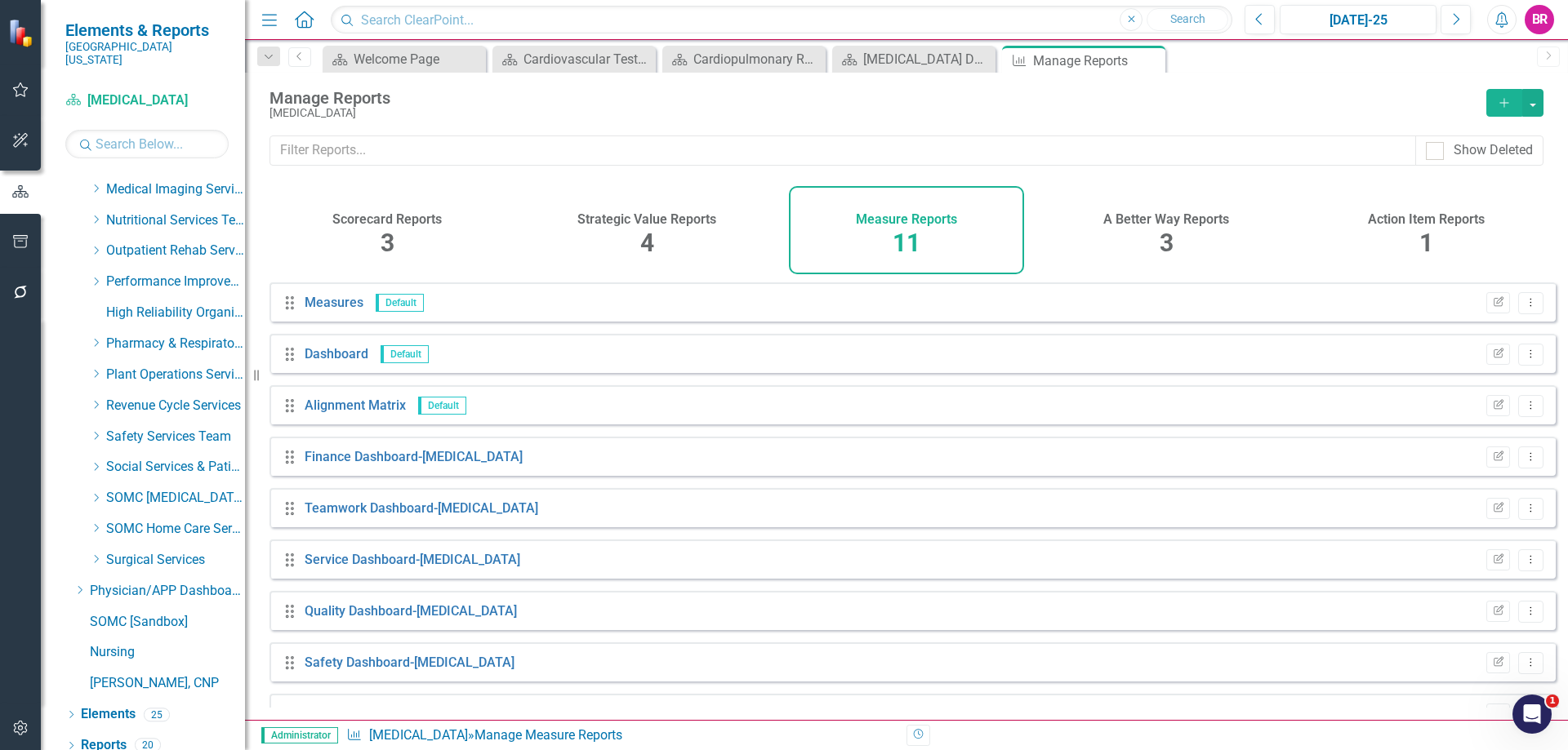
scroll to position [141, 0]
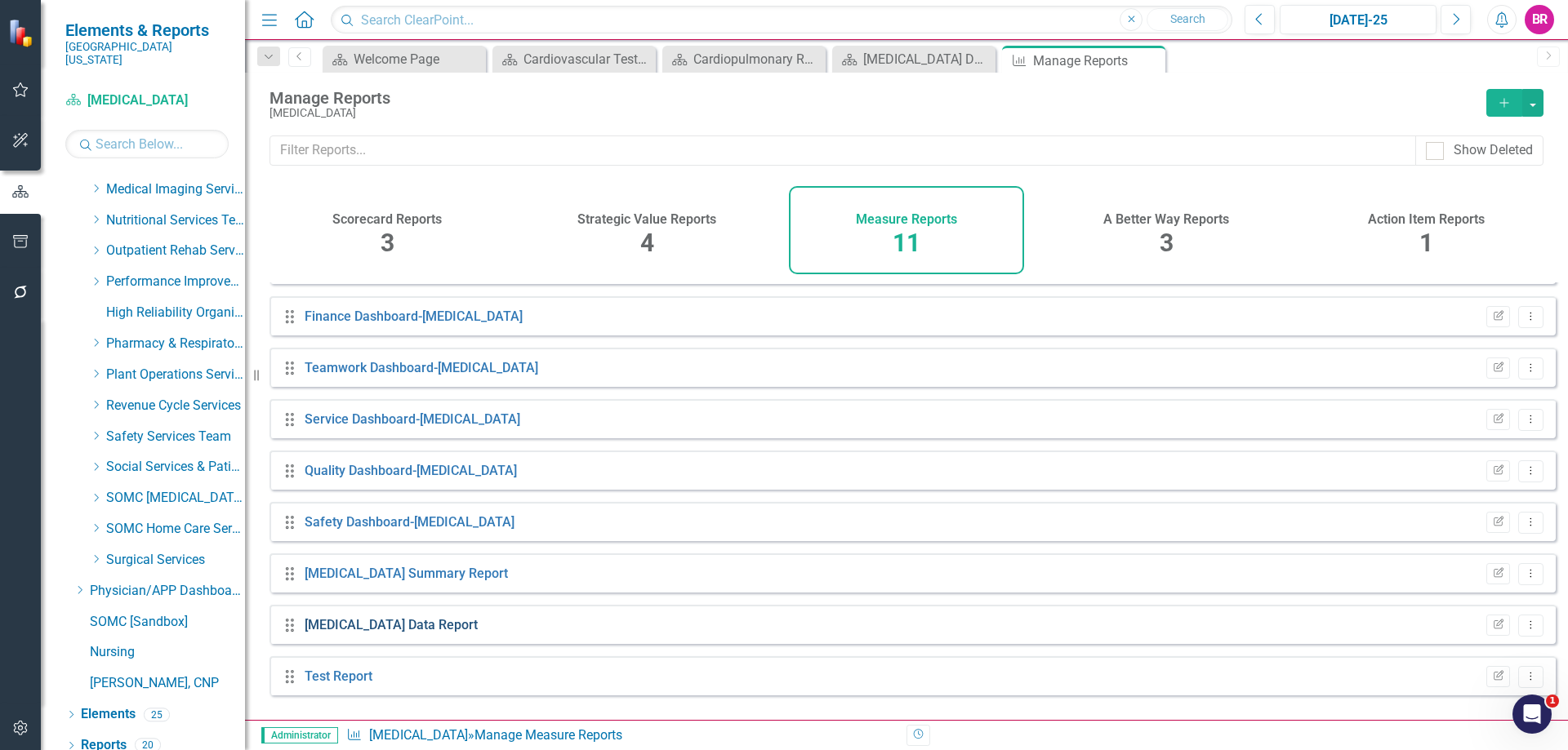
click at [375, 633] on link "Cath Lab Data Report" at bounding box center [392, 624] width 173 height 16
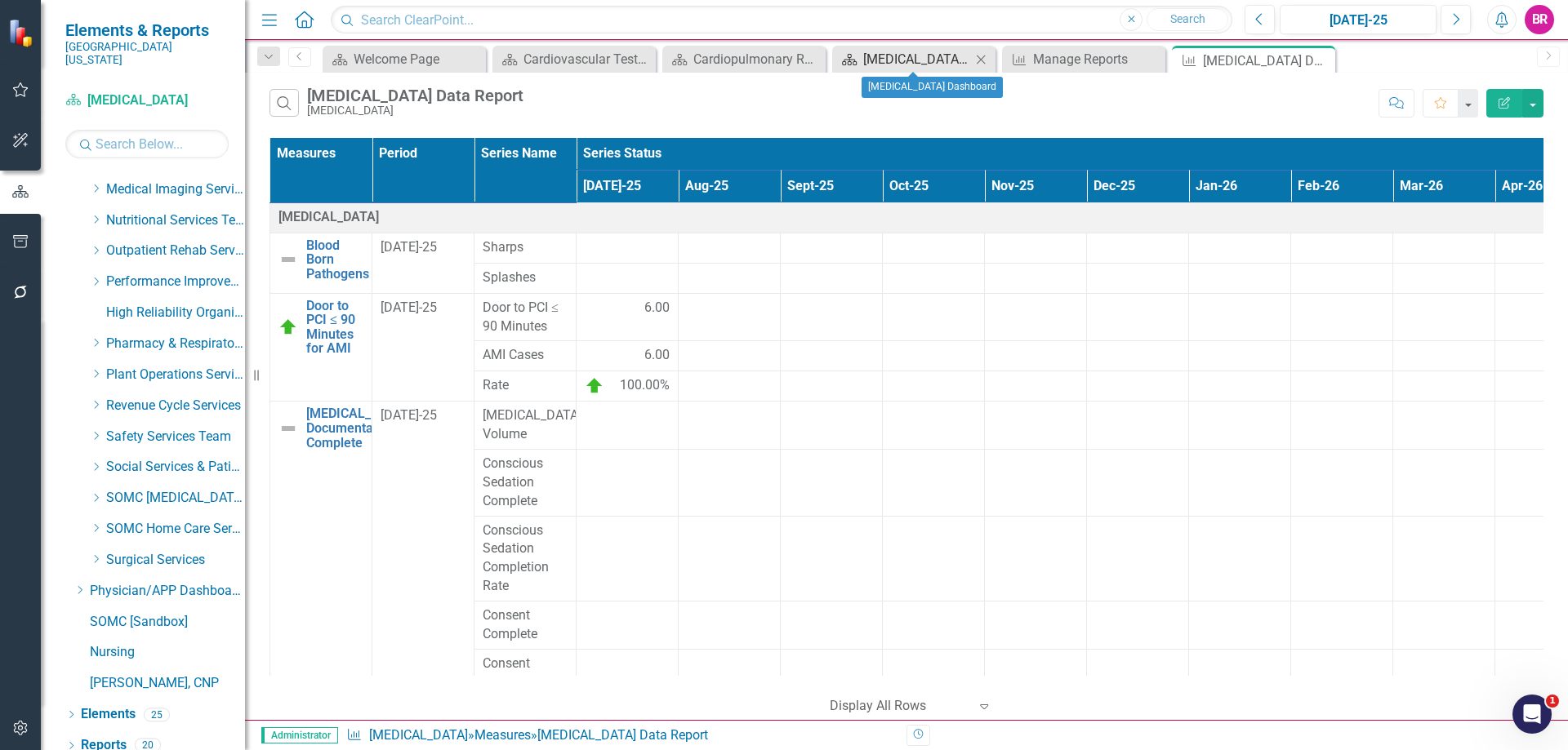
click at [920, 60] on div "Cath Lab Dashboard" at bounding box center [917, 60] width 108 height 20
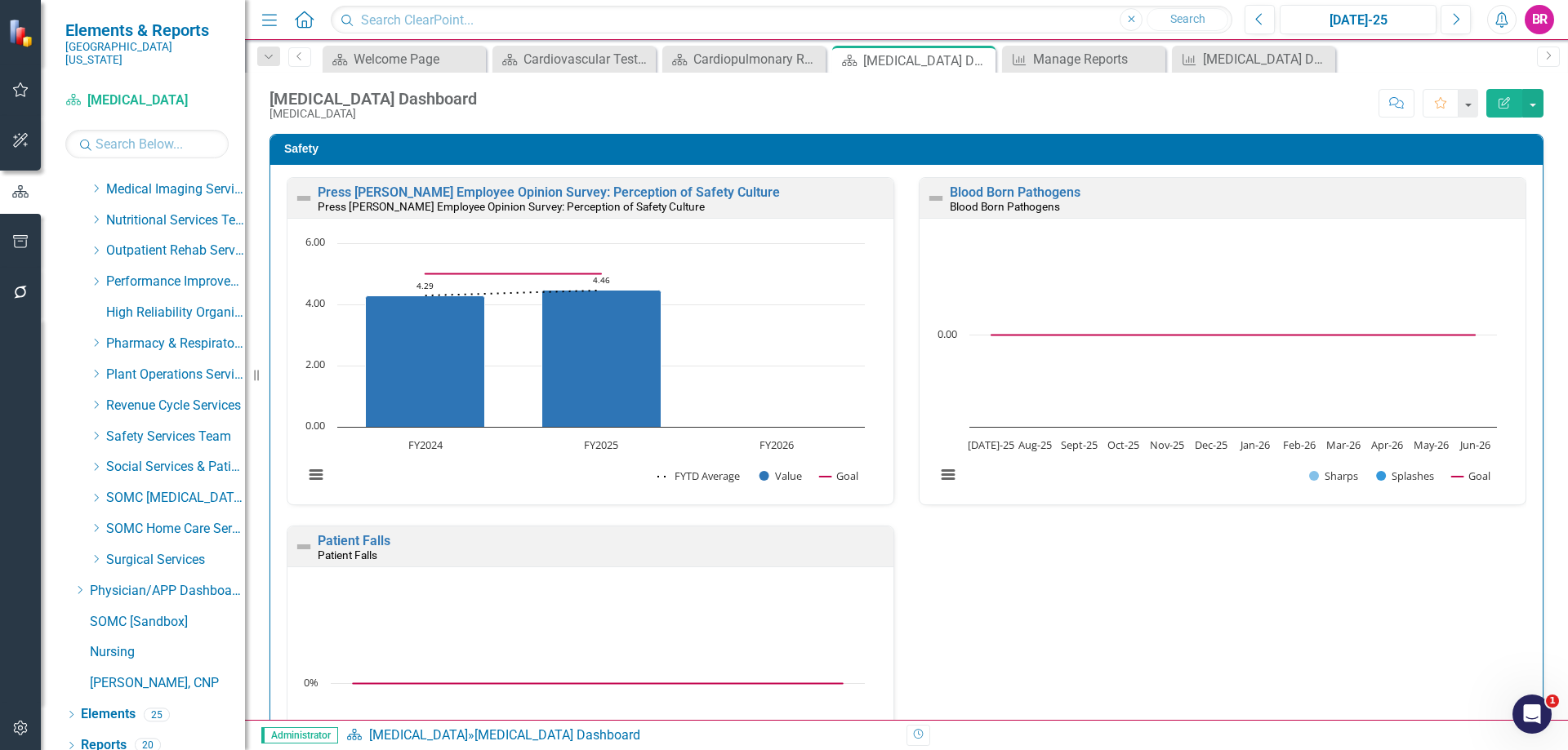
scroll to position [1, 0]
click at [1242, 57] on div "Cath Lab Data Report" at bounding box center [1266, 60] width 128 height 20
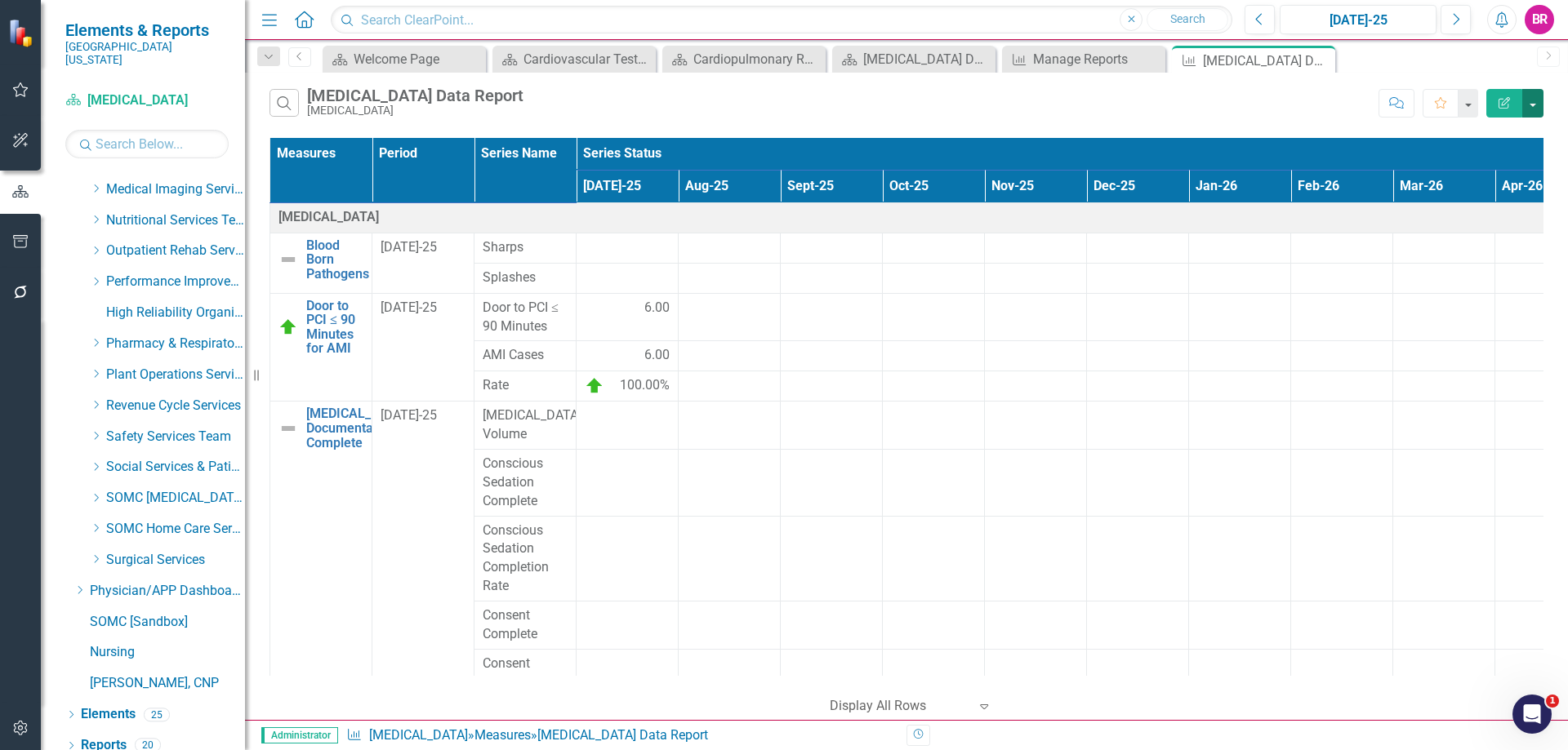
click at [1534, 111] on button "button" at bounding box center [1532, 102] width 21 height 29
click at [1520, 194] on link "Excel Export to Excel" at bounding box center [1478, 196] width 129 height 30
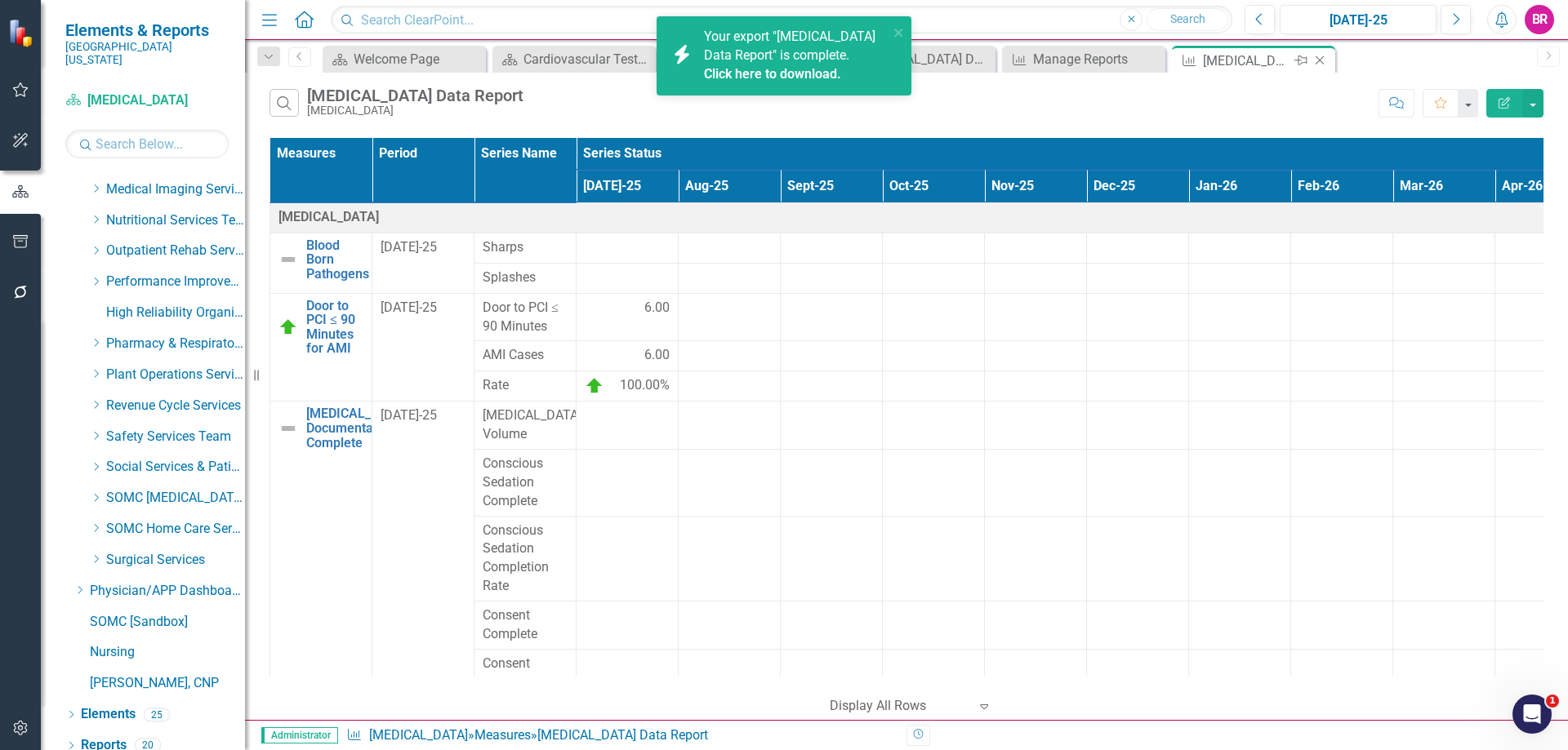
click at [1324, 62] on icon "Close" at bounding box center [1320, 61] width 17 height 13
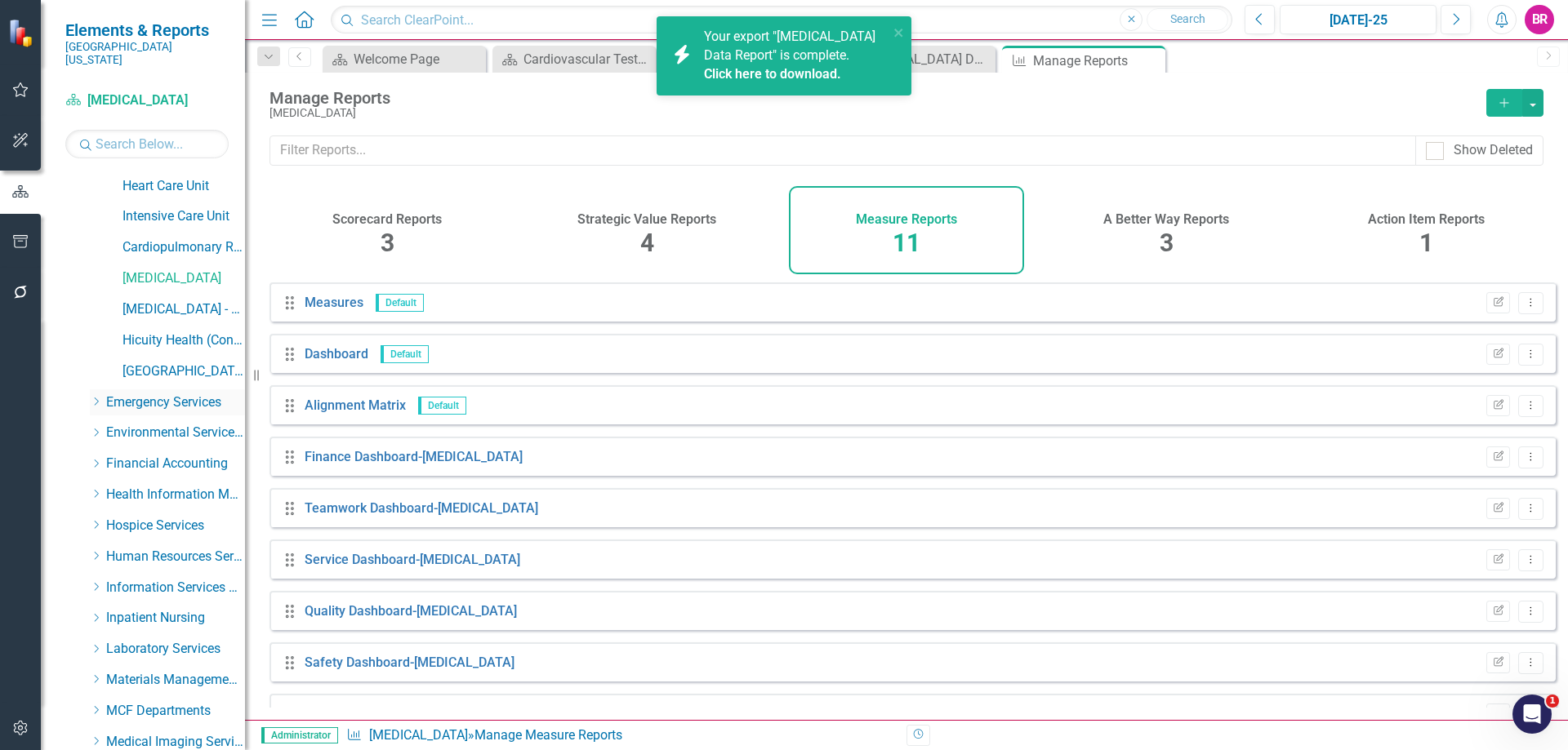
scroll to position [319, 0]
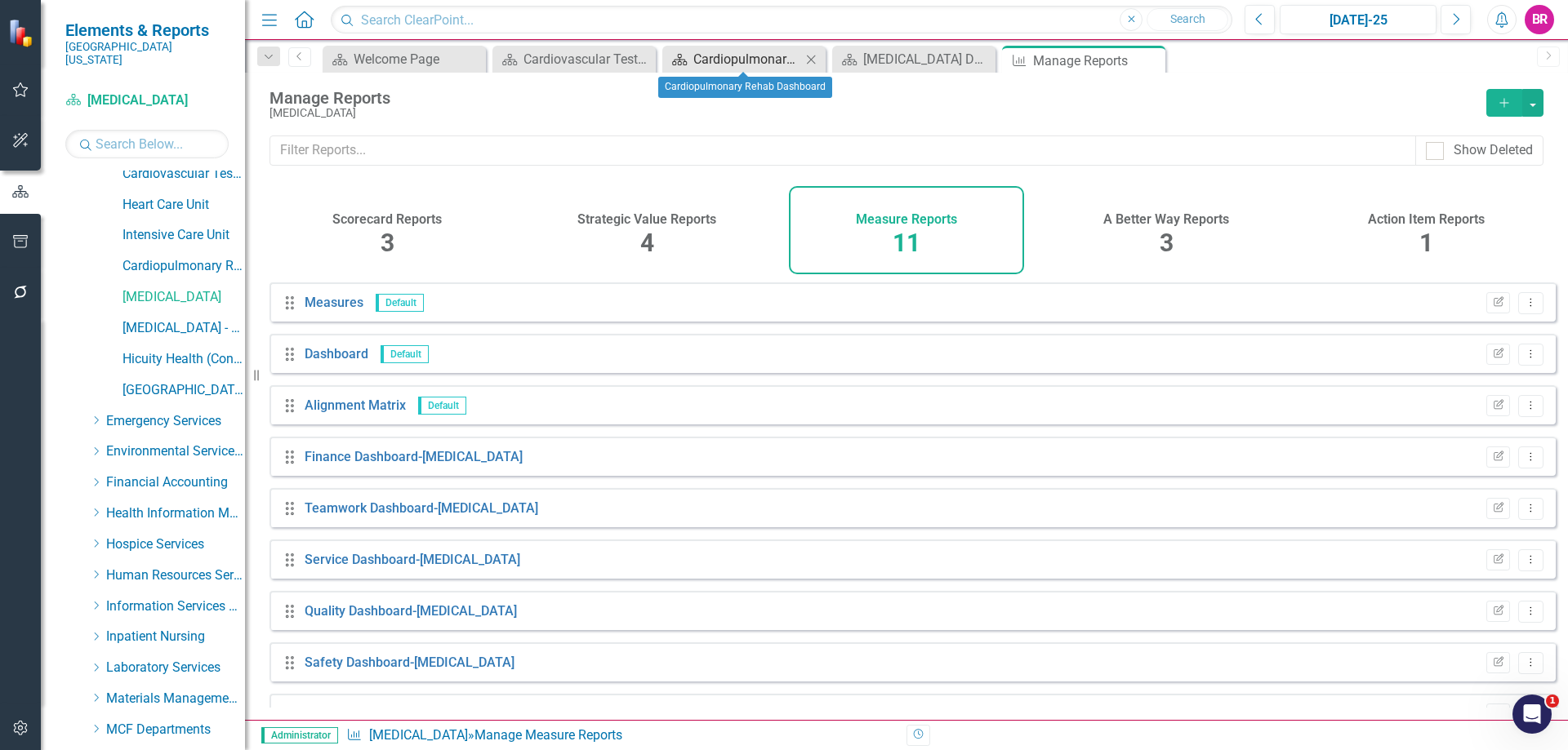
click at [715, 52] on div "Cardiopulmonary Rehab Dashboard" at bounding box center [748, 60] width 108 height 20
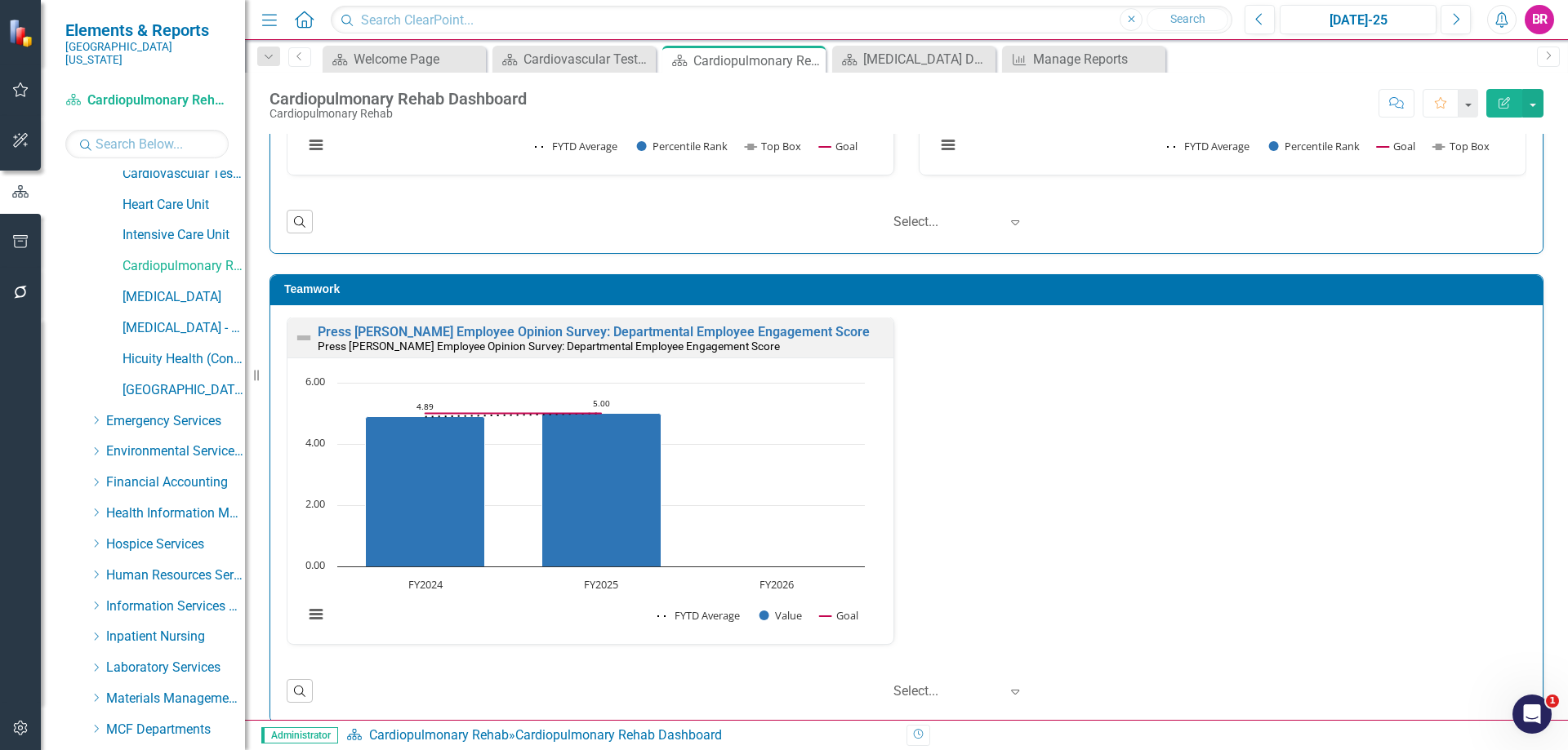
scroll to position [1266, 0]
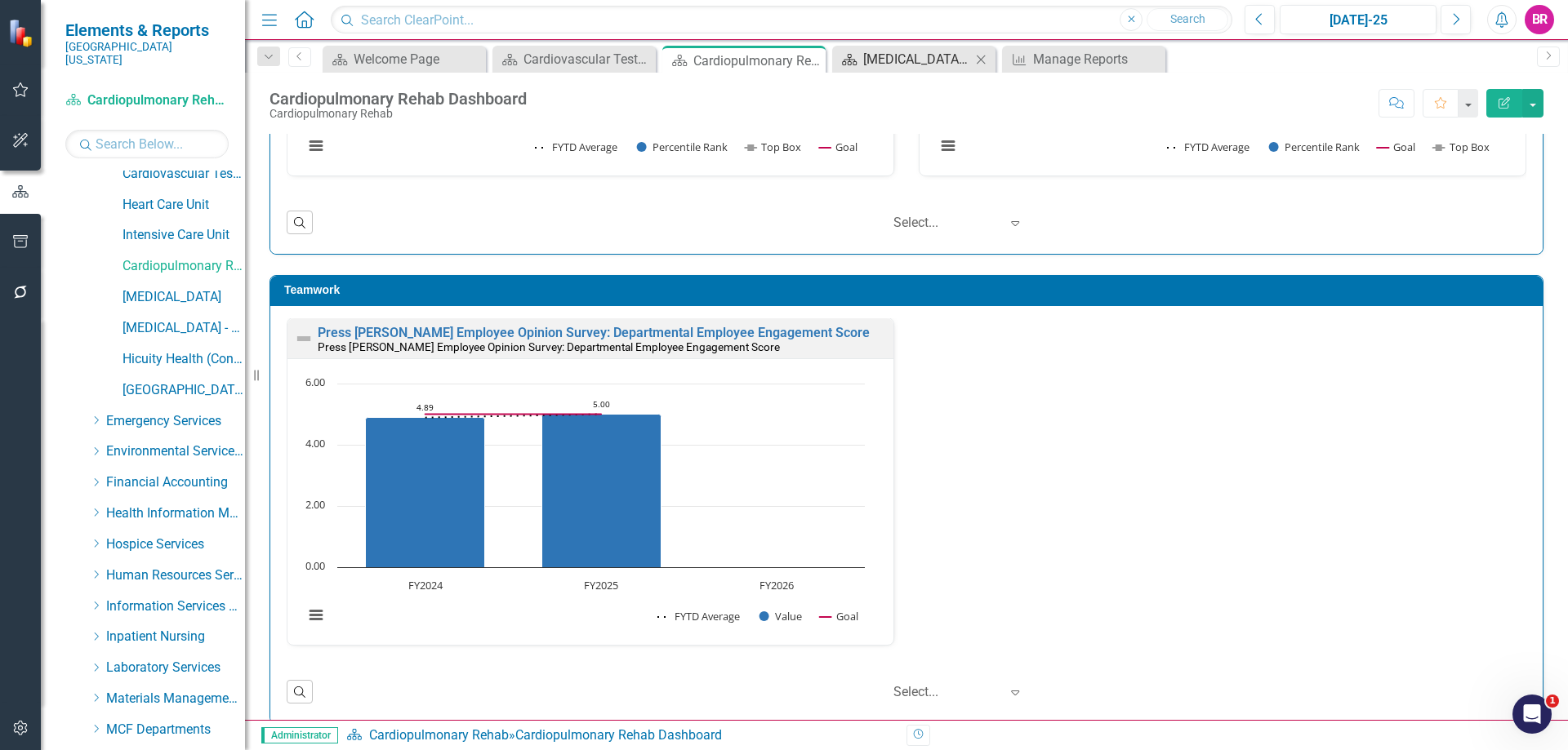
click at [914, 59] on div "Cath Lab Dashboard" at bounding box center [917, 60] width 108 height 20
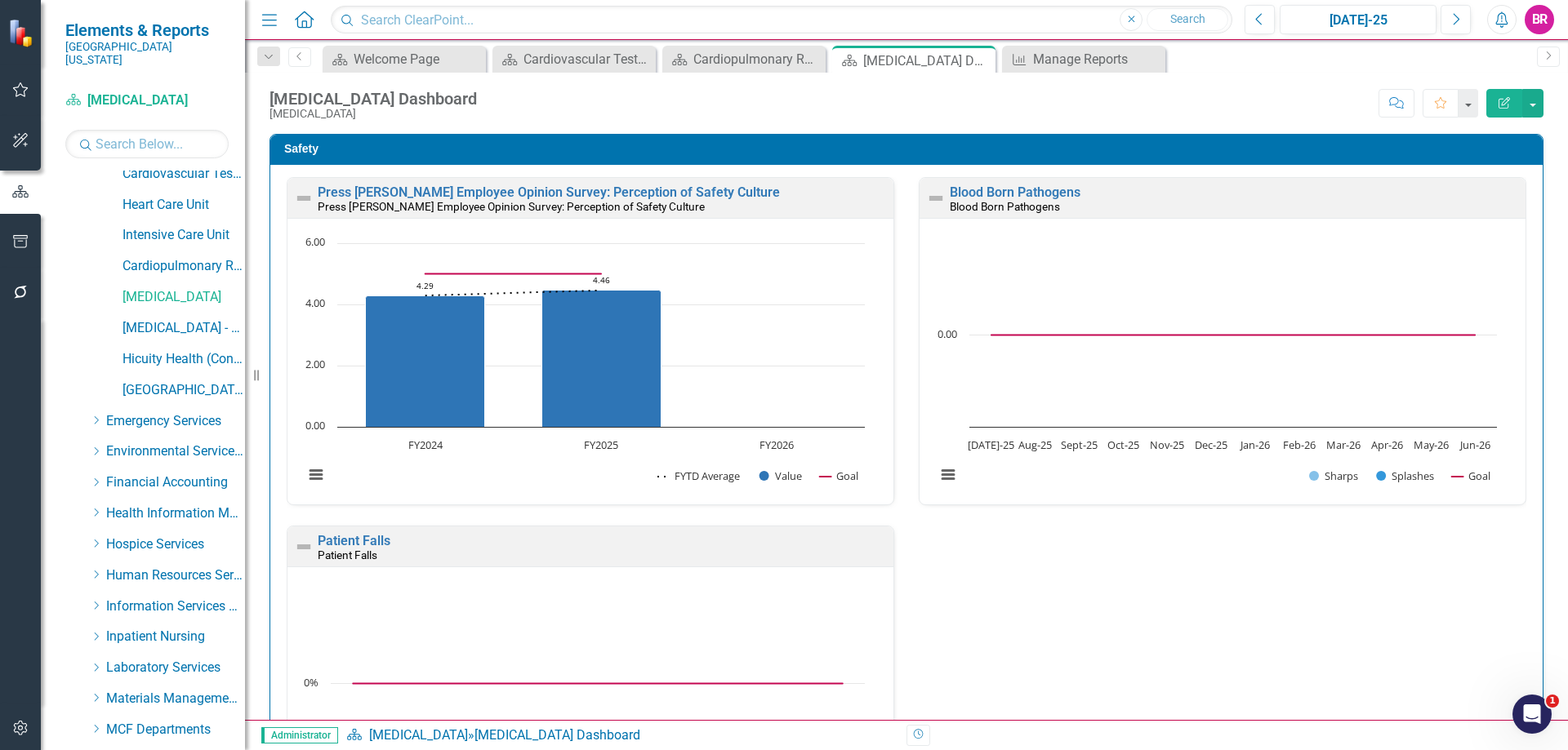
click at [1542, 316] on div "Safety Press Ganey Employee Opinion Survey: Perception of Safety Culture Press …" at bounding box center [906, 523] width 1298 height 818
click at [186, 319] on link "[MEDICAL_DATA] - DCI (Contracted Staff)" at bounding box center [183, 328] width 122 height 19
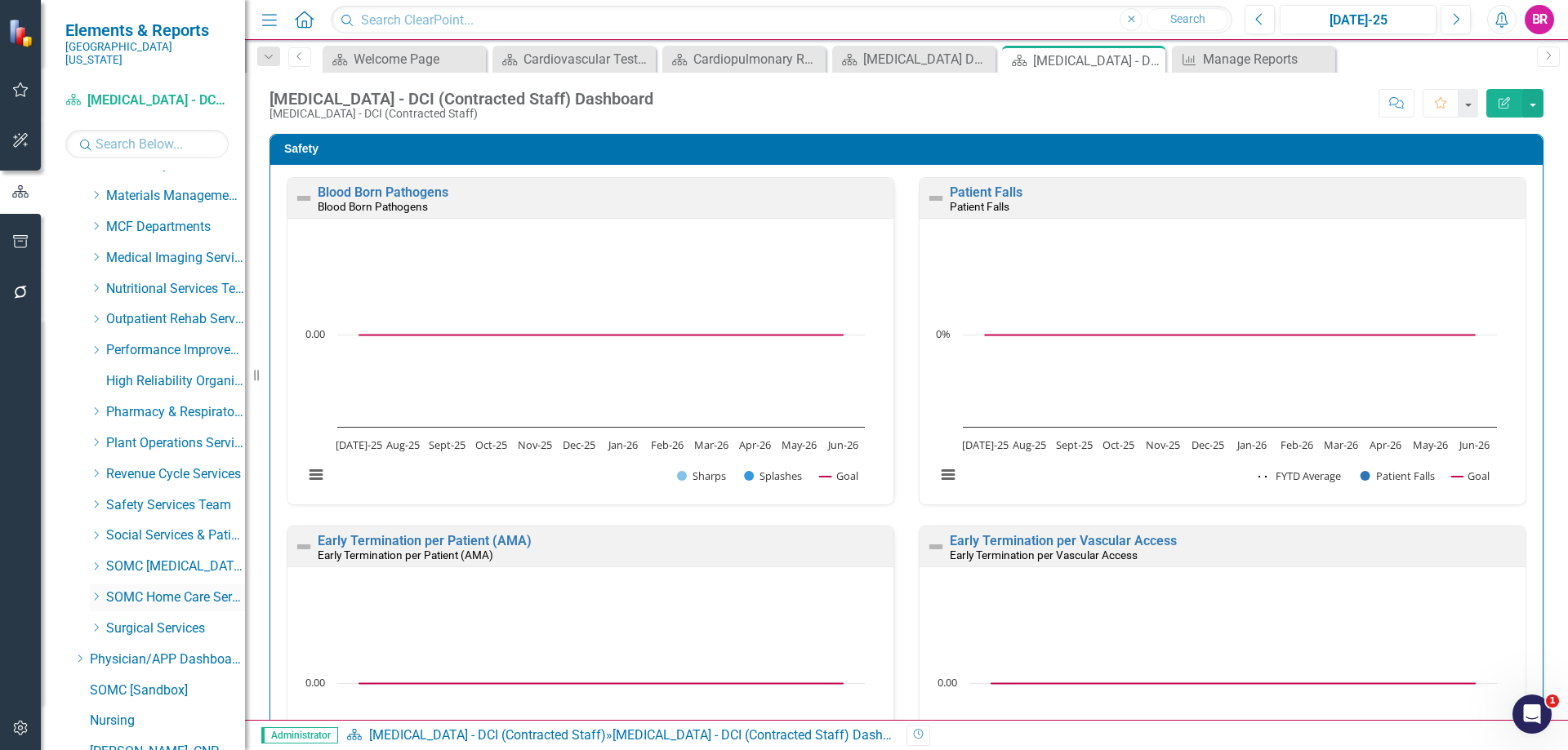
scroll to position [890, 0]
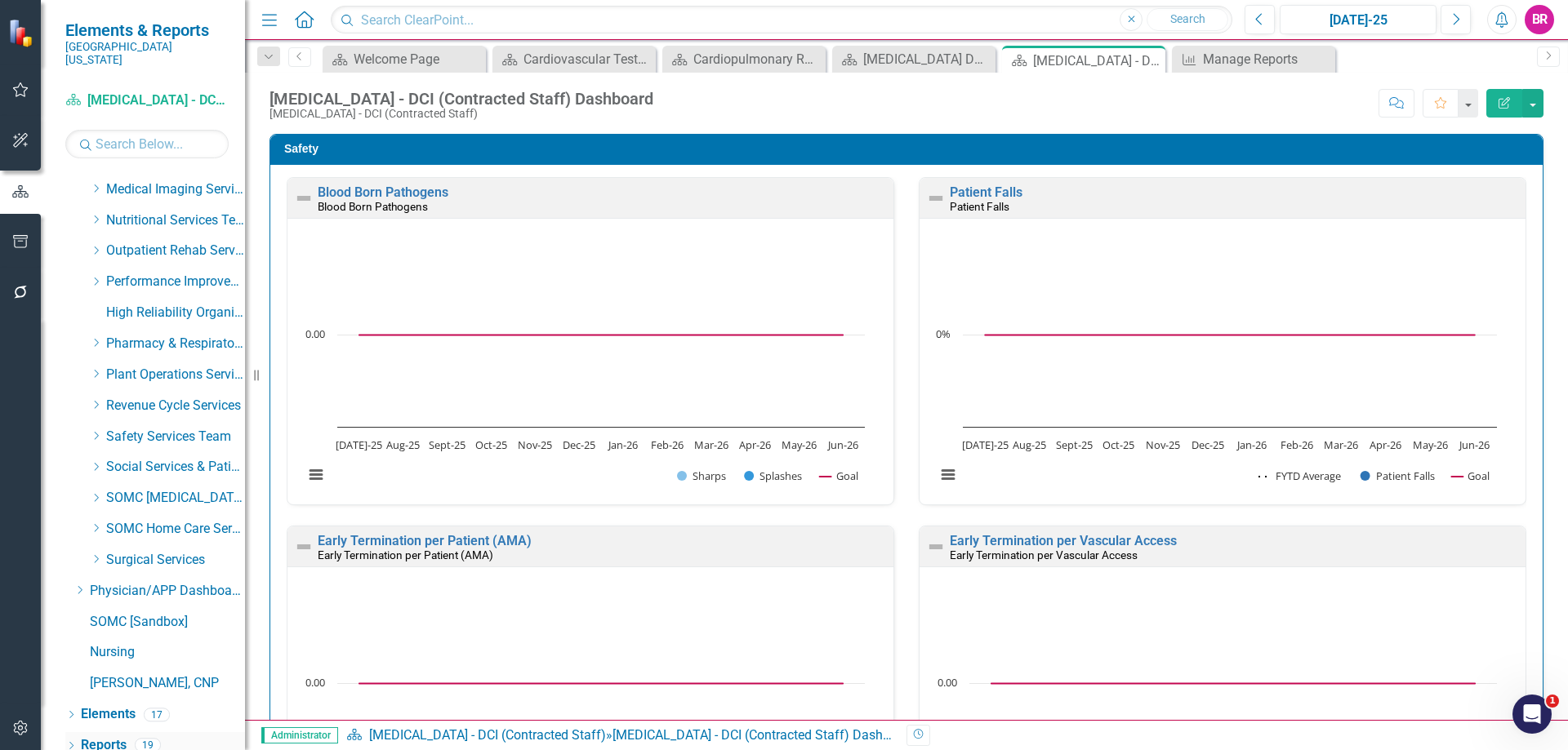
click at [114, 736] on link "Reports" at bounding box center [103, 745] width 46 height 19
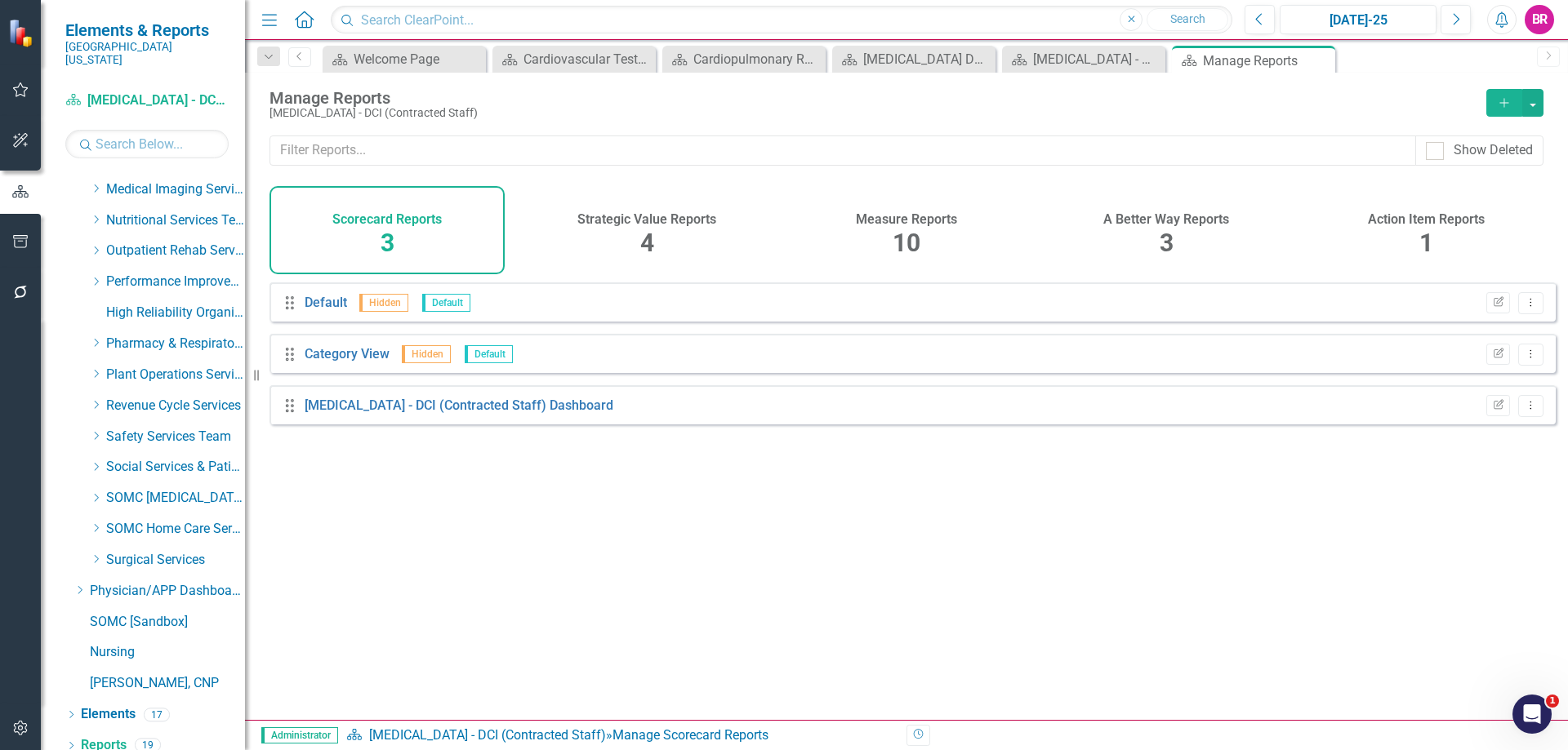
click at [900, 224] on h4 "Measure Reports" at bounding box center [906, 220] width 102 height 15
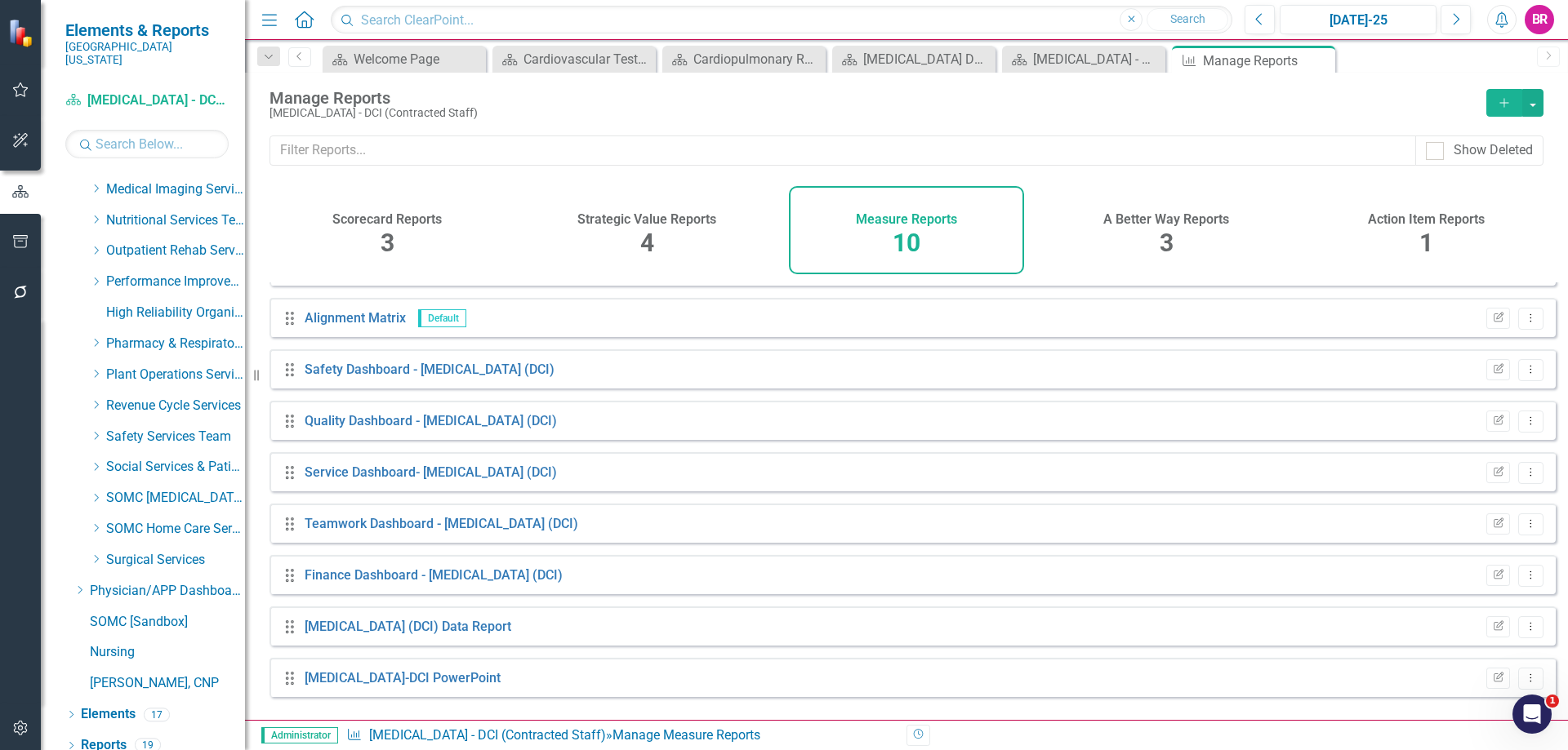
scroll to position [89, 0]
click at [368, 629] on link "Dialysis (DCI) Data Report" at bounding box center [408, 624] width 207 height 16
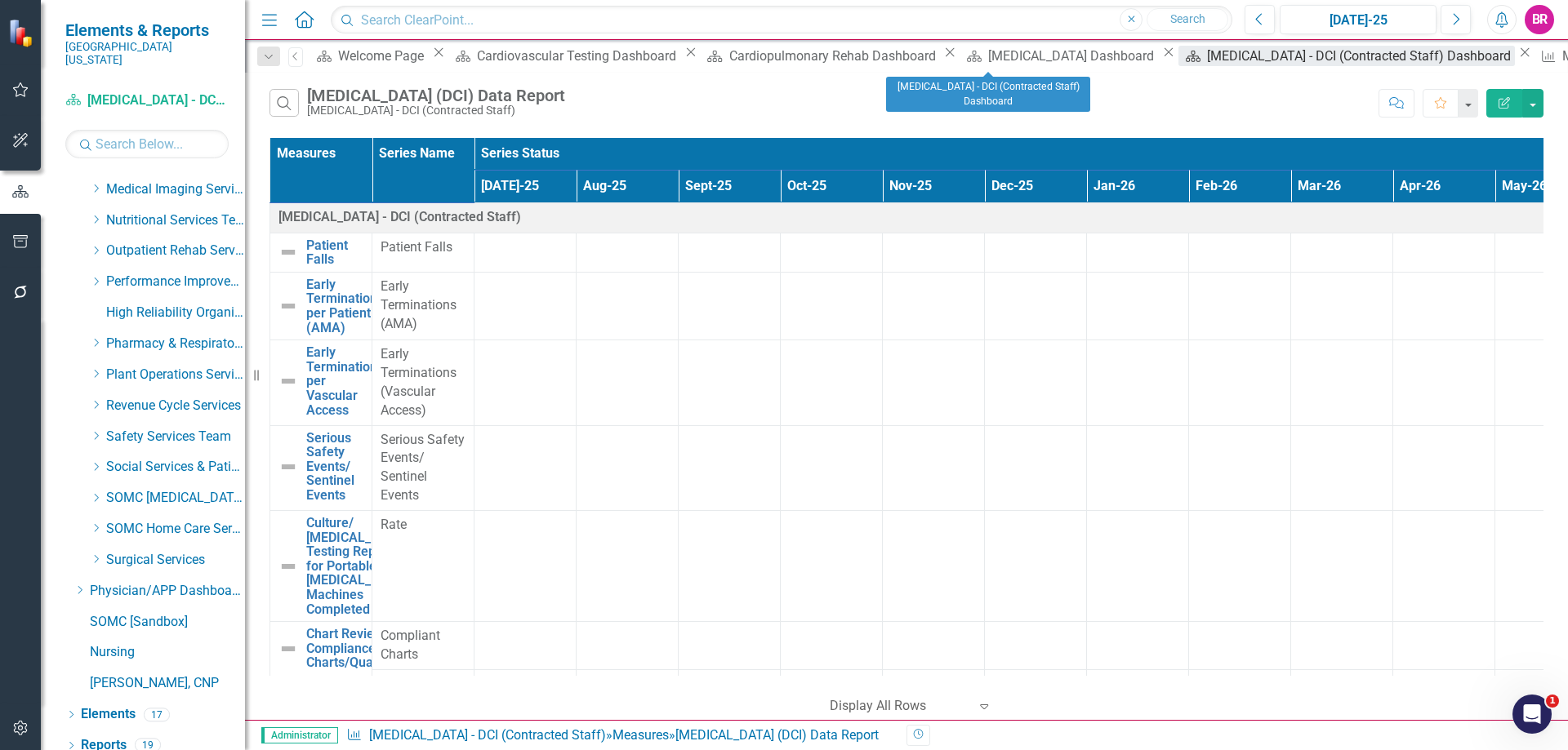
click at [1206, 52] on div "[MEDICAL_DATA] - DCI (Contracted Staff) Dashboard" at bounding box center [1360, 56] width 308 height 20
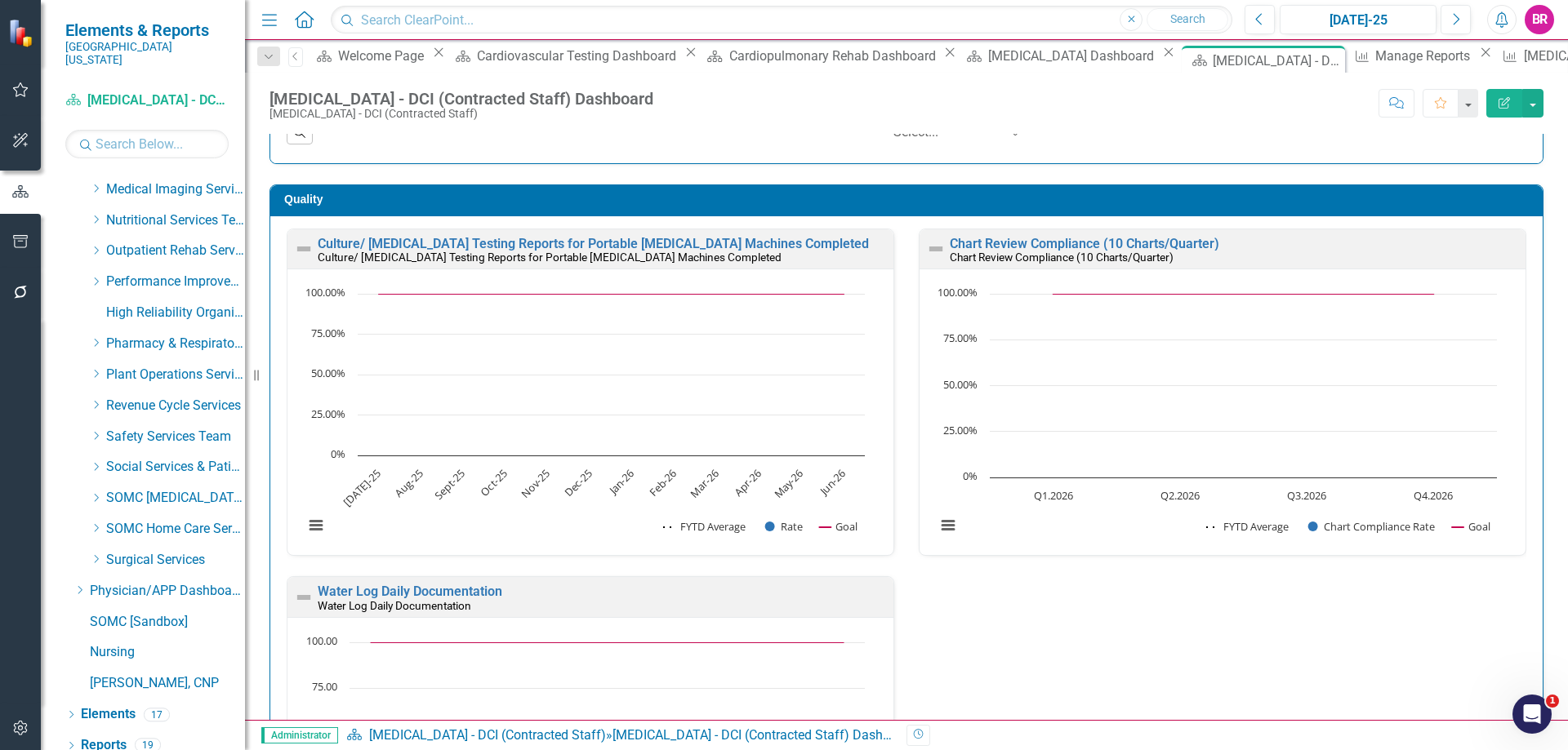
scroll to position [1142, 0]
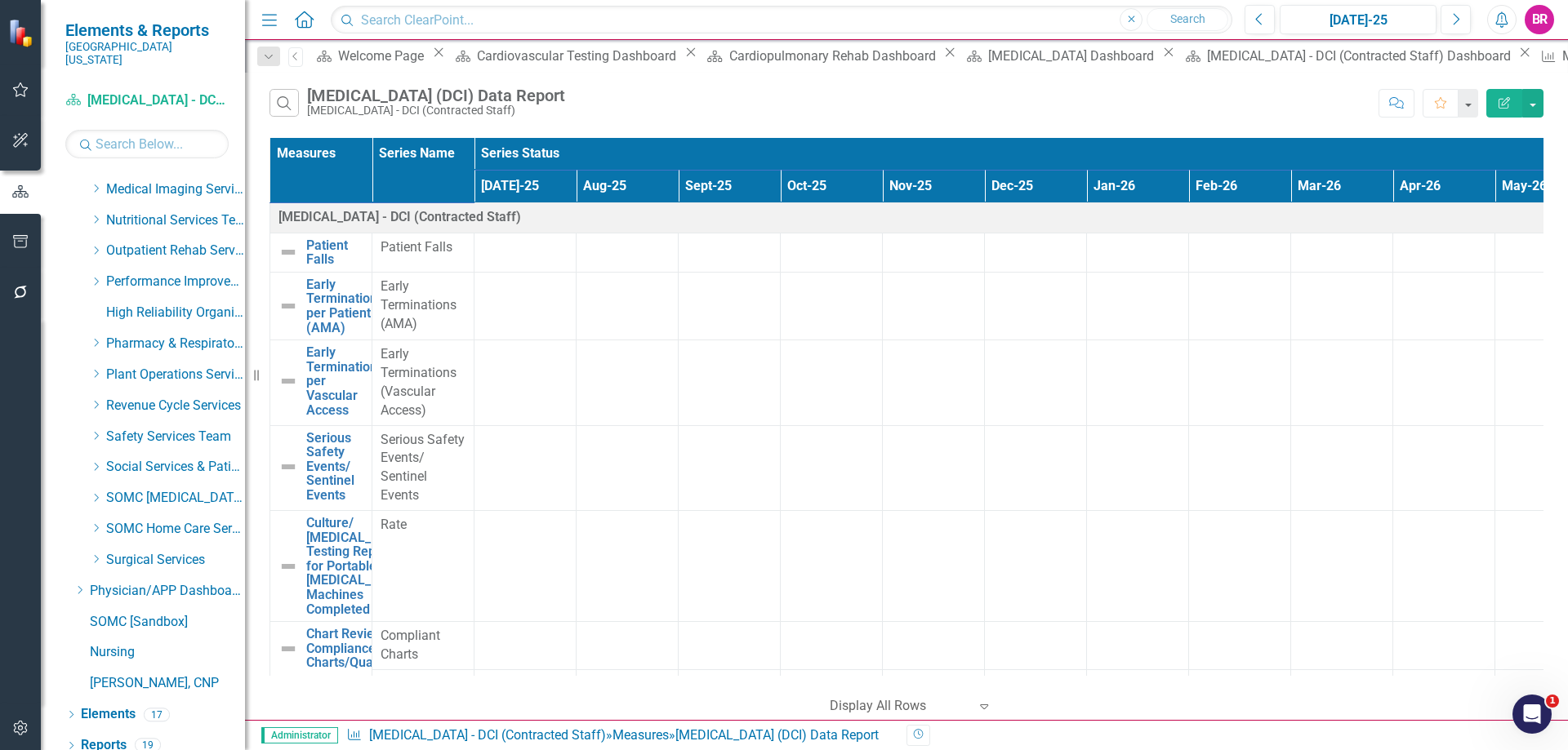
click at [1500, 101] on icon "Edit Report" at bounding box center [1504, 102] width 15 height 11
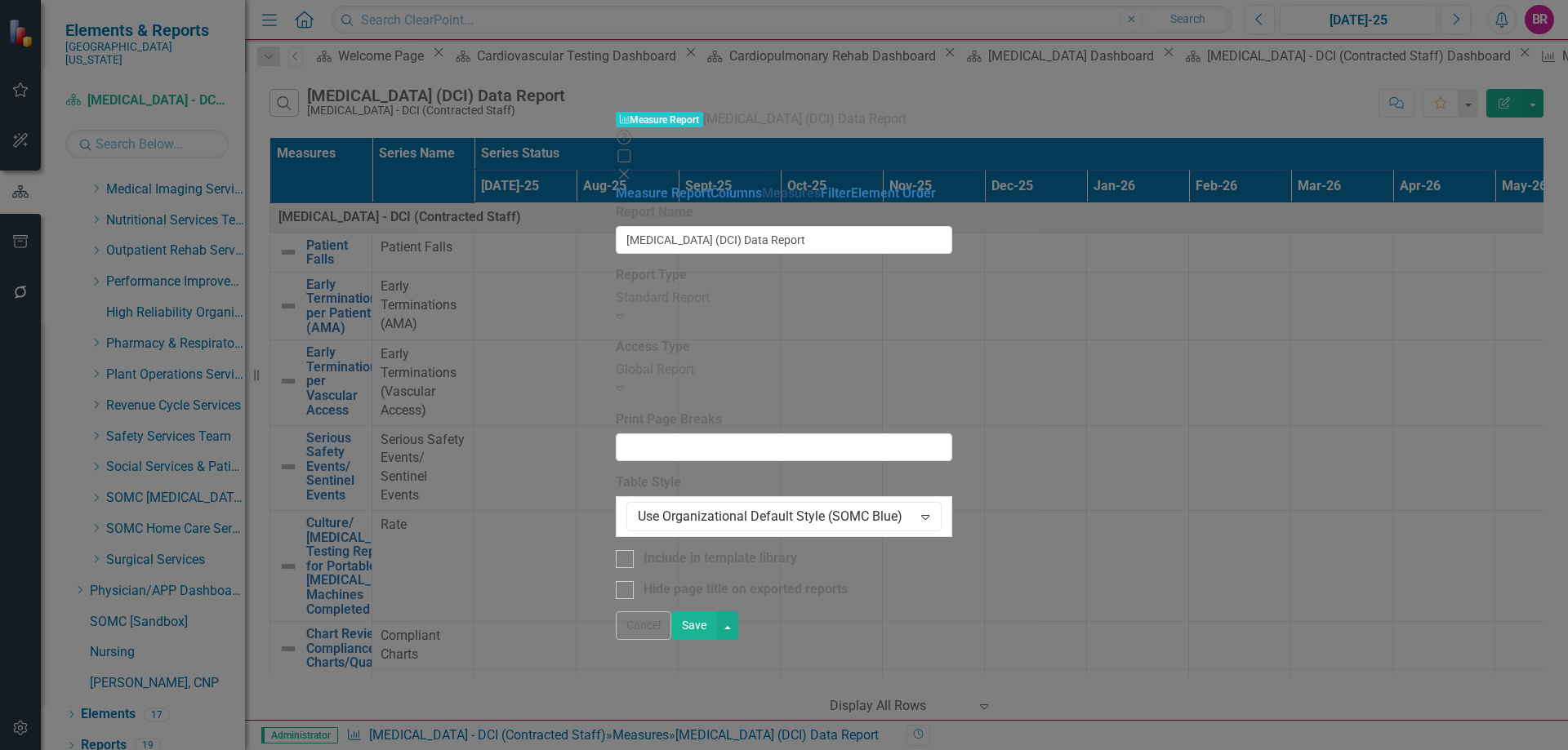
click at [762, 185] on link "Measures" at bounding box center [791, 193] width 59 height 16
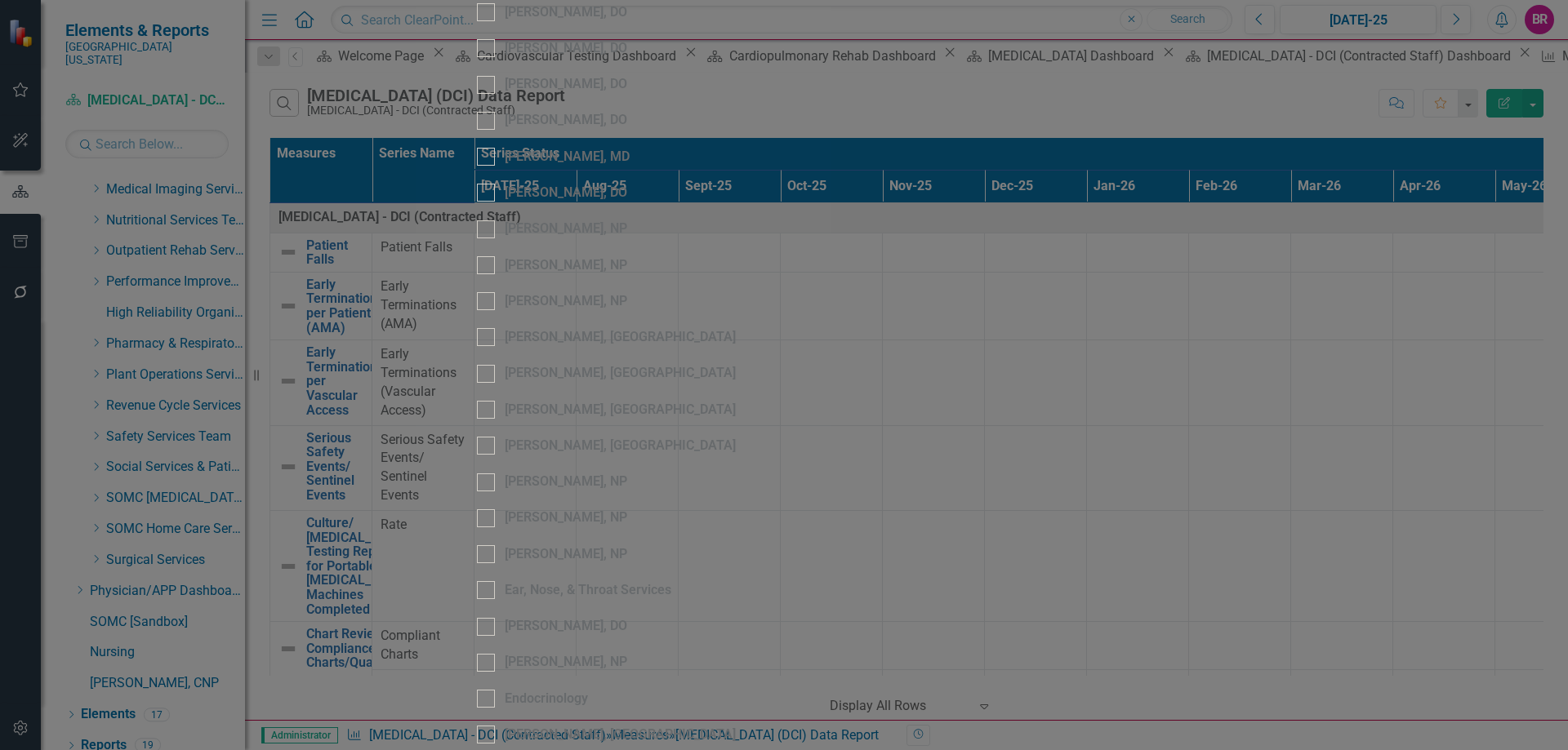
scroll to position [408, 0]
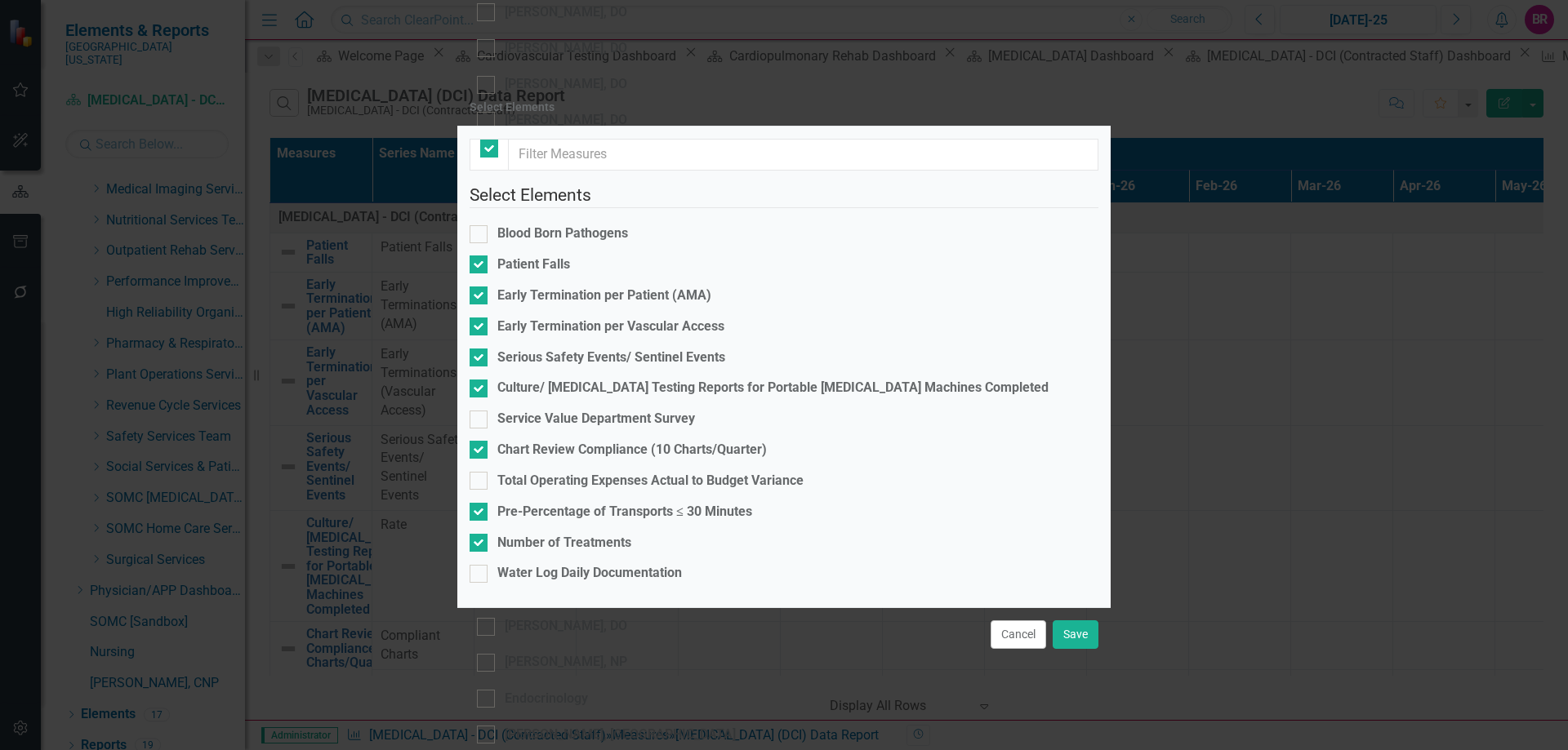
checkbox input "false"
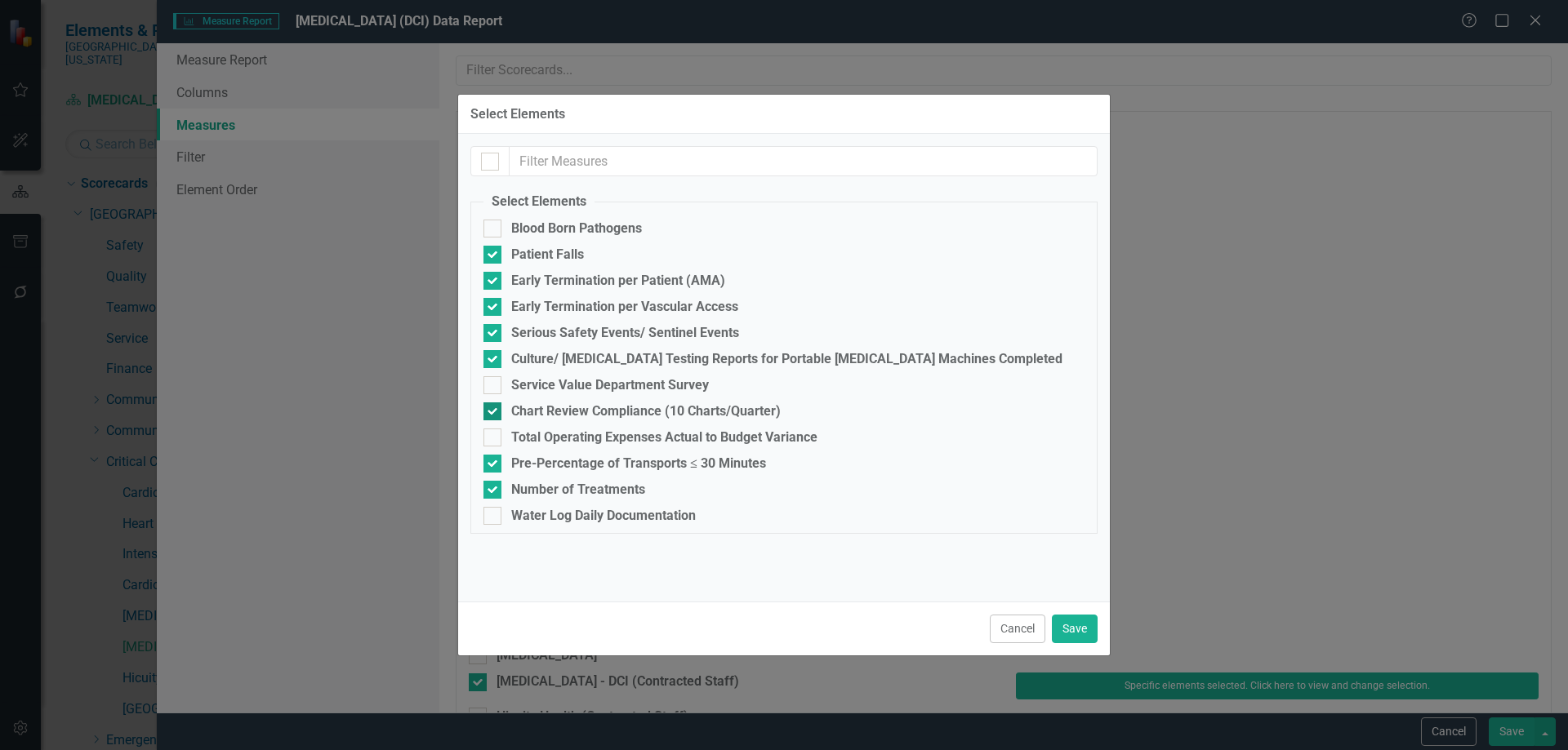
scroll to position [408, 0]
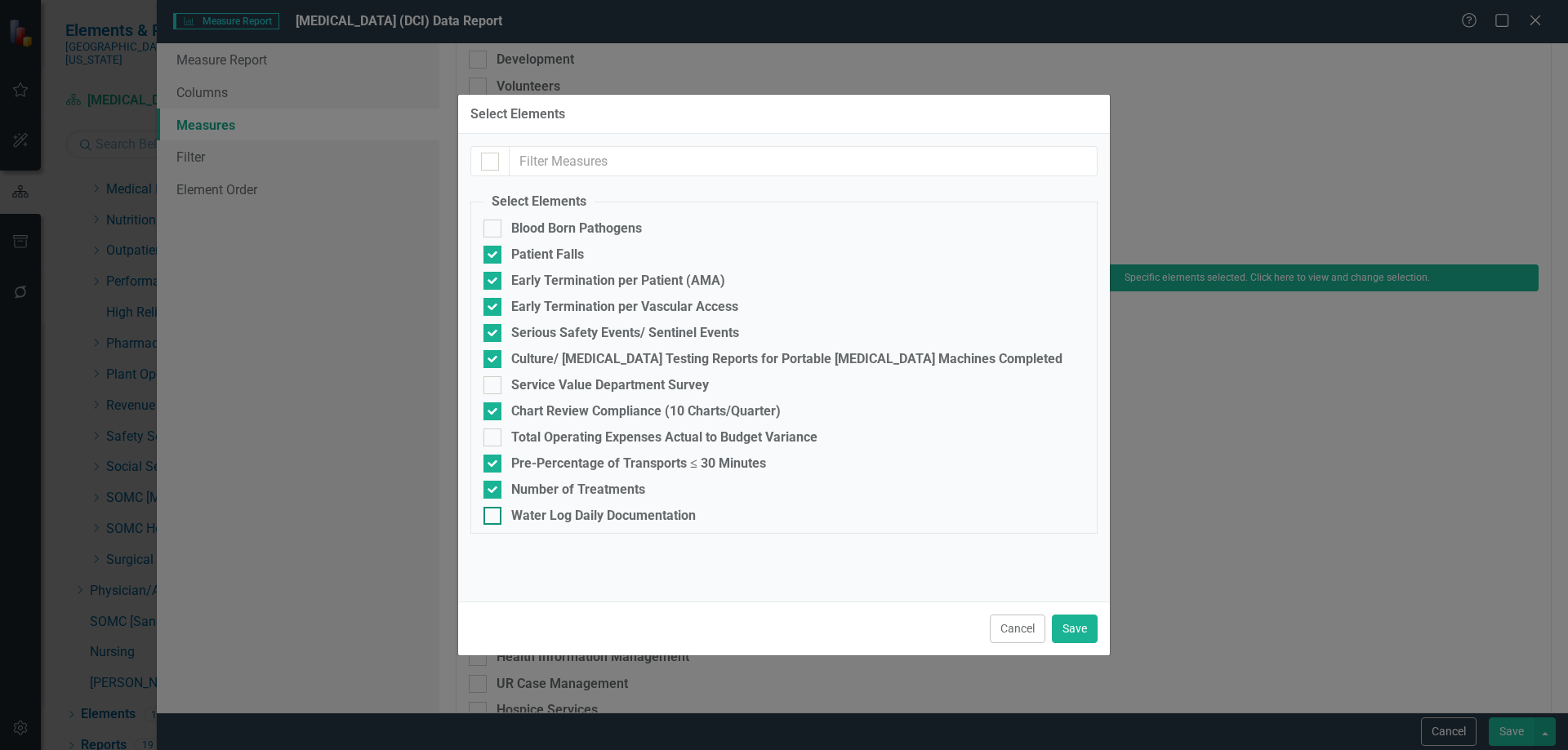
click at [528, 514] on div "Water Log Daily Documentation" at bounding box center [603, 516] width 185 height 15
click at [494, 514] on input "Water Log Daily Documentation" at bounding box center [488, 511] width 10 height 10
checkbox input "true"
click at [1087, 626] on button "Save" at bounding box center [1074, 628] width 46 height 29
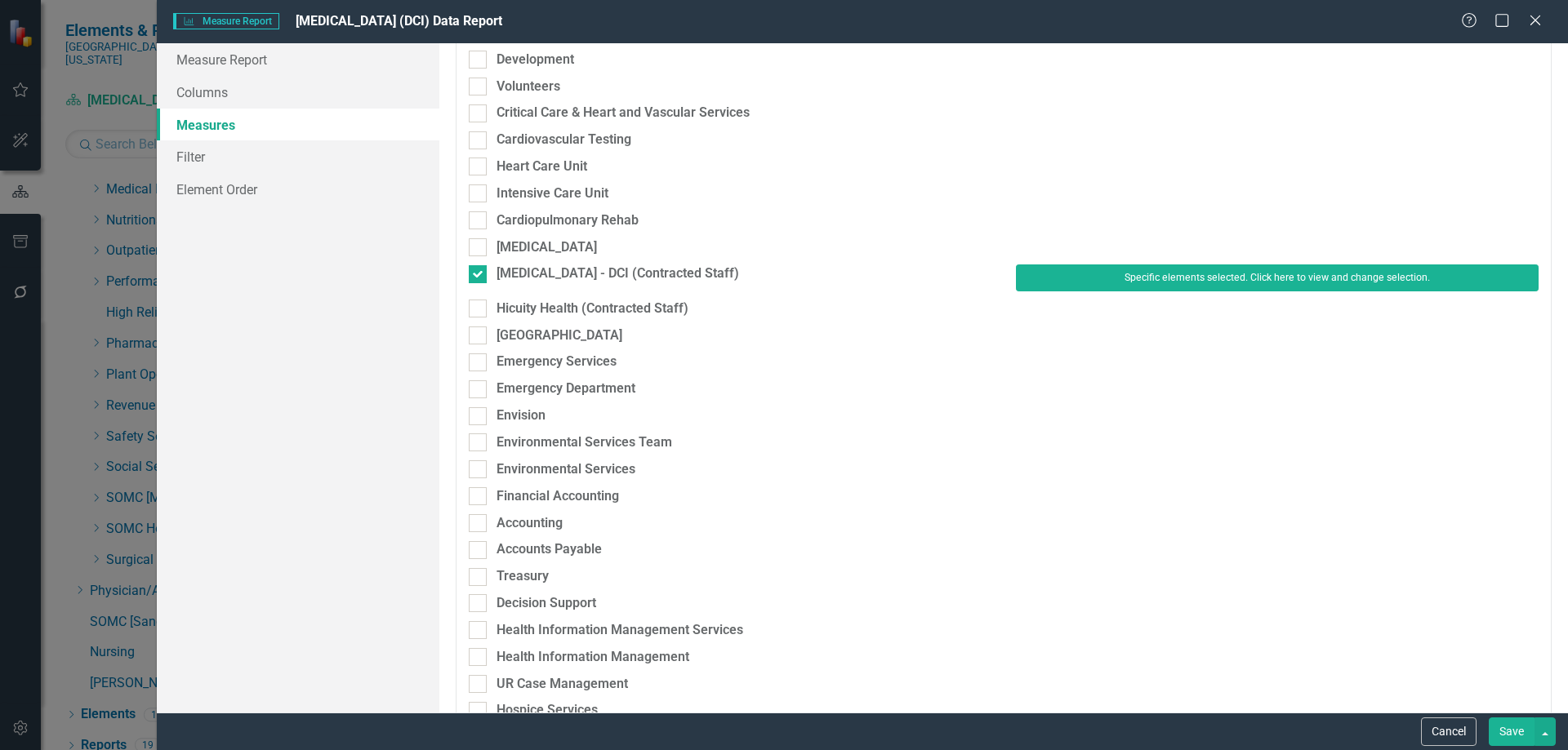
click at [1508, 725] on button "Save" at bounding box center [1511, 731] width 46 height 29
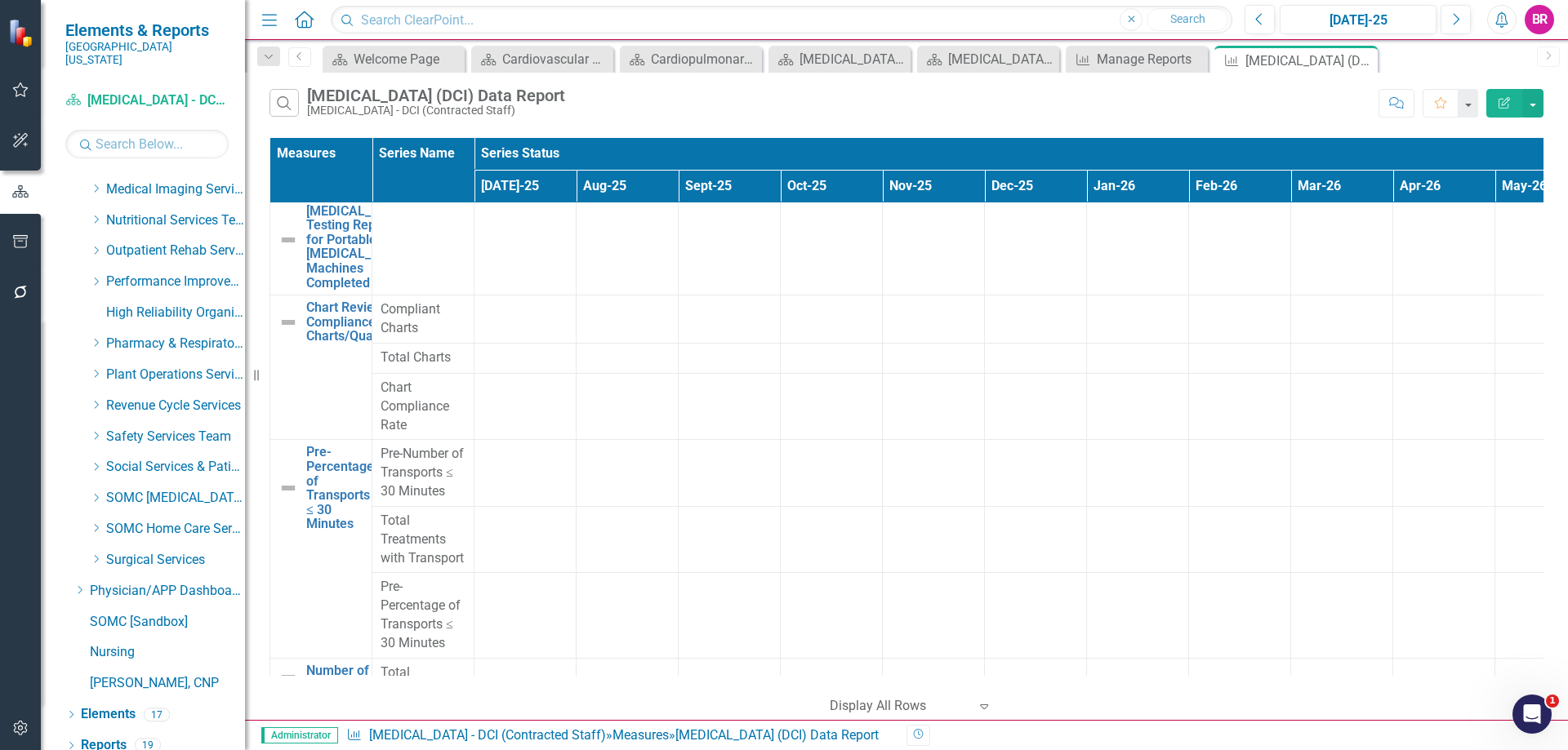
scroll to position [489, 0]
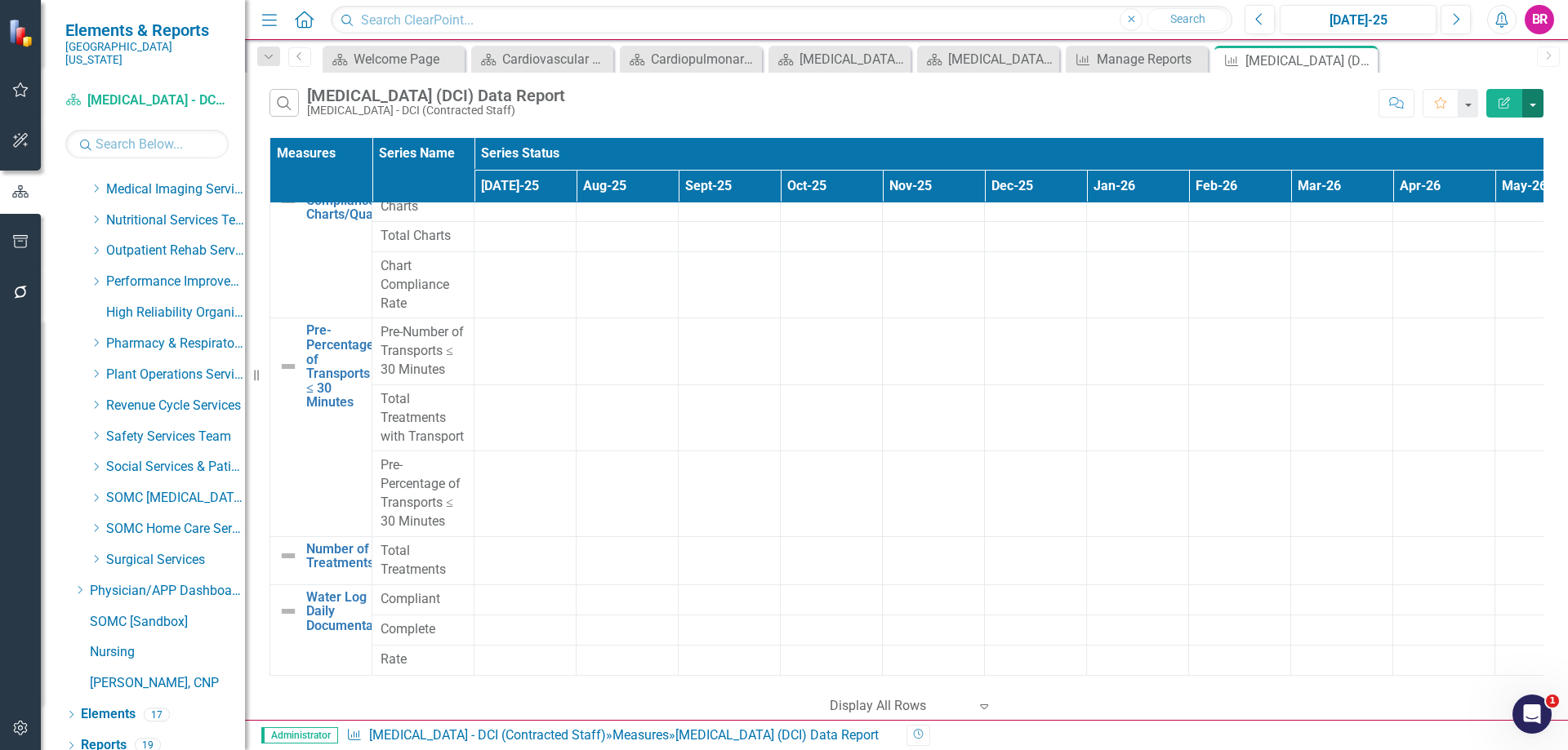
click at [1527, 97] on button "button" at bounding box center [1532, 102] width 21 height 29
click at [1500, 199] on link "Excel Export to Excel" at bounding box center [1478, 196] width 129 height 30
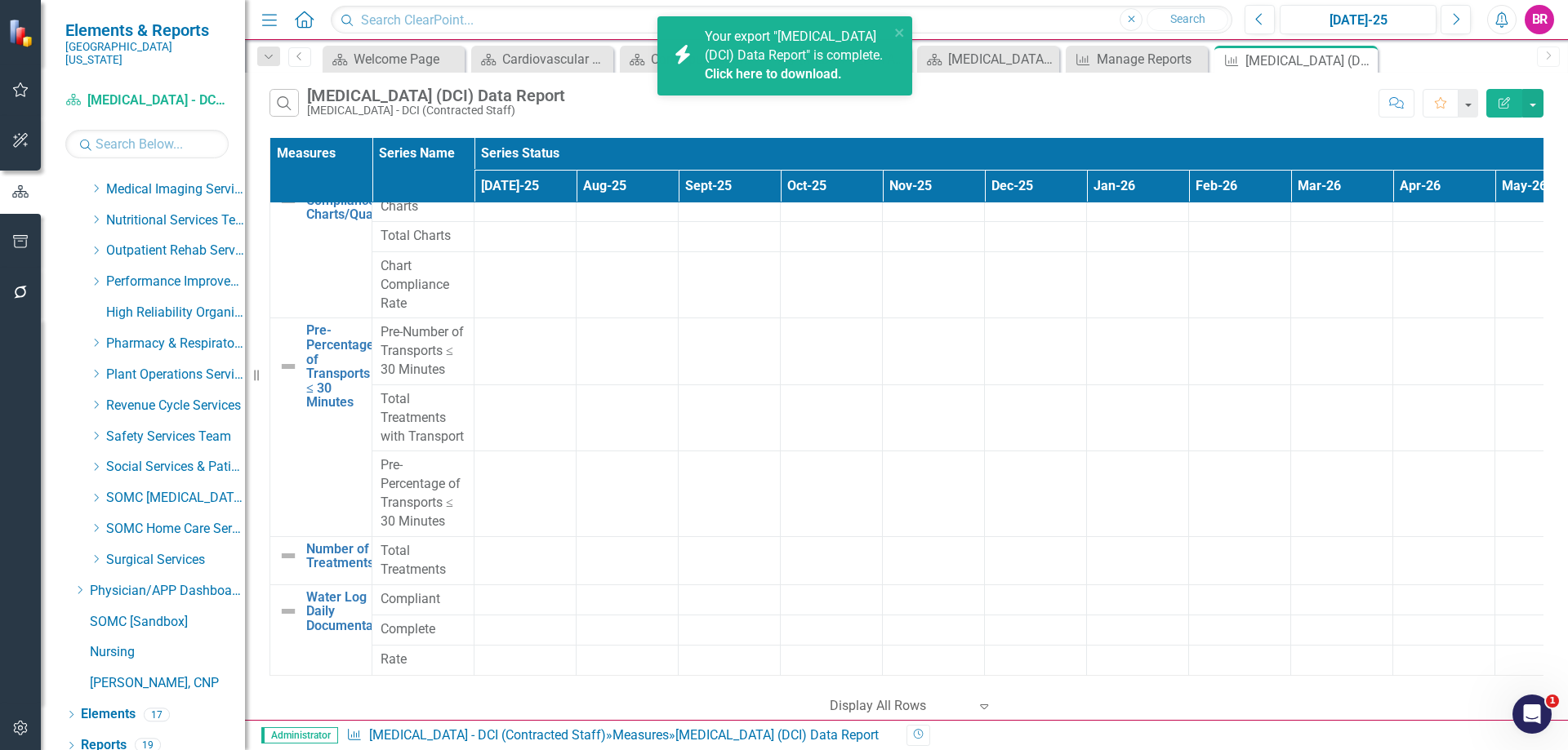
click at [722, 72] on link "Click here to download." at bounding box center [773, 74] width 137 height 16
click at [1364, 56] on icon "Close" at bounding box center [1362, 61] width 17 height 13
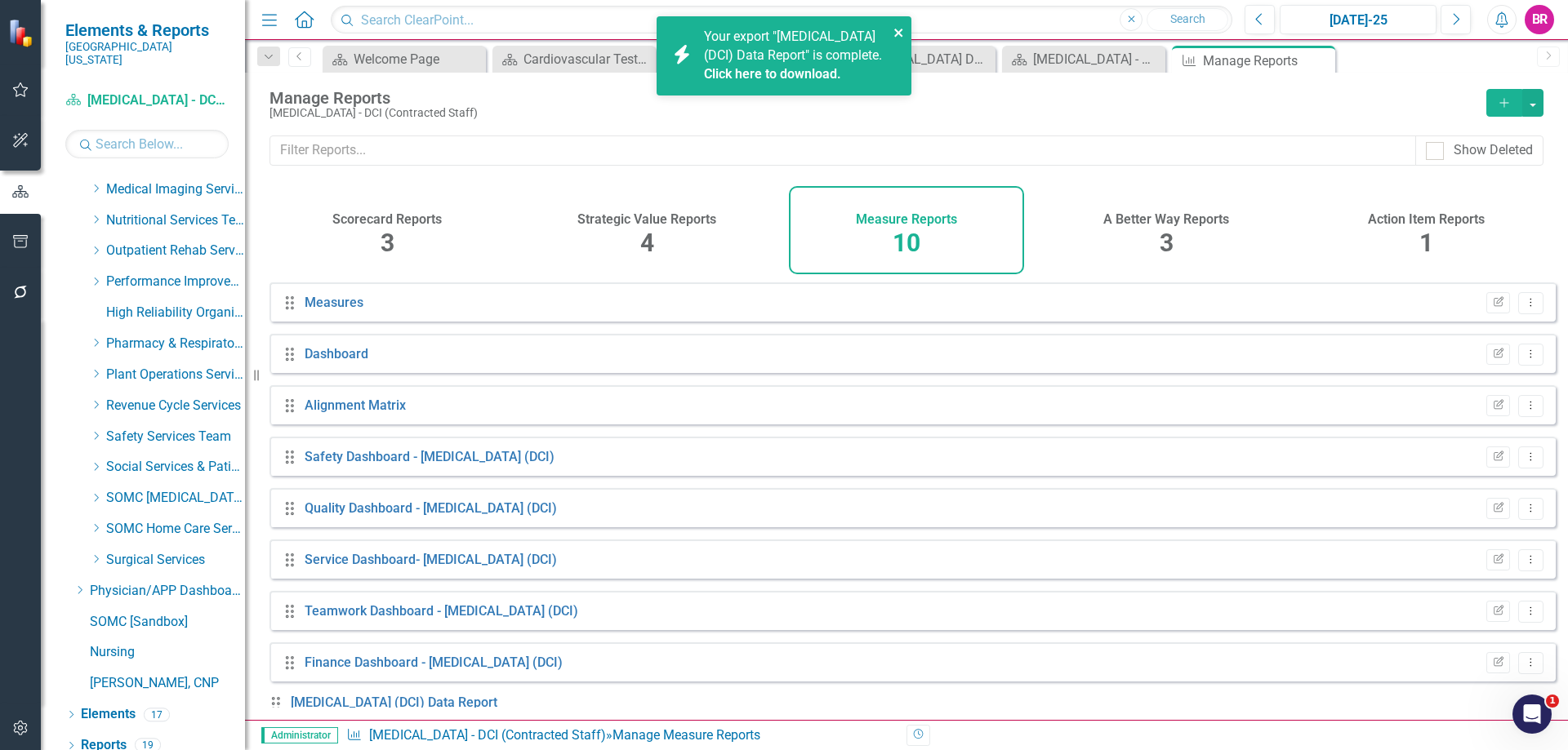
drag, startPoint x: 1324, startPoint y: 65, endPoint x: 901, endPoint y: 34, distance: 424.1
click at [0, 0] on icon "Close" at bounding box center [0, 0] width 0 height 0
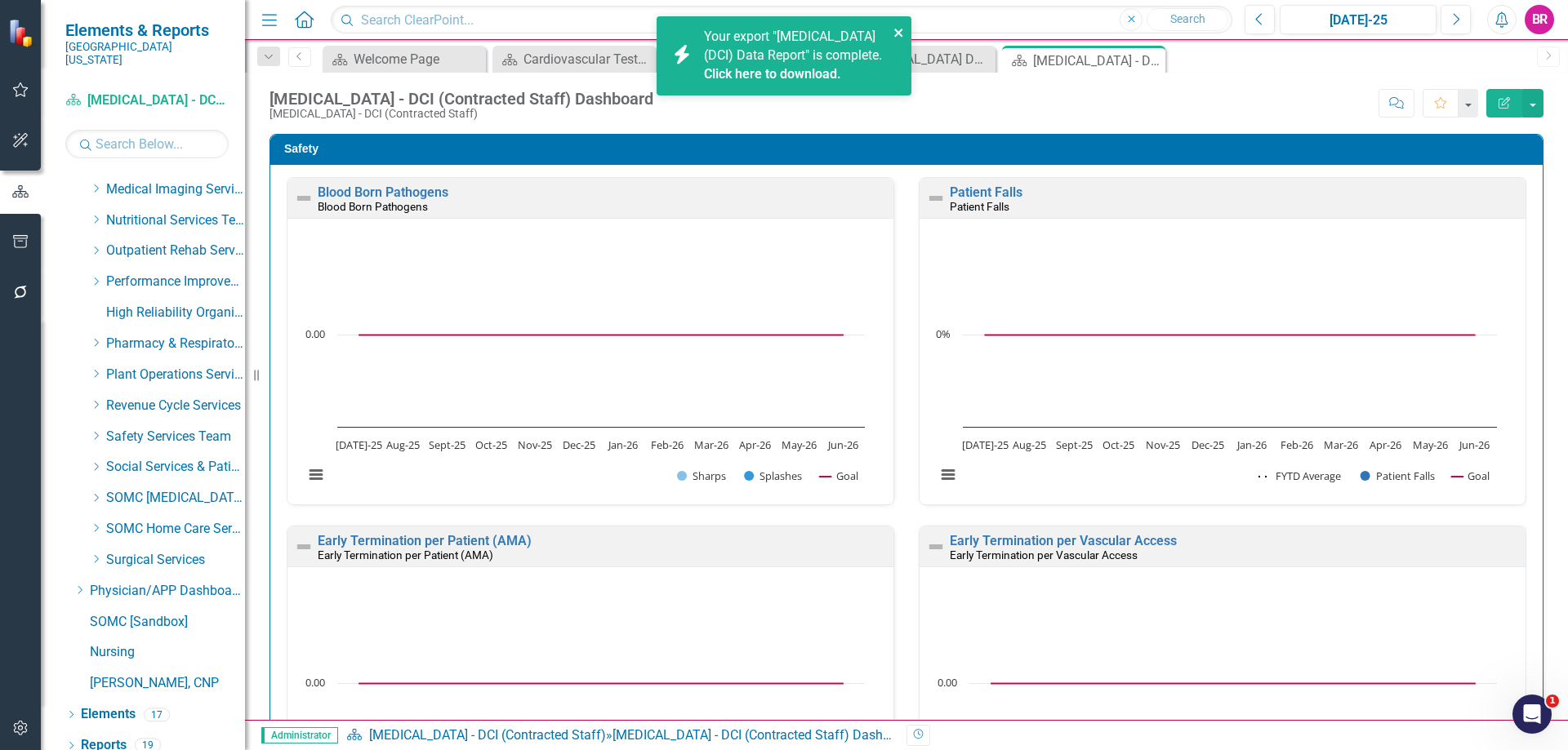
click at [899, 32] on icon "close" at bounding box center [898, 33] width 8 height 8
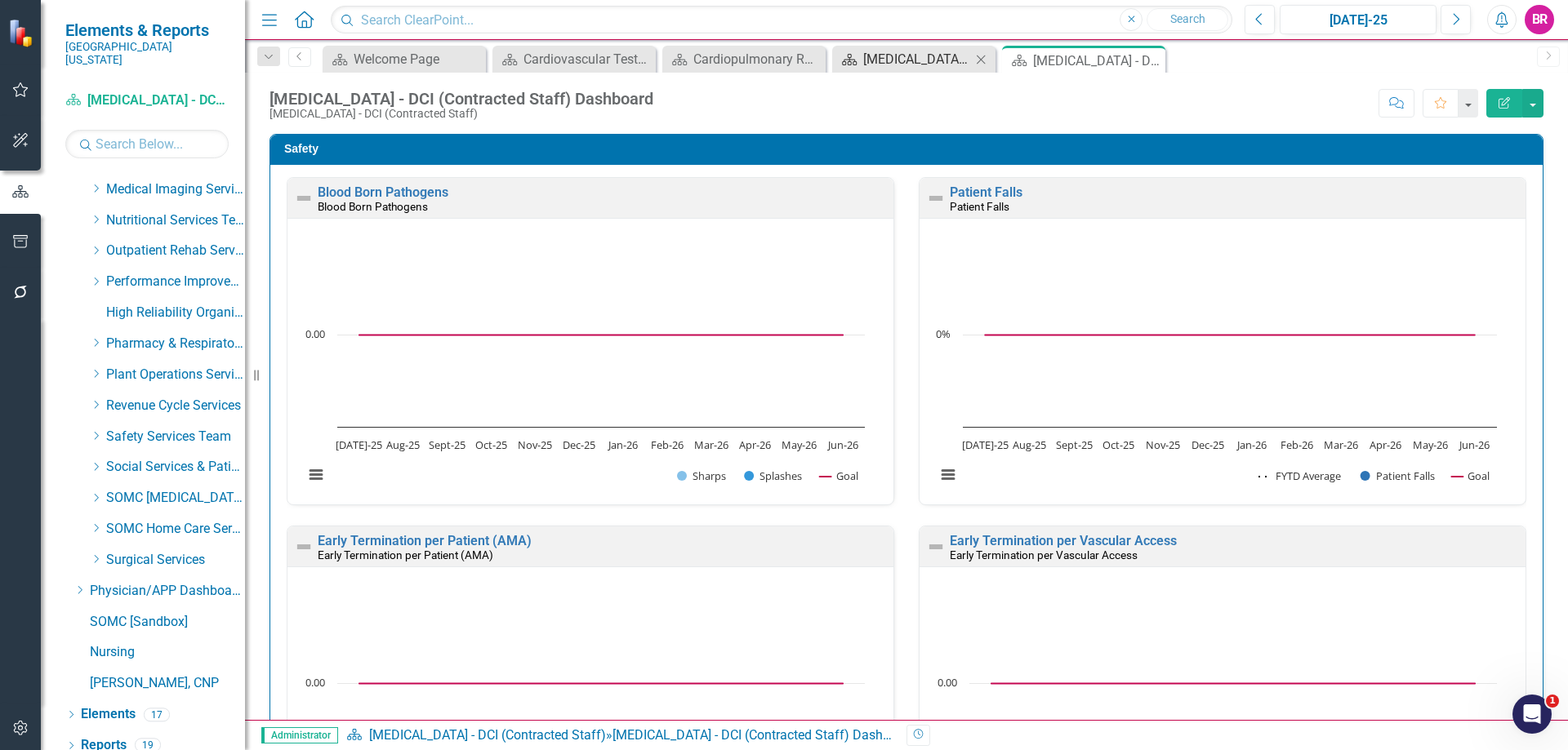
click at [903, 58] on div "[MEDICAL_DATA] Dashboard" at bounding box center [917, 60] width 108 height 20
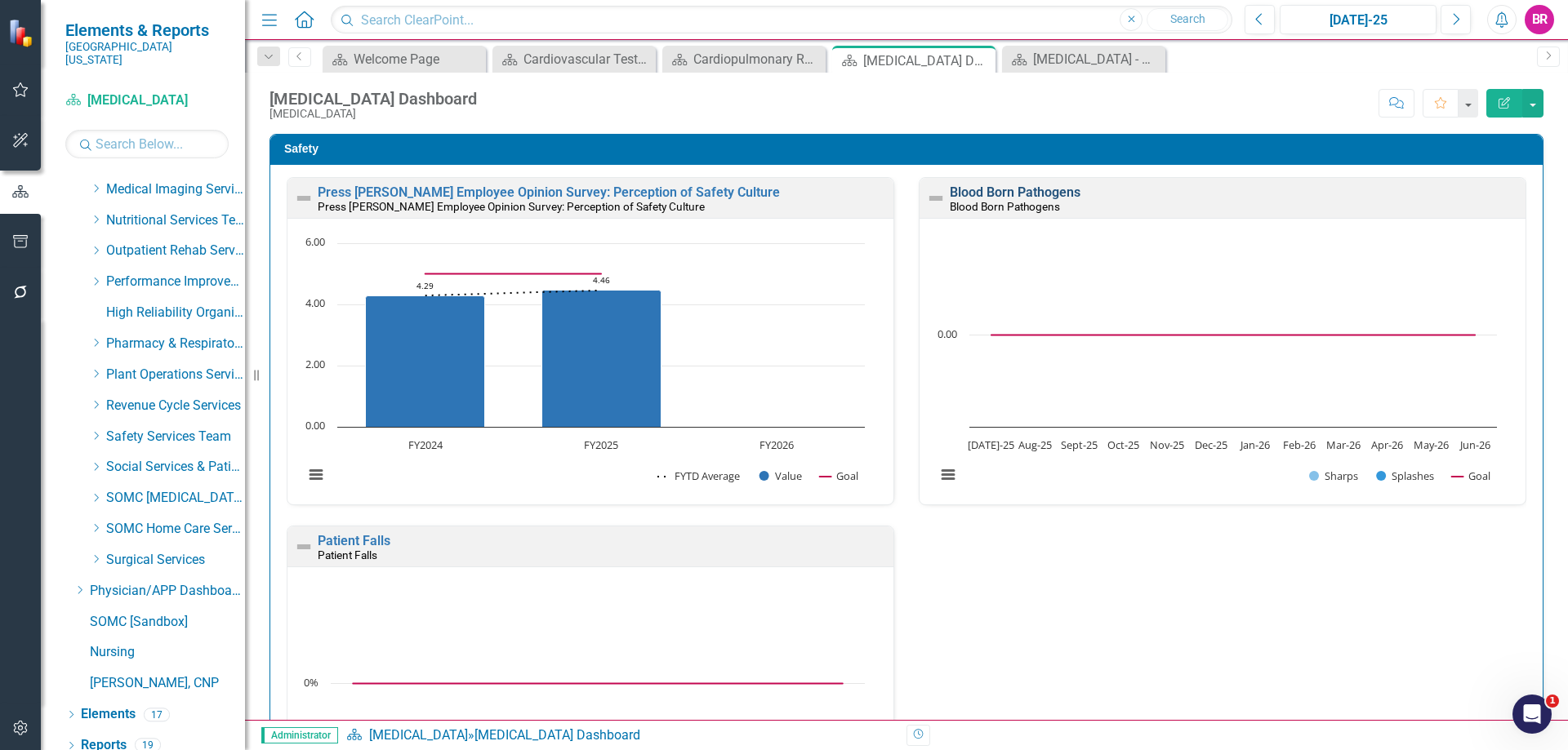
click at [1011, 192] on link "Blood Born Pathogens" at bounding box center [1015, 192] width 131 height 16
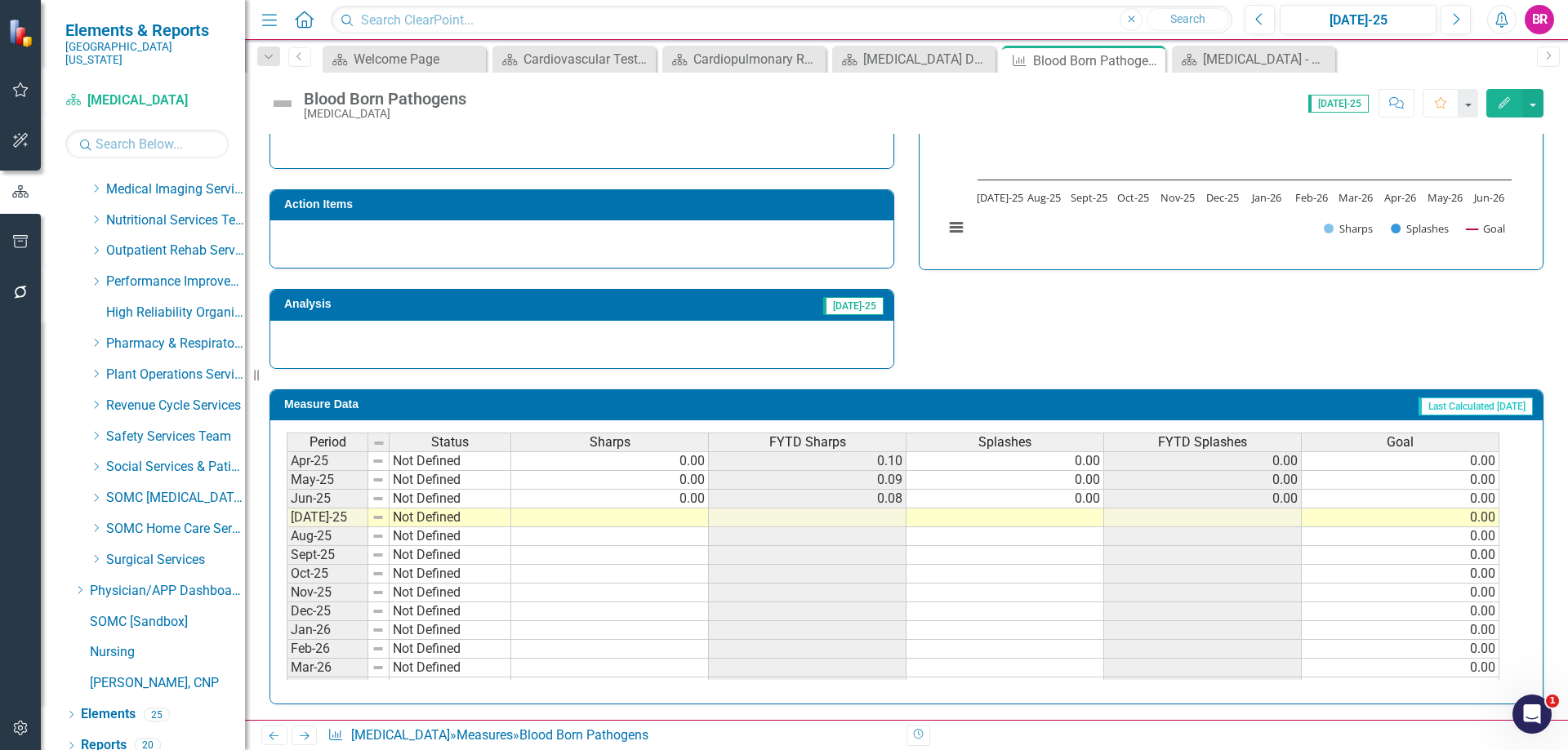
scroll to position [653, 0]
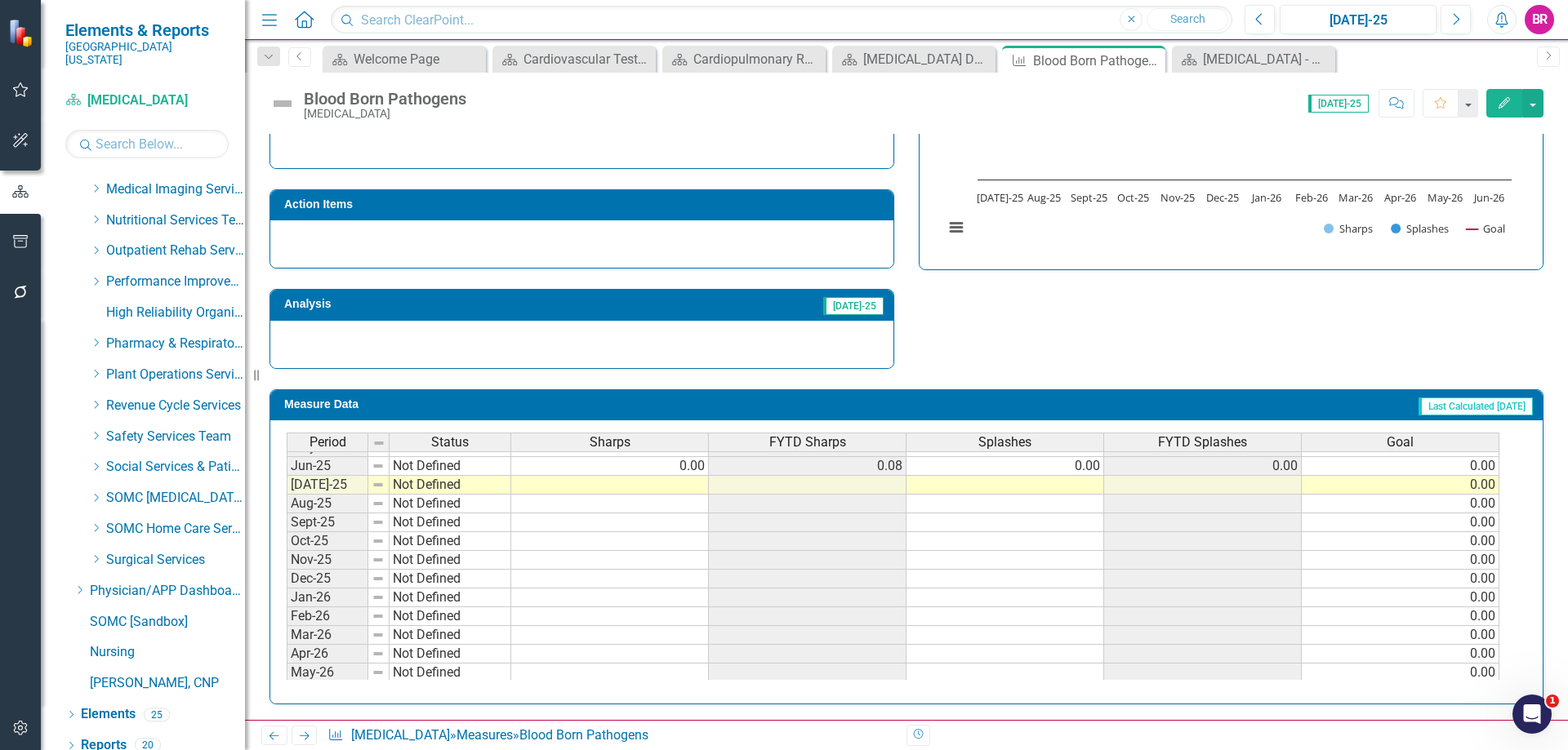
click at [646, 485] on td at bounding box center [610, 485] width 198 height 19
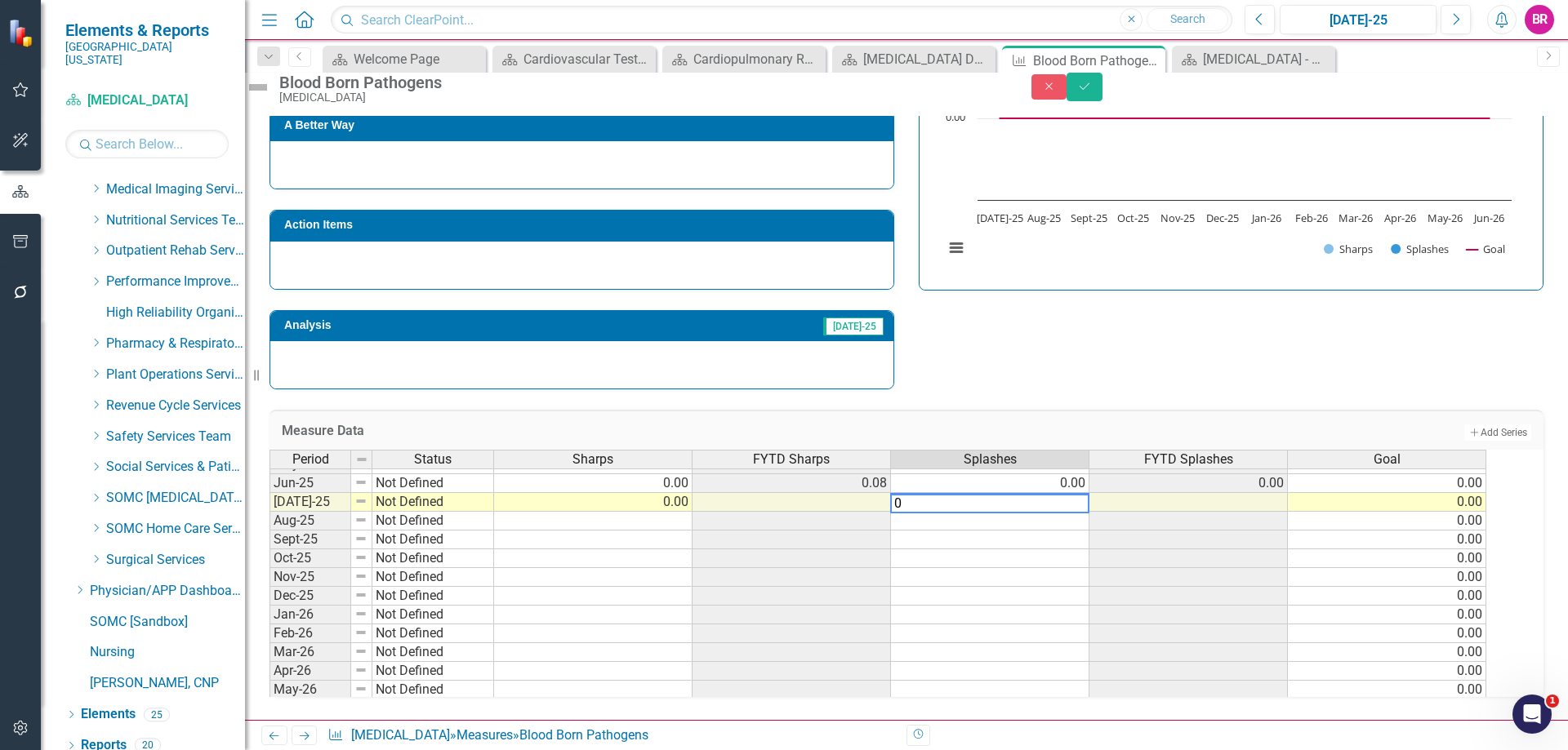
scroll to position [571, 0]
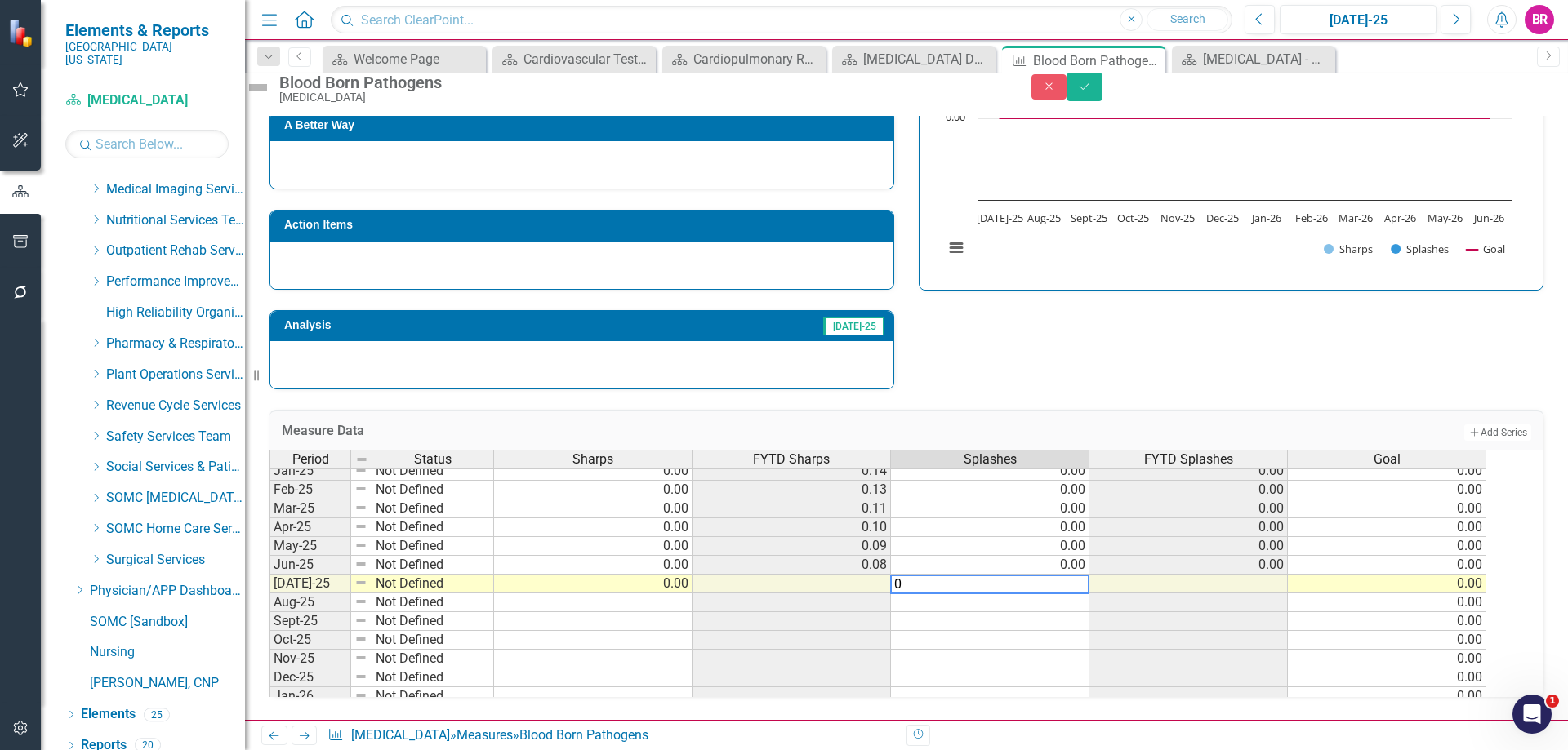
type textarea "0"
click at [1102, 96] on button "Save" at bounding box center [1084, 87] width 36 height 29
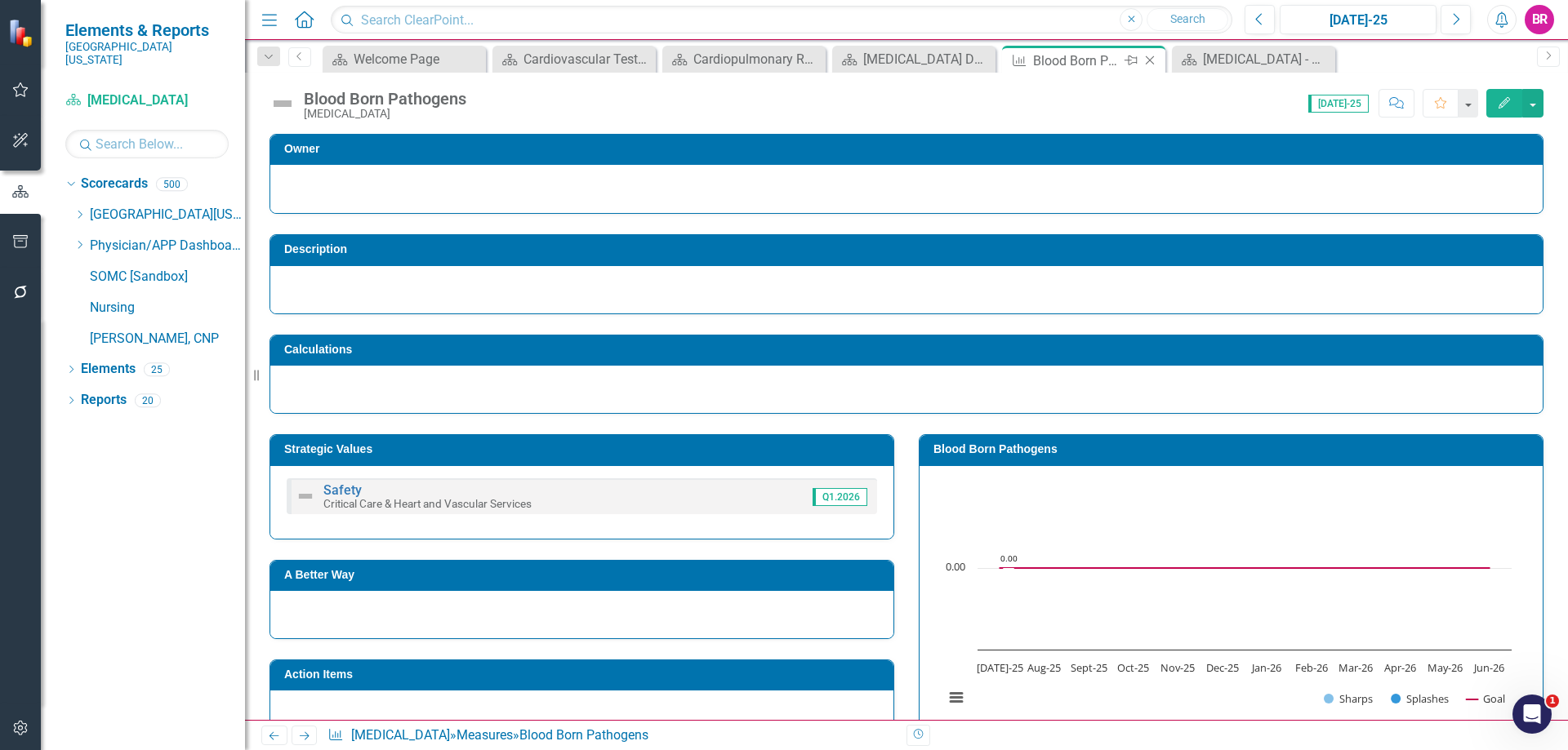
scroll to position [0, 0]
click at [1151, 61] on icon "Close" at bounding box center [1149, 61] width 17 height 13
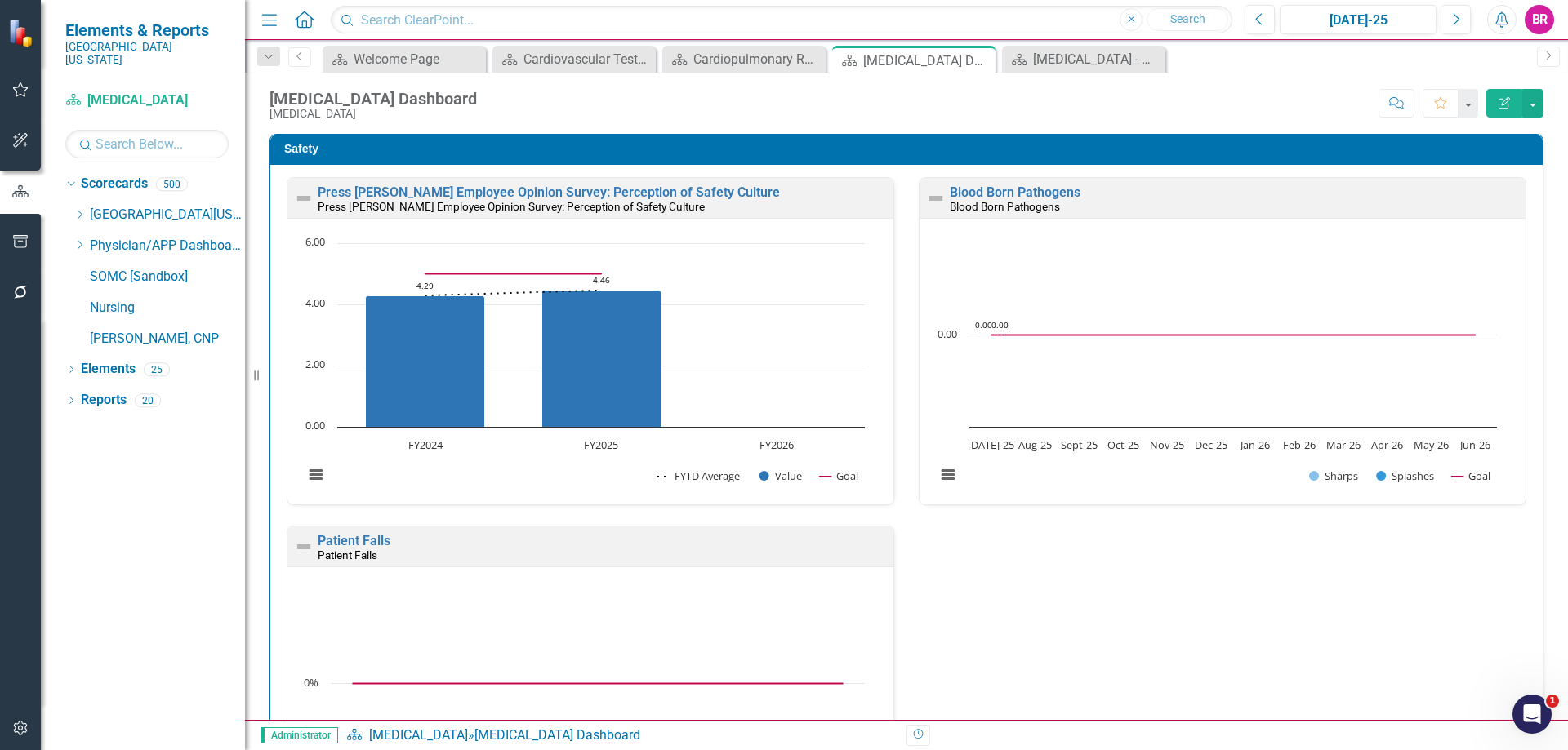
scroll to position [1, 0]
click at [78, 208] on div "Dropdown" at bounding box center [79, 214] width 12 height 14
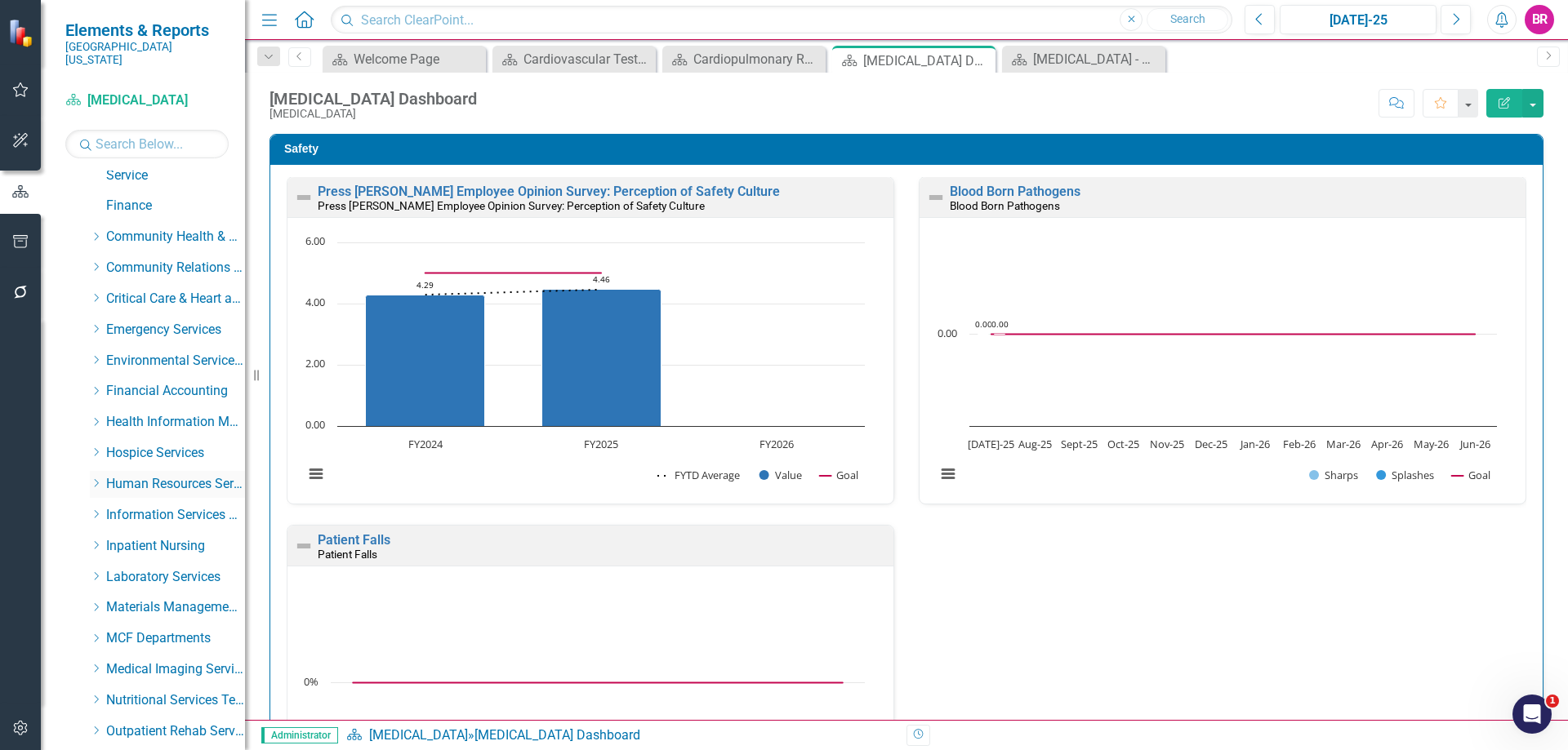
scroll to position [245, 0]
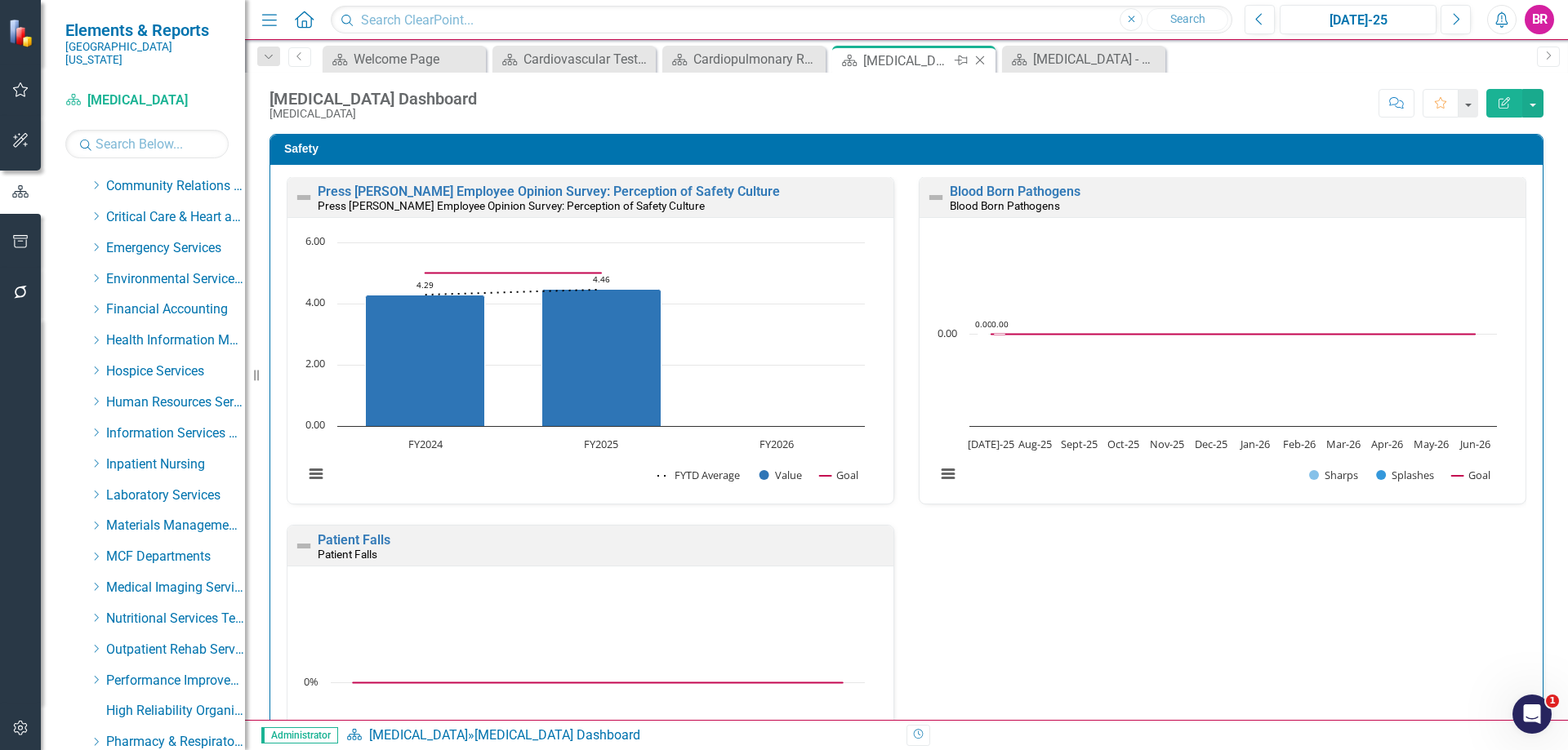
click at [980, 58] on icon "Close" at bounding box center [980, 61] width 17 height 13
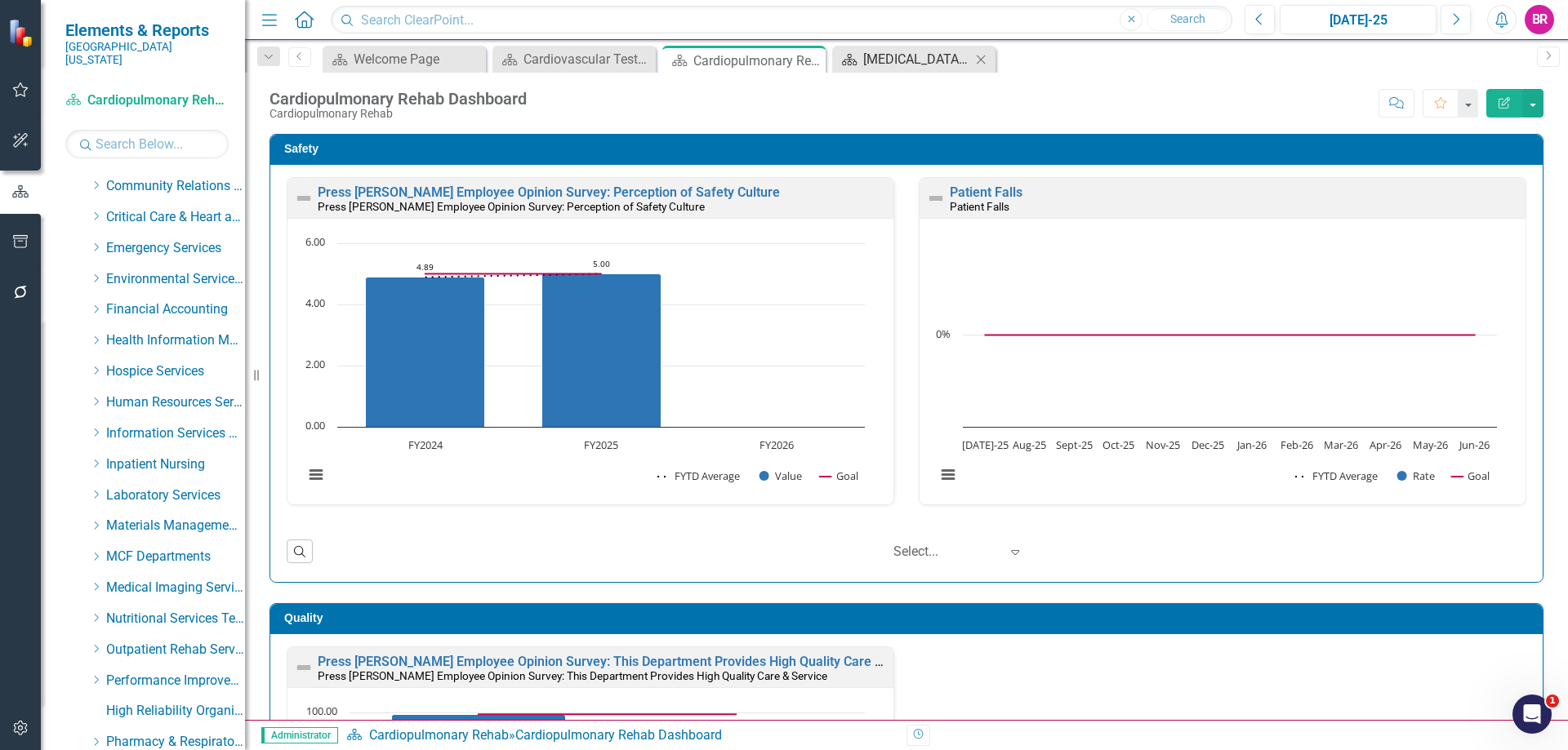
click at [911, 59] on div "[MEDICAL_DATA] - DCI (Contracted Staff) Dashboard" at bounding box center [917, 60] width 108 height 20
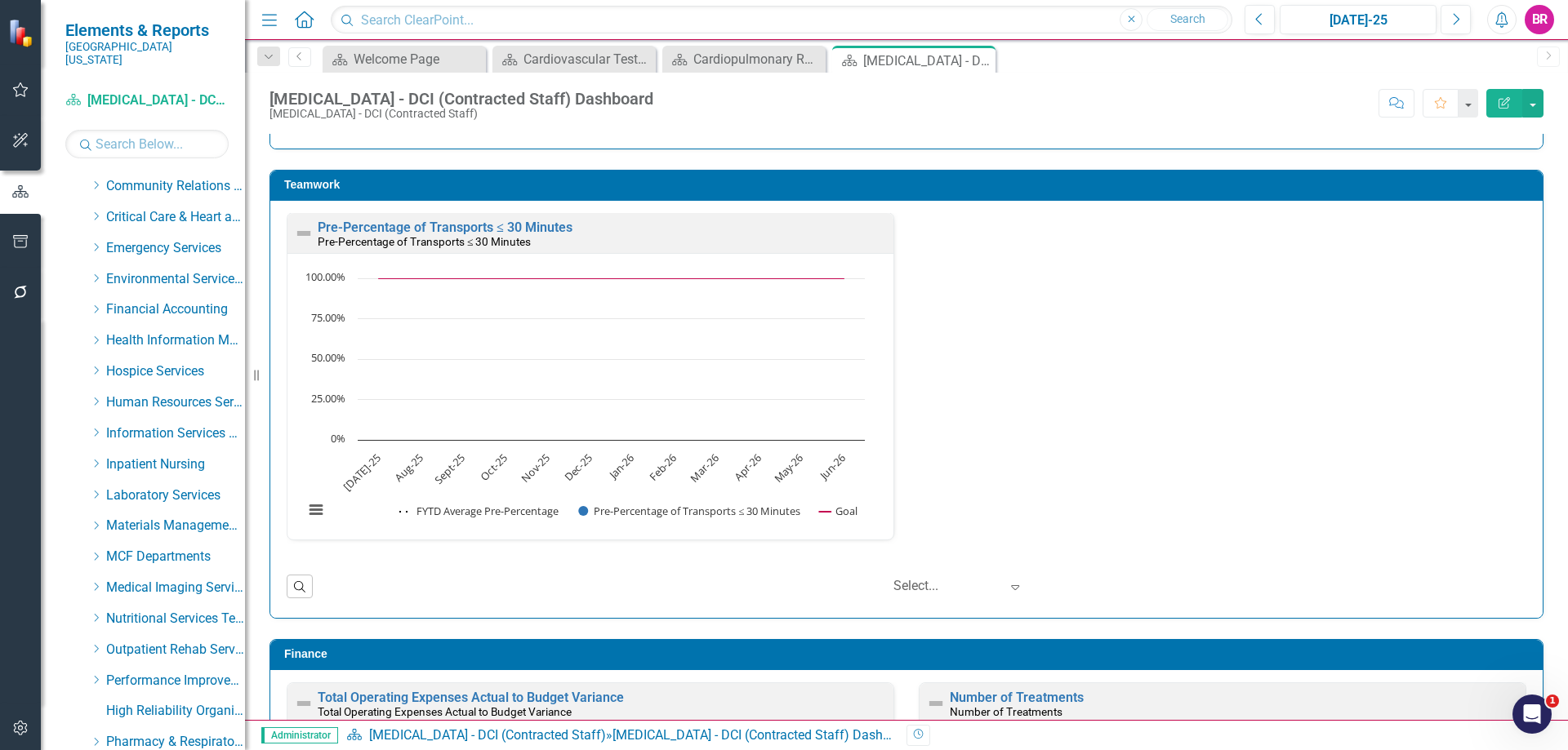
scroll to position [2366, 0]
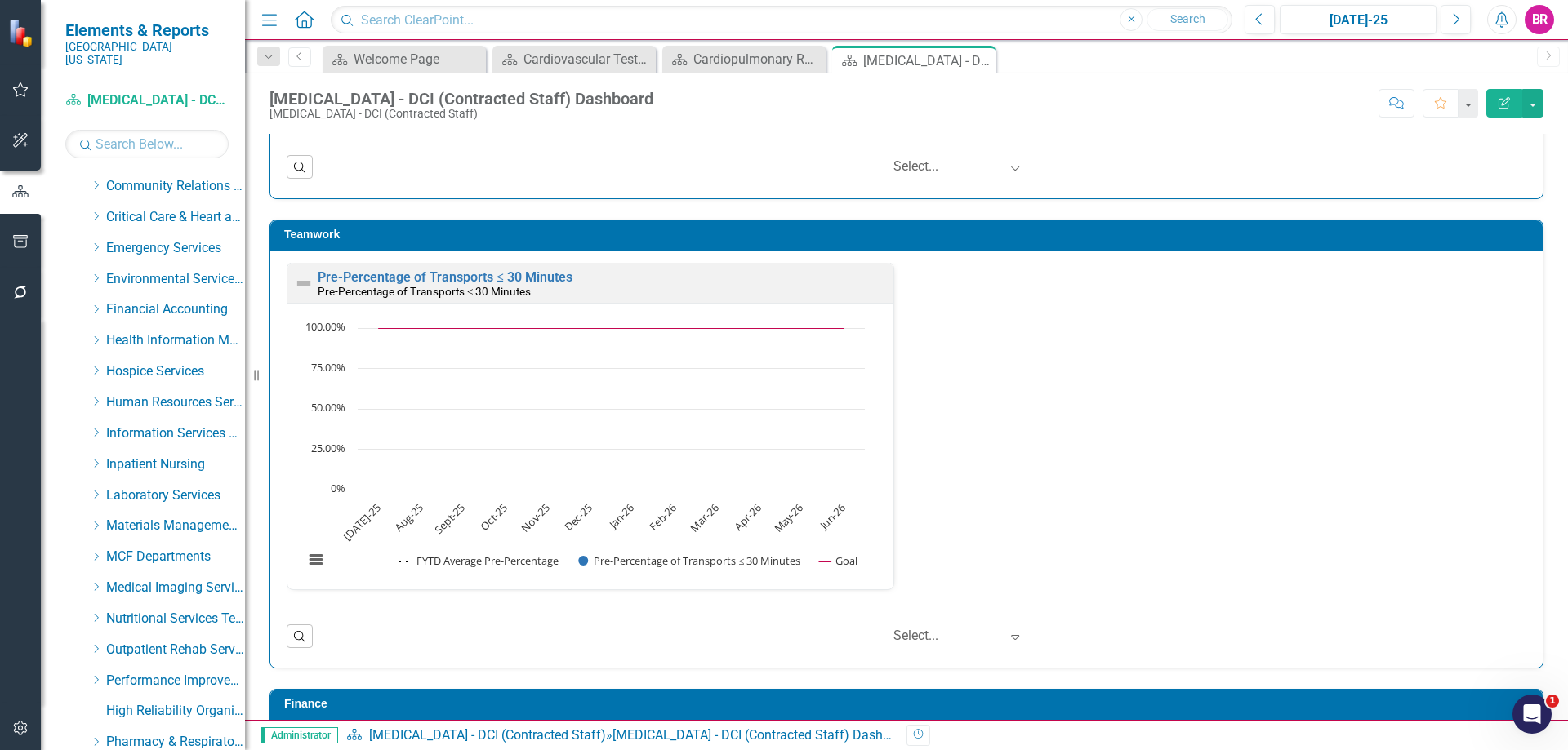
click at [1280, 476] on div "Pre-Percentage of Transports ≤ 30 Minutes Pre-Percentage of Transports ≤ 30 Min…" at bounding box center [906, 436] width 1264 height 348
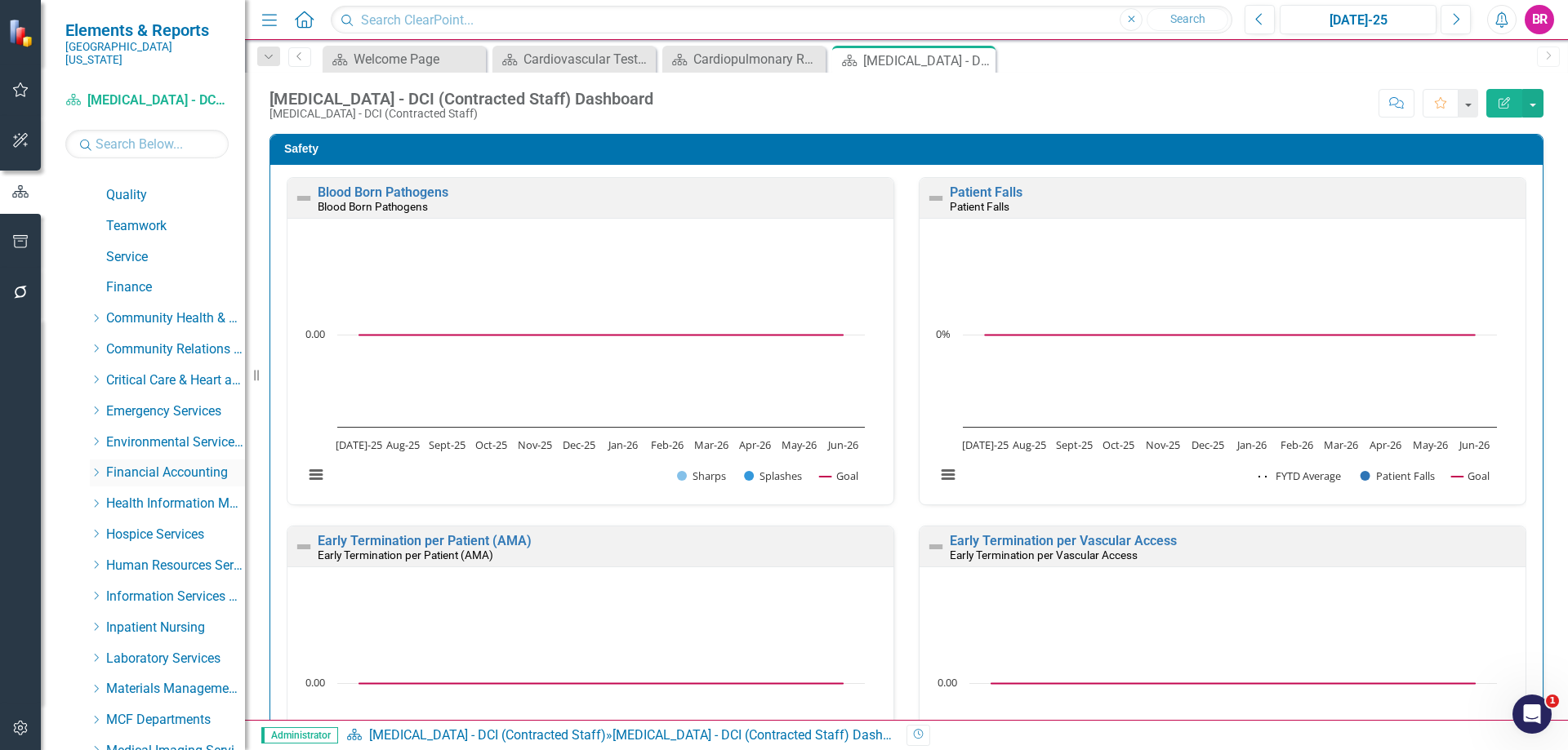
scroll to position [163, 0]
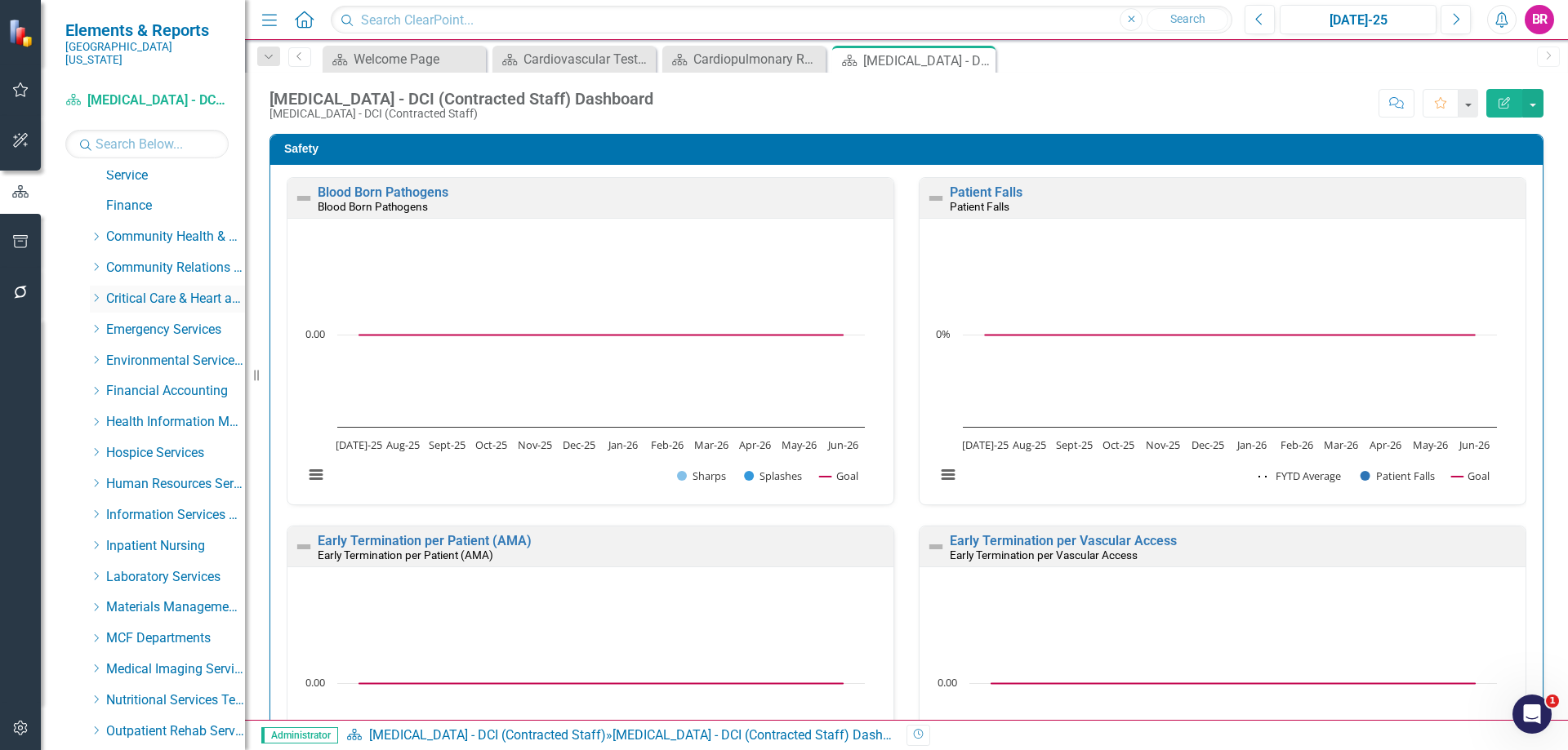
click at [94, 293] on icon "Dropdown" at bounding box center [95, 297] width 12 height 10
click at [159, 537] on link "[GEOGRAPHIC_DATA]" at bounding box center [183, 546] width 122 height 19
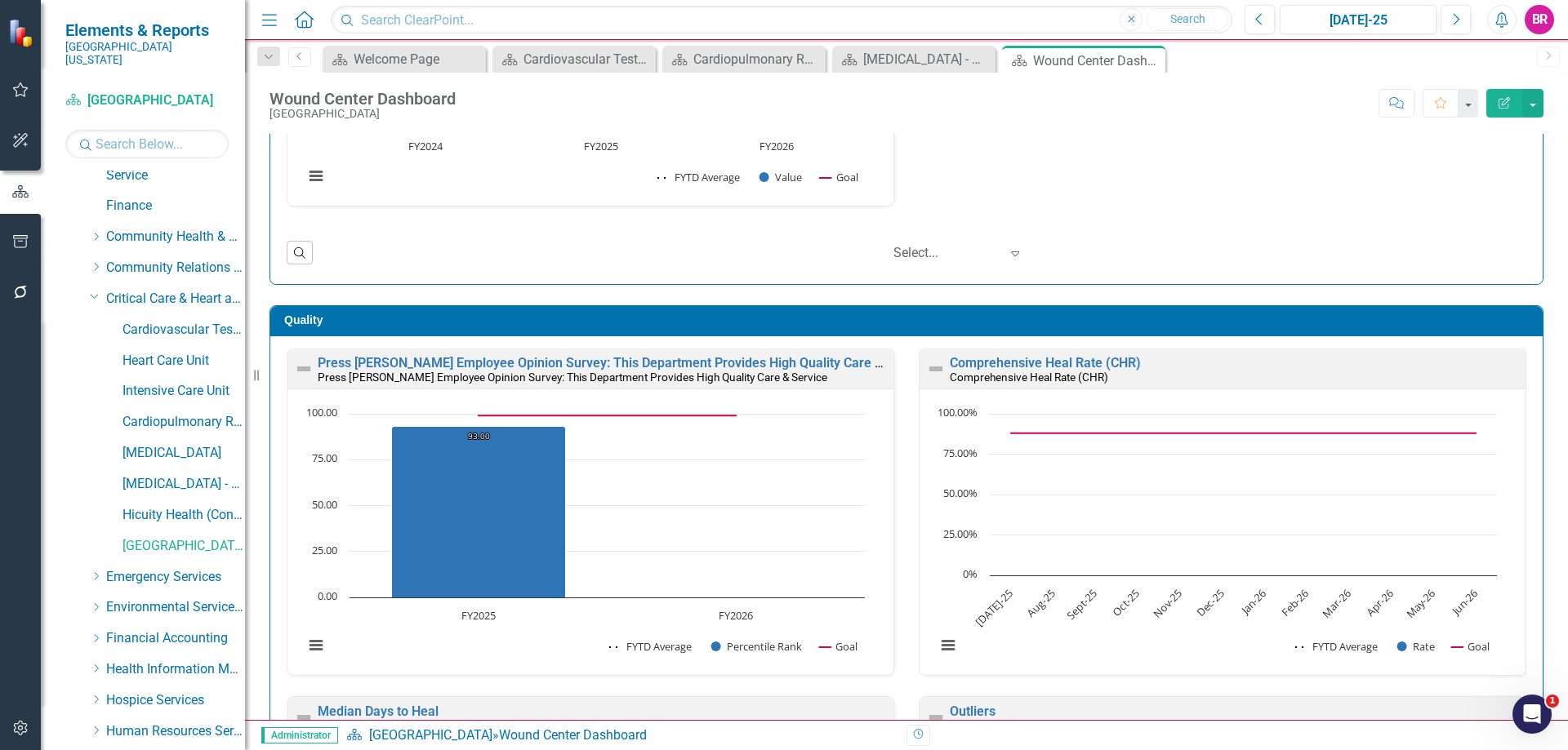
scroll to position [326, 0]
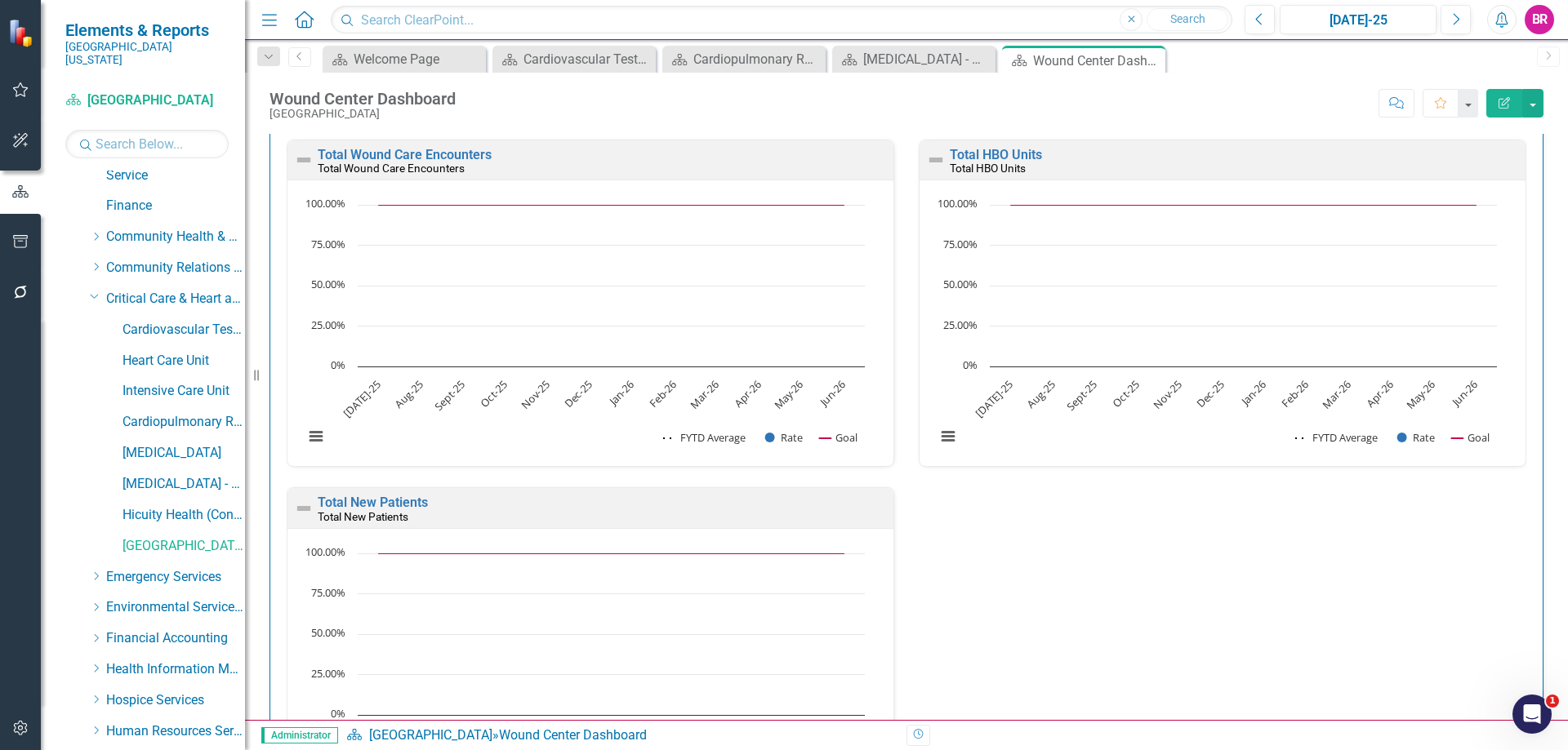
click at [996, 578] on div "Total Operating Expenses Actual to Budget Variance (Wound & Skin Service) Total…" at bounding box center [906, 313] width 1264 height 1044
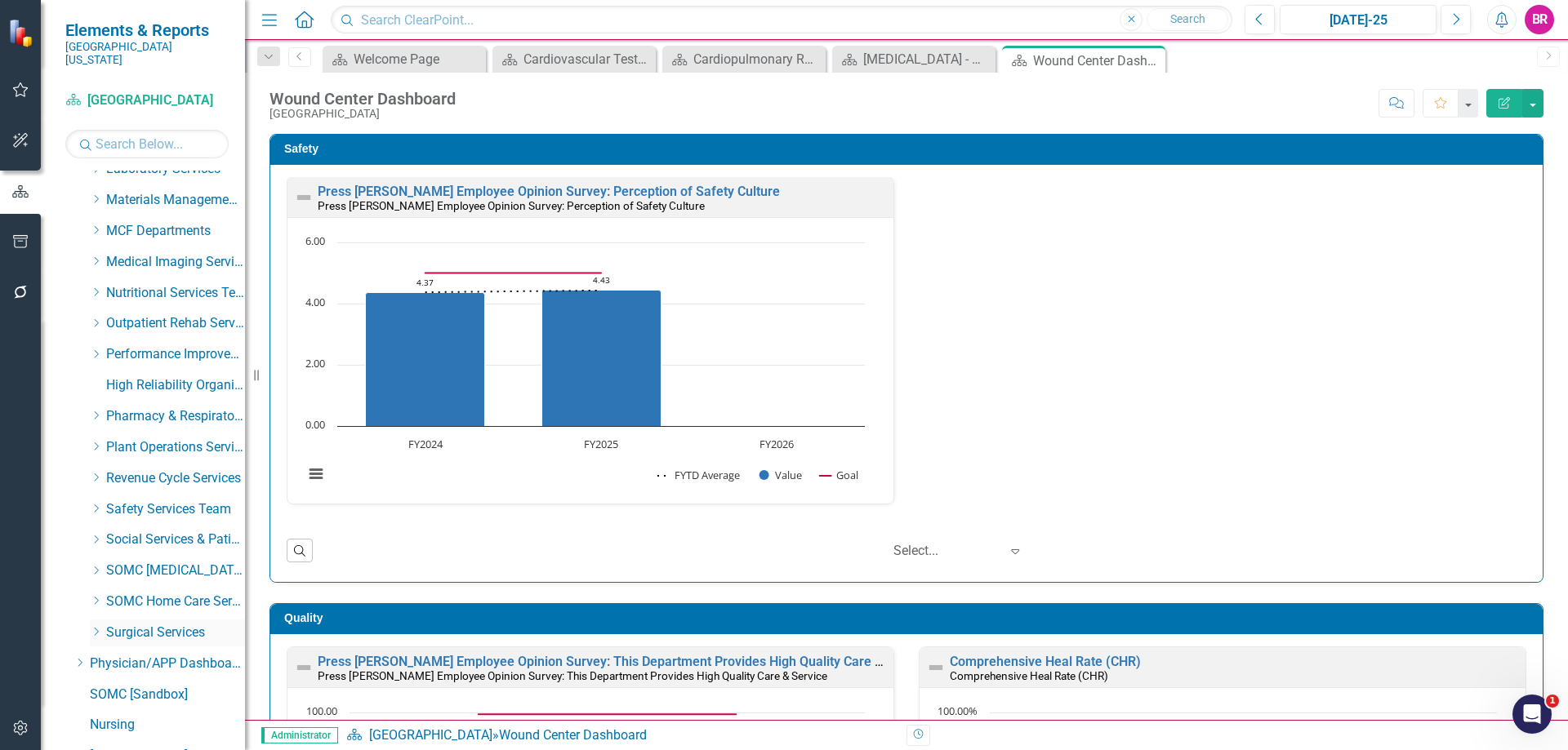
scroll to position [890, 0]
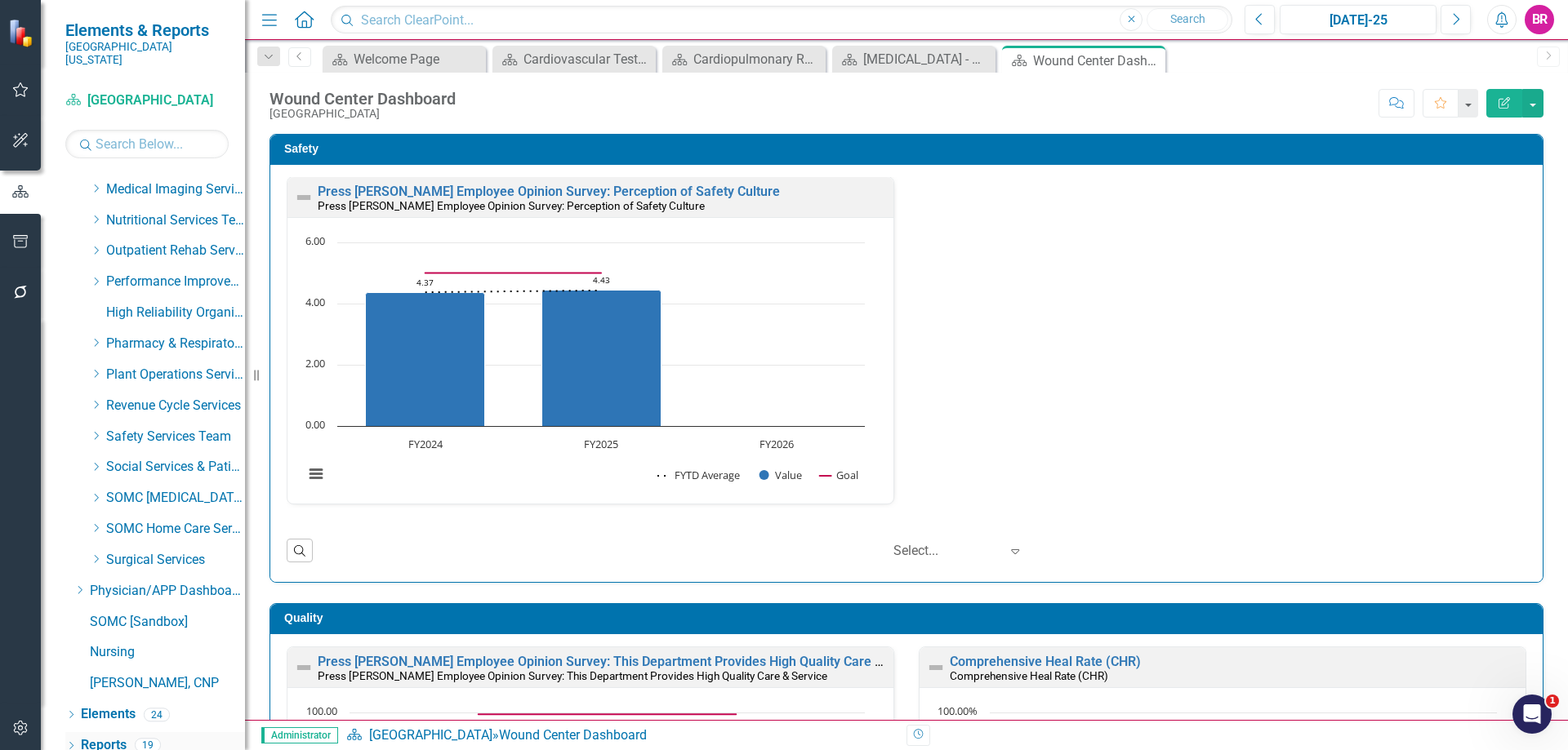
click at [121, 736] on link "Reports" at bounding box center [103, 745] width 46 height 19
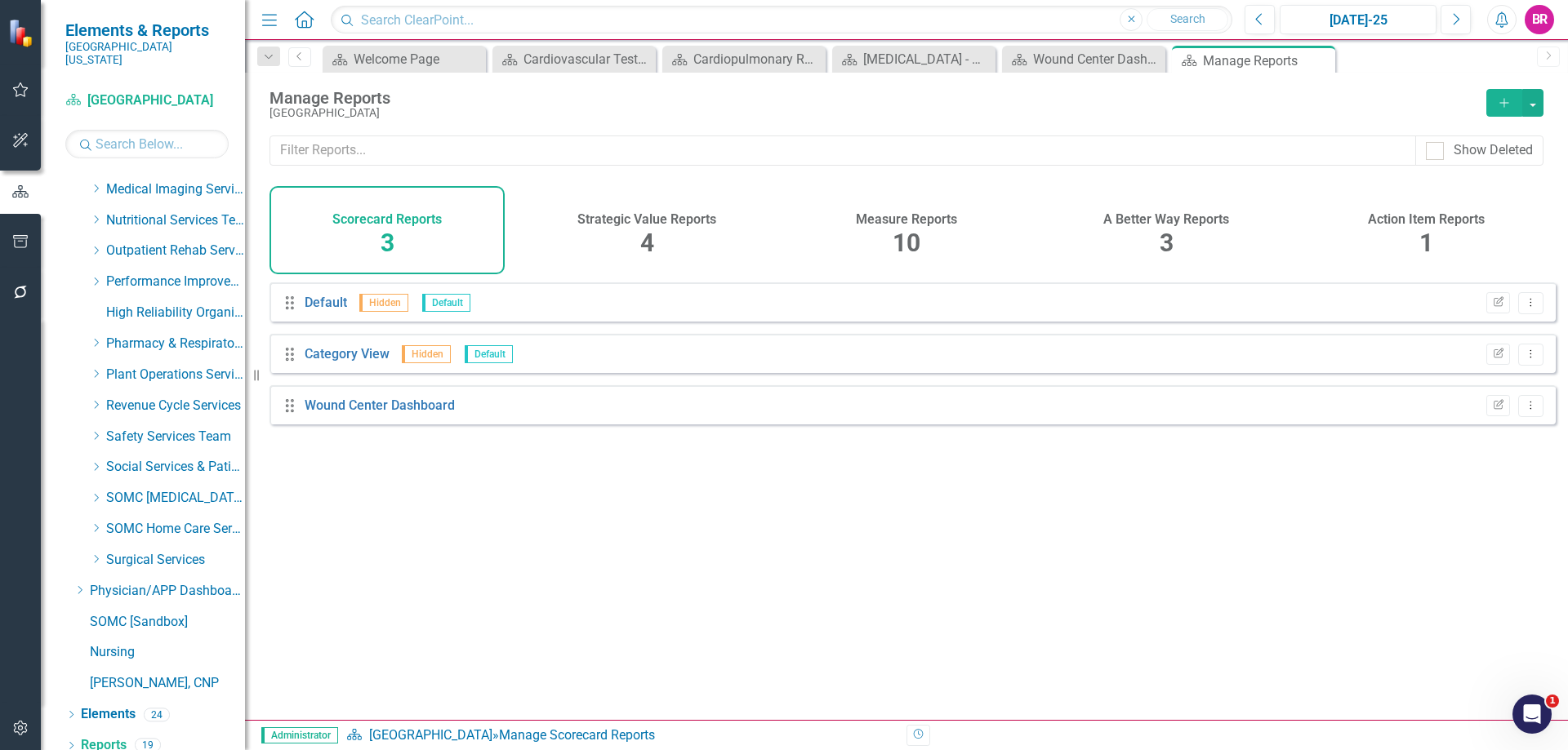
click at [930, 209] on div "Measure Reports" at bounding box center [906, 217] width 102 height 19
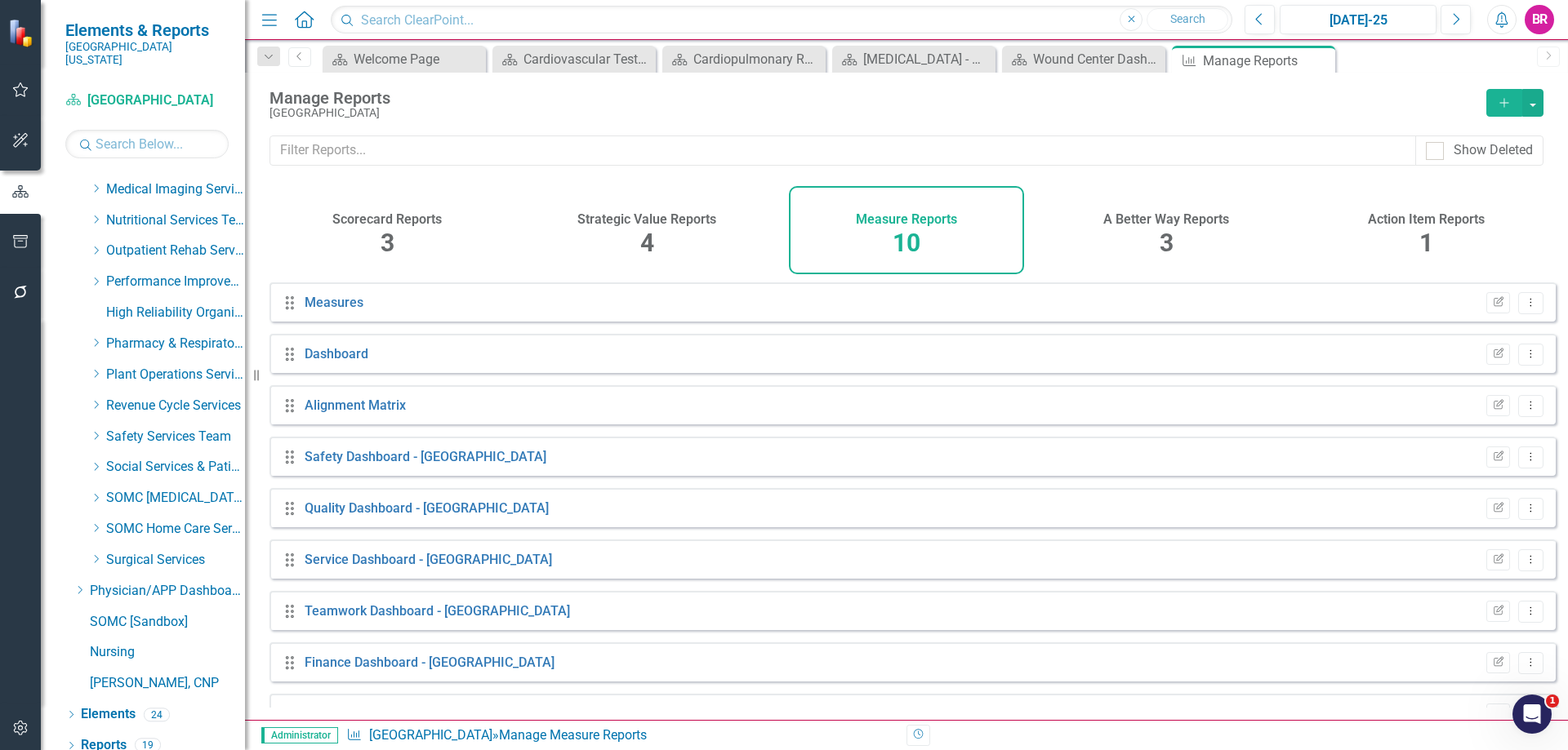
scroll to position [89, 0]
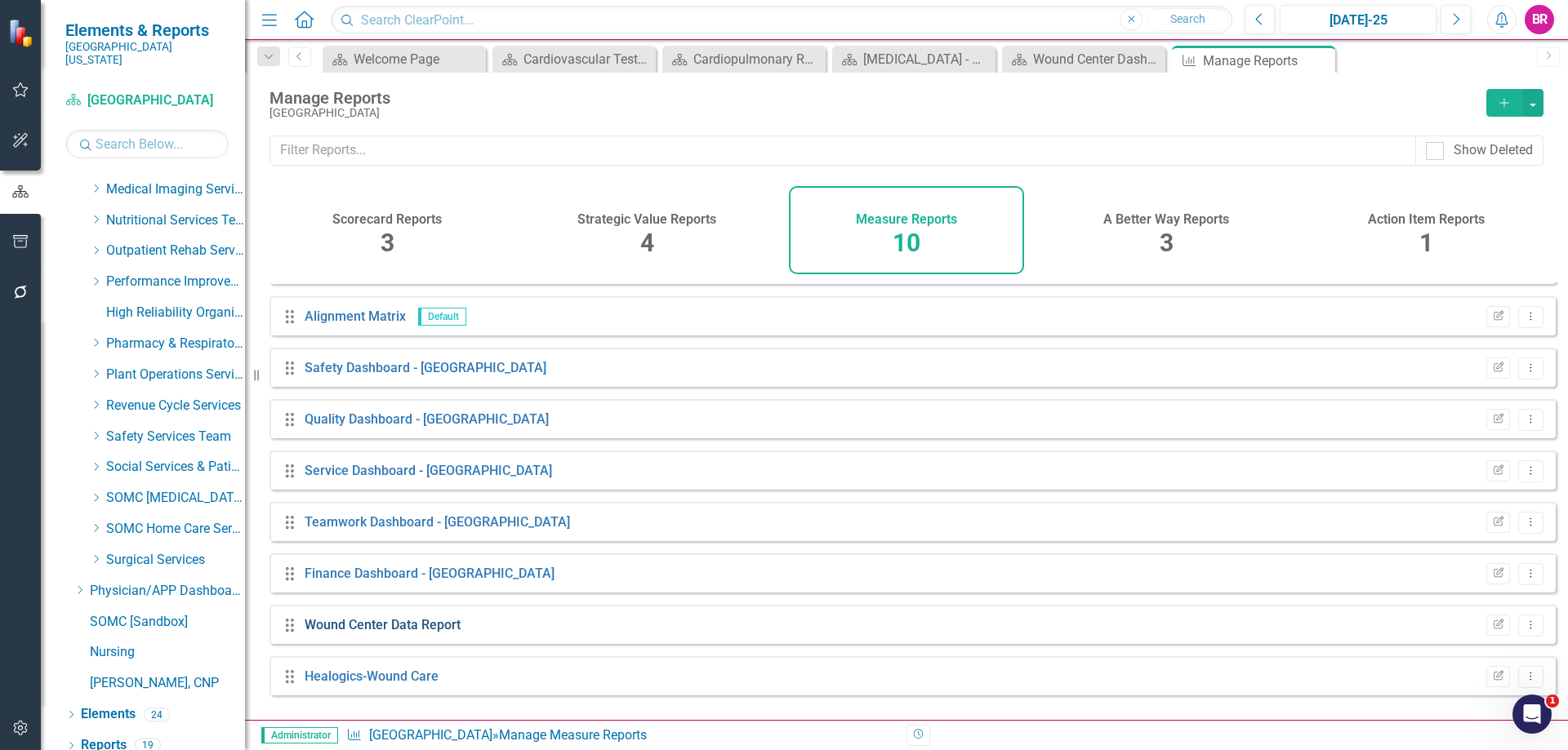
click at [376, 633] on link "Wound Center Data Report" at bounding box center [382, 624] width 156 height 16
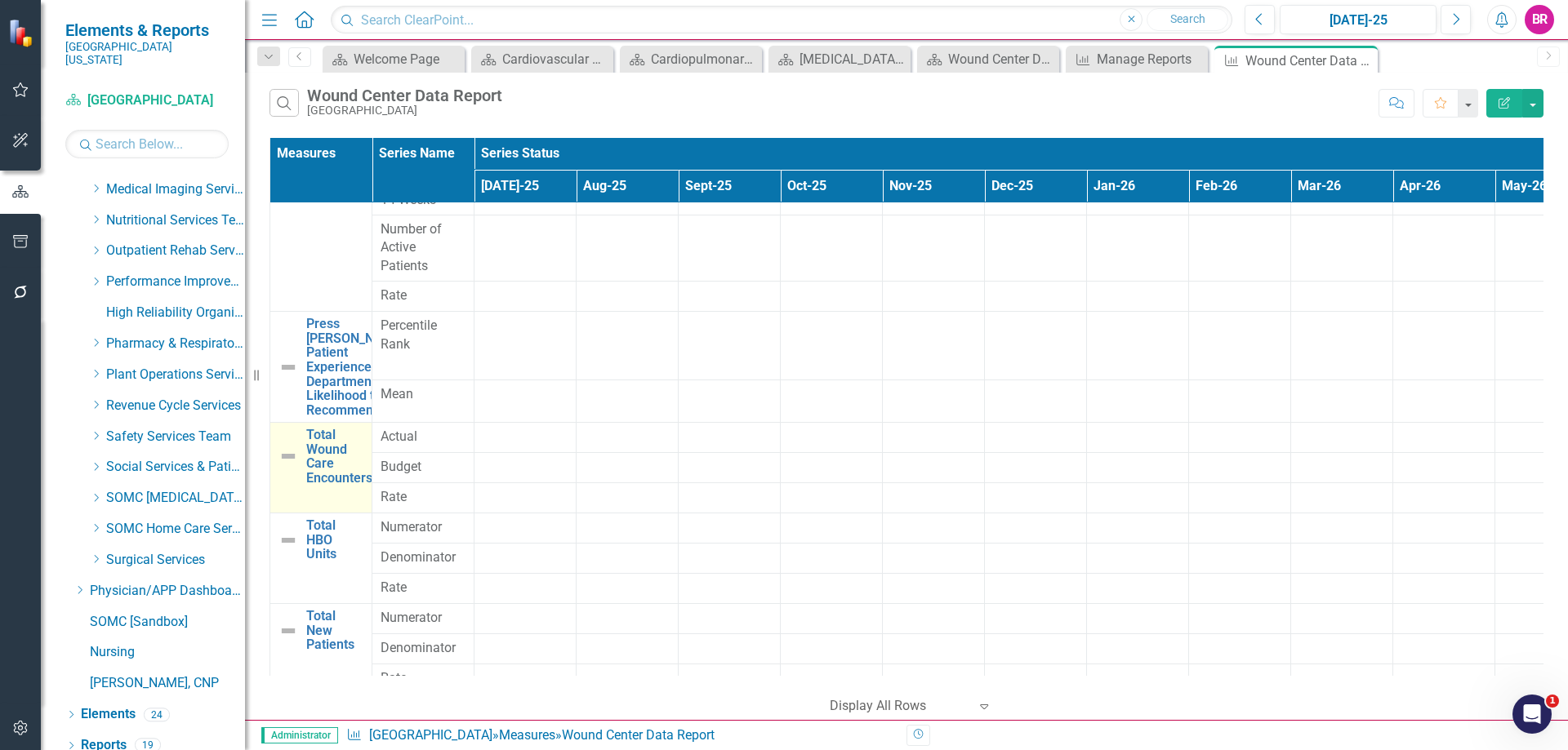
scroll to position [375, 0]
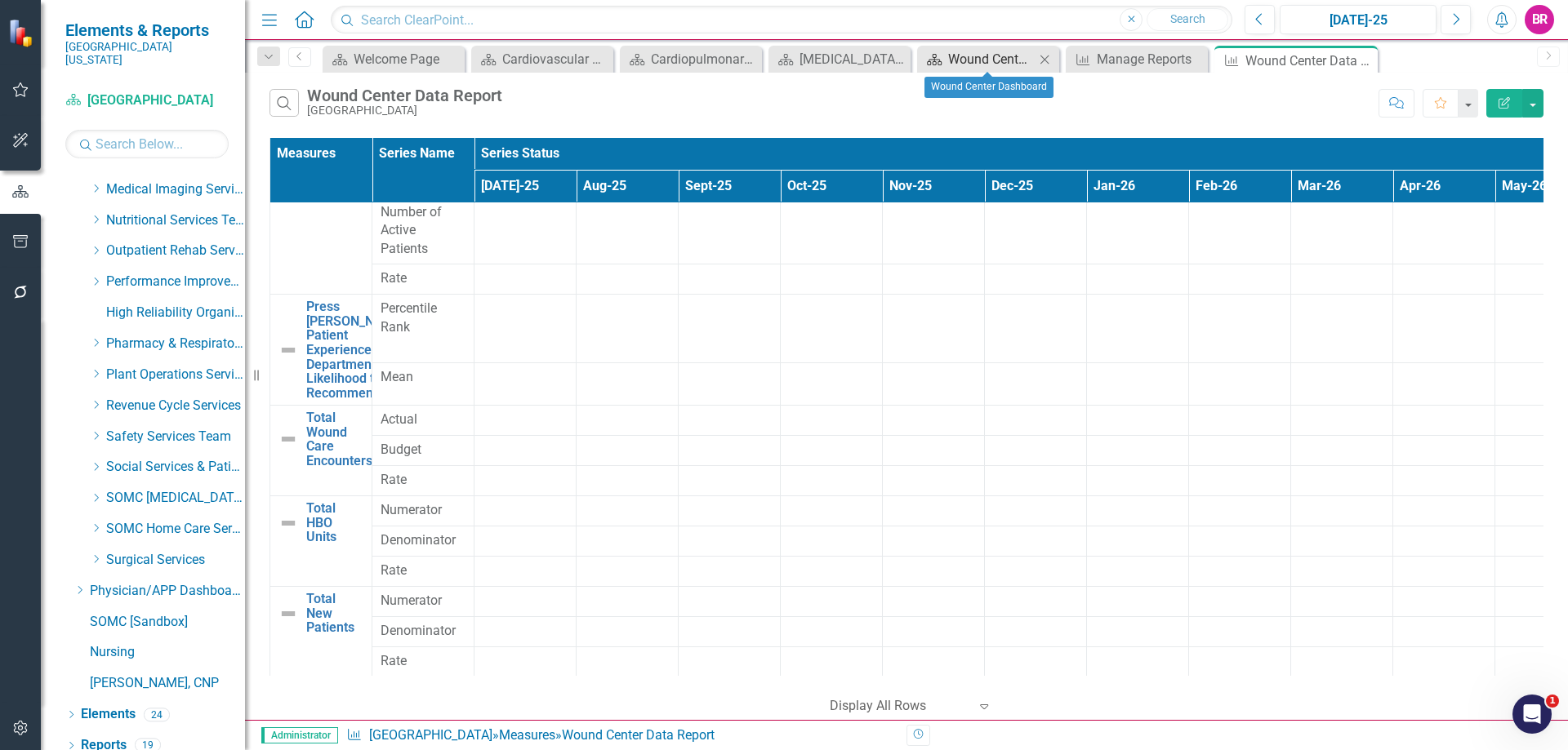
click at [954, 53] on div "Wound Center Dashboard" at bounding box center [991, 60] width 87 height 20
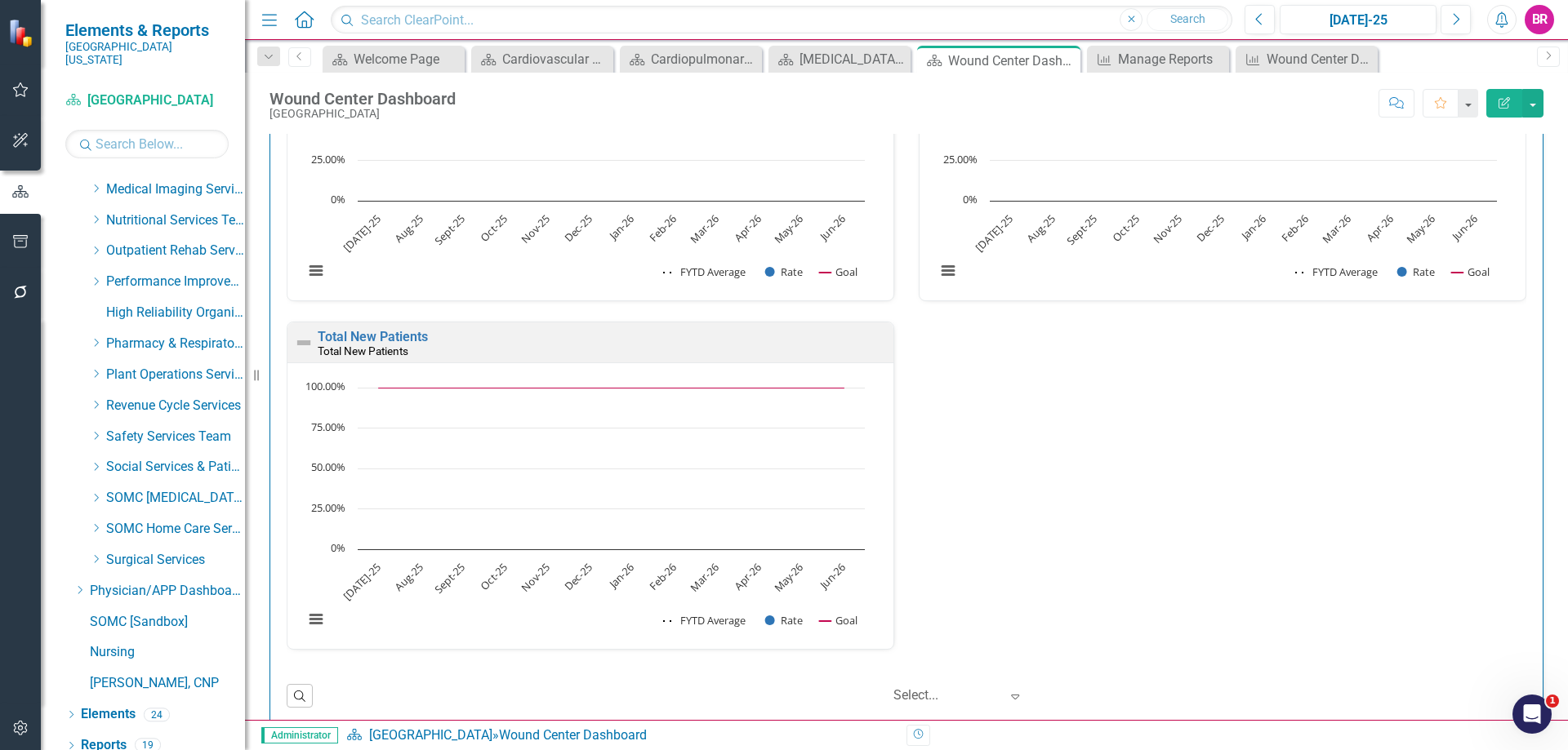
scroll to position [2801, 0]
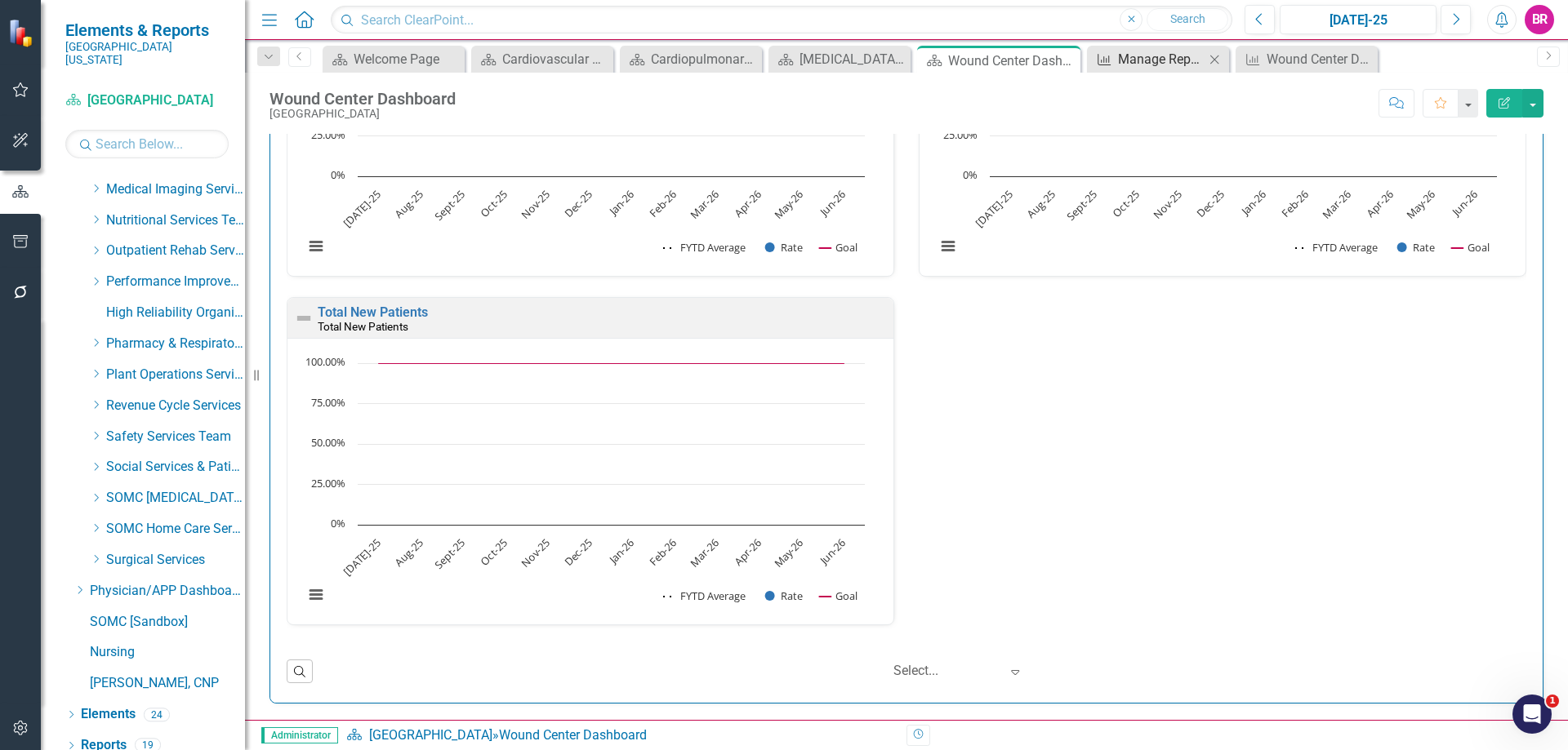
click at [1134, 54] on div "Manage Reports" at bounding box center [1161, 60] width 87 height 20
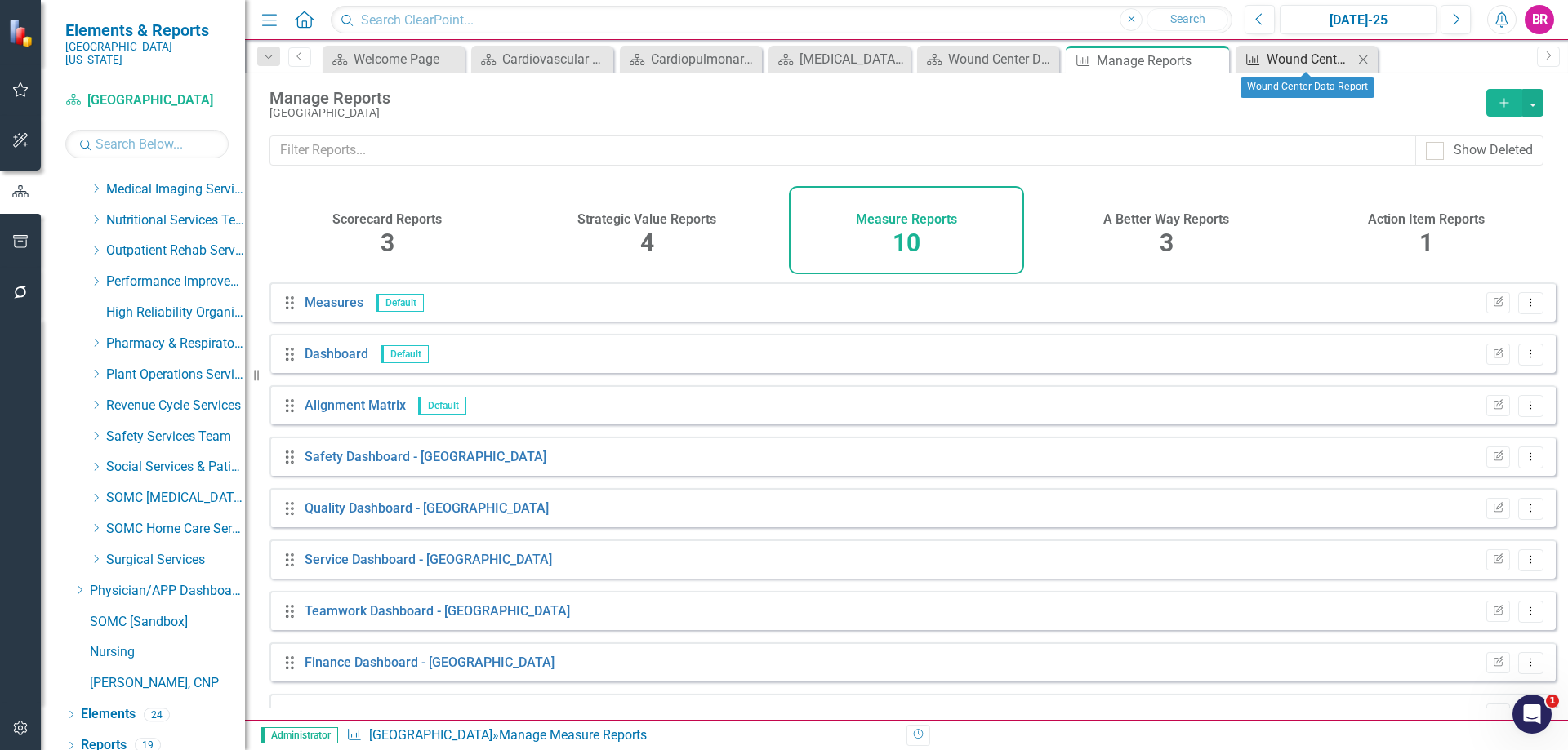
click at [1291, 49] on div "Wound Center Data Report" at bounding box center [1309, 60] width 87 height 20
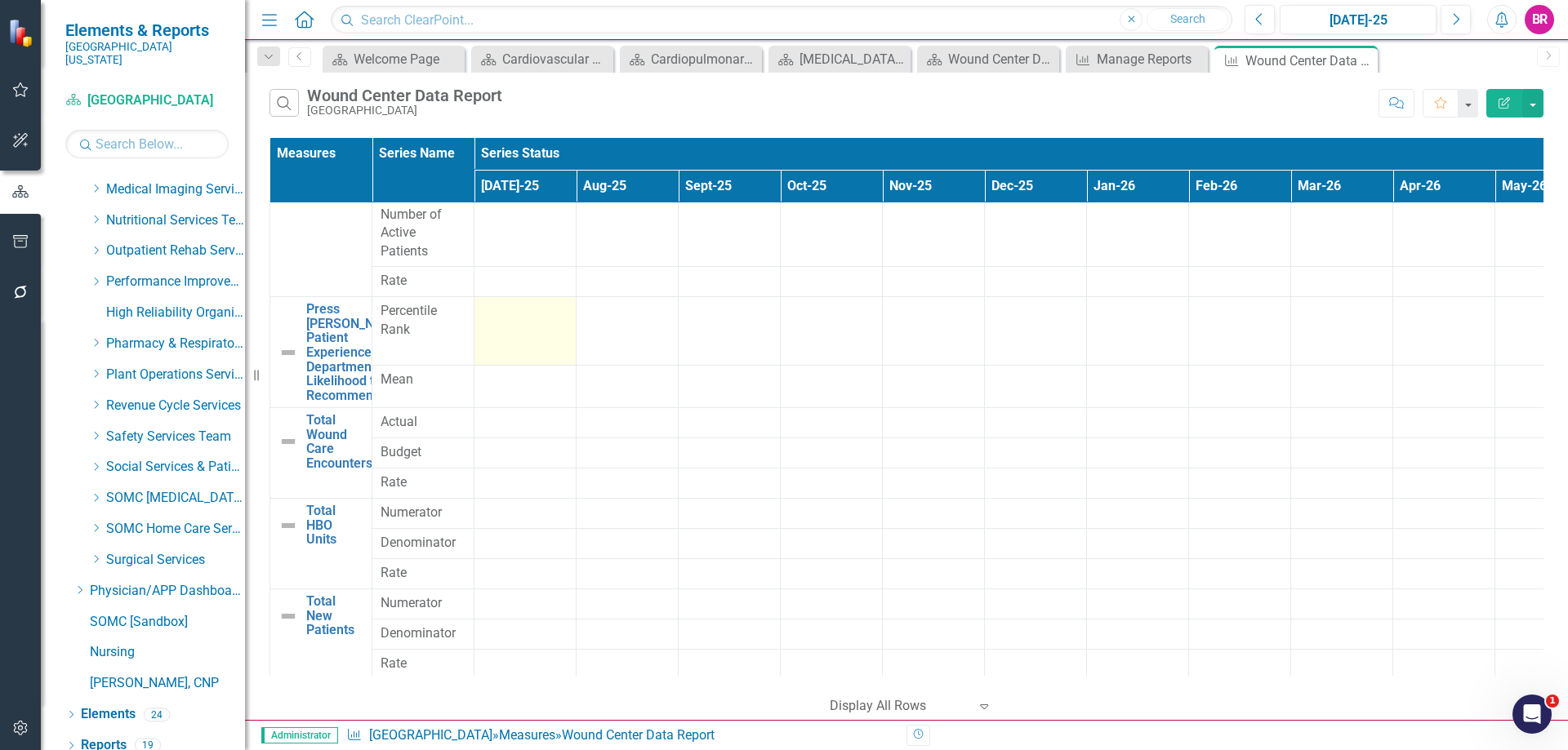
scroll to position [375, 0]
click at [1537, 102] on button "button" at bounding box center [1532, 102] width 21 height 29
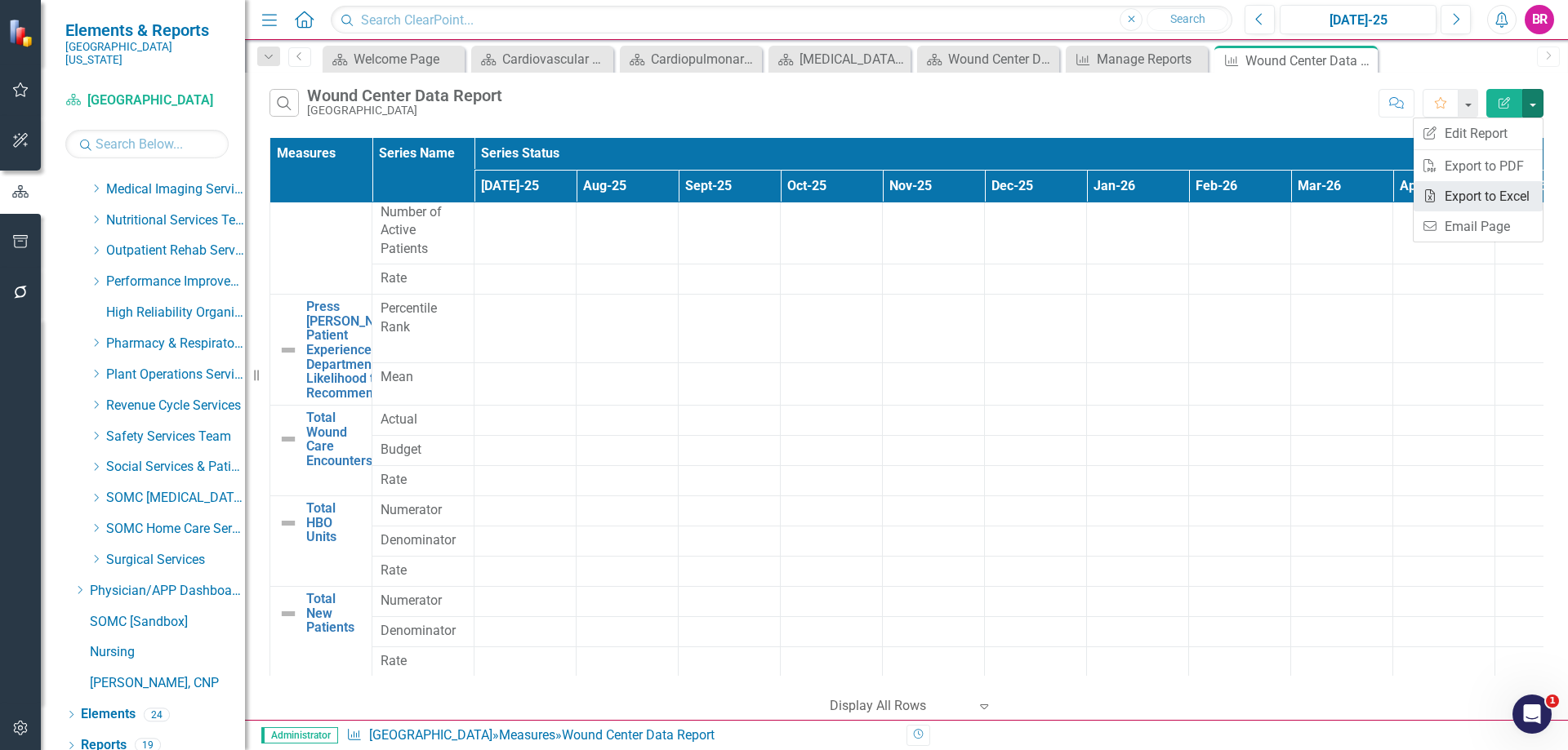
click at [1521, 189] on link "Excel Export to Excel" at bounding box center [1478, 196] width 129 height 30
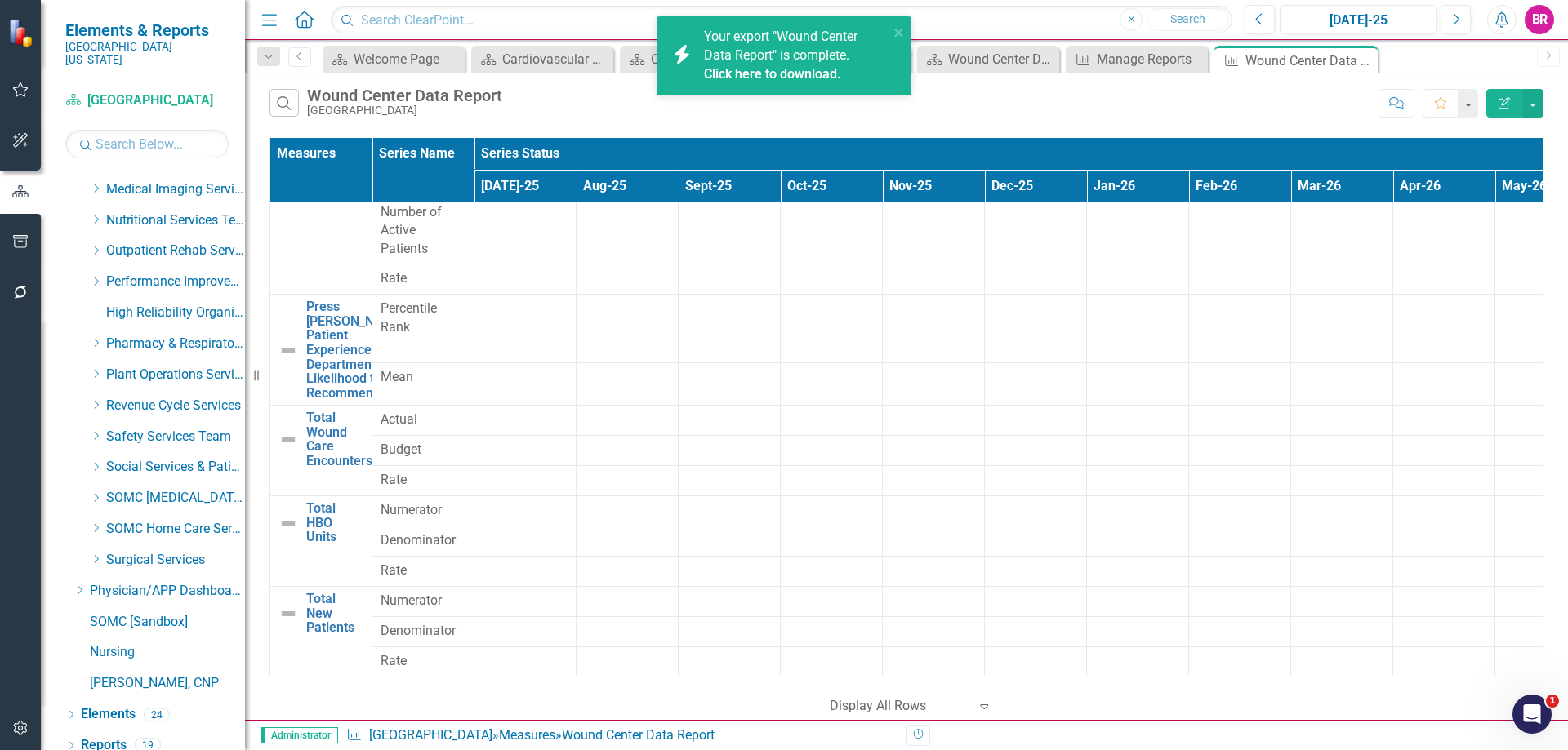
click at [784, 70] on link "Click here to download." at bounding box center [772, 74] width 137 height 16
